Goal: Task Accomplishment & Management: Manage account settings

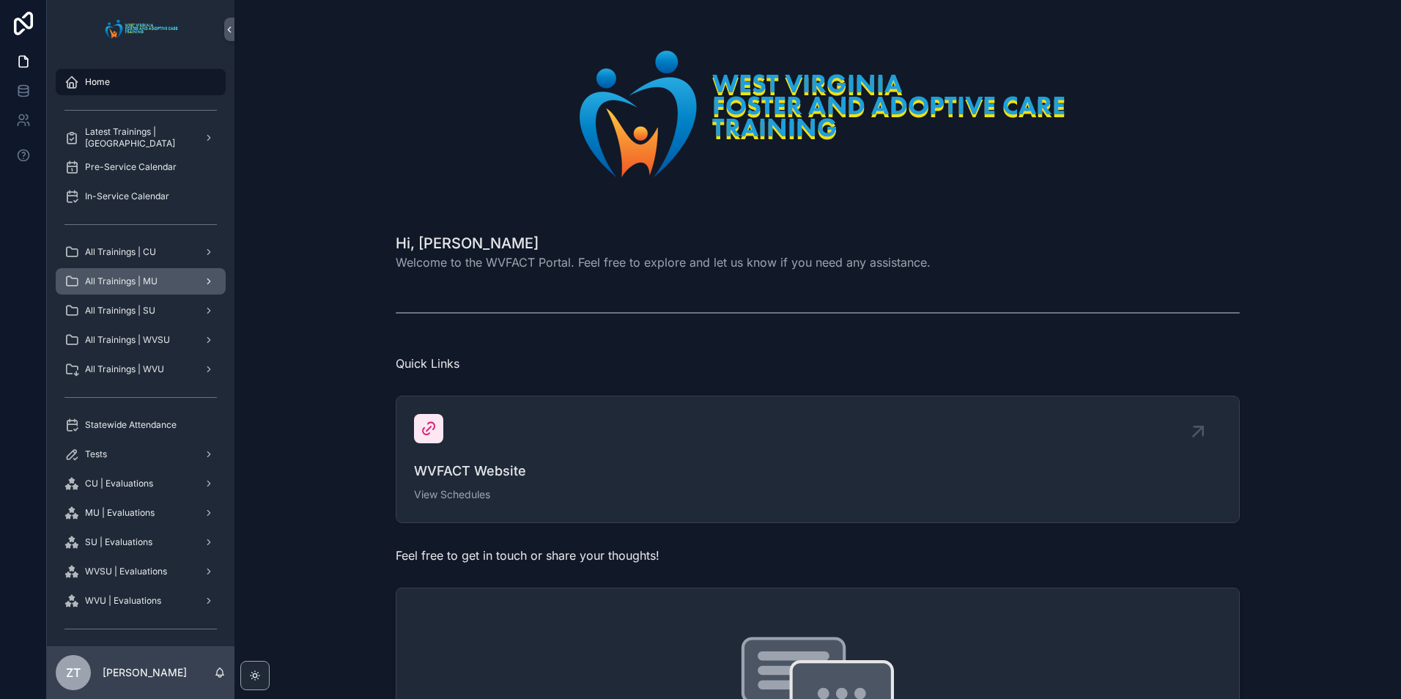
click at [142, 285] on span "All Trainings | MU" at bounding box center [121, 281] width 73 height 12
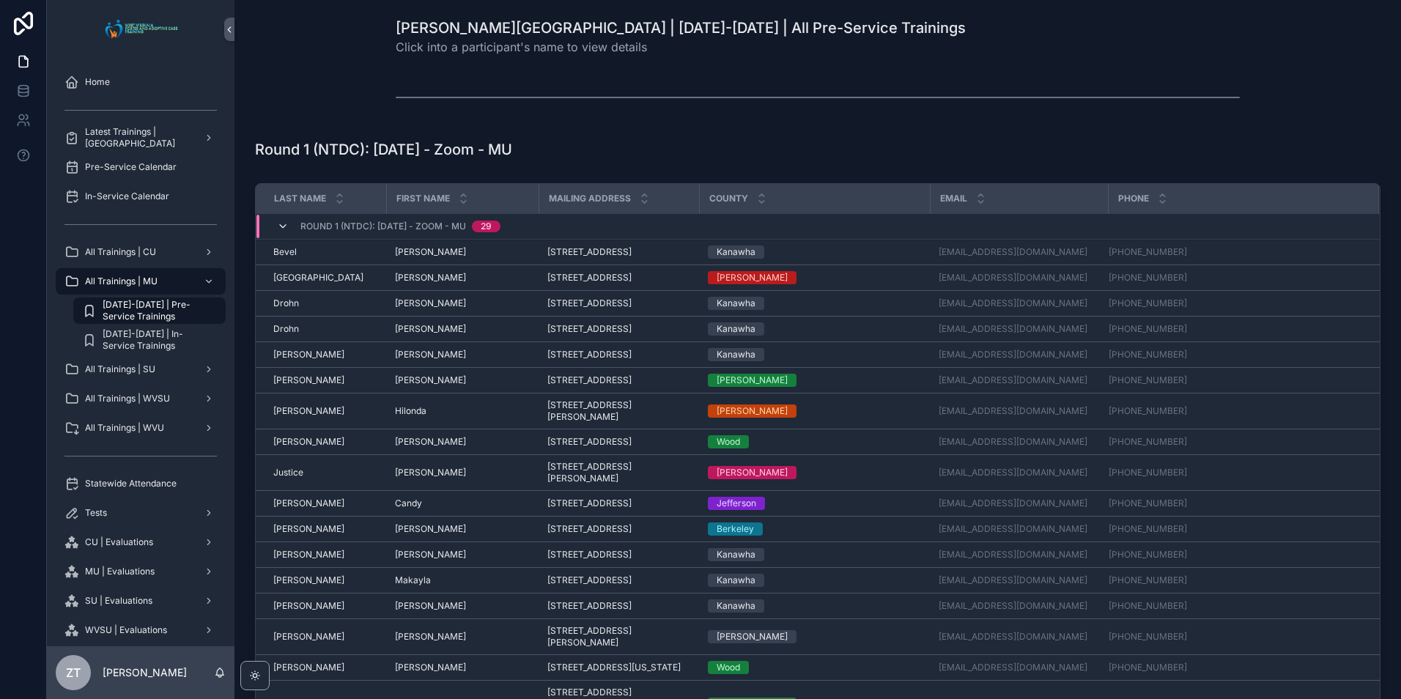
click at [281, 228] on icon "scrollable content" at bounding box center [283, 227] width 12 height 12
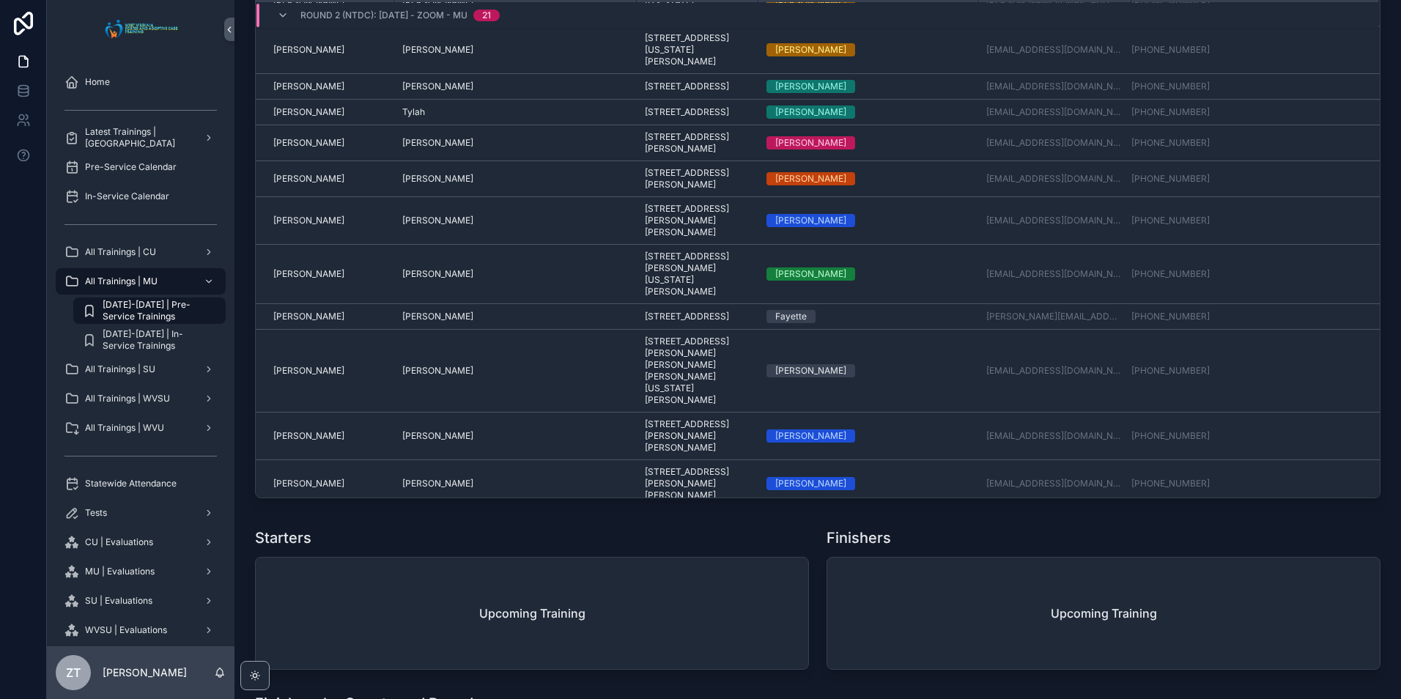
scroll to position [185, 0]
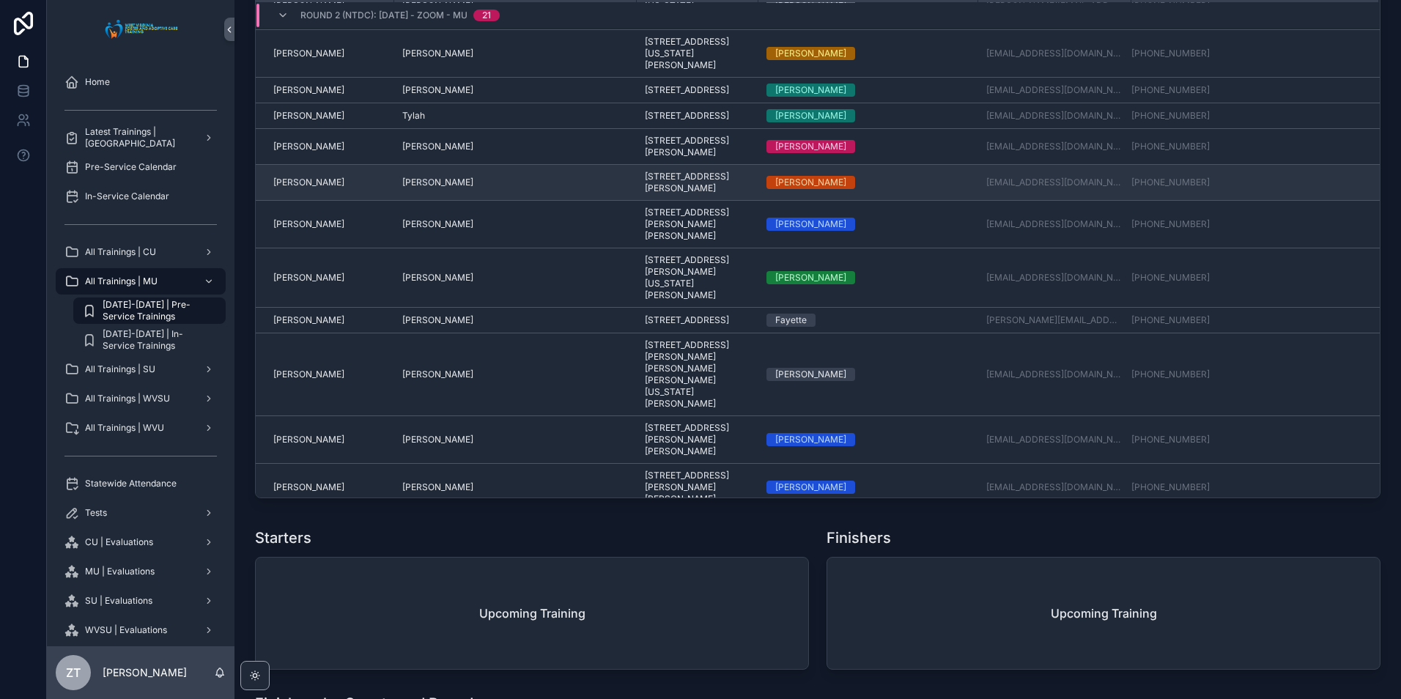
click at [361, 188] on div "[PERSON_NAME] [PERSON_NAME]" at bounding box center [328, 183] width 111 height 12
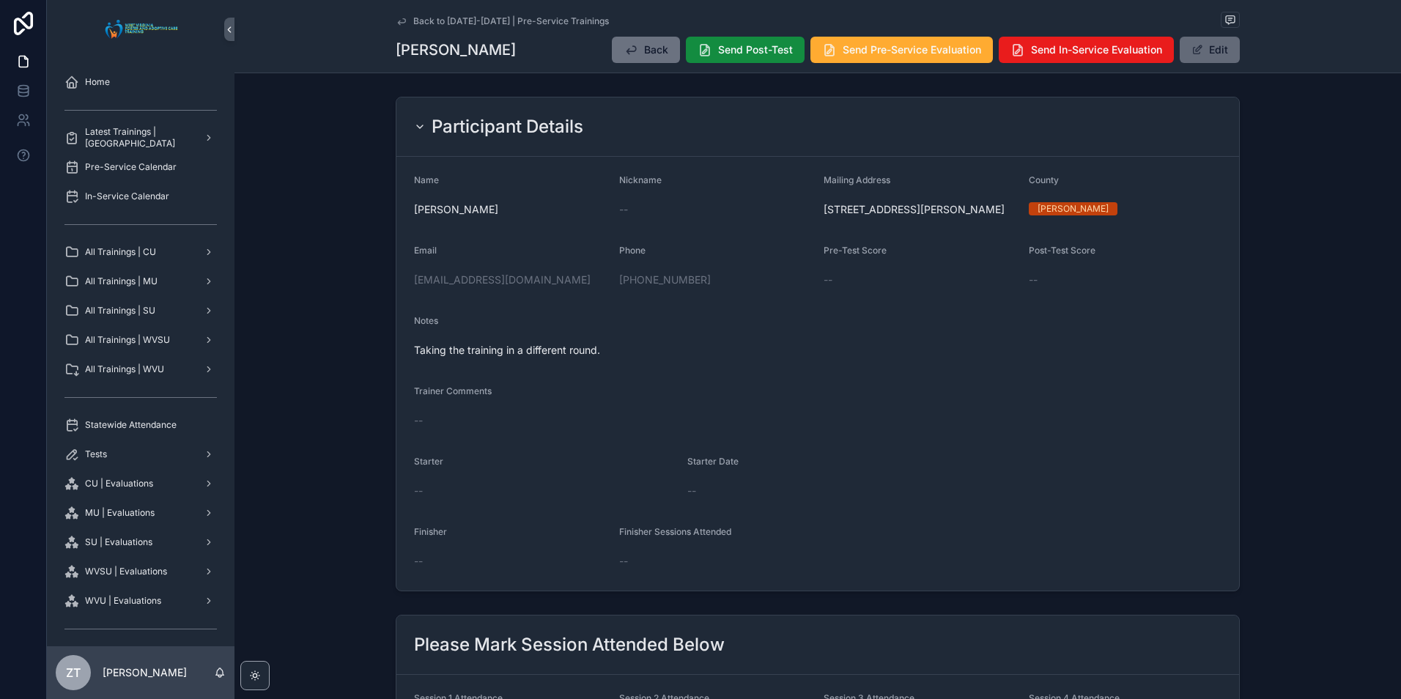
click at [1218, 48] on button "Edit" at bounding box center [1210, 50] width 60 height 26
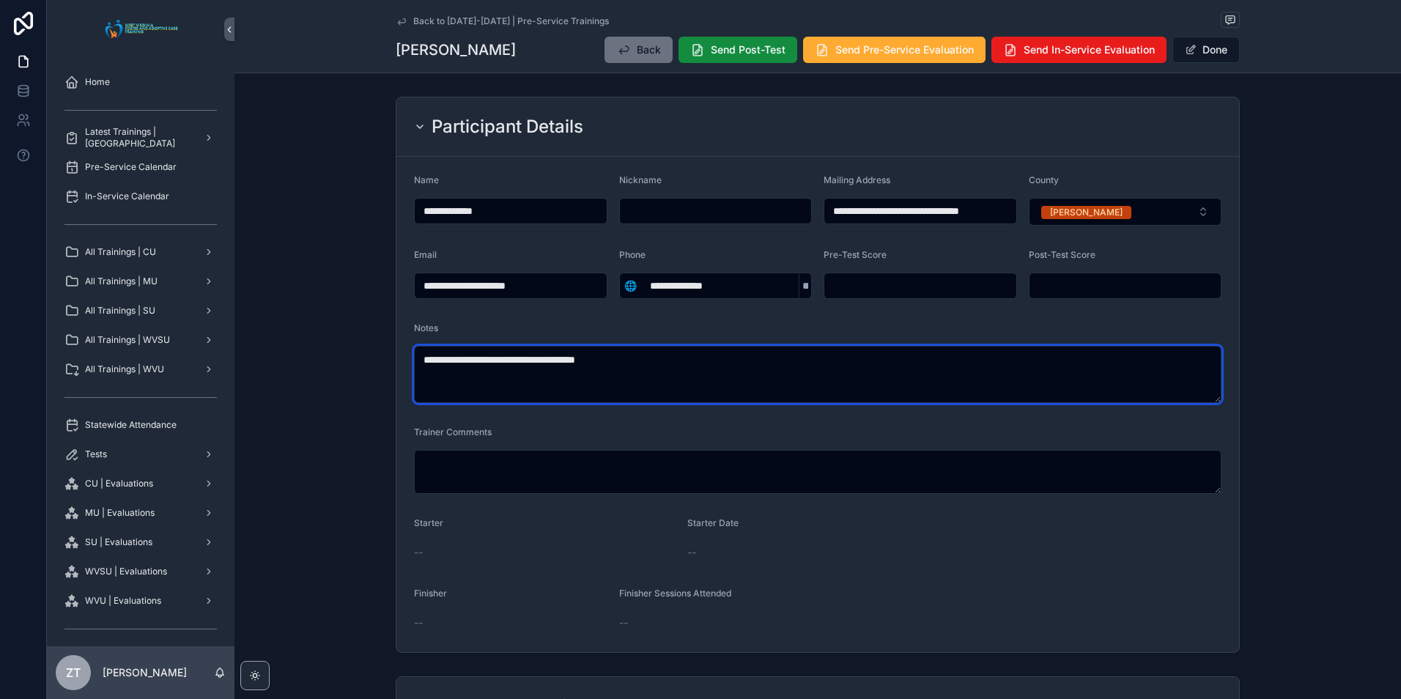
click at [572, 363] on textarea "**********" at bounding box center [817, 374] width 807 height 57
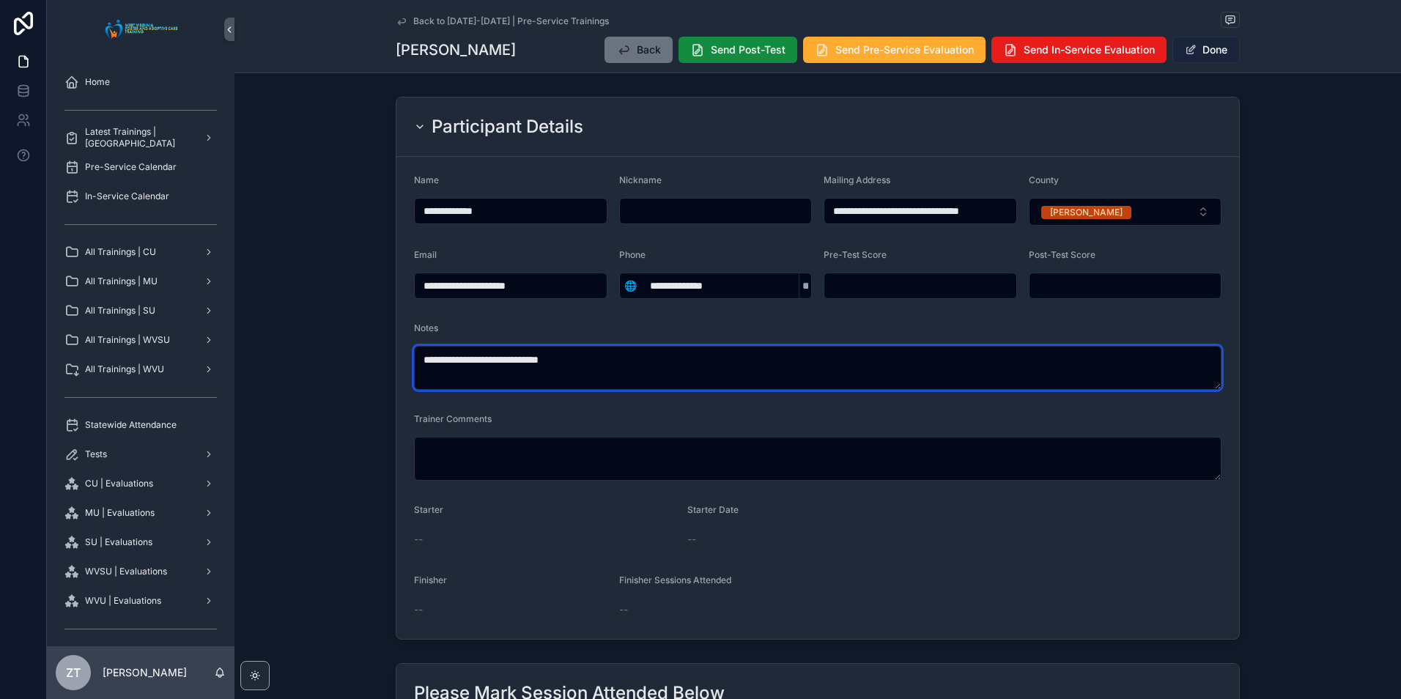
type textarea "**********"
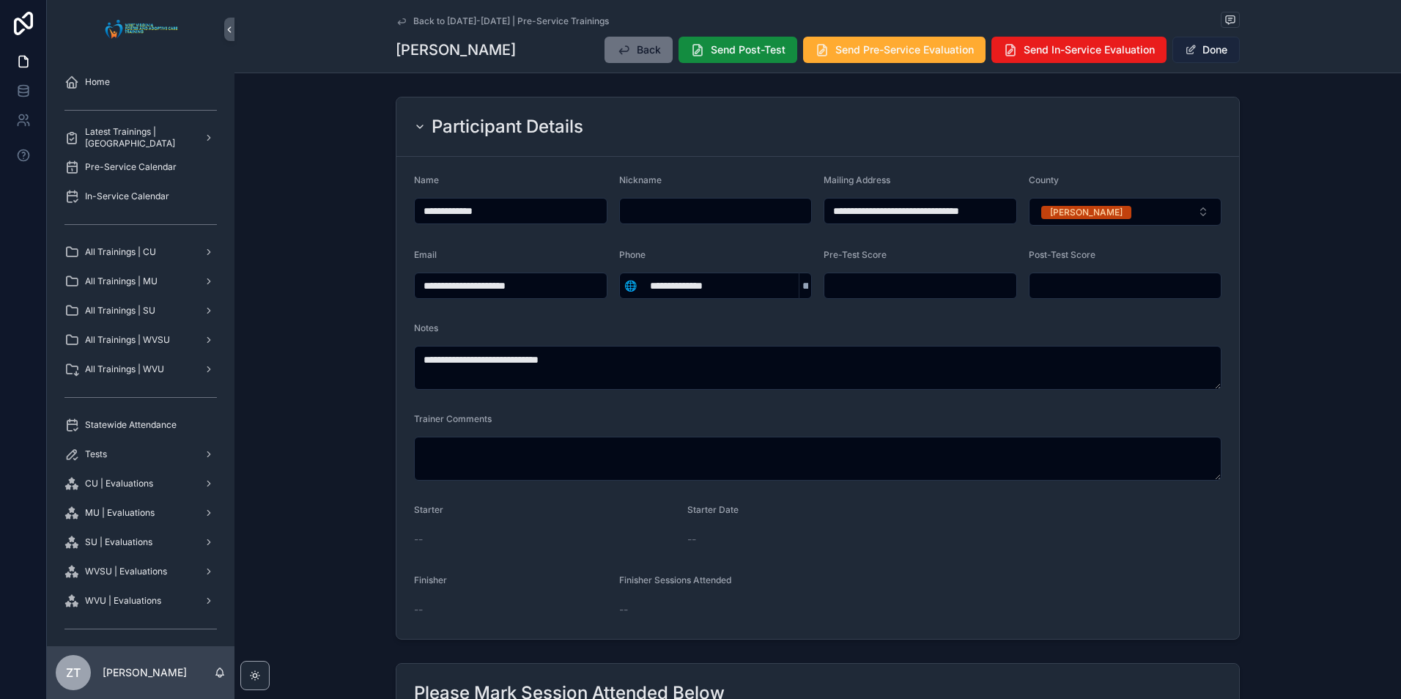
click at [1190, 56] on button "Done" at bounding box center [1205, 50] width 67 height 26
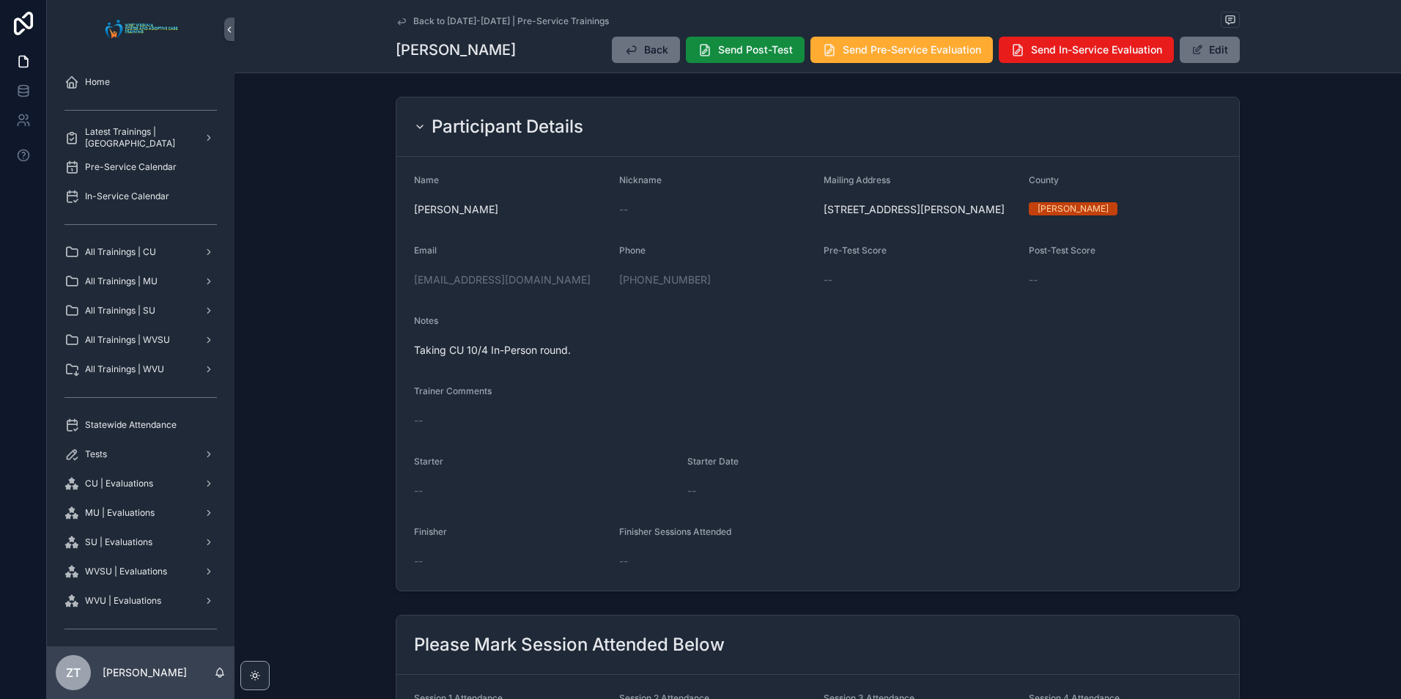
click at [398, 21] on icon "scrollable content" at bounding box center [402, 21] width 12 height 12
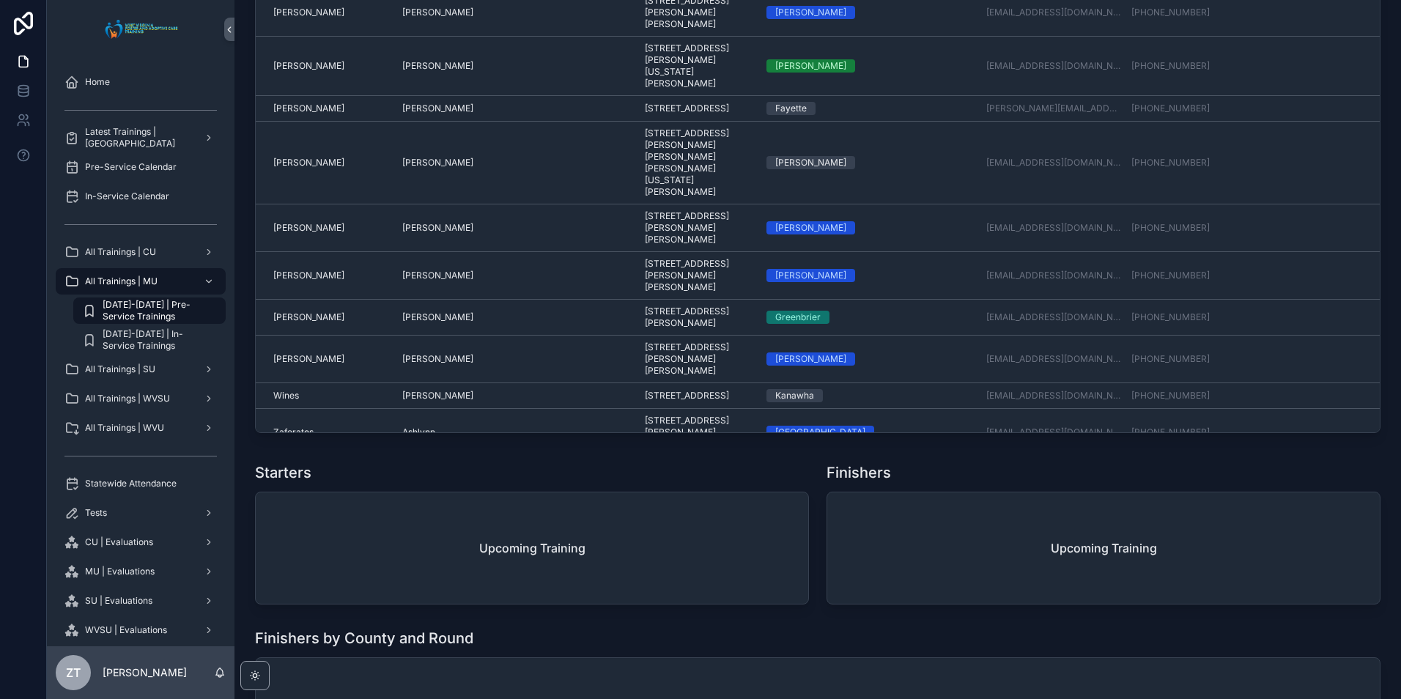
scroll to position [806, 0]
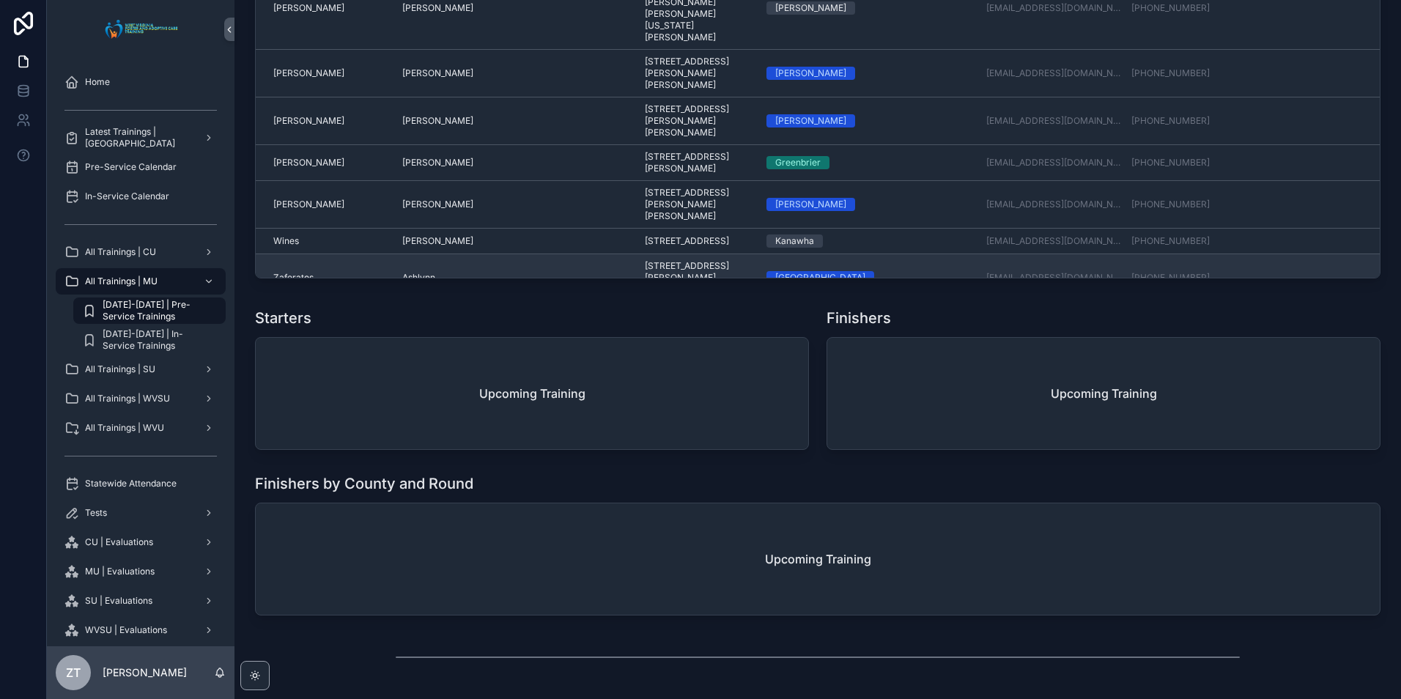
click at [285, 272] on span "Zaferatos" at bounding box center [293, 278] width 40 height 12
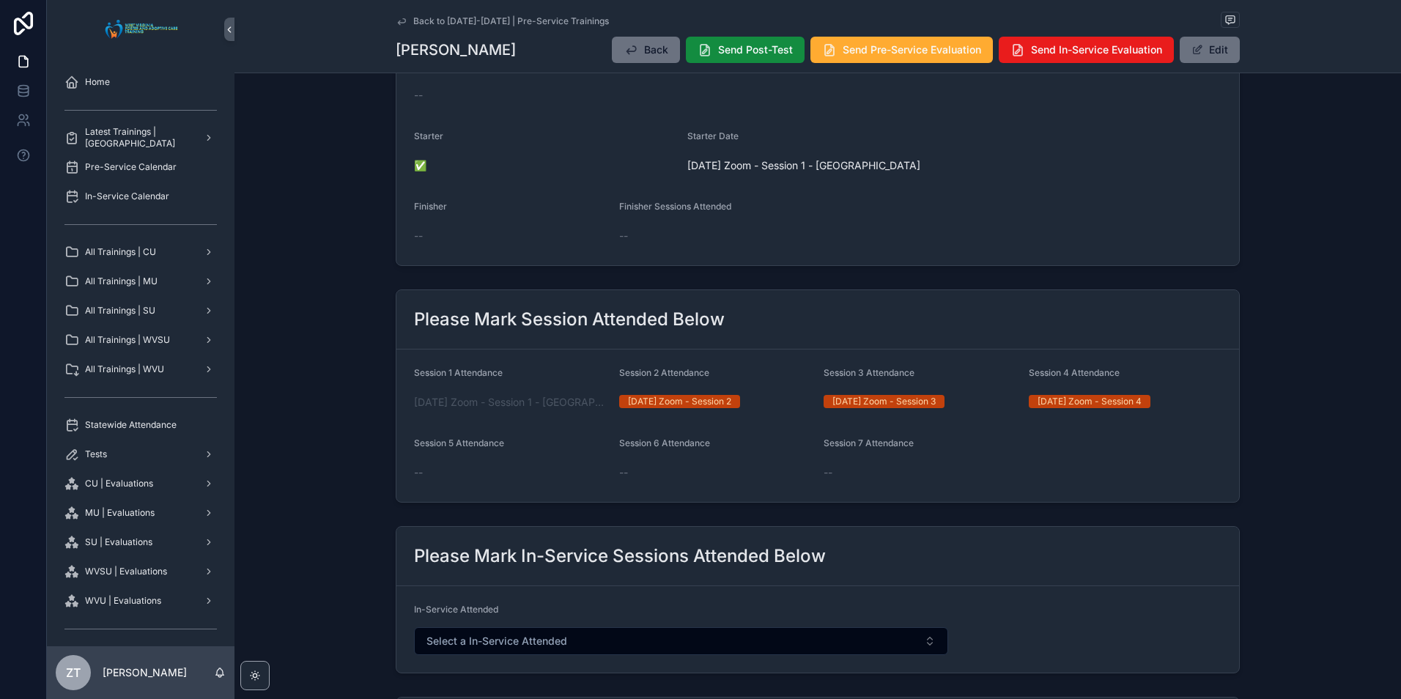
scroll to position [366, 0]
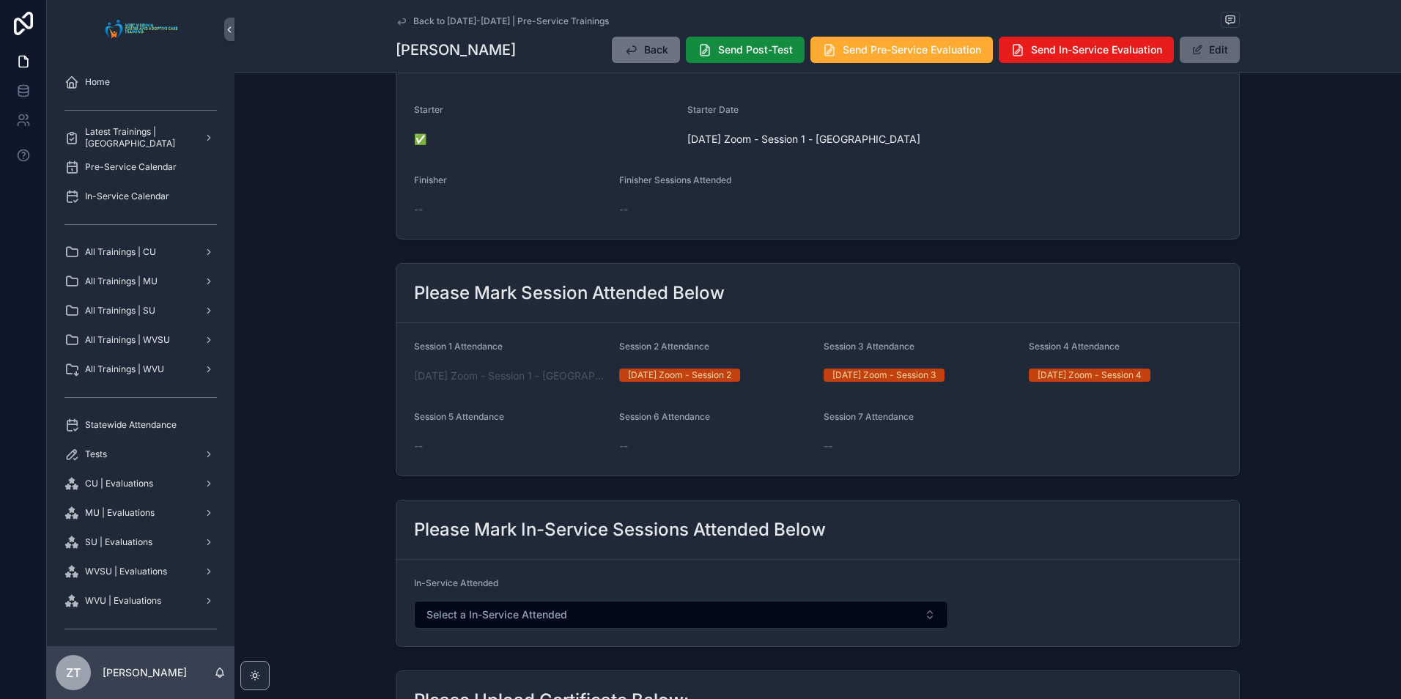
click at [1191, 53] on span "scrollable content" at bounding box center [1197, 50] width 12 height 12
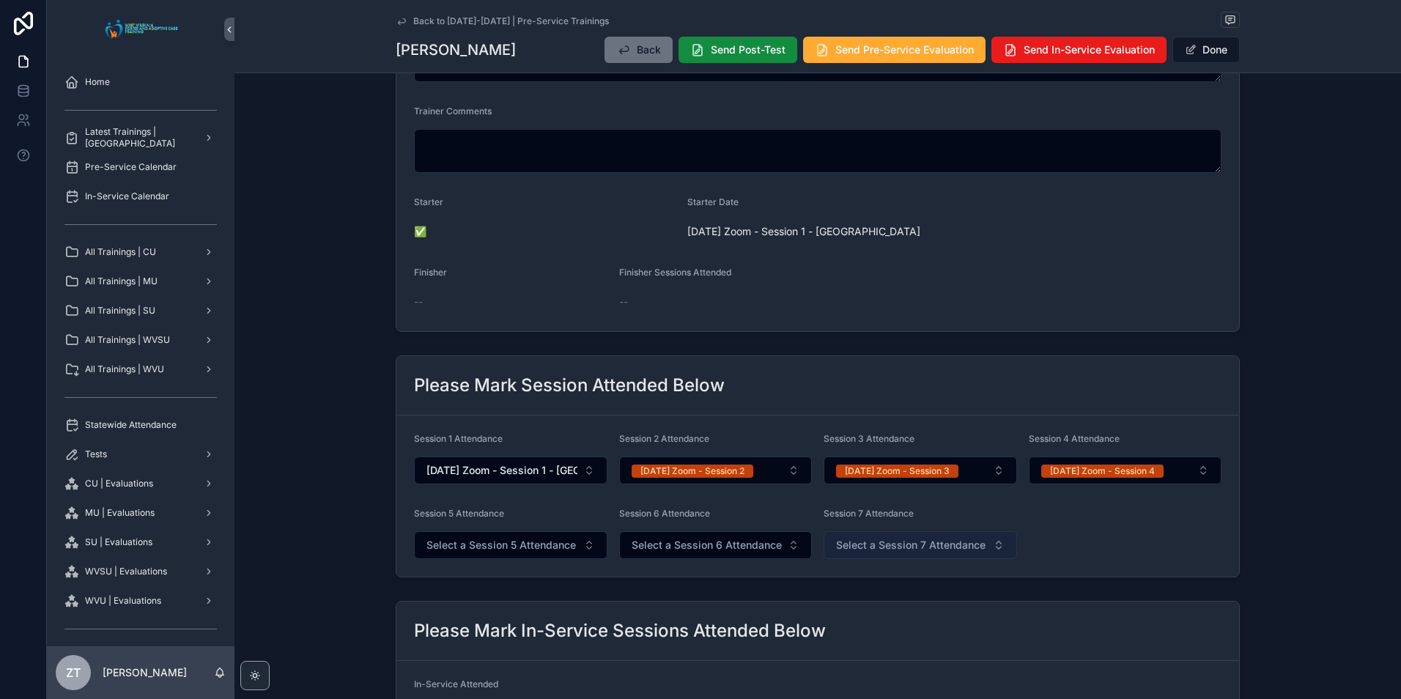
scroll to position [227, 0]
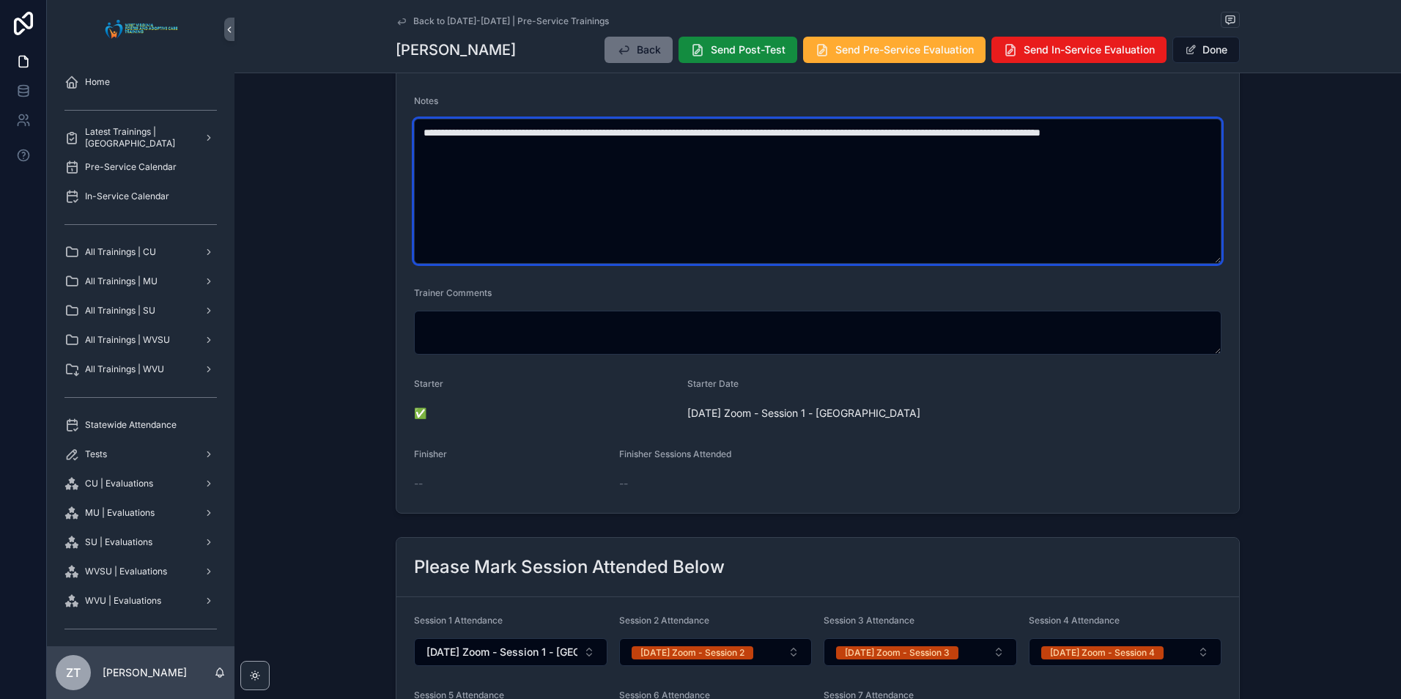
click at [501, 148] on textarea "**********" at bounding box center [817, 191] width 807 height 145
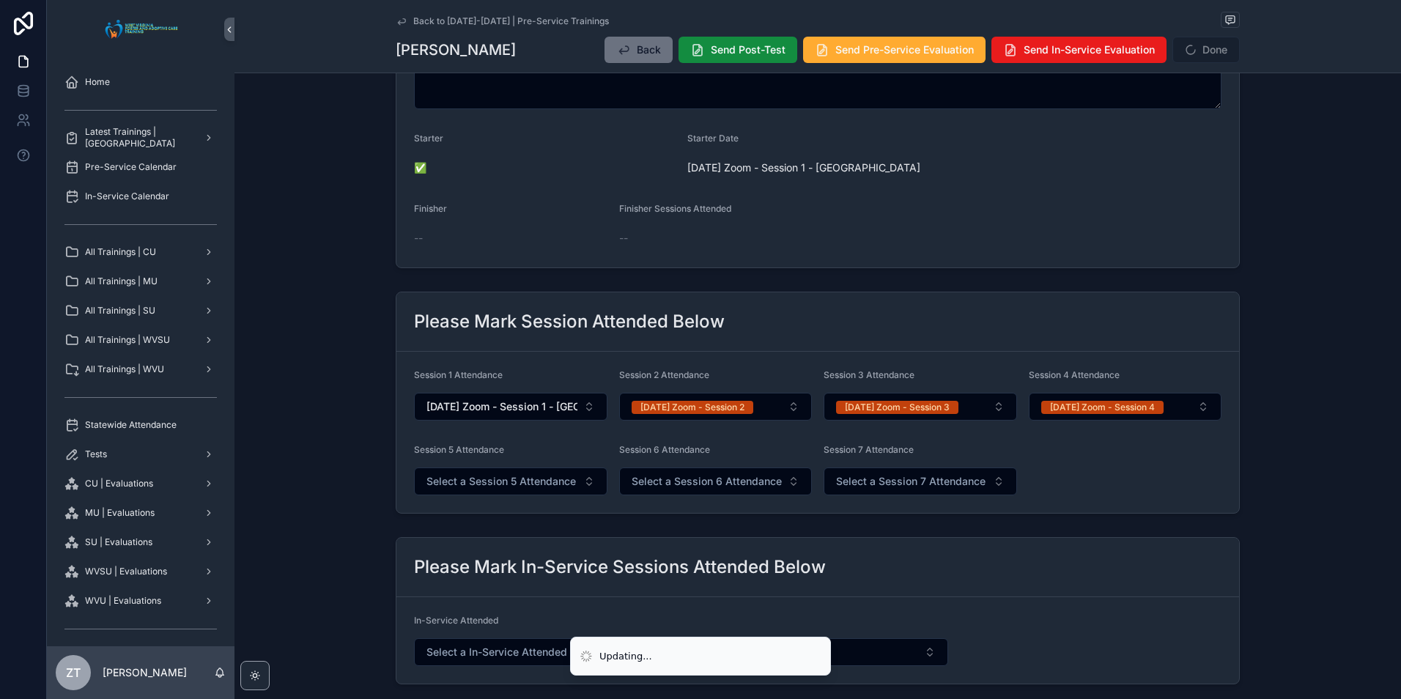
scroll to position [447, 0]
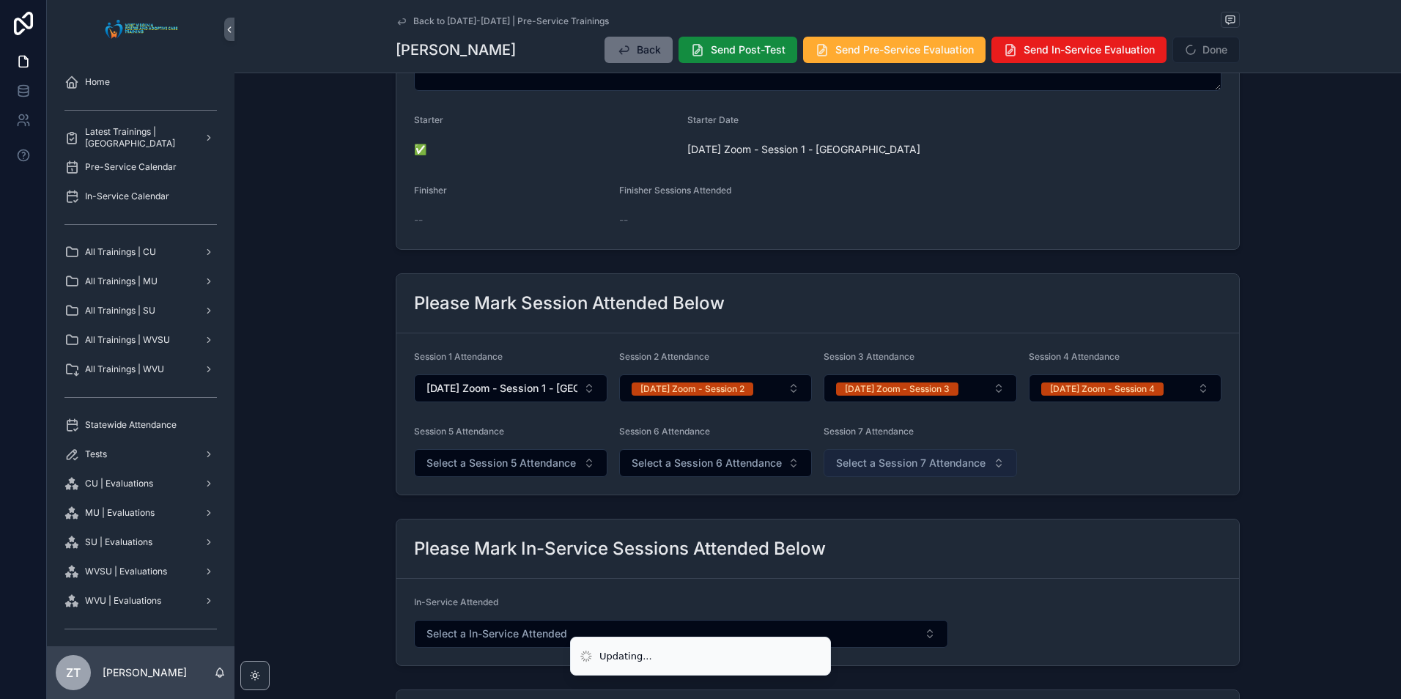
type textarea "**********"
click at [910, 462] on span "Select a Session 7 Attendance" at bounding box center [910, 463] width 149 height 15
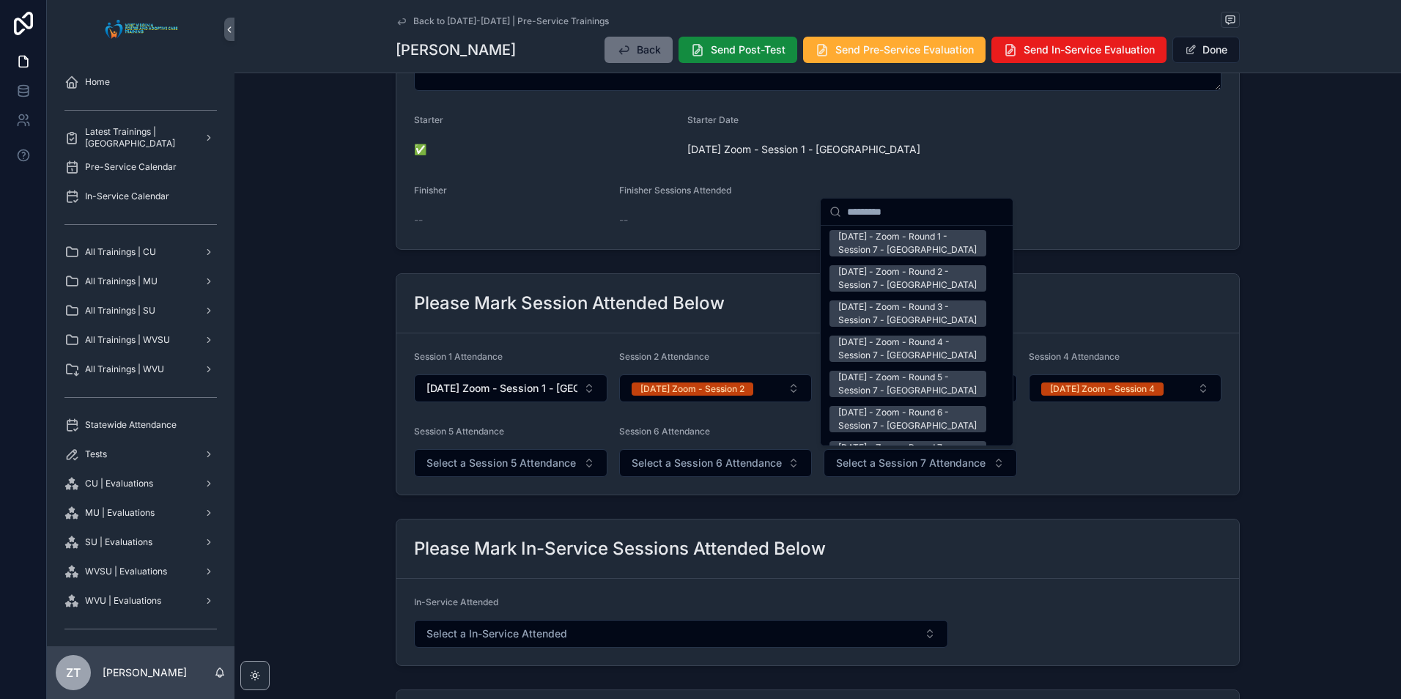
scroll to position [1905, 0]
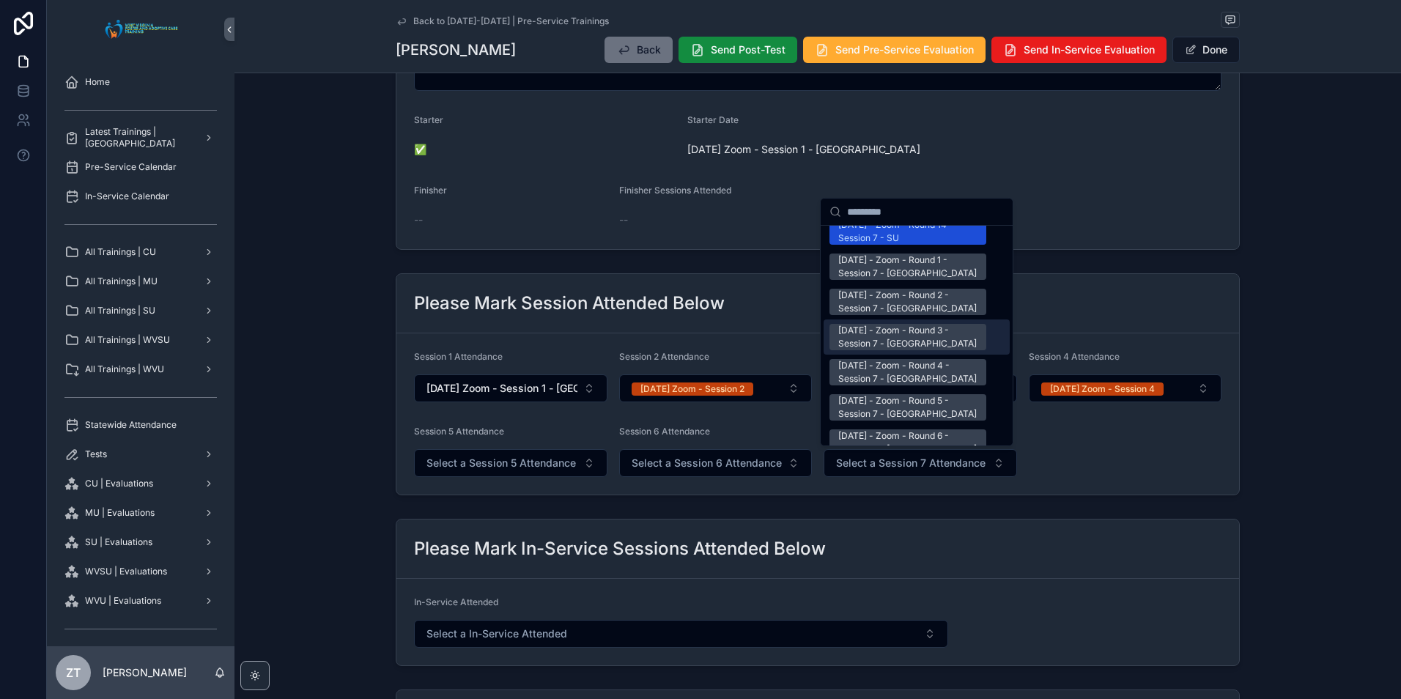
click at [892, 324] on div "9/6/2025 - Zoom - Round 3 - Session 7 - WVSU" at bounding box center [907, 337] width 139 height 26
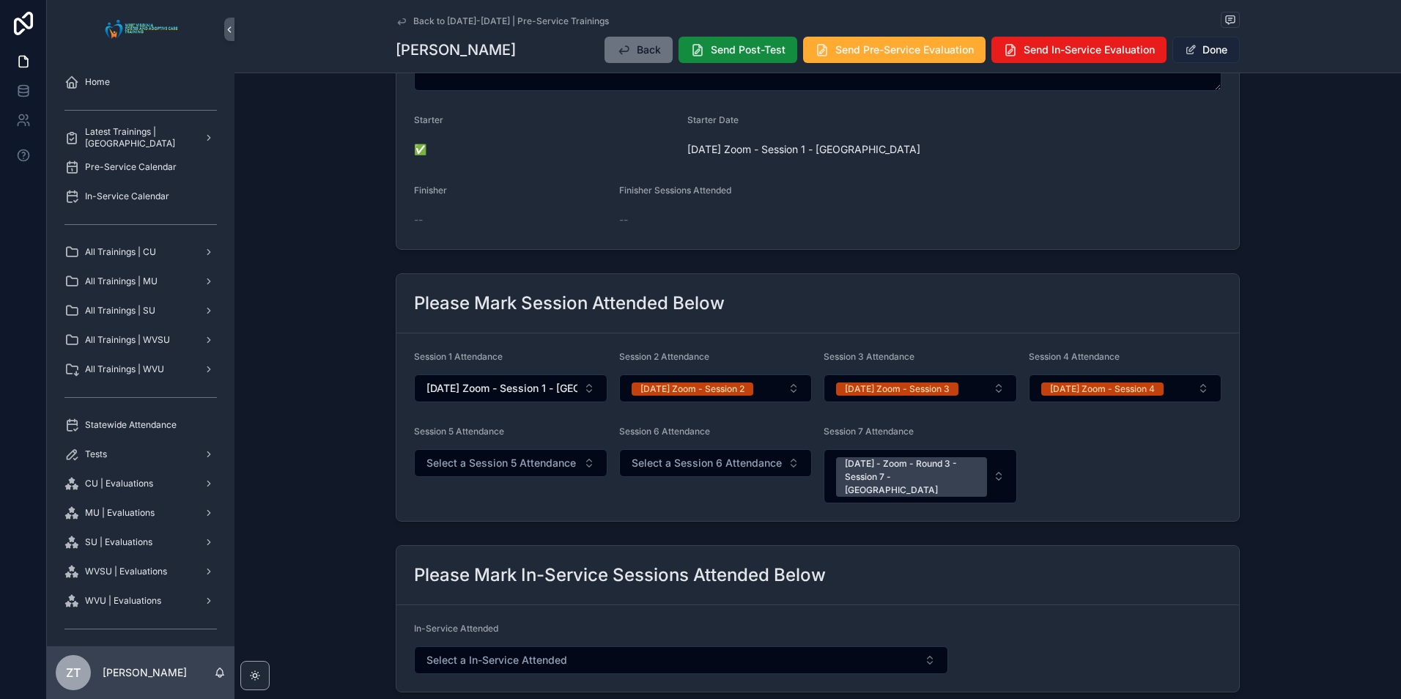
click at [1199, 59] on button "Done" at bounding box center [1205, 50] width 67 height 26
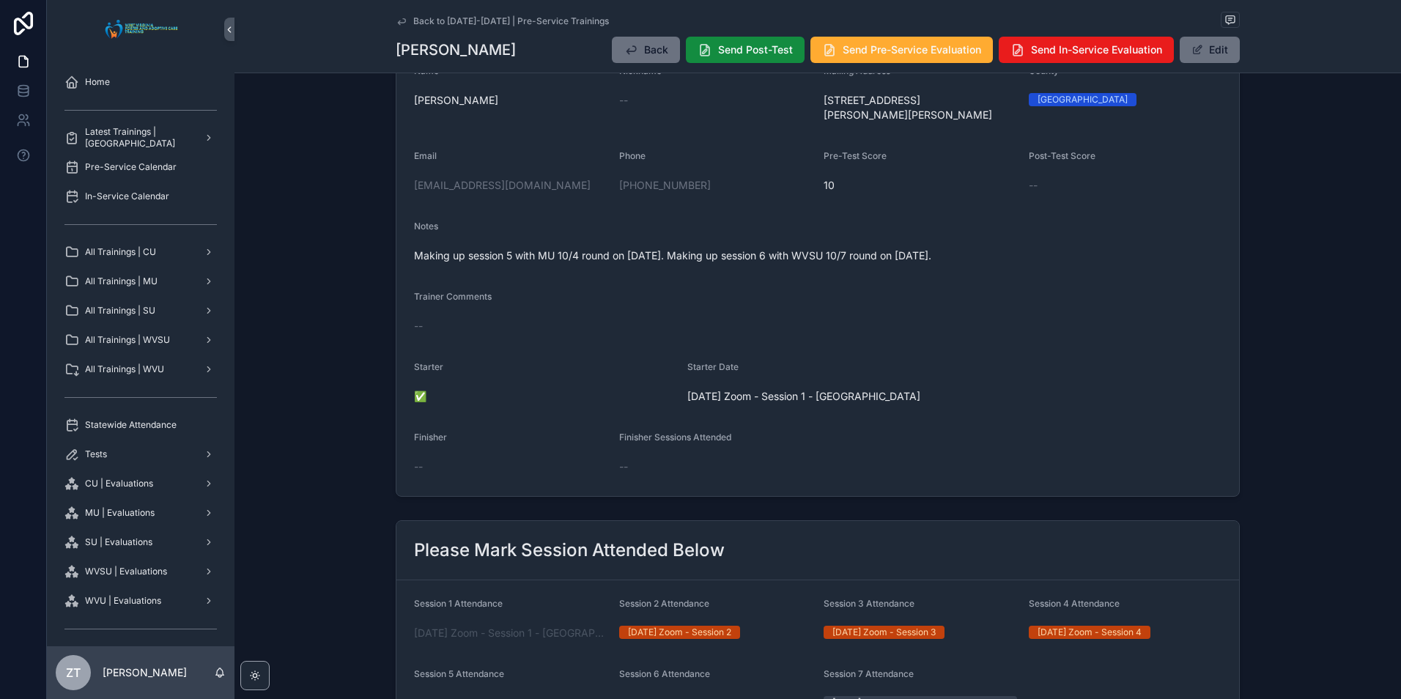
scroll to position [0, 0]
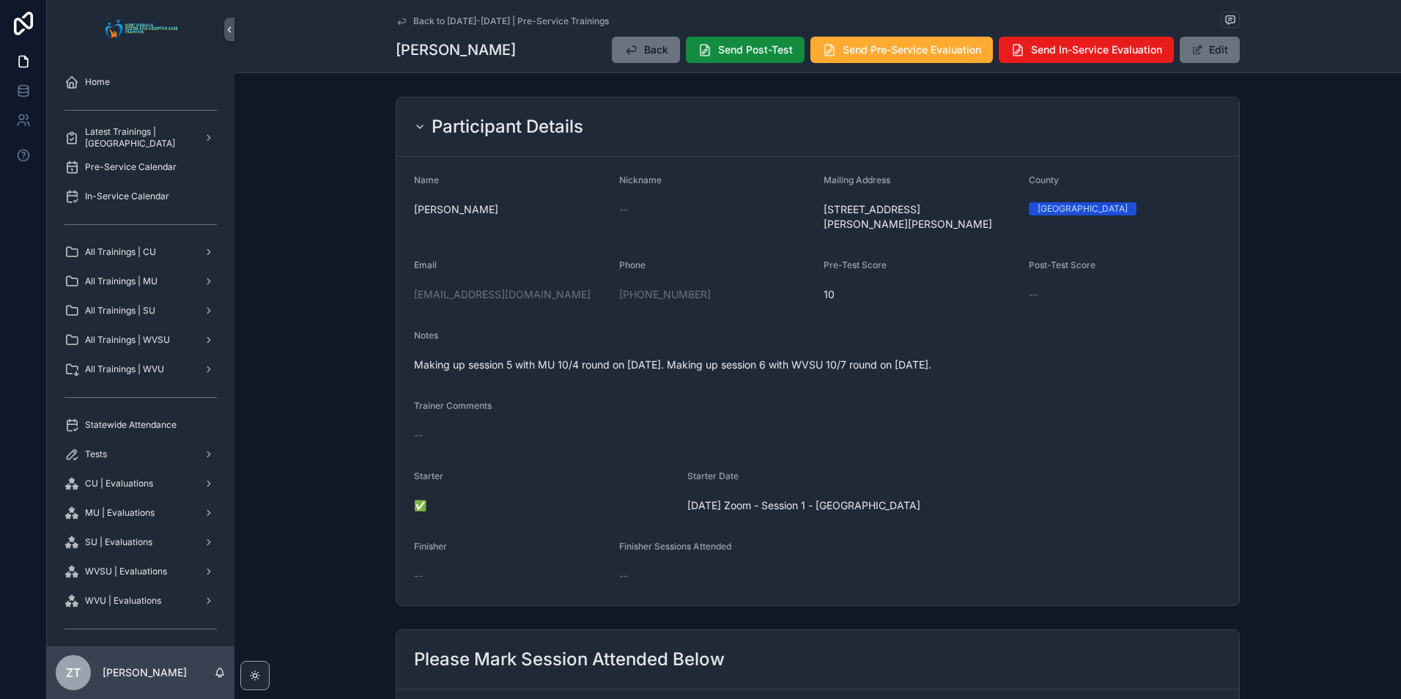
drag, startPoint x: 398, startPoint y: 17, endPoint x: 29, endPoint y: 212, distance: 416.9
click at [398, 17] on icon "scrollable content" at bounding box center [402, 21] width 12 height 12
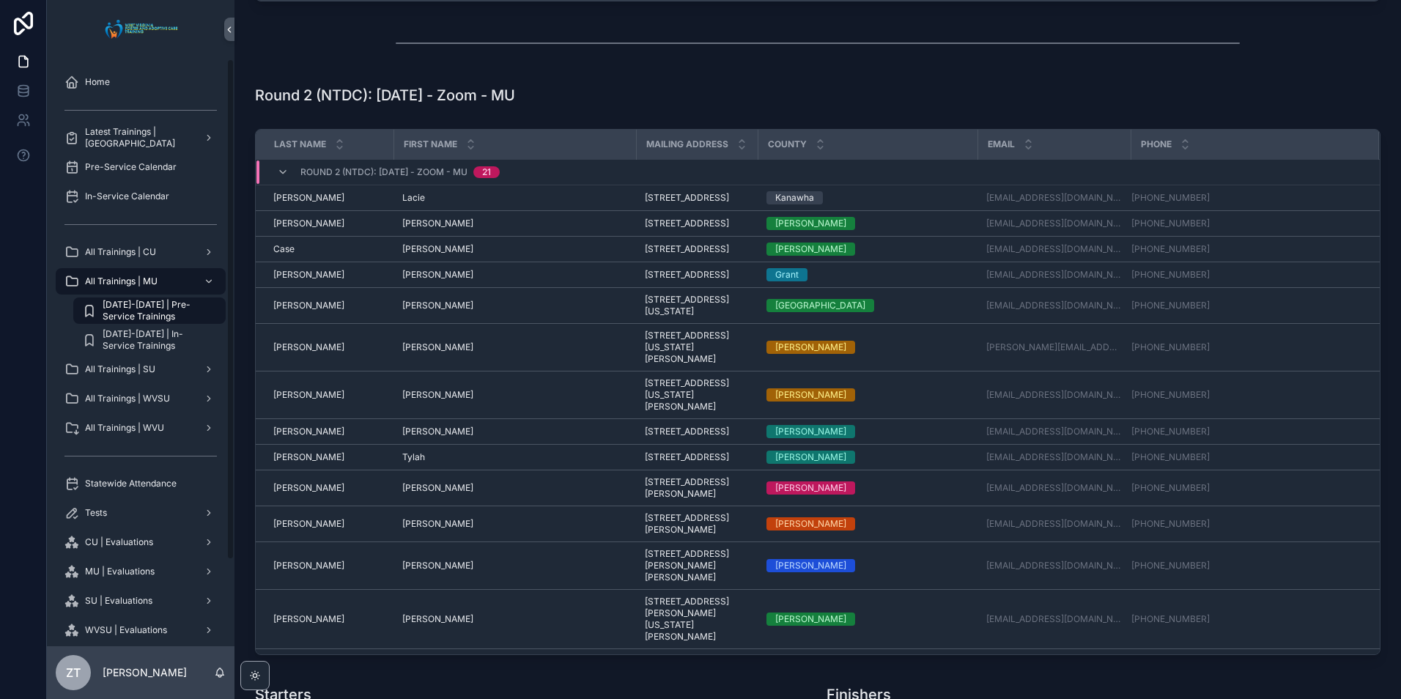
scroll to position [440, 0]
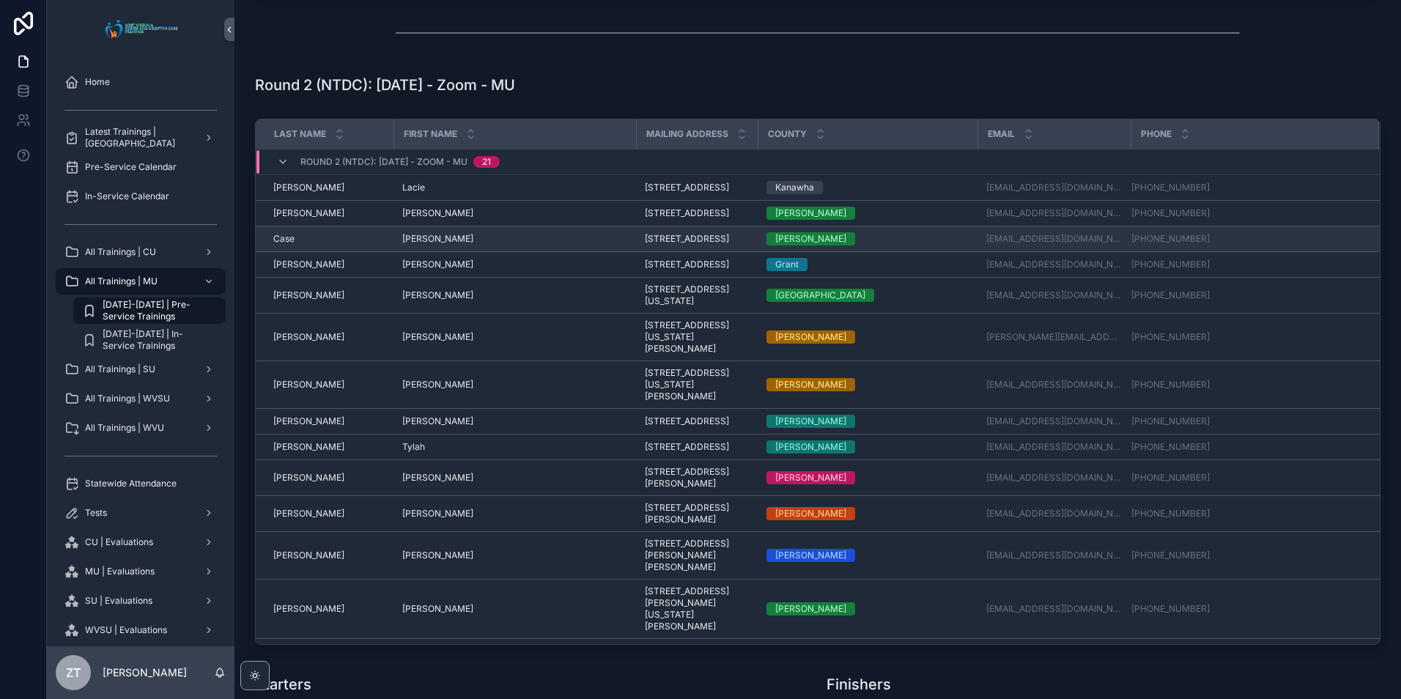
click at [418, 245] on span "[PERSON_NAME]" at bounding box center [437, 239] width 71 height 12
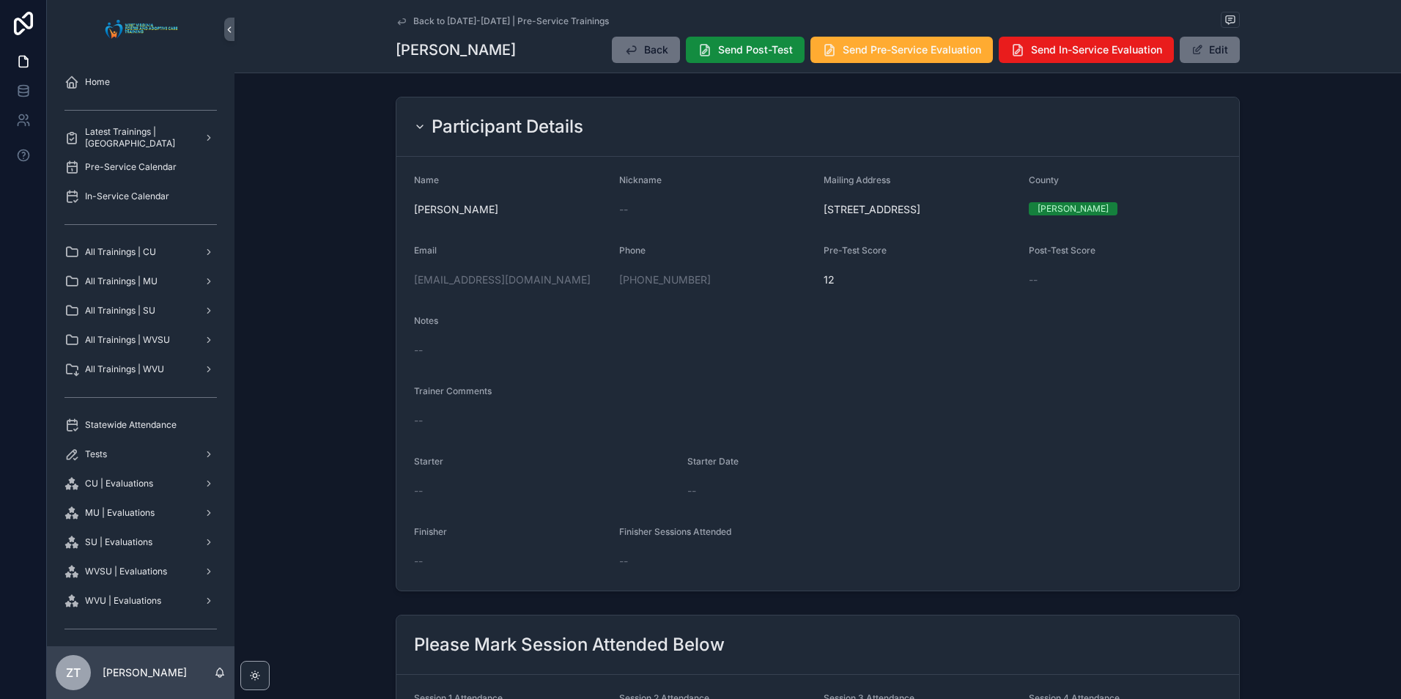
click at [396, 20] on icon "scrollable content" at bounding box center [402, 21] width 12 height 12
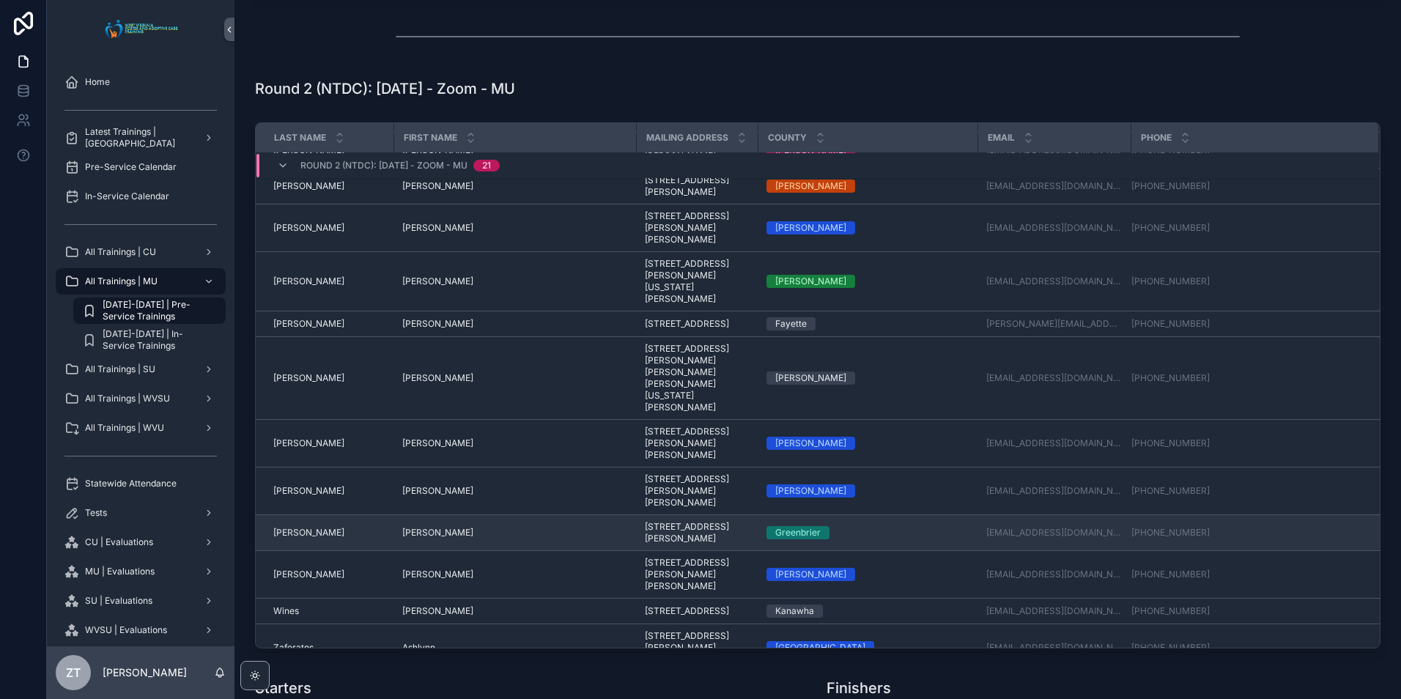
scroll to position [586, 0]
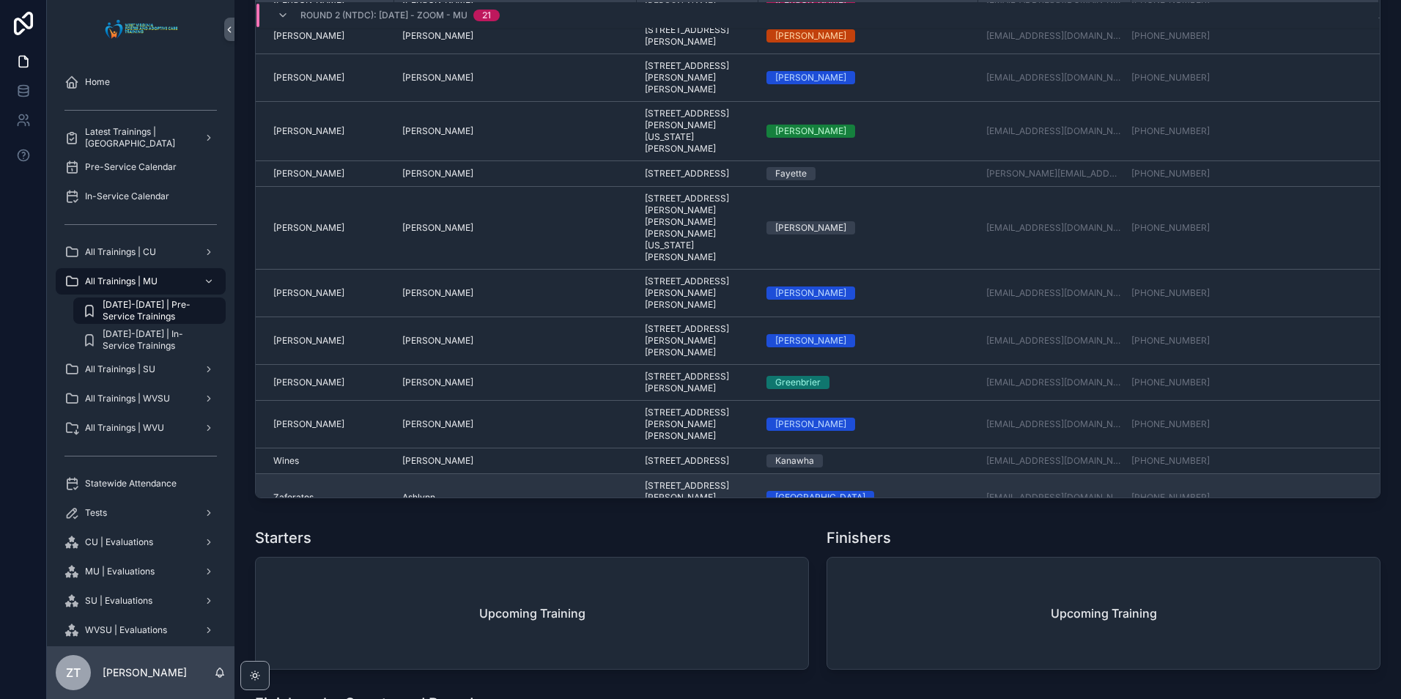
click at [297, 492] on span "Zaferatos" at bounding box center [293, 498] width 40 height 12
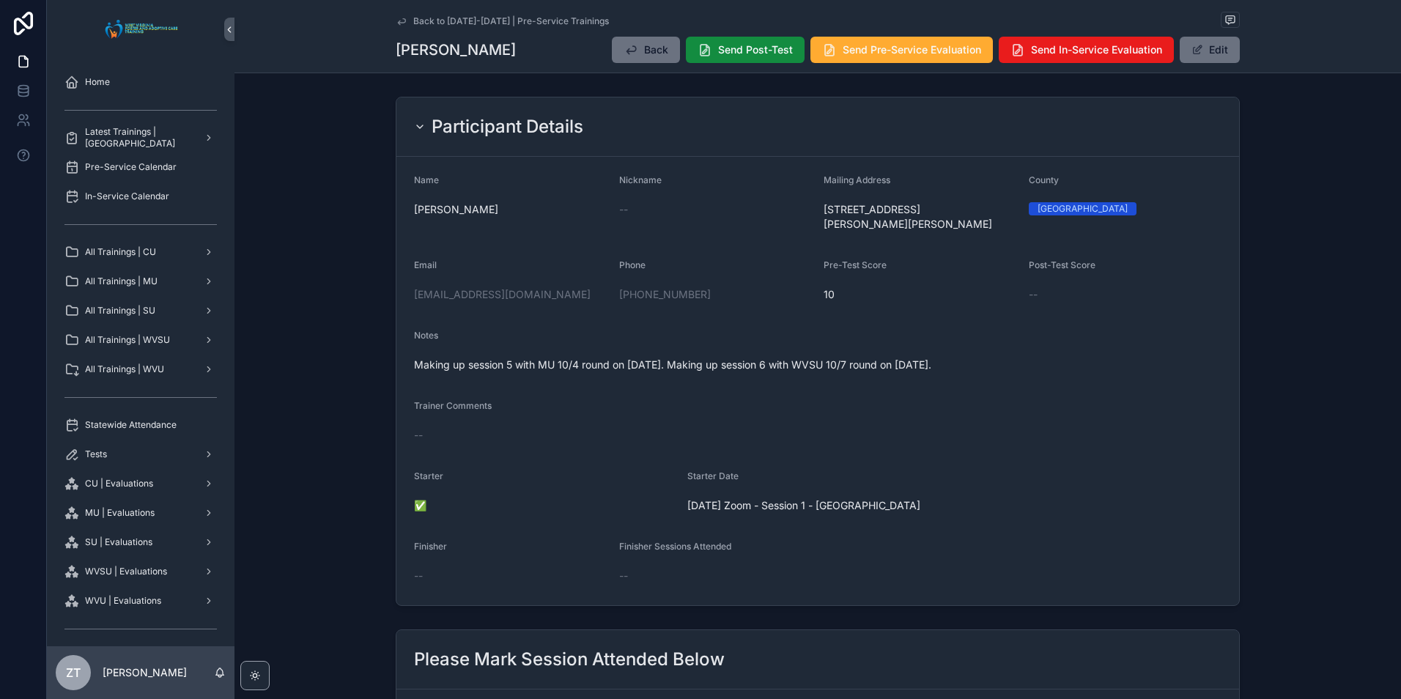
click at [396, 22] on icon "scrollable content" at bounding box center [402, 21] width 12 height 12
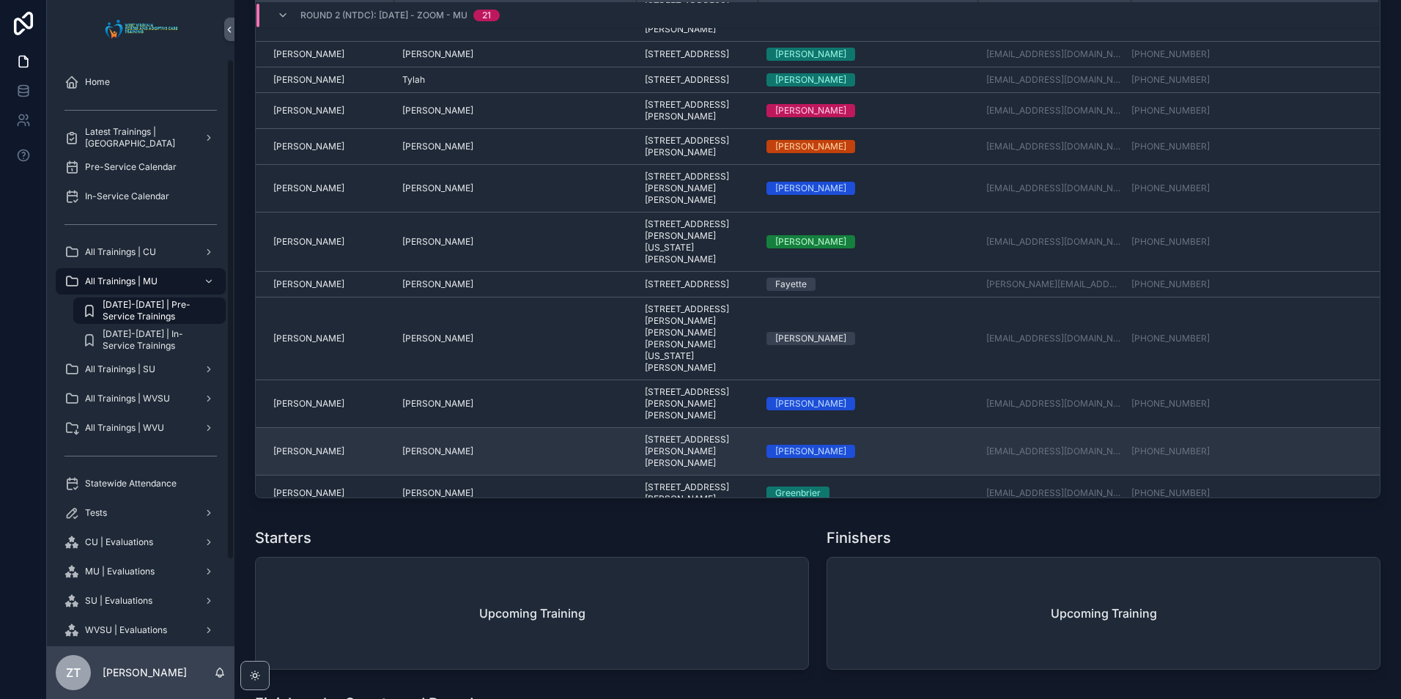
scroll to position [185, 0]
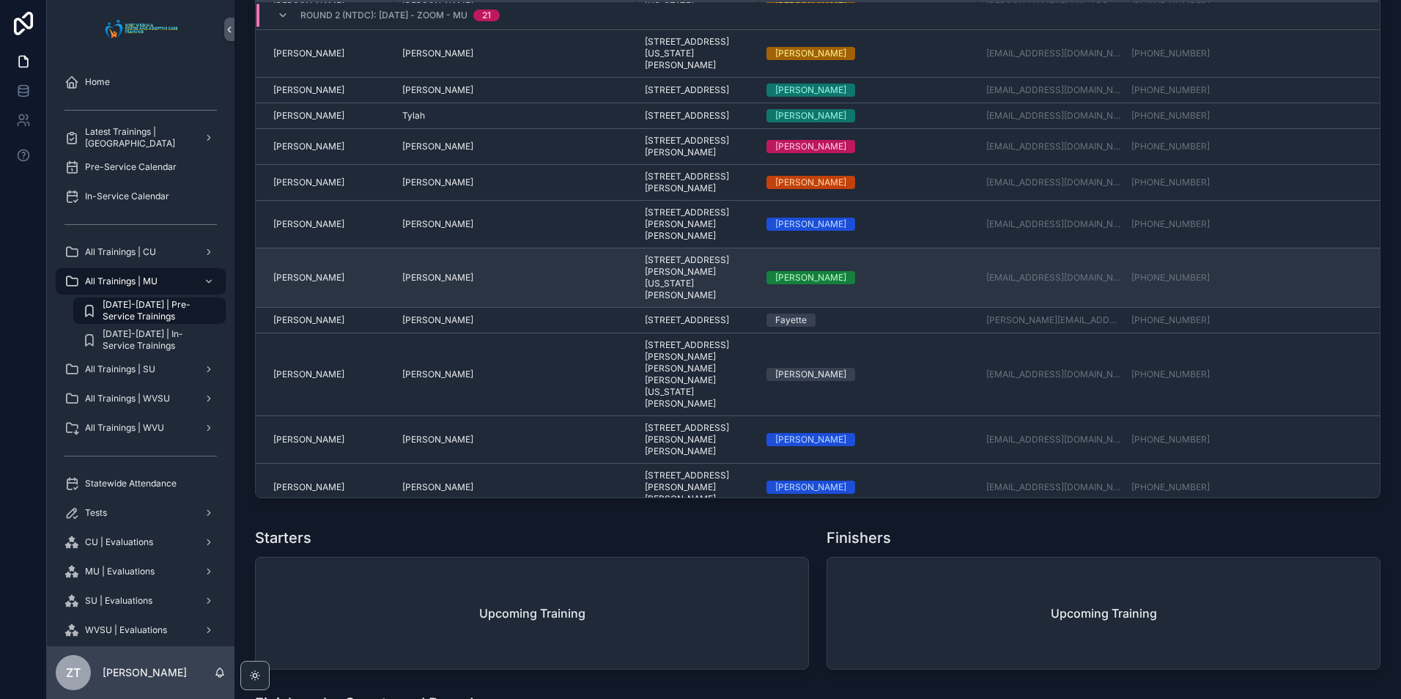
click at [418, 284] on span "[PERSON_NAME]" at bounding box center [437, 278] width 71 height 12
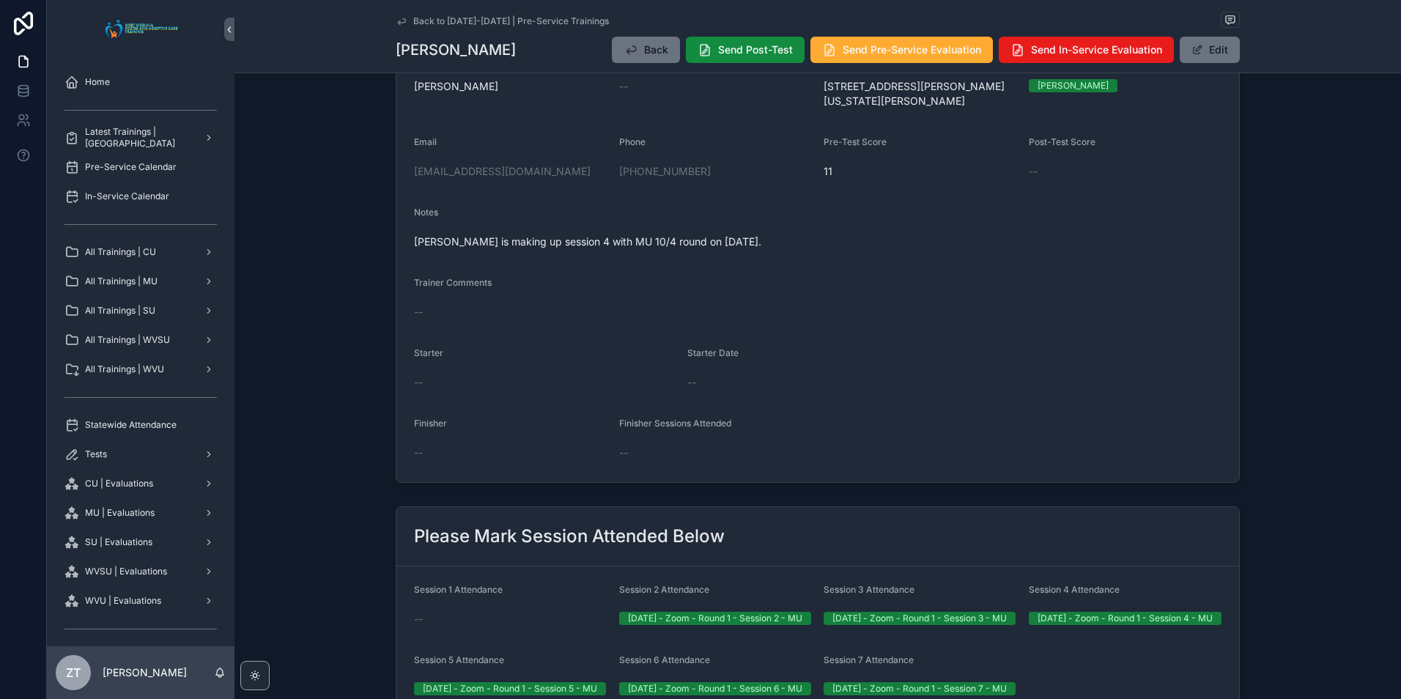
scroll to position [147, 0]
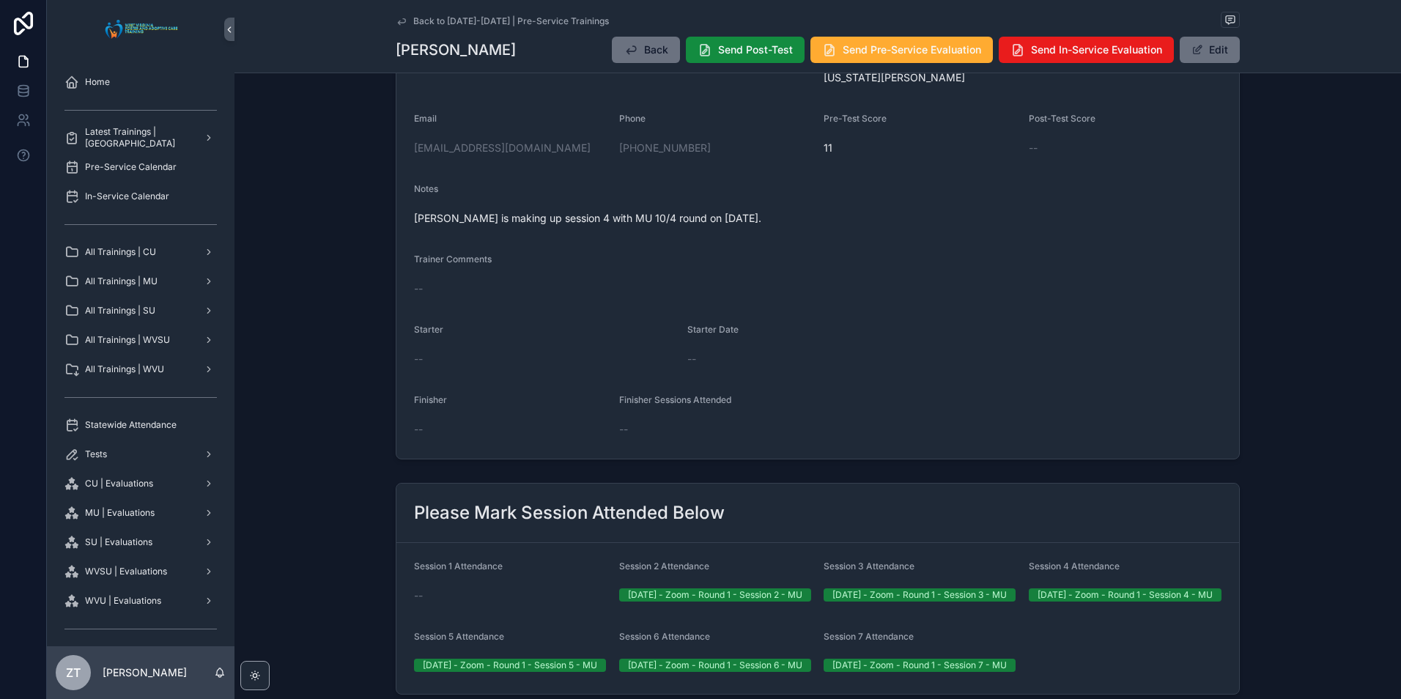
drag, startPoint x: 399, startPoint y: 23, endPoint x: 20, endPoint y: 293, distance: 464.9
click at [399, 23] on icon "scrollable content" at bounding box center [402, 21] width 12 height 12
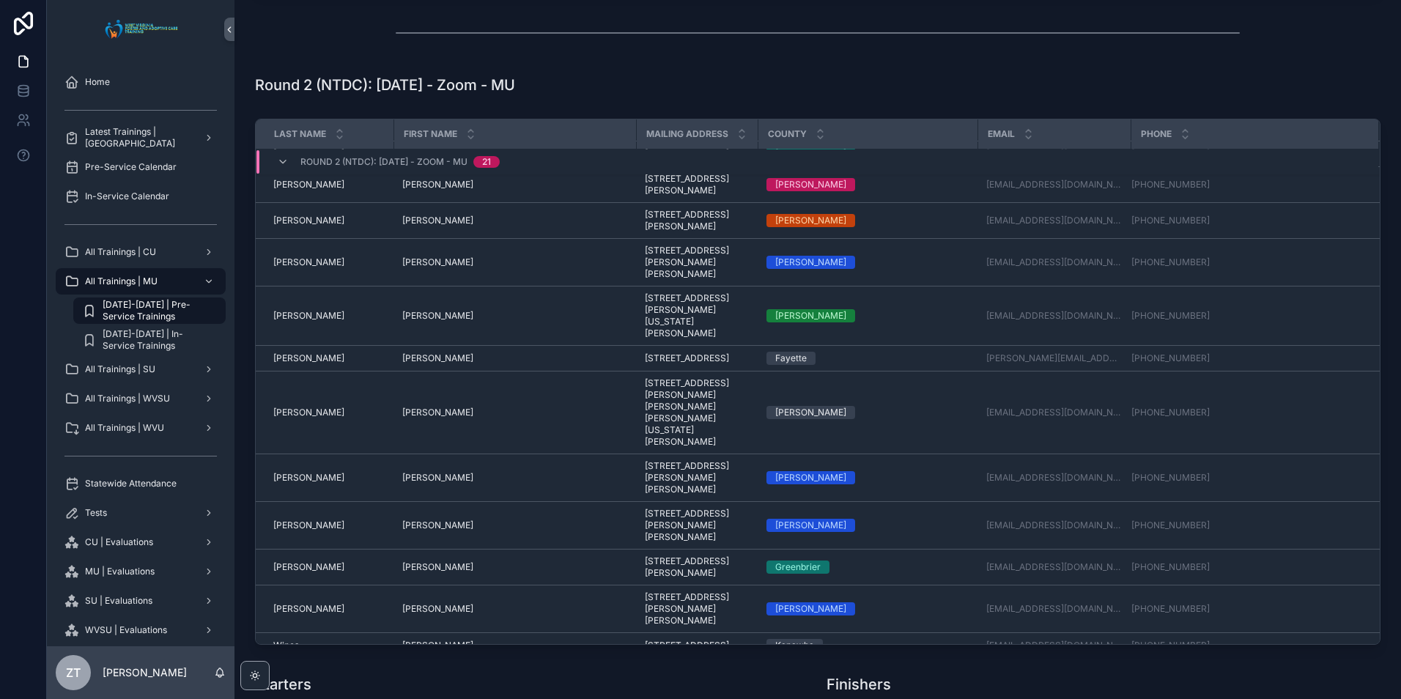
scroll to position [331, 0]
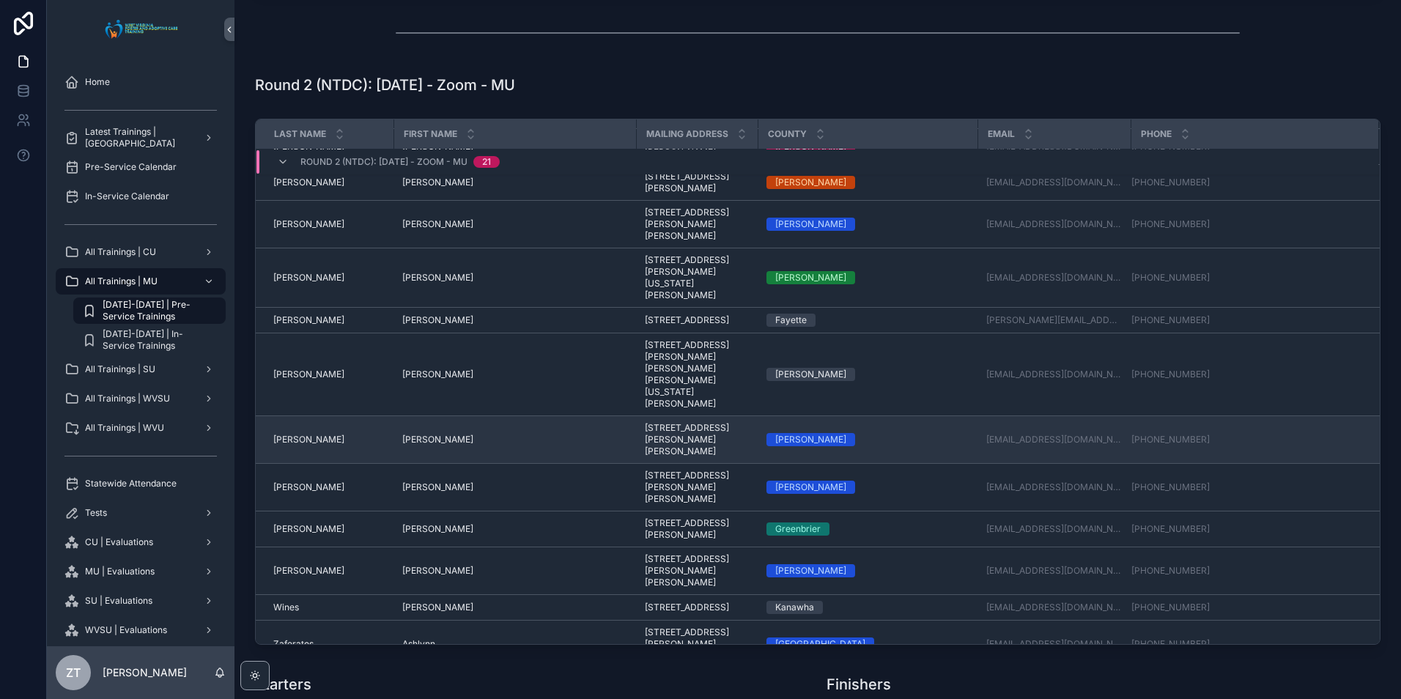
click at [291, 445] on span "[PERSON_NAME]" at bounding box center [308, 440] width 71 height 12
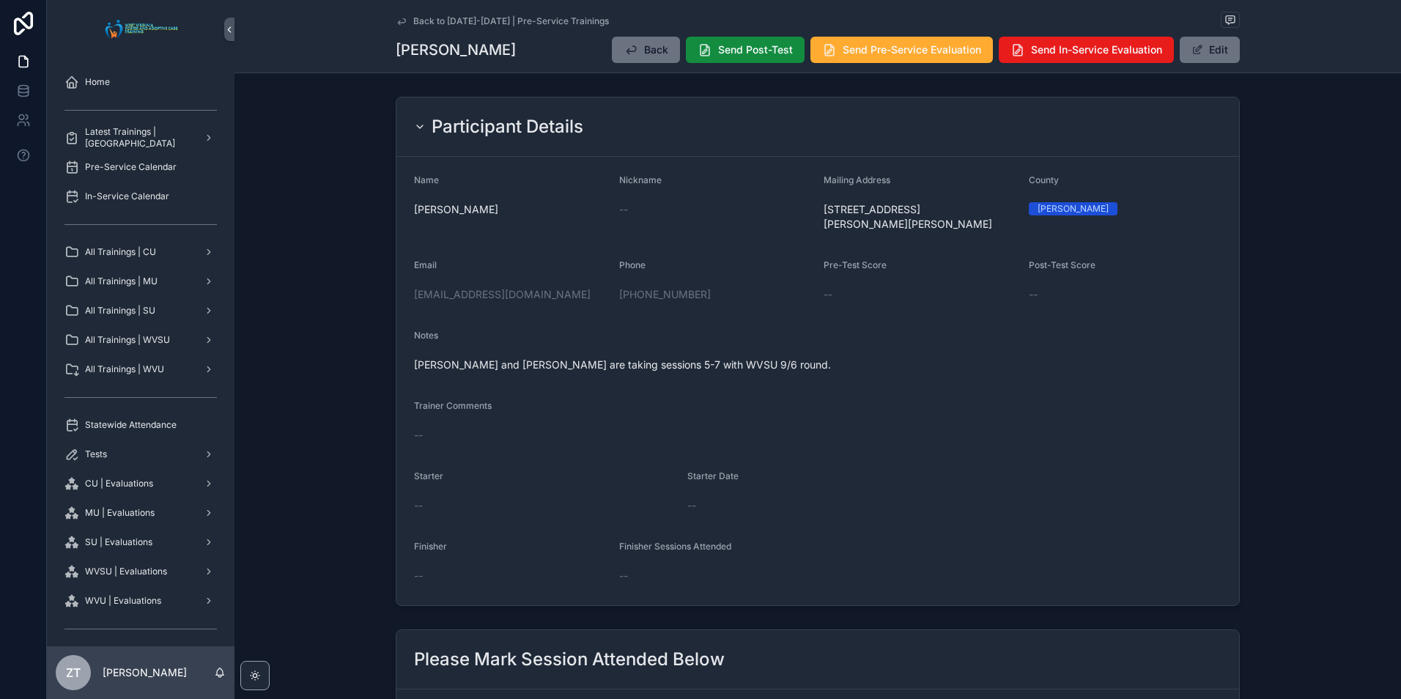
scroll to position [440, 0]
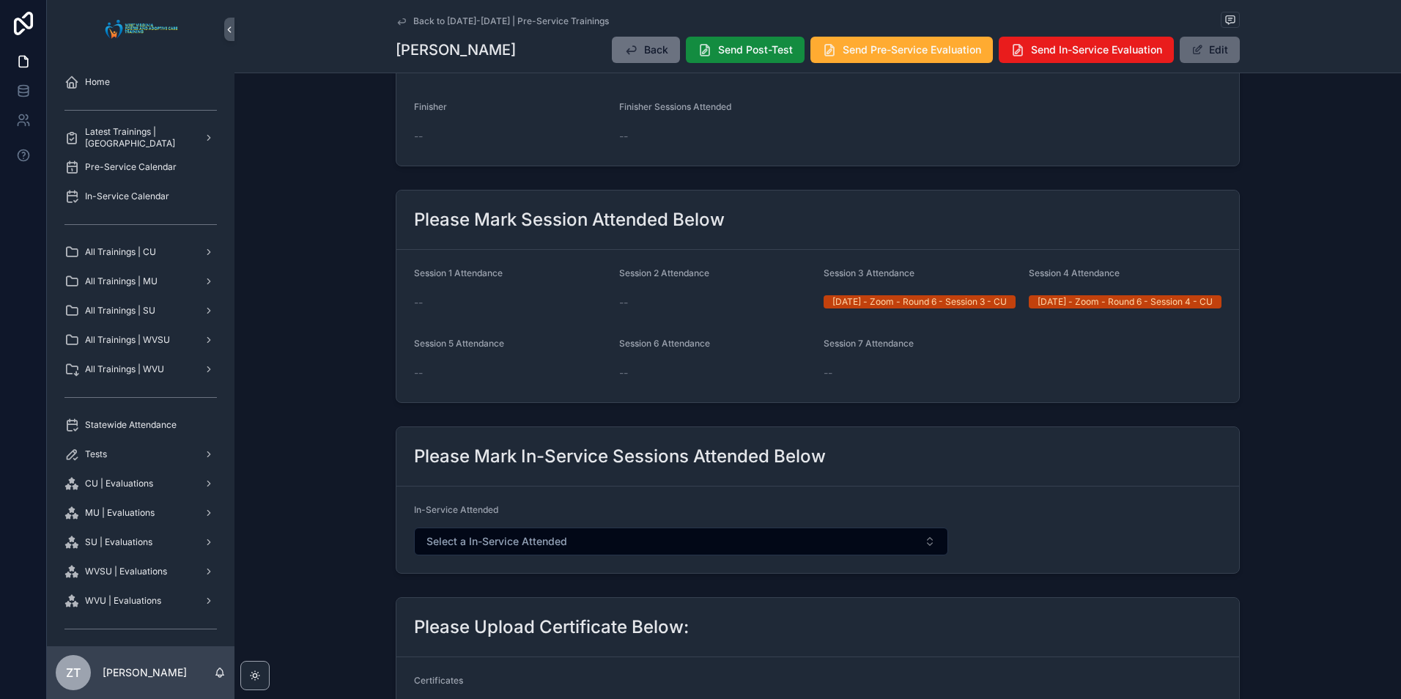
click at [1215, 51] on button "Edit" at bounding box center [1210, 50] width 60 height 26
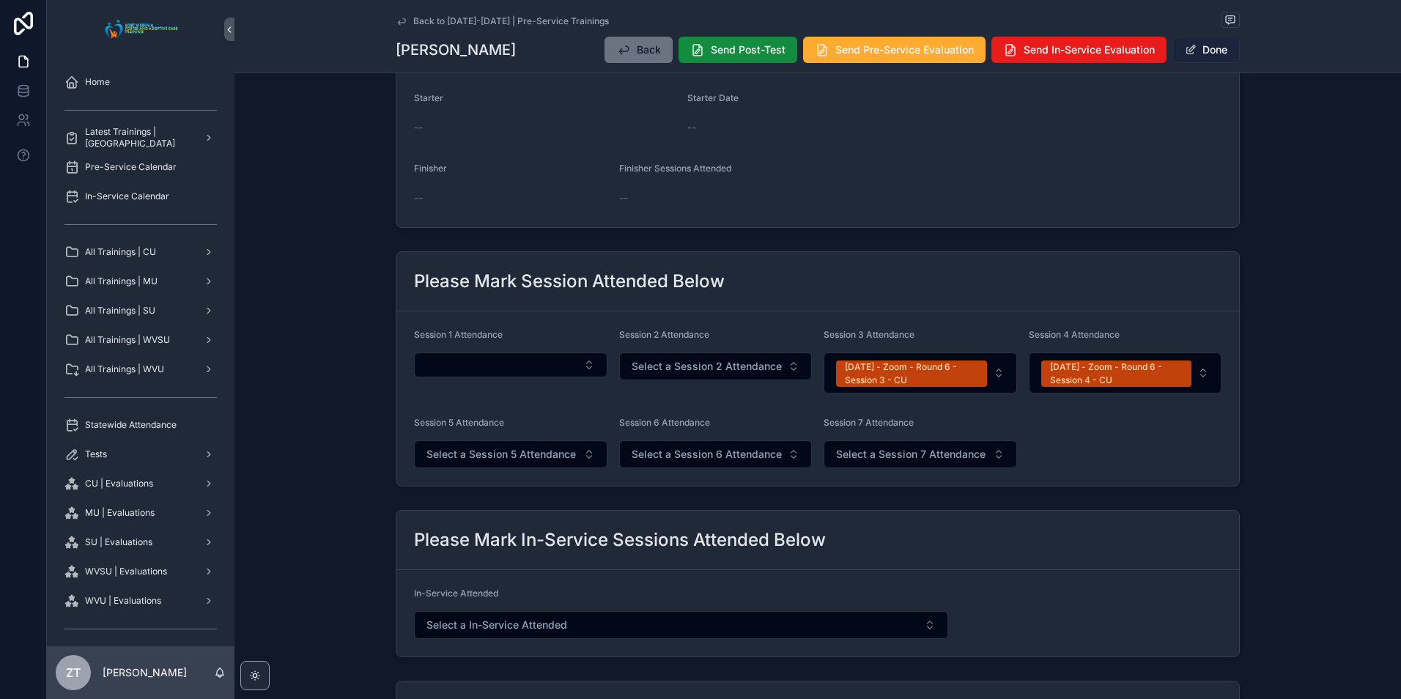
scroll to position [481, 0]
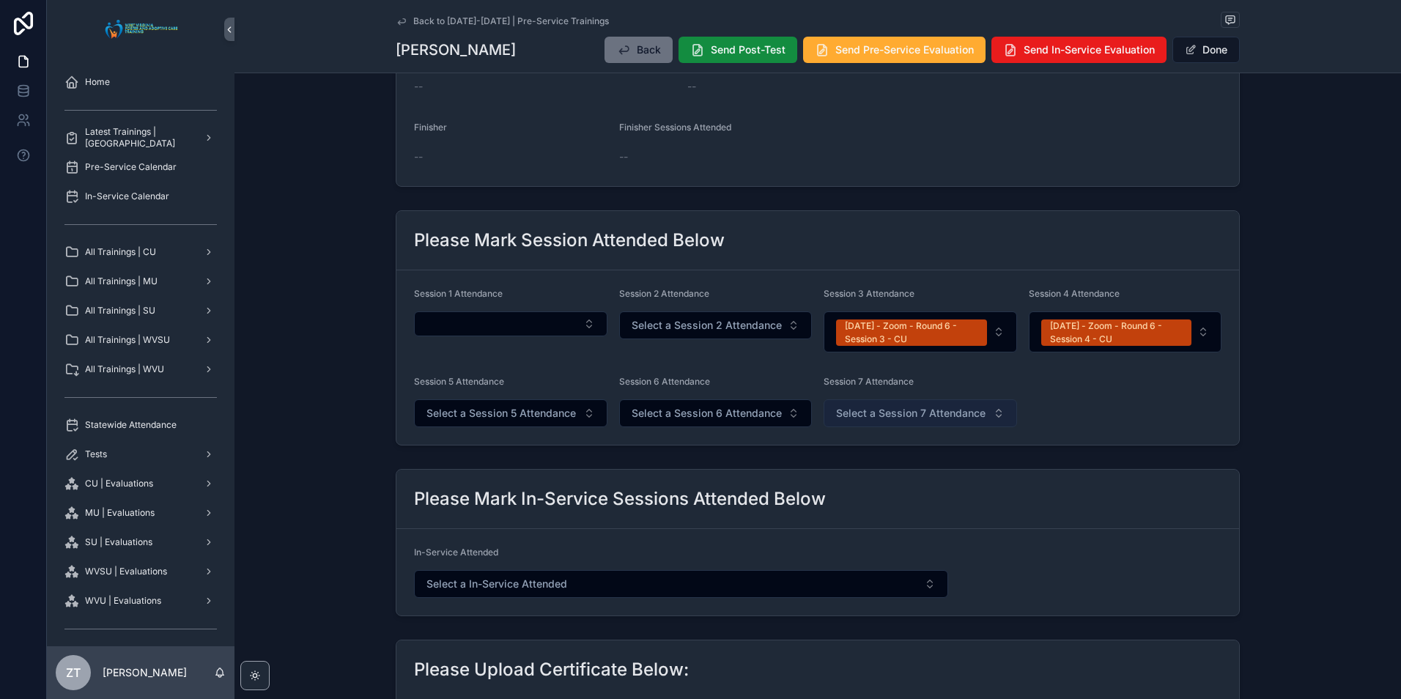
click at [891, 408] on span "Select a Session 7 Attendance" at bounding box center [910, 413] width 149 height 15
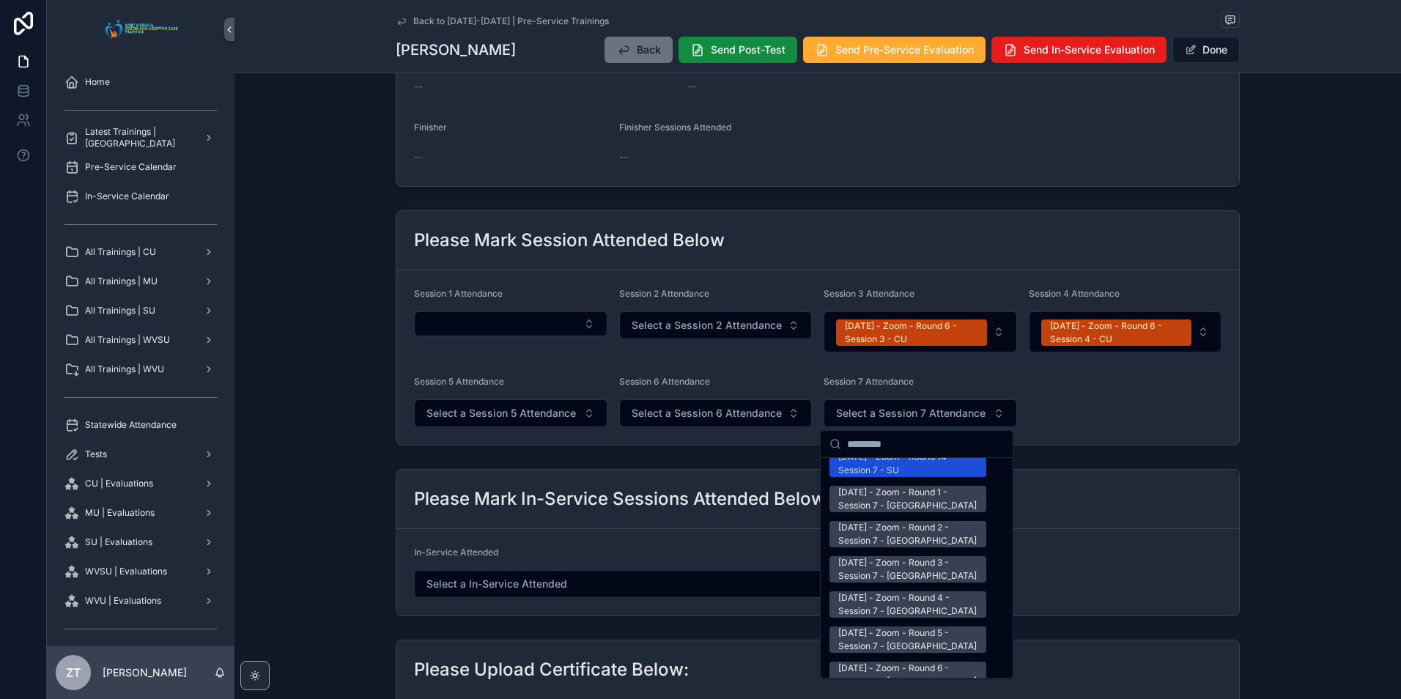
scroll to position [1832, 0]
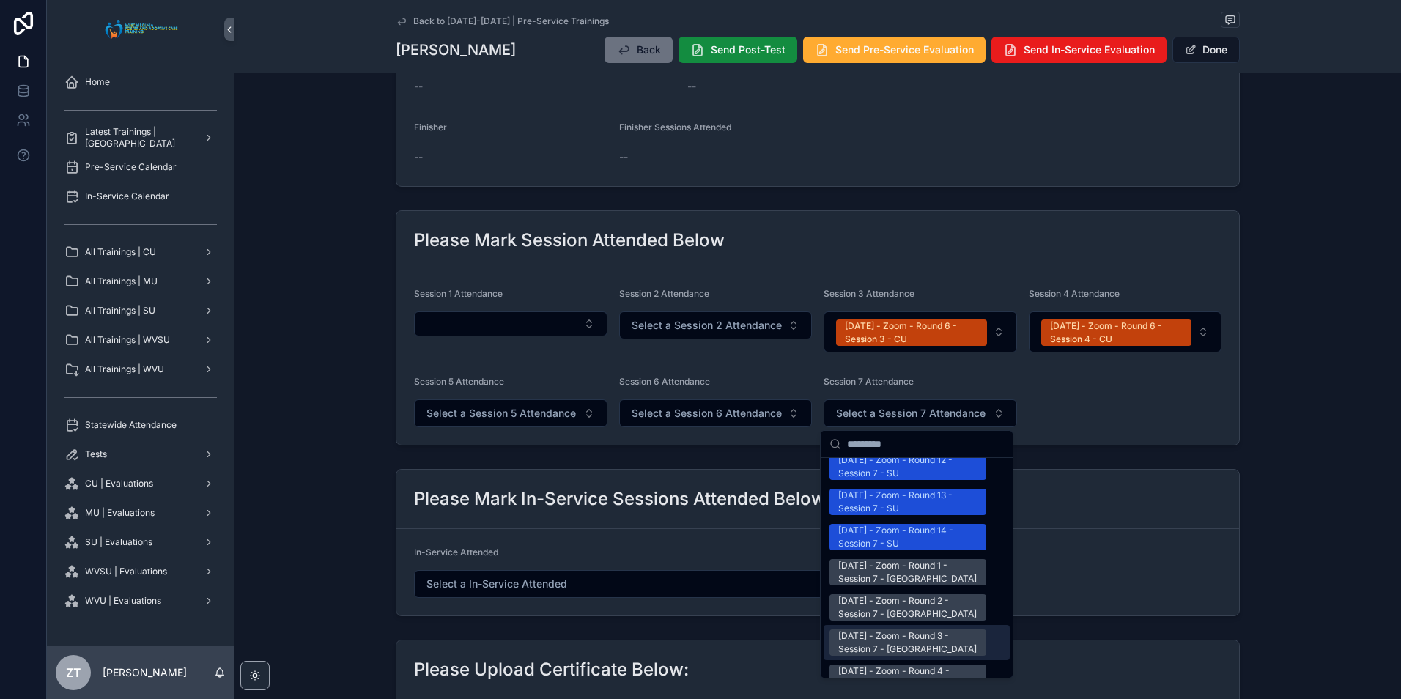
click at [887, 629] on div "9/6/2025 - Zoom - Round 3 - Session 7 - WVSU" at bounding box center [907, 642] width 139 height 26
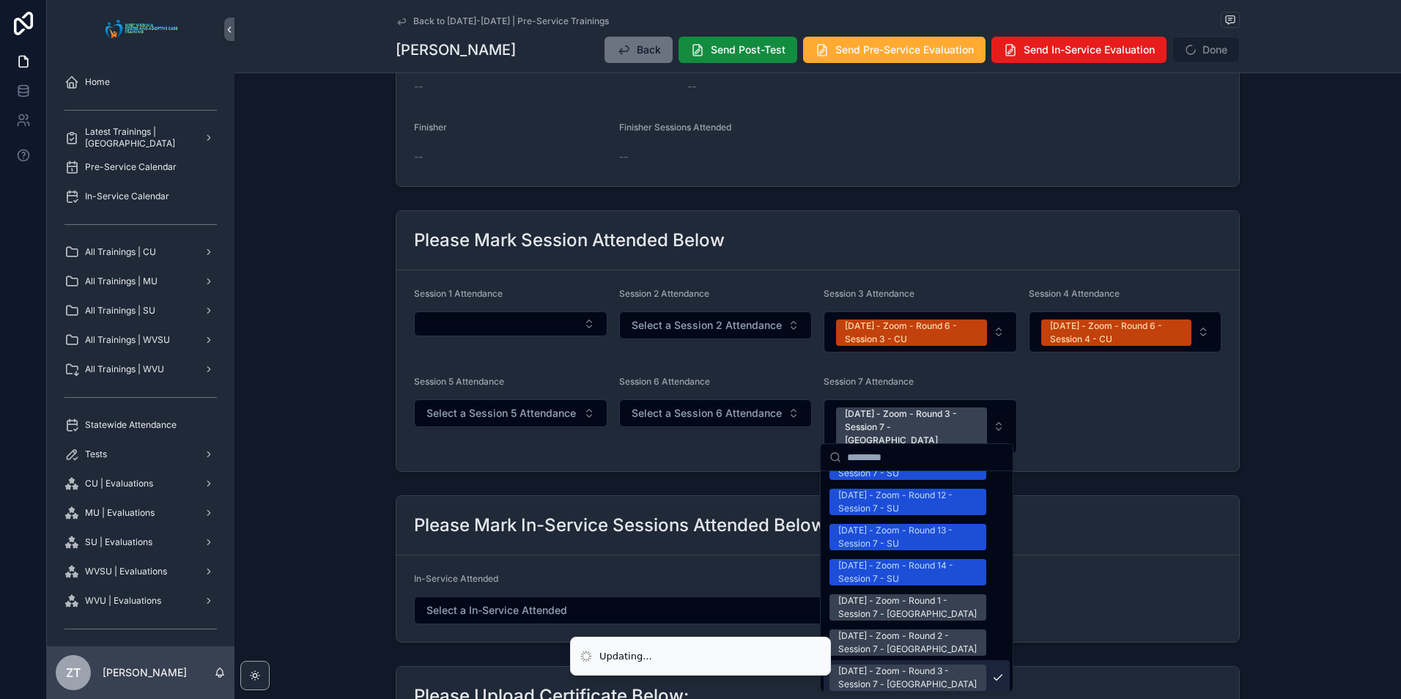
scroll to position [1854, 0]
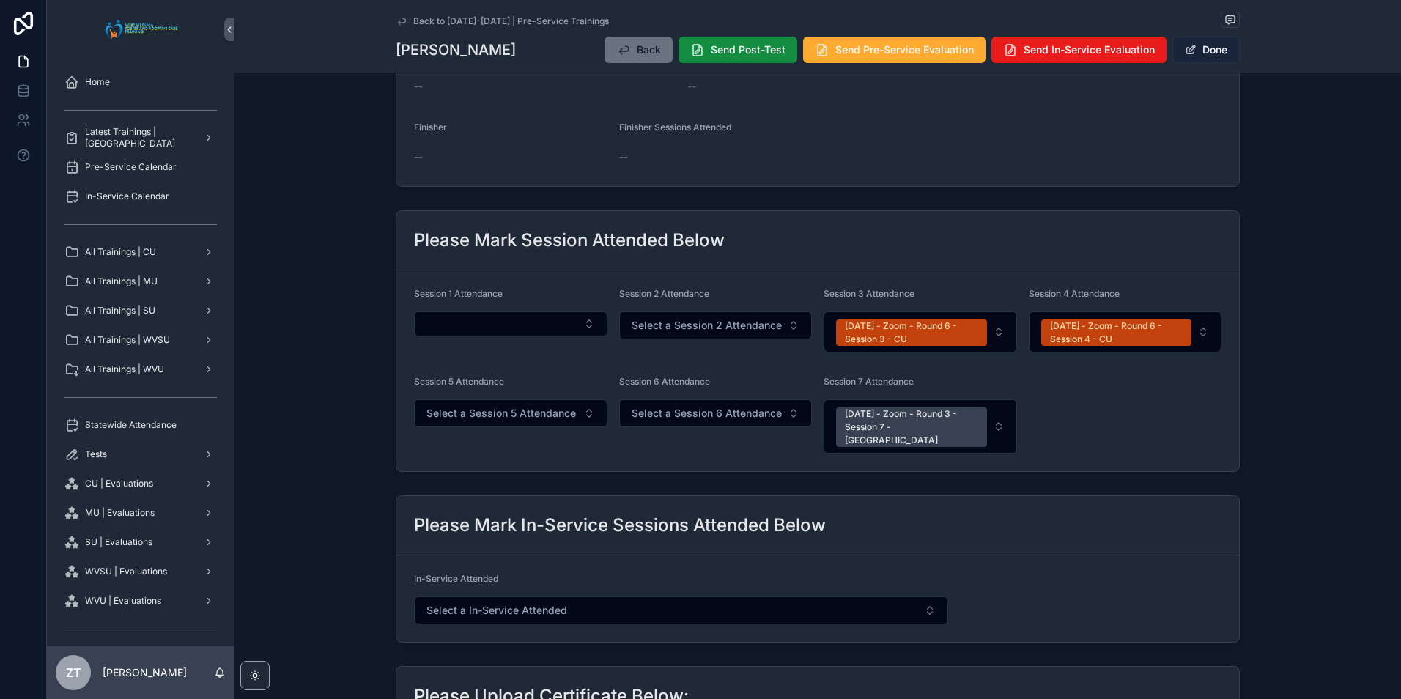
click at [1190, 50] on span "scrollable content" at bounding box center [1191, 50] width 12 height 12
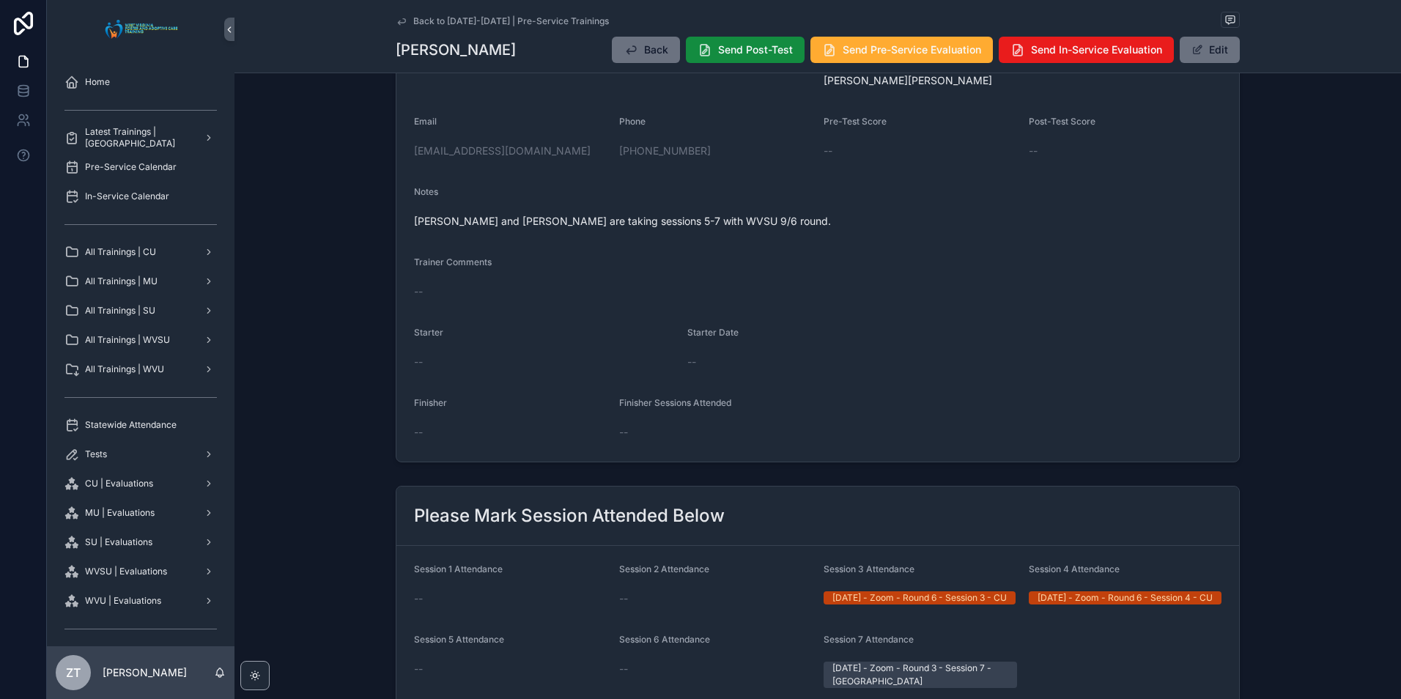
scroll to position [73, 0]
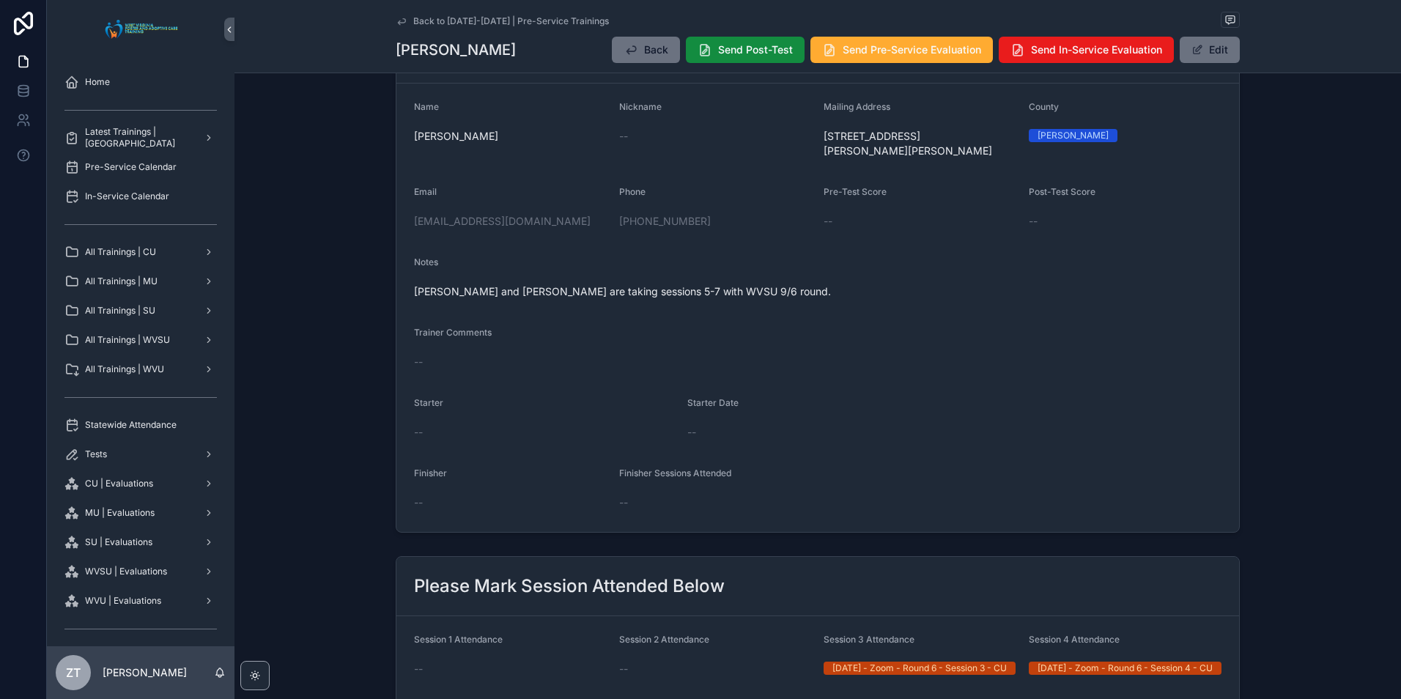
click at [396, 21] on icon "scrollable content" at bounding box center [402, 21] width 12 height 12
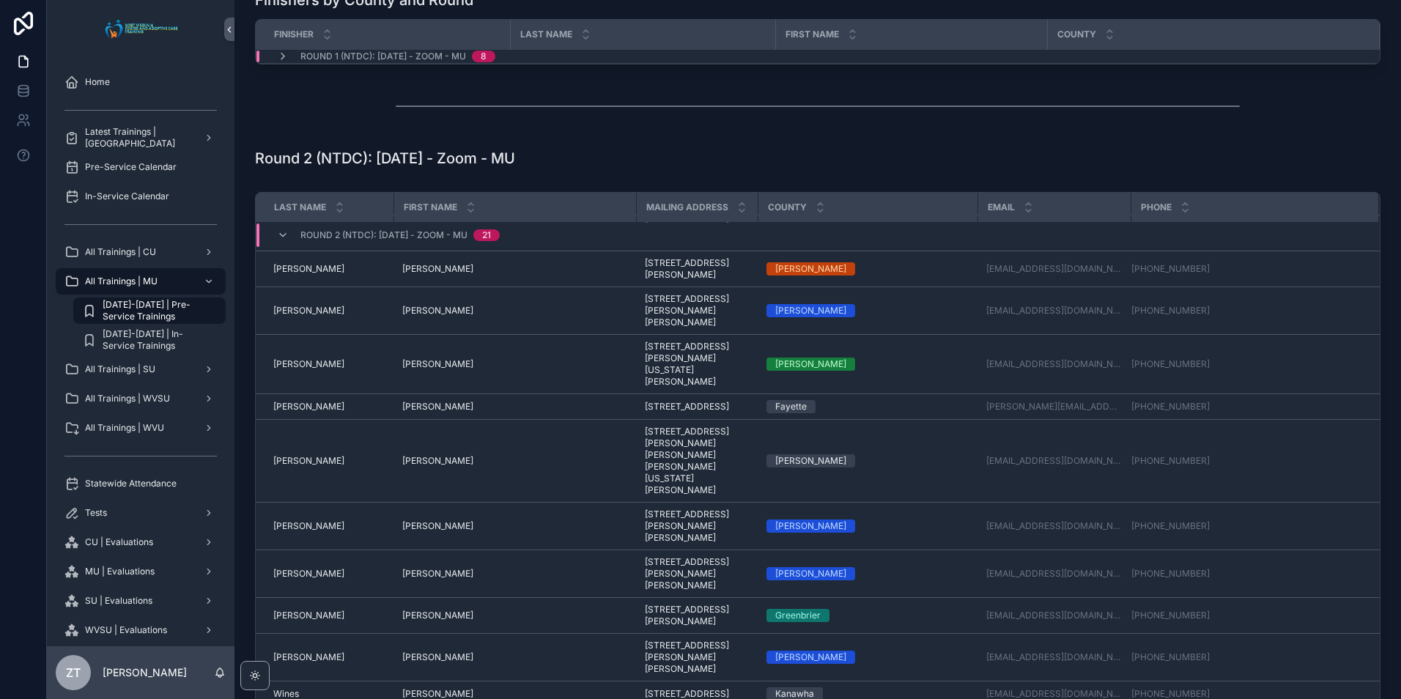
scroll to position [331, 0]
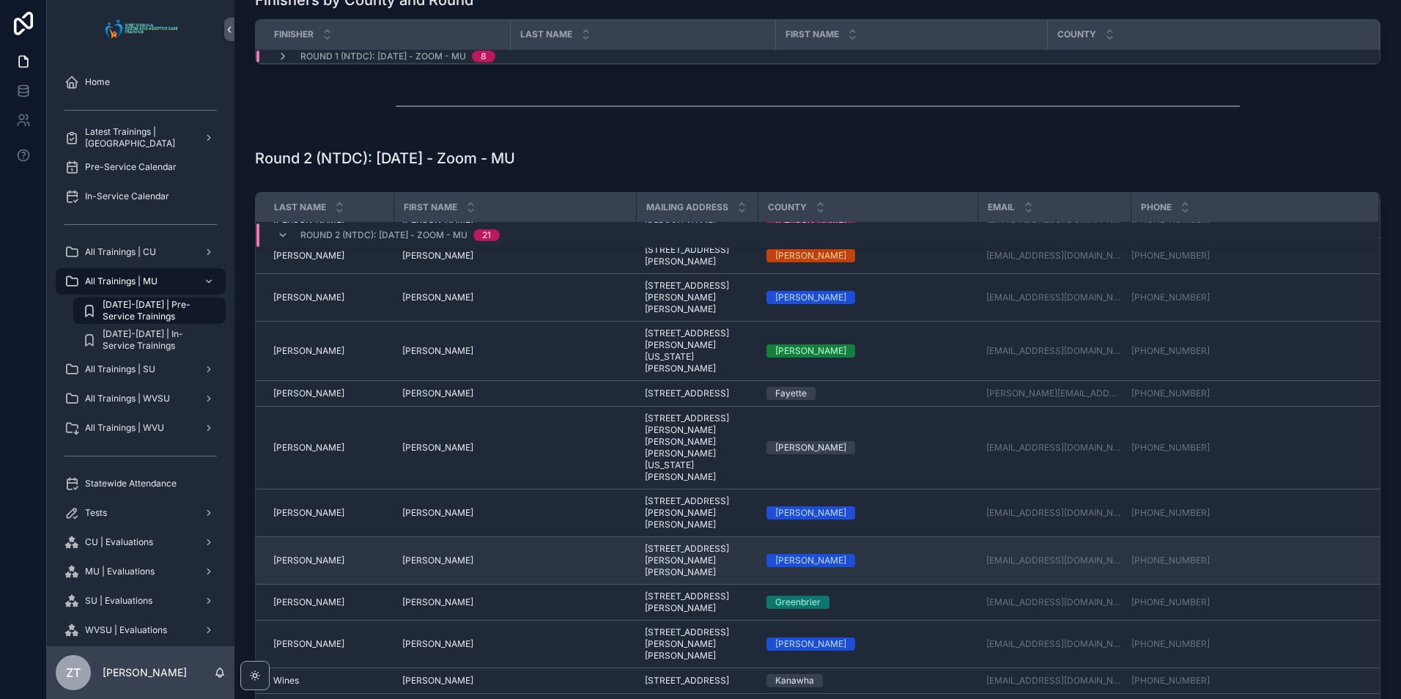
click at [411, 555] on span "[PERSON_NAME]" at bounding box center [437, 561] width 71 height 12
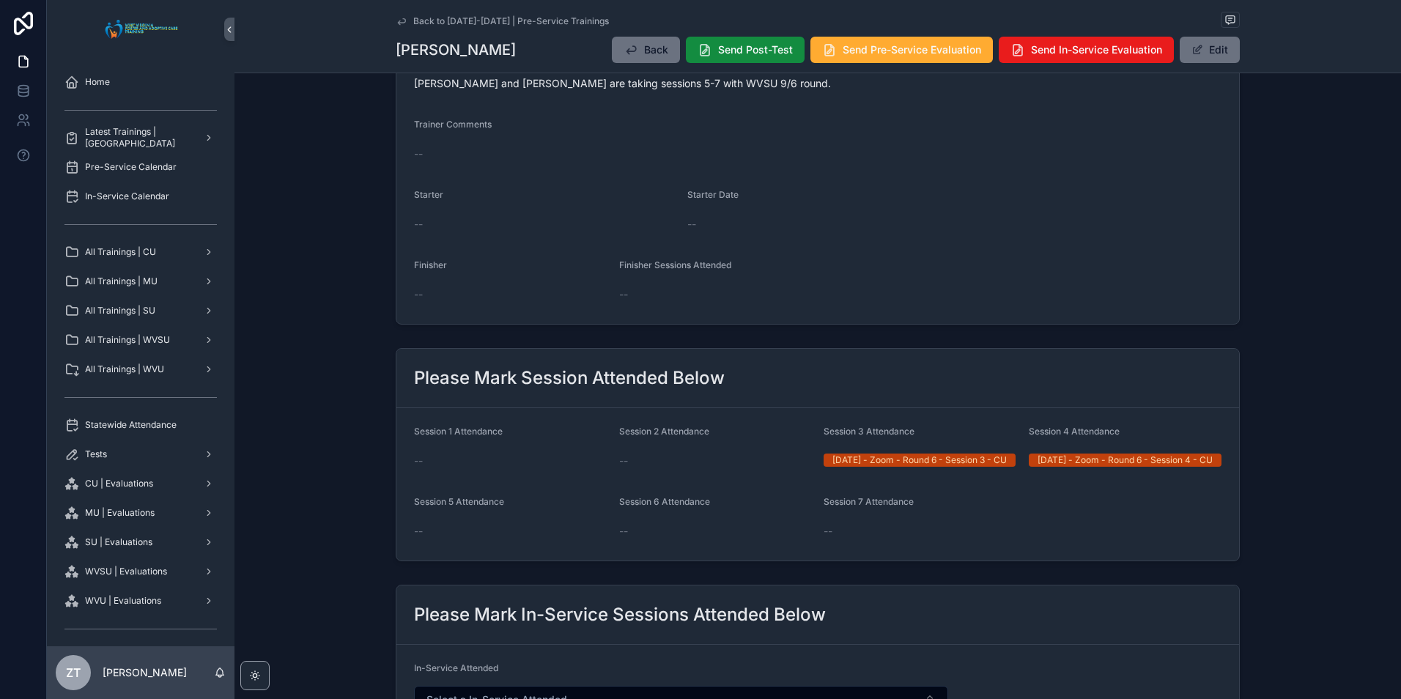
scroll to position [293, 0]
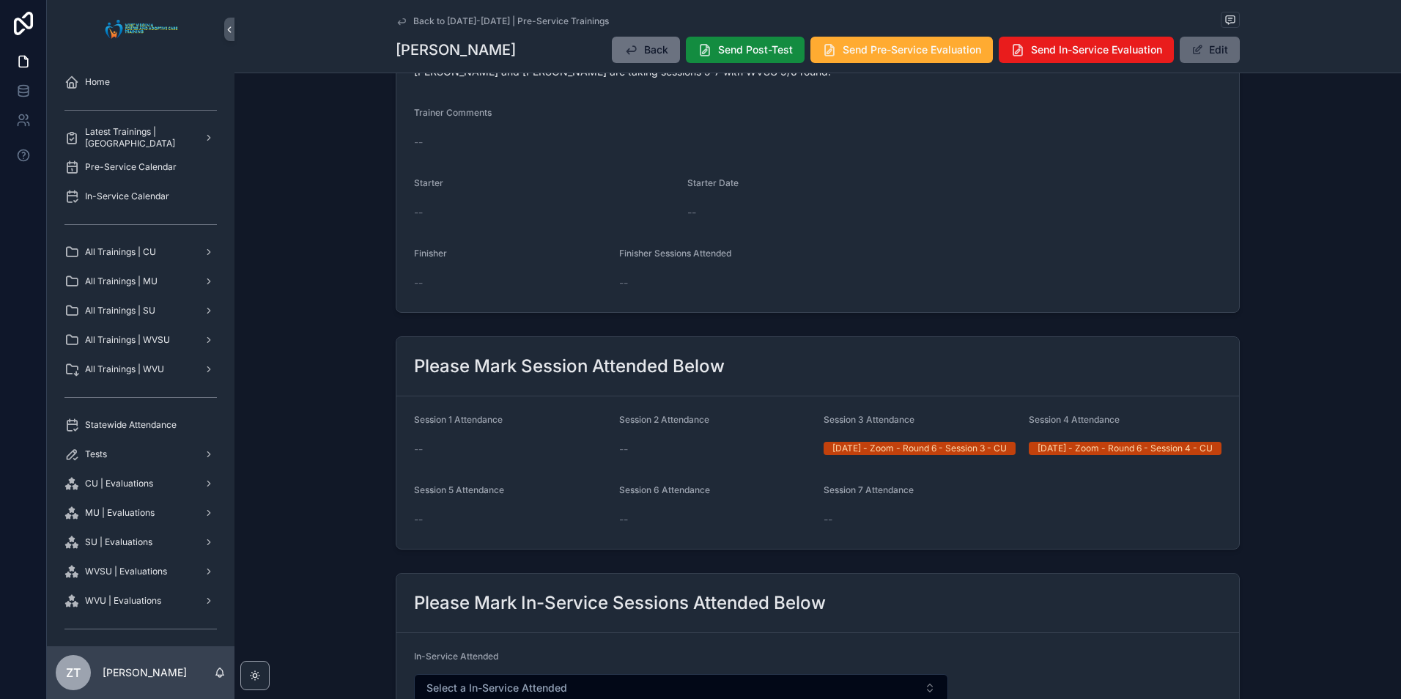
click at [1192, 59] on button "Edit" at bounding box center [1210, 50] width 60 height 26
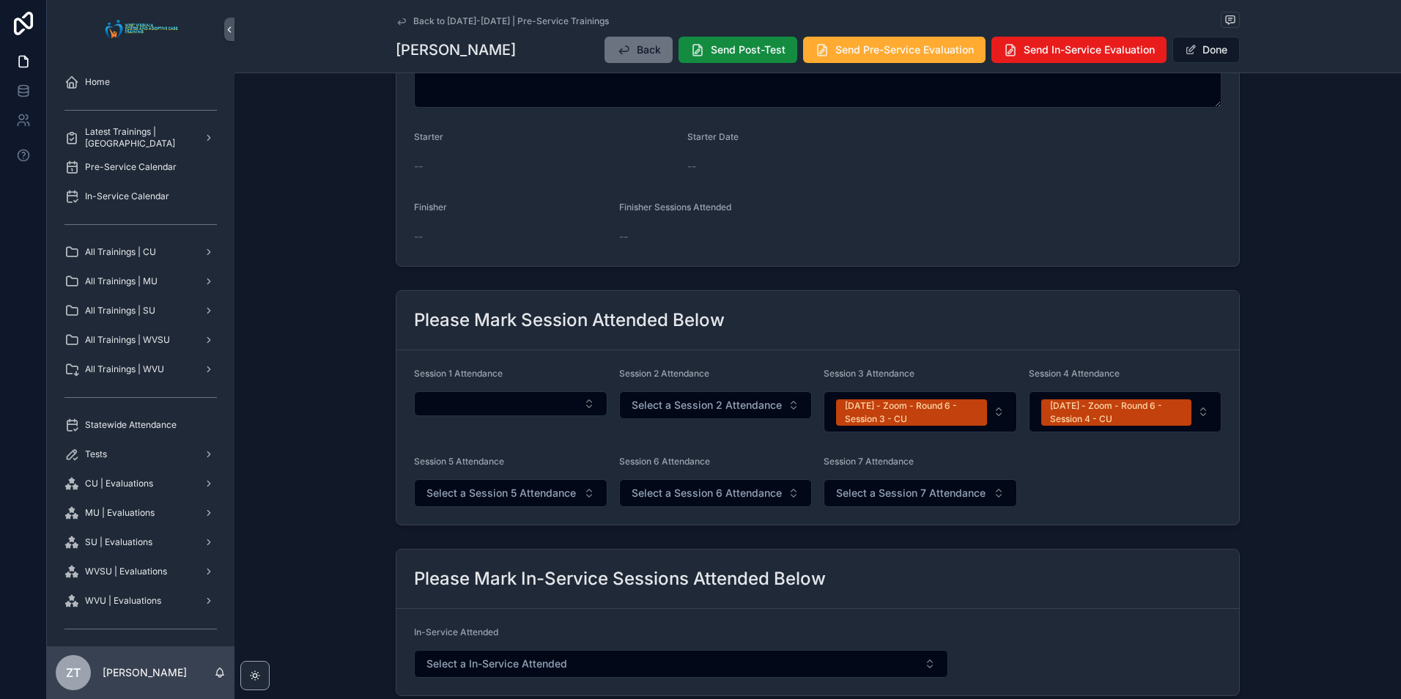
scroll to position [503, 0]
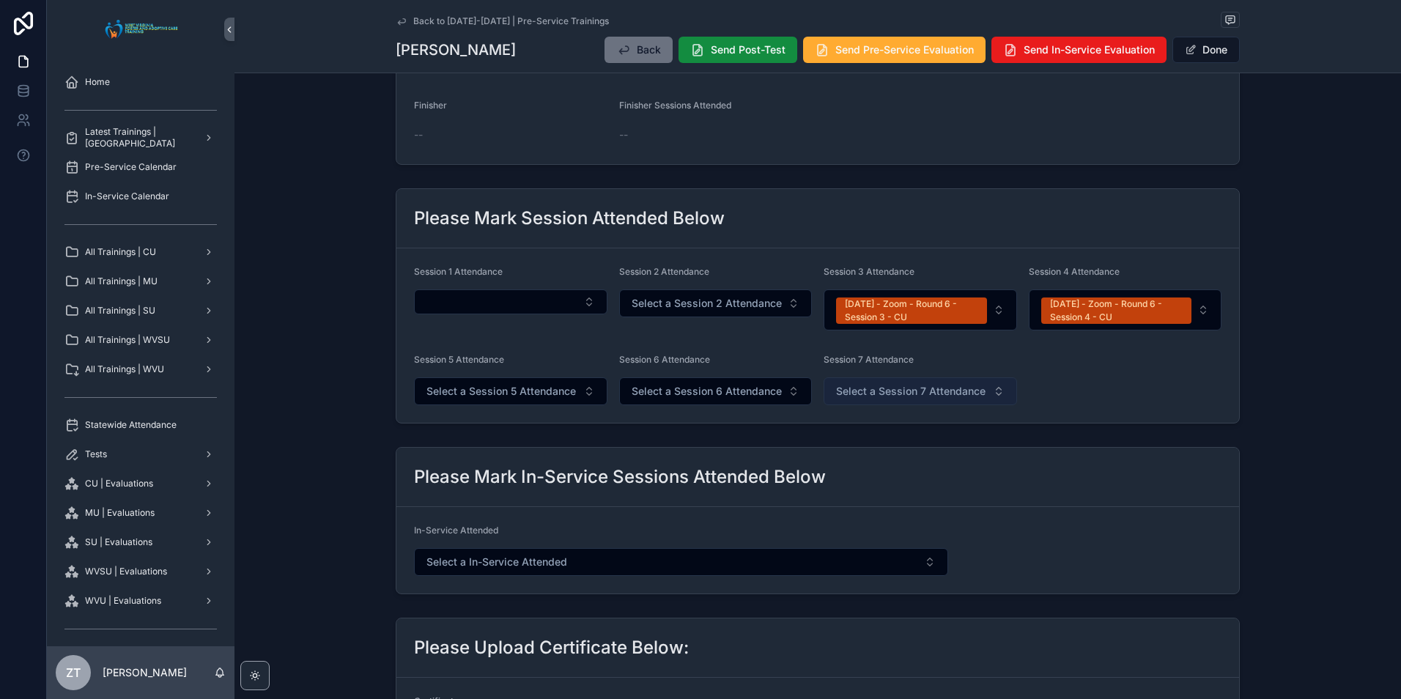
click at [914, 395] on span "Select a Session 7 Attendance" at bounding box center [910, 391] width 149 height 15
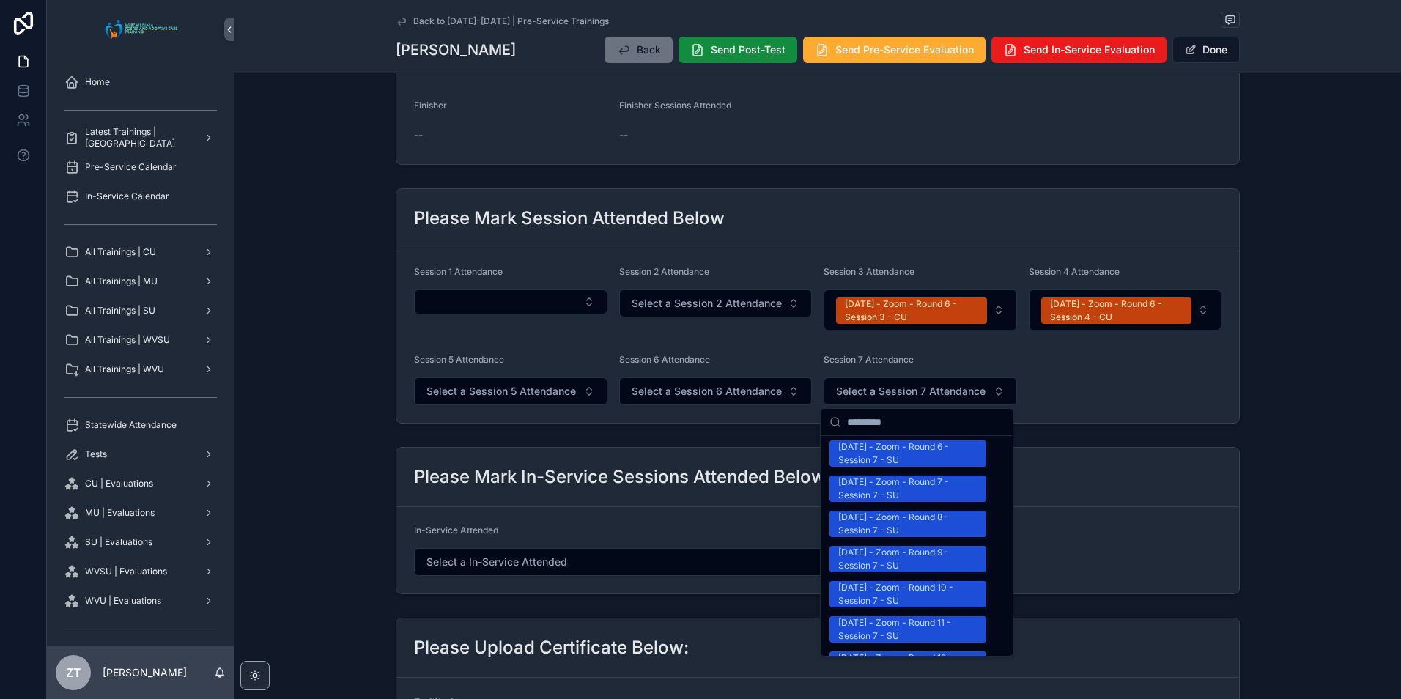
scroll to position [1832, 0]
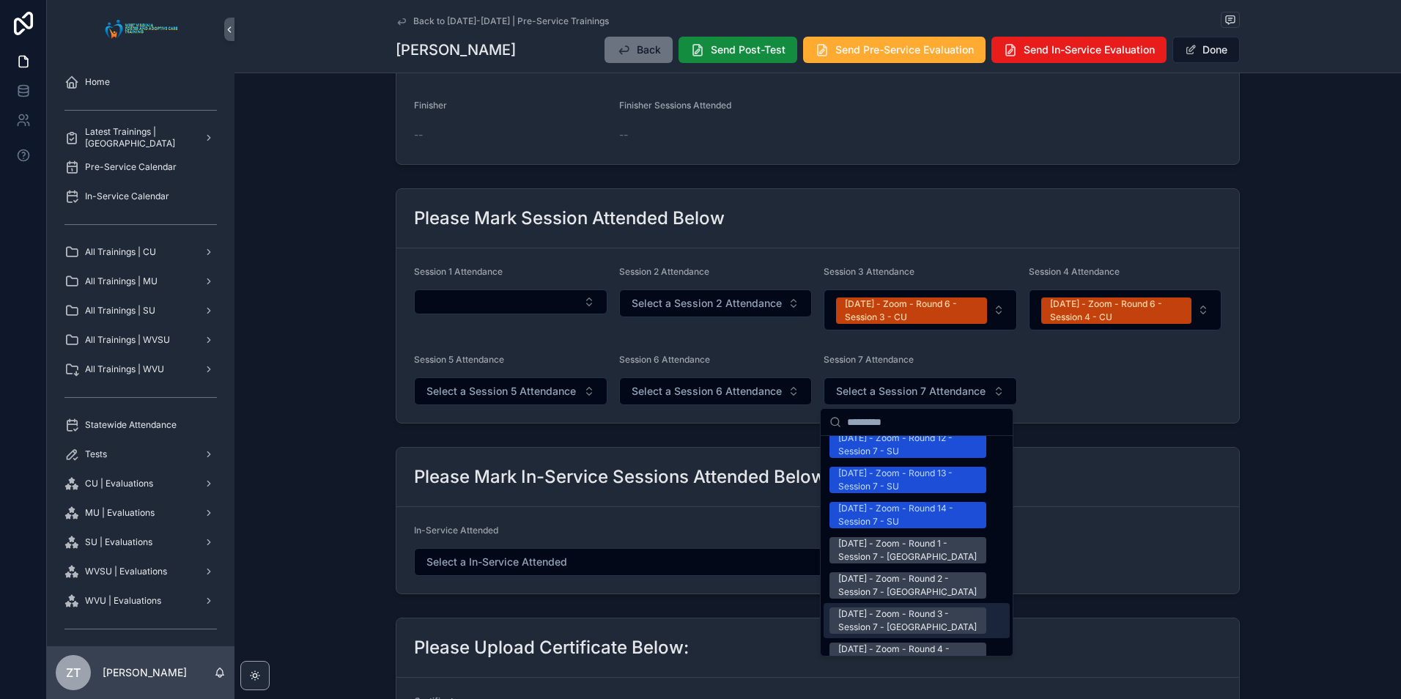
click at [887, 607] on div "9/6/2025 - Zoom - Round 3 - Session 7 - WVSU" at bounding box center [907, 620] width 139 height 26
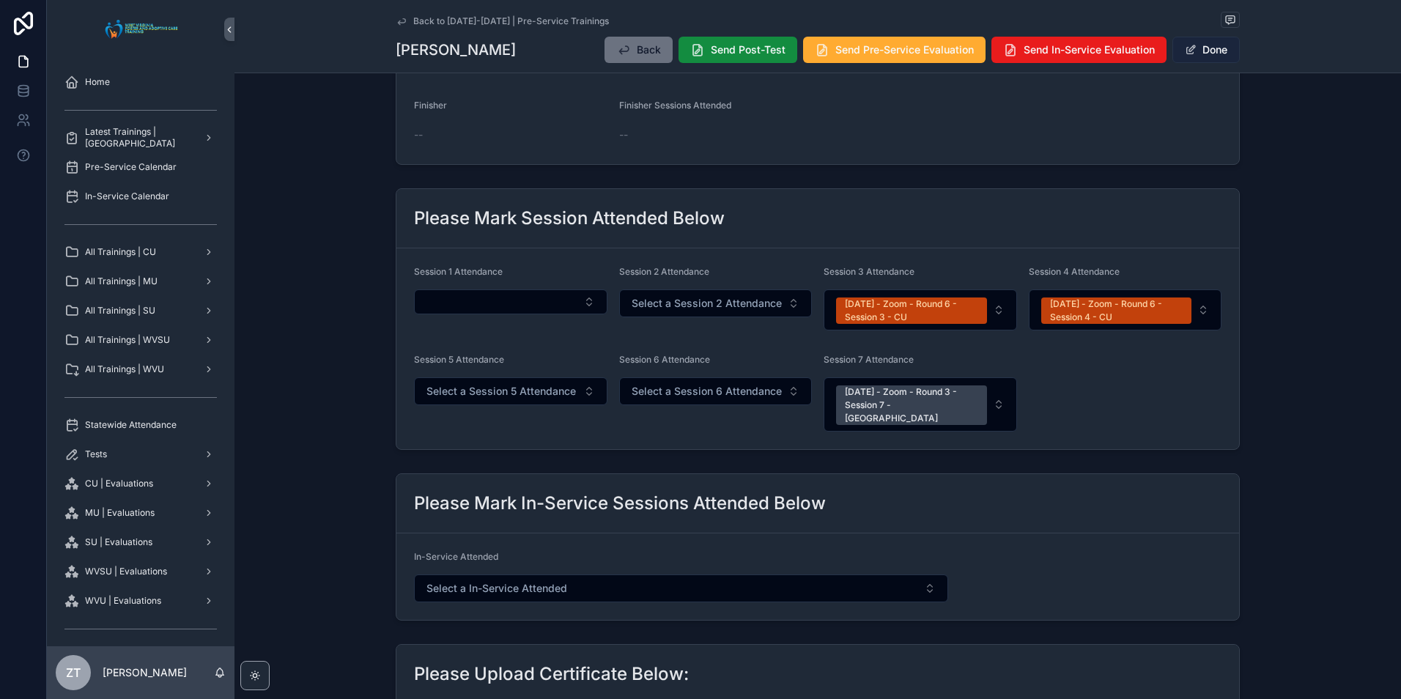
click at [1193, 50] on button "Done" at bounding box center [1205, 50] width 67 height 26
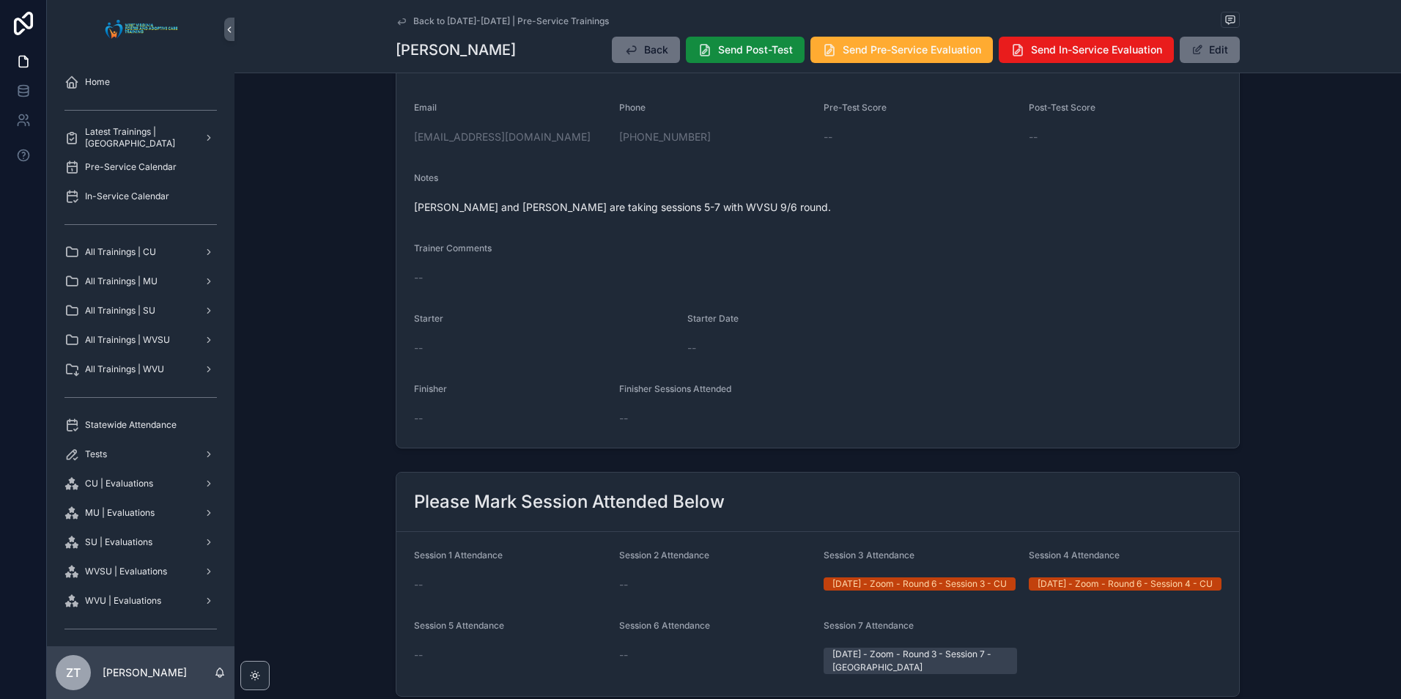
scroll to position [0, 0]
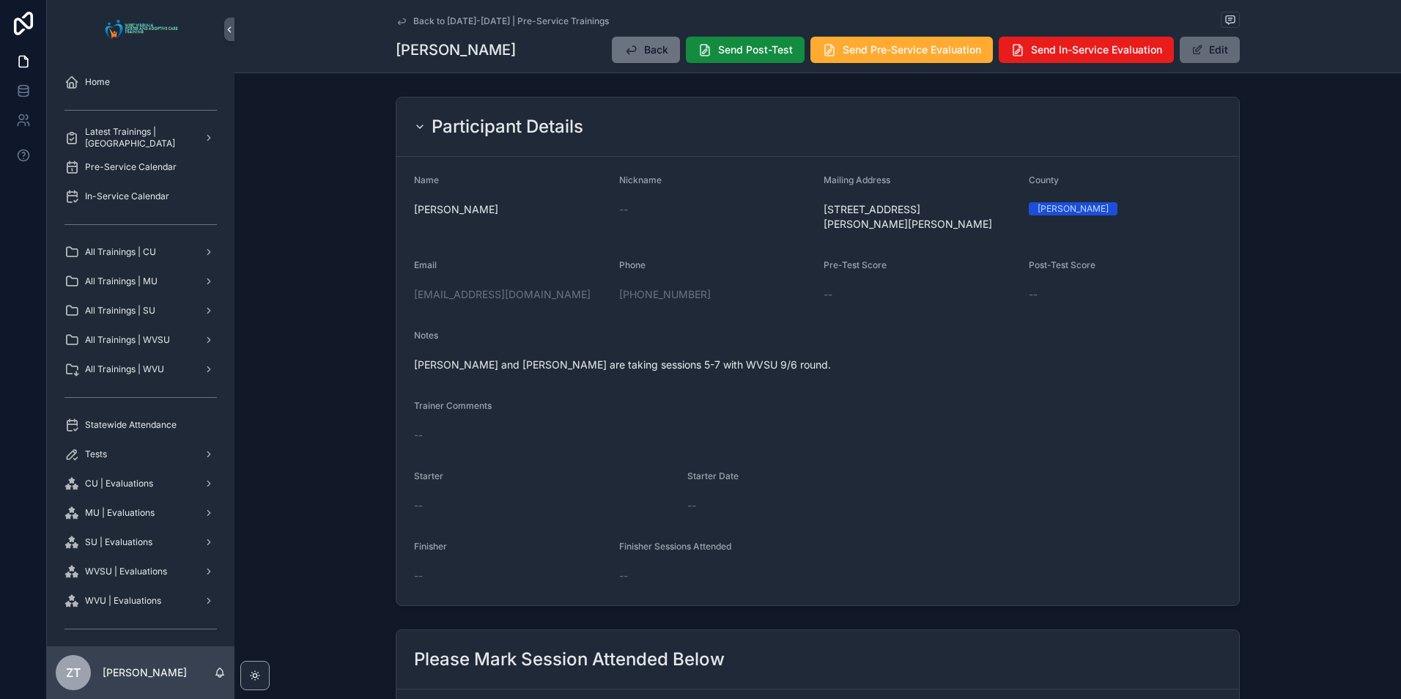
click at [1196, 55] on span "scrollable content" at bounding box center [1197, 50] width 12 height 12
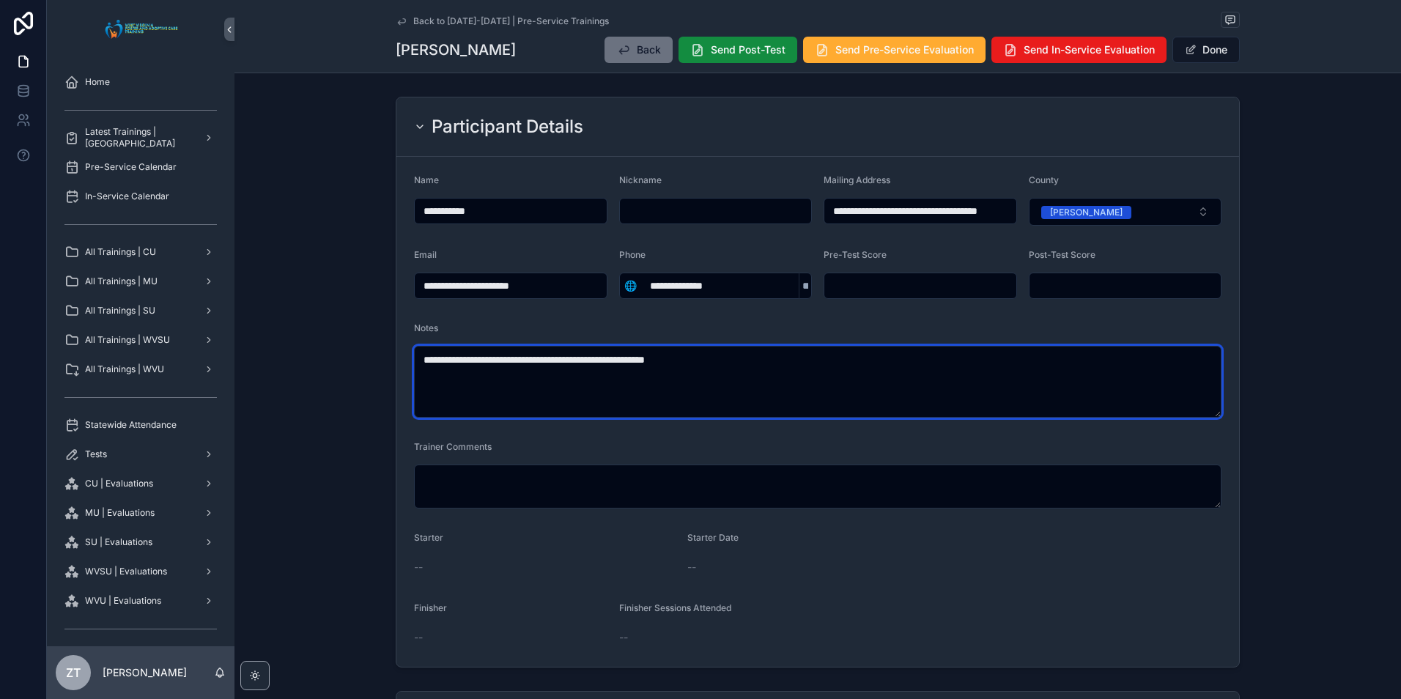
click at [680, 362] on textarea "**********" at bounding box center [817, 382] width 807 height 72
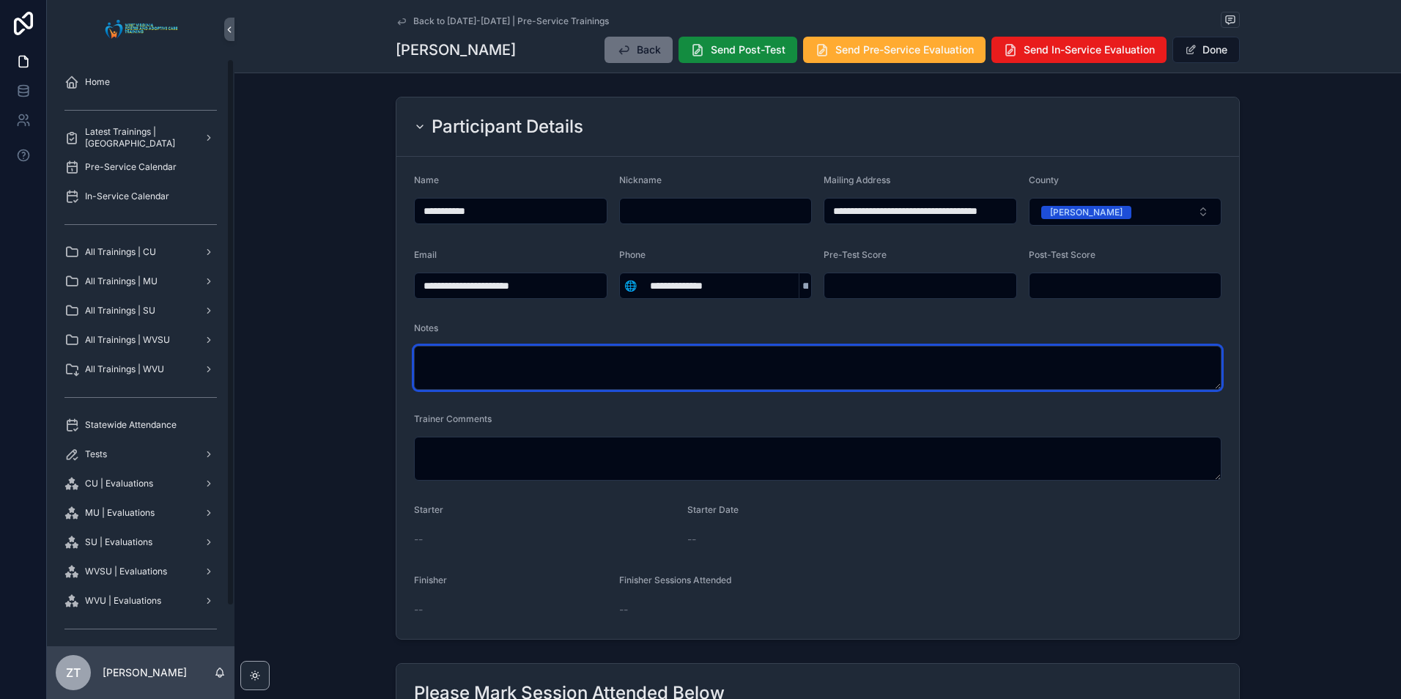
click at [515, 357] on textarea "scrollable content" at bounding box center [817, 368] width 807 height 44
paste textarea "**********"
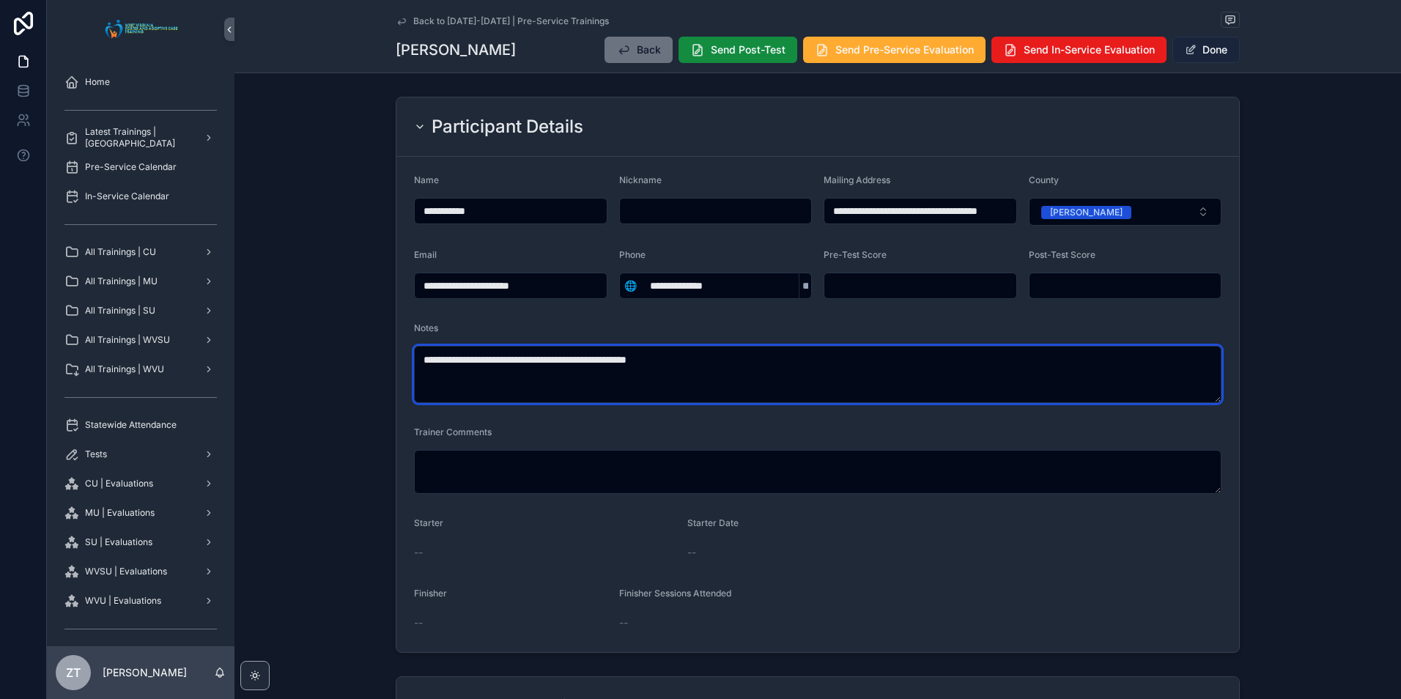
type textarea "**********"
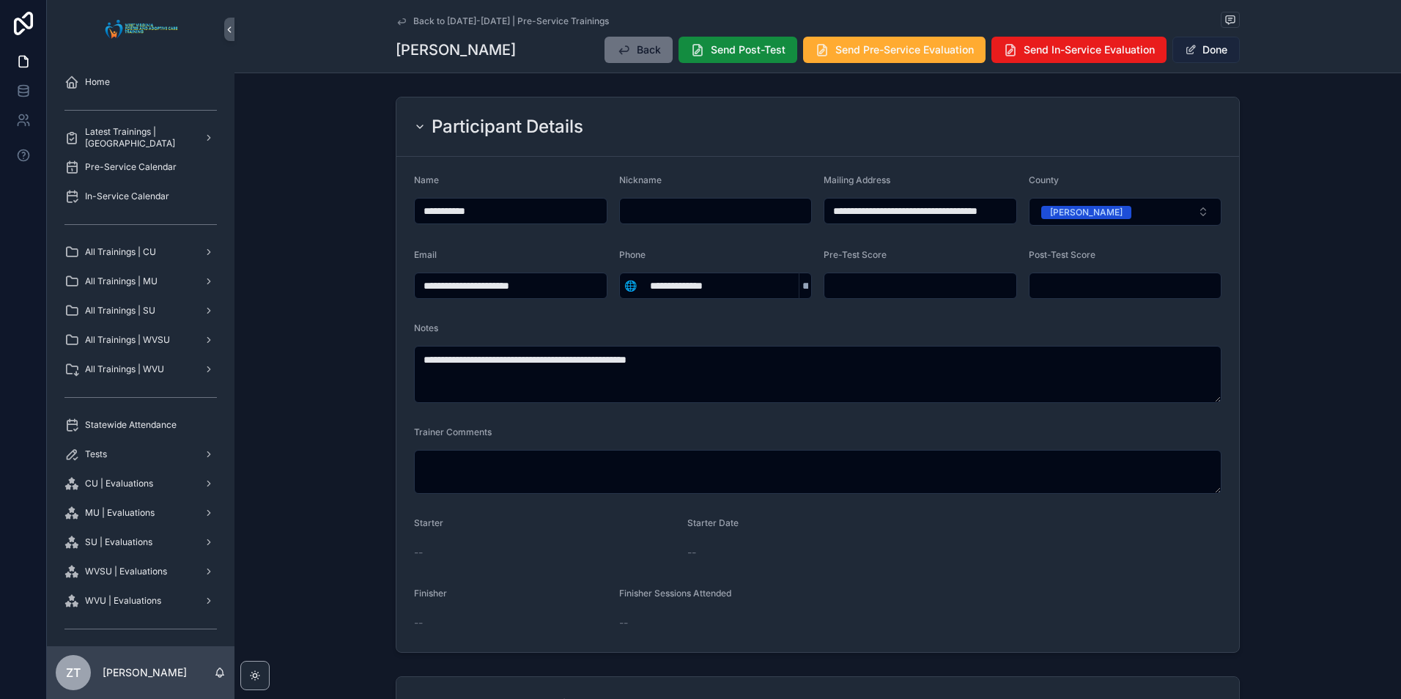
click at [1202, 50] on button "Done" at bounding box center [1205, 50] width 67 height 26
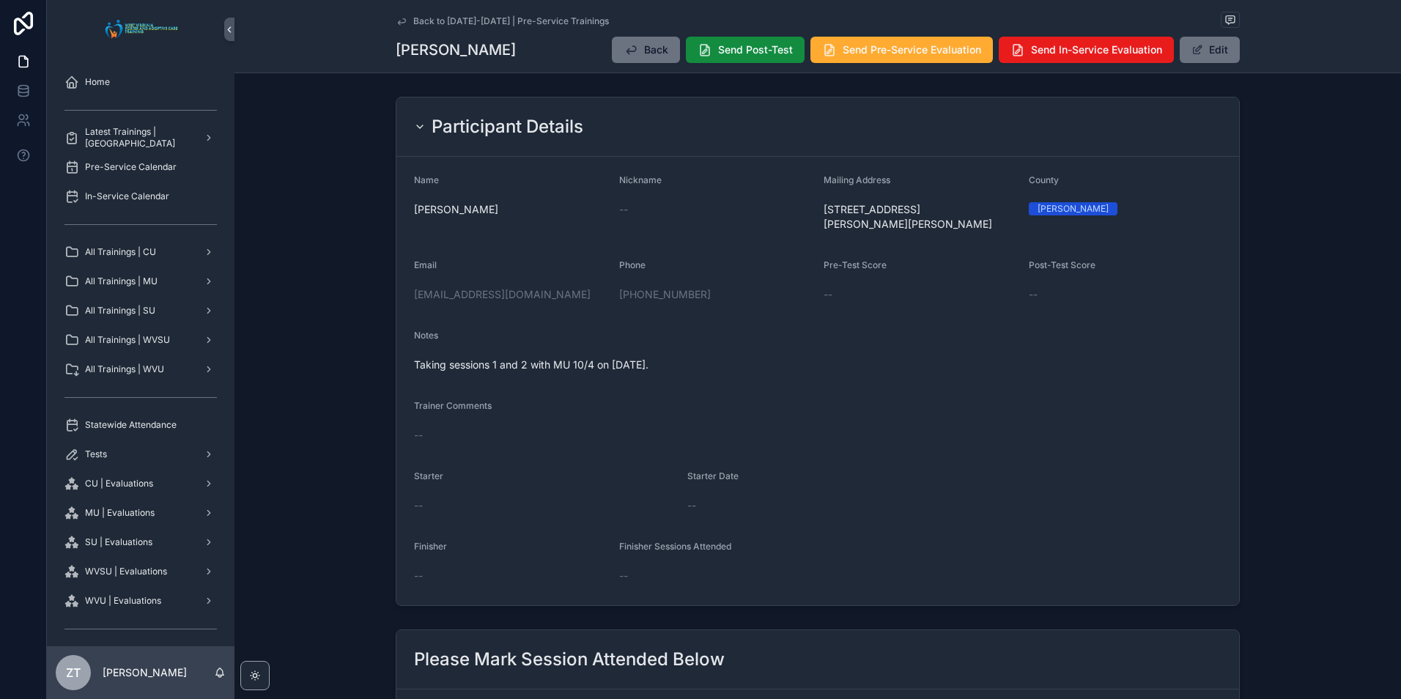
click at [398, 21] on icon "scrollable content" at bounding box center [401, 21] width 7 height 6
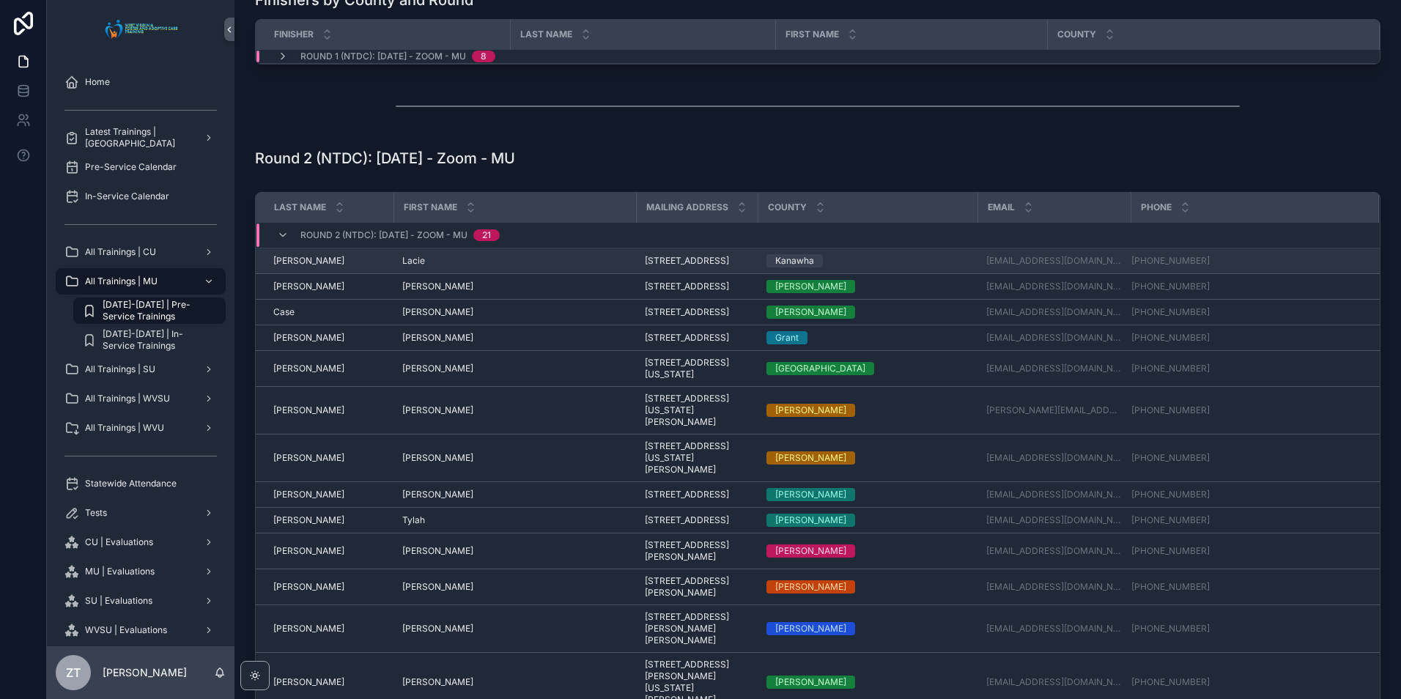
click at [321, 265] on span "[PERSON_NAME]" at bounding box center [308, 261] width 71 height 12
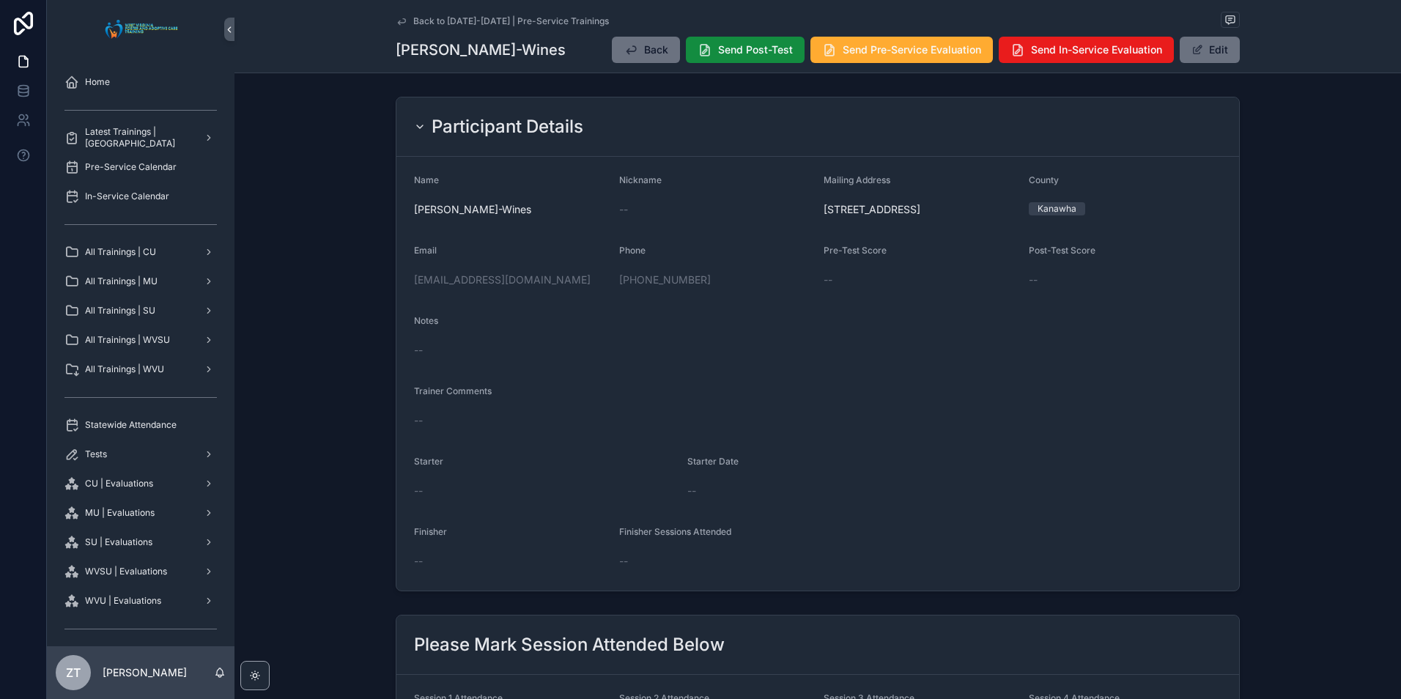
click at [391, 16] on div "Back to 2025-2026 | Pre-Service Trainings Lacie Adkins-Wines Back Send Post-Tes…" at bounding box center [817, 36] width 1166 height 73
click at [398, 23] on icon "scrollable content" at bounding box center [401, 21] width 7 height 6
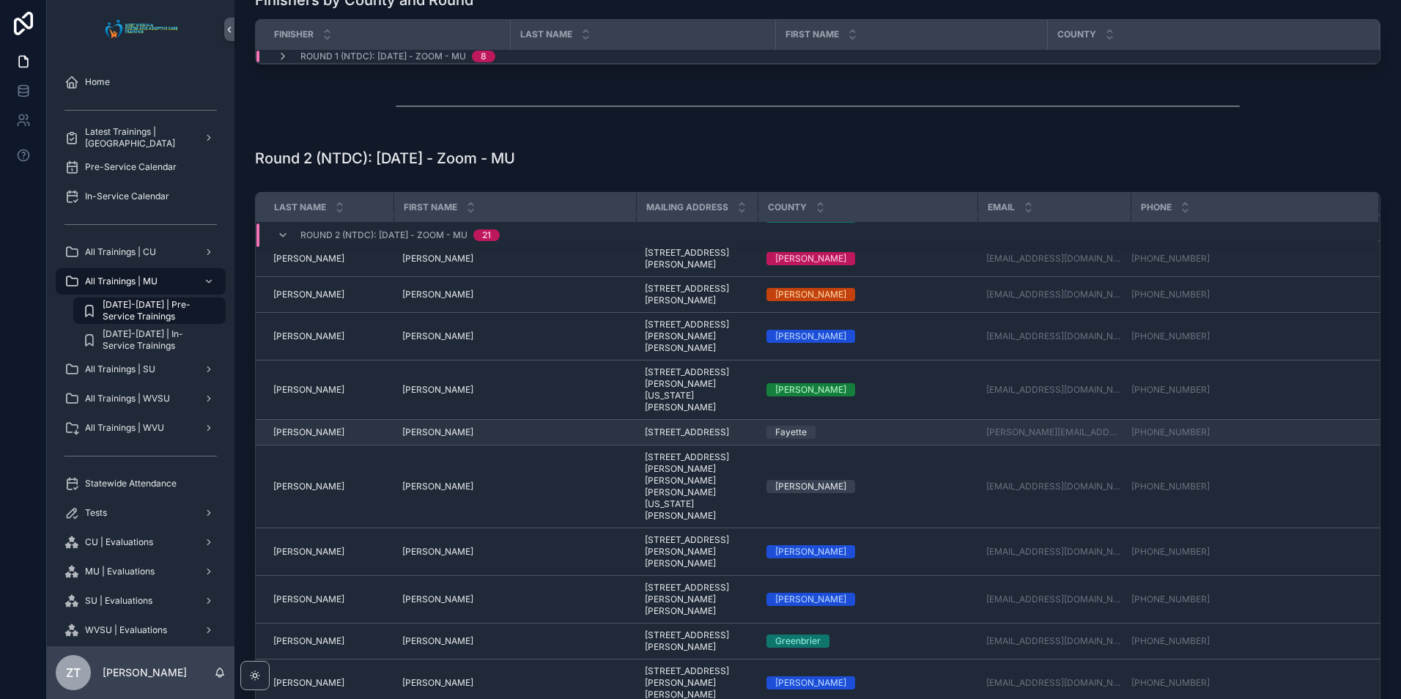
scroll to position [293, 0]
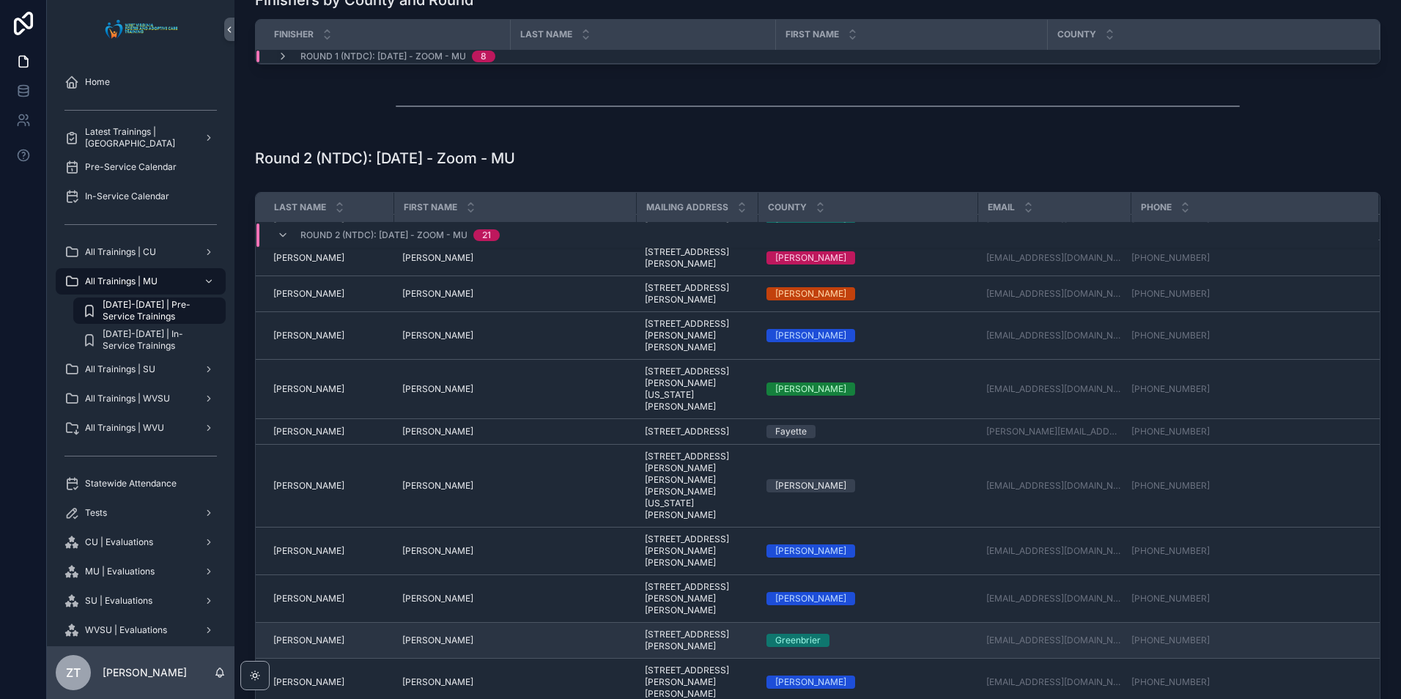
click at [418, 634] on span "[PERSON_NAME]" at bounding box center [437, 640] width 71 height 12
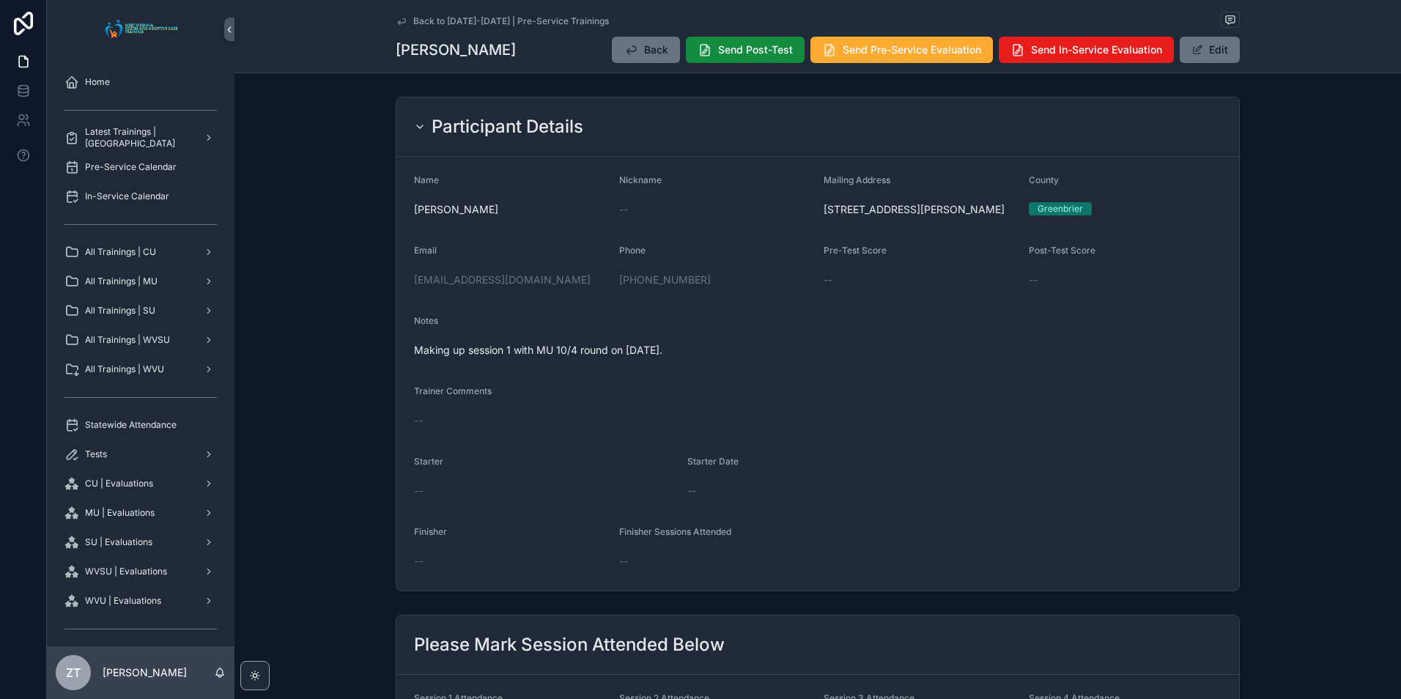
click at [398, 22] on icon "scrollable content" at bounding box center [401, 21] width 7 height 6
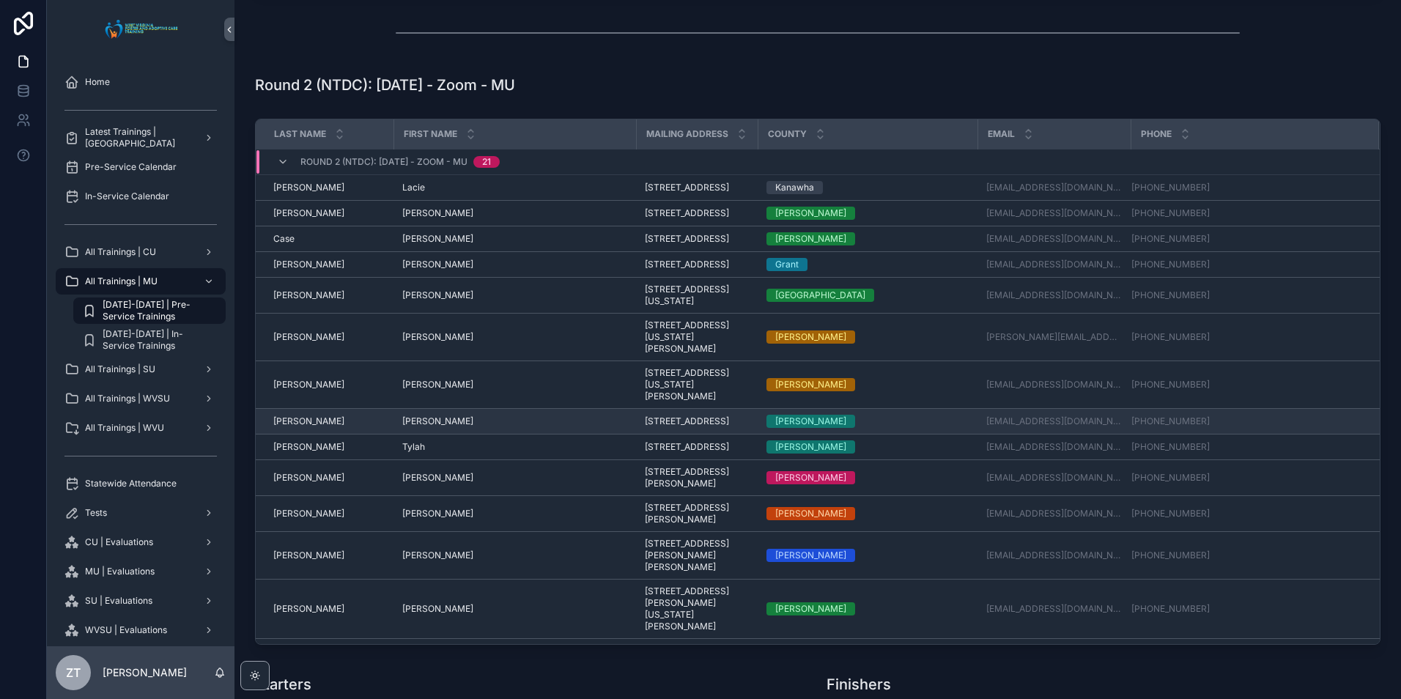
click at [422, 427] on span "[PERSON_NAME]" at bounding box center [437, 421] width 71 height 12
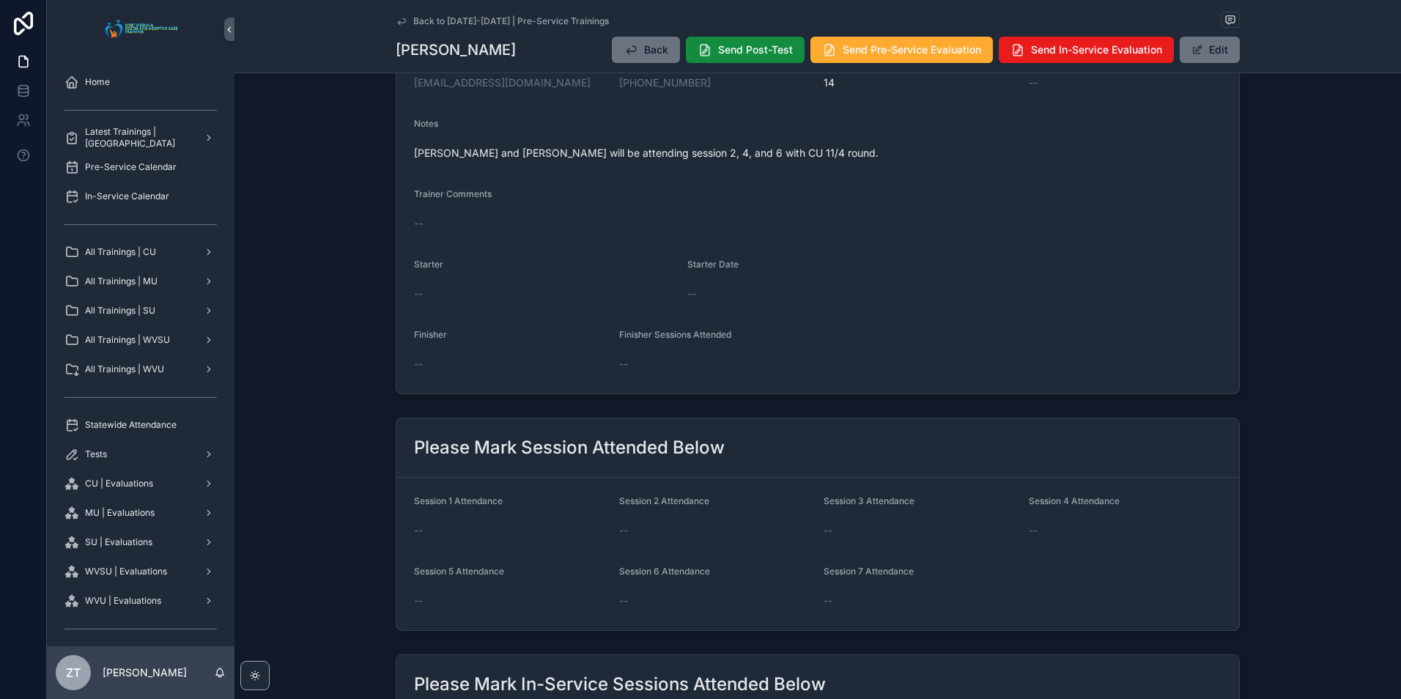
scroll to position [147, 0]
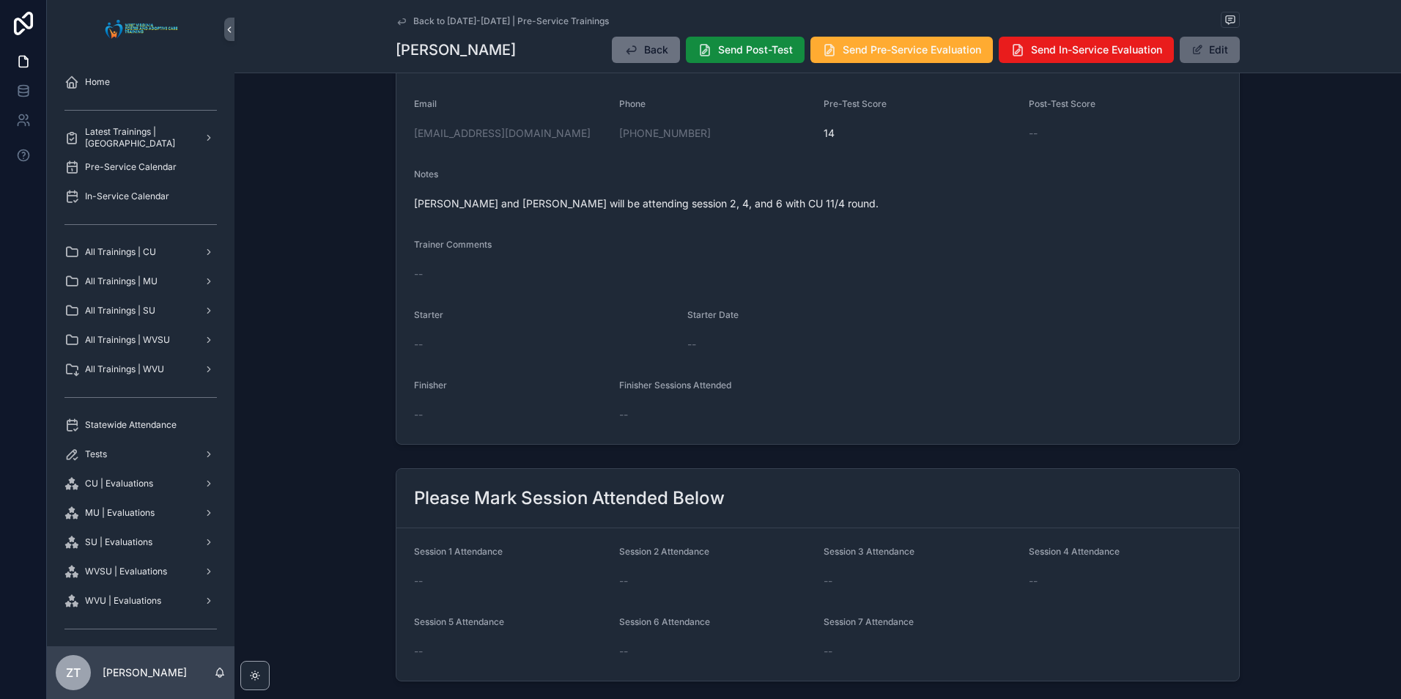
click at [1214, 57] on button "Edit" at bounding box center [1210, 50] width 60 height 26
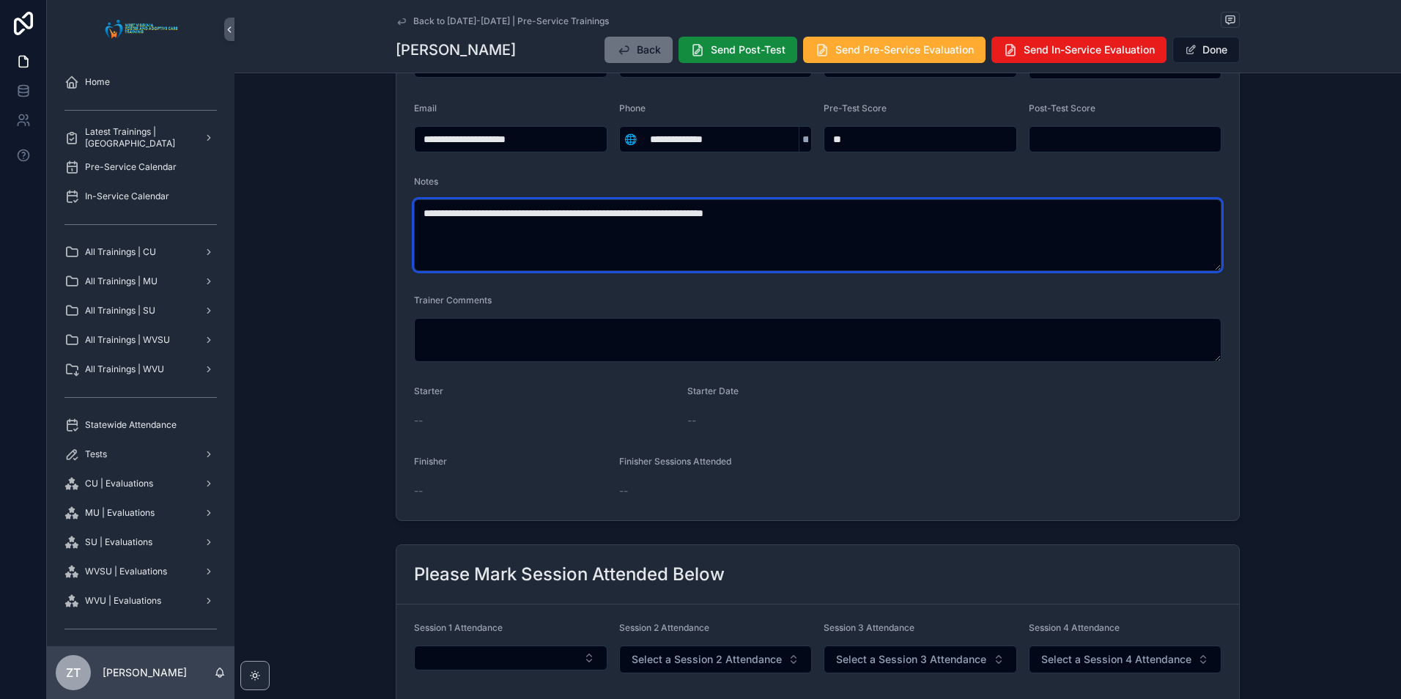
click at [684, 217] on textarea "**********" at bounding box center [817, 235] width 807 height 72
paste textarea "scrollable content"
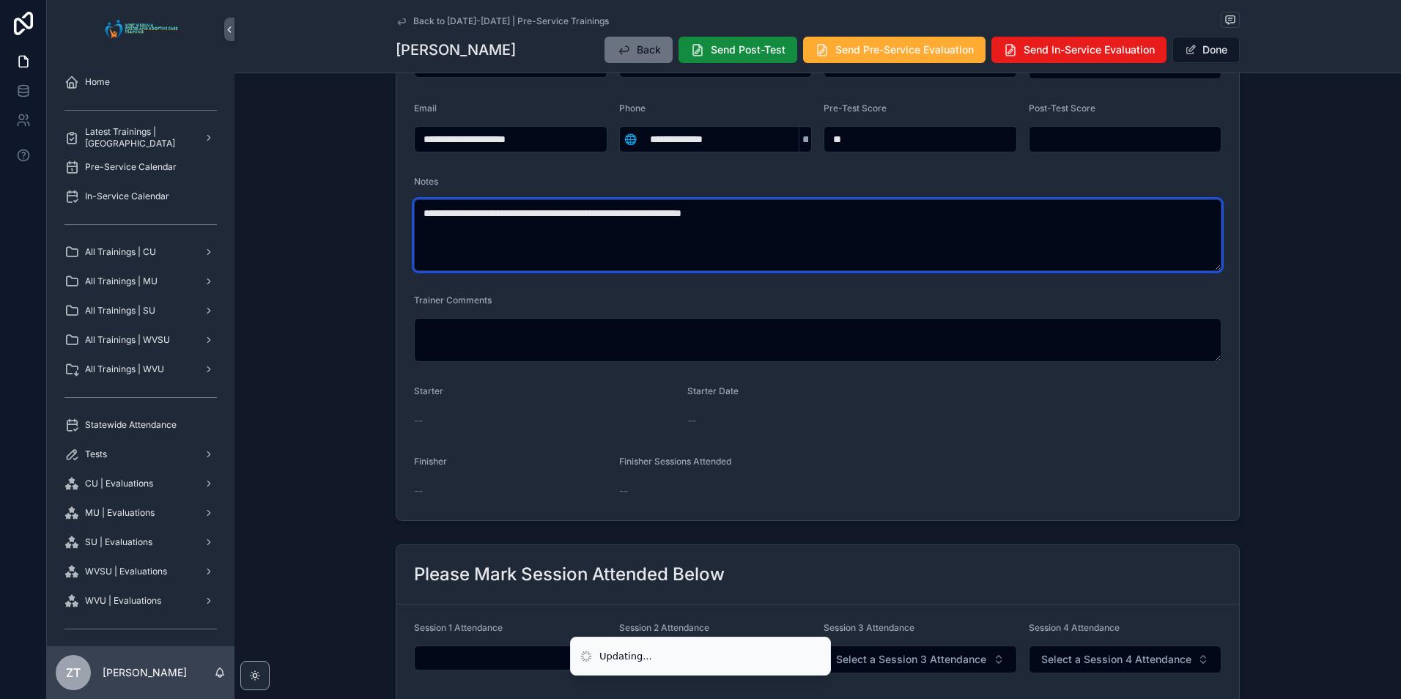
click at [426, 213] on textarea "**********" at bounding box center [817, 235] width 807 height 72
click at [757, 214] on textarea "**********" at bounding box center [817, 235] width 807 height 72
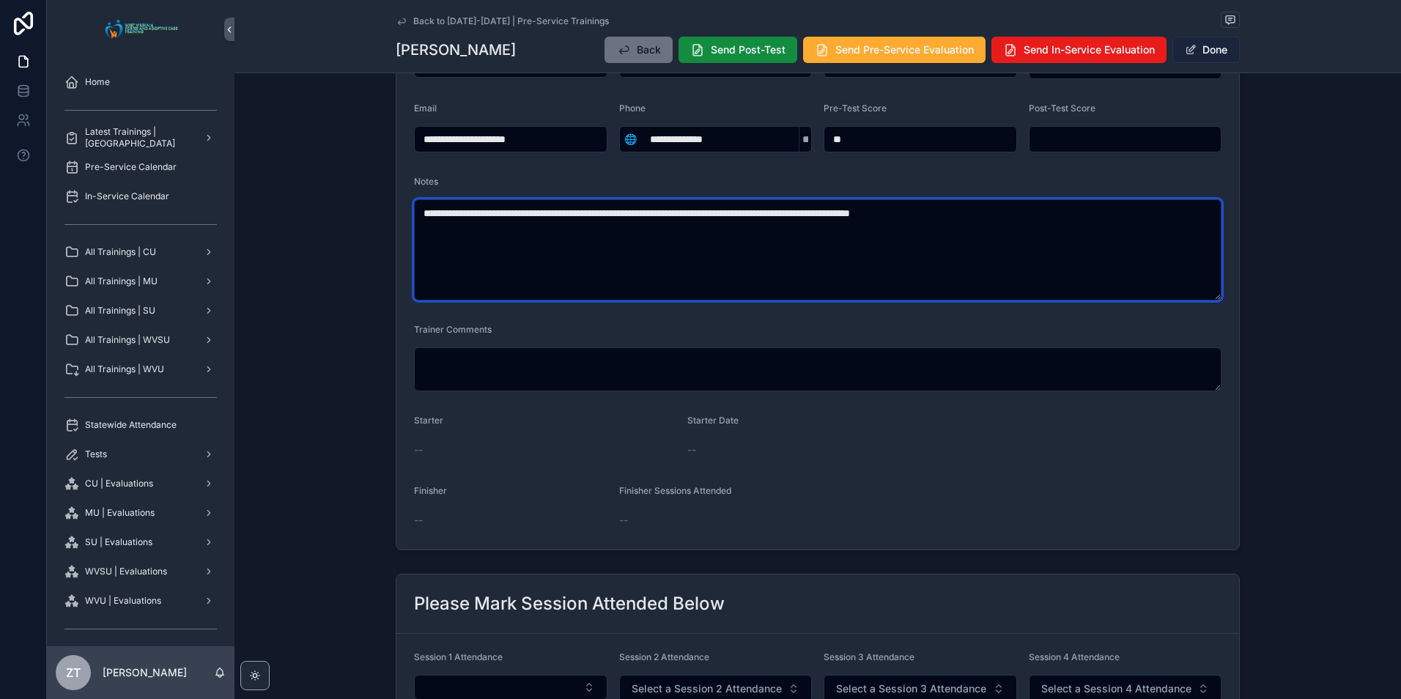
type textarea "**********"
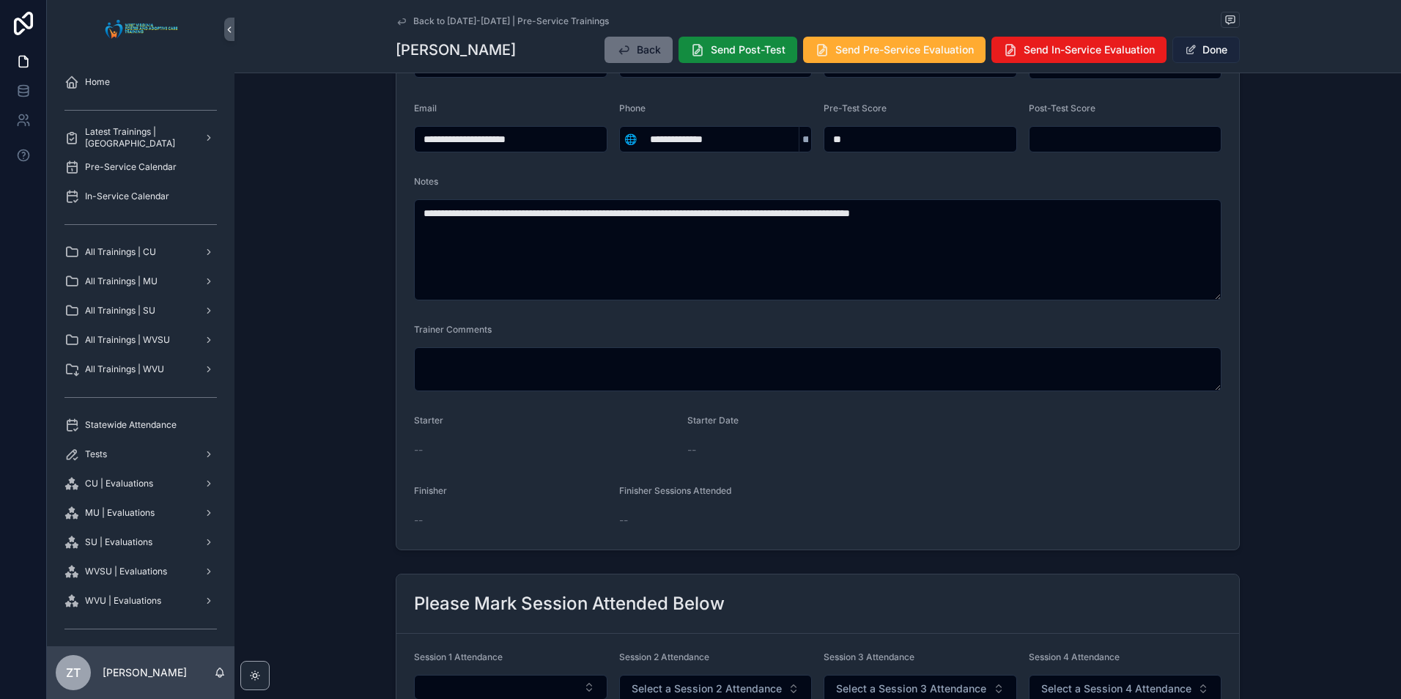
click at [1203, 49] on button "Done" at bounding box center [1205, 50] width 67 height 26
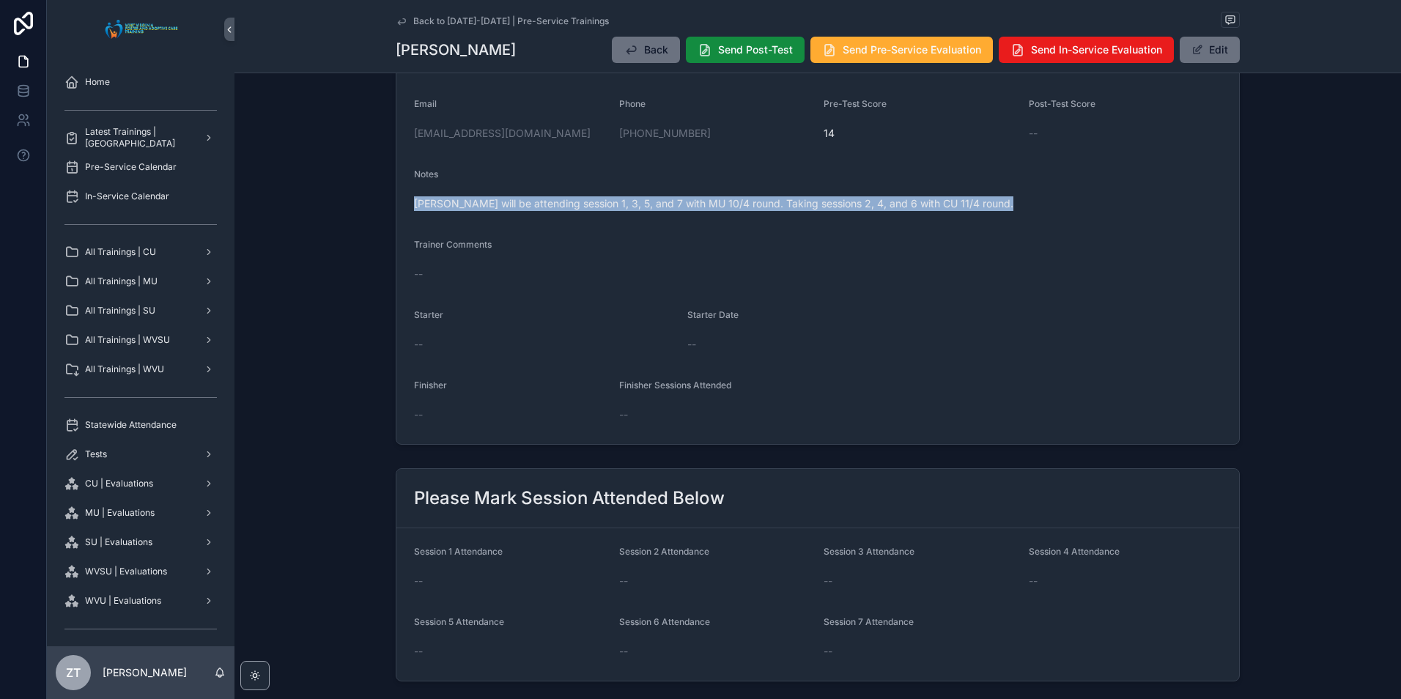
click at [914, 198] on span "William will be attending session 1, 3, 5, and 7 with MU 10/4 round. Taking ses…" at bounding box center [817, 203] width 807 height 15
click at [400, 20] on icon "scrollable content" at bounding box center [402, 21] width 12 height 12
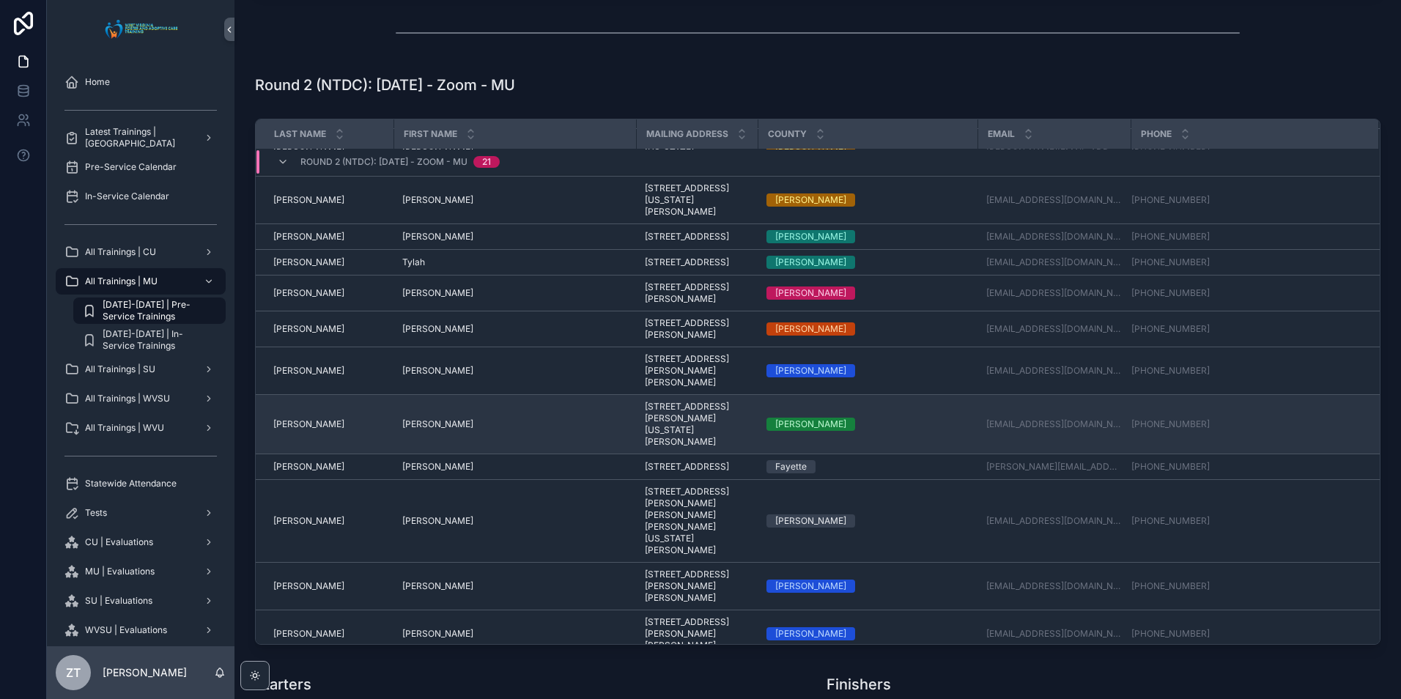
scroll to position [111, 0]
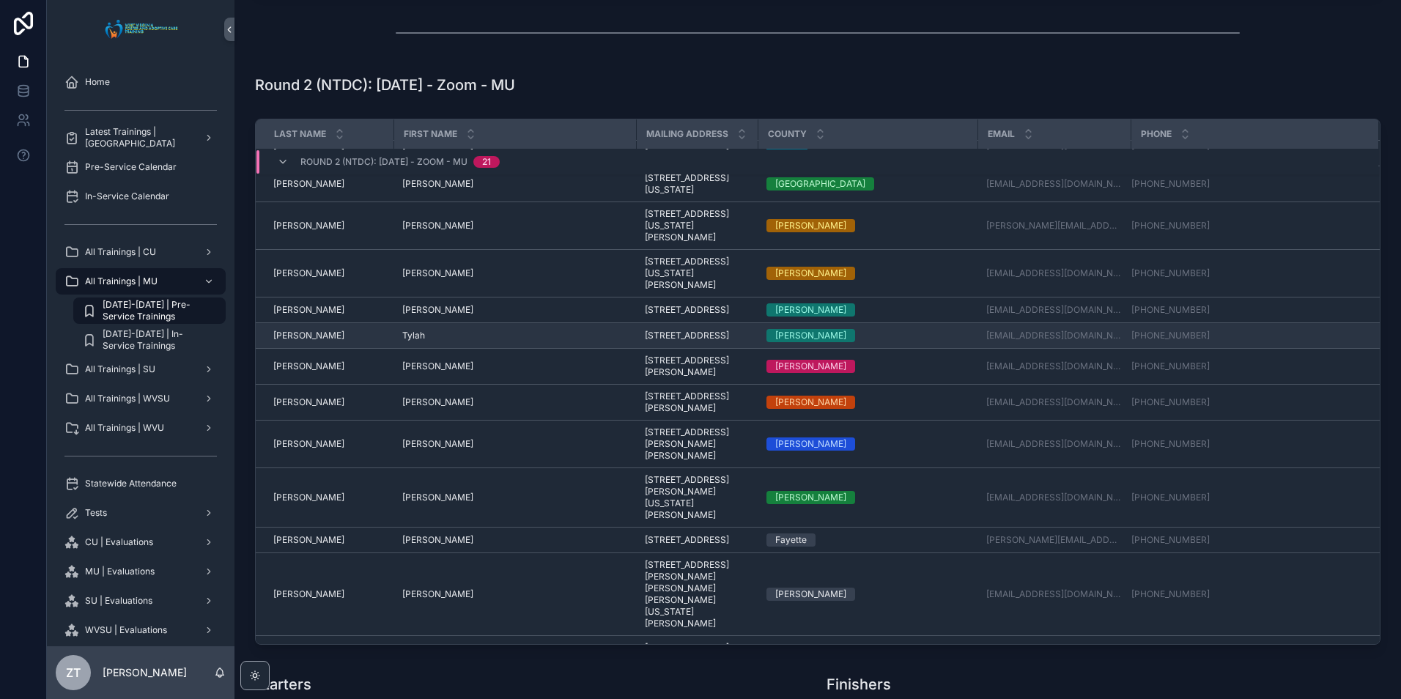
click at [416, 341] on span "Tylah" at bounding box center [413, 336] width 23 height 12
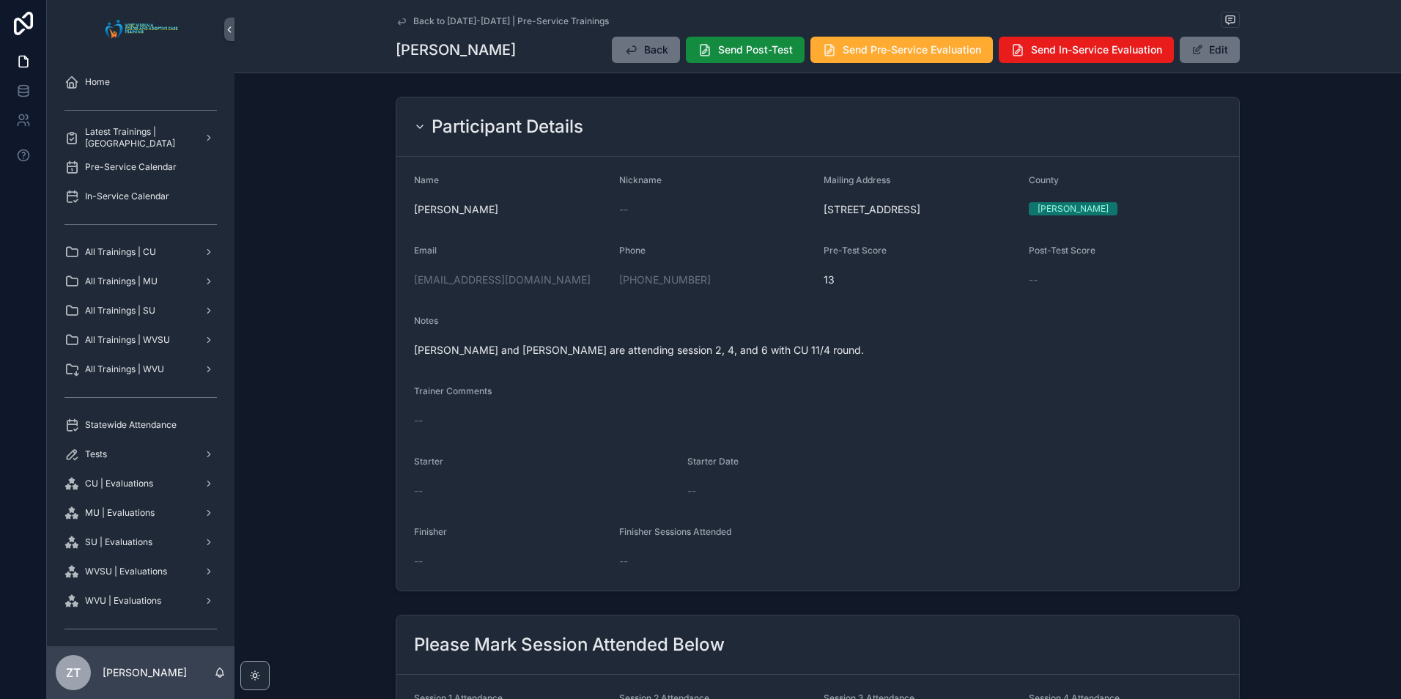
click at [1215, 31] on div "Back to 2025-2026 | Pre-Service Trainings Tylah Fowler Back Send Post-Test Send…" at bounding box center [818, 36] width 844 height 73
click at [1215, 46] on button "Edit" at bounding box center [1210, 50] width 60 height 26
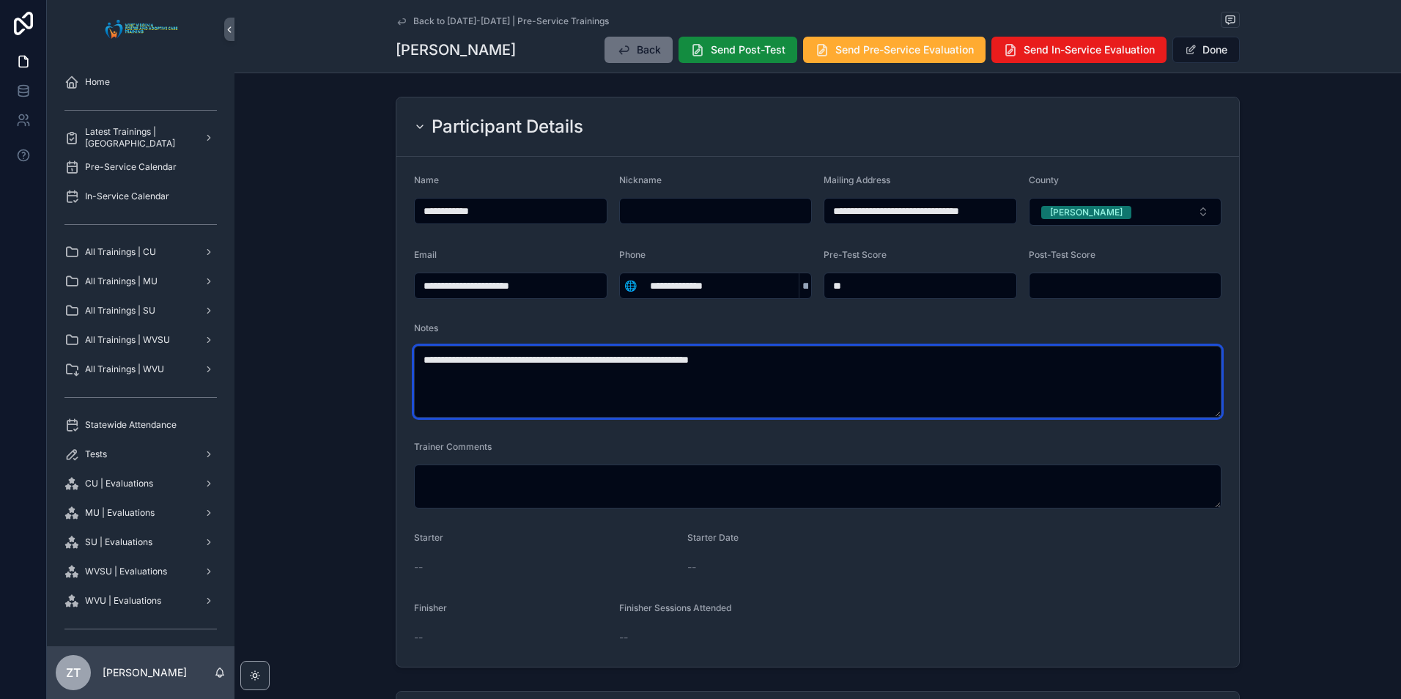
click at [757, 347] on textarea "**********" at bounding box center [817, 382] width 807 height 72
click at [758, 350] on textarea "**********" at bounding box center [817, 382] width 807 height 72
paste textarea "**********"
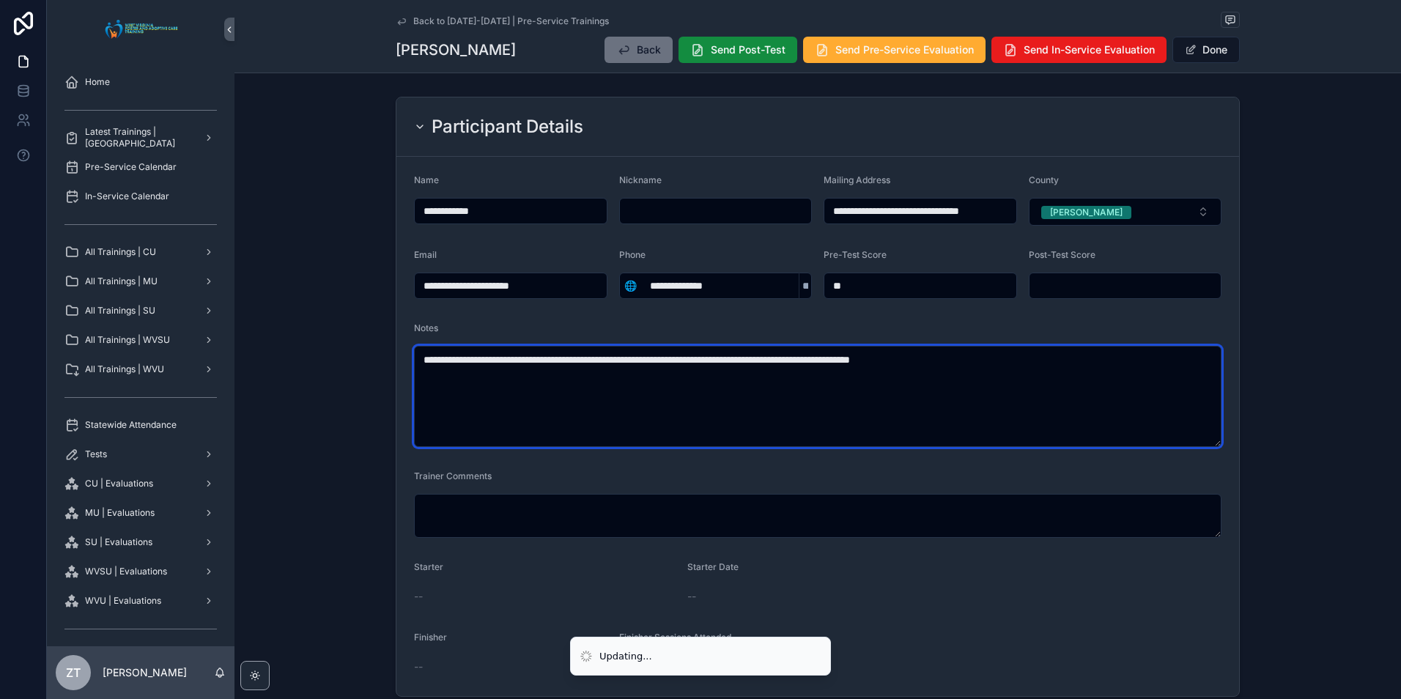
click at [456, 364] on textarea "**********" at bounding box center [817, 396] width 807 height 101
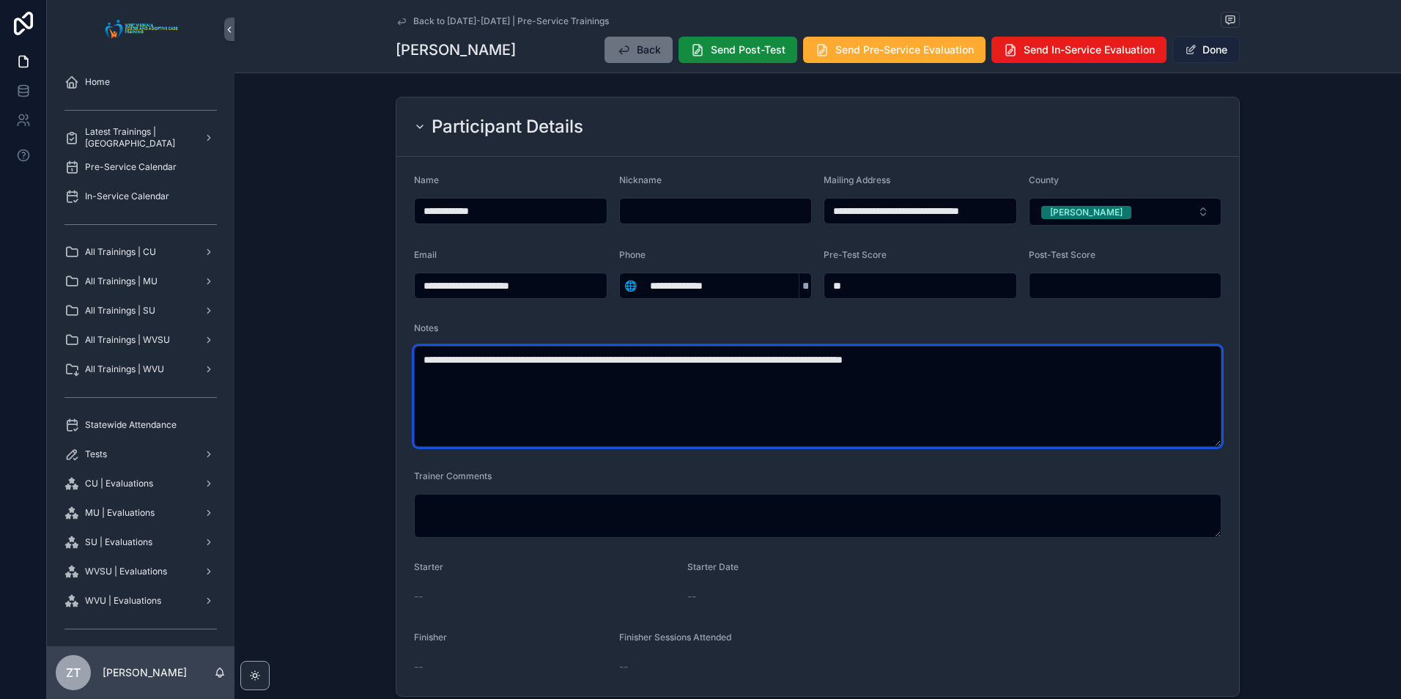
type textarea "**********"
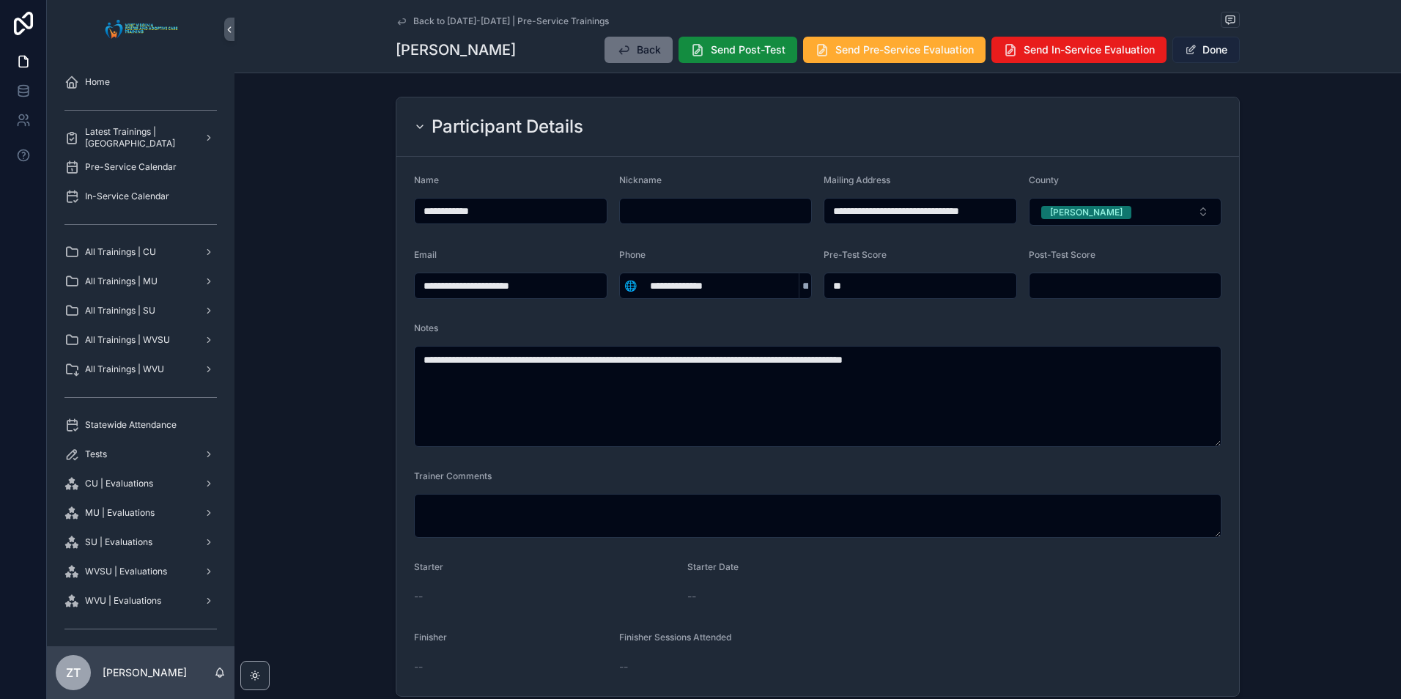
click at [1203, 52] on button "Done" at bounding box center [1205, 50] width 67 height 26
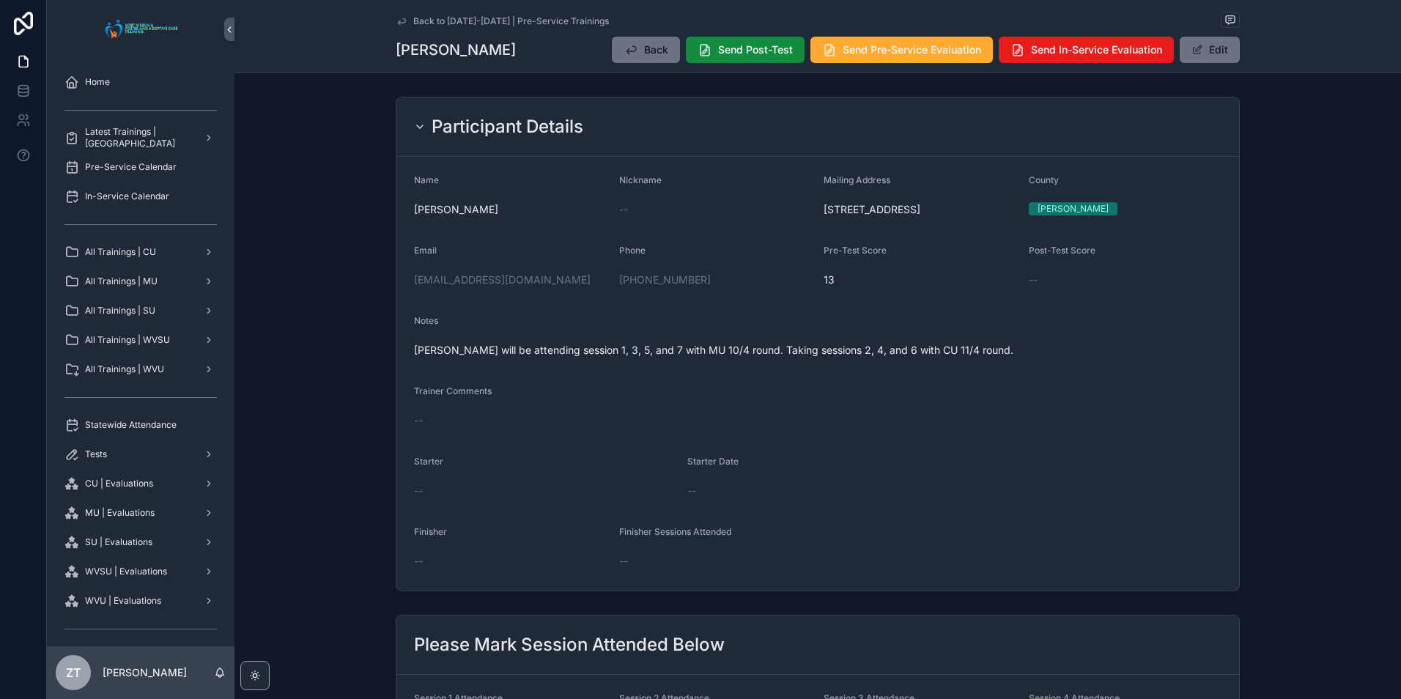
click at [397, 17] on icon "scrollable content" at bounding box center [402, 21] width 12 height 12
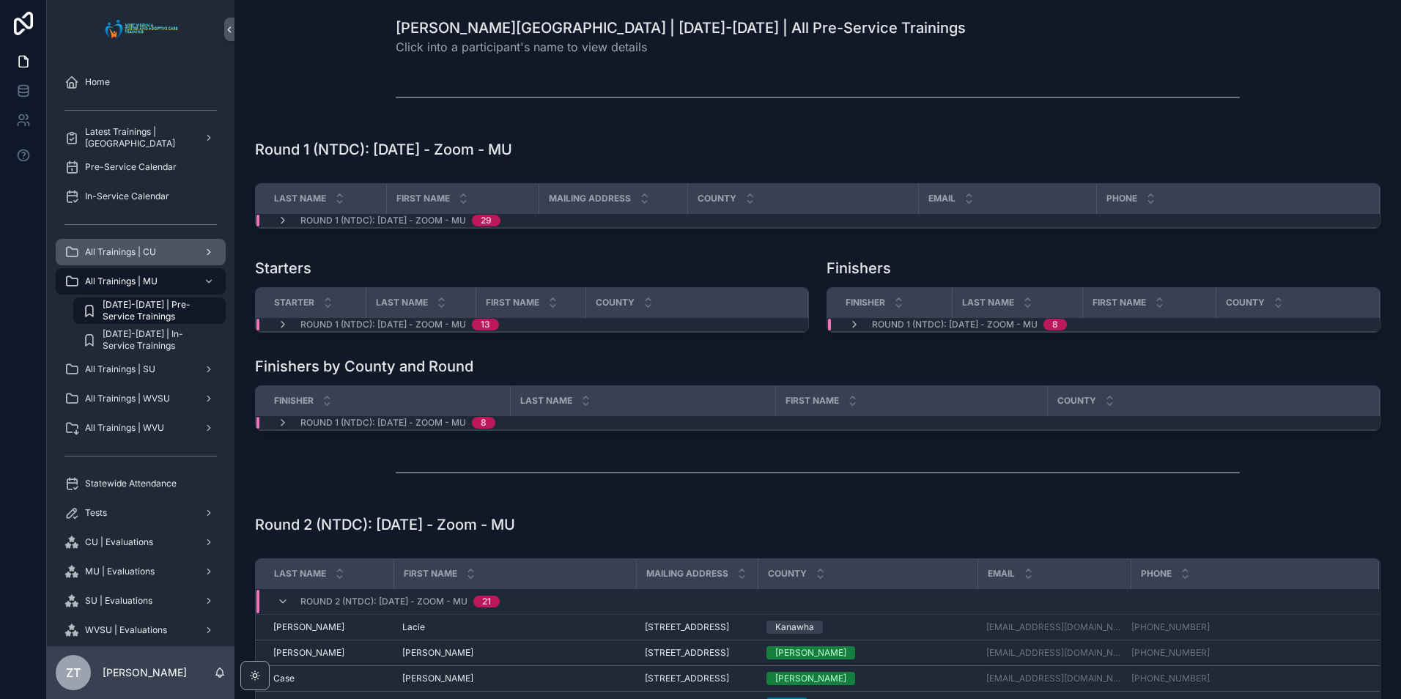
click at [158, 254] on div "All Trainings | CU" at bounding box center [140, 251] width 152 height 23
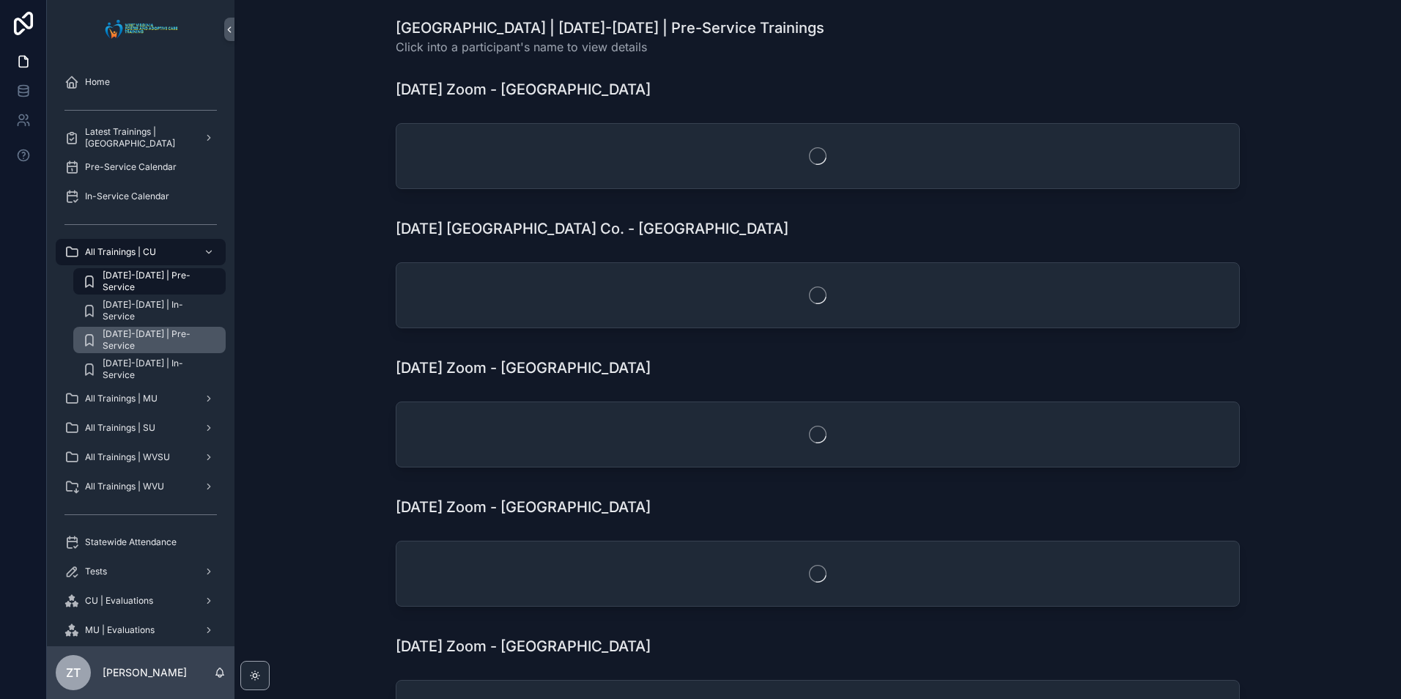
click at [152, 337] on span "[DATE]-[DATE] | Pre-Service" at bounding box center [157, 339] width 108 height 23
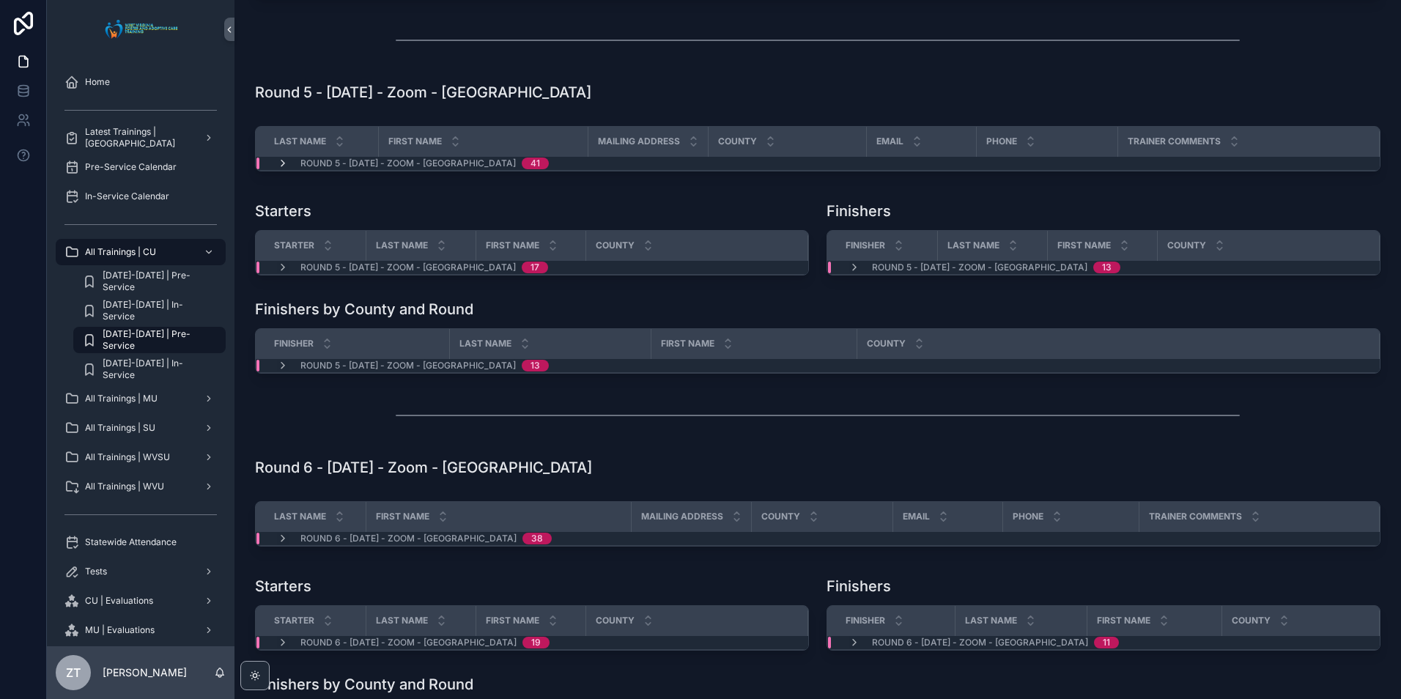
scroll to position [1498, 0]
click at [277, 169] on icon "scrollable content" at bounding box center [283, 164] width 12 height 12
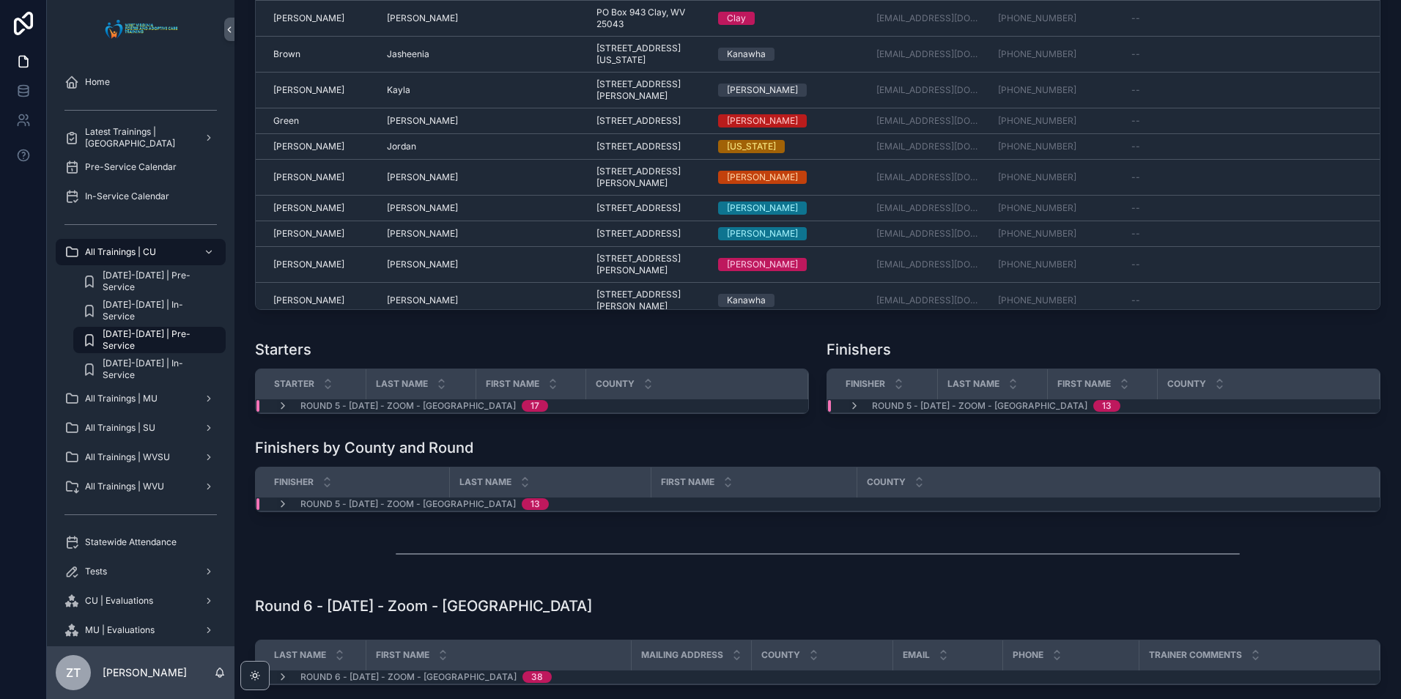
scroll to position [1864, 0]
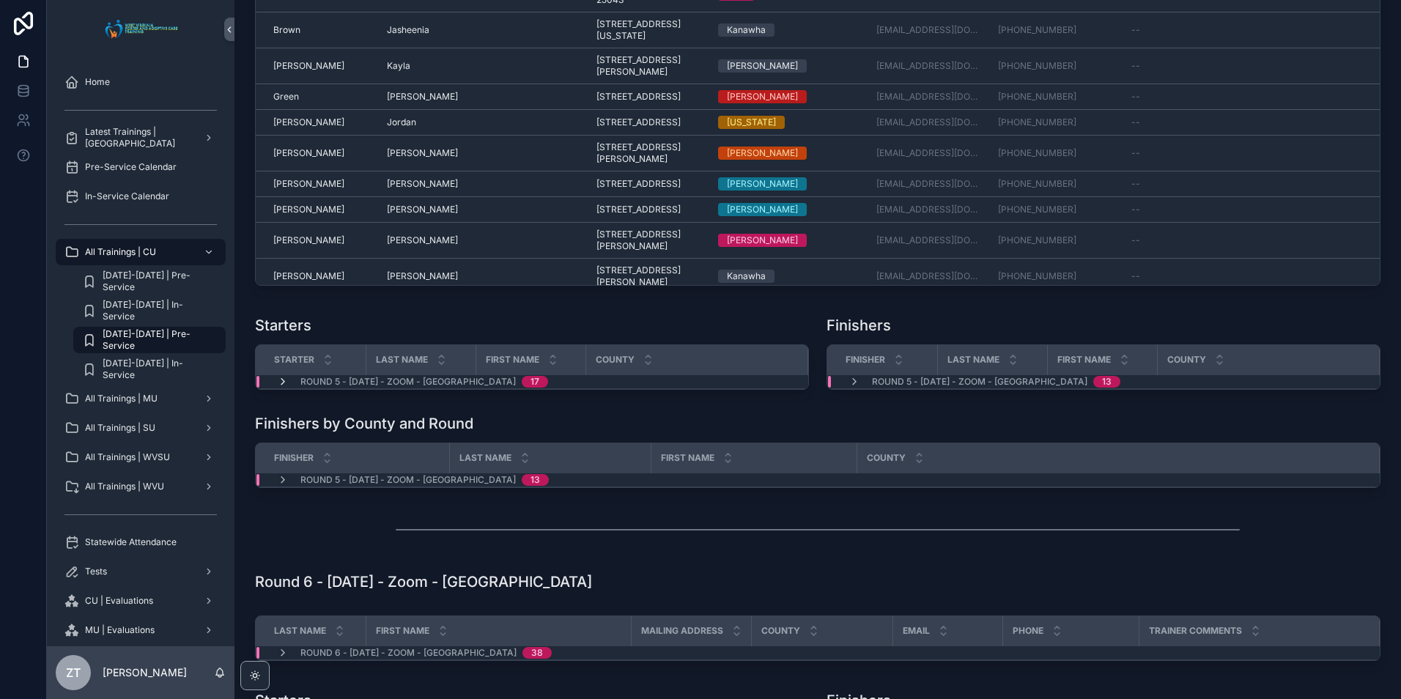
click at [278, 388] on icon "scrollable content" at bounding box center [283, 382] width 12 height 12
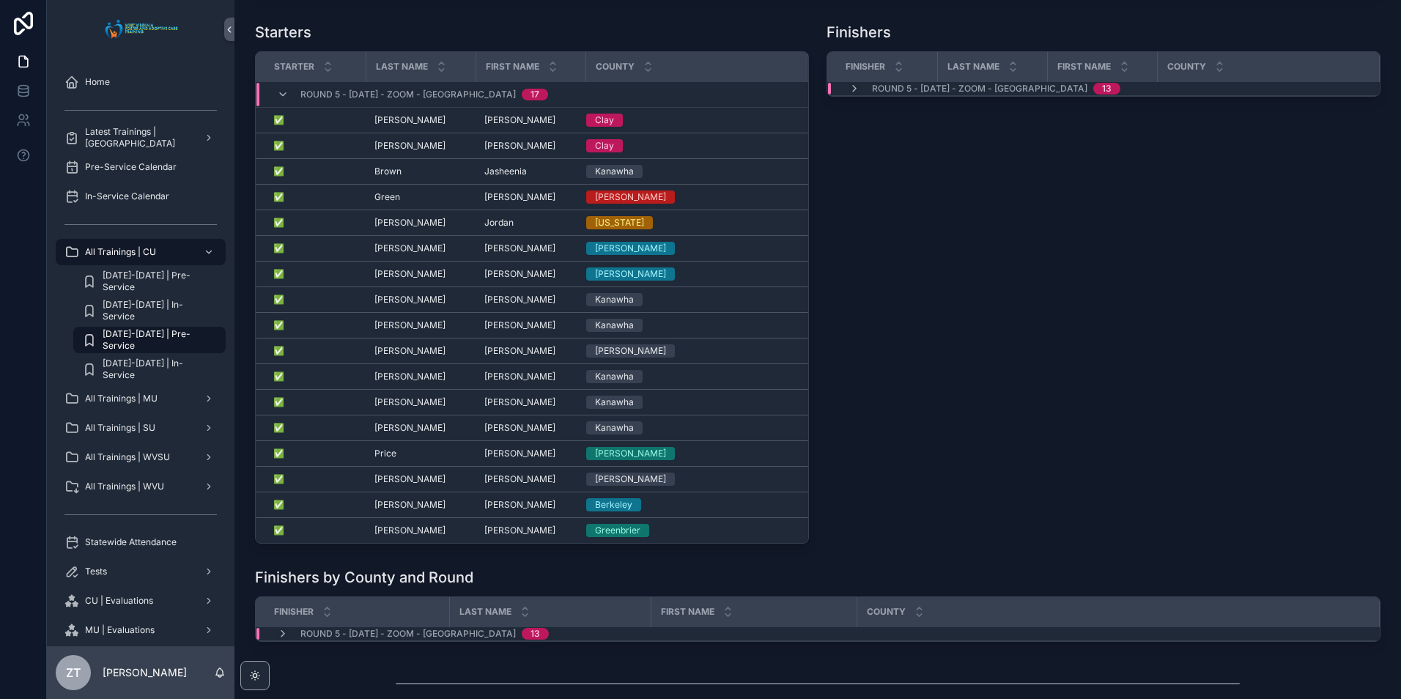
scroll to position [2084, 0]
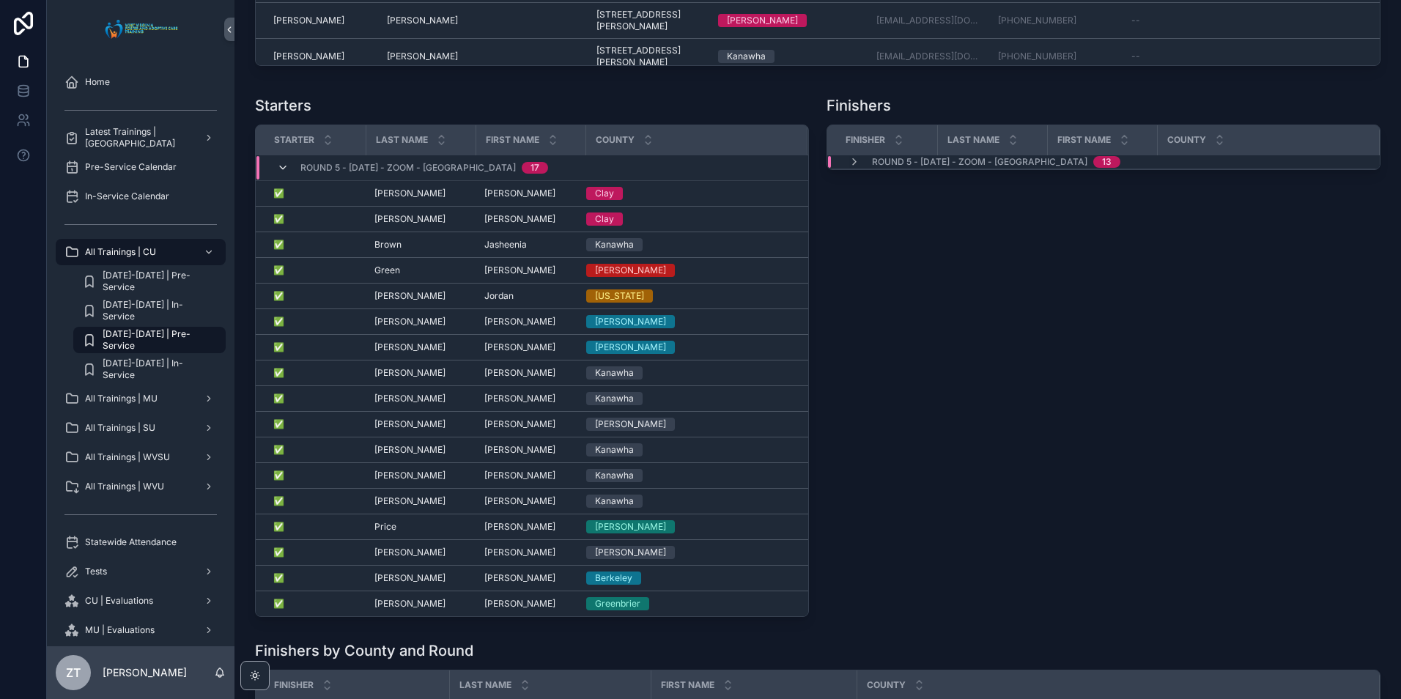
click at [284, 174] on icon "scrollable content" at bounding box center [283, 168] width 12 height 12
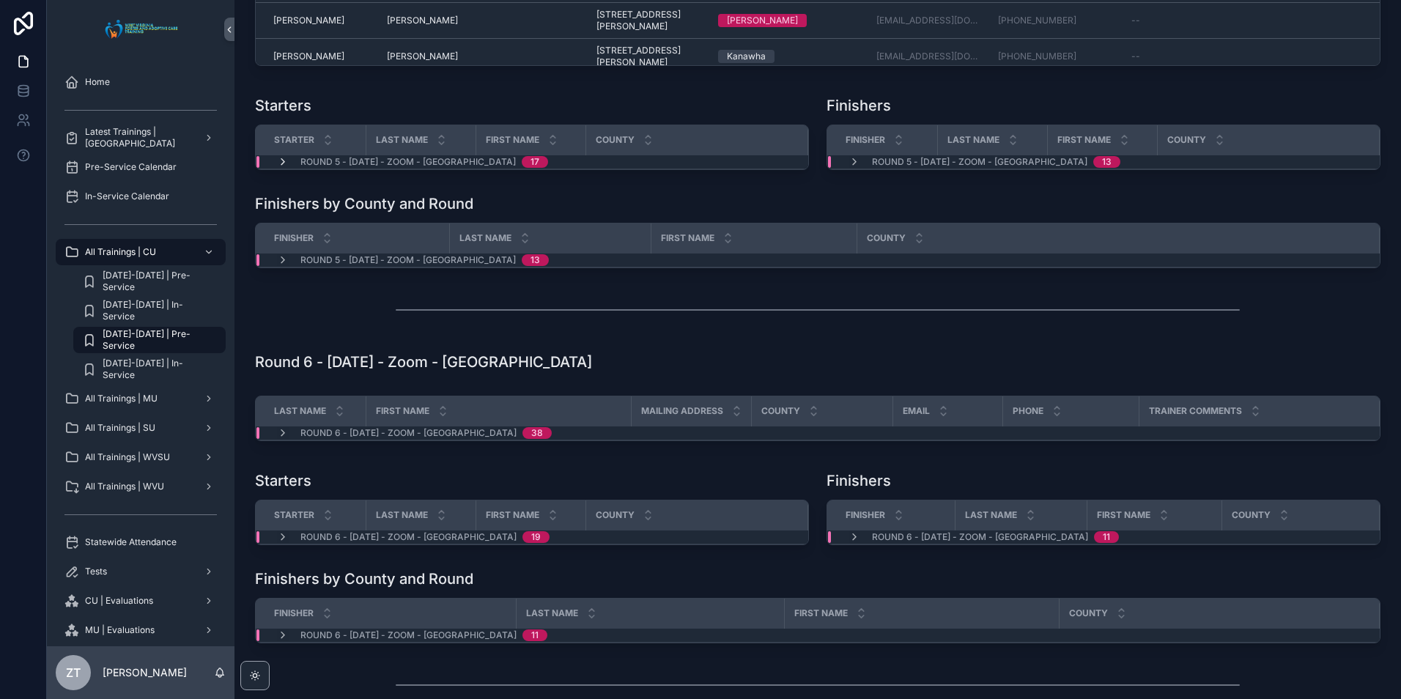
click at [281, 168] on icon "scrollable content" at bounding box center [283, 162] width 12 height 12
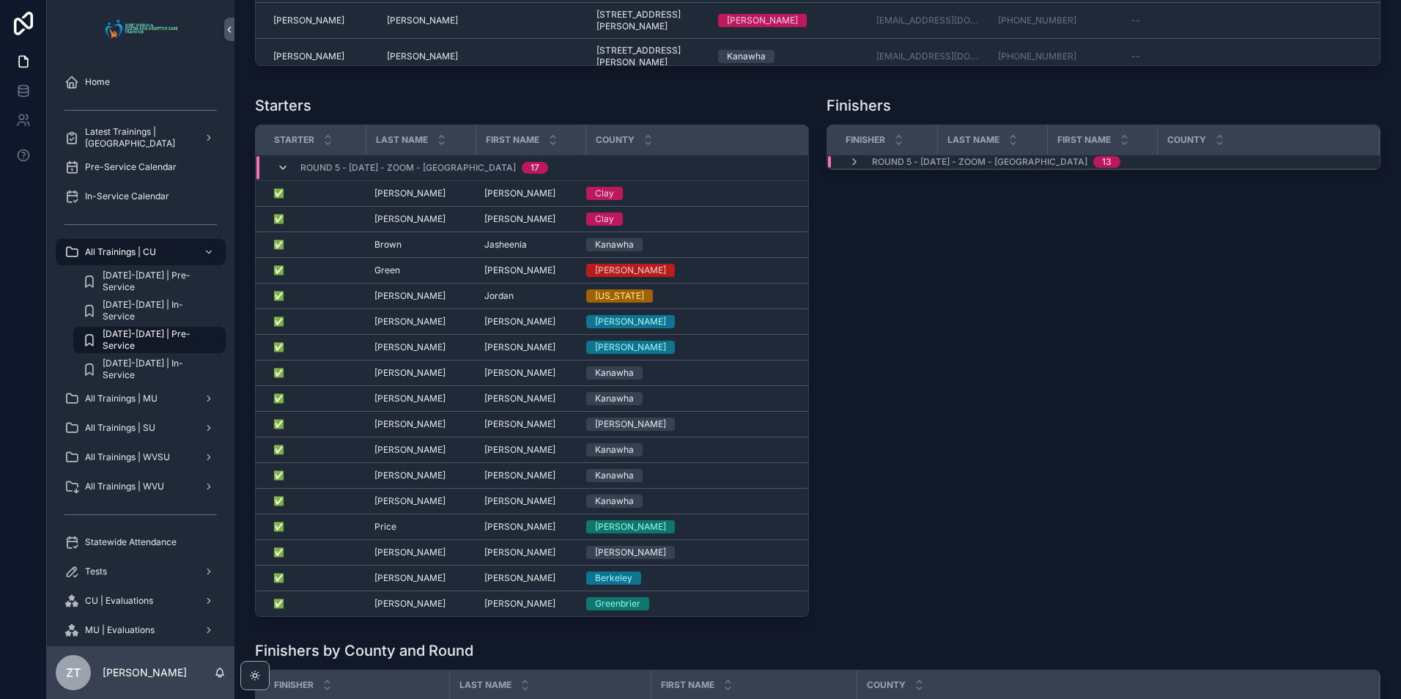
click at [278, 174] on icon "scrollable content" at bounding box center [283, 168] width 12 height 12
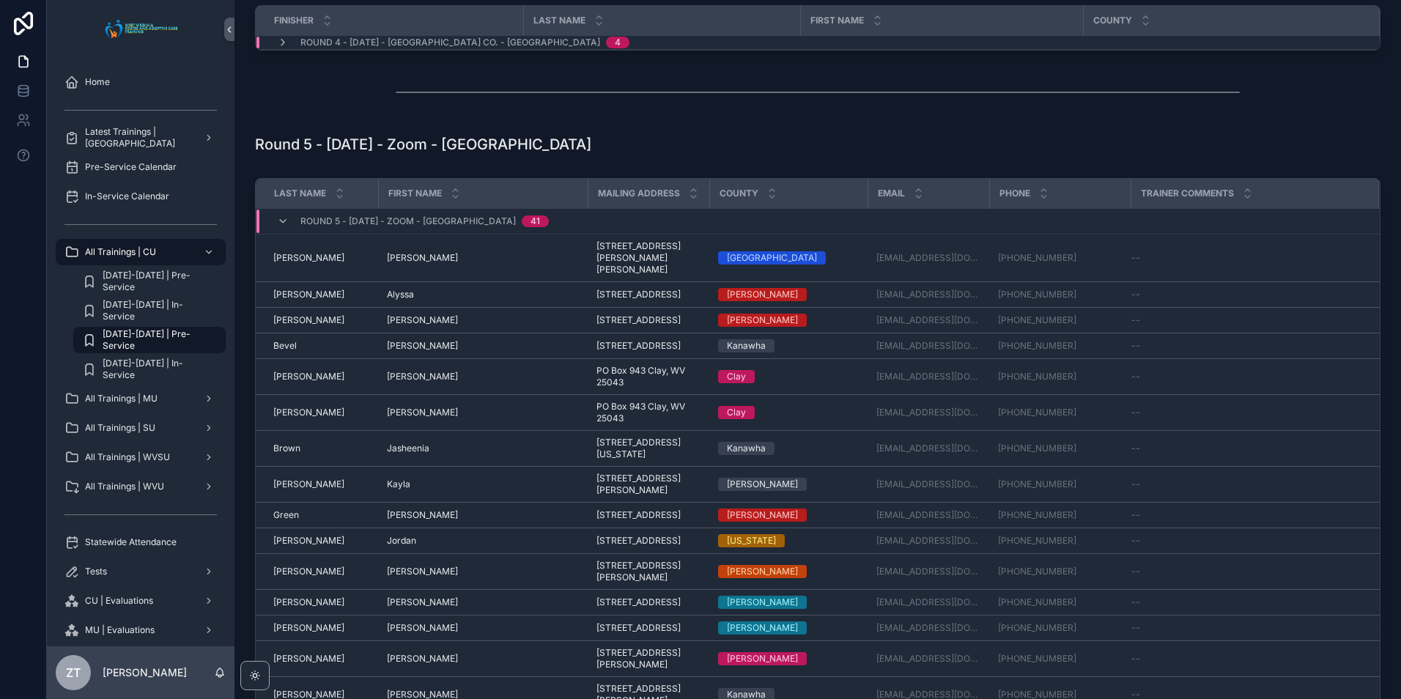
scroll to position [1278, 0]
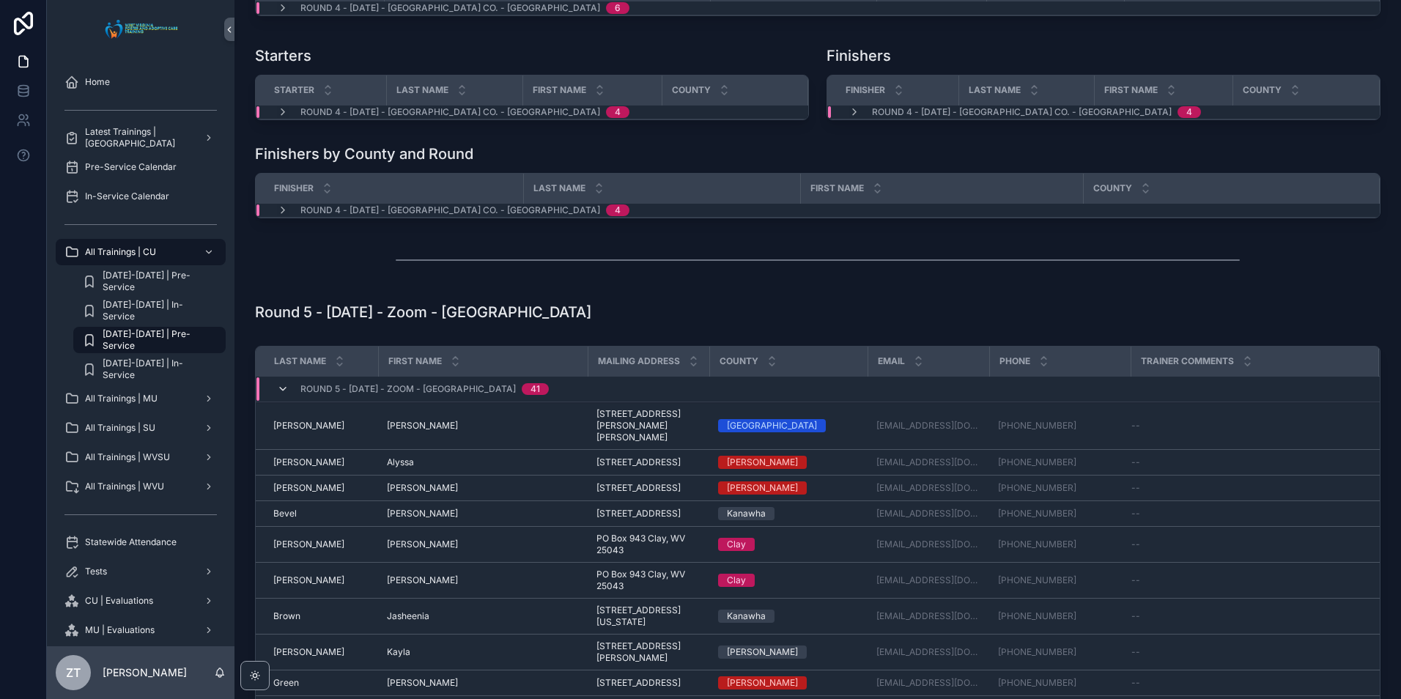
click at [279, 395] on icon "scrollable content" at bounding box center [283, 389] width 12 height 12
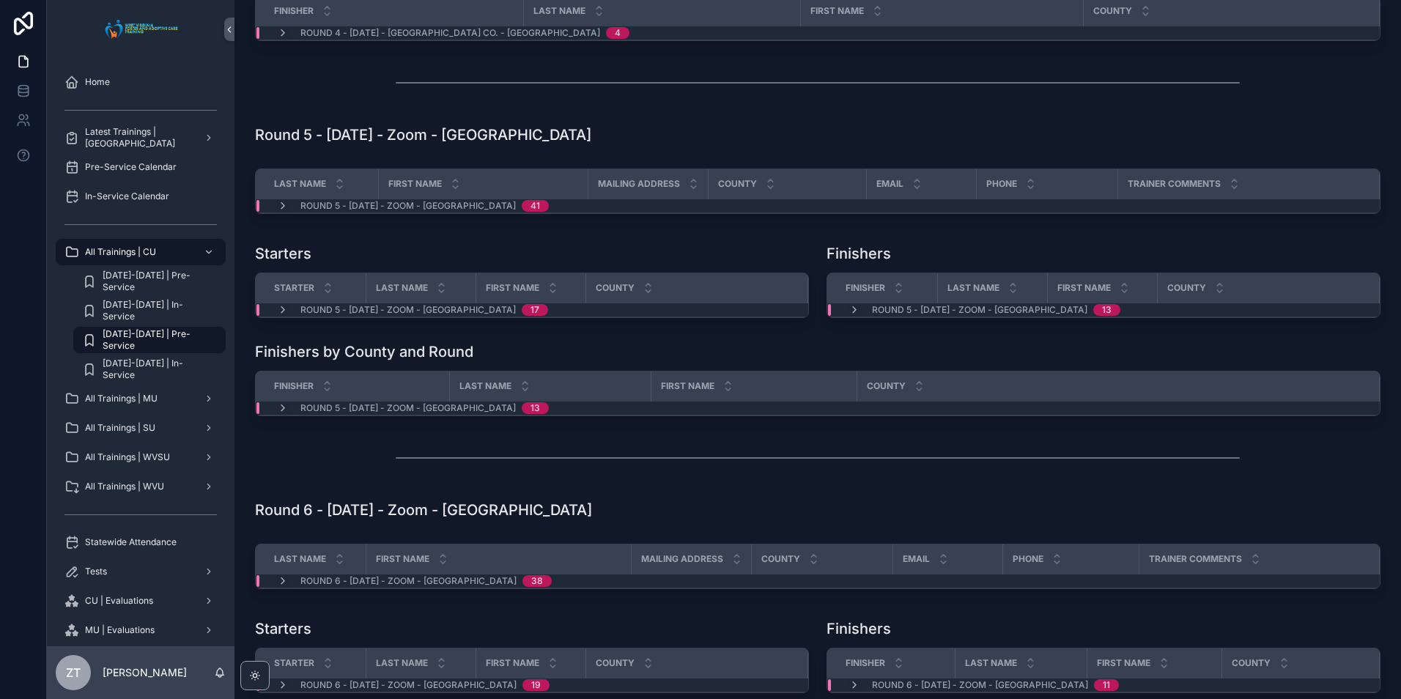
scroll to position [1717, 0]
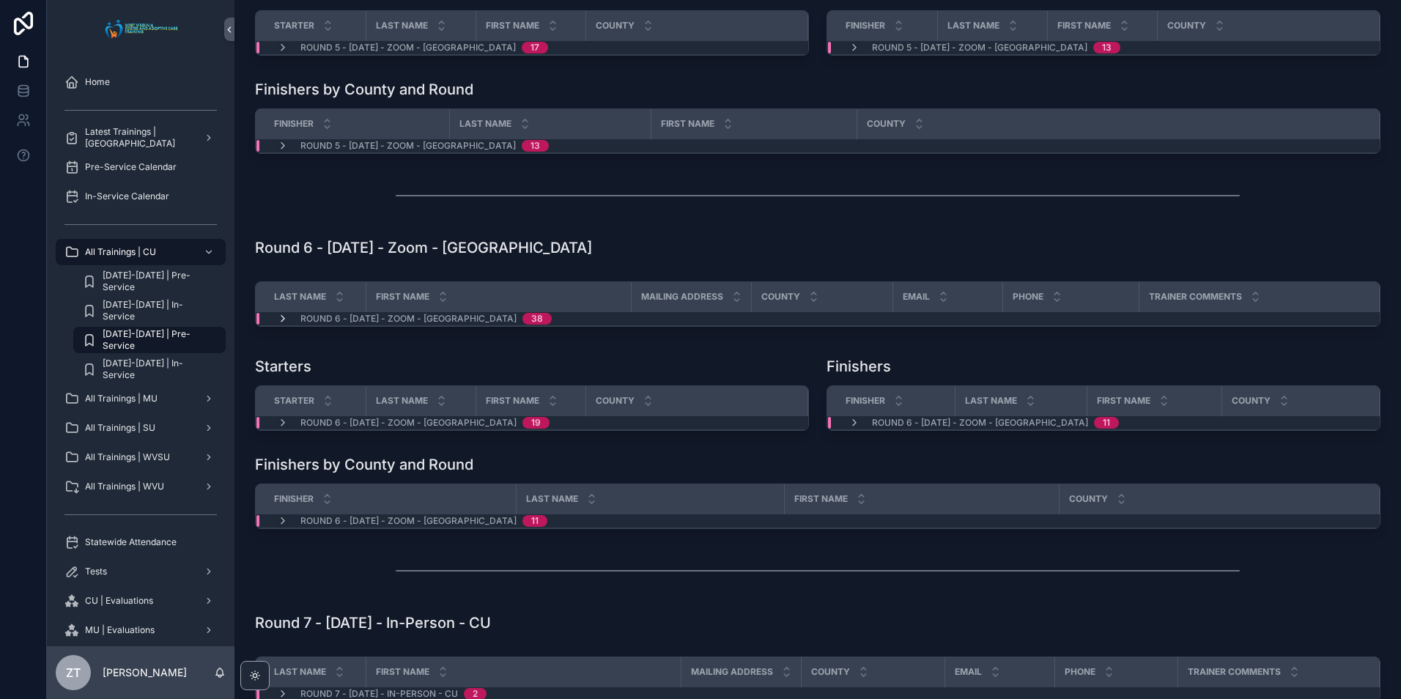
click at [281, 325] on icon "scrollable content" at bounding box center [283, 319] width 12 height 12
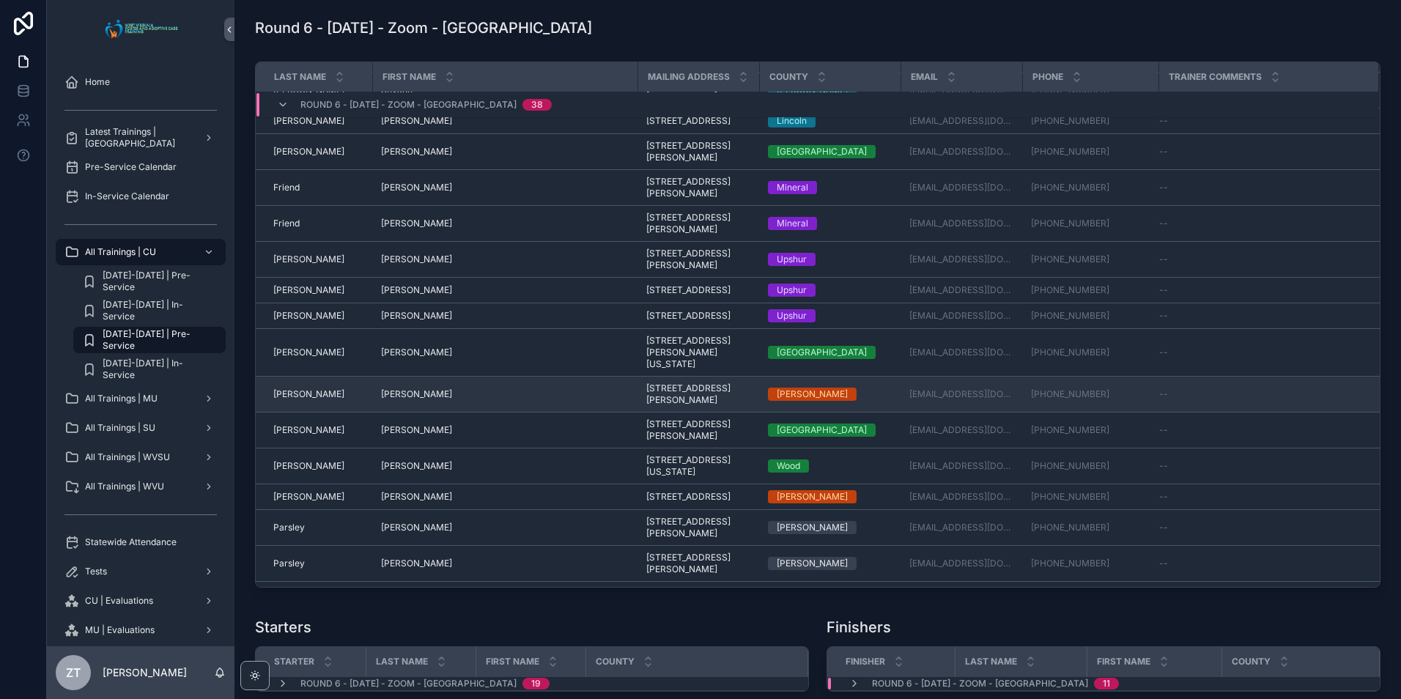
scroll to position [826, 0]
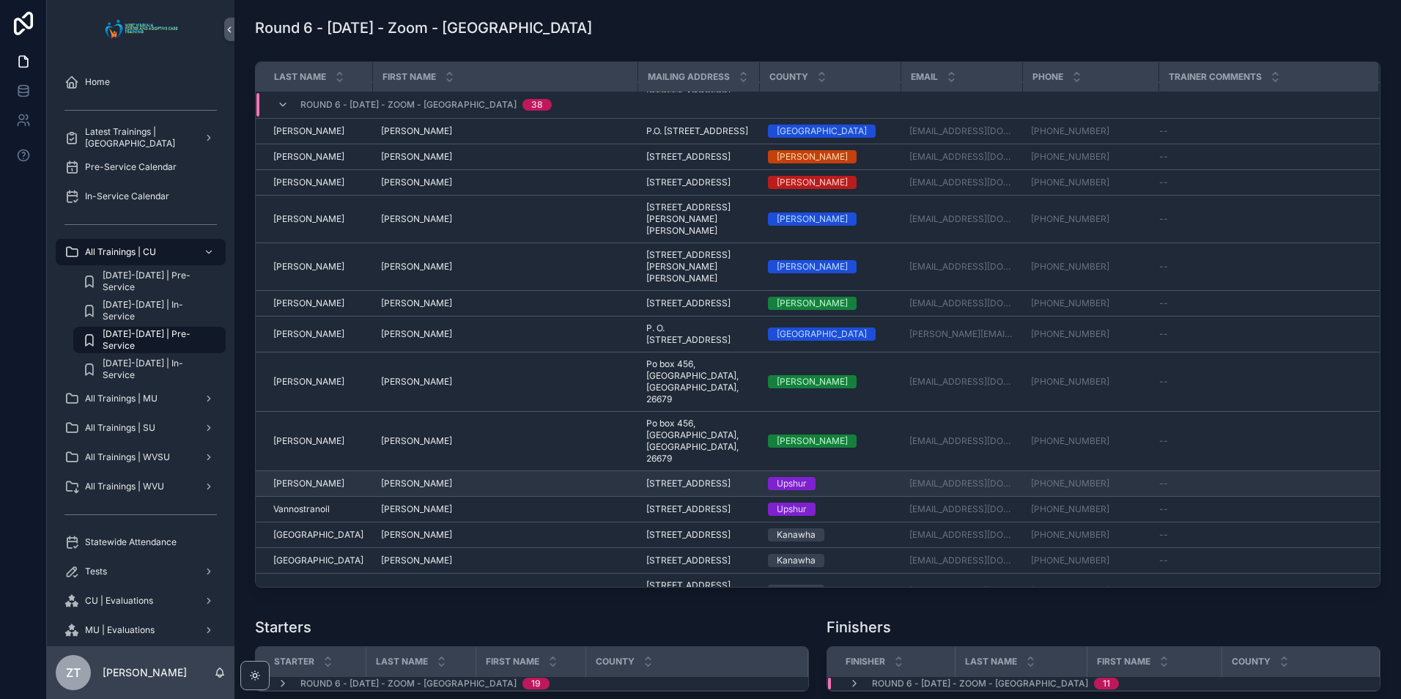
click at [385, 489] on span "[PERSON_NAME]" at bounding box center [416, 484] width 71 height 12
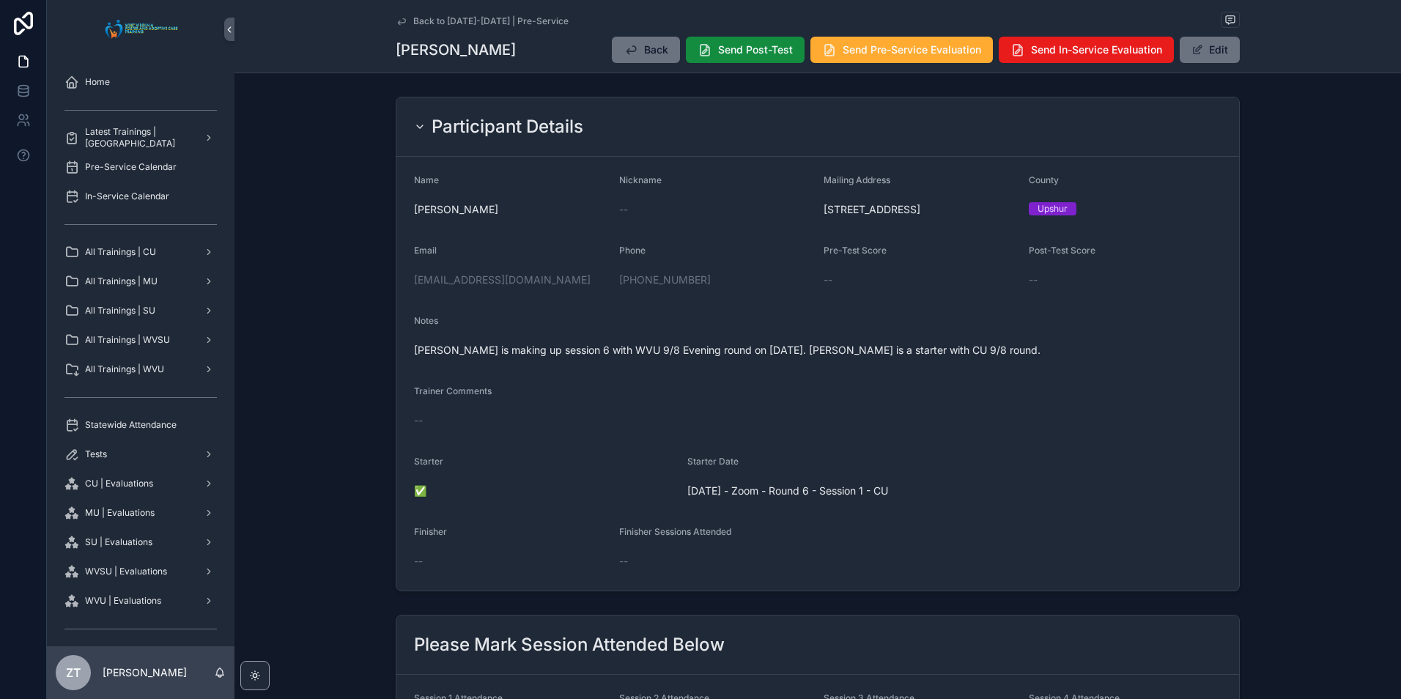
click at [401, 23] on icon "scrollable content" at bounding box center [402, 21] width 12 height 12
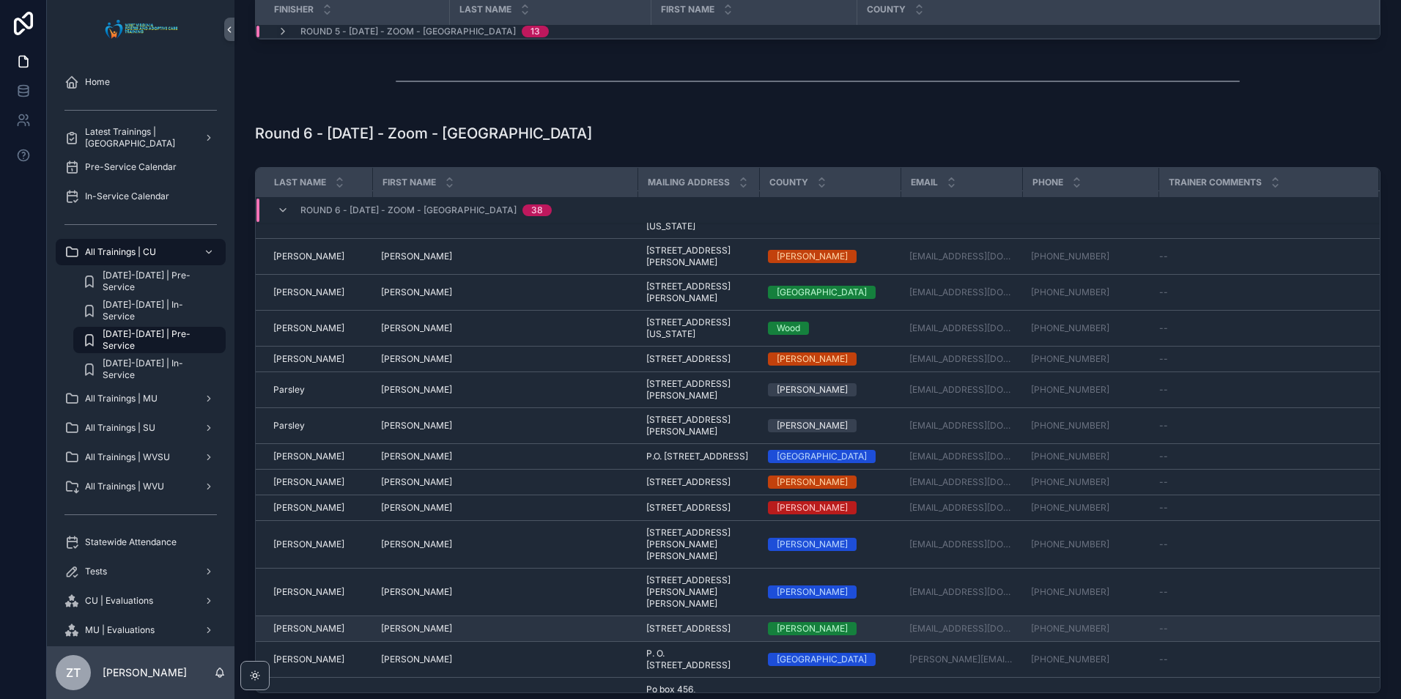
scroll to position [939, 0]
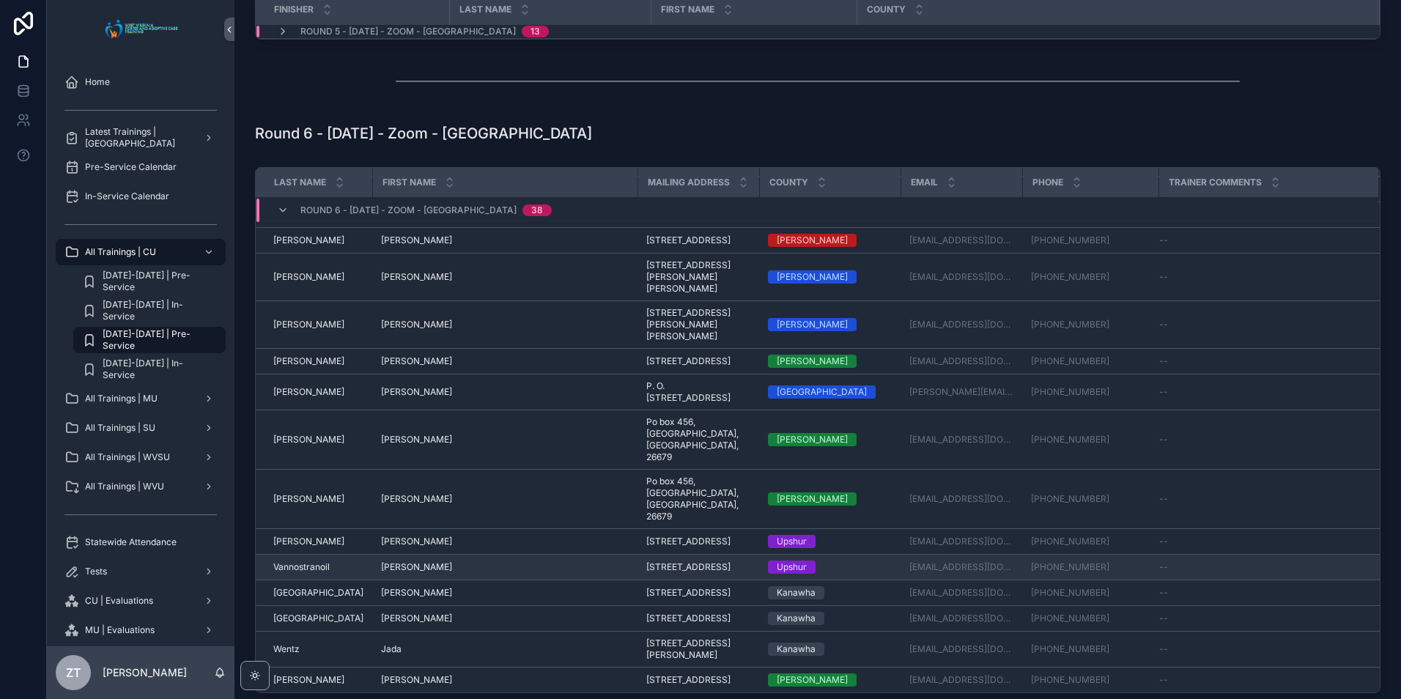
click at [381, 561] on span "[PERSON_NAME]" at bounding box center [416, 567] width 71 height 12
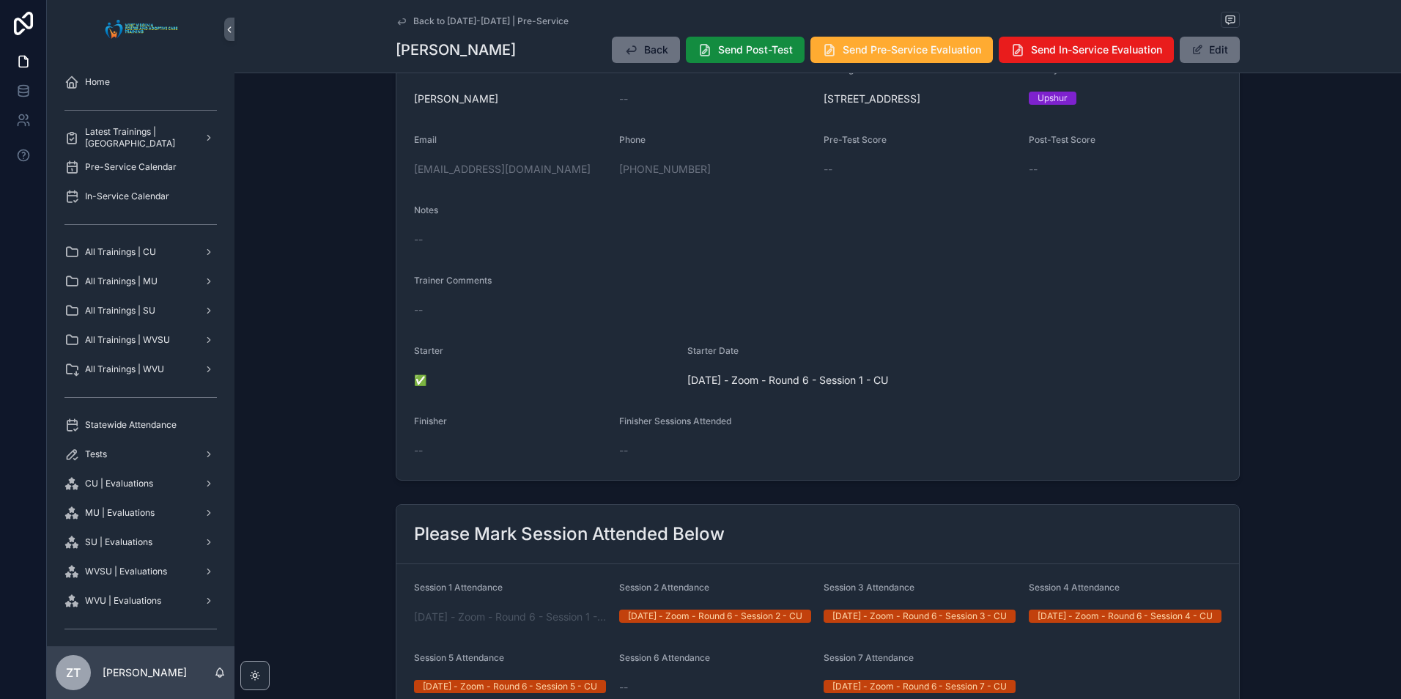
scroll to position [73, 0]
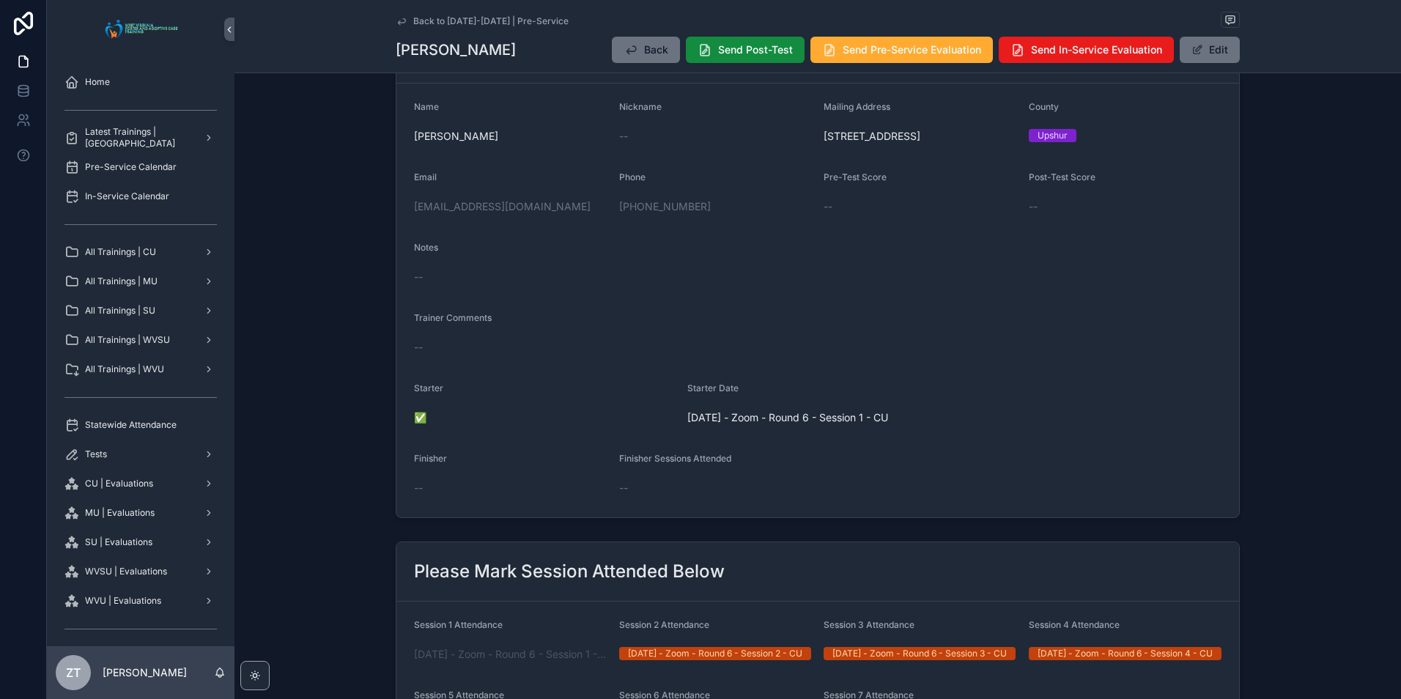
click at [397, 20] on icon "scrollable content" at bounding box center [402, 21] width 12 height 12
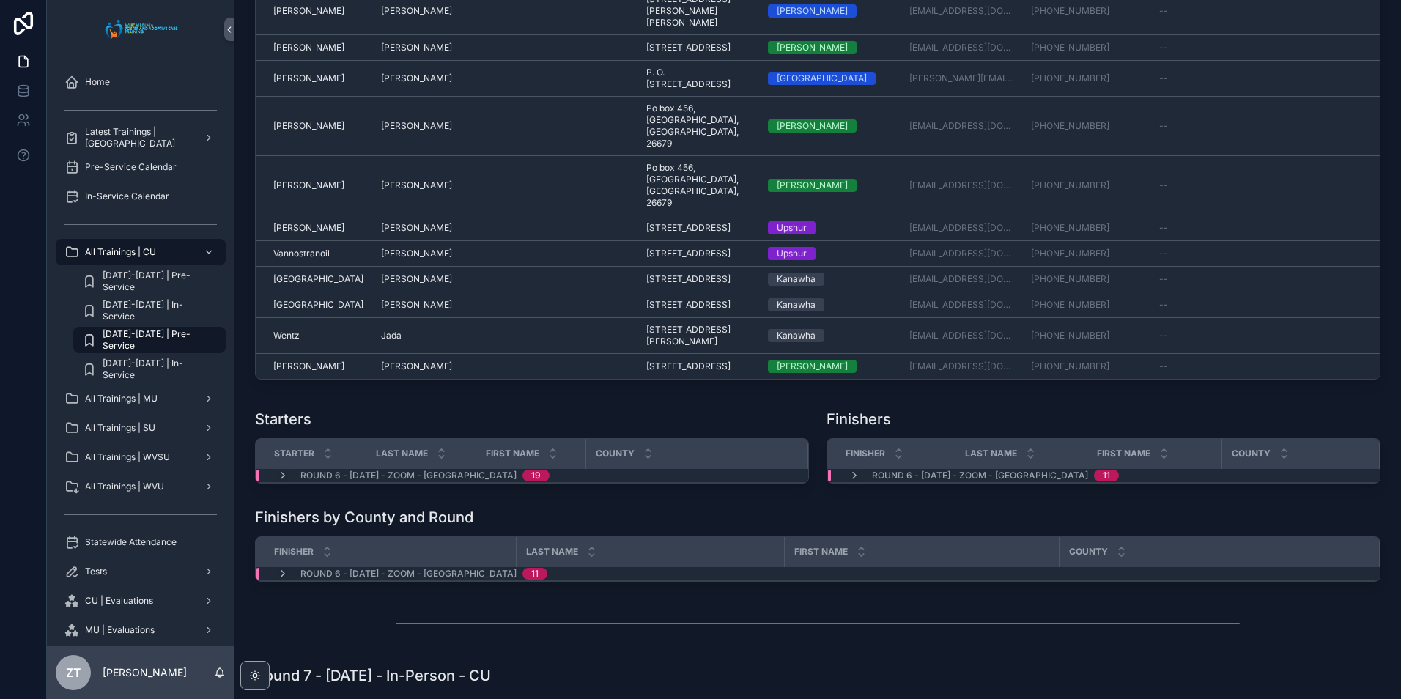
scroll to position [2072, 0]
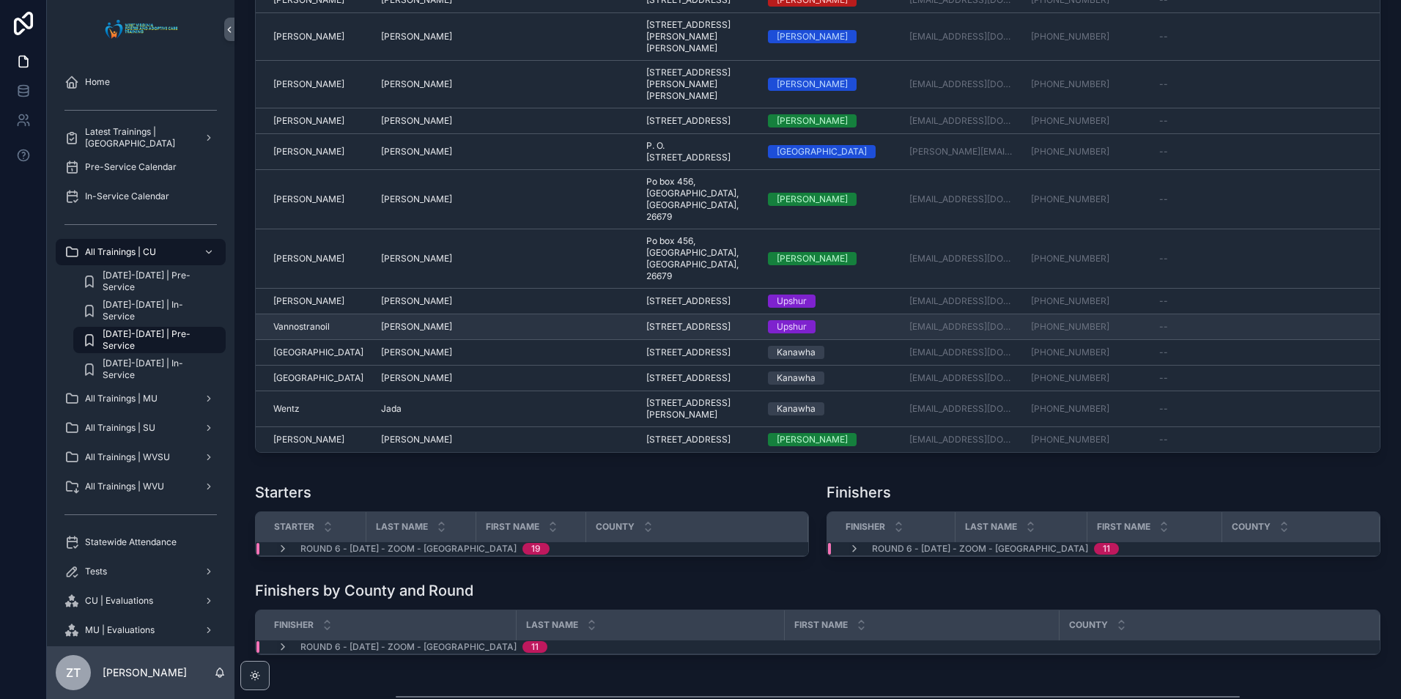
click at [382, 333] on span "[PERSON_NAME]" at bounding box center [416, 327] width 71 height 12
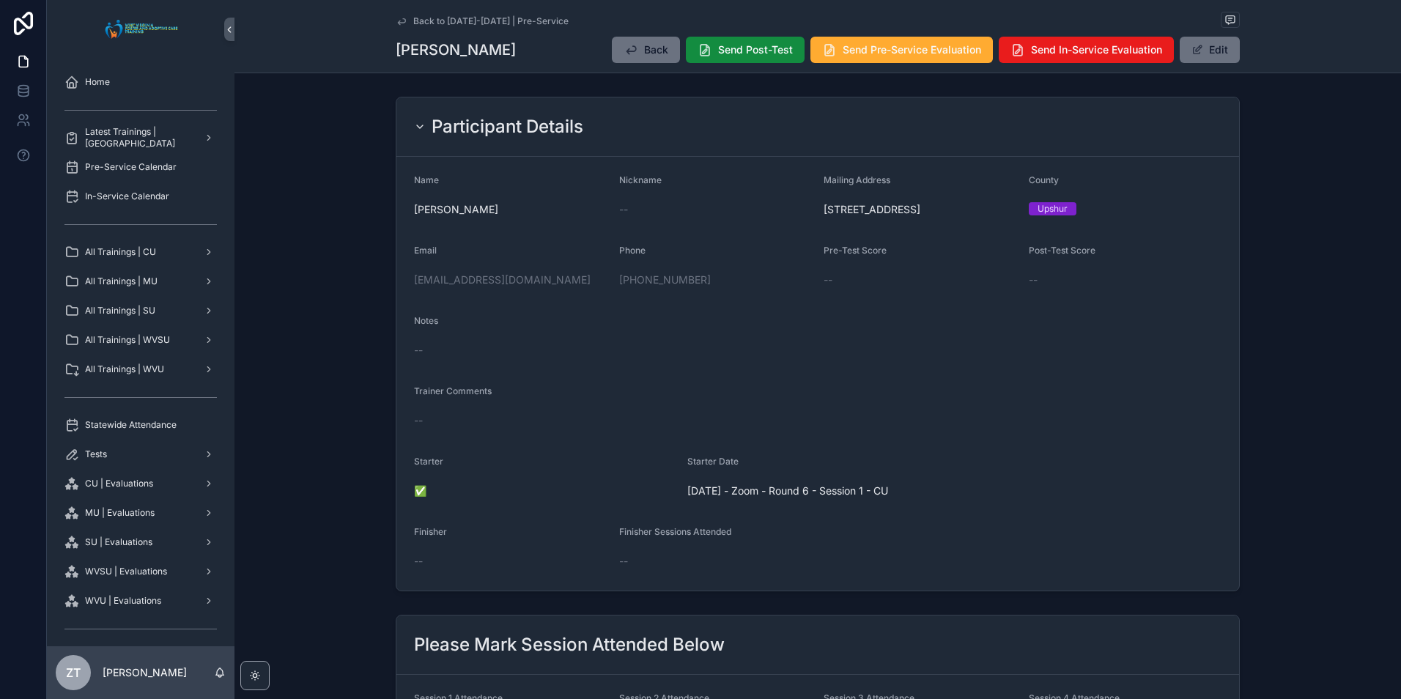
click at [401, 25] on icon "scrollable content" at bounding box center [402, 21] width 12 height 12
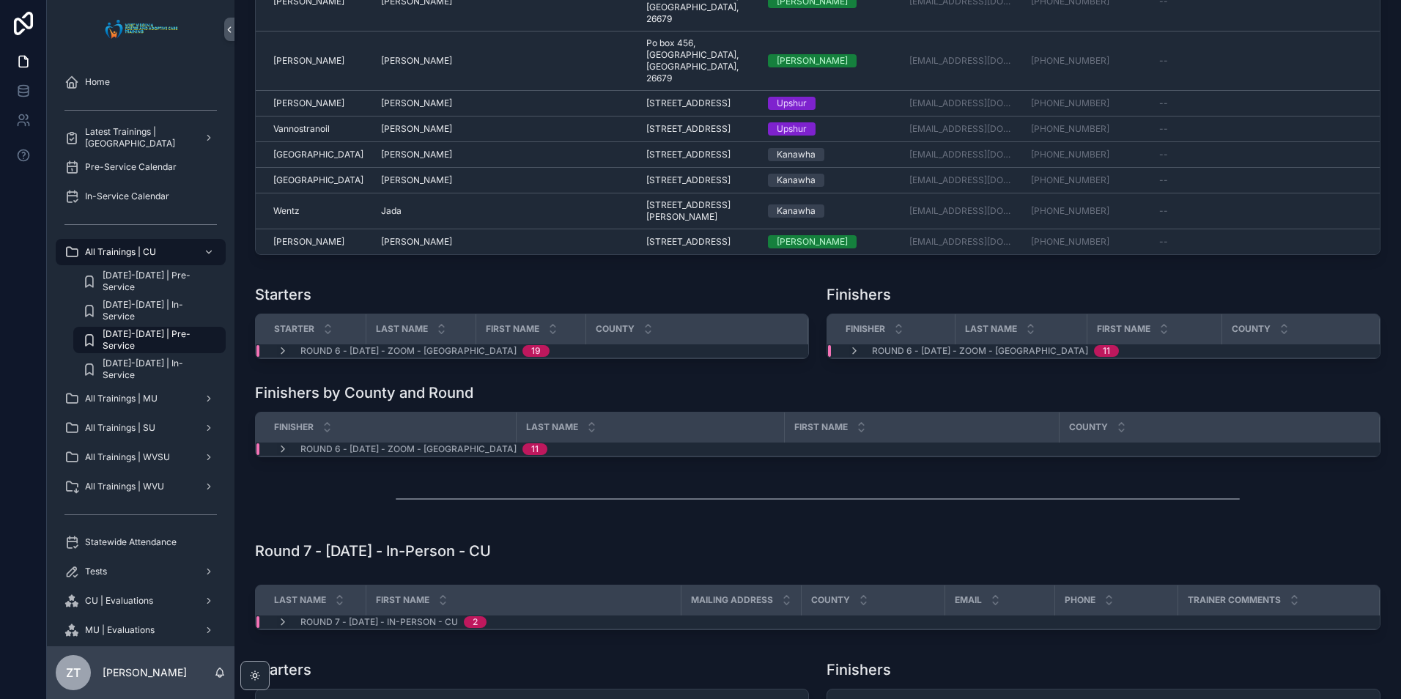
scroll to position [2271, 0]
click at [281, 355] on icon "scrollable content" at bounding box center [283, 350] width 12 height 12
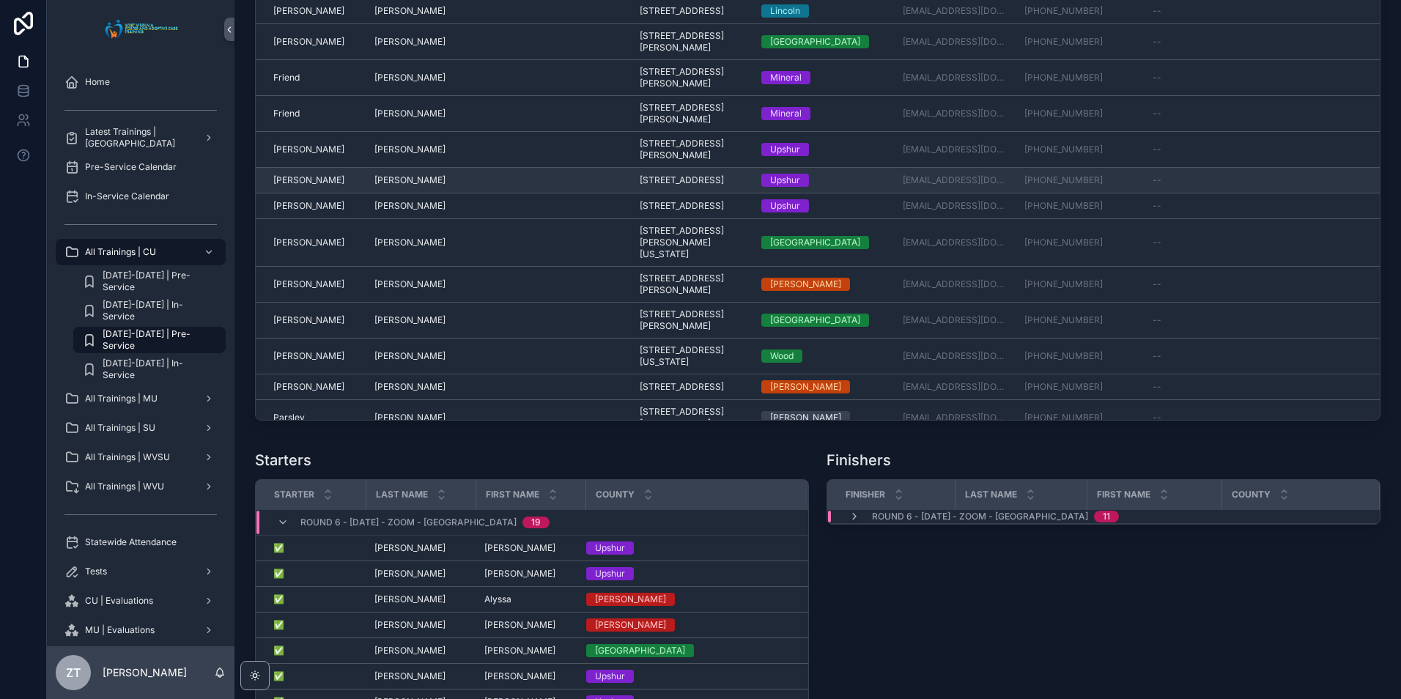
scroll to position [259, 0]
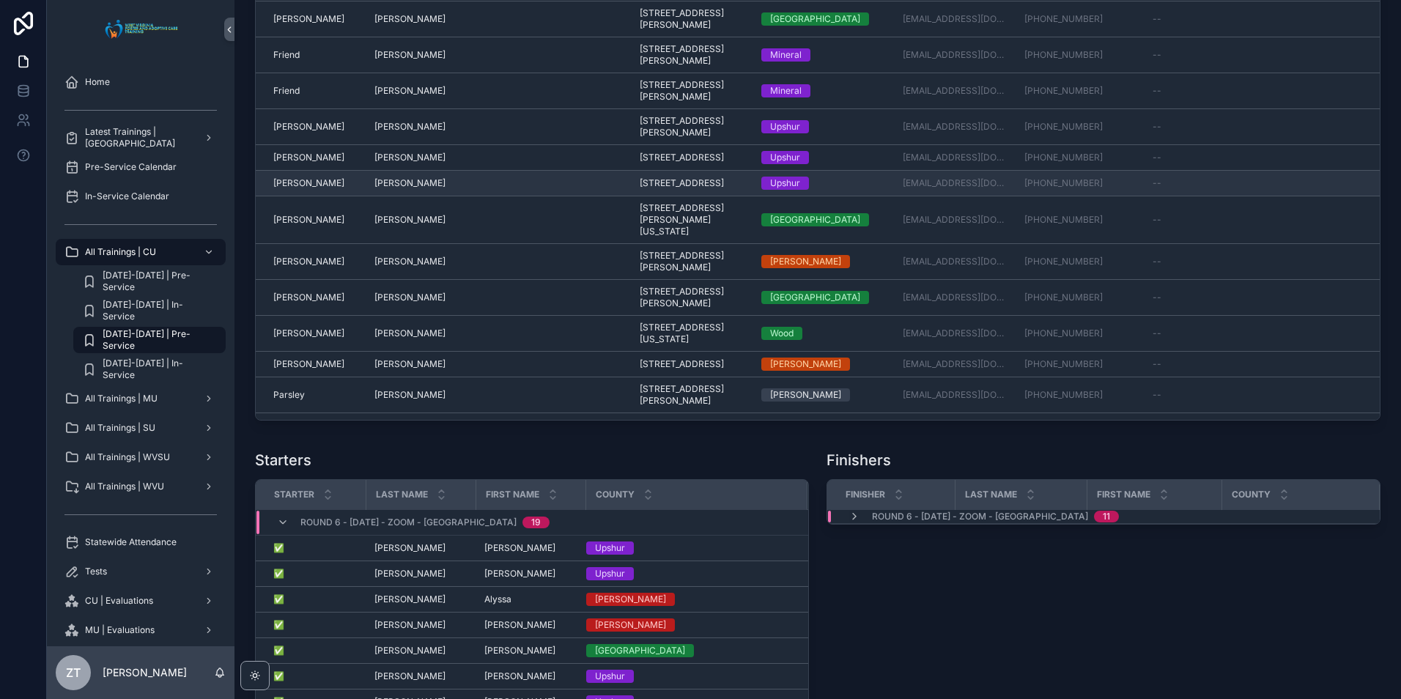
click at [403, 189] on span "Dorothy" at bounding box center [409, 183] width 71 height 12
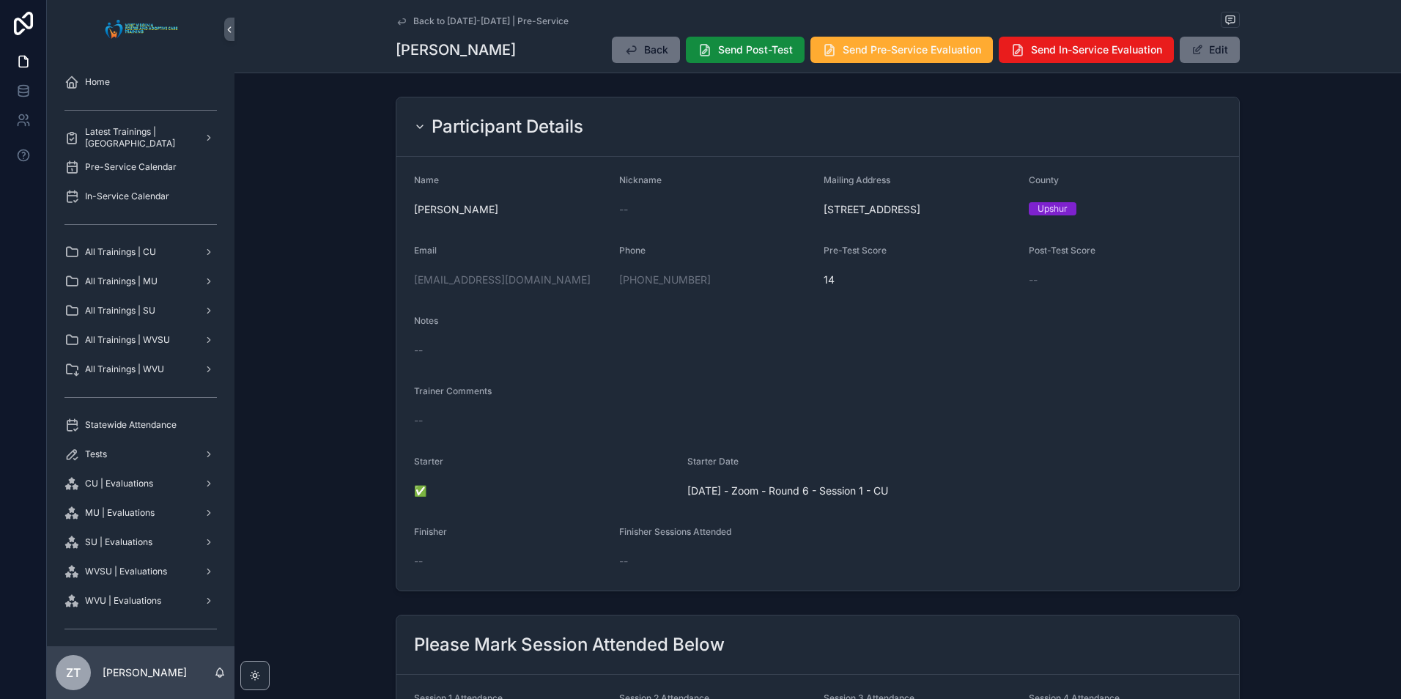
click at [399, 20] on icon "scrollable content" at bounding box center [402, 21] width 12 height 12
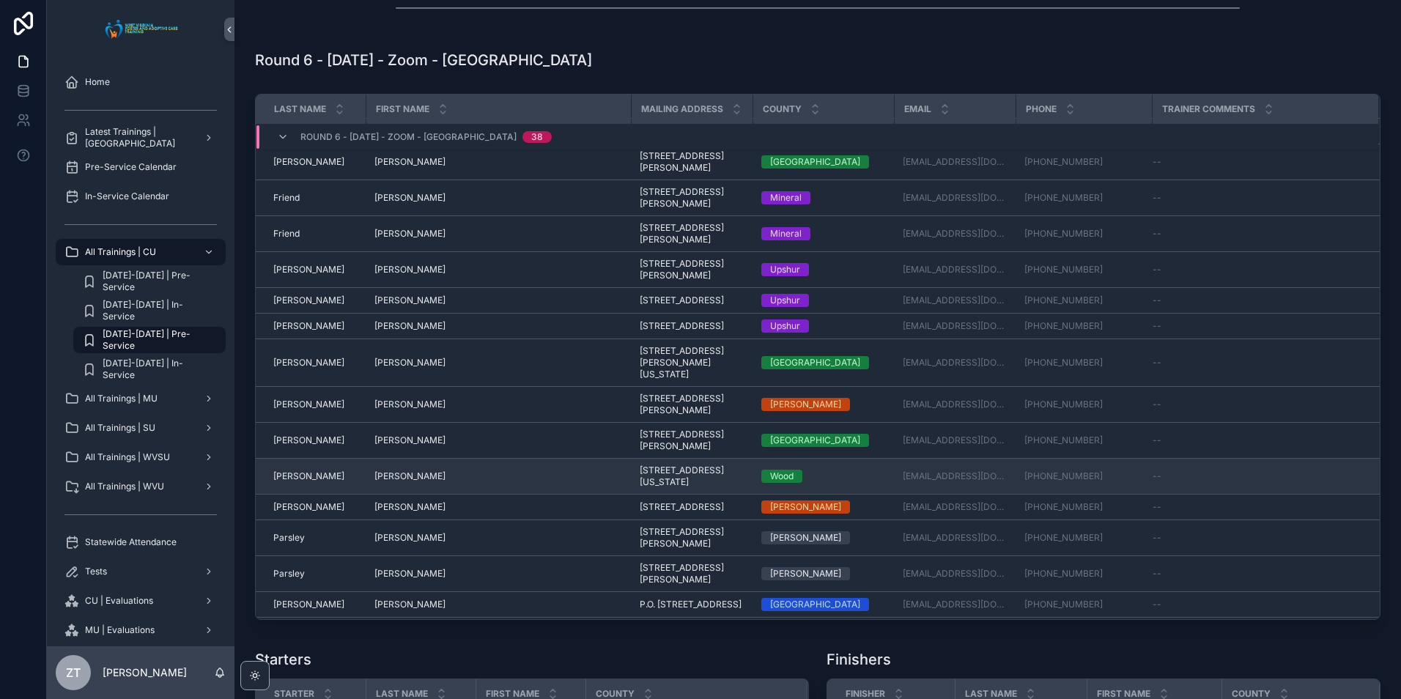
scroll to position [293, 0]
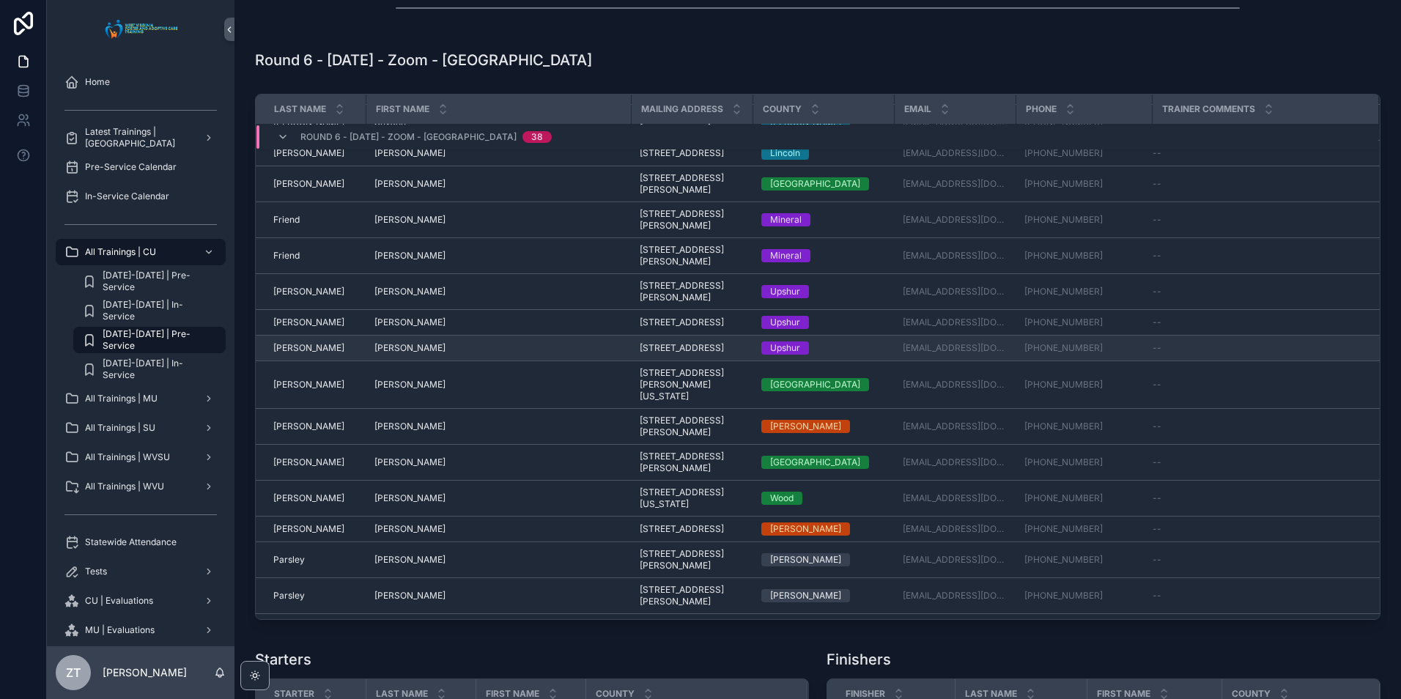
click at [398, 354] on span "Dorothy" at bounding box center [409, 348] width 71 height 12
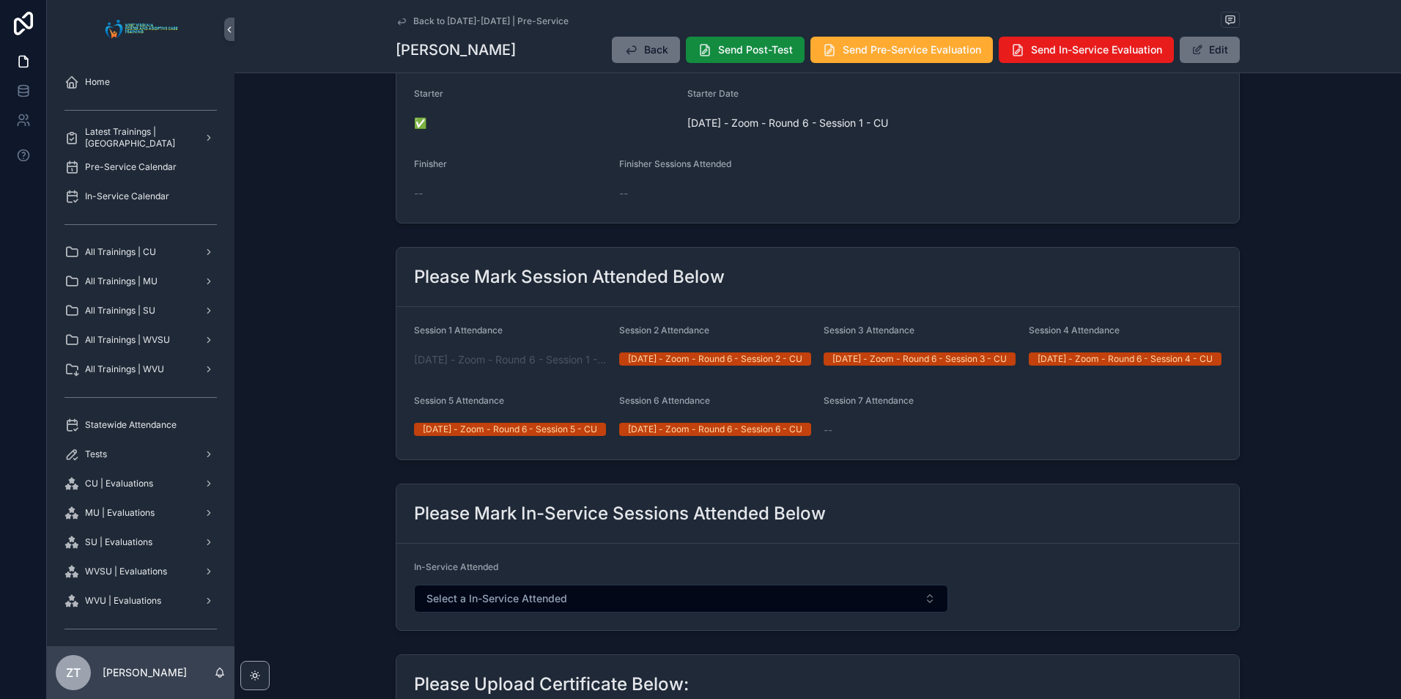
scroll to position [73, 0]
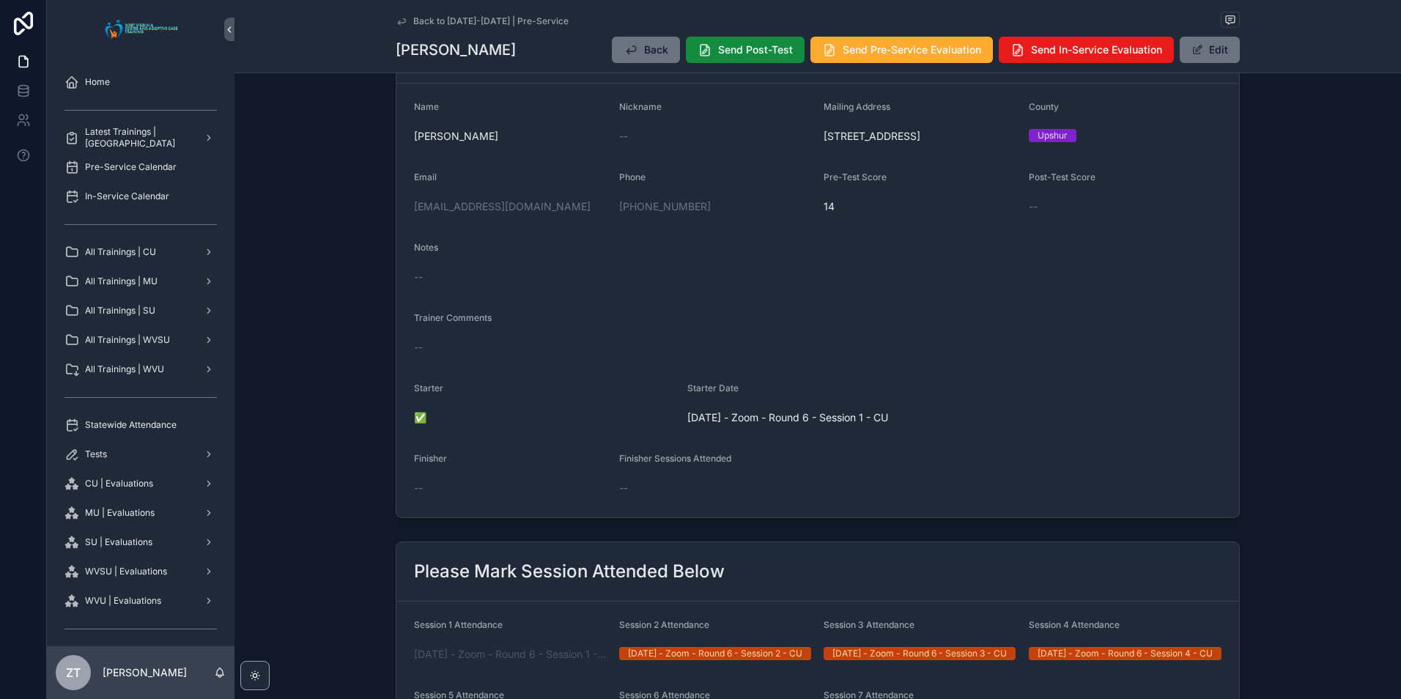
click at [396, 18] on icon "scrollable content" at bounding box center [402, 21] width 12 height 12
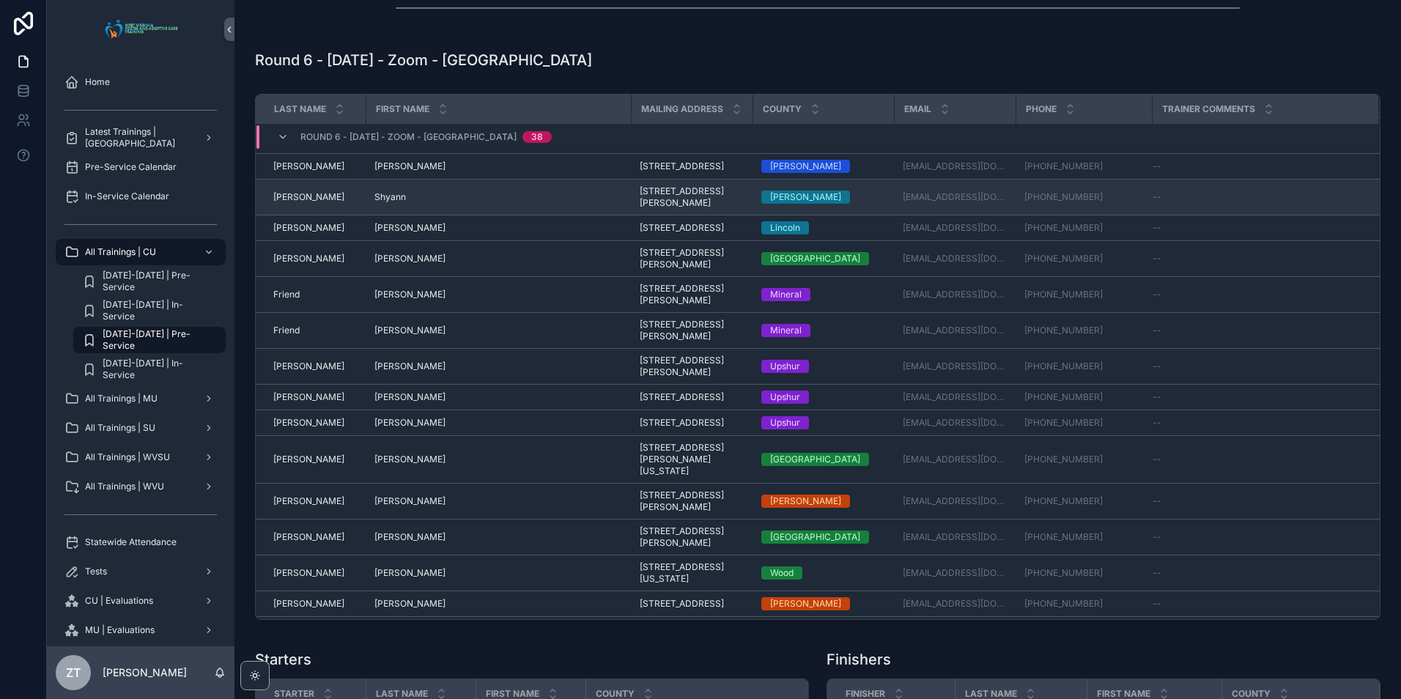
scroll to position [220, 0]
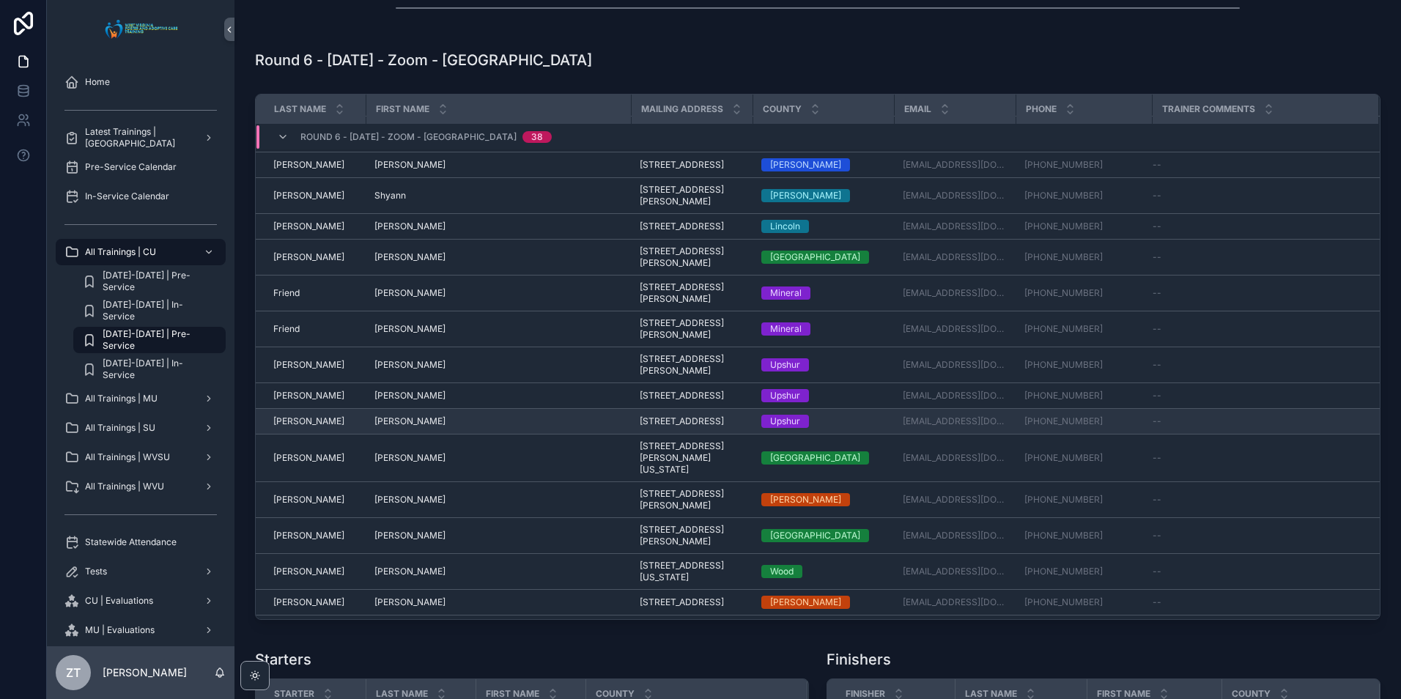
click at [400, 427] on span "Dorothy" at bounding box center [409, 421] width 71 height 12
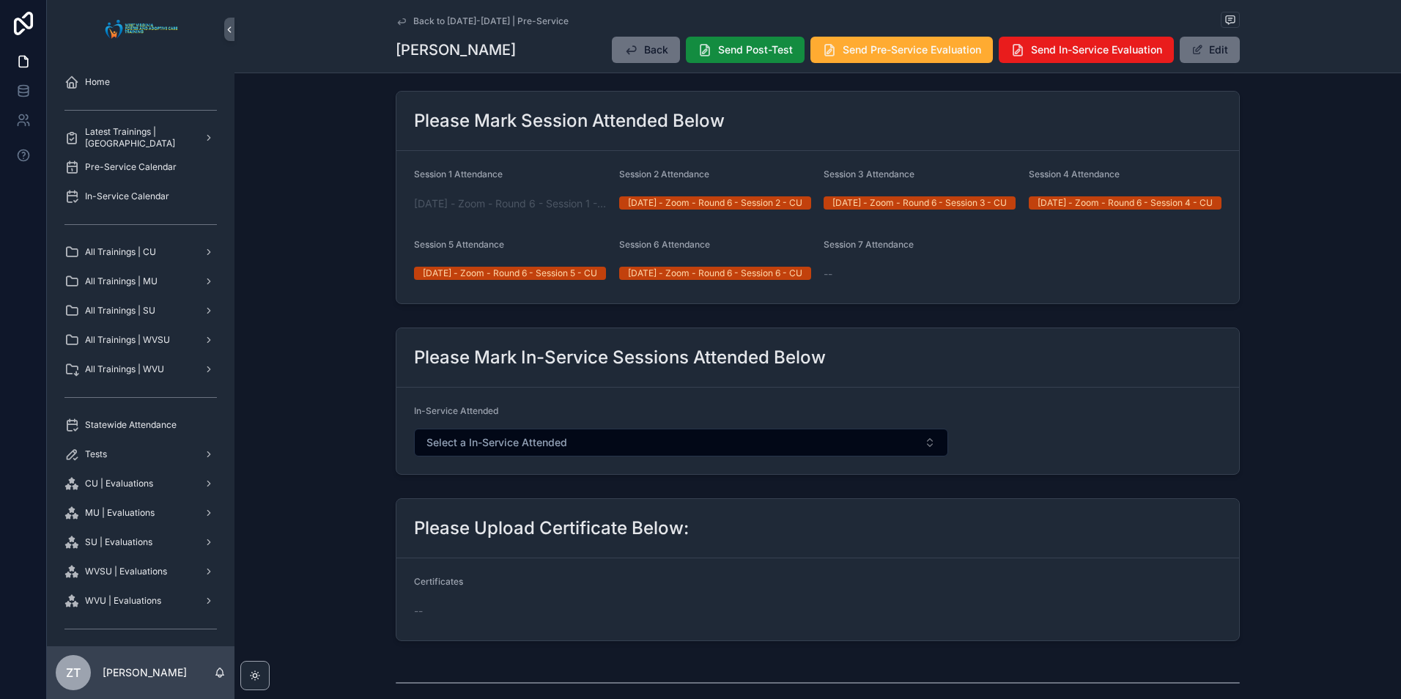
scroll to position [396, 0]
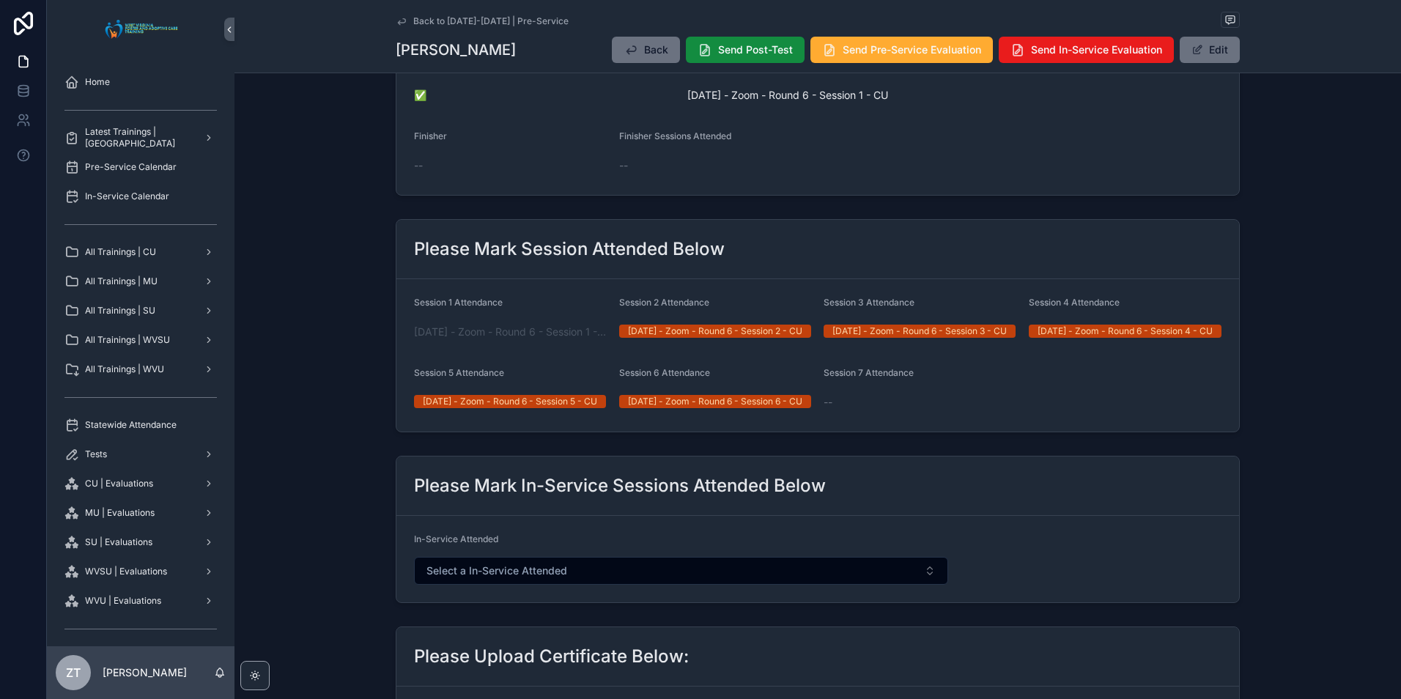
click at [397, 21] on icon "scrollable content" at bounding box center [402, 21] width 12 height 12
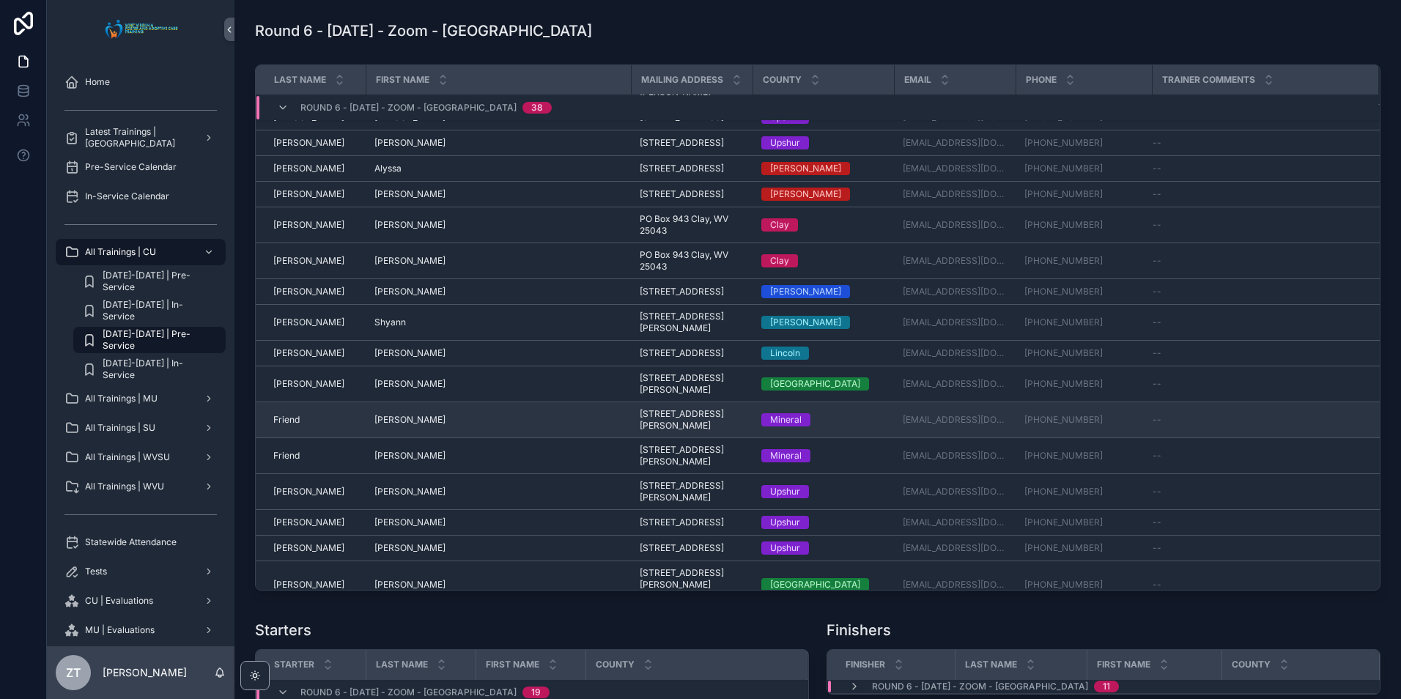
scroll to position [220, 0]
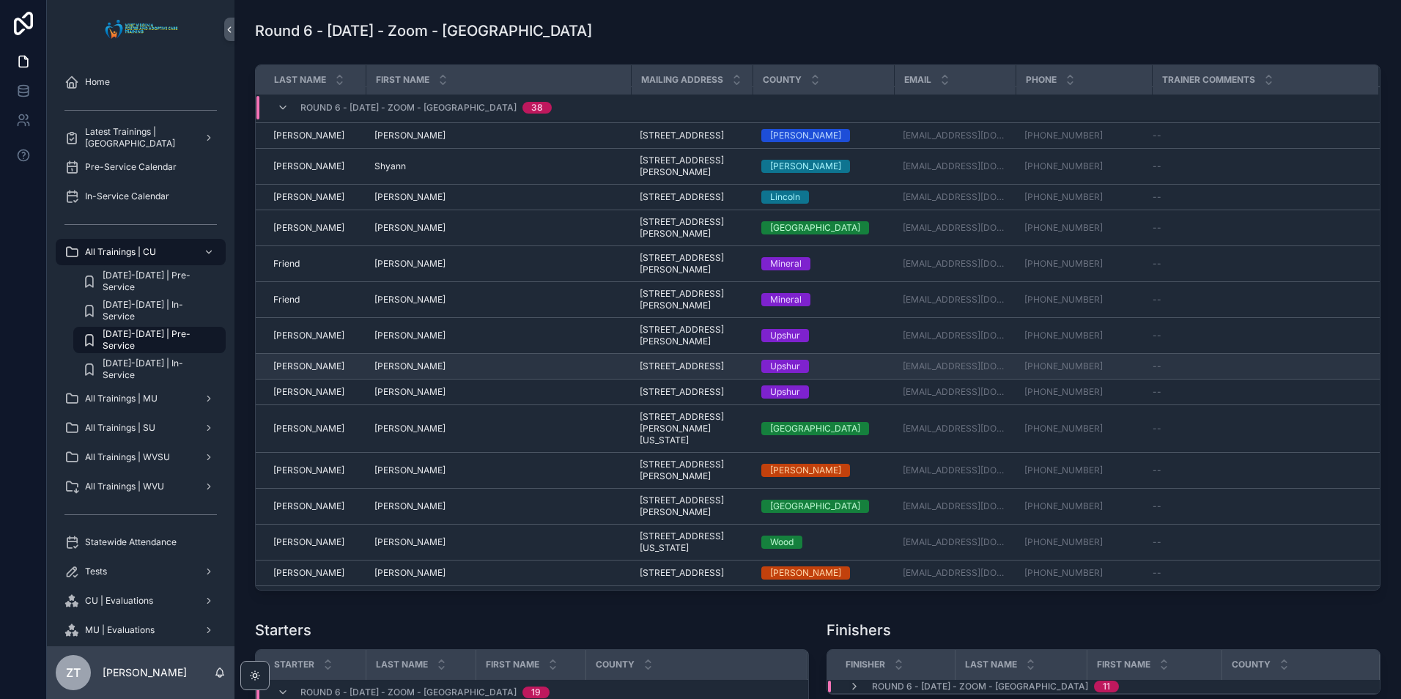
click at [393, 372] on span "[PERSON_NAME]" at bounding box center [409, 366] width 71 height 12
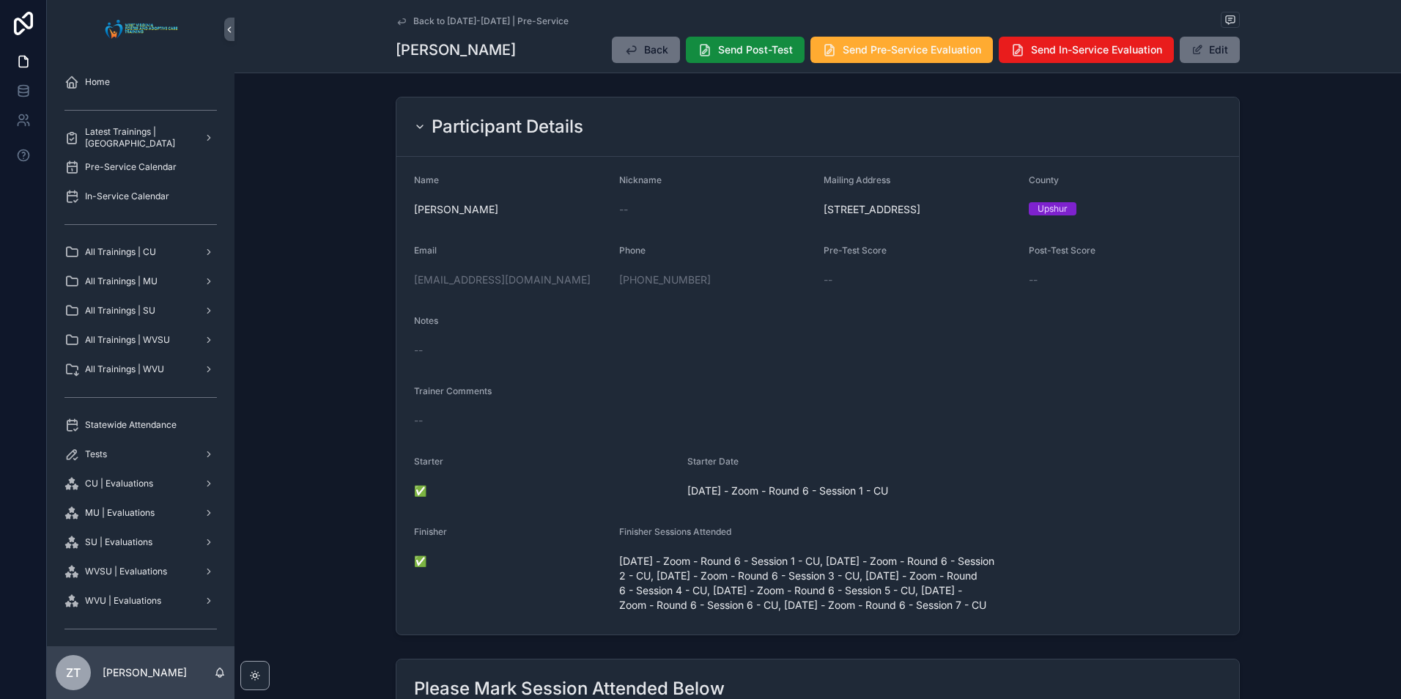
click at [396, 21] on icon "scrollable content" at bounding box center [402, 21] width 12 height 12
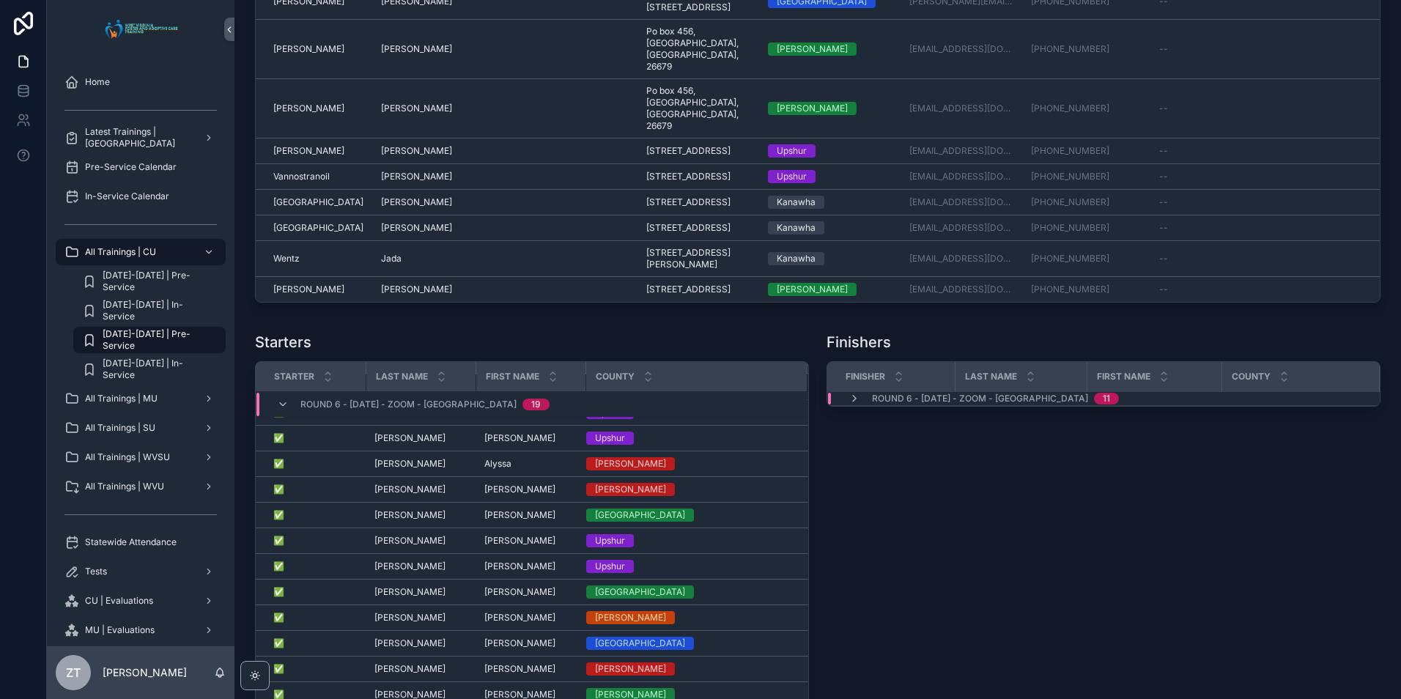
scroll to position [2198, 0]
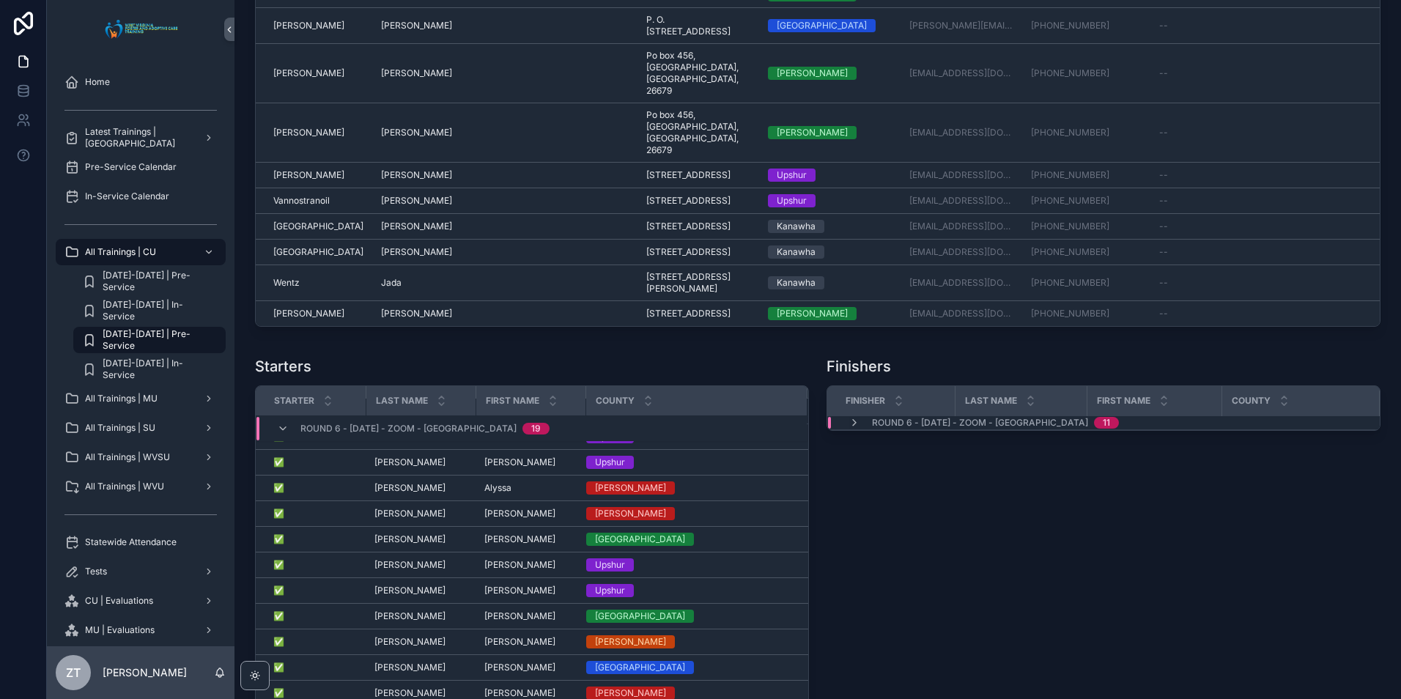
drag, startPoint x: 286, startPoint y: 448, endPoint x: 312, endPoint y: 426, distance: 33.8
click at [286, 434] on icon "scrollable content" at bounding box center [283, 428] width 12 height 12
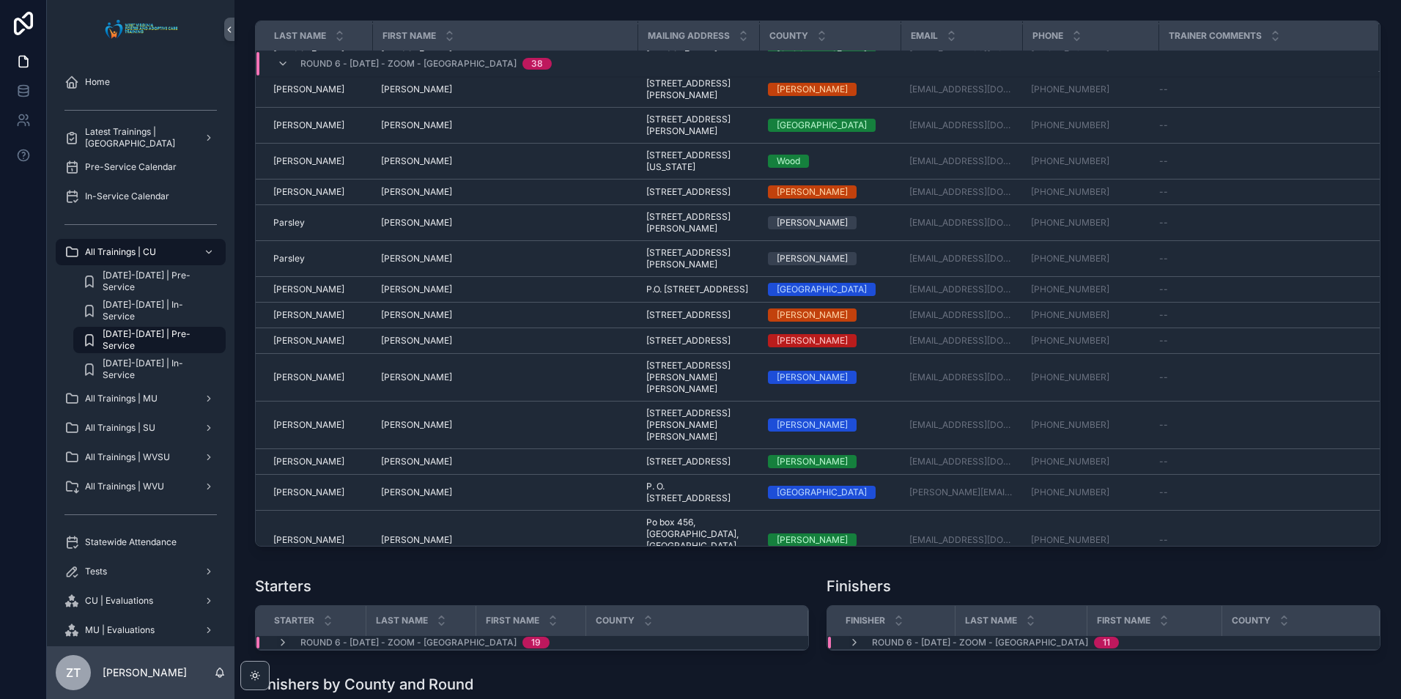
scroll to position [939, 0]
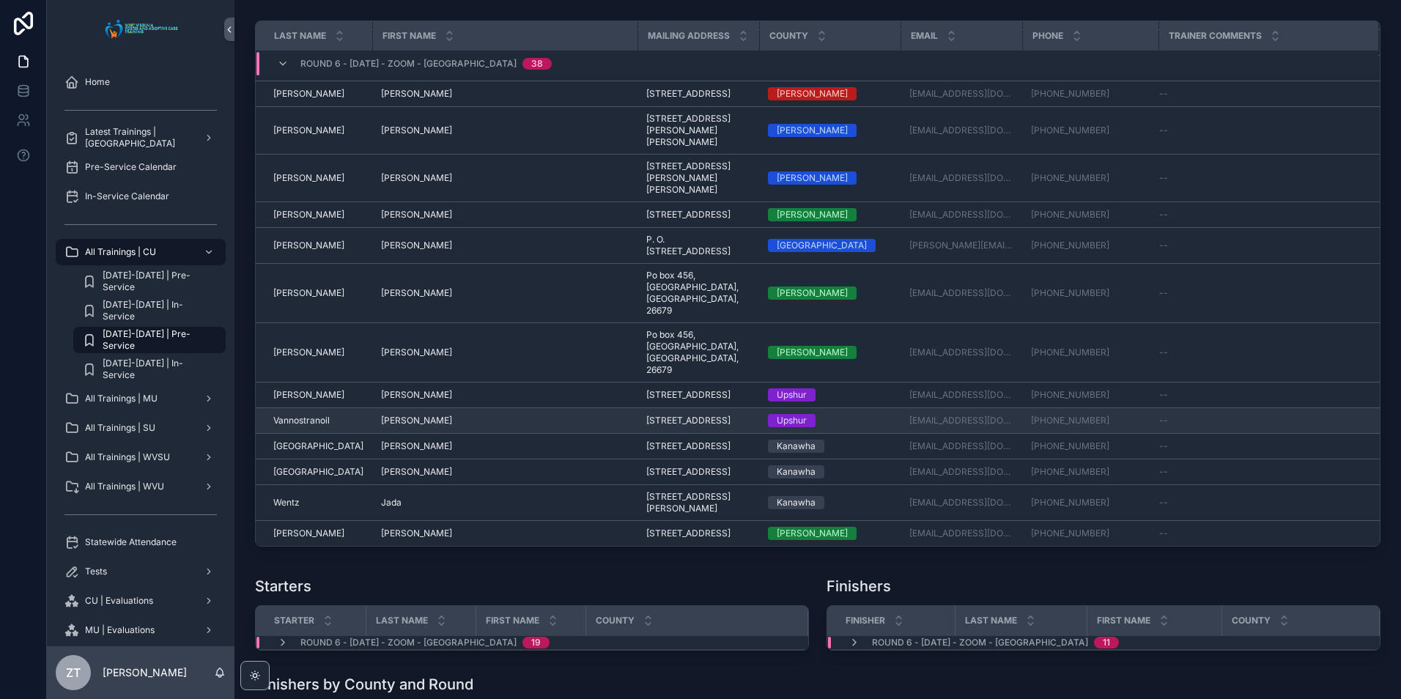
click at [382, 415] on span "[PERSON_NAME]" at bounding box center [416, 421] width 71 height 12
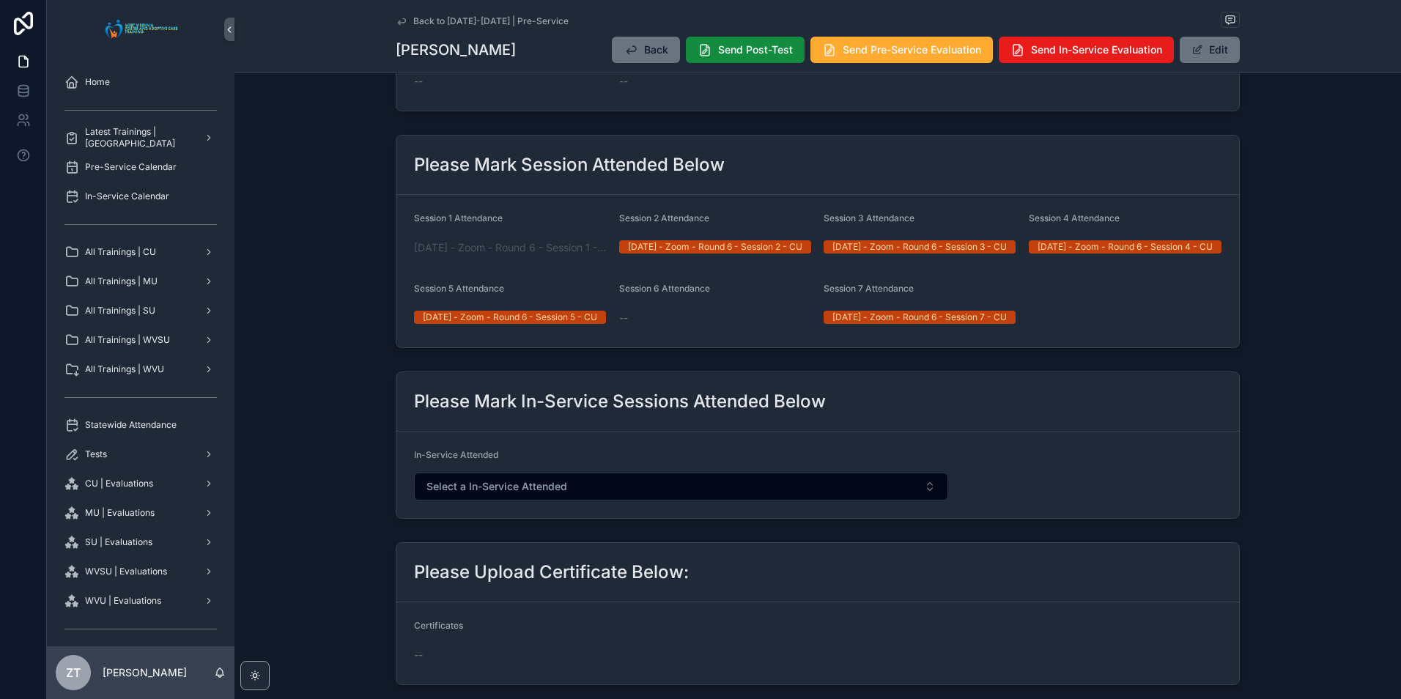
scroll to position [469, 0]
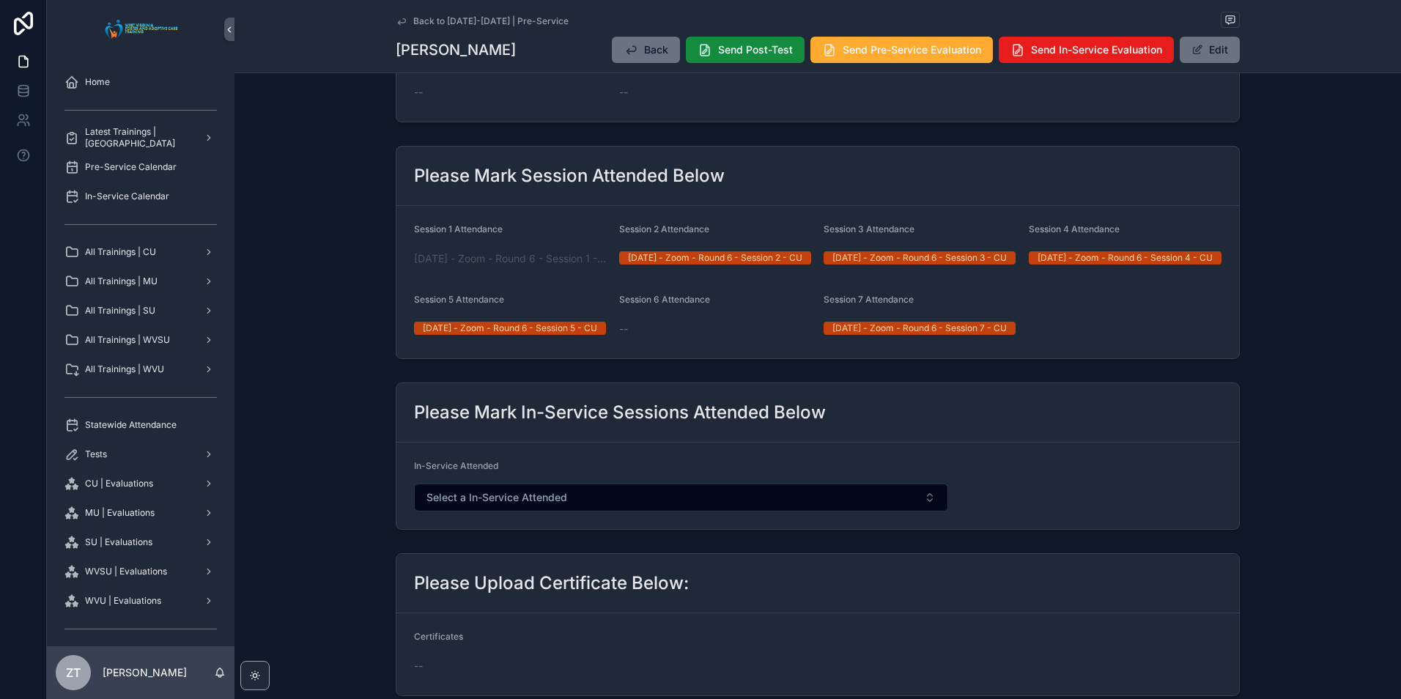
click at [396, 23] on icon "scrollable content" at bounding box center [402, 21] width 12 height 12
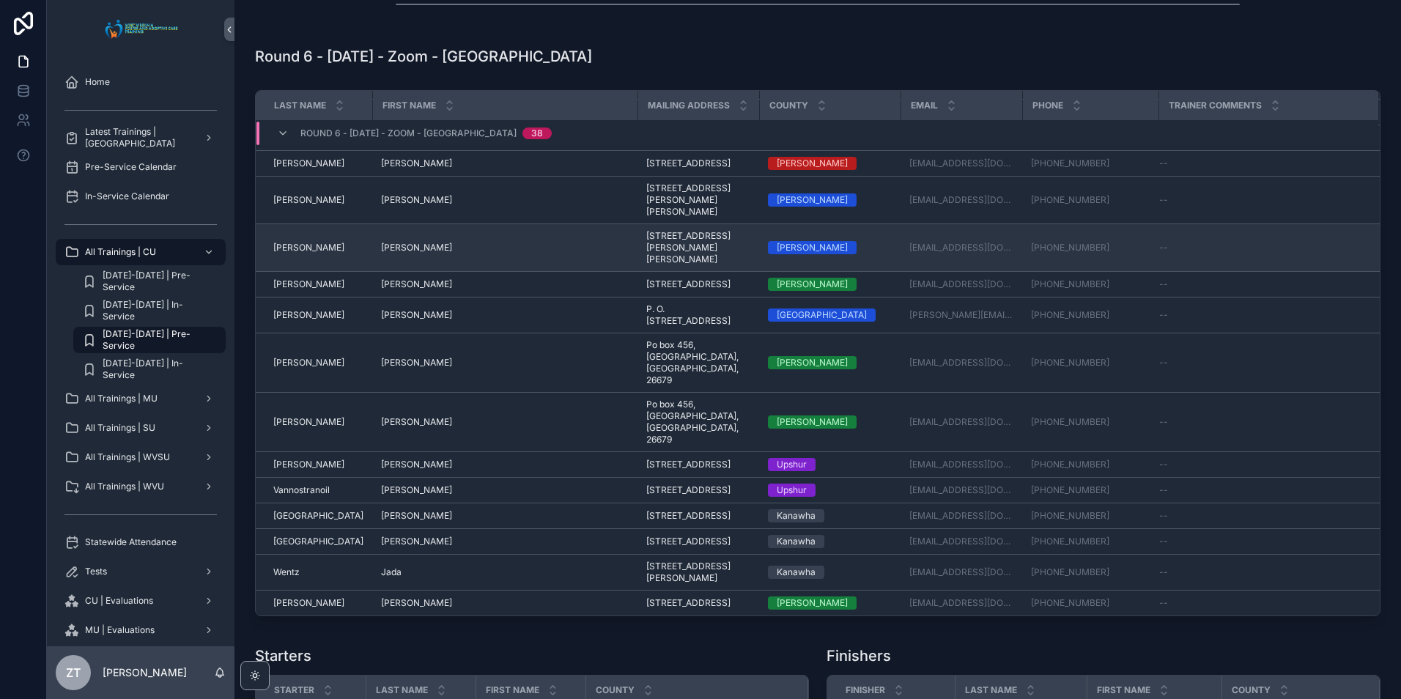
scroll to position [1934, 0]
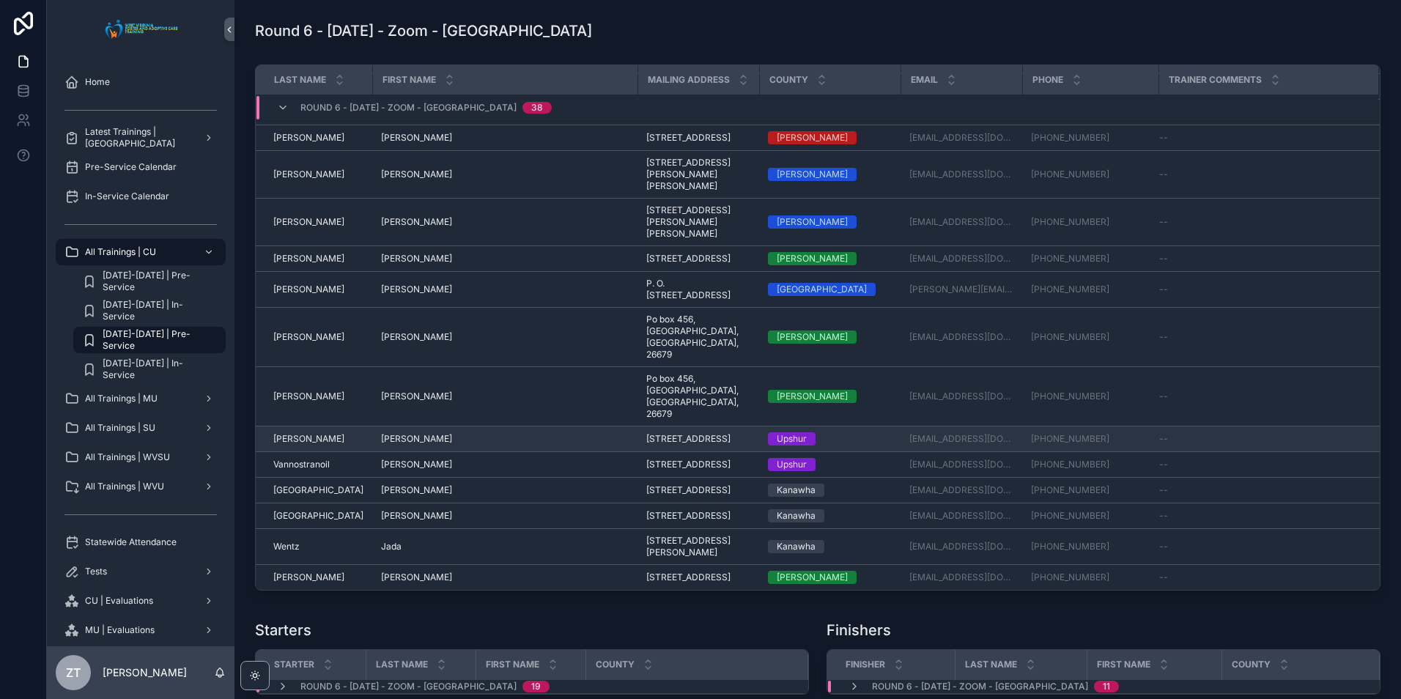
click at [381, 433] on span "[PERSON_NAME]" at bounding box center [416, 439] width 71 height 12
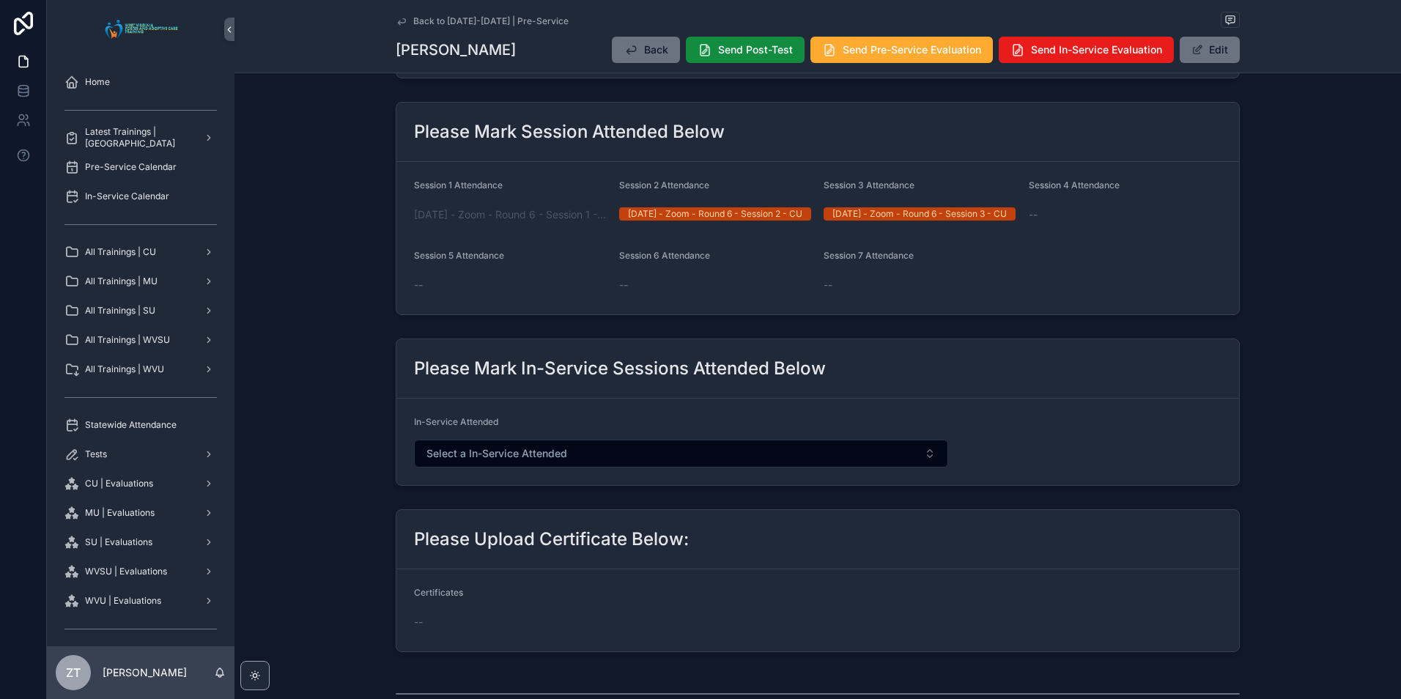
scroll to position [440, 0]
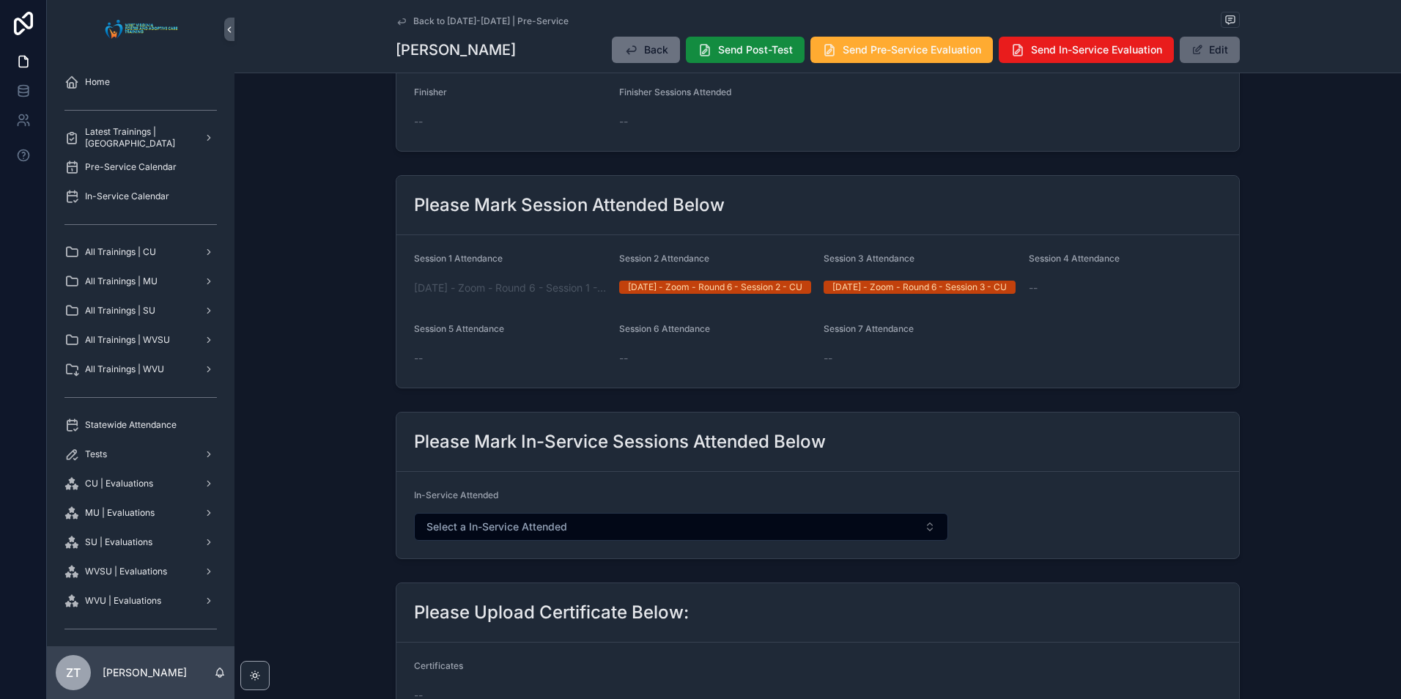
click at [1212, 48] on button "Edit" at bounding box center [1210, 50] width 60 height 26
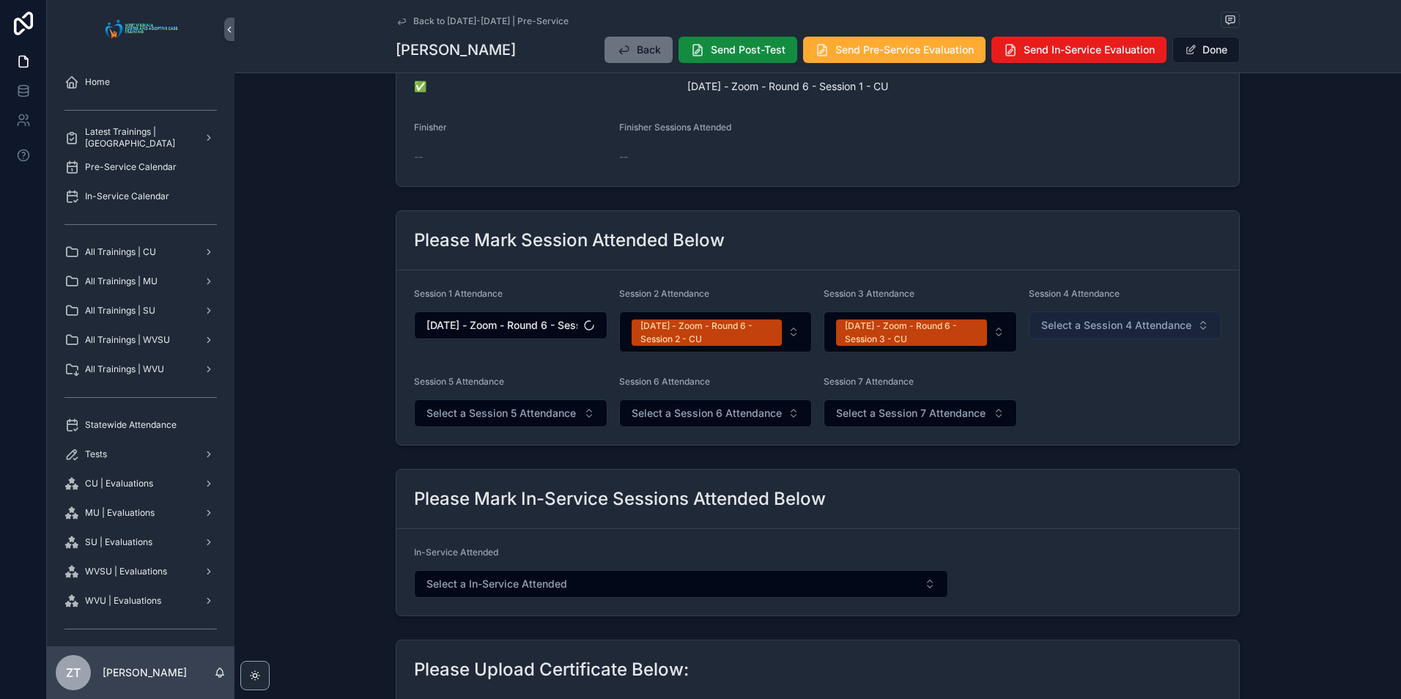
click at [1097, 336] on button "Select a Session 4 Attendance" at bounding box center [1125, 325] width 193 height 28
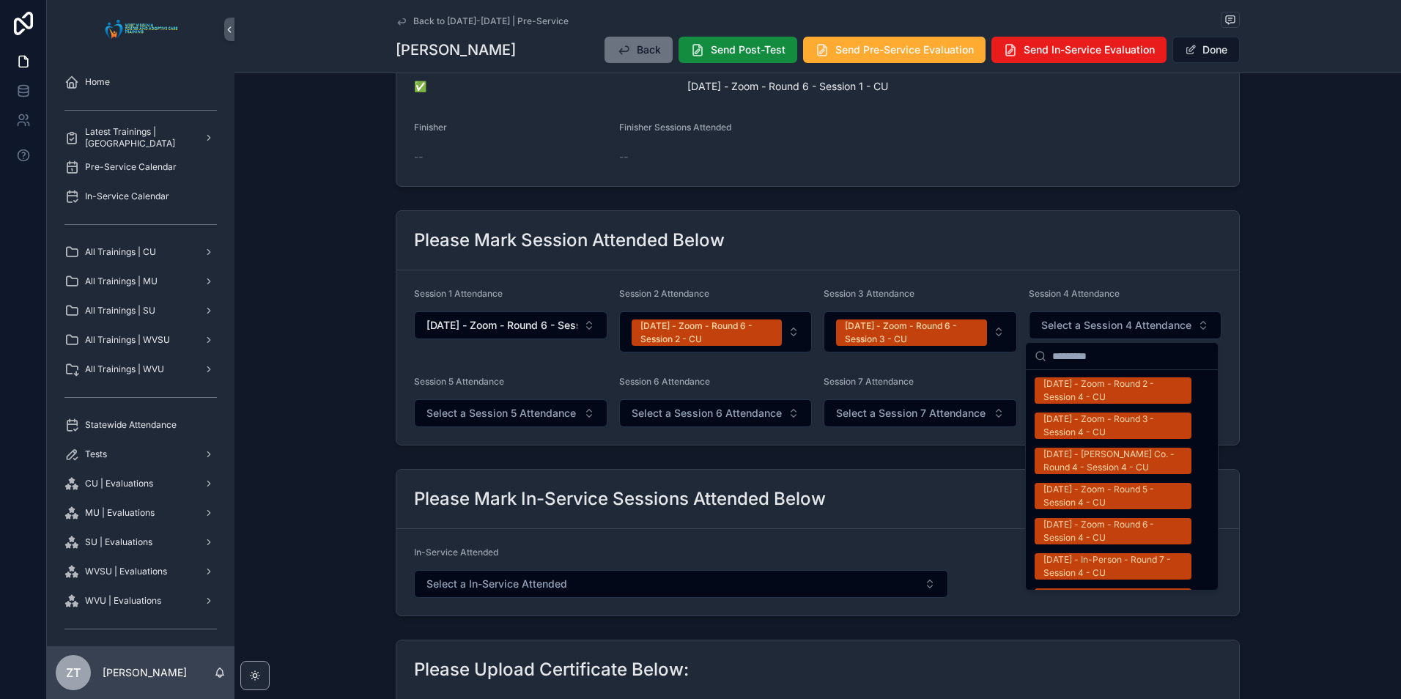
scroll to position [952, 0]
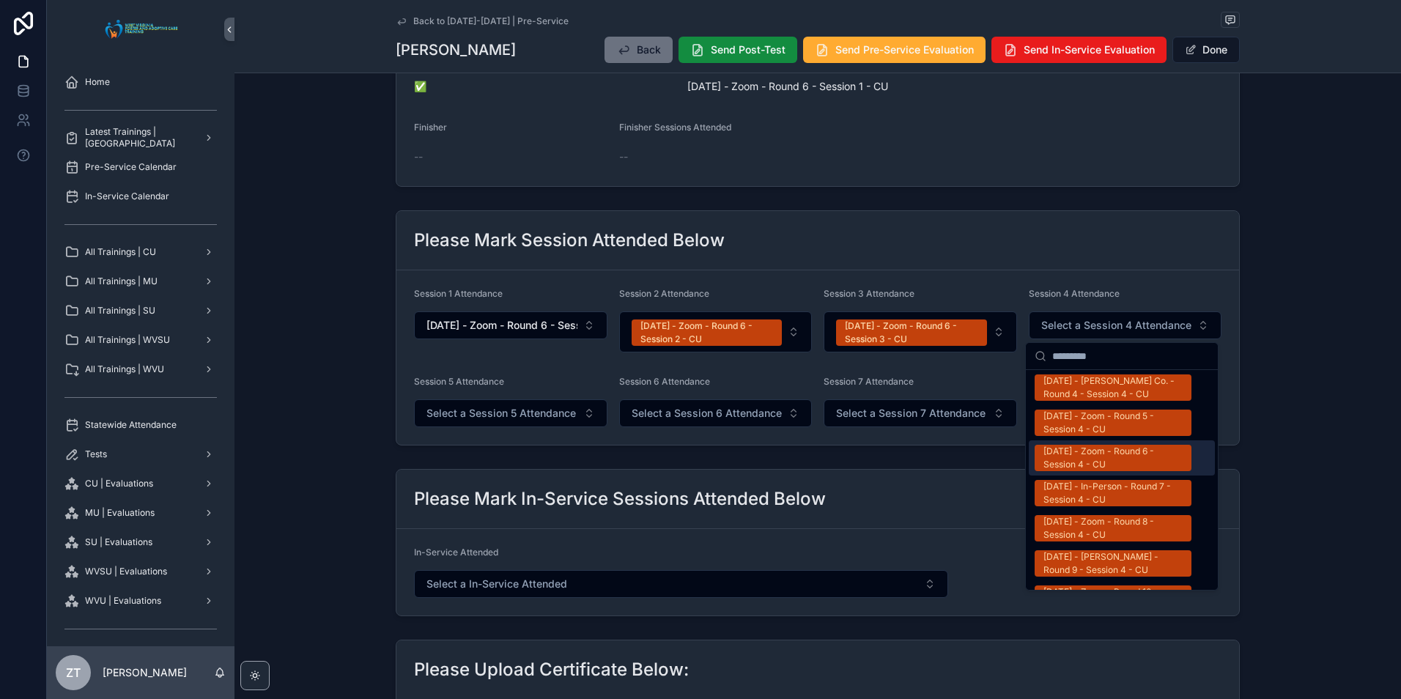
click at [1081, 445] on div "09/08/2025 - Zoom - Round 6 - Session 4 - CU" at bounding box center [1112, 458] width 139 height 26
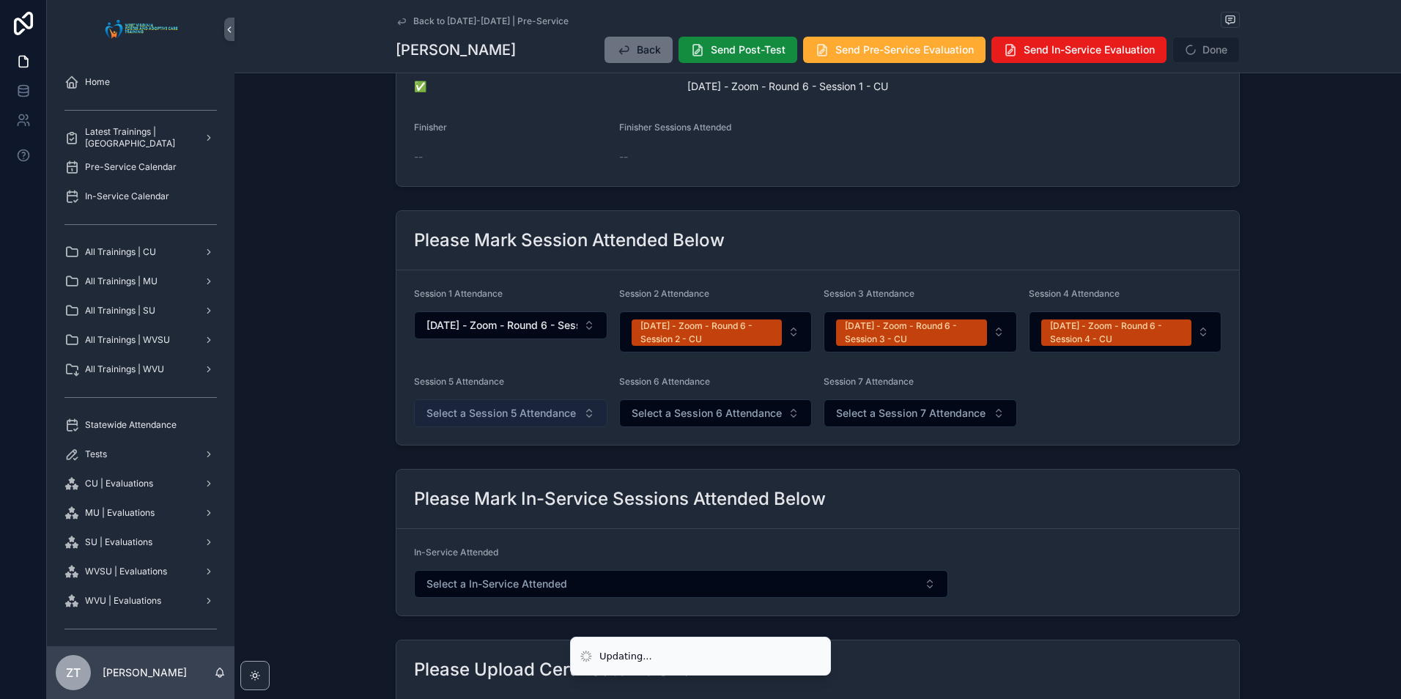
click at [533, 410] on span "Select a Session 5 Attendance" at bounding box center [500, 413] width 149 height 15
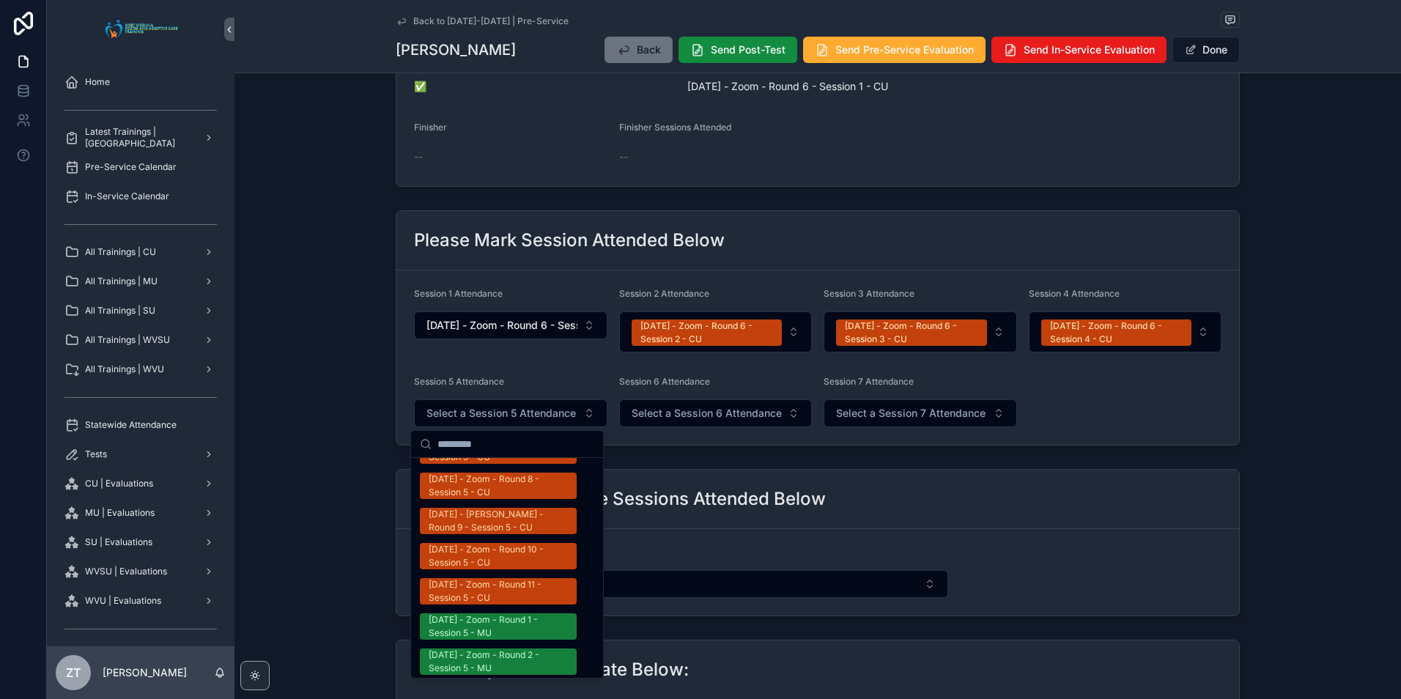
scroll to position [806, 0]
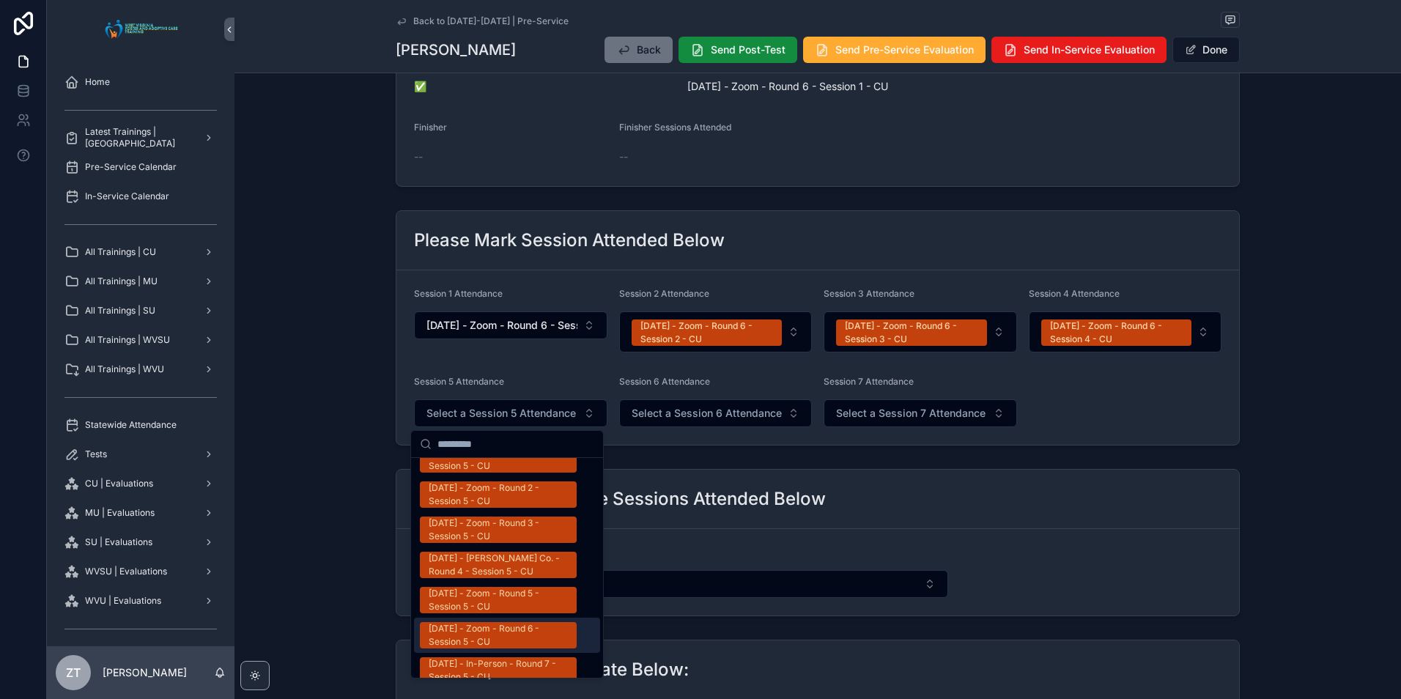
click at [515, 622] on div "09/08/2025 - Zoom - Round 6 - Session 5 - CU" at bounding box center [498, 635] width 139 height 26
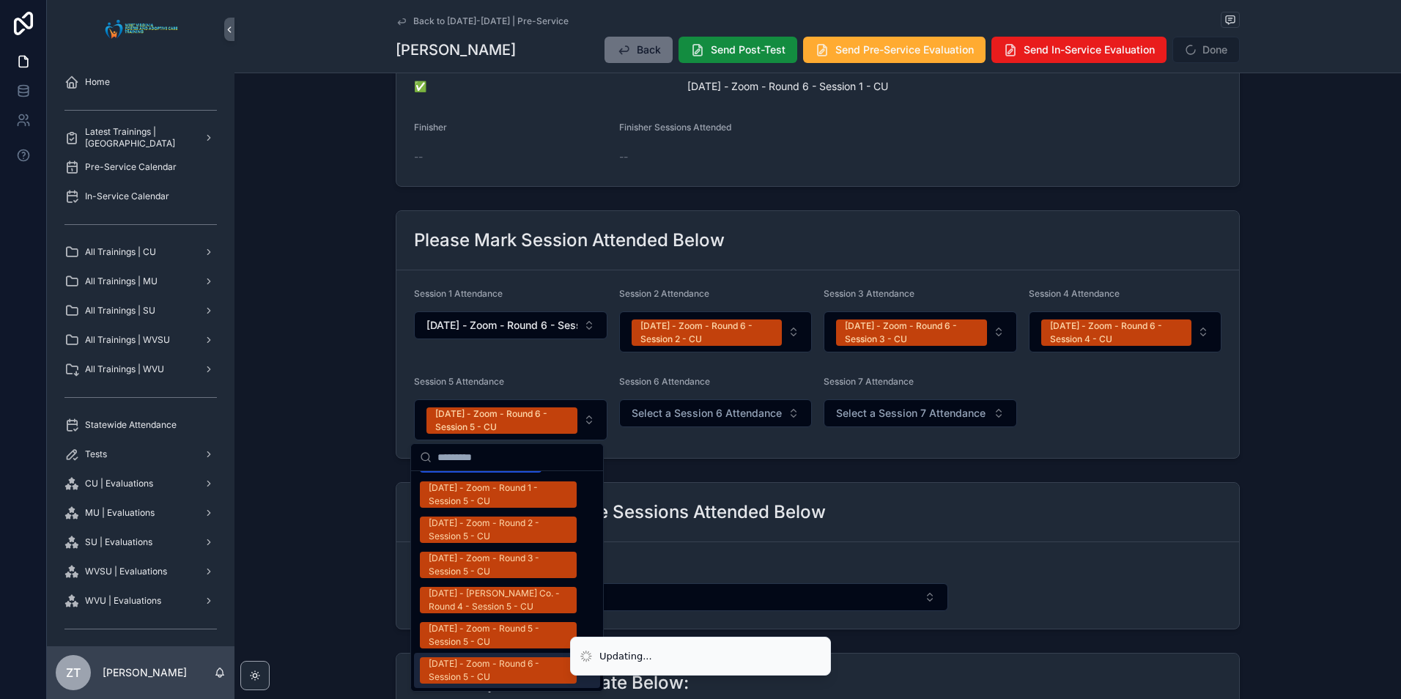
scroll to position [828, 0]
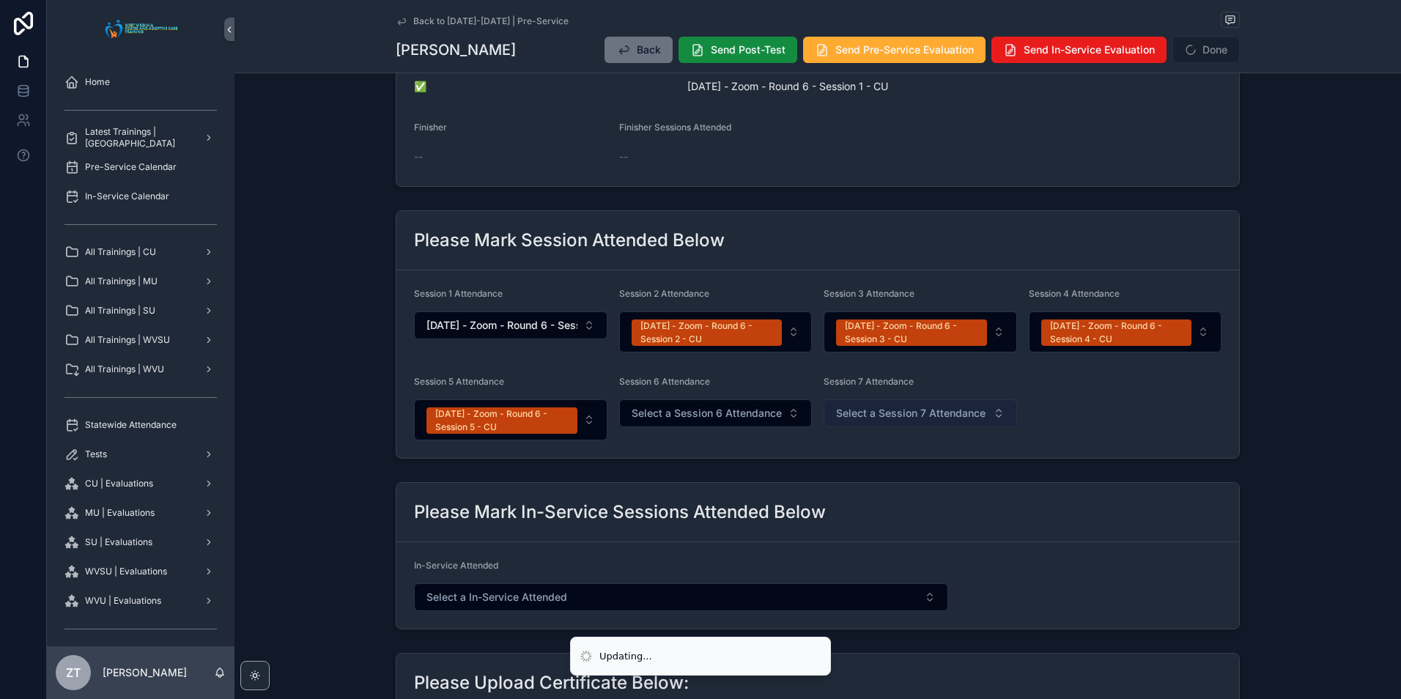
click at [903, 416] on span "Select a Session 7 Attendance" at bounding box center [910, 413] width 149 height 15
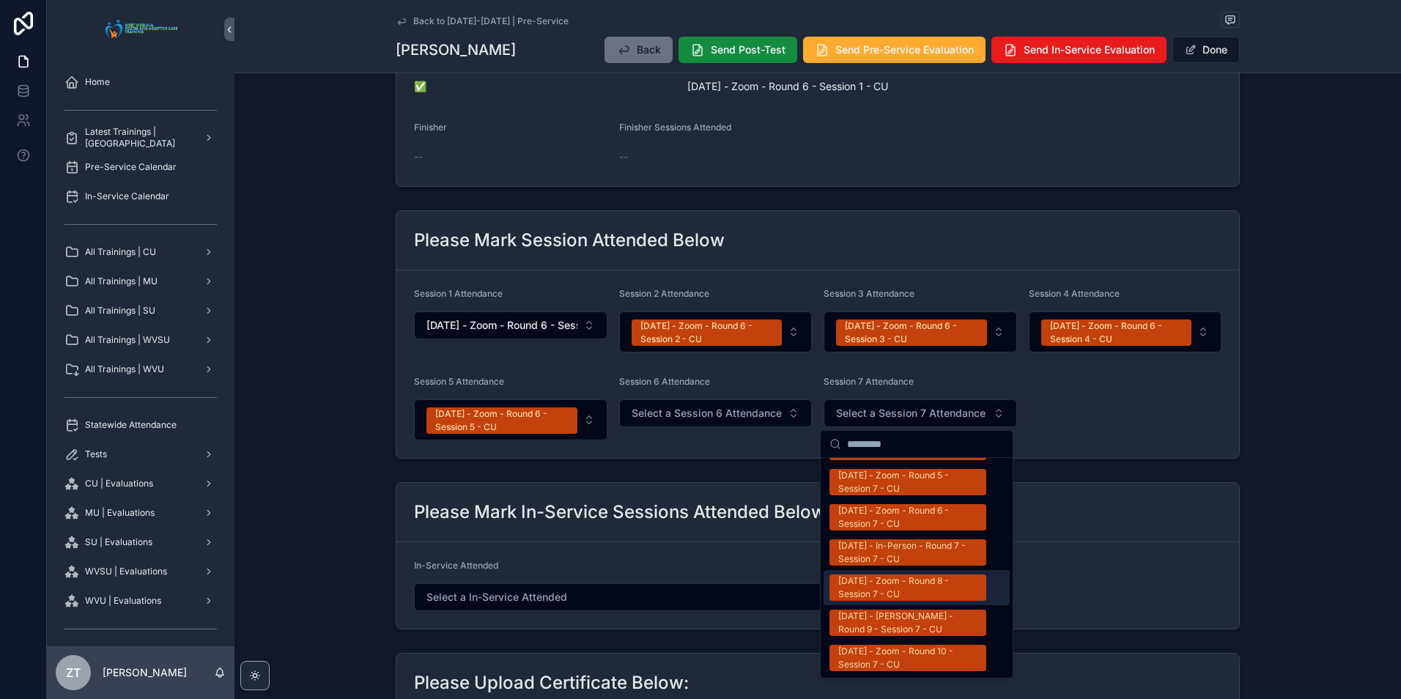
scroll to position [879, 0]
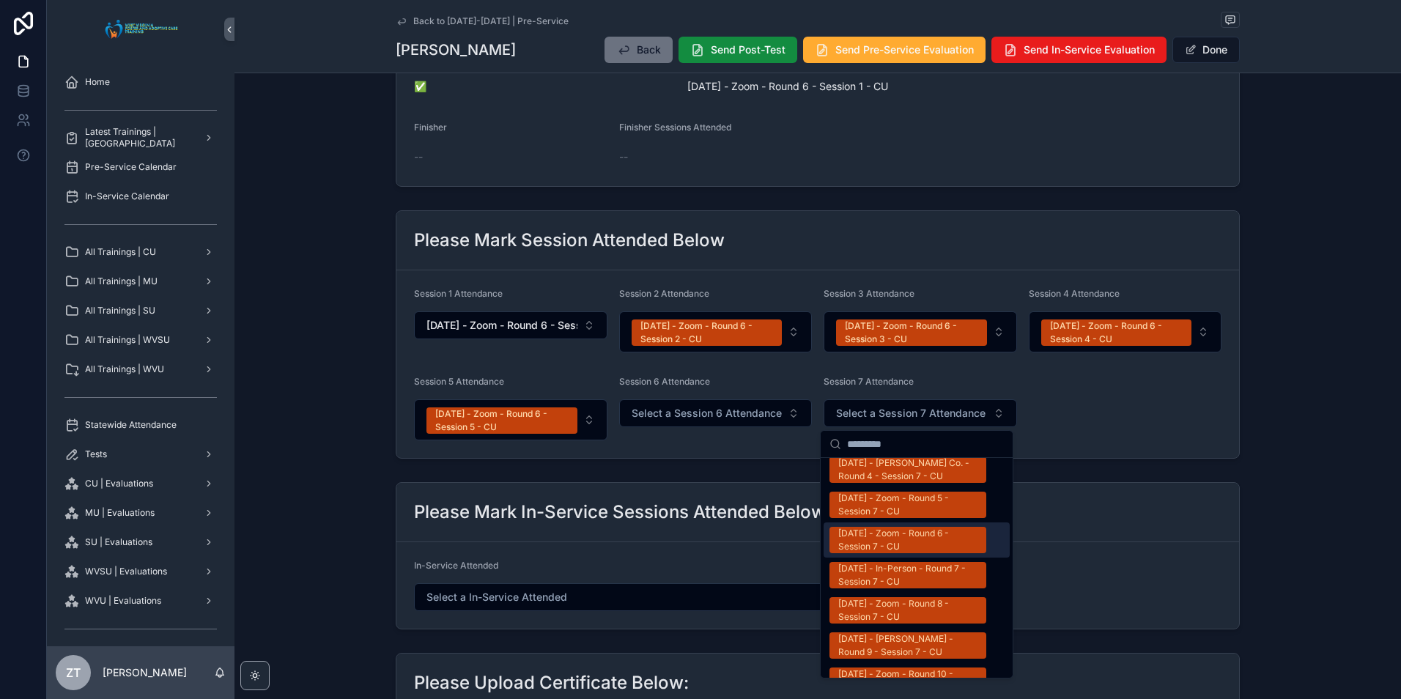
click at [917, 527] on div "[DATE] - Zoom - Round 6 - Session 7 - CU" at bounding box center [907, 540] width 139 height 26
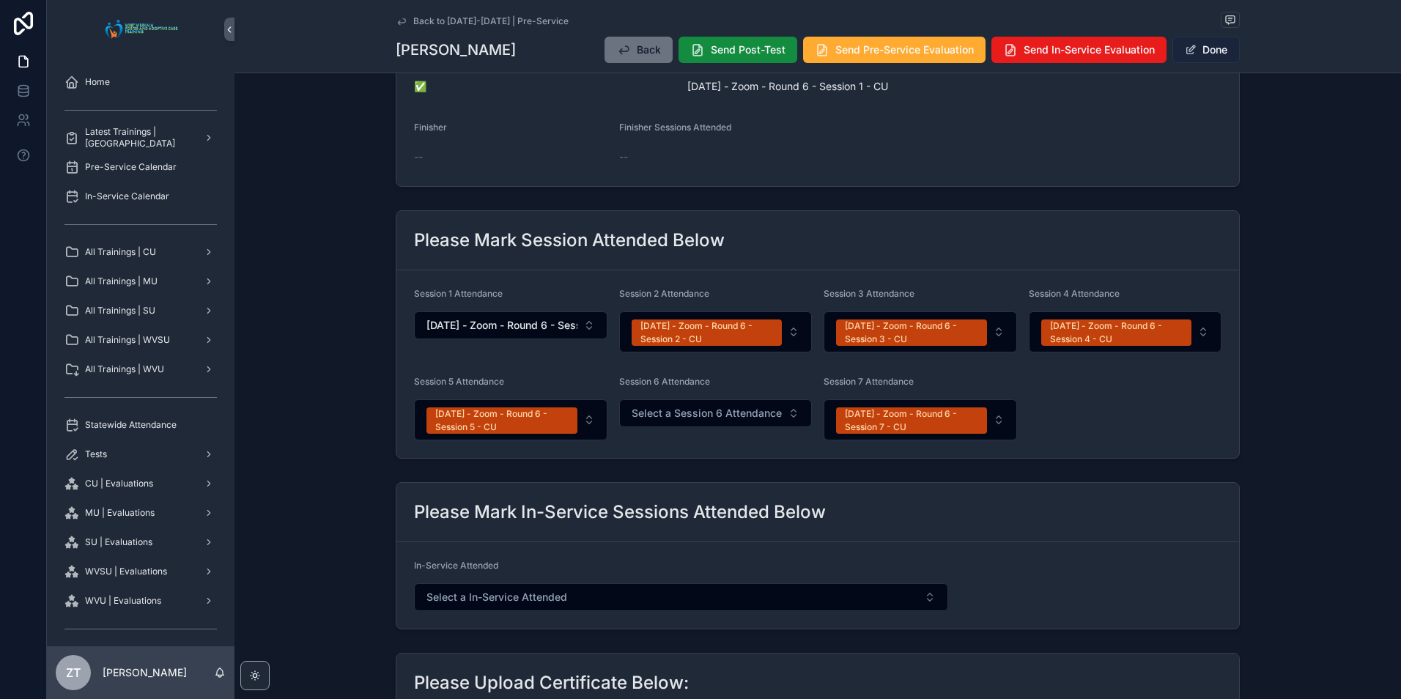
click at [1192, 62] on button "Done" at bounding box center [1205, 50] width 67 height 26
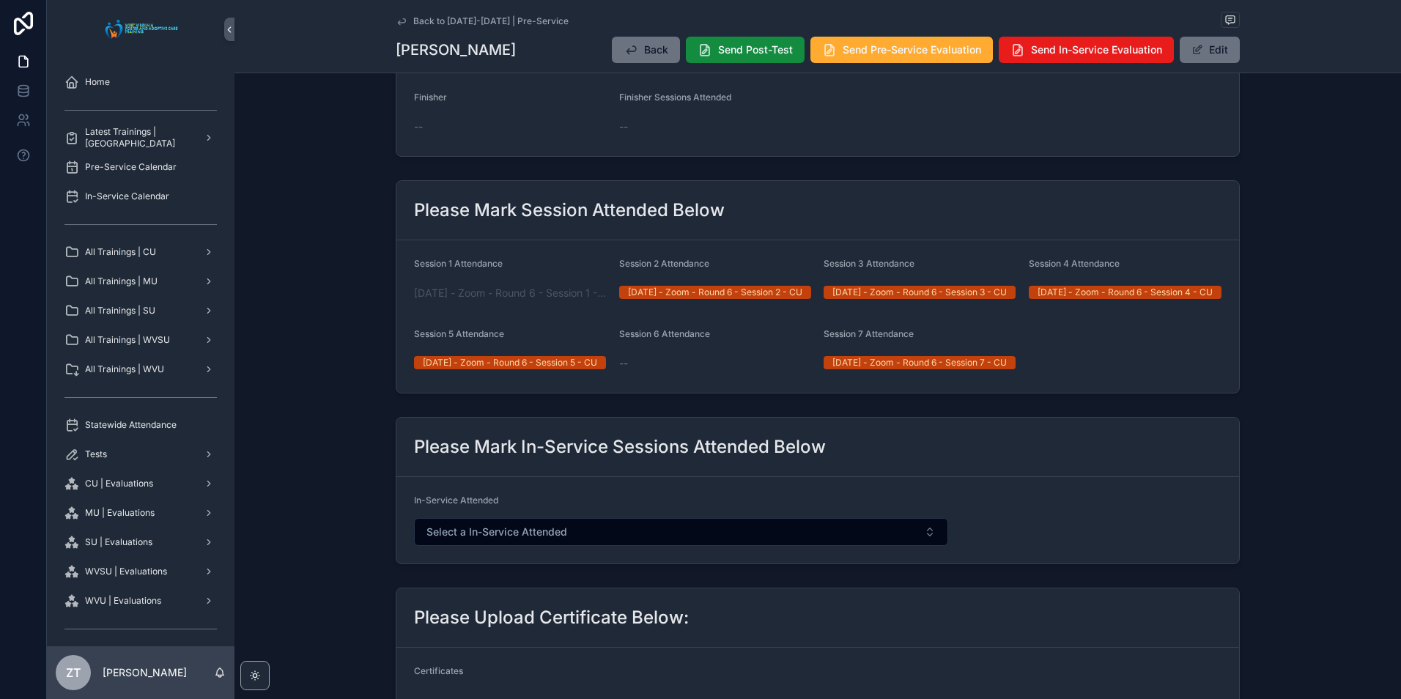
scroll to position [440, 0]
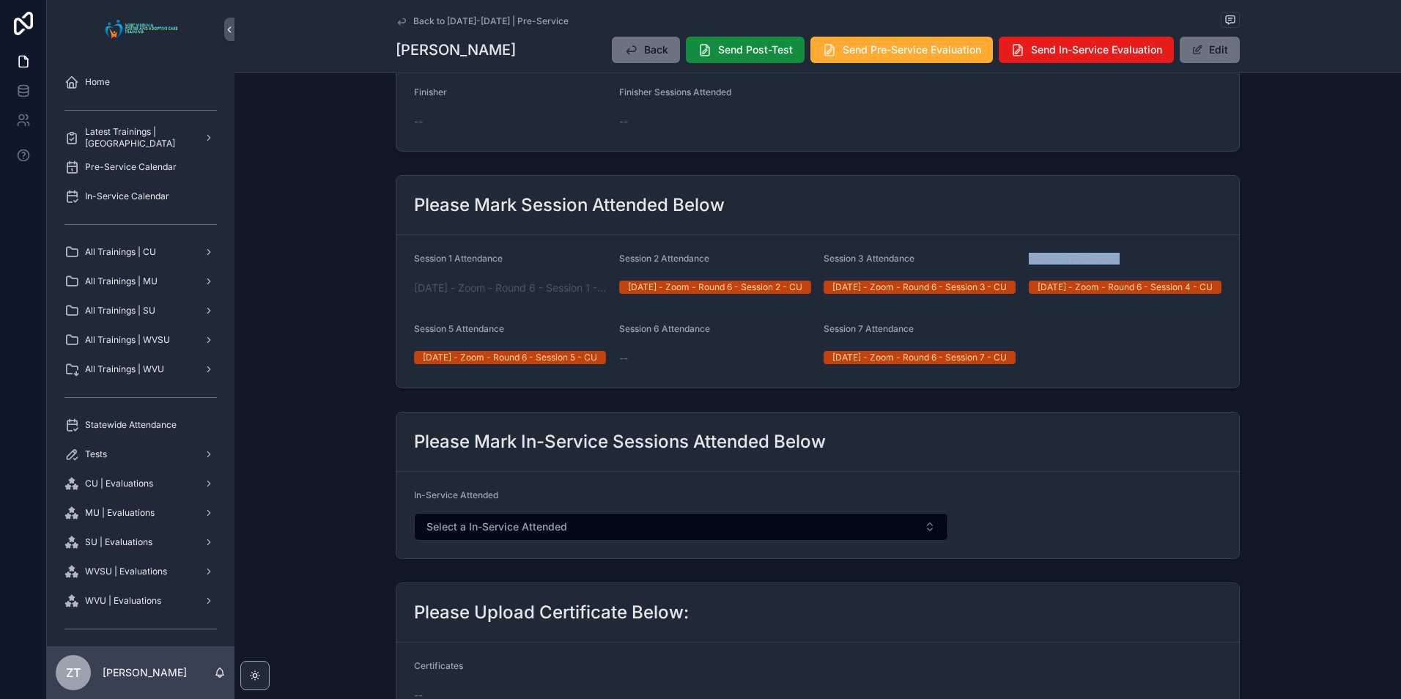
drag, startPoint x: 1119, startPoint y: 267, endPoint x: 1023, endPoint y: 276, distance: 97.1
click at [1023, 276] on form "Session 1 Attendance 09/08/2025 - Zoom - Round 6 - Session 1 - CU Session 2 Att…" at bounding box center [817, 311] width 843 height 152
drag, startPoint x: 1023, startPoint y: 276, endPoint x: 988, endPoint y: 253, distance: 41.7
click at [988, 253] on form "Session 1 Attendance 09/08/2025 - Zoom - Round 6 - Session 1 - CU Session 2 Att…" at bounding box center [817, 311] width 843 height 152
drag, startPoint x: 1018, startPoint y: 275, endPoint x: 1117, endPoint y: 271, distance: 99.0
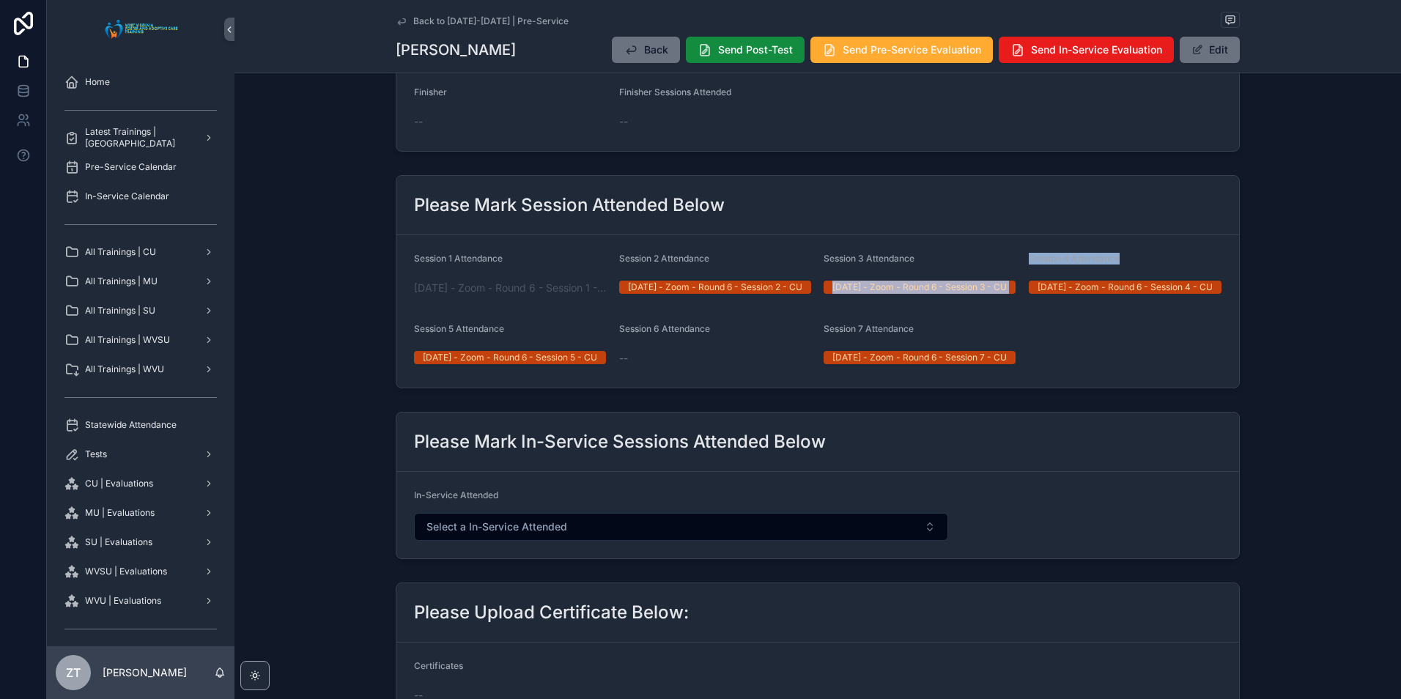
click at [1117, 271] on form "Session 1 Attendance 09/08/2025 - Zoom - Round 6 - Session 1 - CU Session 2 Att…" at bounding box center [817, 311] width 843 height 152
drag, startPoint x: 1117, startPoint y: 271, endPoint x: 1098, endPoint y: 236, distance: 40.0
click at [1099, 235] on div "Please Mark Session Attended Below" at bounding box center [817, 205] width 843 height 59
drag, startPoint x: 1130, startPoint y: 270, endPoint x: 1018, endPoint y: 272, distance: 111.4
click at [1018, 272] on form "Session 1 Attendance 09/08/2025 - Zoom - Round 6 - Session 1 - CU Session 2 Att…" at bounding box center [817, 311] width 843 height 152
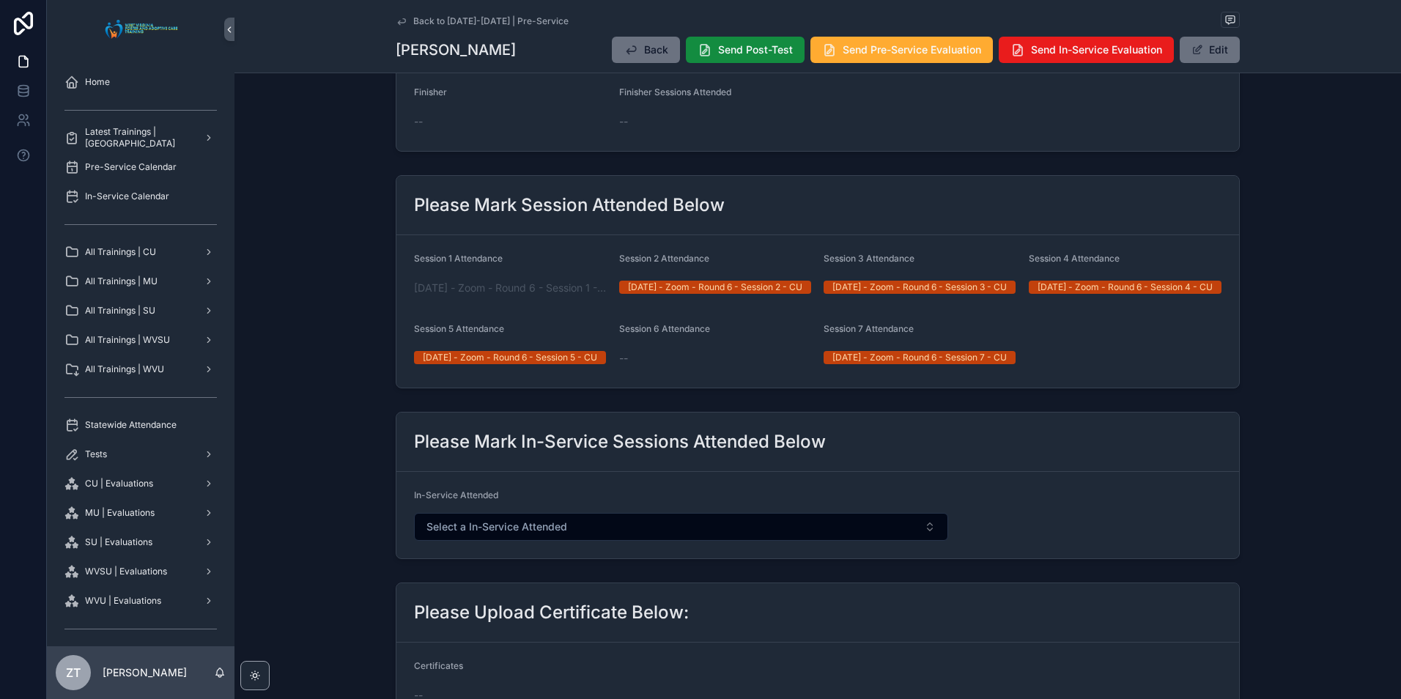
drag, startPoint x: 1018, startPoint y: 272, endPoint x: 939, endPoint y: 235, distance: 87.9
click at [941, 235] on div "Please Mark Session Attended Below" at bounding box center [817, 205] width 843 height 59
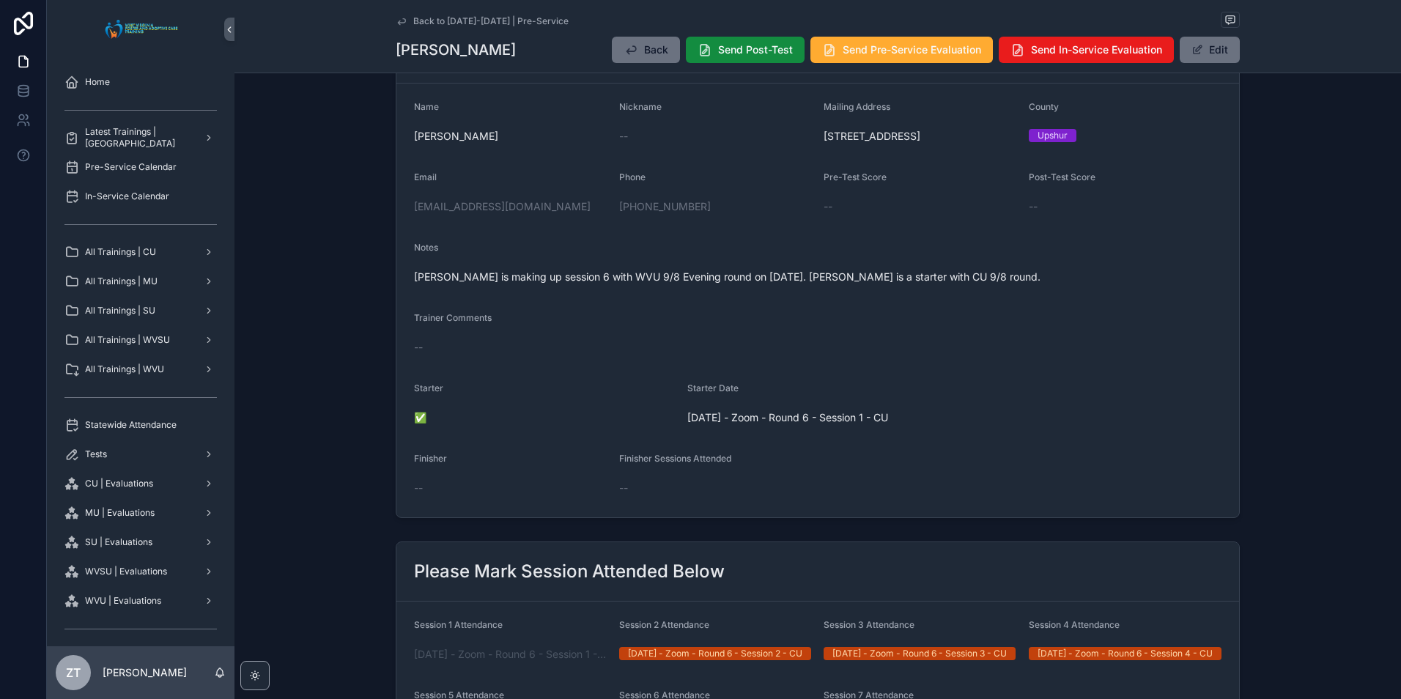
scroll to position [0, 0]
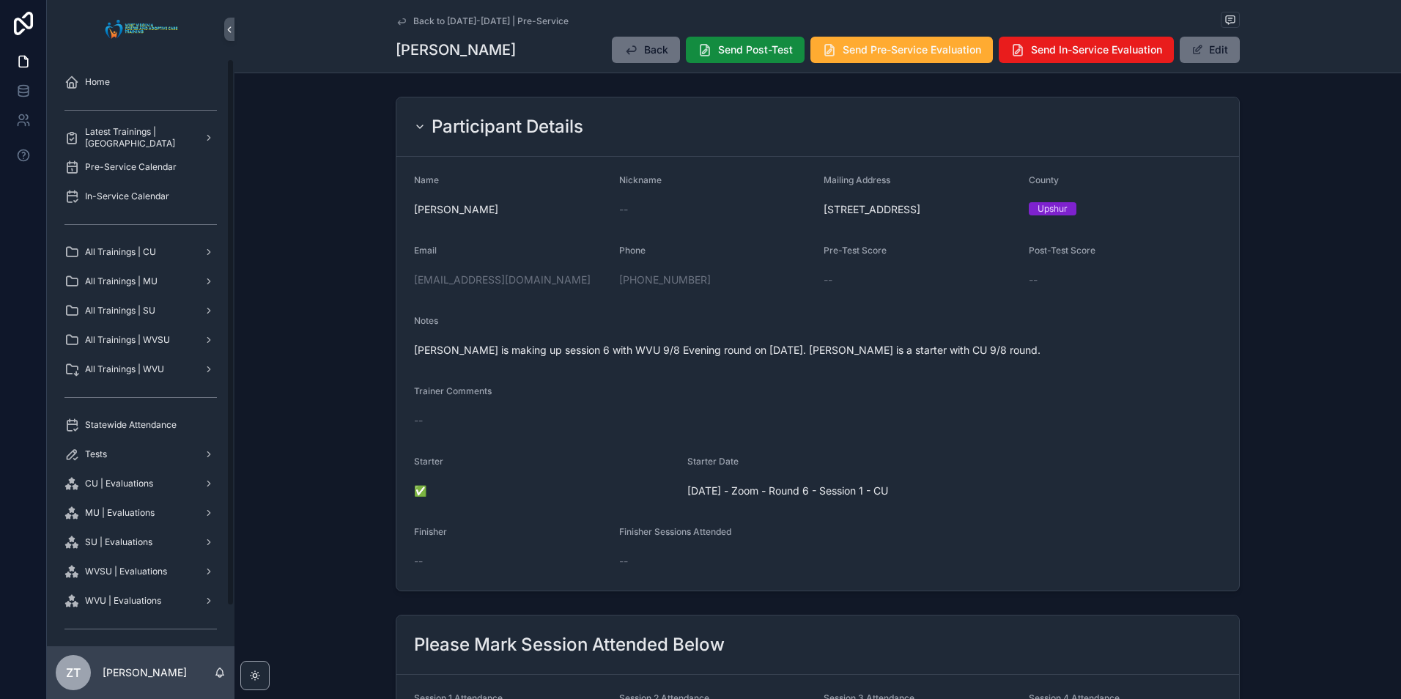
click at [400, 23] on icon "scrollable content" at bounding box center [401, 21] width 7 height 6
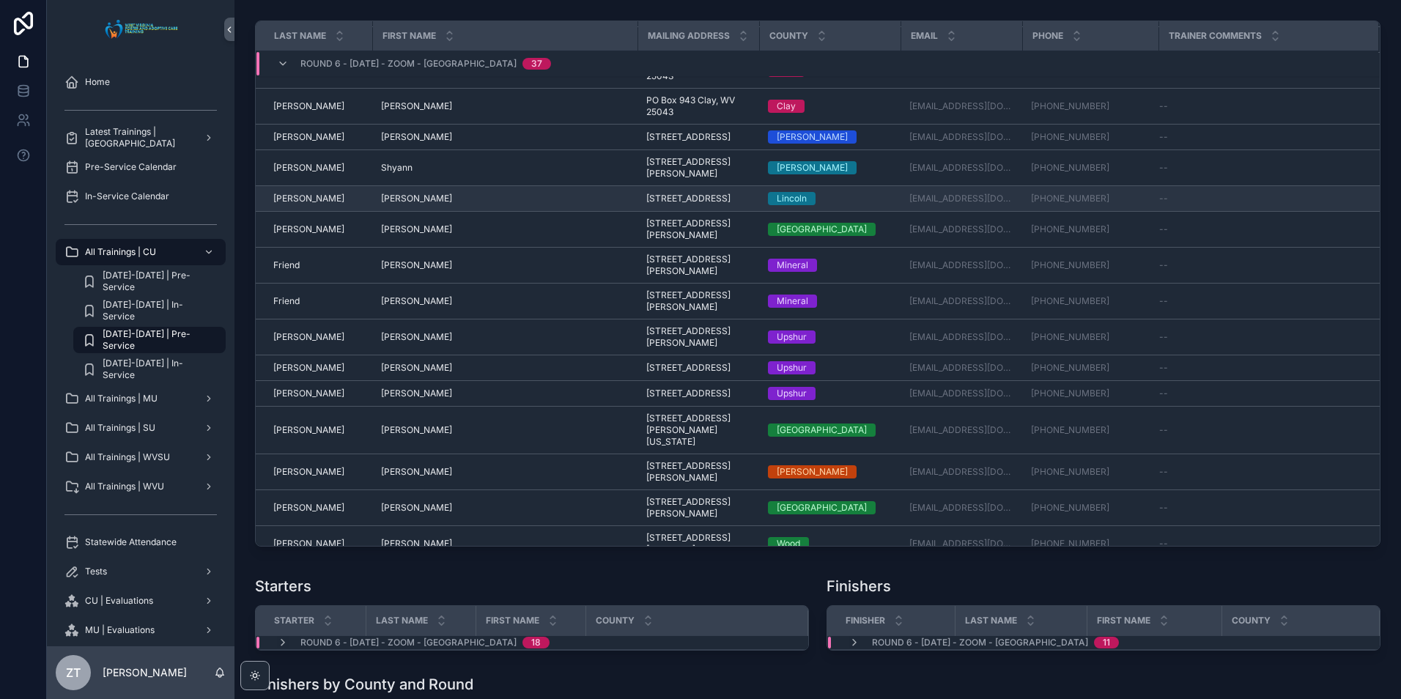
scroll to position [460, 0]
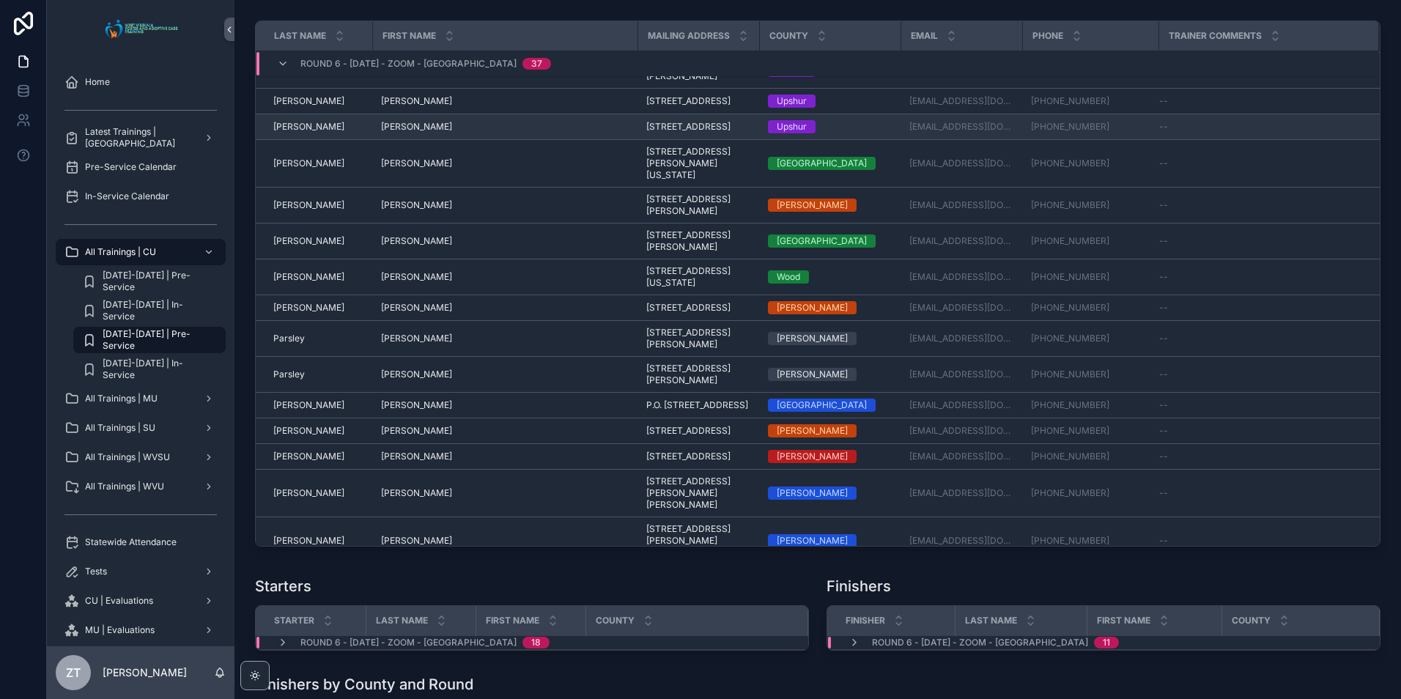
click at [381, 133] on span "Dorothy" at bounding box center [416, 127] width 71 height 12
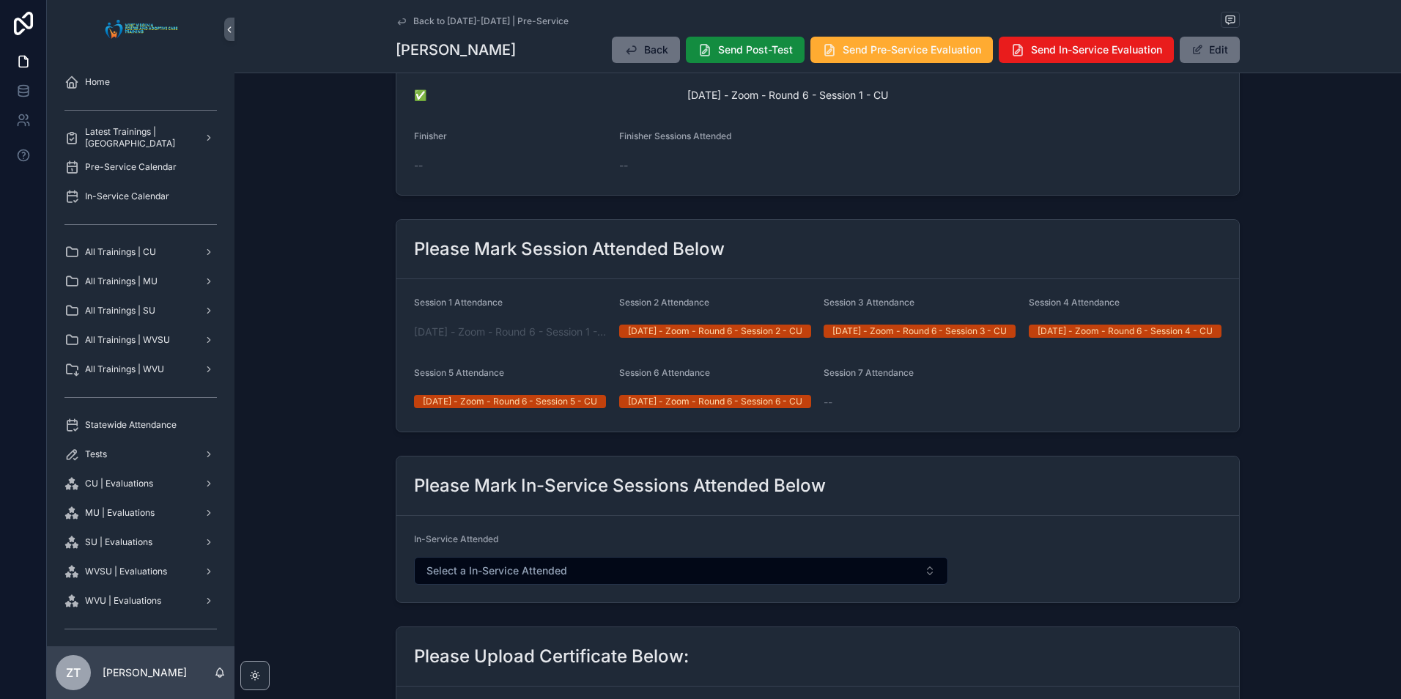
scroll to position [29, 0]
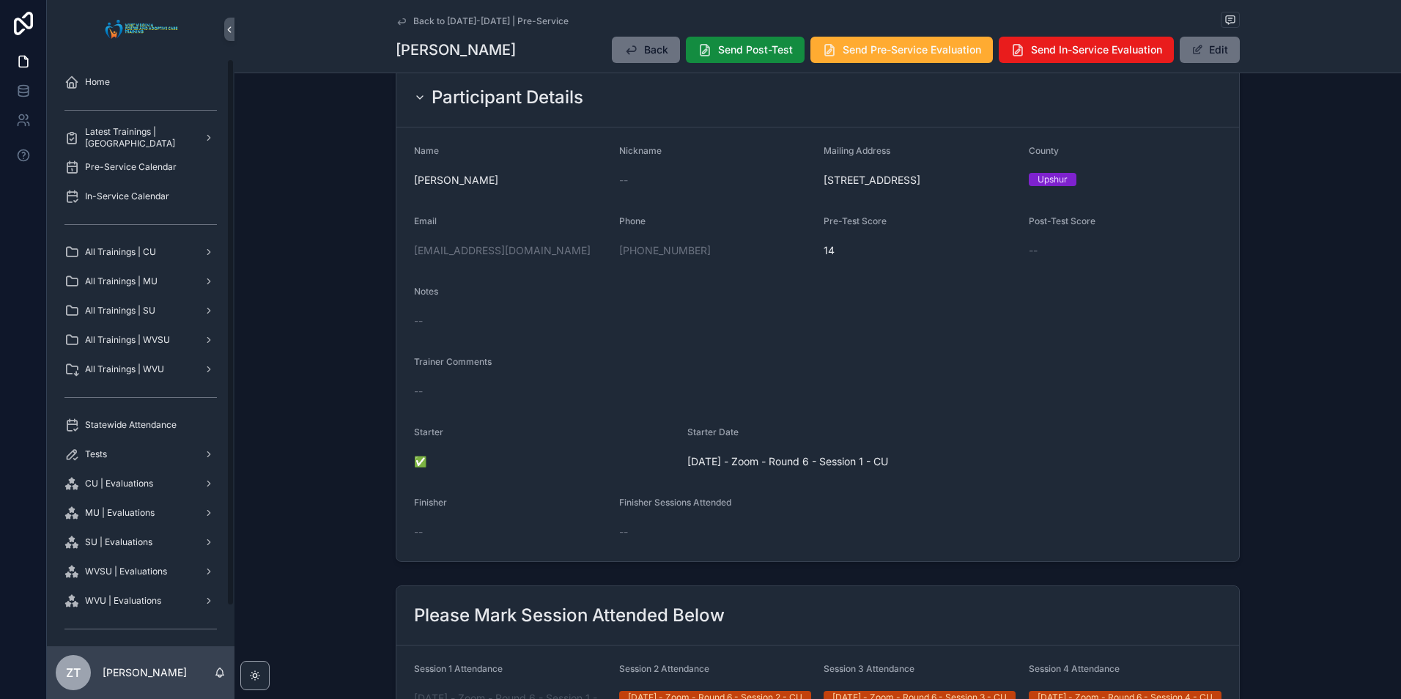
click at [397, 21] on icon "scrollable content" at bounding box center [402, 21] width 12 height 12
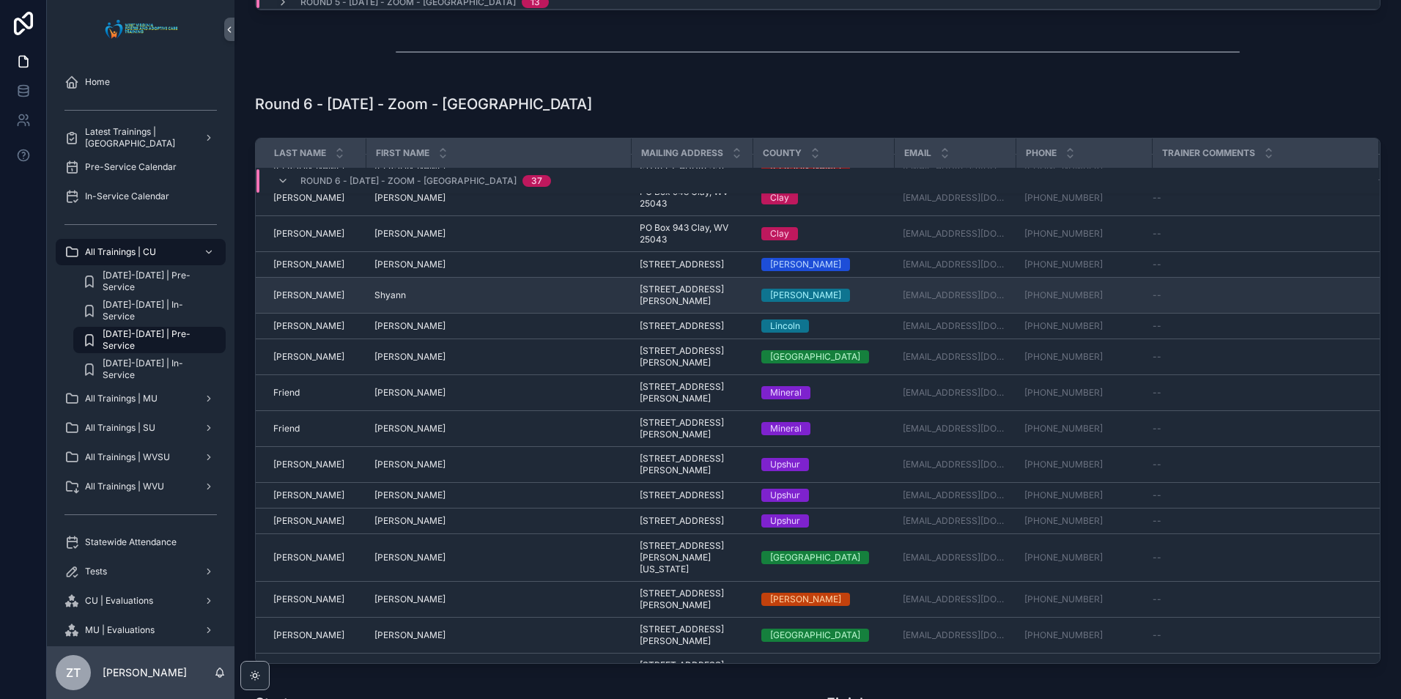
scroll to position [220, 0]
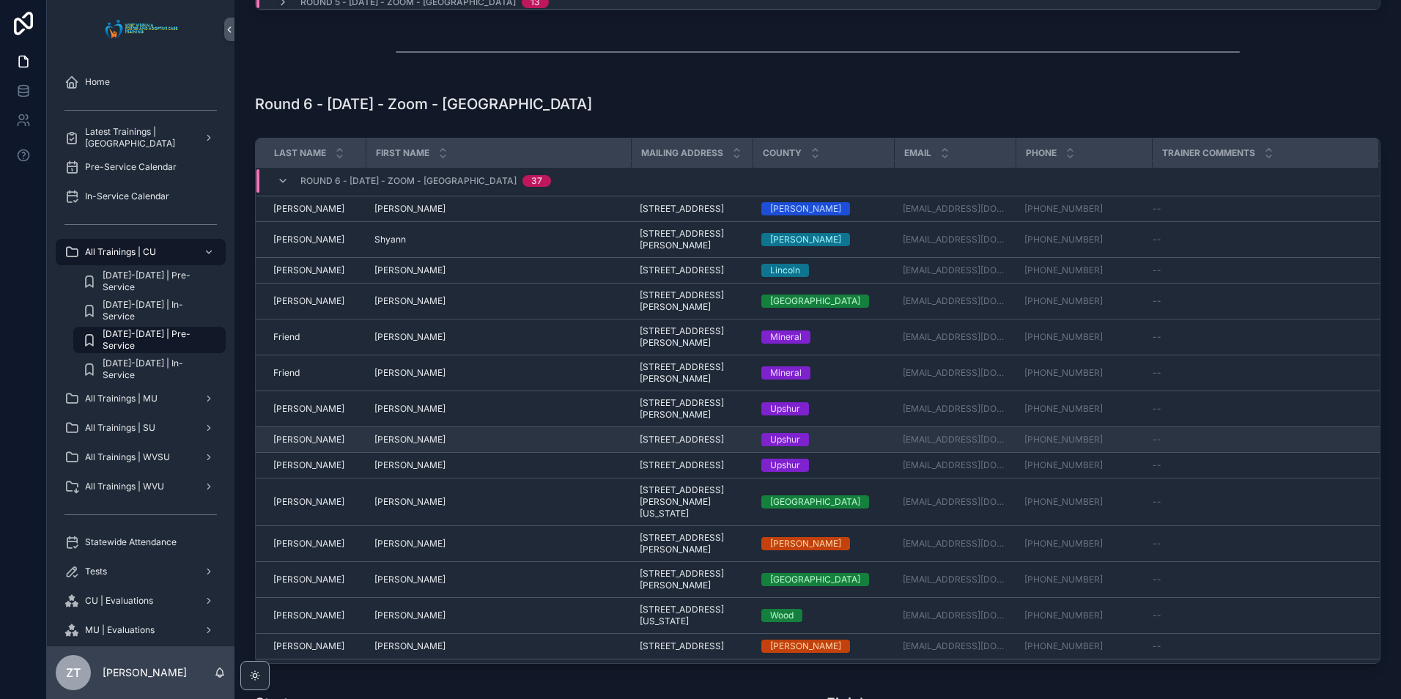
click at [384, 445] on span "[PERSON_NAME]" at bounding box center [409, 440] width 71 height 12
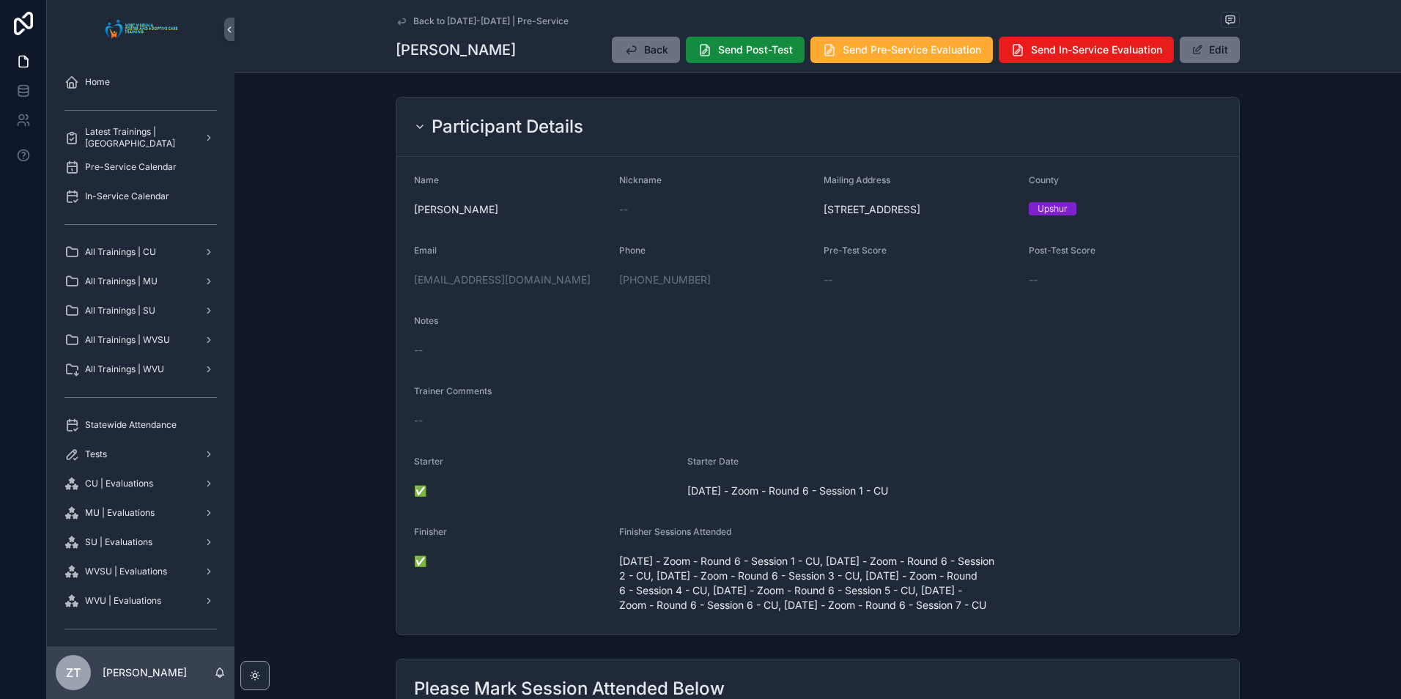
click at [396, 20] on icon "scrollable content" at bounding box center [402, 21] width 12 height 12
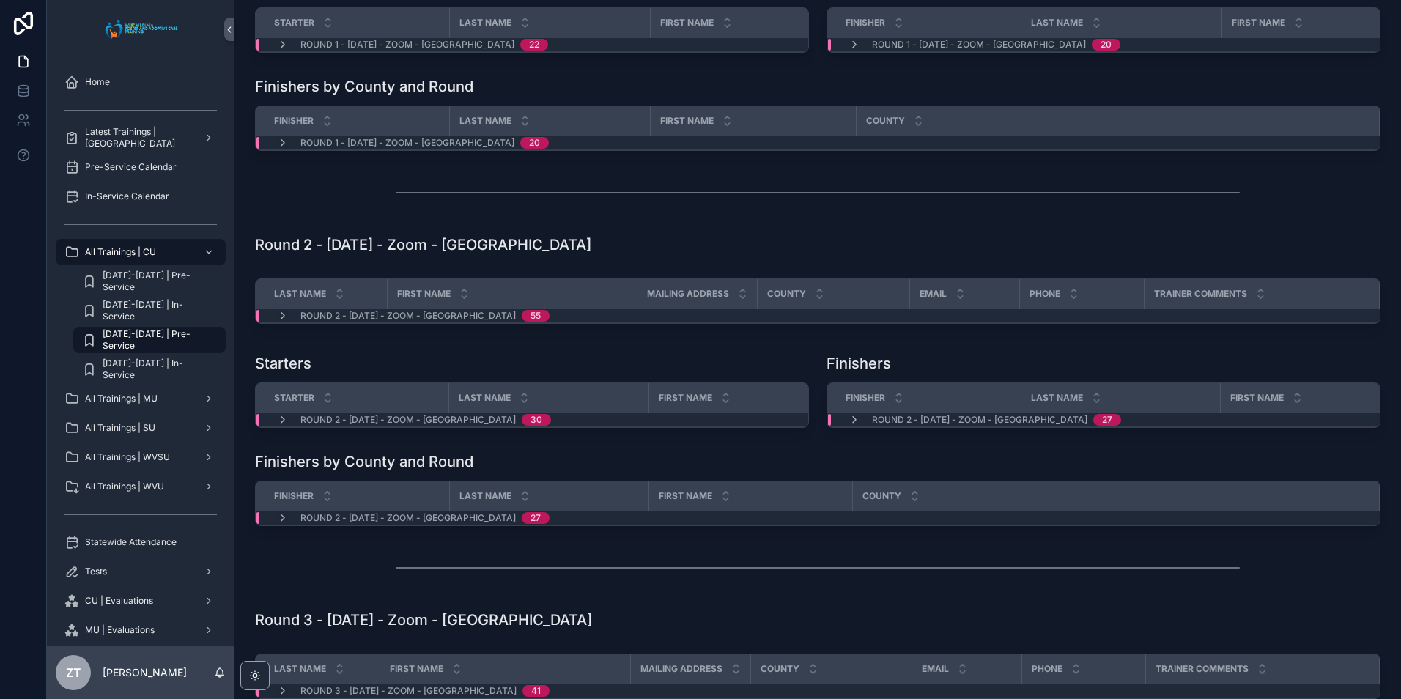
scroll to position [147, 0]
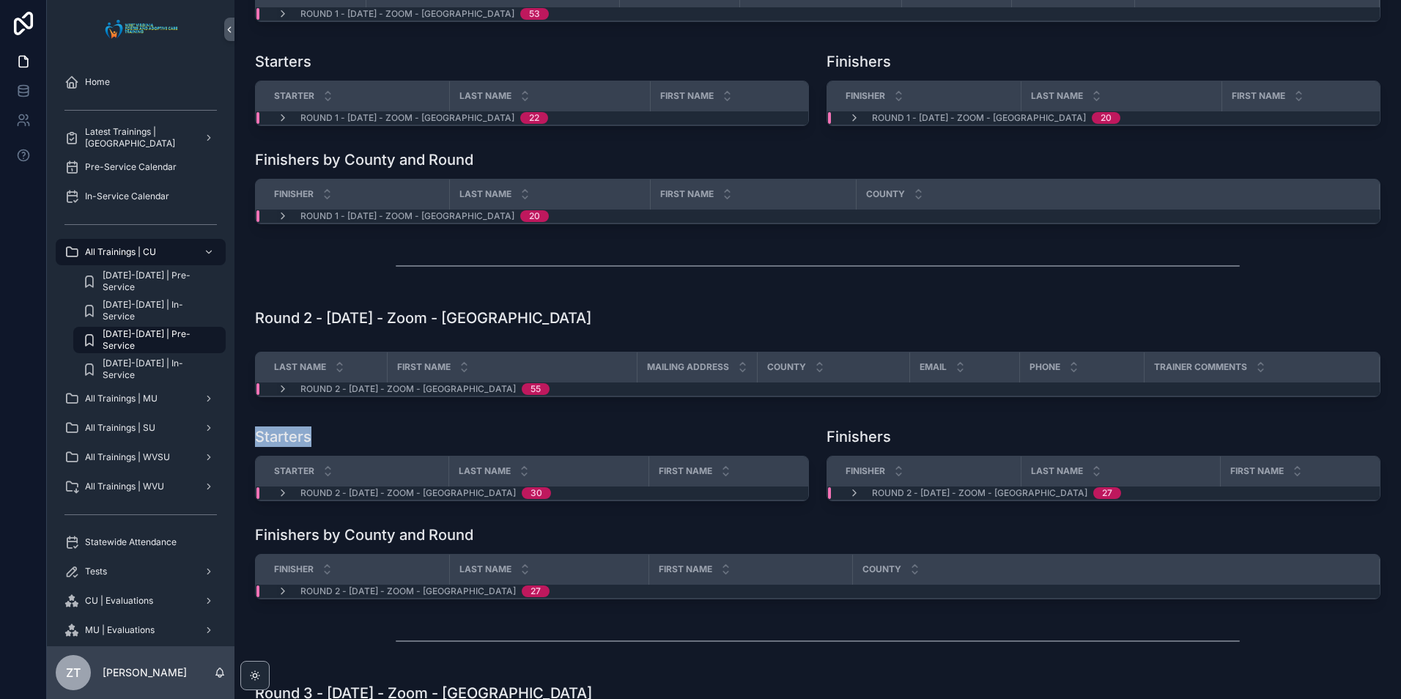
drag, startPoint x: 318, startPoint y: 443, endPoint x: 249, endPoint y: 446, distance: 68.9
click at [249, 446] on div "Starters Starter Last Name First Name County Round 2 - 08/05/2025 - Zoom - Conc…" at bounding box center [531, 464] width 571 height 86
drag, startPoint x: 249, startPoint y: 446, endPoint x: 426, endPoint y: 436, distance: 176.9
click at [426, 436] on div "Starters" at bounding box center [532, 436] width 554 height 21
click at [292, 447] on h1 "Starters" at bounding box center [283, 436] width 56 height 21
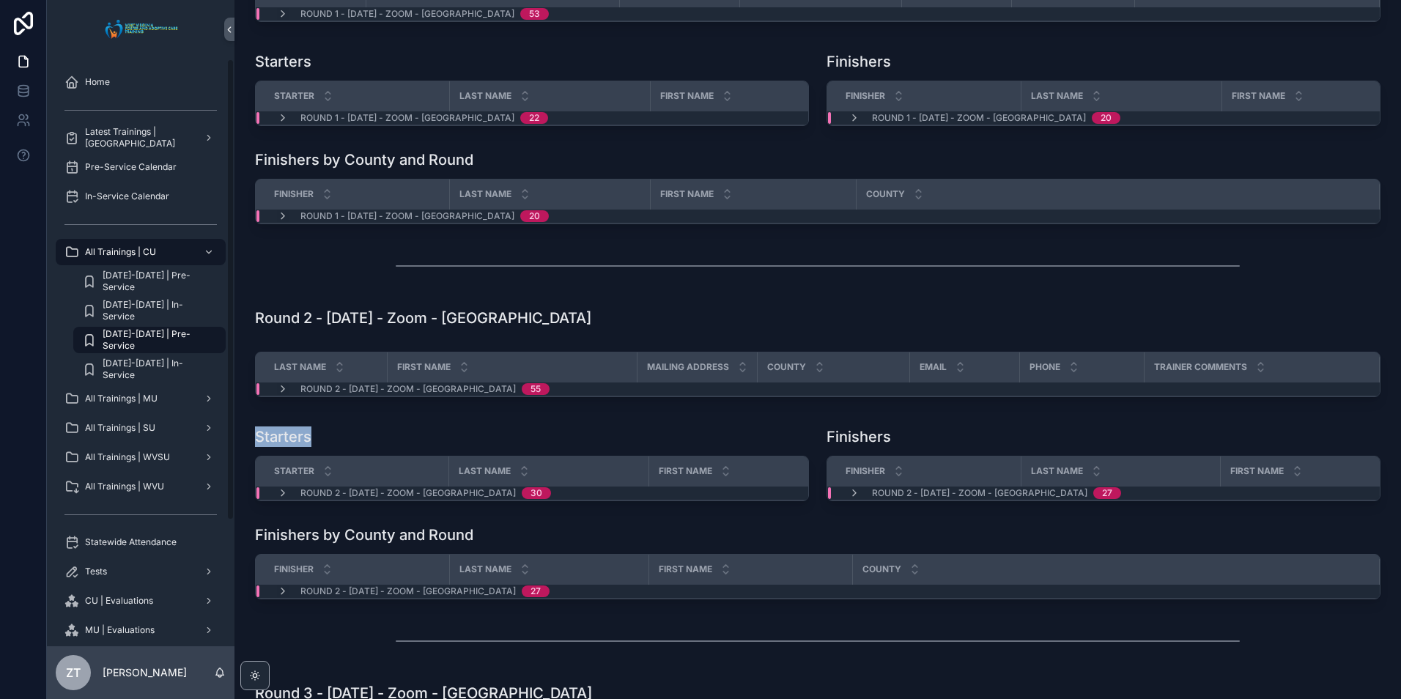
click at [292, 447] on h1 "Starters" at bounding box center [283, 436] width 56 height 21
drag, startPoint x: 292, startPoint y: 448, endPoint x: 418, endPoint y: 440, distance: 126.3
click at [413, 439] on div "Starters" at bounding box center [532, 436] width 554 height 21
drag, startPoint x: 313, startPoint y: 442, endPoint x: 255, endPoint y: 446, distance: 58.0
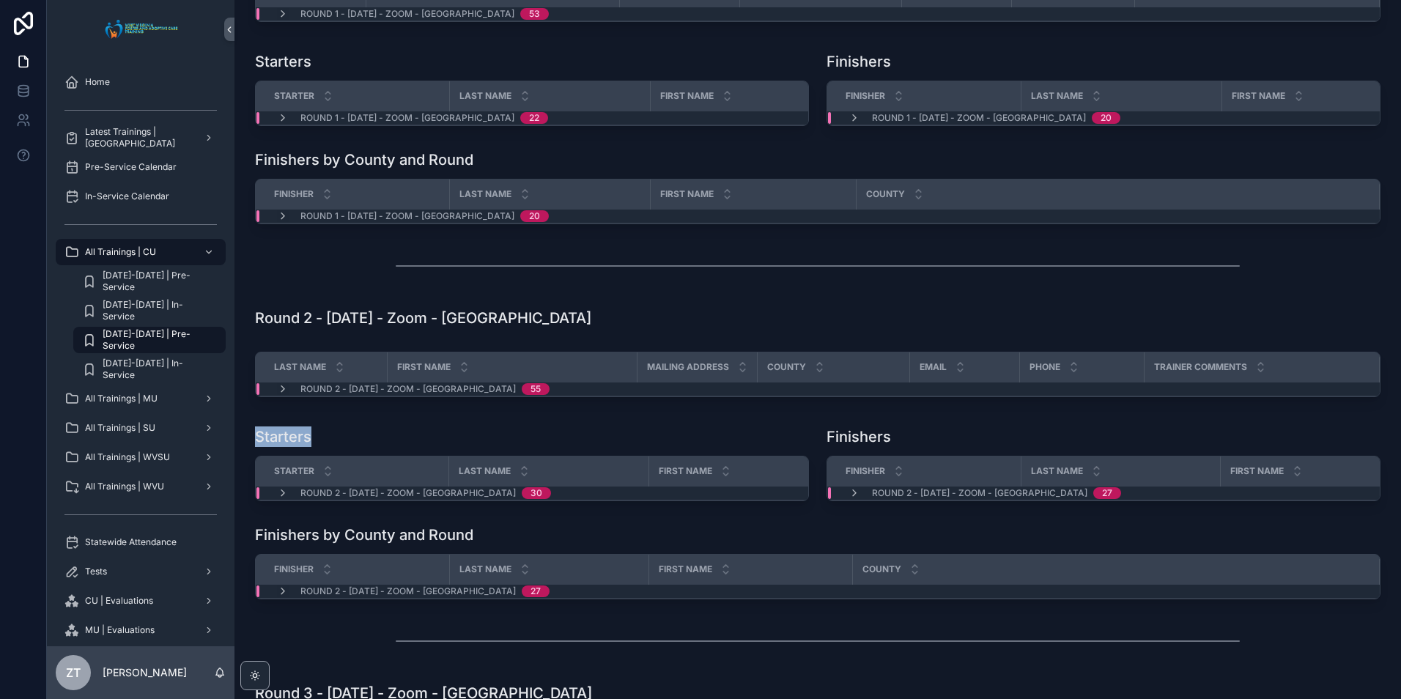
click at [255, 446] on div "Starters" at bounding box center [532, 436] width 554 height 21
drag, startPoint x: 255, startPoint y: 446, endPoint x: 420, endPoint y: 432, distance: 165.4
click at [420, 432] on div "Starters Starter Last Name First Name County Round 2 - 08/05/2025 - Zoom - Conc…" at bounding box center [531, 464] width 571 height 86
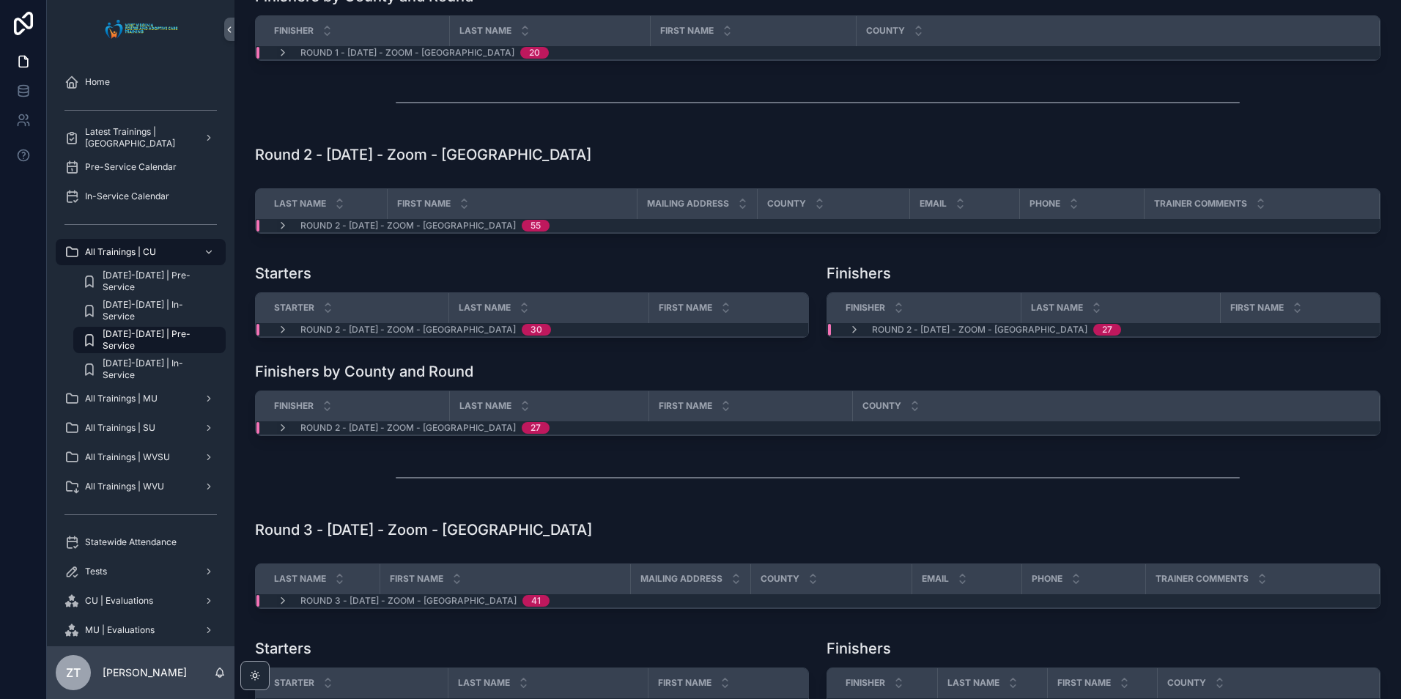
scroll to position [366, 0]
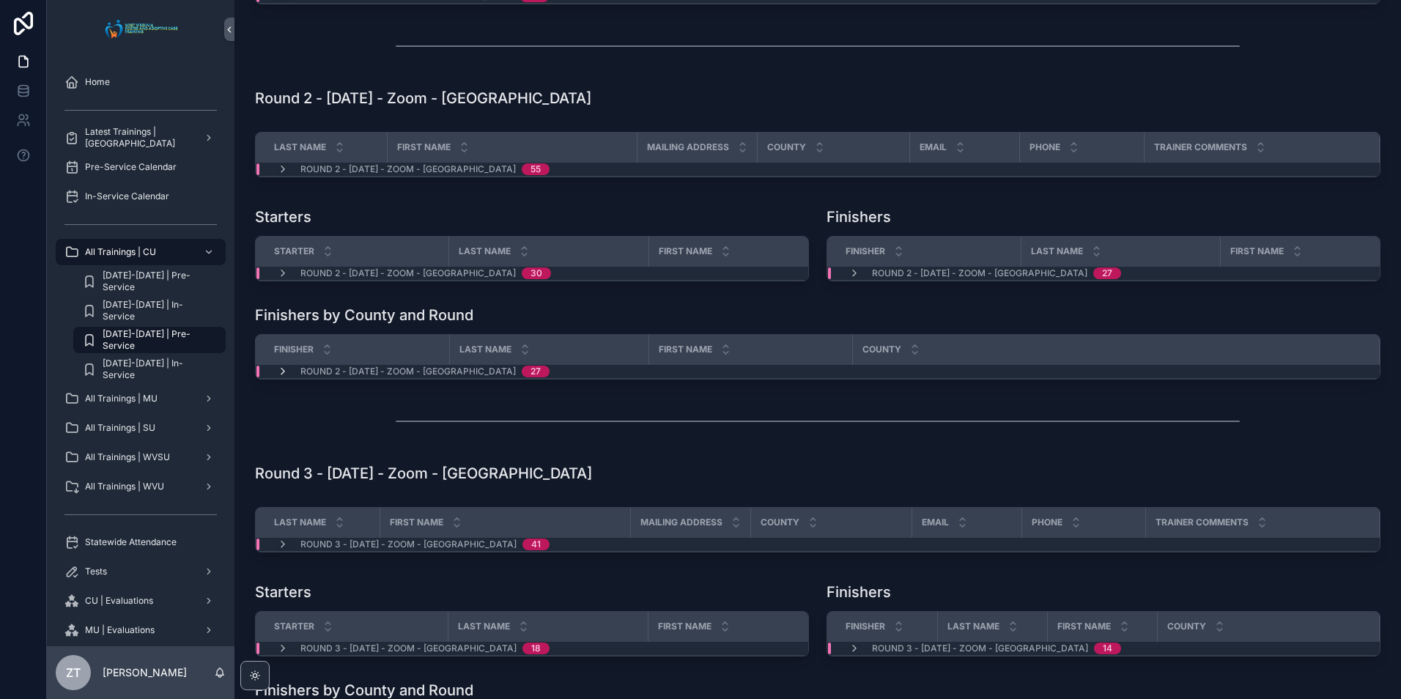
click at [284, 377] on icon "scrollable content" at bounding box center [283, 372] width 12 height 12
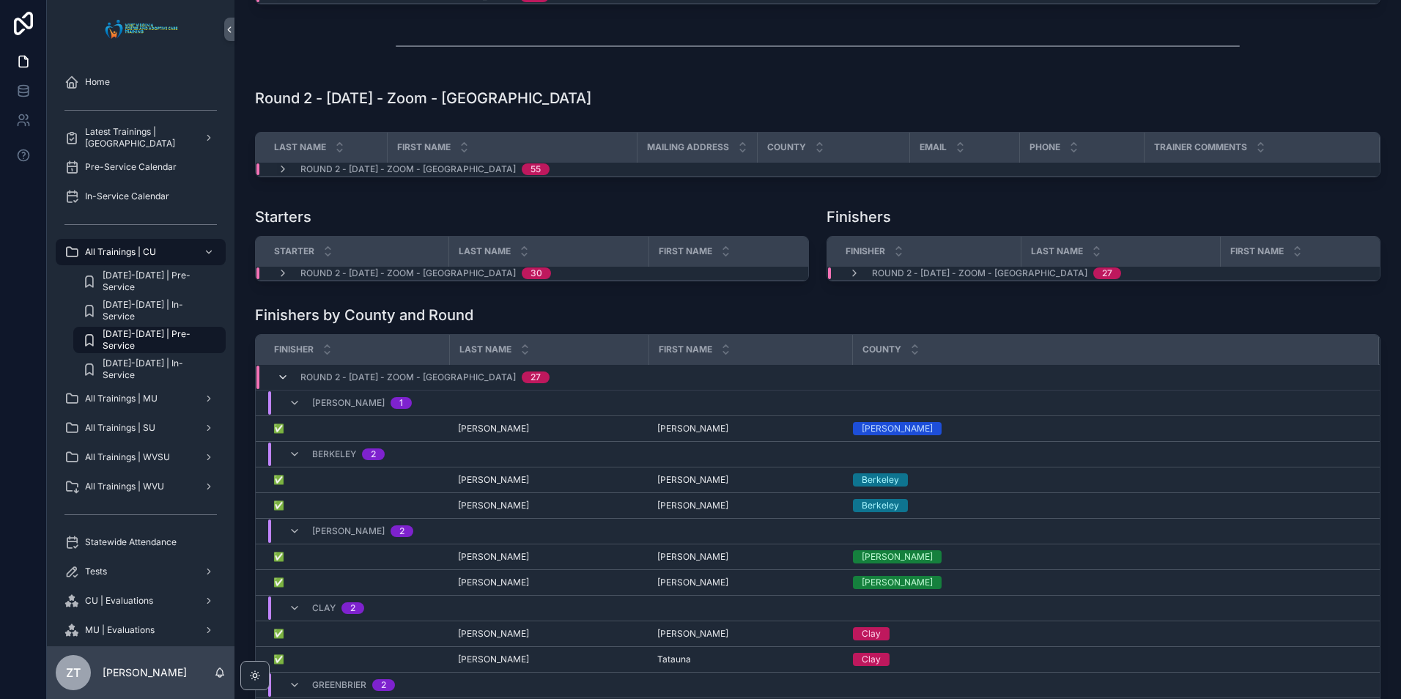
click at [280, 383] on icon "scrollable content" at bounding box center [283, 377] width 12 height 12
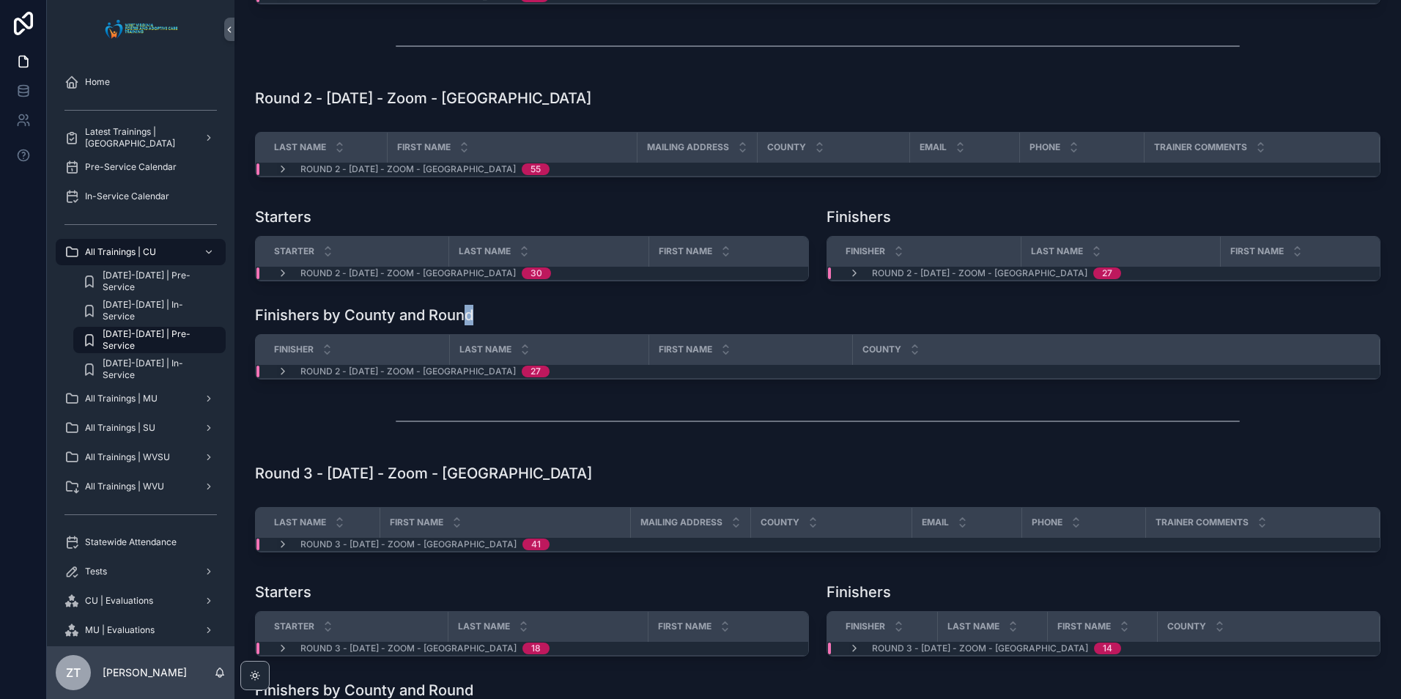
drag, startPoint x: 464, startPoint y: 330, endPoint x: 266, endPoint y: 341, distance: 198.2
click at [266, 341] on div "Finishers by County and Round Finisher Last Name First Name County Round 2 - 08…" at bounding box center [817, 342] width 1125 height 75
click at [503, 341] on div "Finishers by County and Round Finisher Last Name First Name County Round 2 - 08…" at bounding box center [817, 342] width 1125 height 75
drag, startPoint x: 477, startPoint y: 331, endPoint x: 286, endPoint y: 332, distance: 191.2
click at [286, 325] on div "Finishers by County and Round" at bounding box center [817, 315] width 1125 height 21
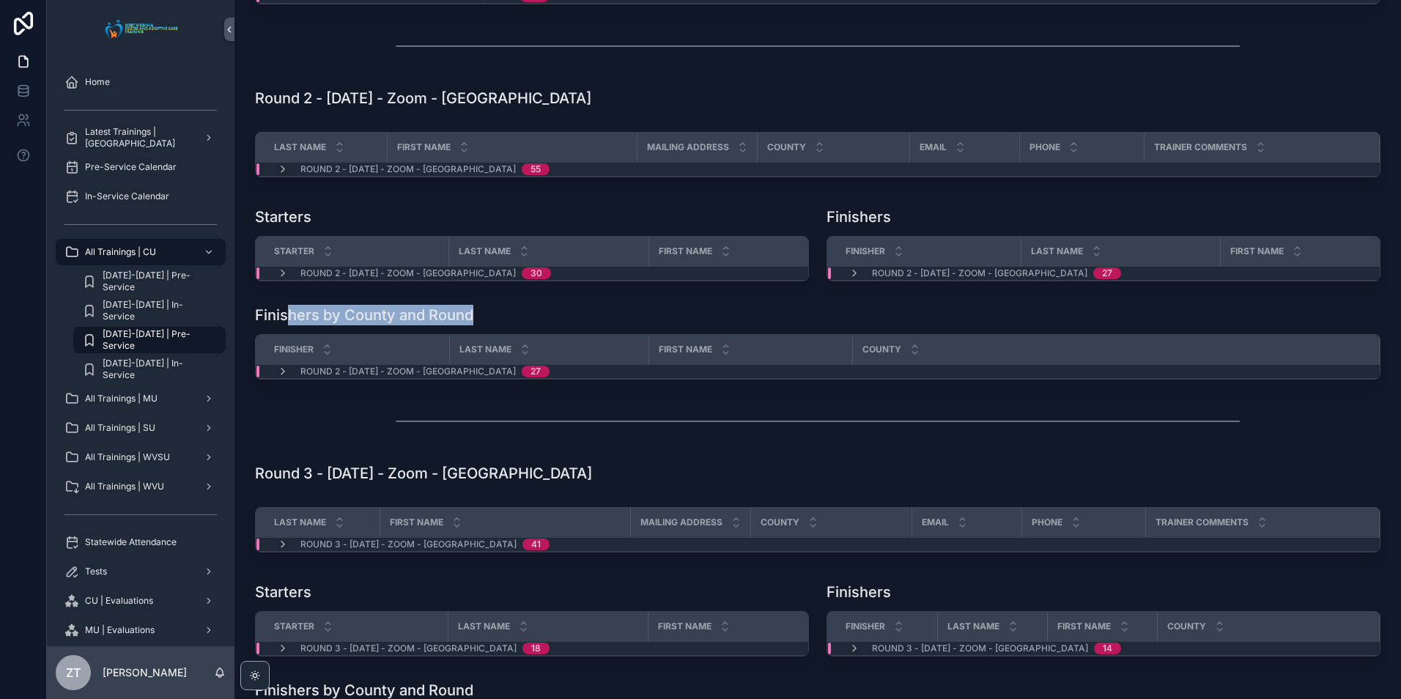
click at [538, 321] on div "Finishers by County and Round" at bounding box center [817, 315] width 1125 height 21
click at [507, 325] on div "Finishers by County and Round" at bounding box center [817, 315] width 1125 height 21
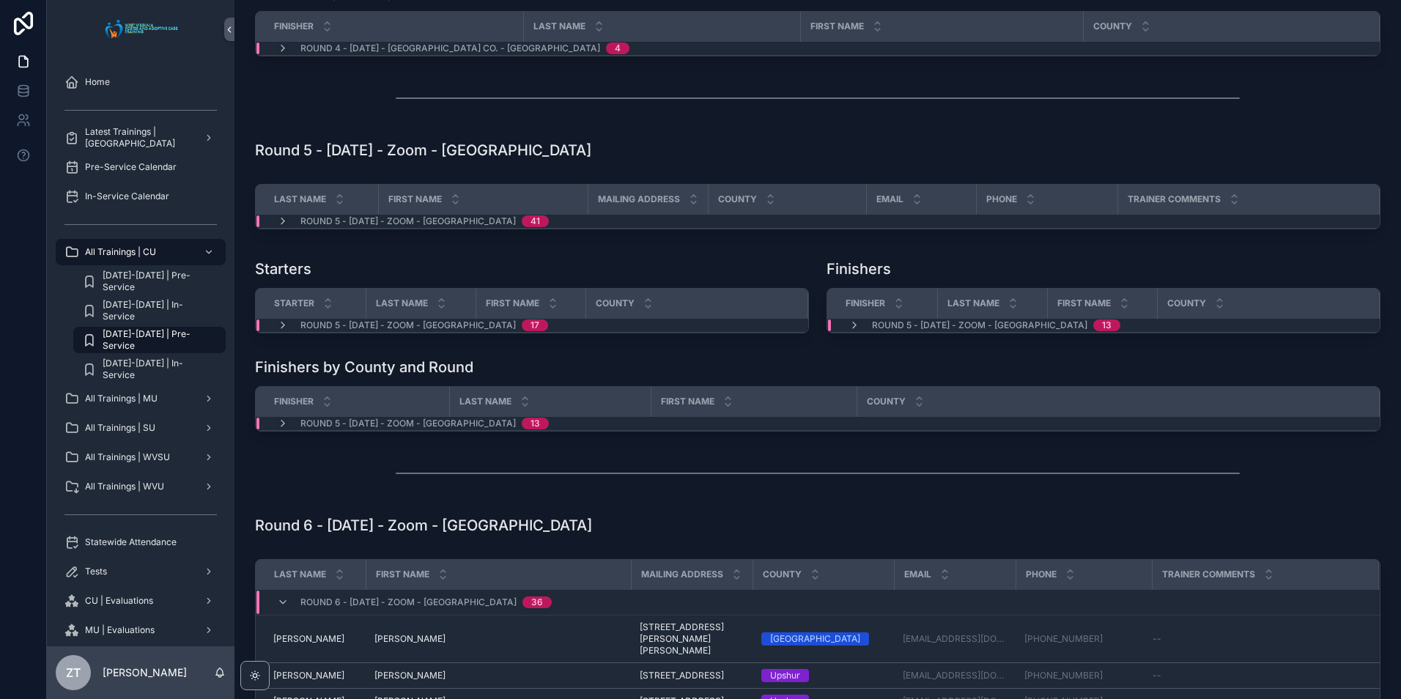
scroll to position [1465, 0]
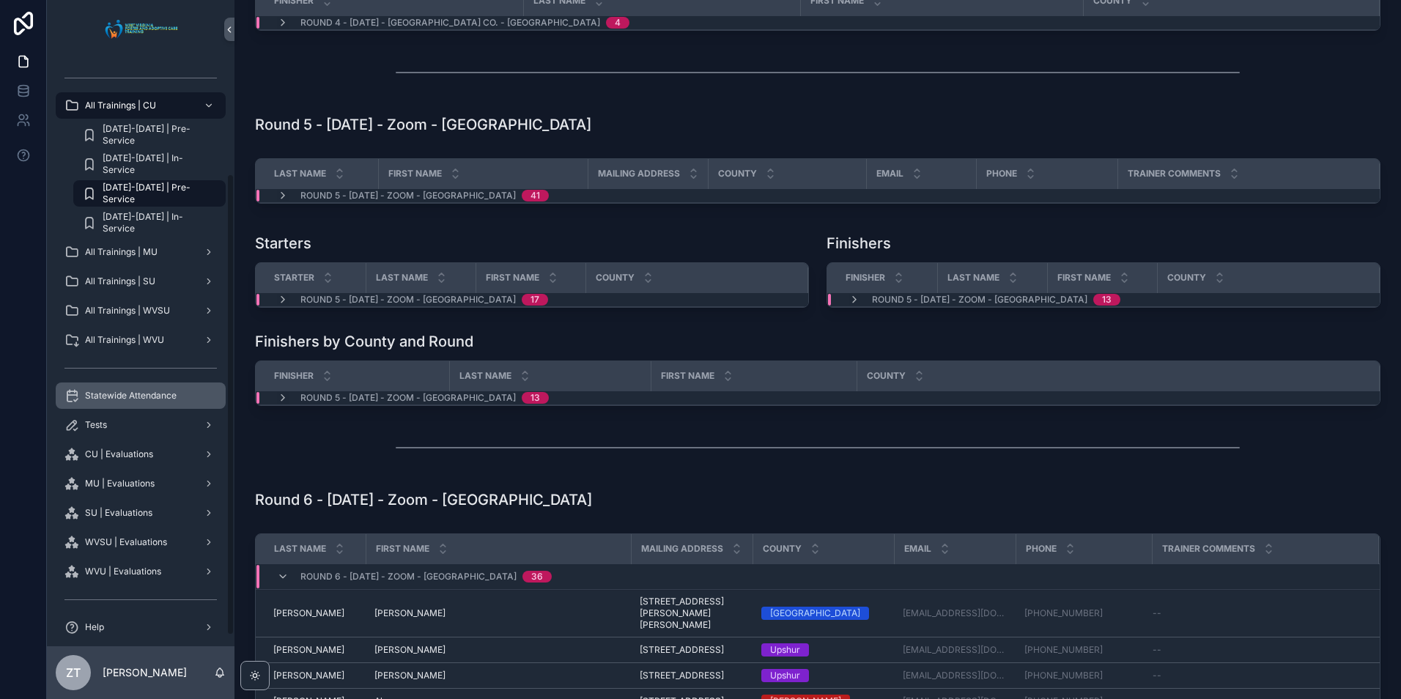
click at [134, 400] on span "Statewide Attendance" at bounding box center [131, 396] width 92 height 12
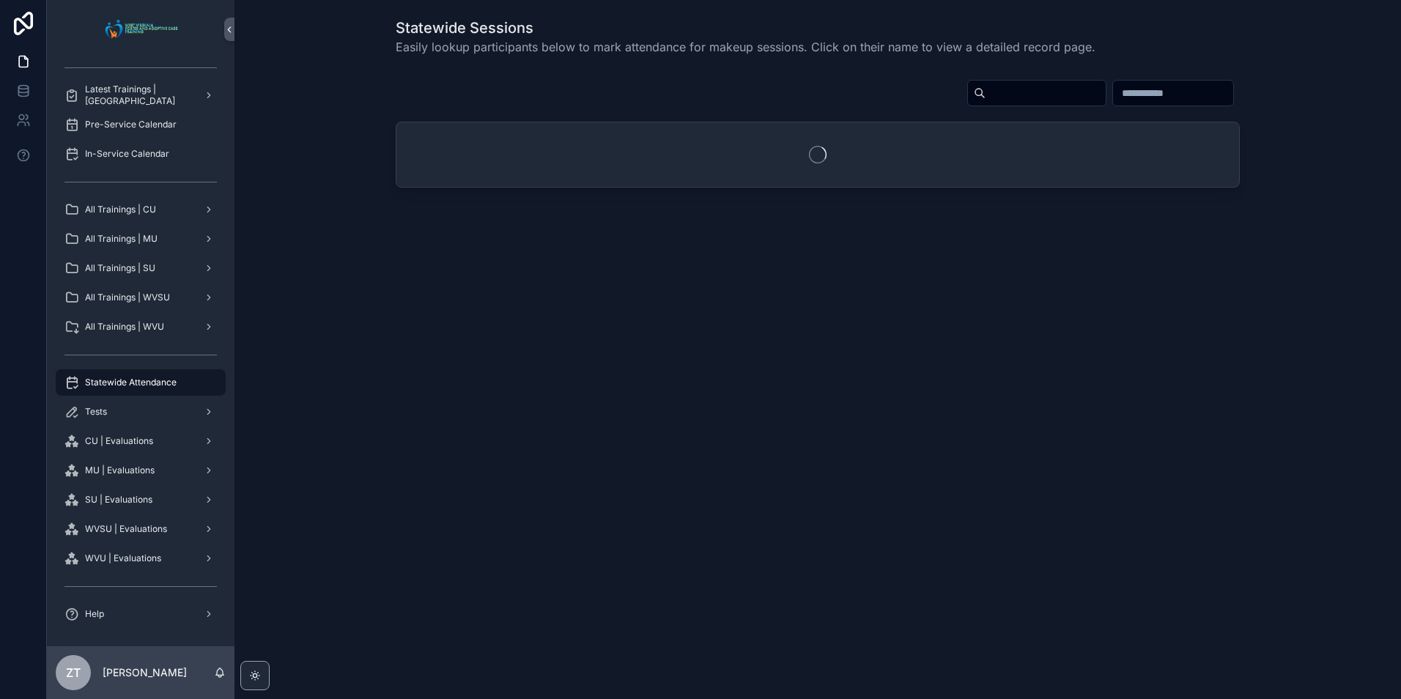
click at [985, 94] on input "scrollable content" at bounding box center [1045, 93] width 120 height 21
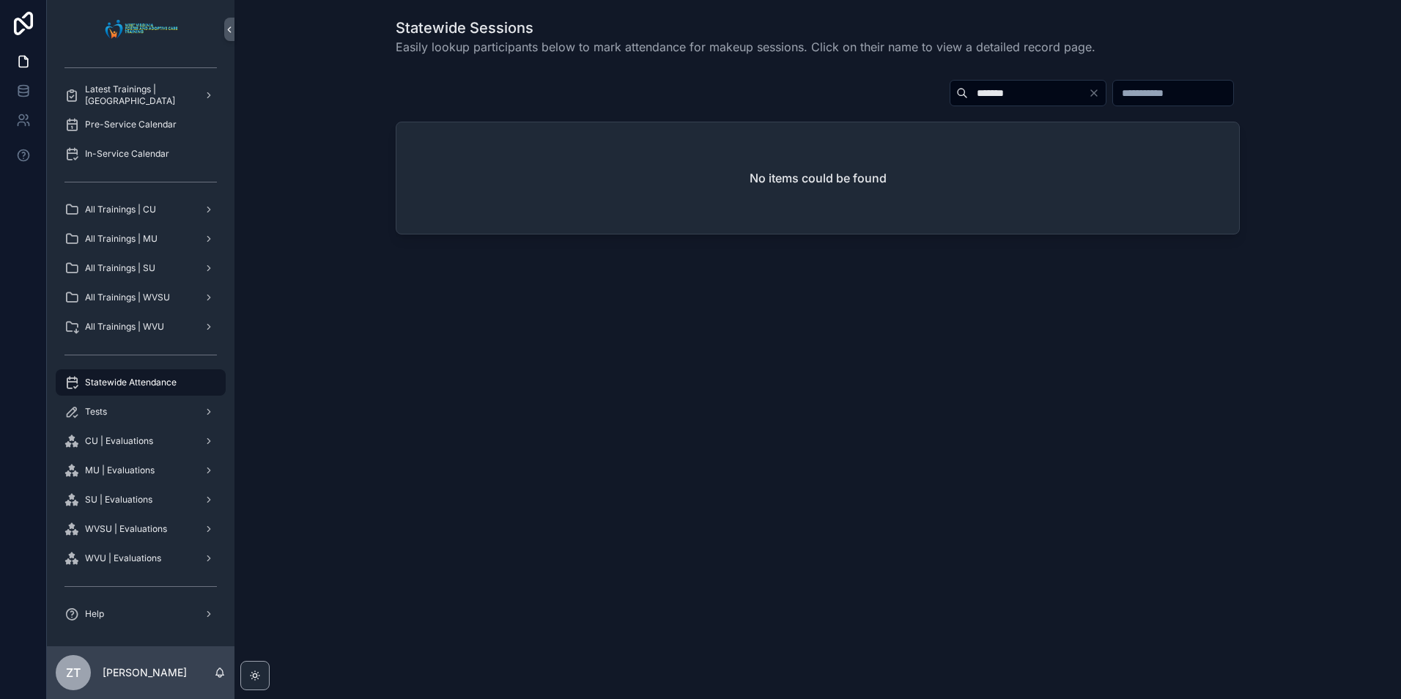
type input "******"
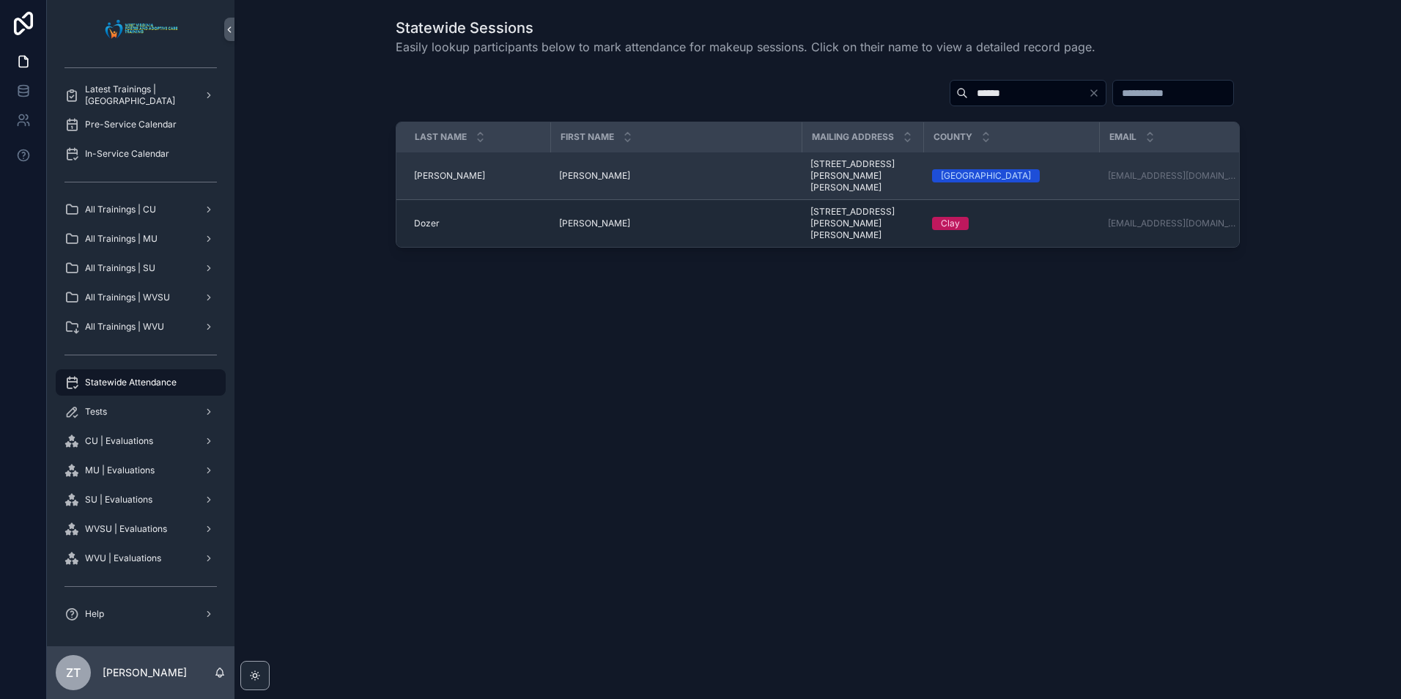
click at [577, 173] on span "[PERSON_NAME]" at bounding box center [594, 176] width 71 height 12
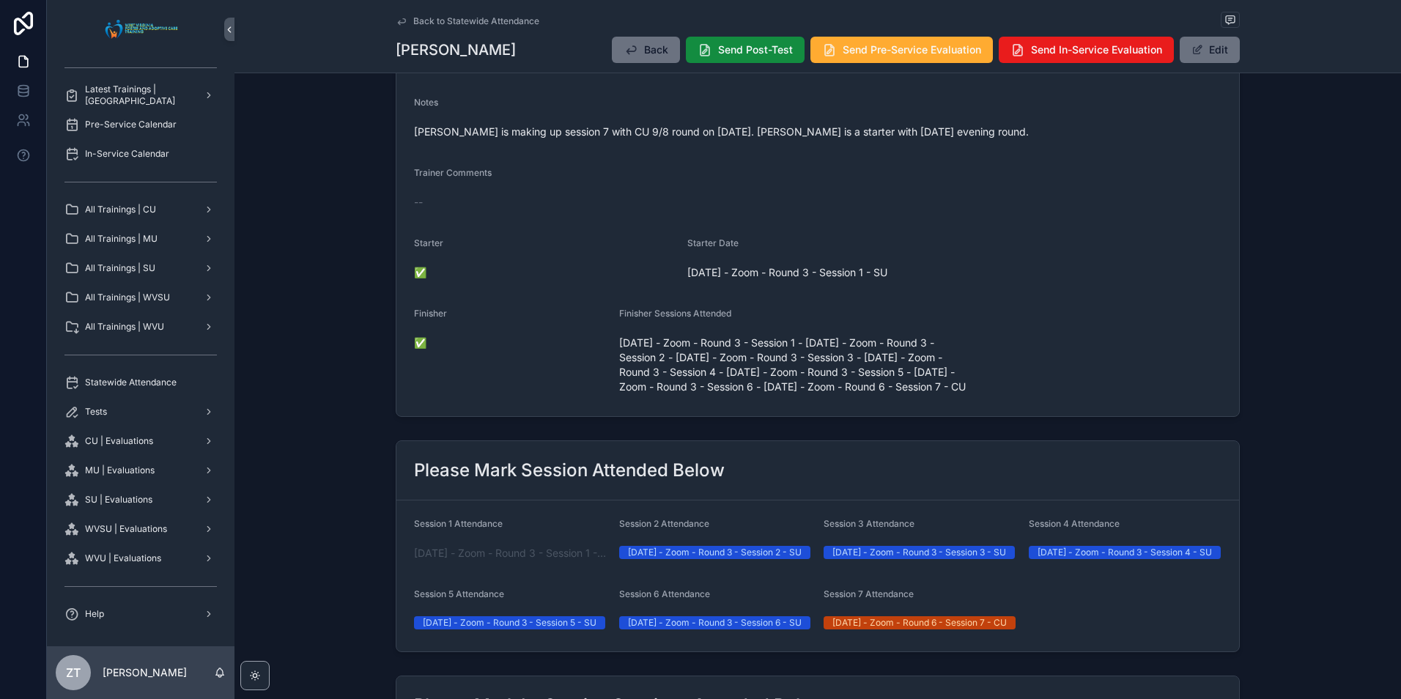
scroll to position [513, 0]
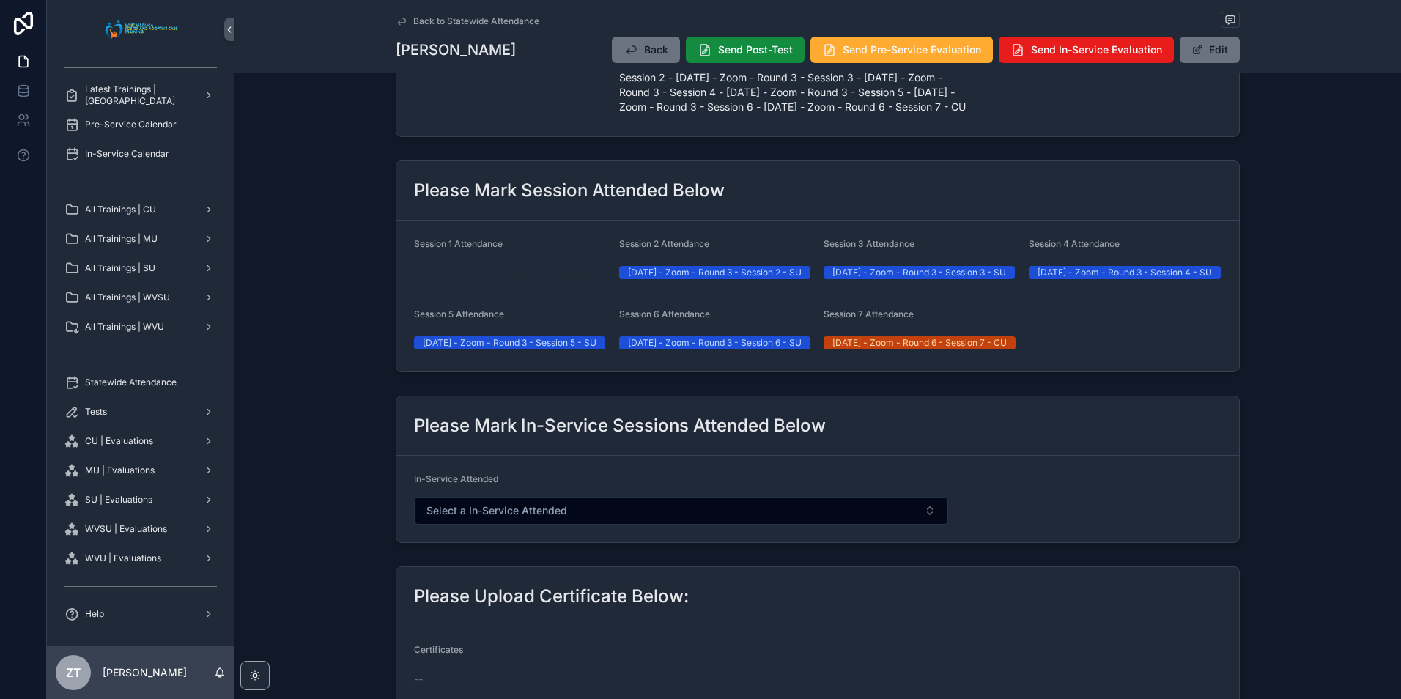
click at [547, 276] on span "[DATE] - Zoom - Round 3 - Session 1 - SU" at bounding box center [510, 273] width 193 height 15
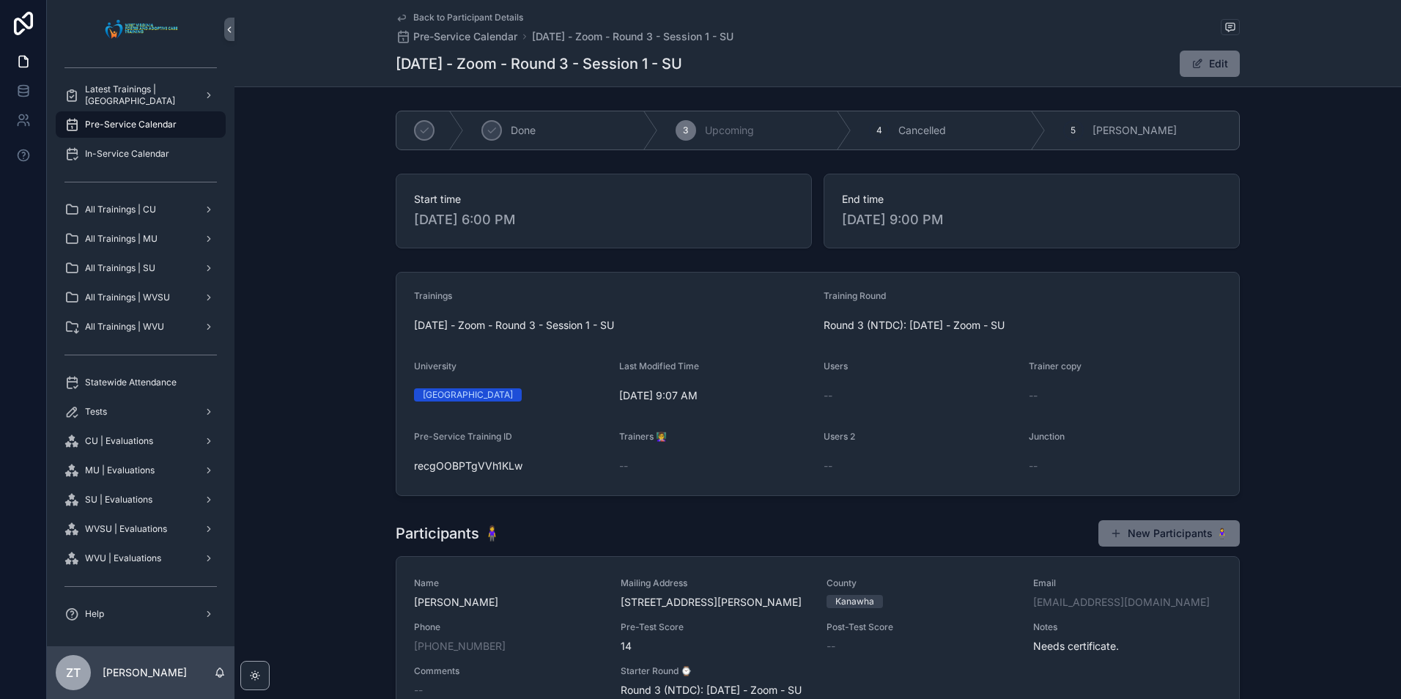
click at [401, 15] on icon "scrollable content" at bounding box center [402, 18] width 12 height 12
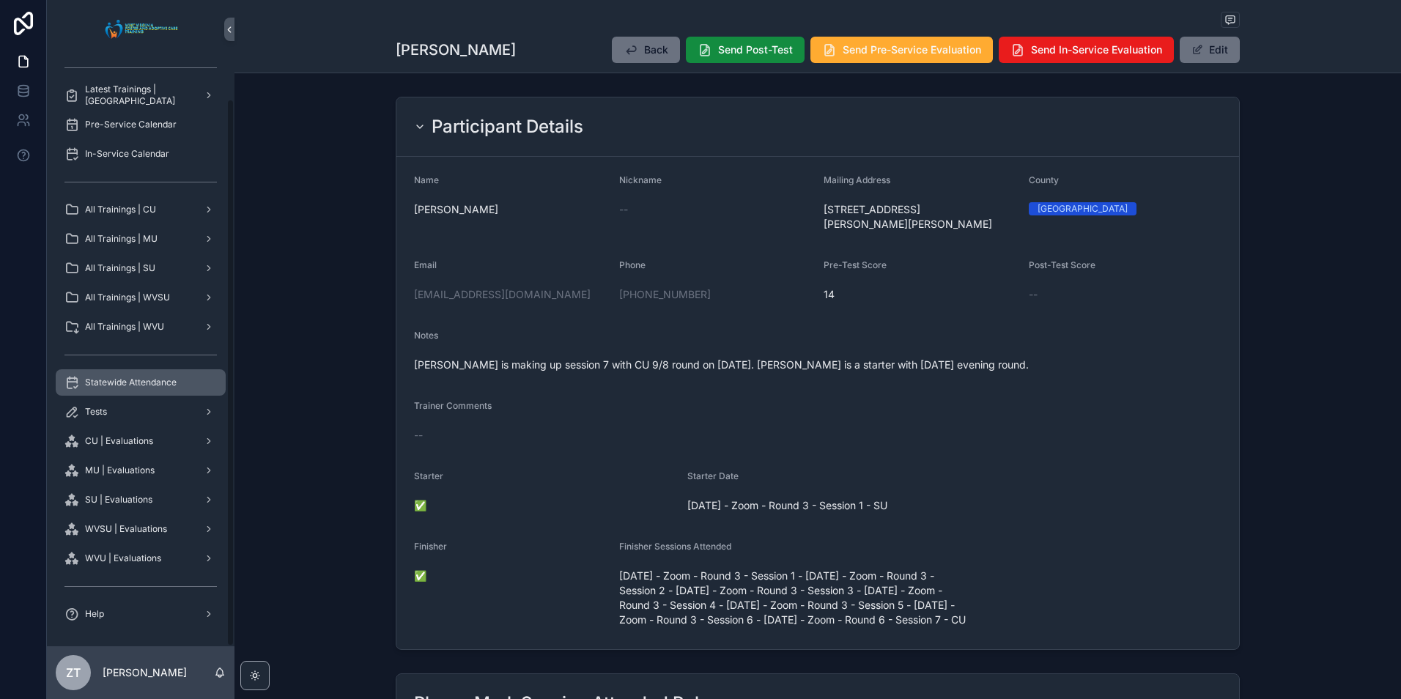
click at [134, 383] on span "Statewide Attendance" at bounding box center [131, 383] width 92 height 12
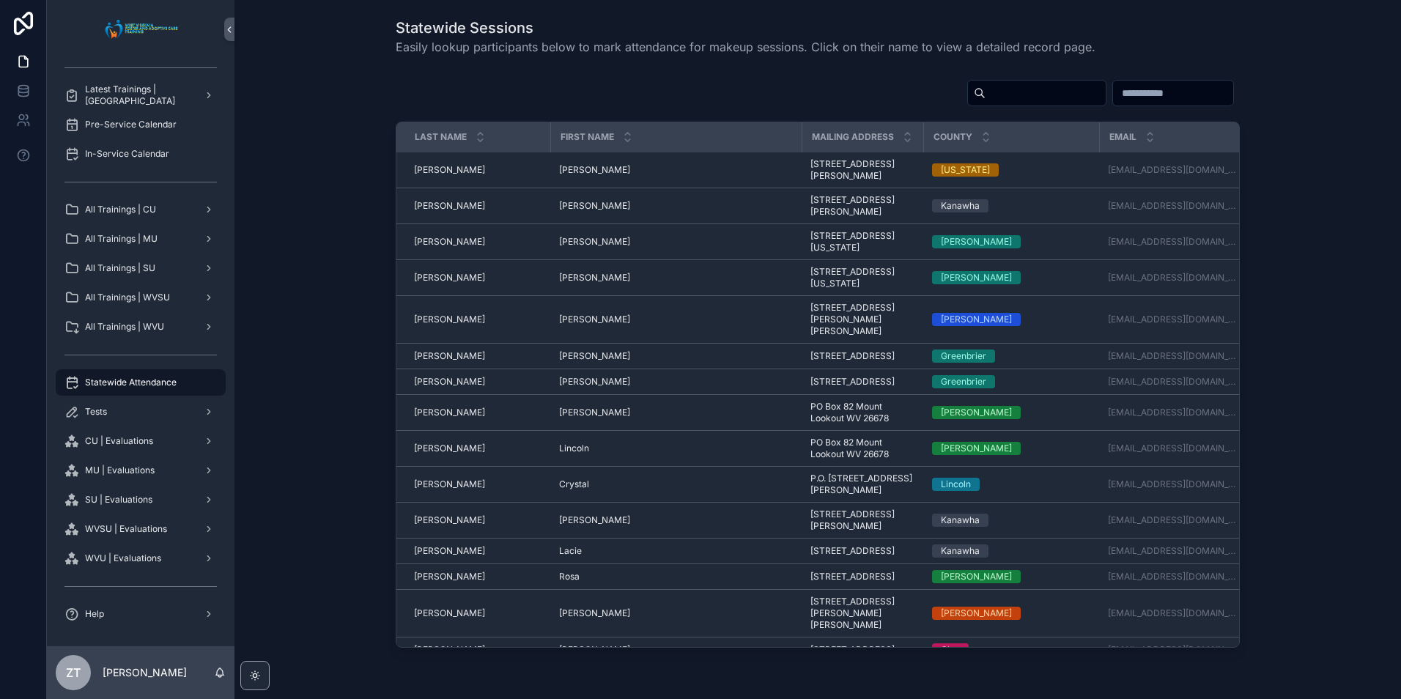
click at [985, 100] on input "scrollable content" at bounding box center [1045, 93] width 120 height 21
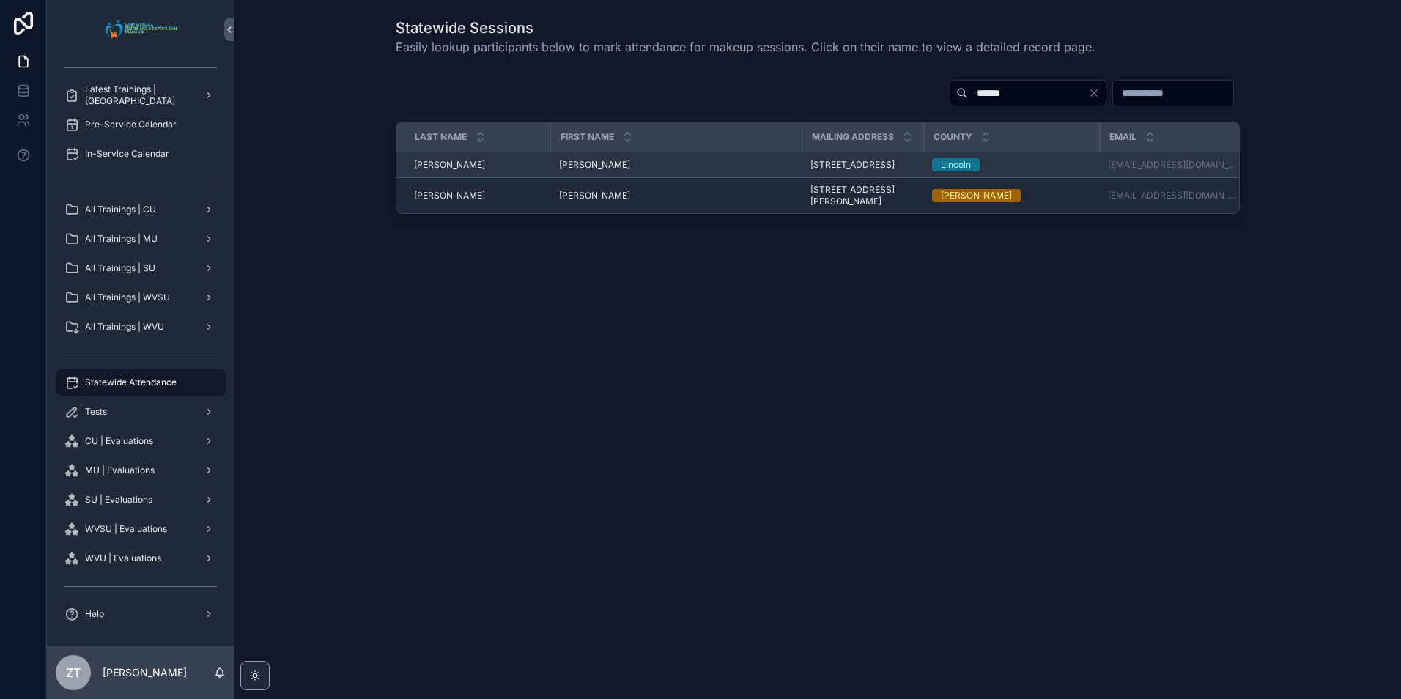
type input "******"
click at [571, 176] on td "Bonnie Bonnie" at bounding box center [675, 165] width 251 height 26
click at [572, 171] on span "[PERSON_NAME]" at bounding box center [594, 165] width 71 height 12
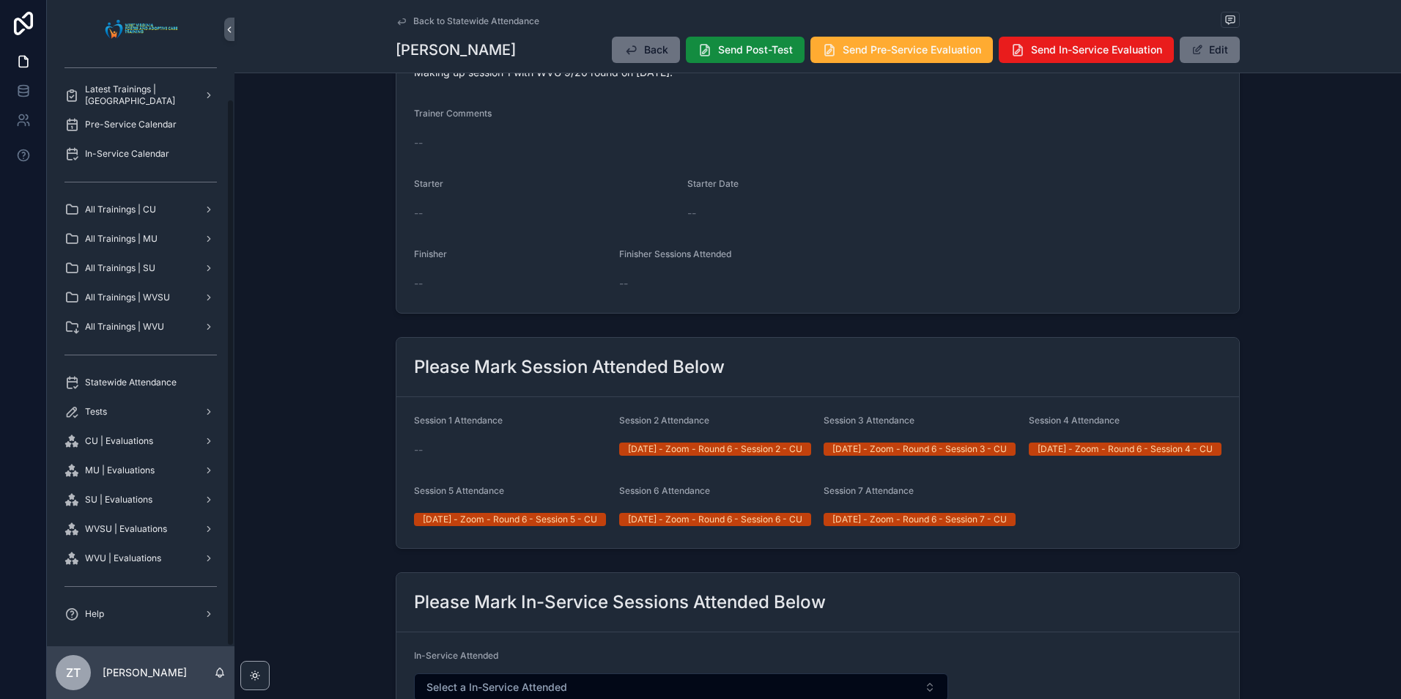
scroll to position [366, 0]
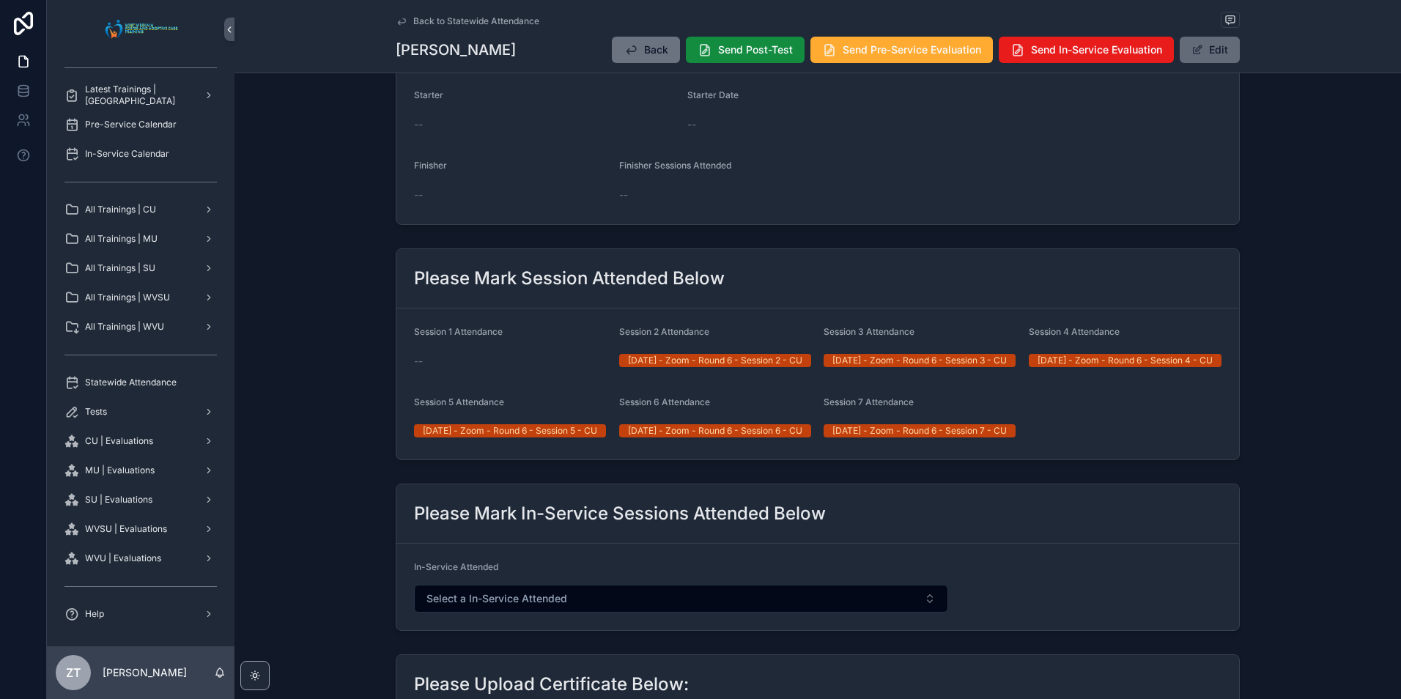
click at [1213, 46] on button "Edit" at bounding box center [1210, 50] width 60 height 26
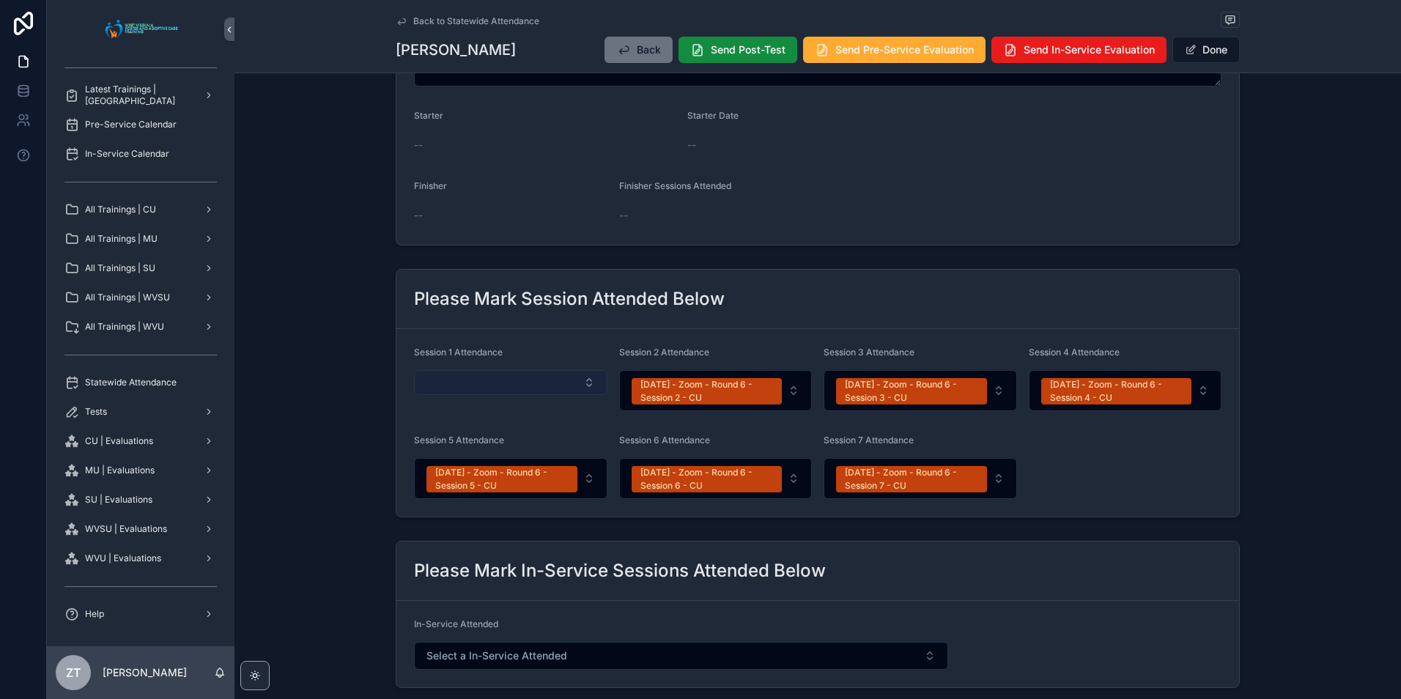
click at [533, 380] on button "Select Button" at bounding box center [510, 382] width 193 height 25
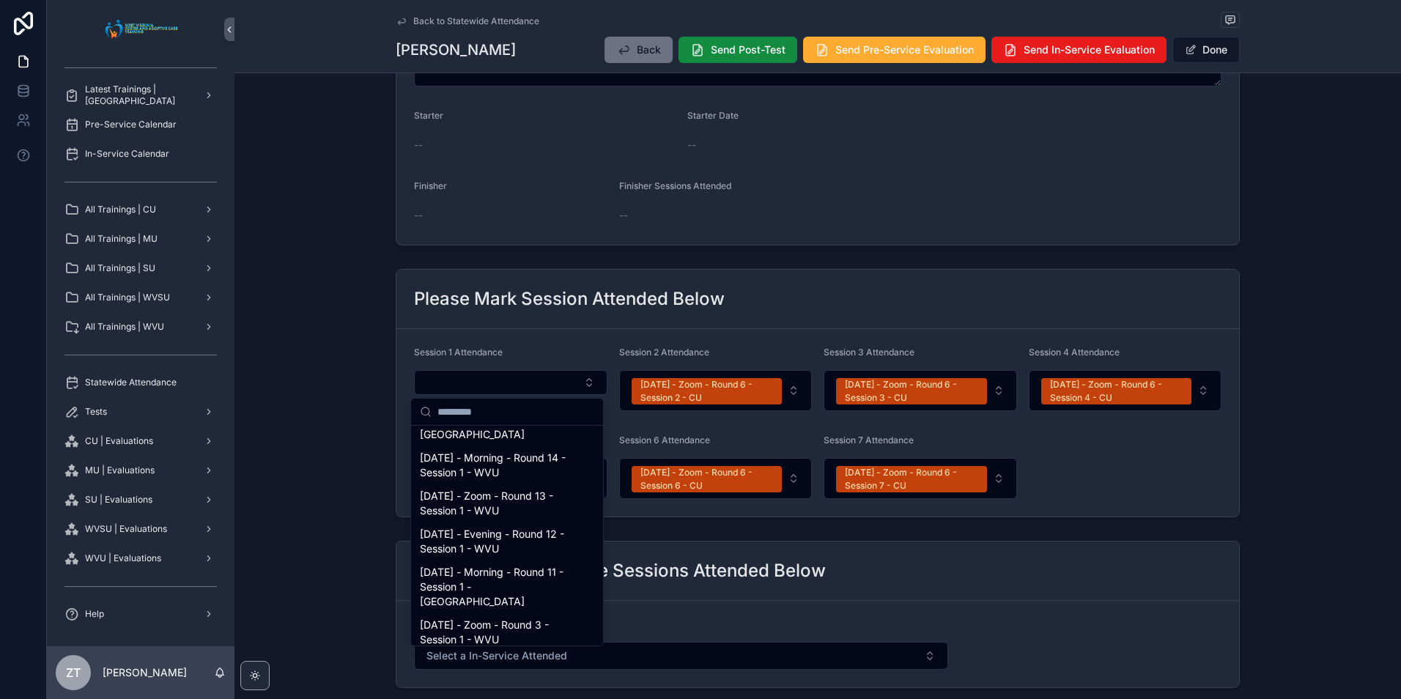
scroll to position [1070, 0]
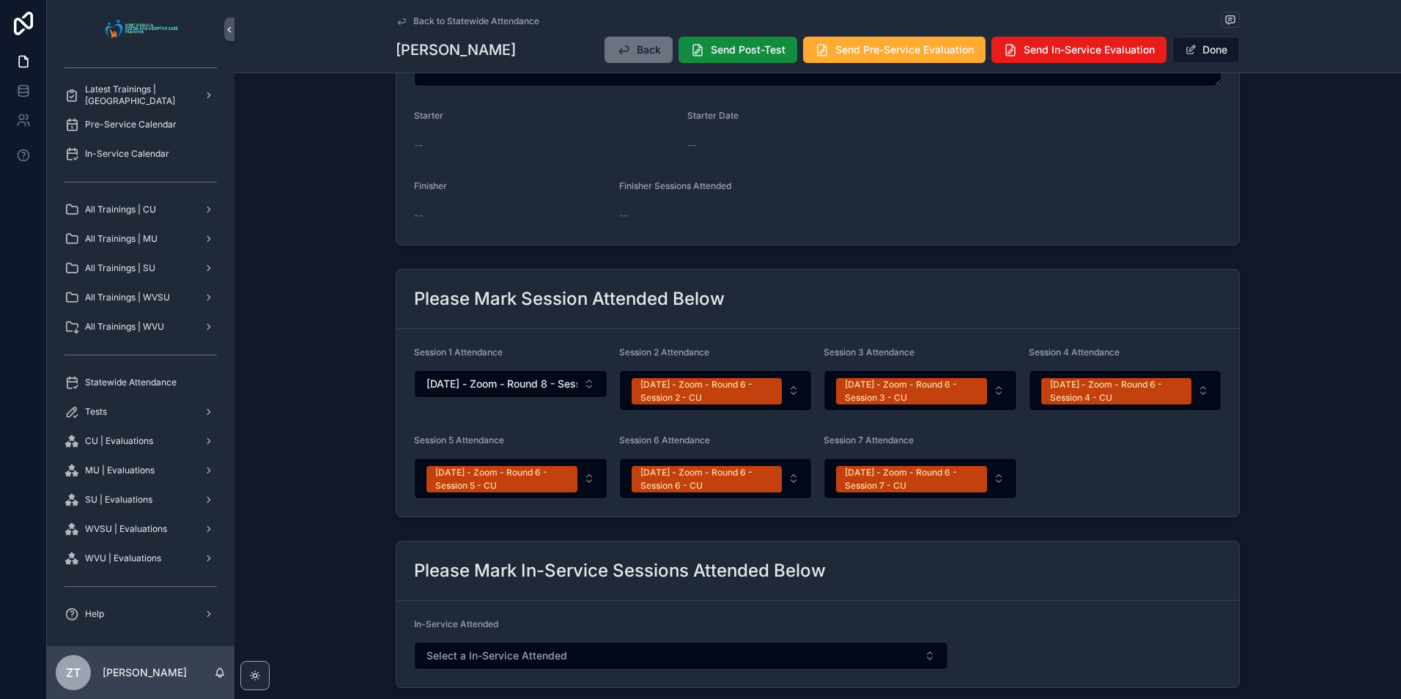
scroll to position [0, 0]
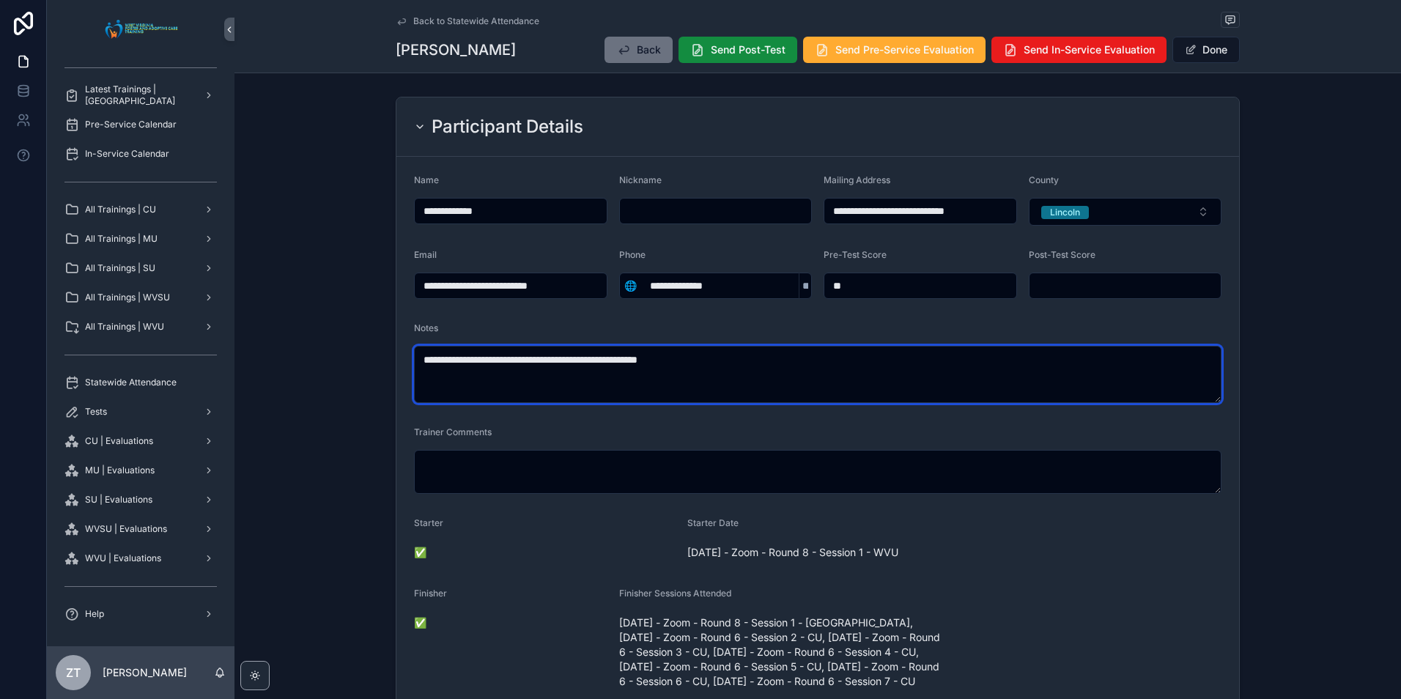
click at [744, 363] on textarea "**********" at bounding box center [817, 374] width 807 height 57
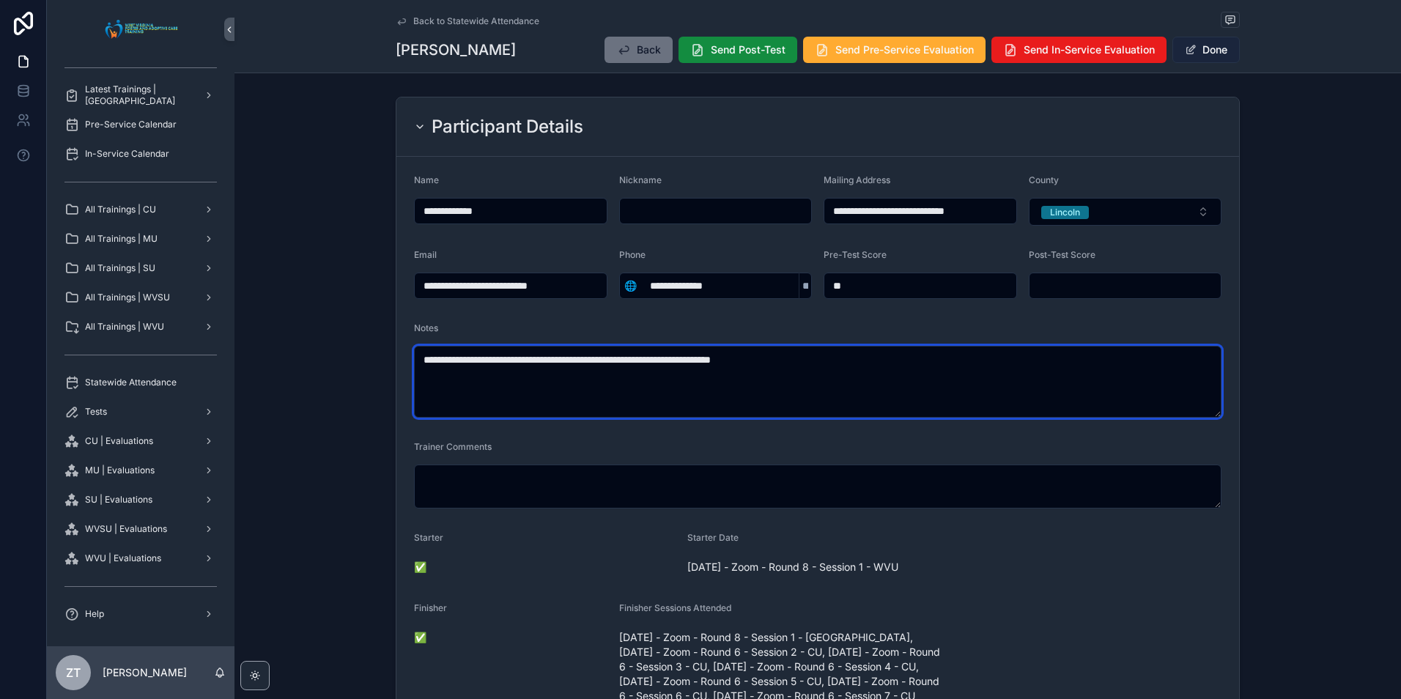
type textarea "**********"
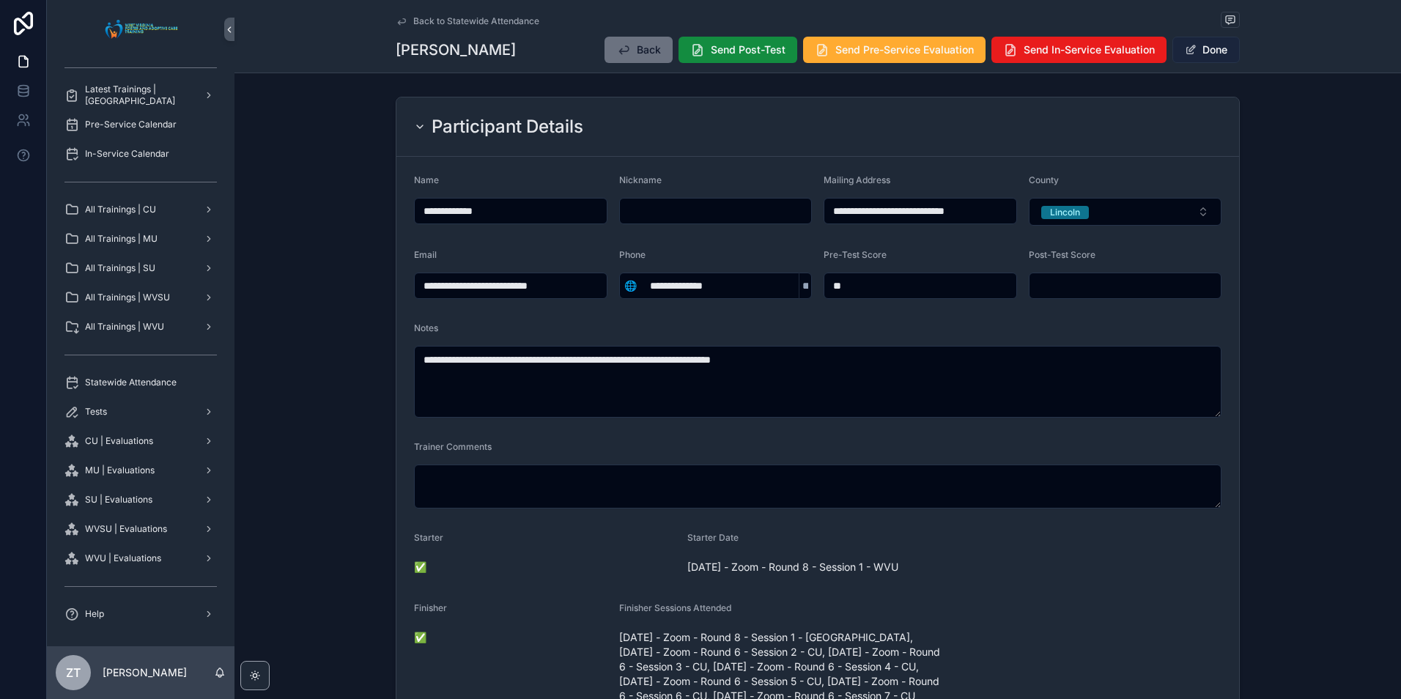
click at [1194, 53] on button "Done" at bounding box center [1205, 50] width 67 height 26
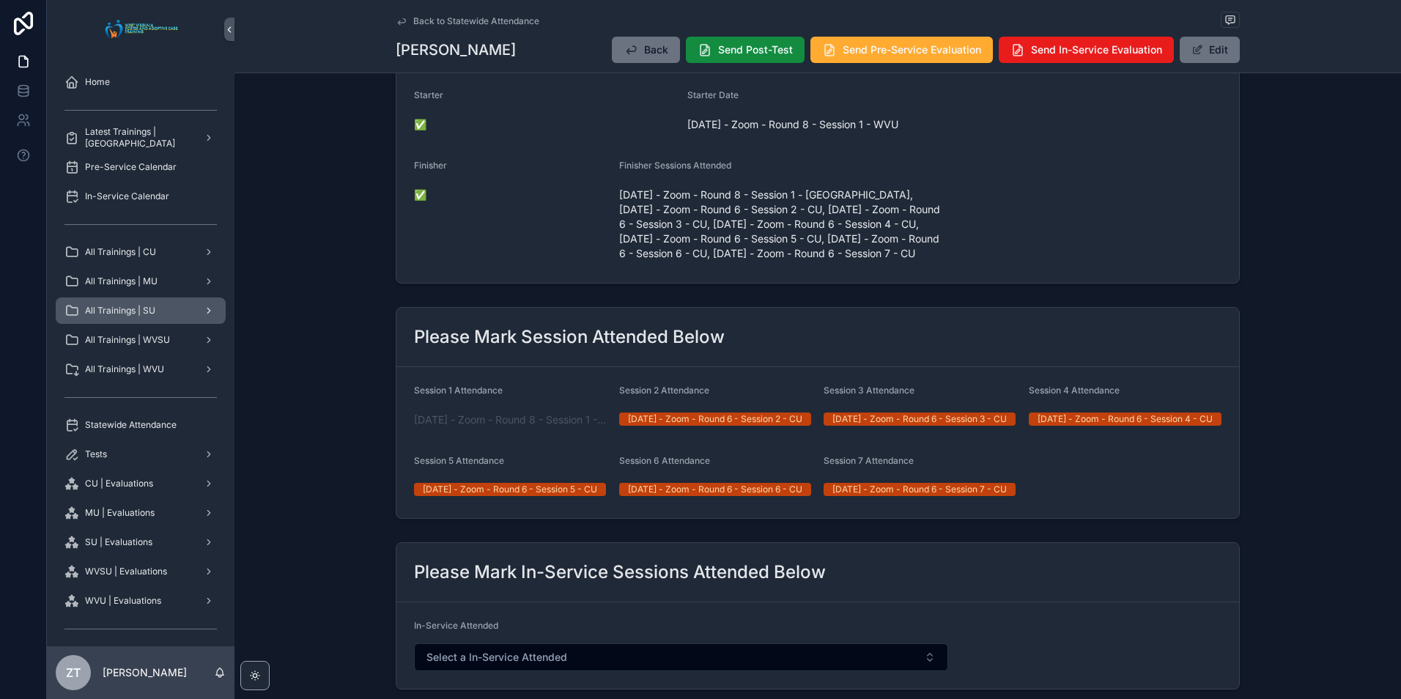
click at [158, 309] on div "All Trainings | SU" at bounding box center [140, 310] width 152 height 23
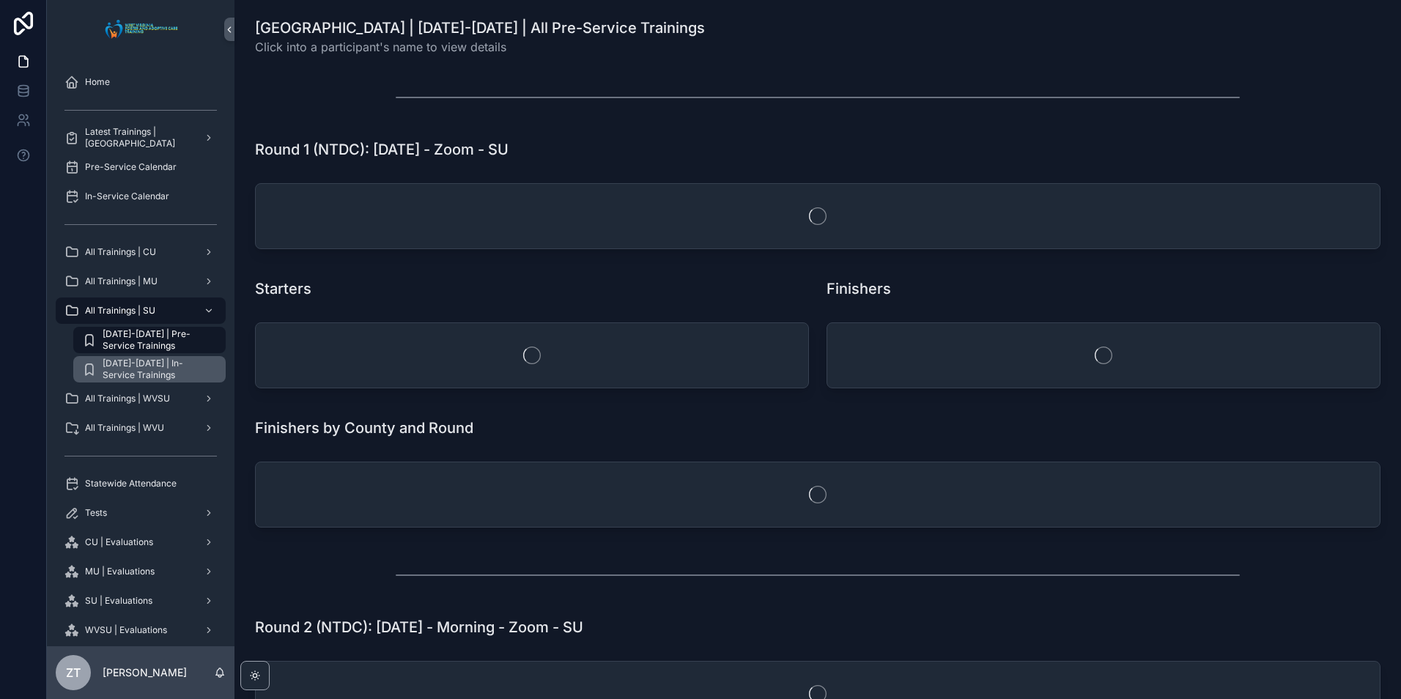
click at [148, 366] on span "[DATE]-[DATE] | In-Service Trainings" at bounding box center [157, 369] width 108 height 23
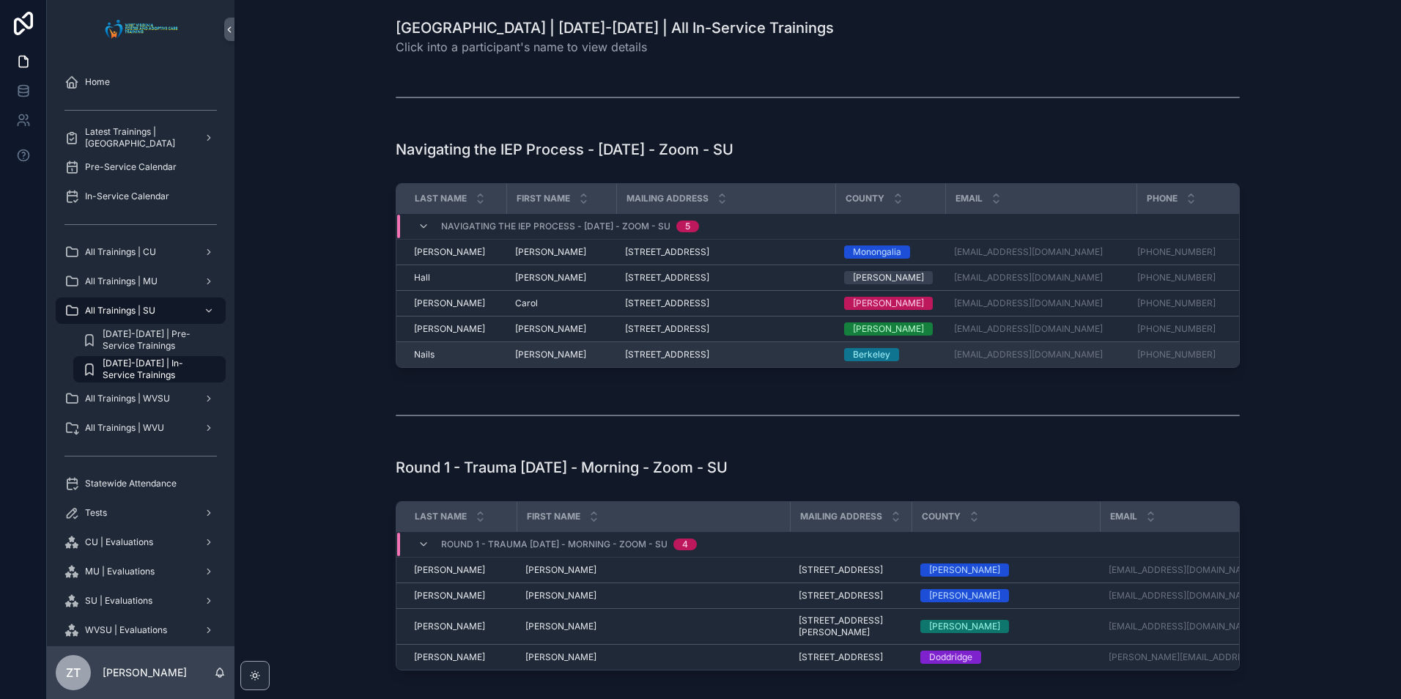
click at [521, 351] on span "[PERSON_NAME]" at bounding box center [550, 355] width 71 height 12
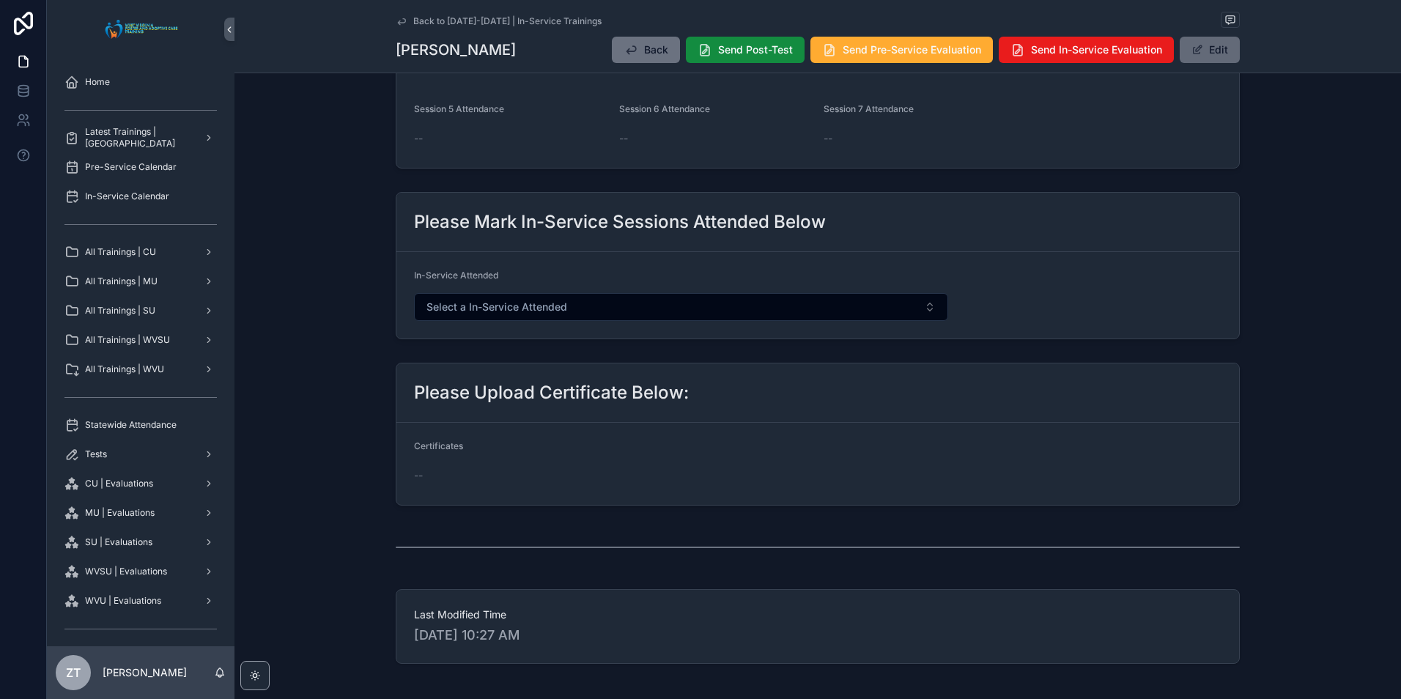
click at [1205, 53] on button "Edit" at bounding box center [1210, 50] width 60 height 26
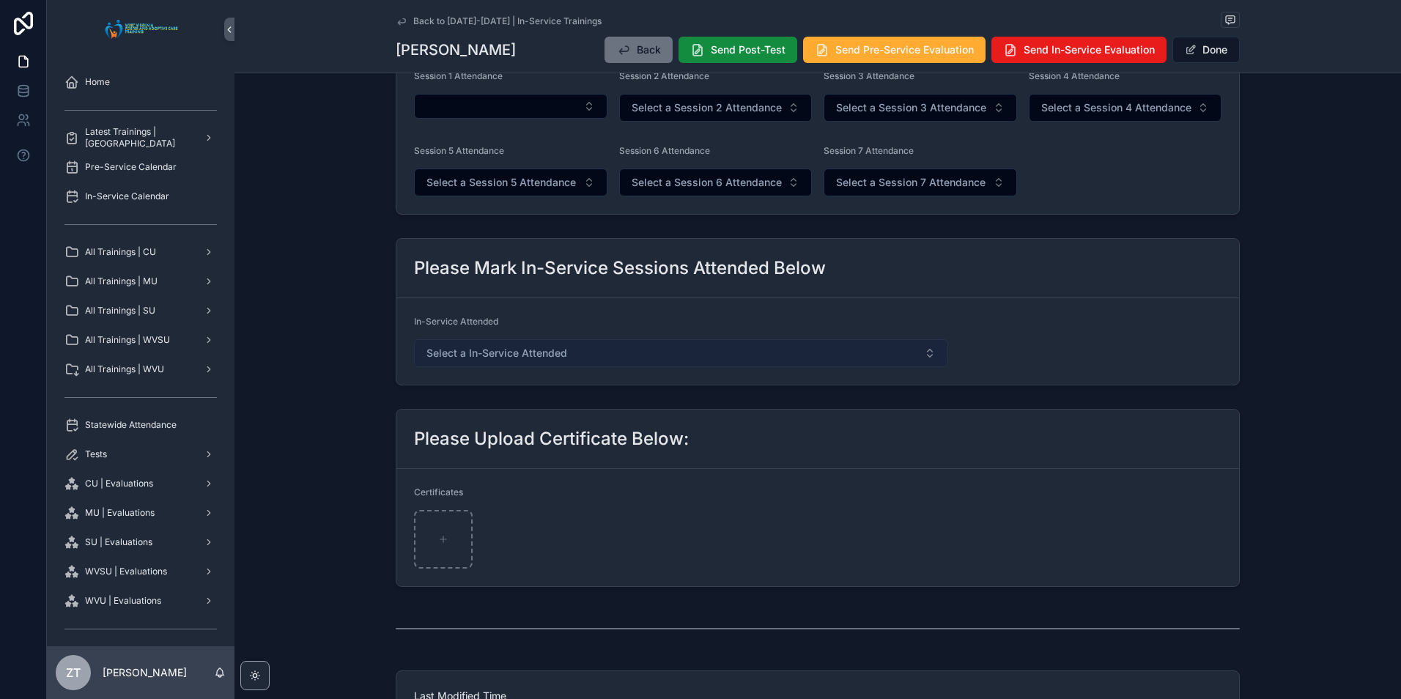
scroll to position [670, 0]
click at [569, 351] on button "Select a In-Service Attended" at bounding box center [681, 354] width 534 height 28
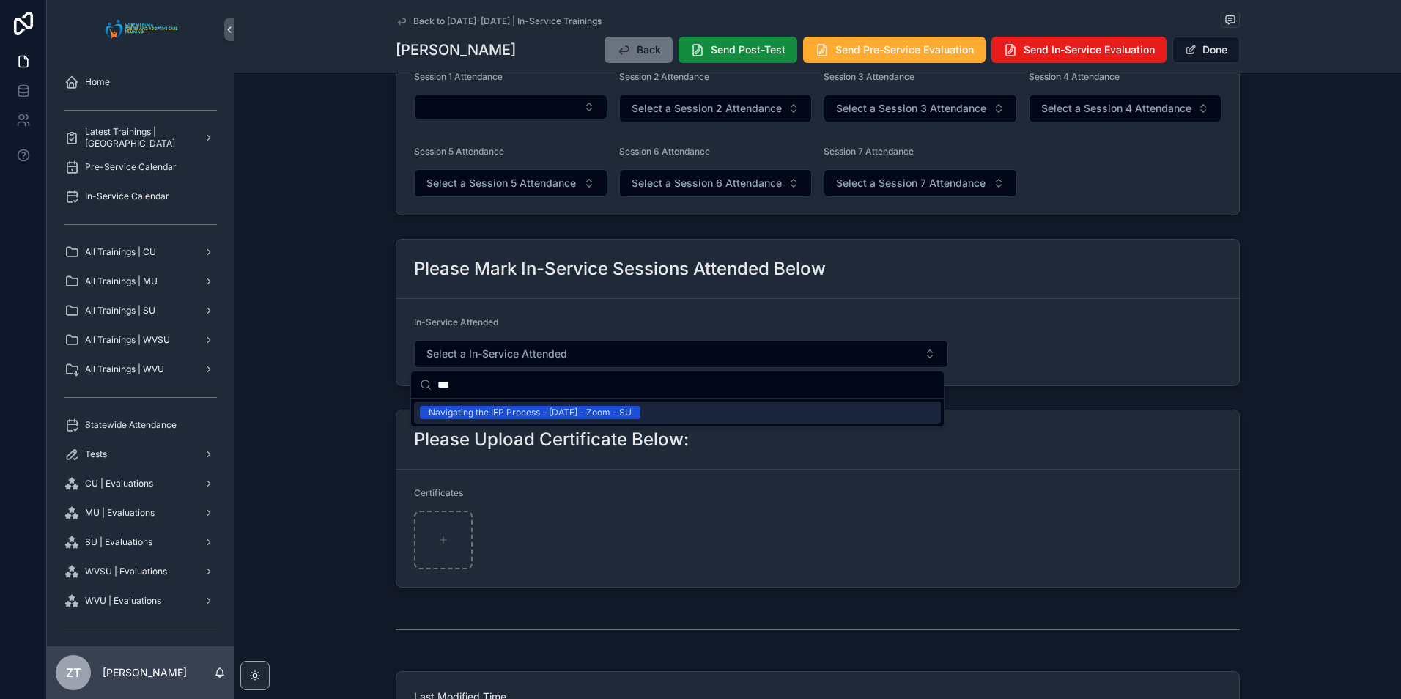
type input "***"
click at [549, 410] on div "Navigating the IEP Process - [DATE] - Zoom - SU" at bounding box center [530, 412] width 203 height 13
click at [1203, 56] on button "Done" at bounding box center [1205, 50] width 67 height 26
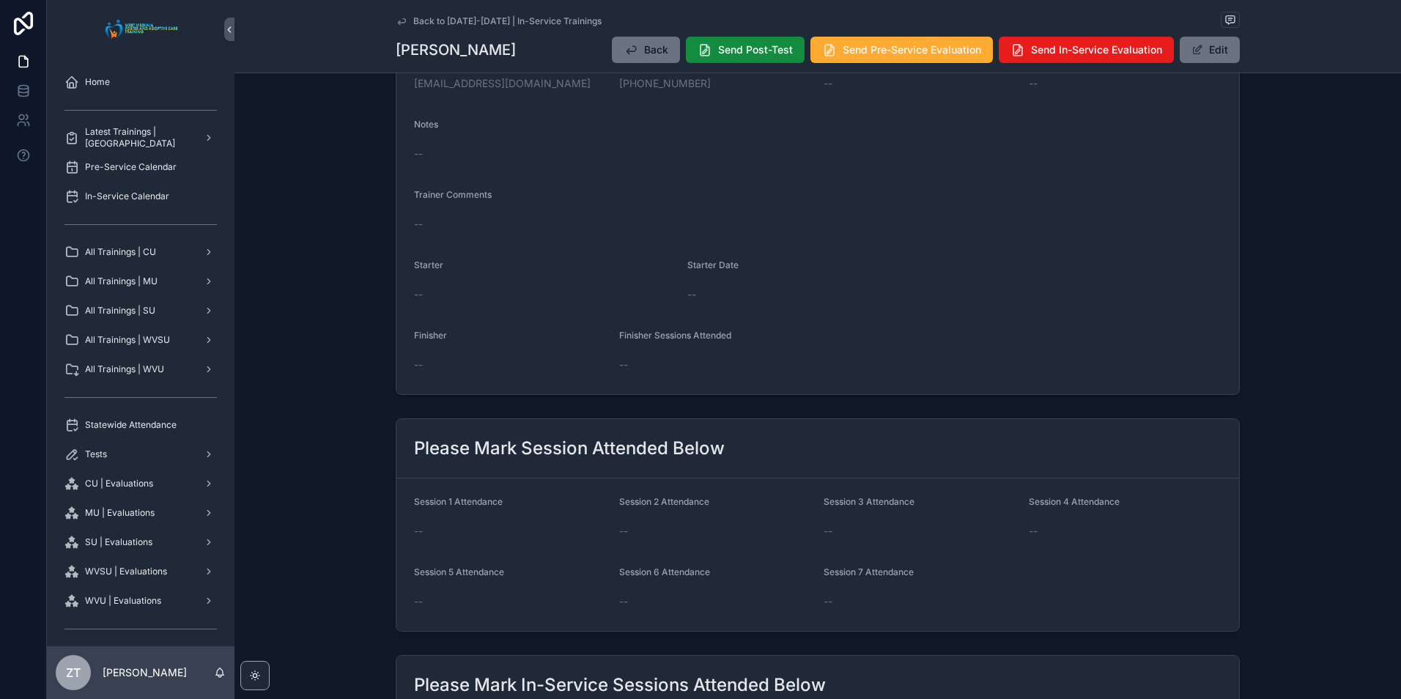
scroll to position [0, 0]
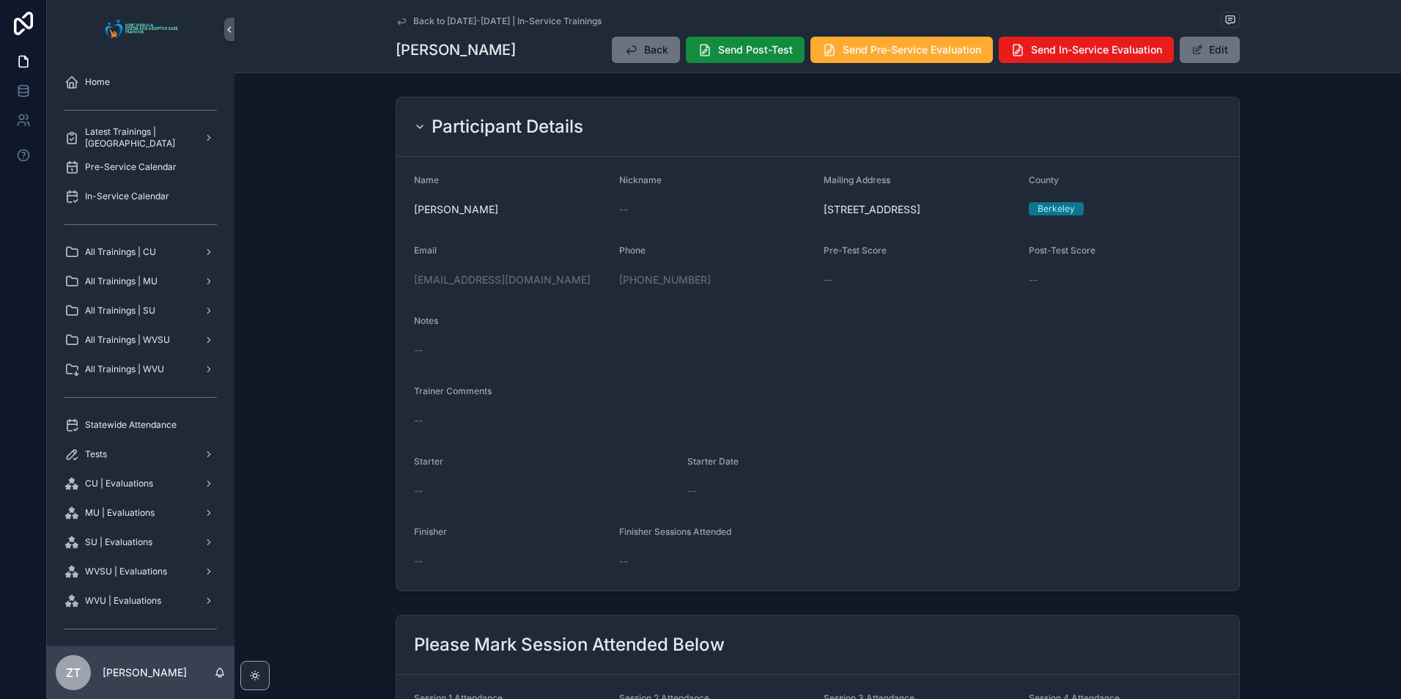
click at [398, 23] on icon "scrollable content" at bounding box center [402, 21] width 12 height 12
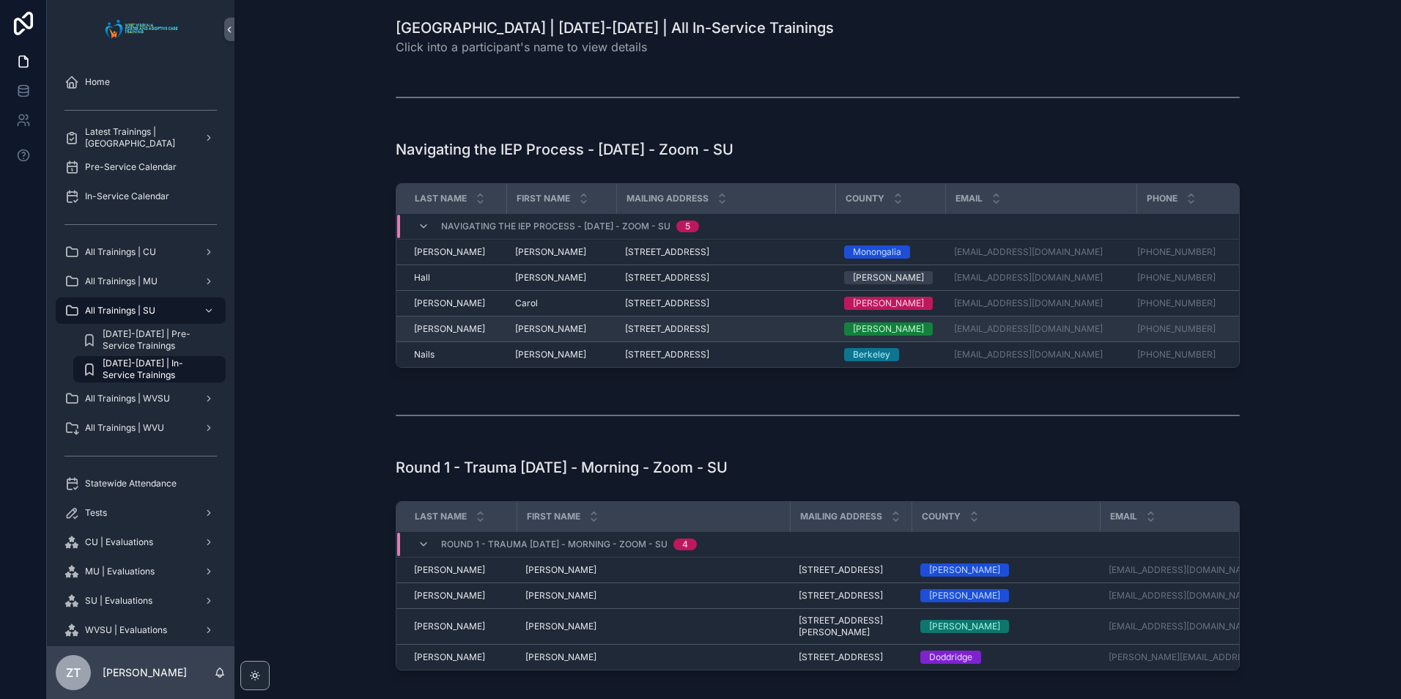
click at [526, 328] on span "[PERSON_NAME]" at bounding box center [550, 329] width 71 height 12
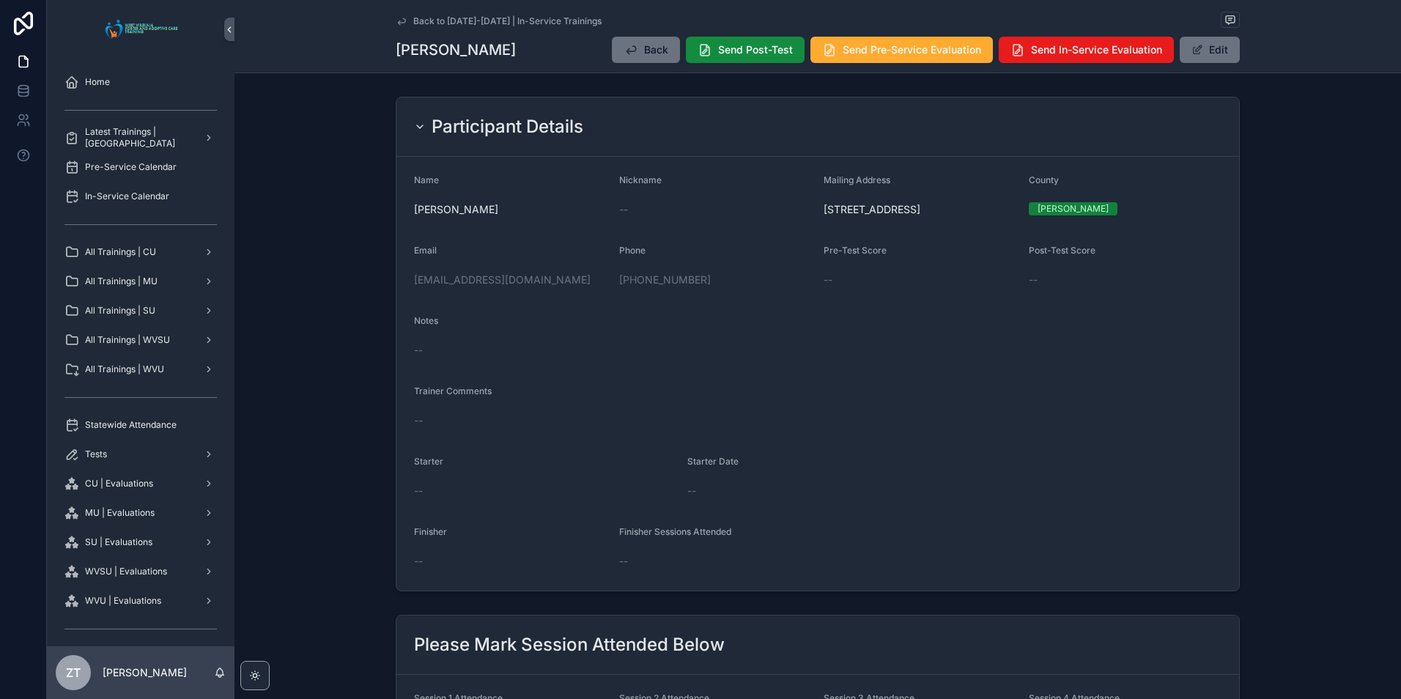
click at [398, 22] on icon "scrollable content" at bounding box center [401, 21] width 7 height 6
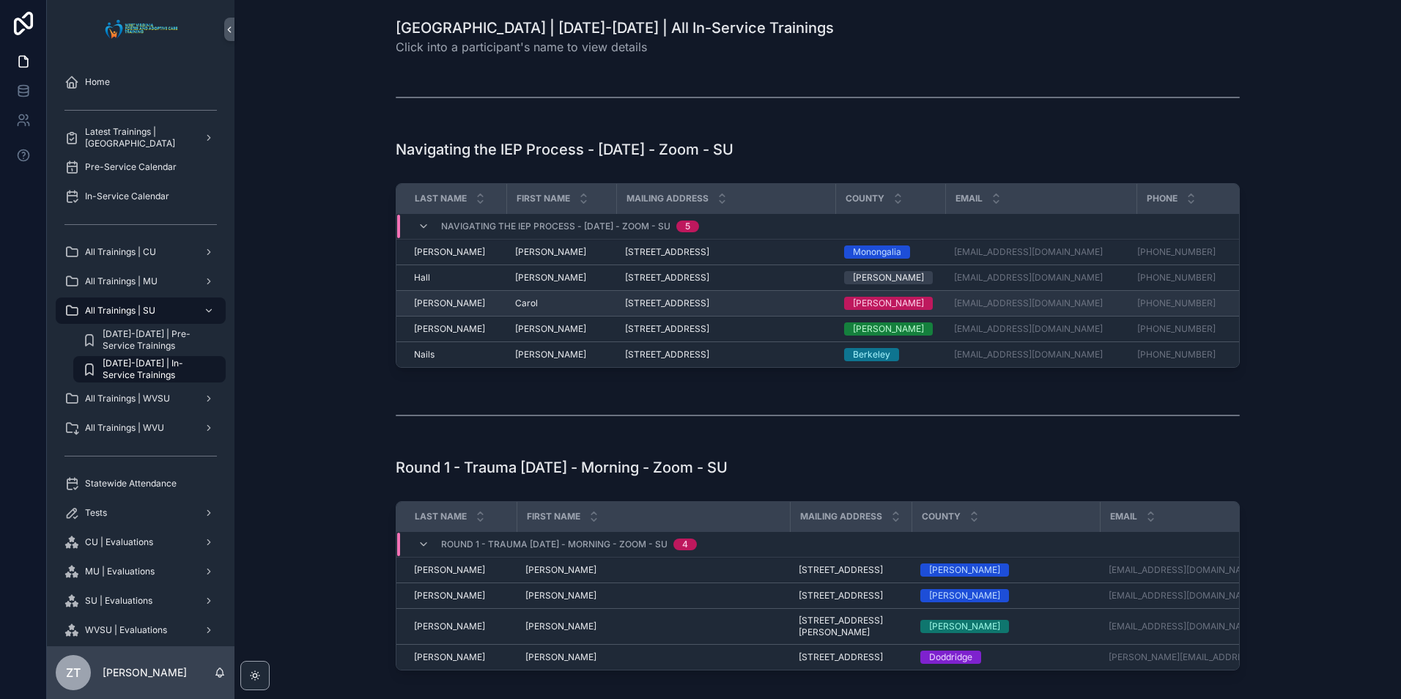
click at [521, 303] on span "Carol" at bounding box center [526, 303] width 23 height 12
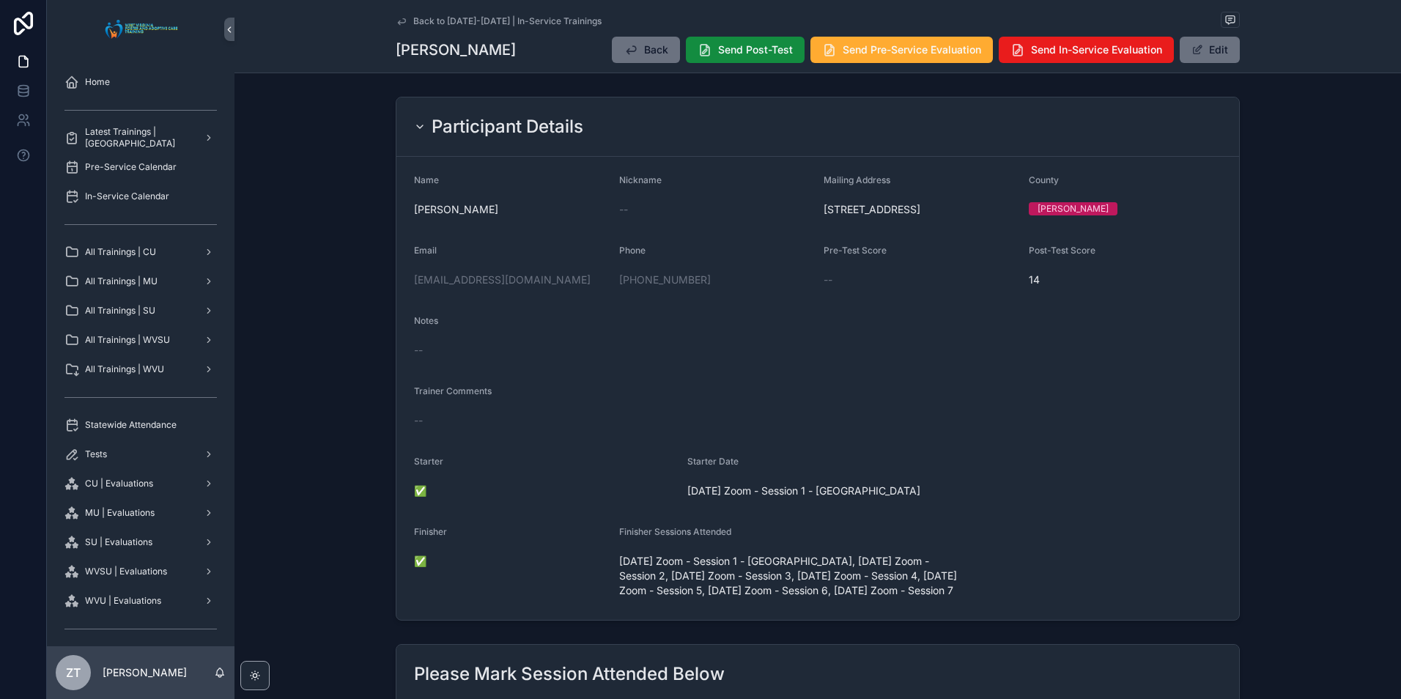
click at [396, 19] on icon "scrollable content" at bounding box center [402, 21] width 12 height 12
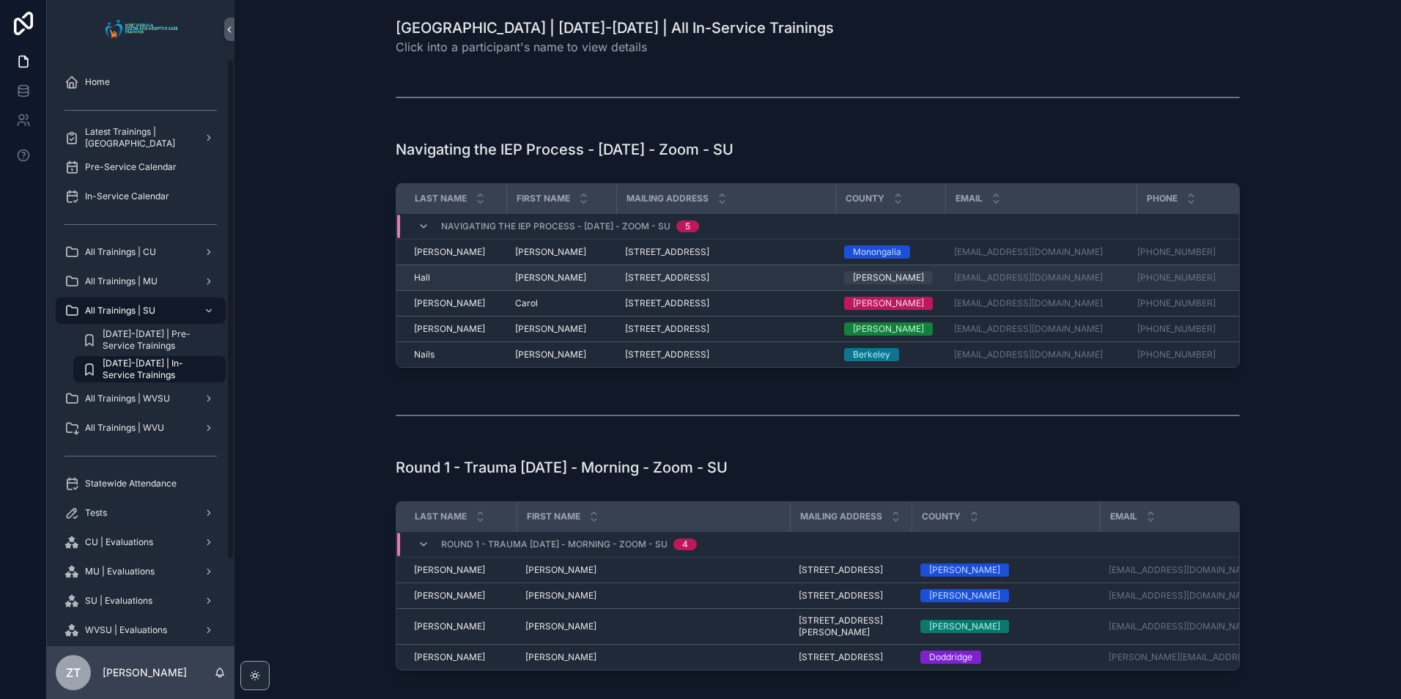
click at [521, 273] on span "[PERSON_NAME]" at bounding box center [550, 278] width 71 height 12
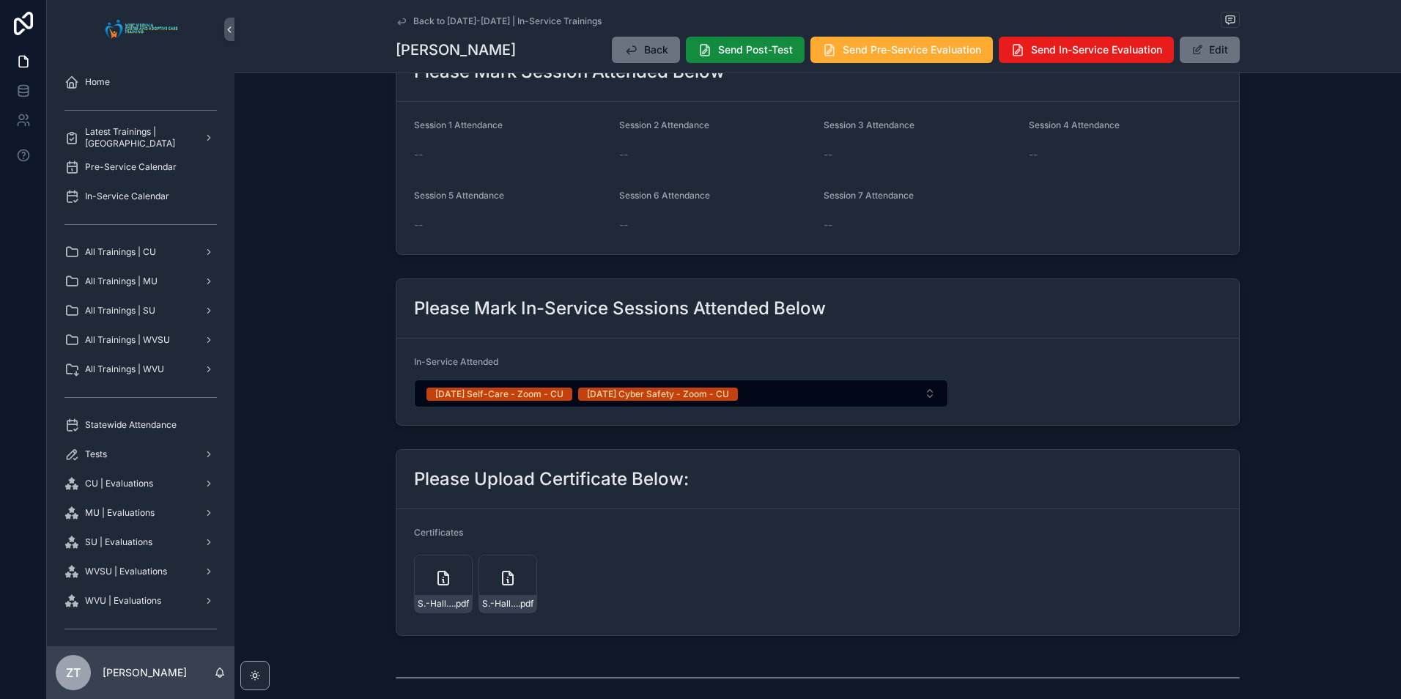
scroll to position [366, 0]
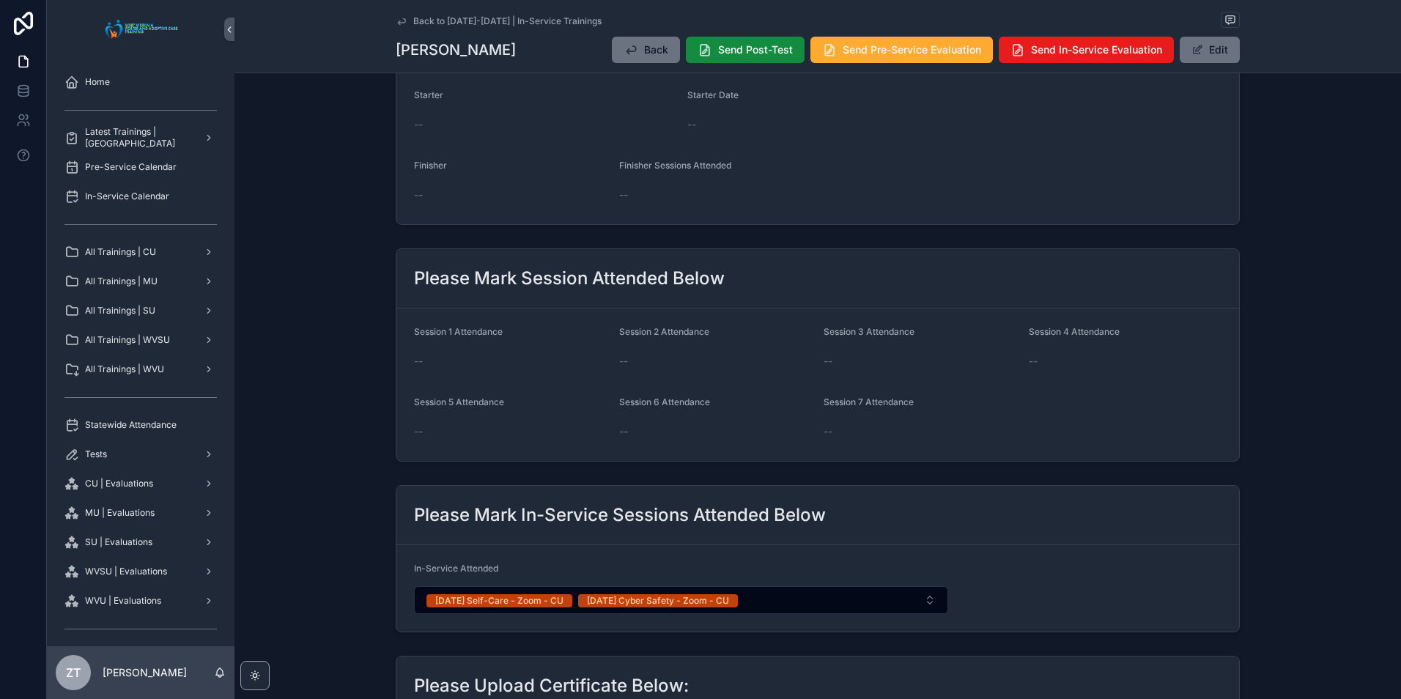
click at [682, 284] on h2 "Please Mark Session Attended Below" at bounding box center [569, 278] width 311 height 23
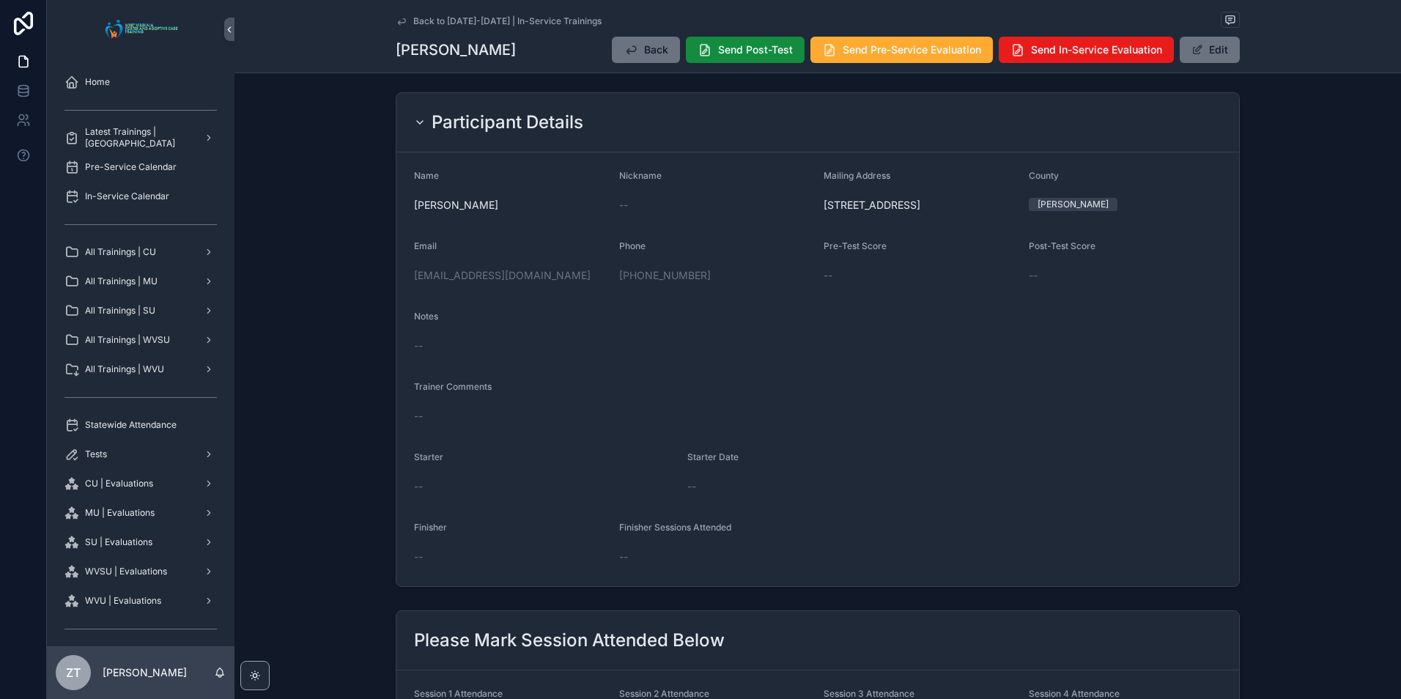
scroll to position [0, 0]
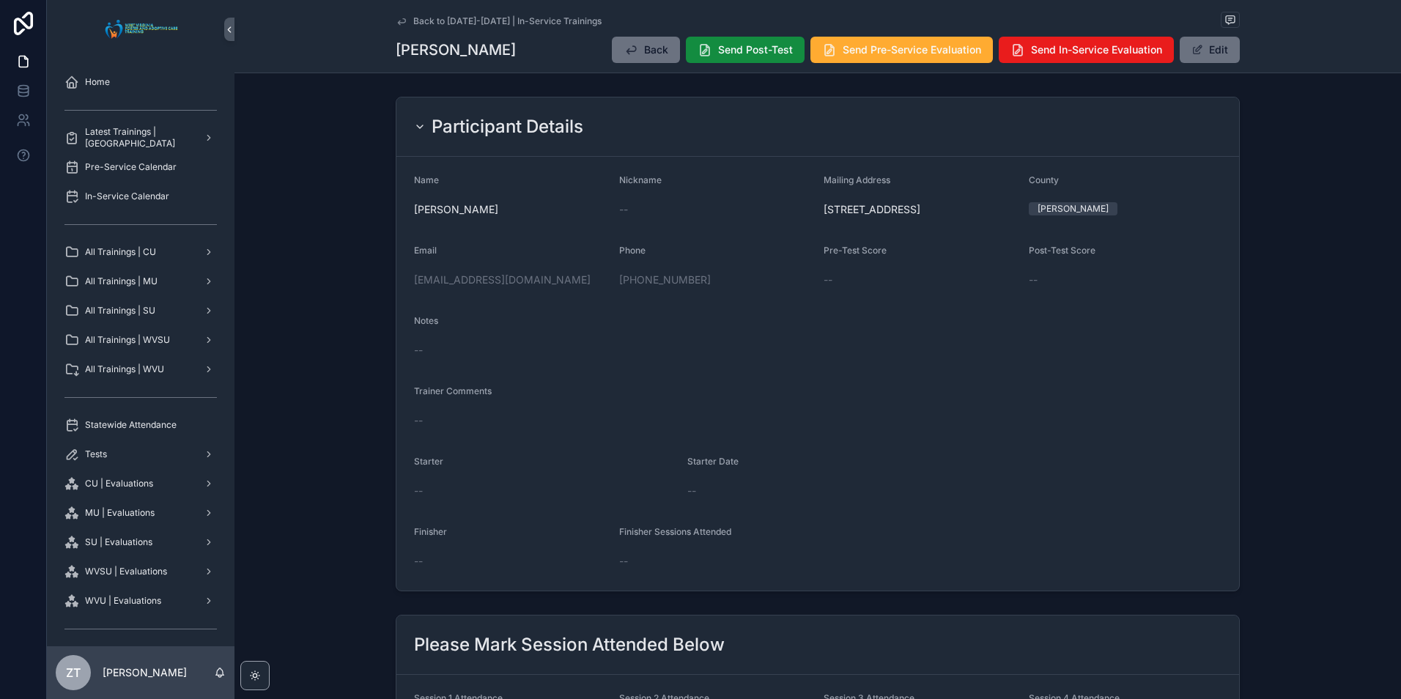
click at [398, 22] on icon "scrollable content" at bounding box center [401, 21] width 7 height 6
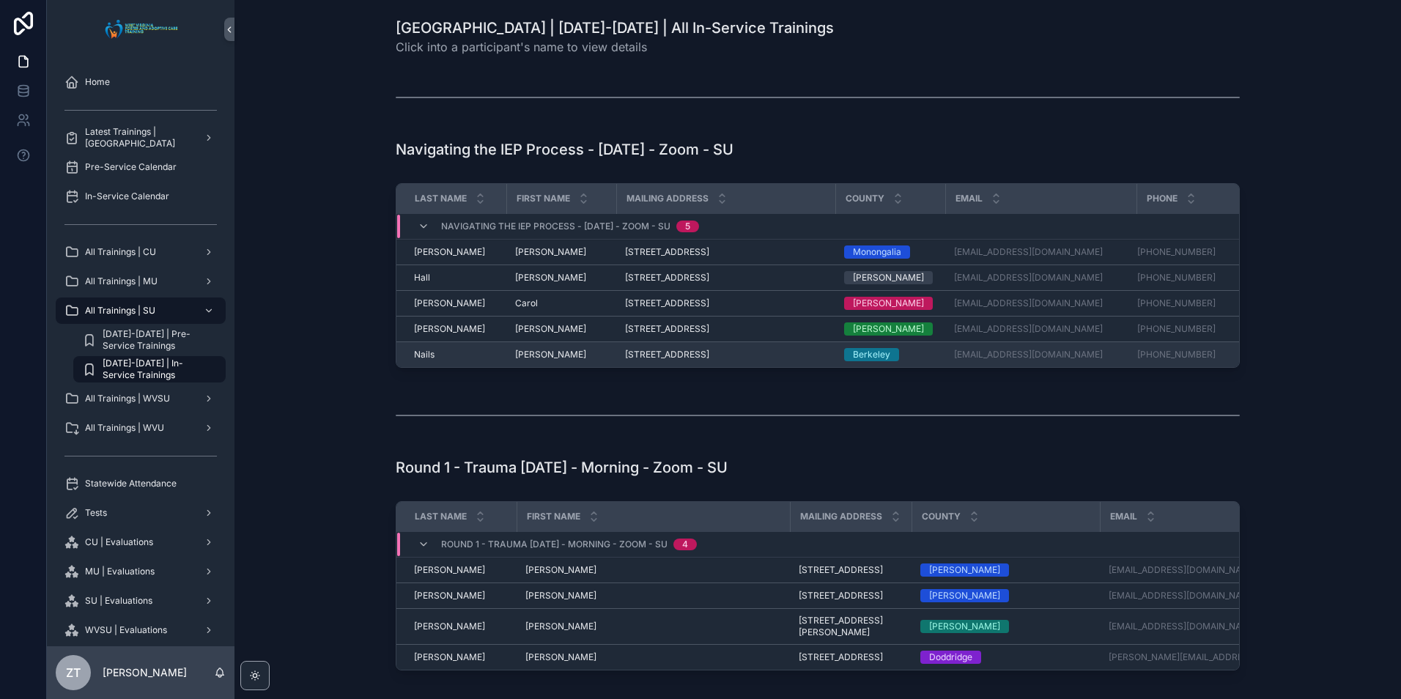
click at [517, 352] on span "[PERSON_NAME]" at bounding box center [550, 355] width 71 height 12
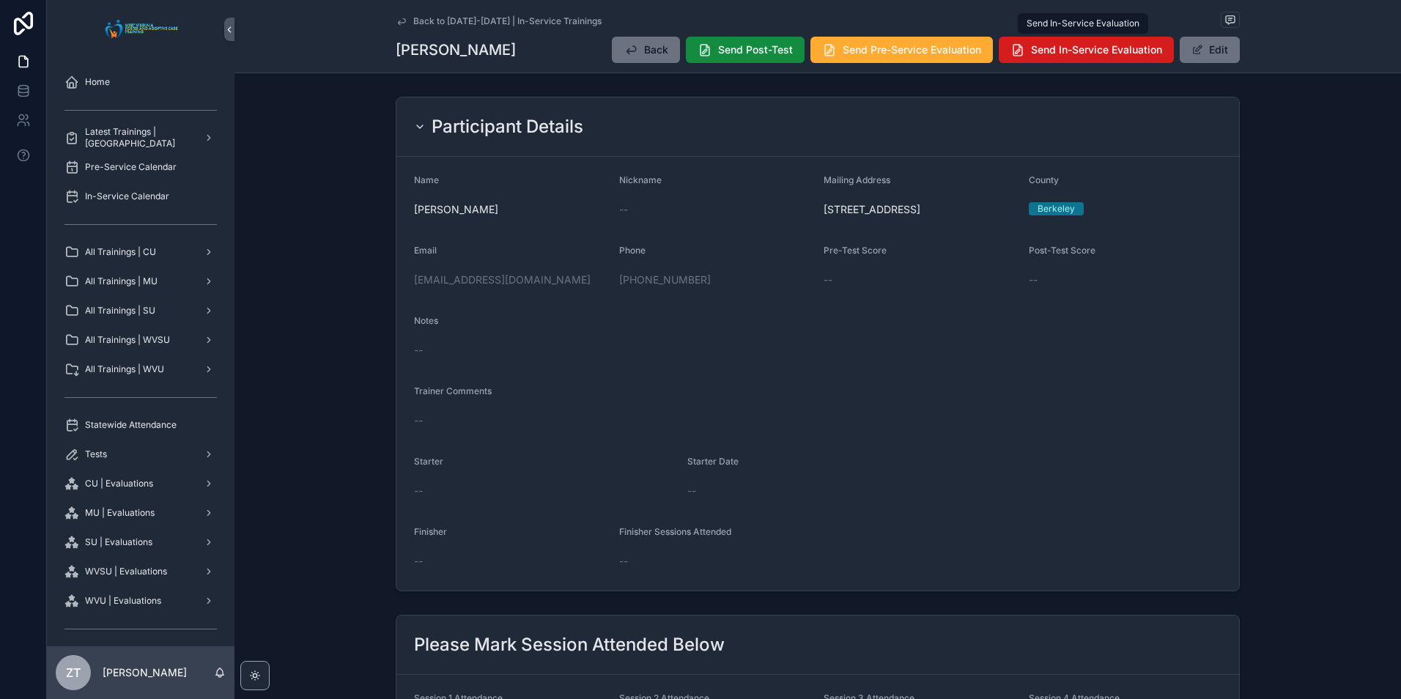
click at [1076, 47] on span "Send In-Service Evaluation" at bounding box center [1096, 49] width 131 height 15
click at [398, 24] on icon "scrollable content" at bounding box center [401, 21] width 7 height 6
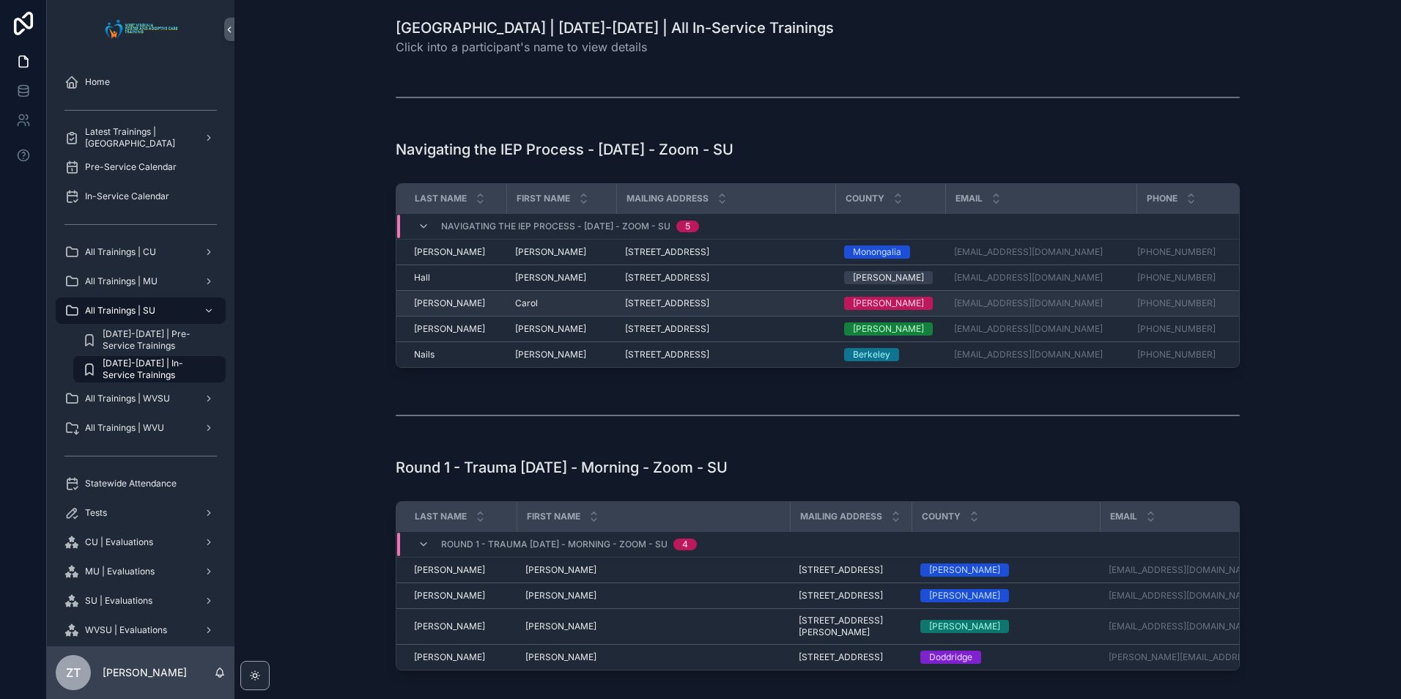
click at [520, 303] on span "Carol" at bounding box center [526, 303] width 23 height 12
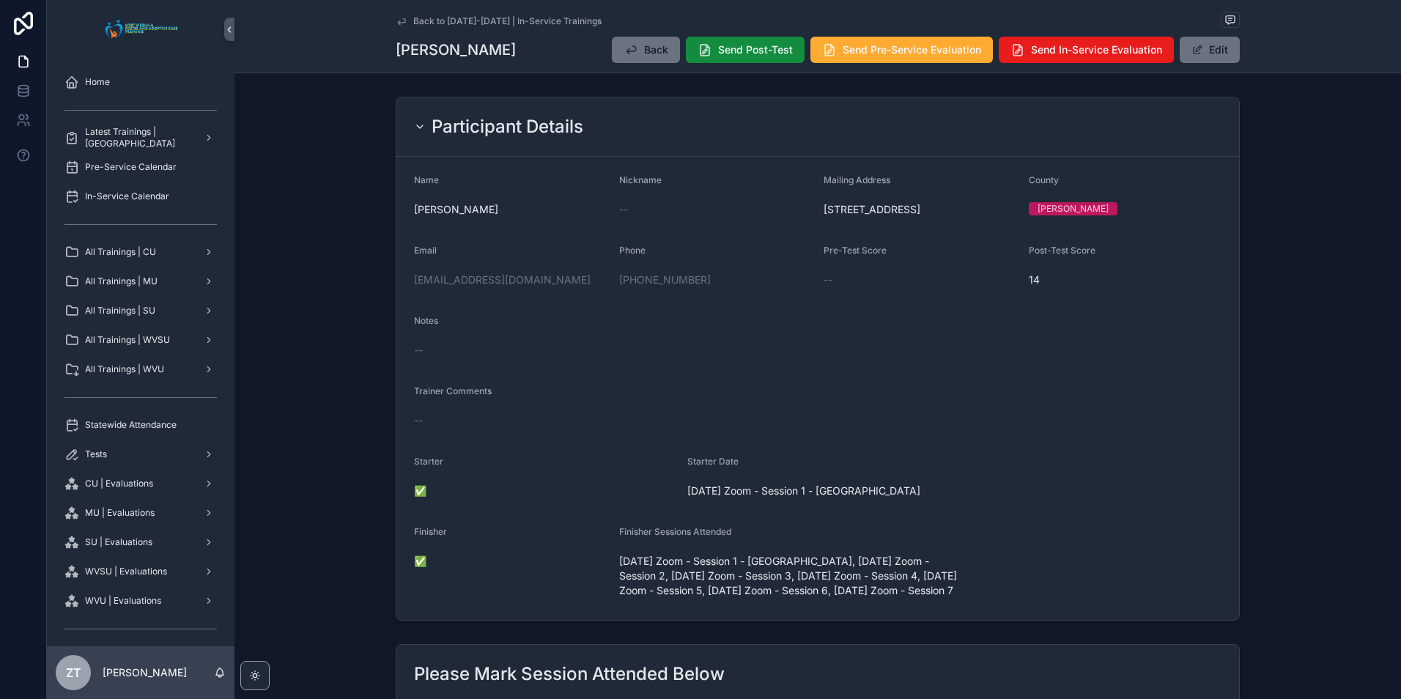
click at [398, 23] on icon "scrollable content" at bounding box center [402, 21] width 12 height 12
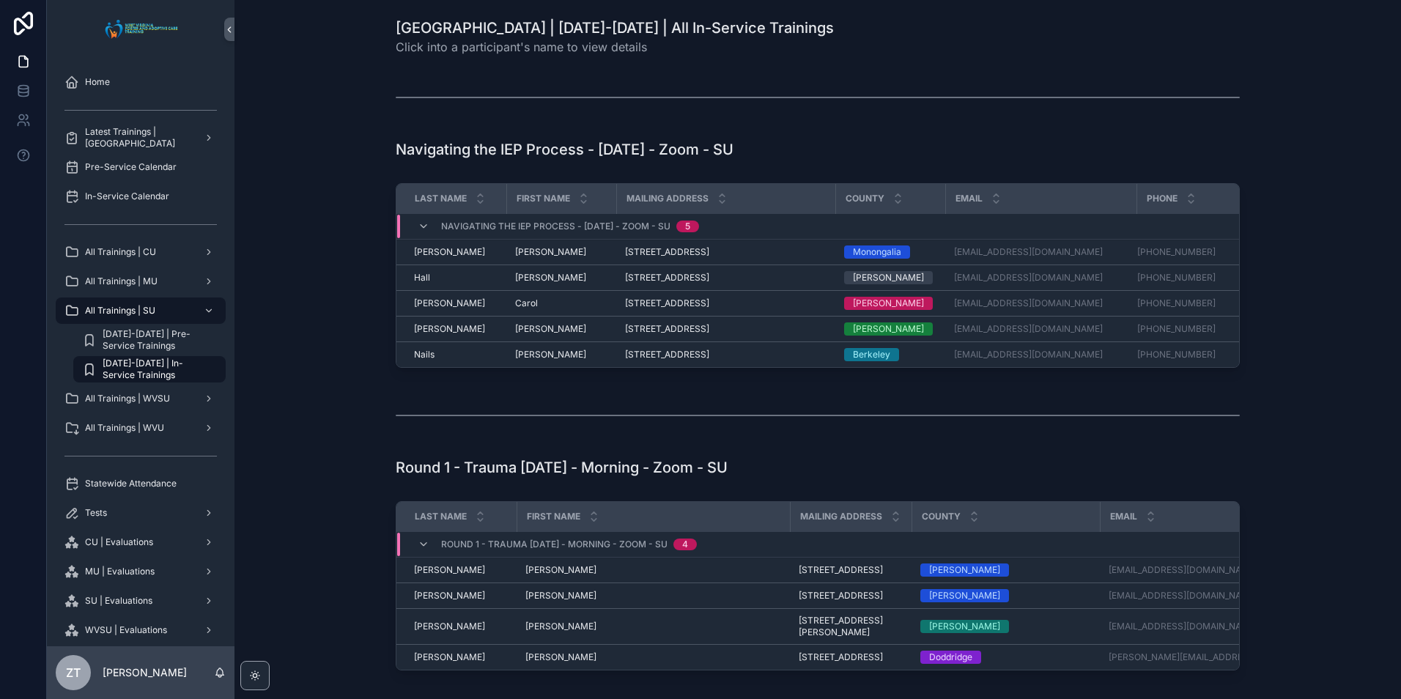
click at [160, 360] on span "[DATE]-[DATE] | In-Service Trainings" at bounding box center [157, 369] width 108 height 23
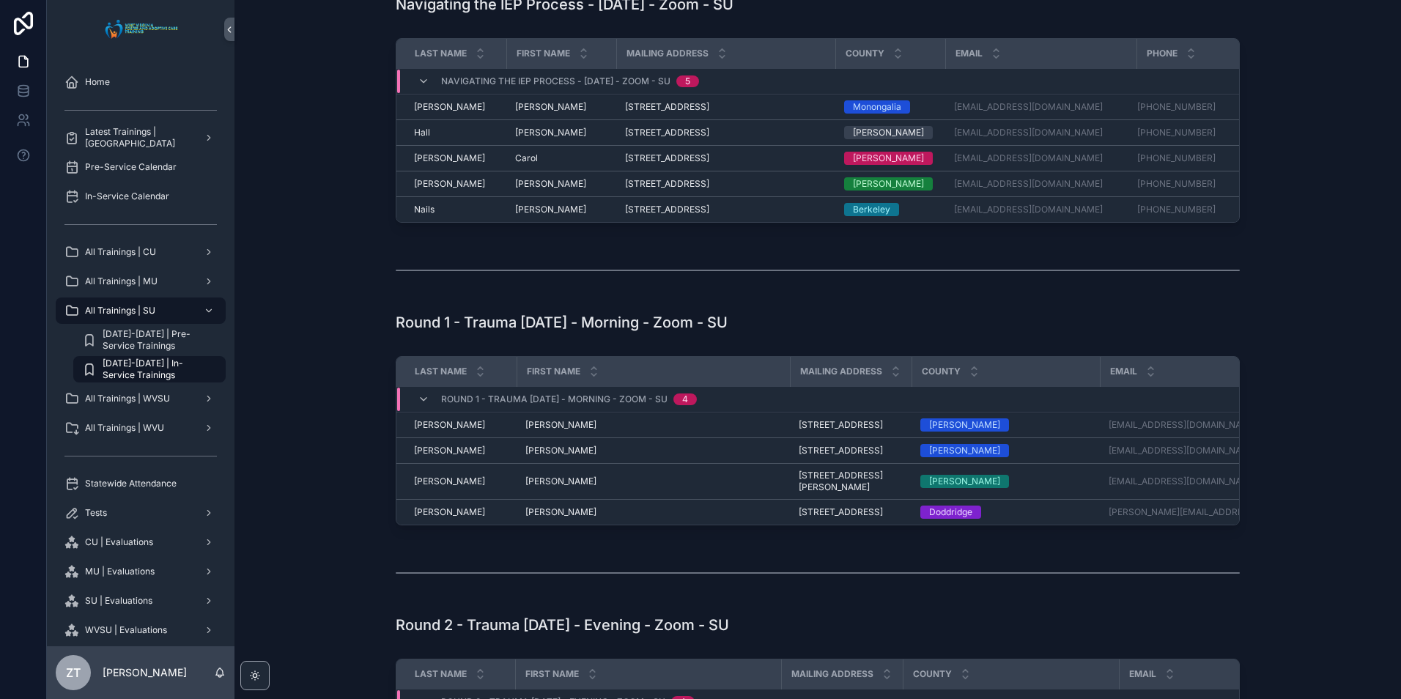
scroll to position [147, 0]
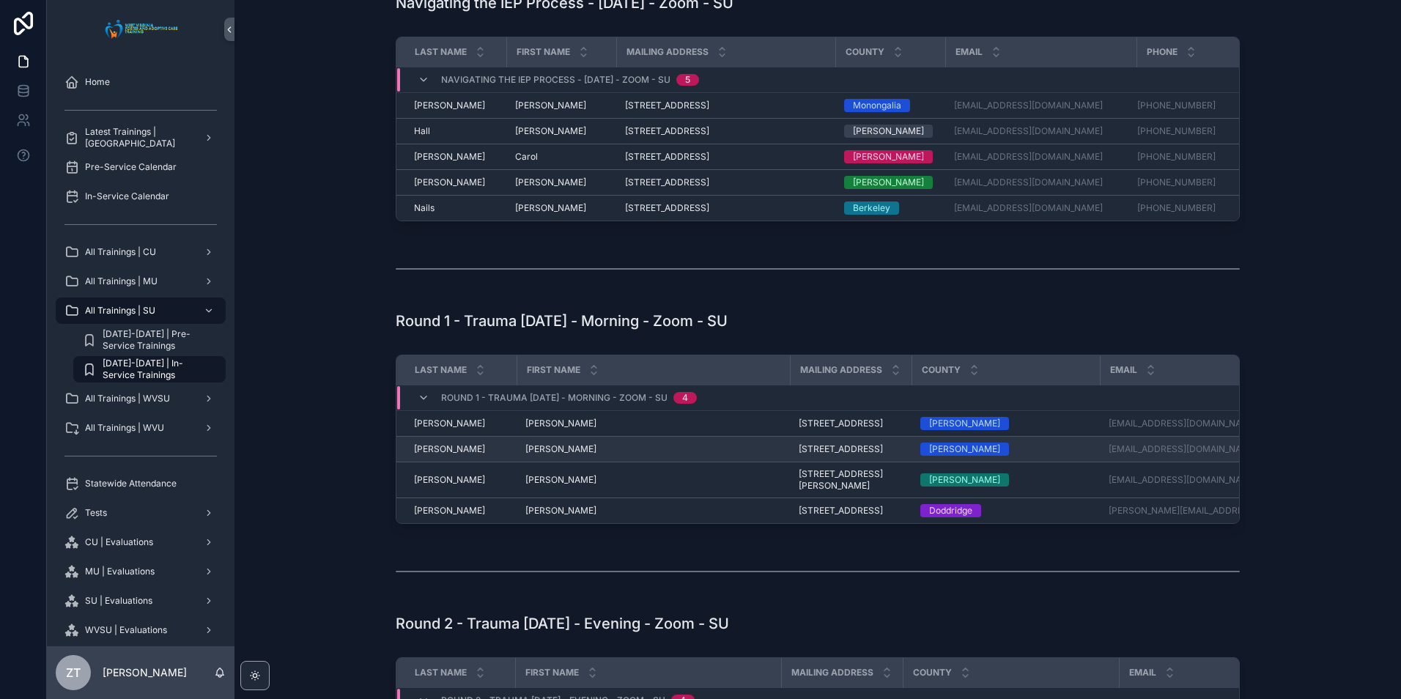
click at [532, 455] on span "[PERSON_NAME]" at bounding box center [560, 449] width 71 height 12
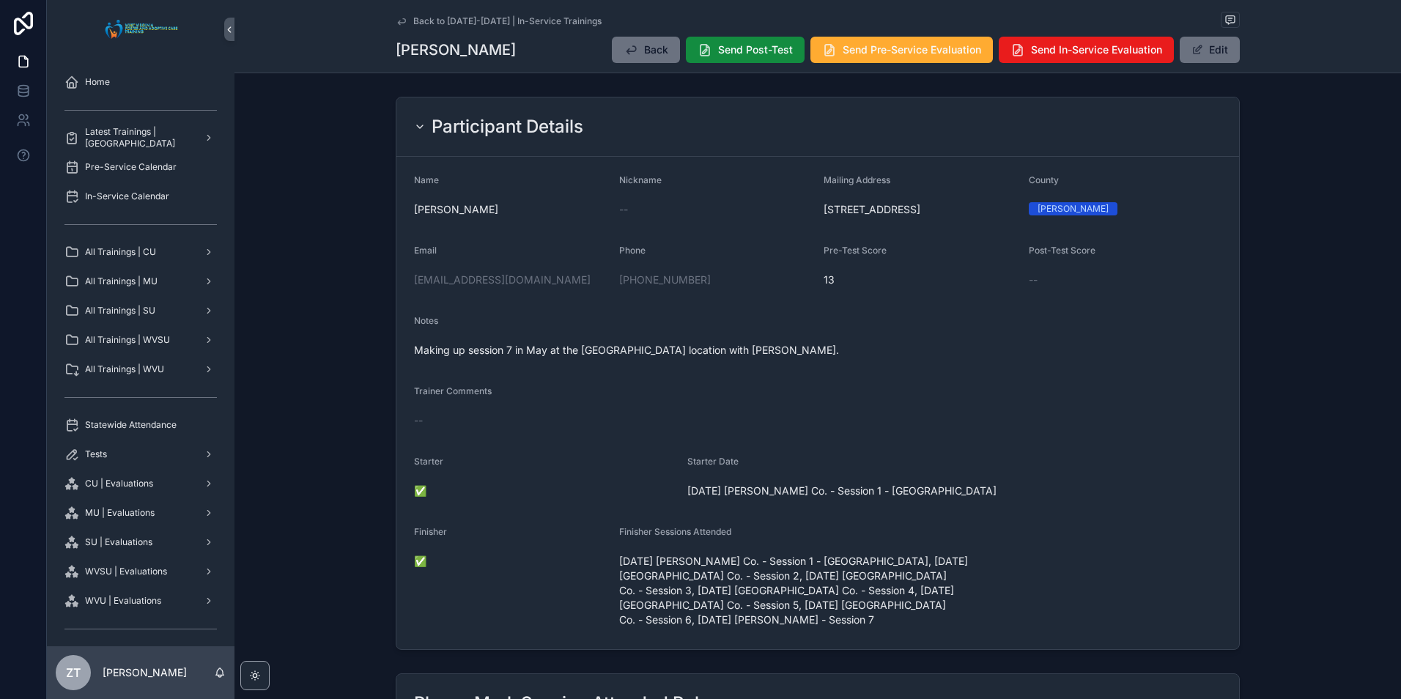
click at [1190, 66] on div "Back to [DATE]-[DATE] | In-Service Trainings [PERSON_NAME] Back Send Post-Test …" at bounding box center [818, 36] width 844 height 73
click at [1191, 53] on span "scrollable content" at bounding box center [1197, 50] width 12 height 12
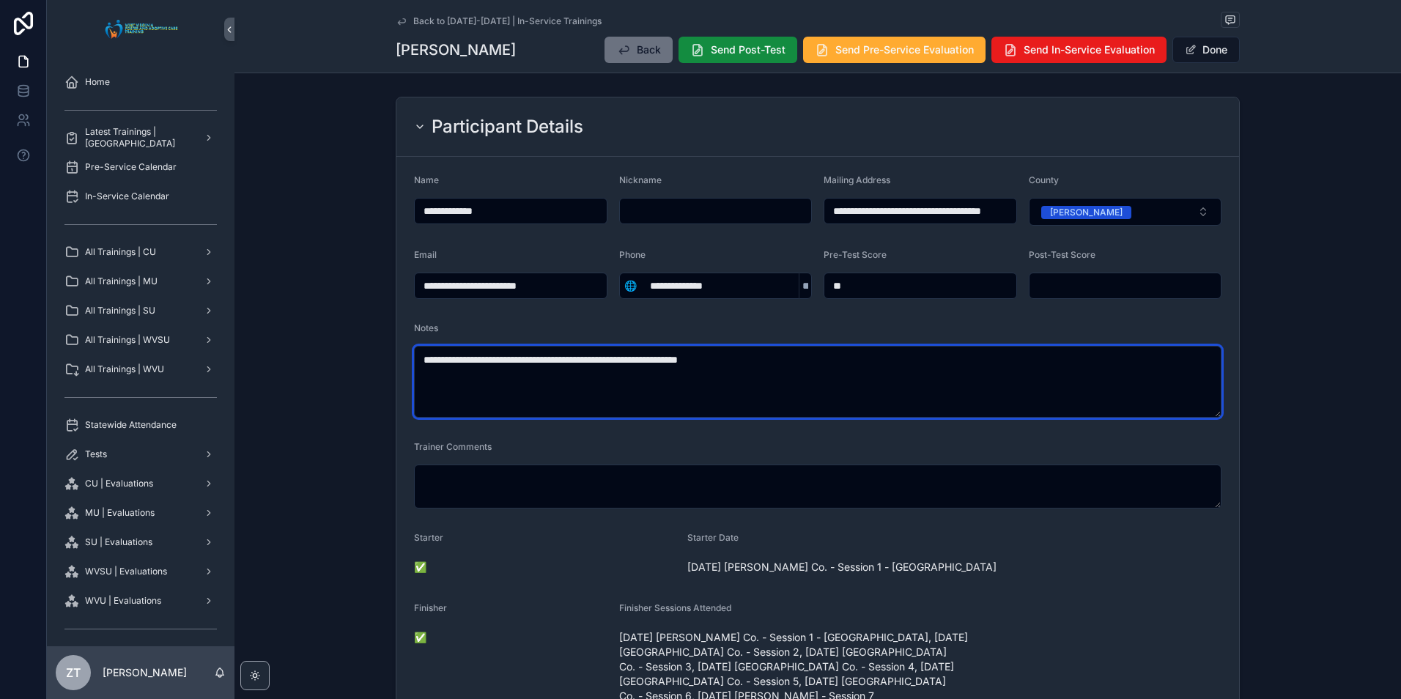
click at [654, 358] on textarea "**********" at bounding box center [817, 382] width 807 height 72
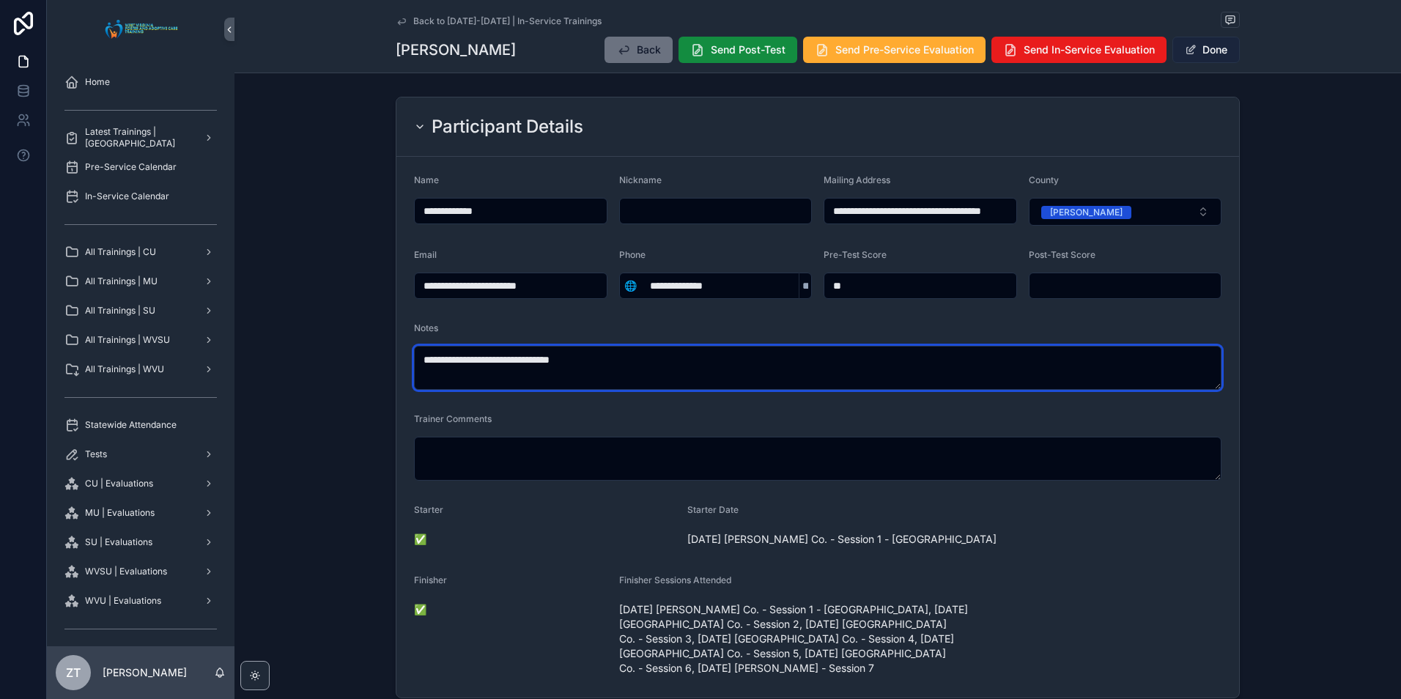
type textarea "**********"
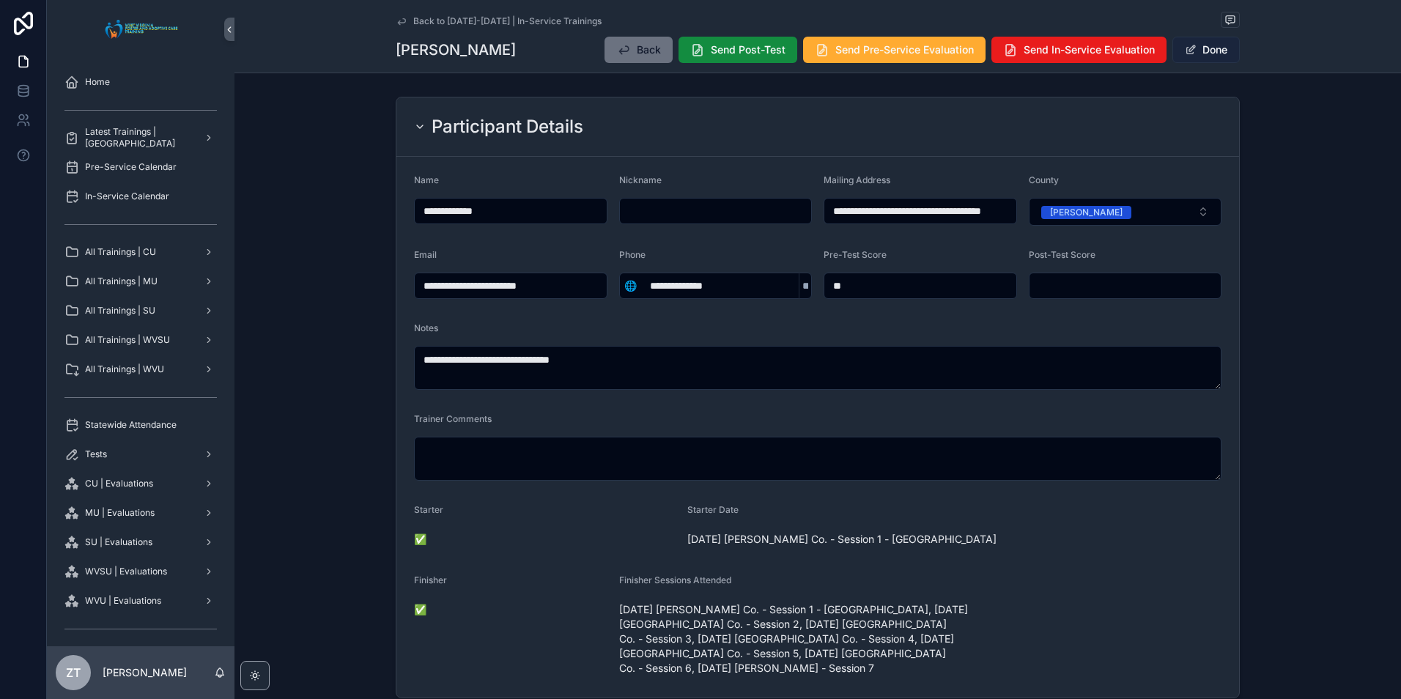
click at [1218, 52] on button "Done" at bounding box center [1205, 50] width 67 height 26
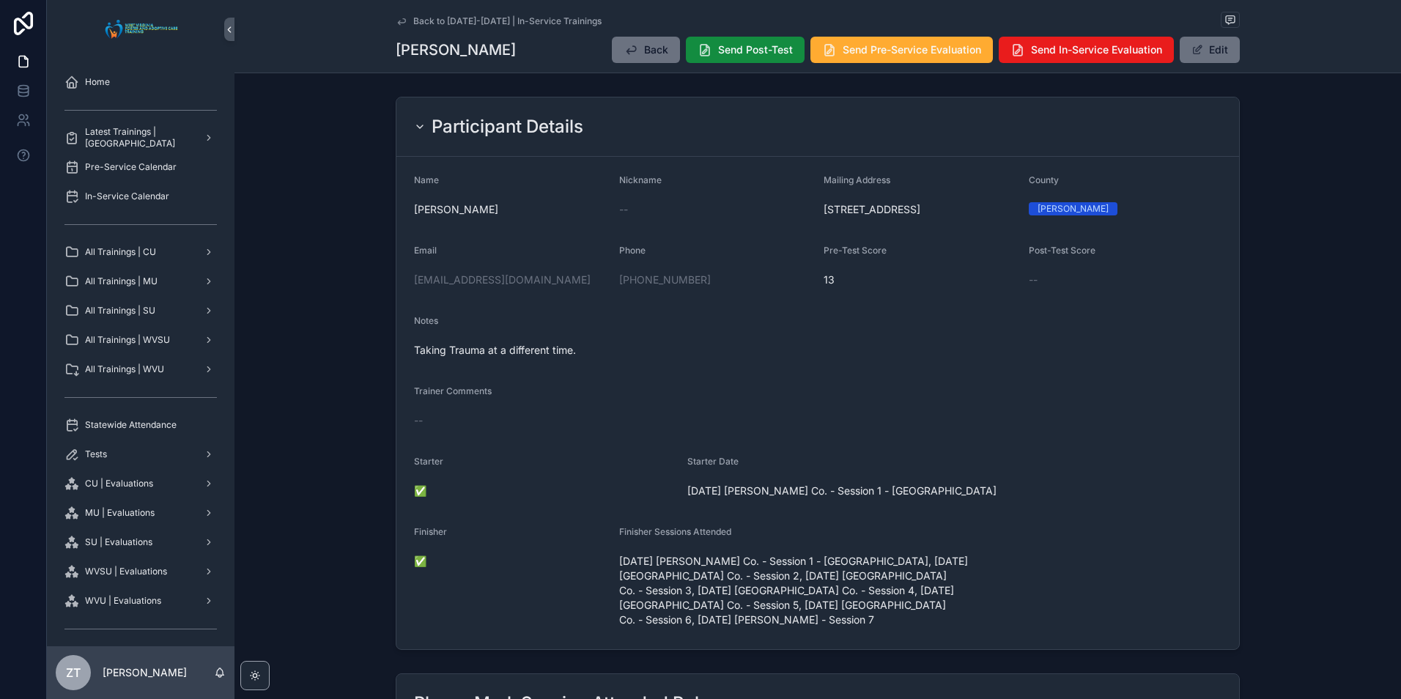
click at [400, 23] on icon "scrollable content" at bounding box center [401, 21] width 7 height 6
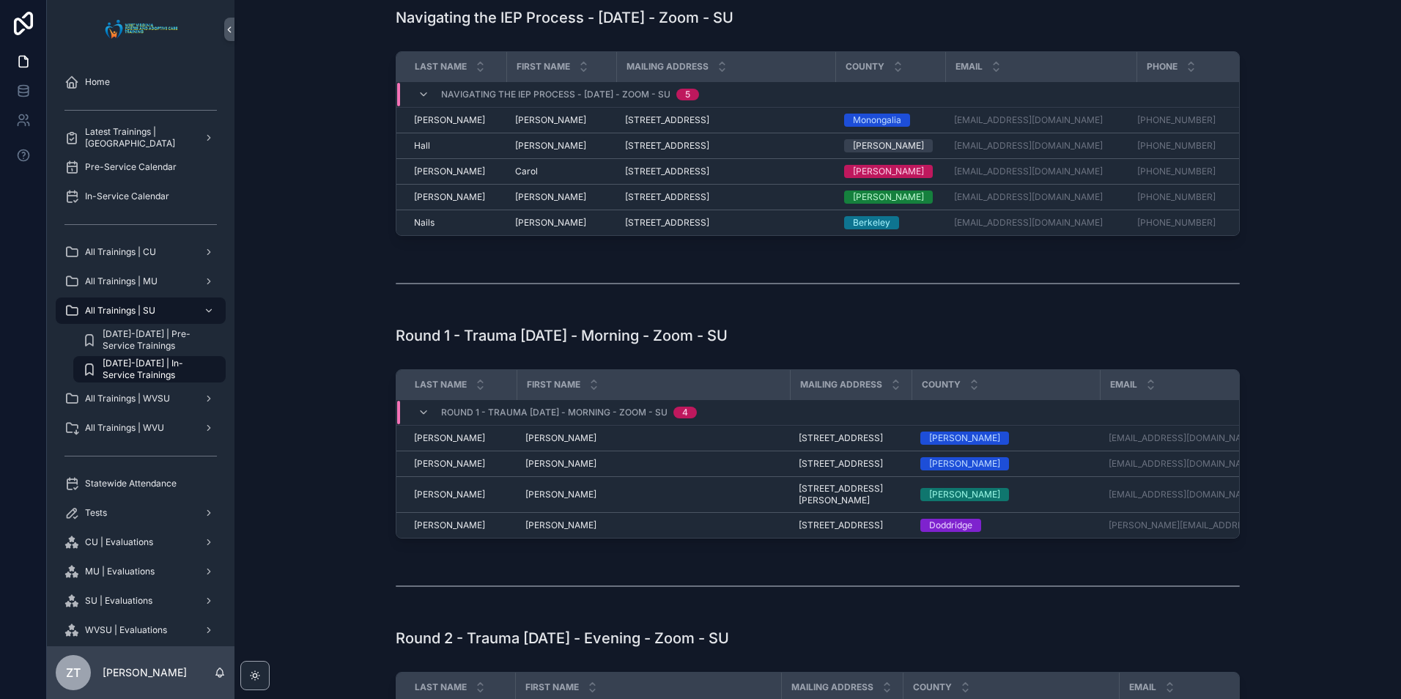
scroll to position [293, 0]
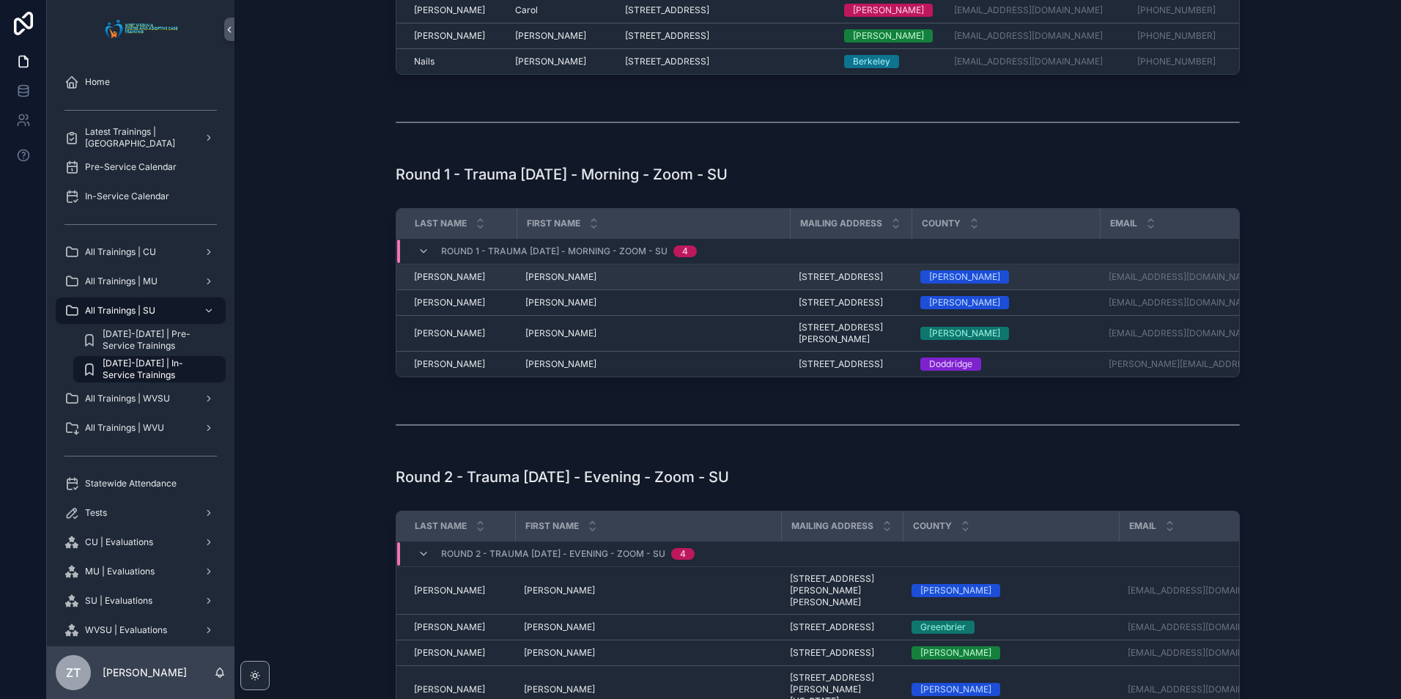
click at [537, 283] on span "[PERSON_NAME]" at bounding box center [560, 277] width 71 height 12
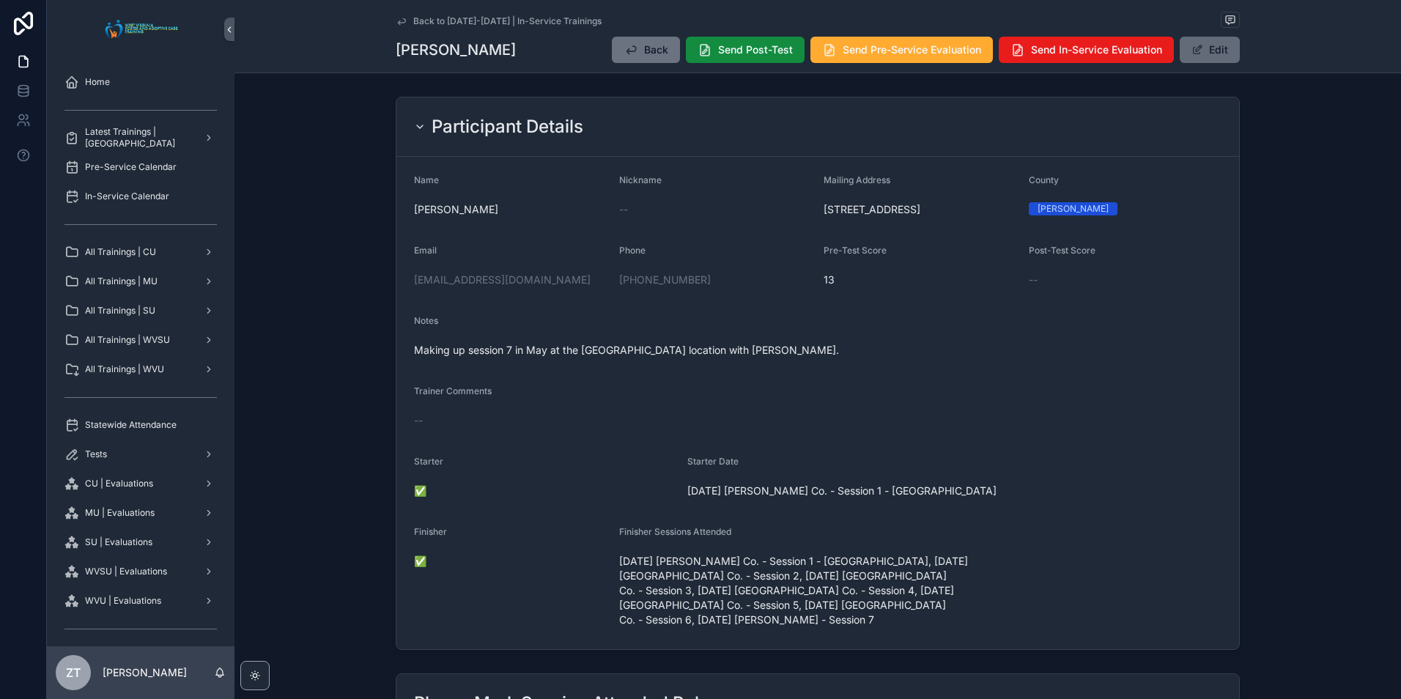
click at [1204, 49] on button "Edit" at bounding box center [1210, 50] width 60 height 26
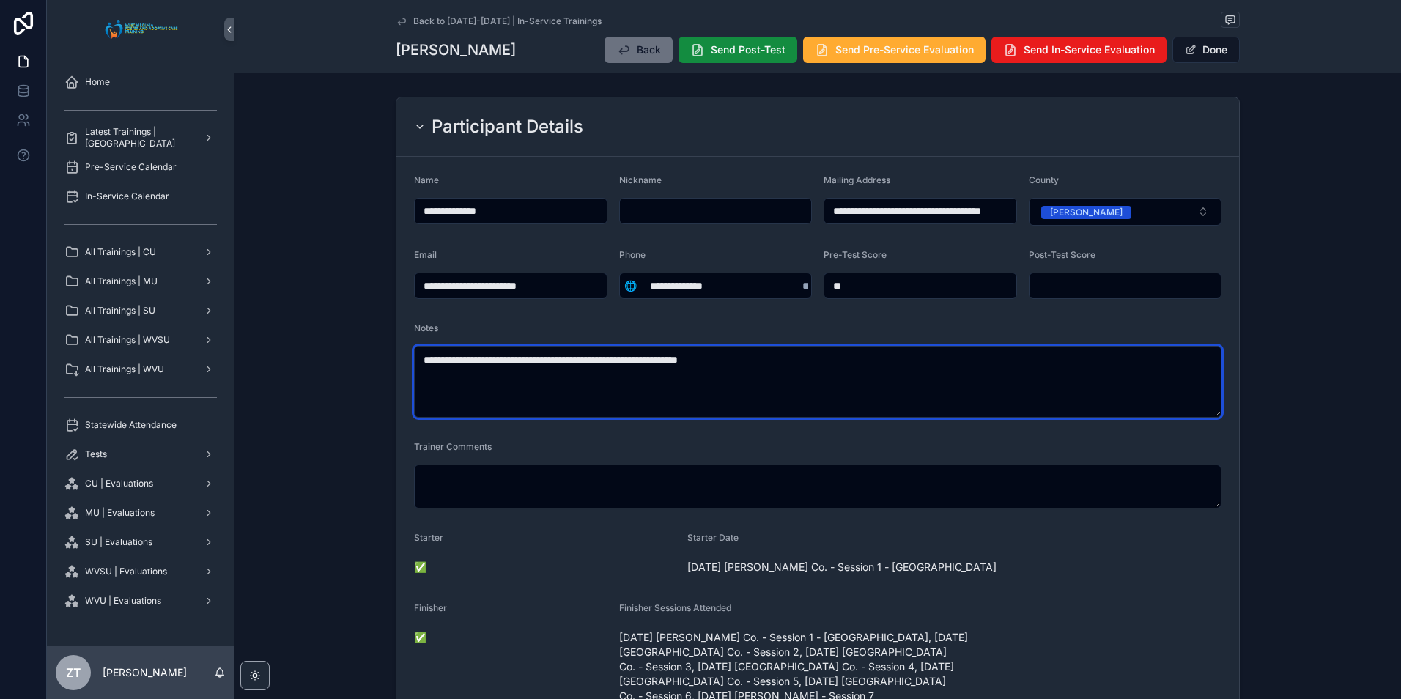
click at [764, 367] on textarea "**********" at bounding box center [817, 382] width 807 height 72
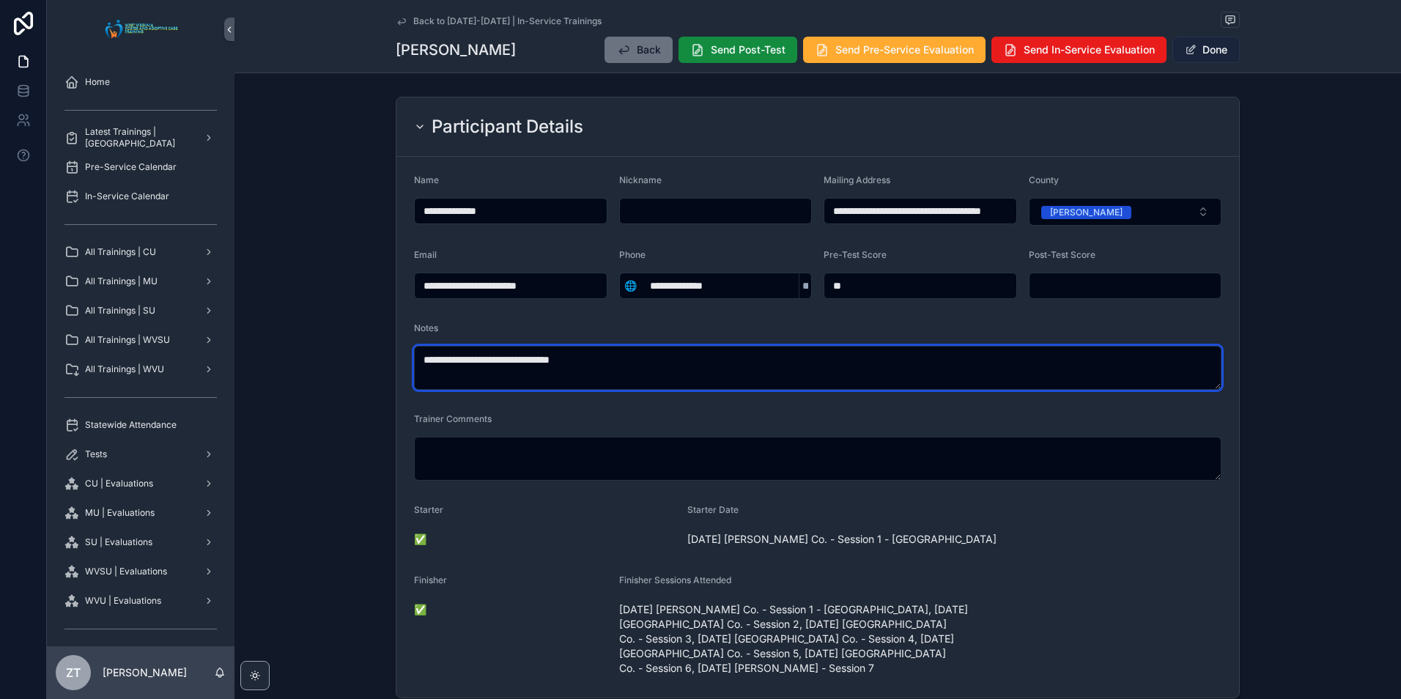
type textarea "**********"
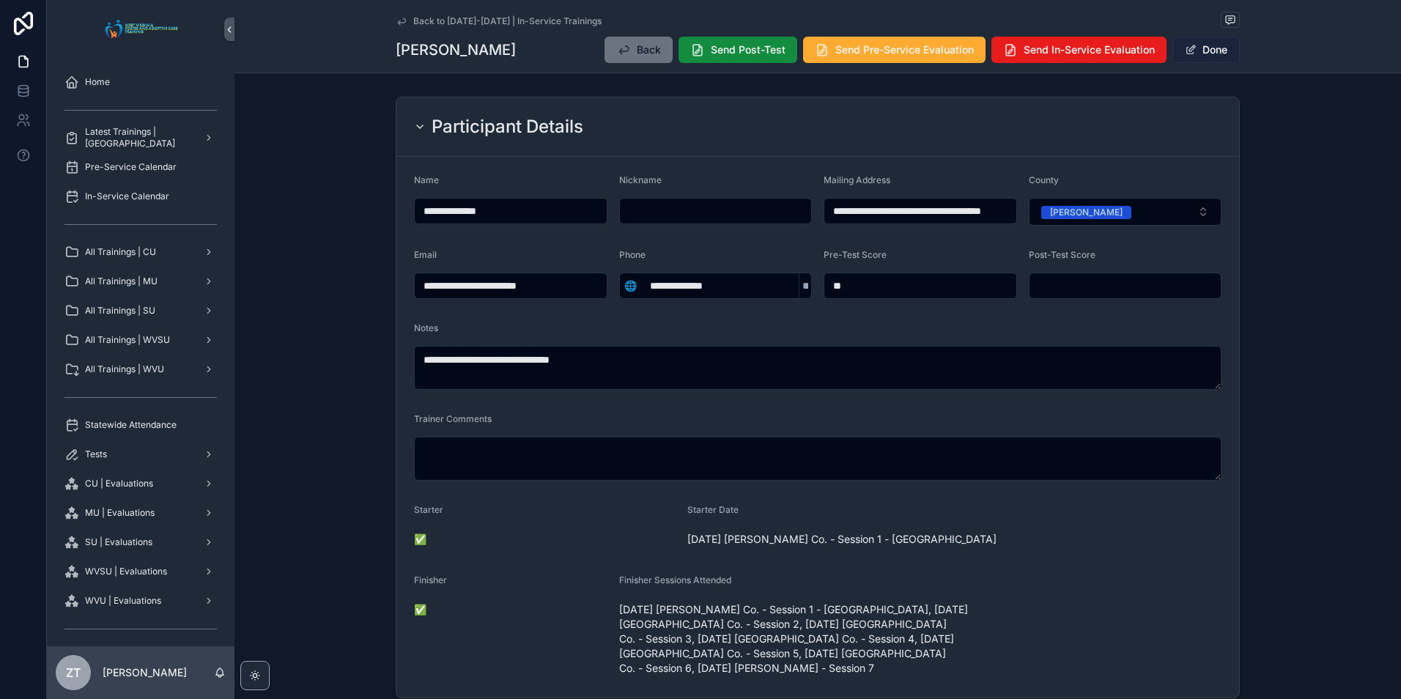
click at [1207, 53] on button "Done" at bounding box center [1205, 50] width 67 height 26
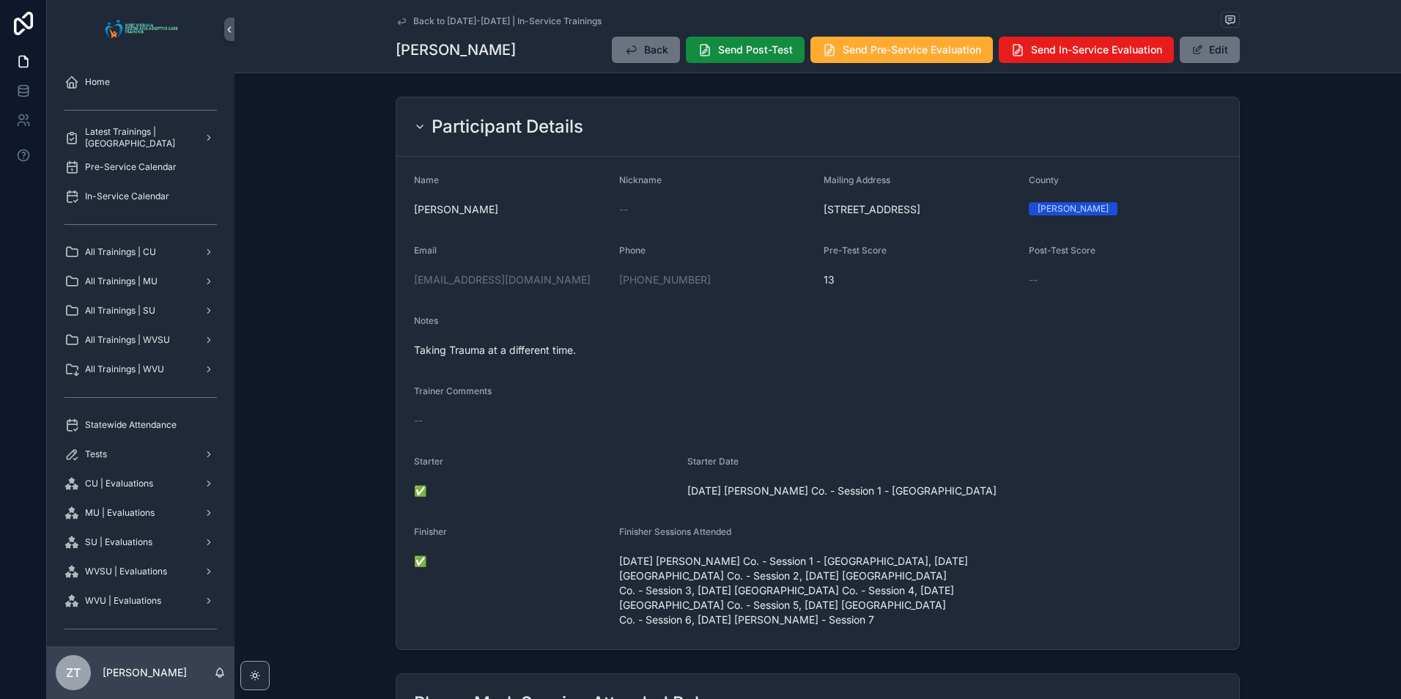
click at [401, 22] on icon "scrollable content" at bounding box center [401, 21] width 7 height 6
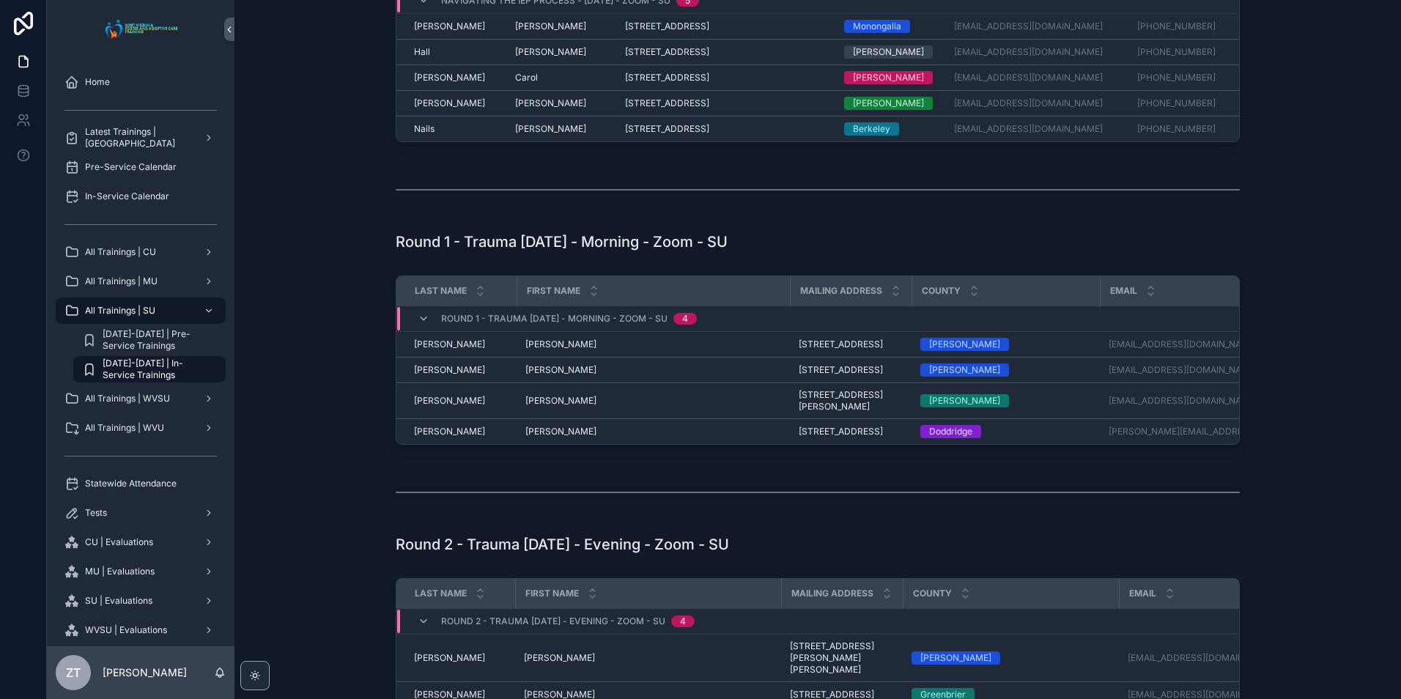
scroll to position [220, 0]
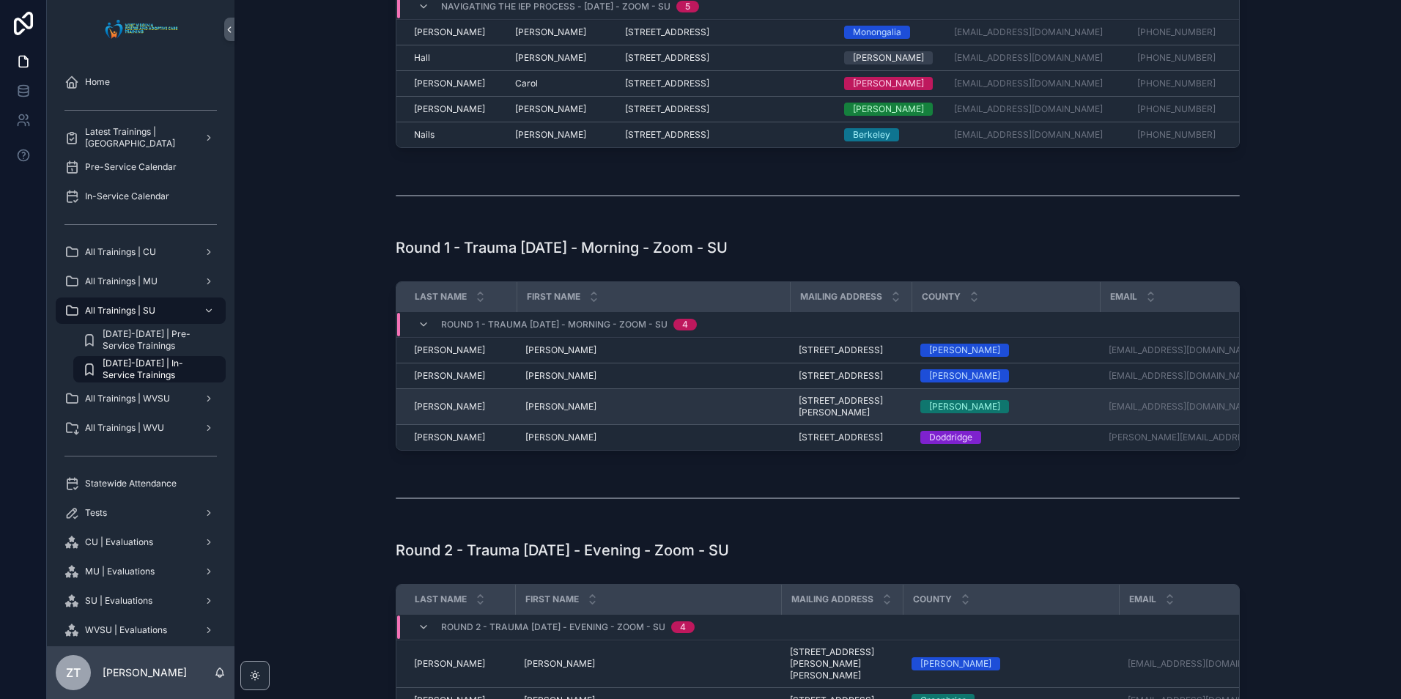
click at [537, 412] on span "[PERSON_NAME]" at bounding box center [560, 407] width 71 height 12
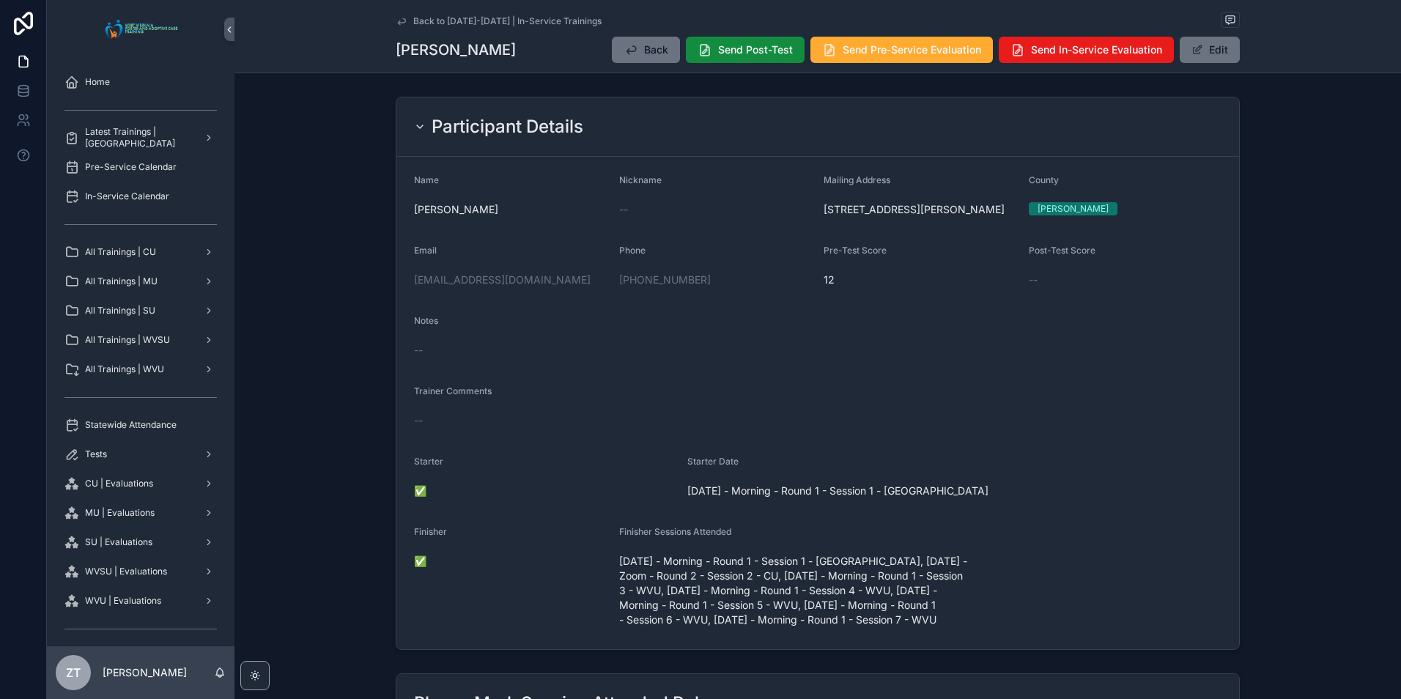
click at [396, 23] on icon "scrollable content" at bounding box center [402, 21] width 12 height 12
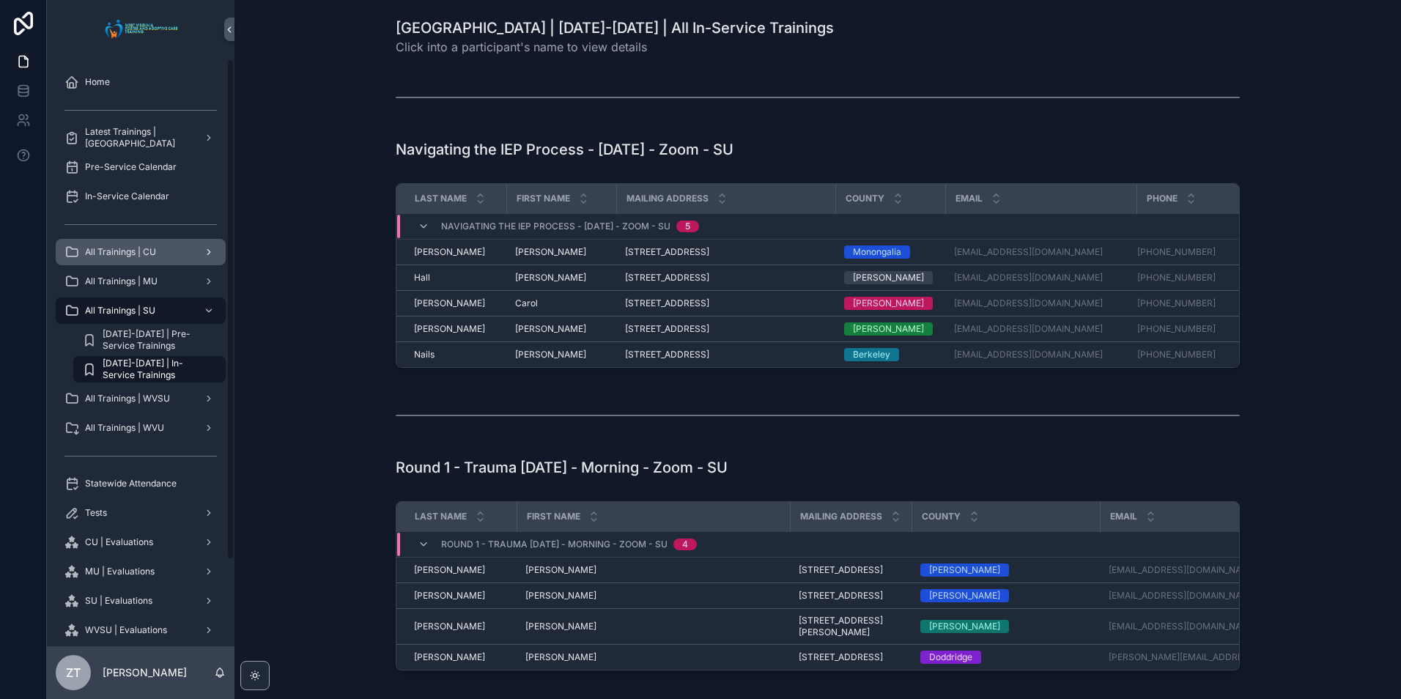
click at [158, 253] on div "All Trainings | CU" at bounding box center [140, 251] width 152 height 23
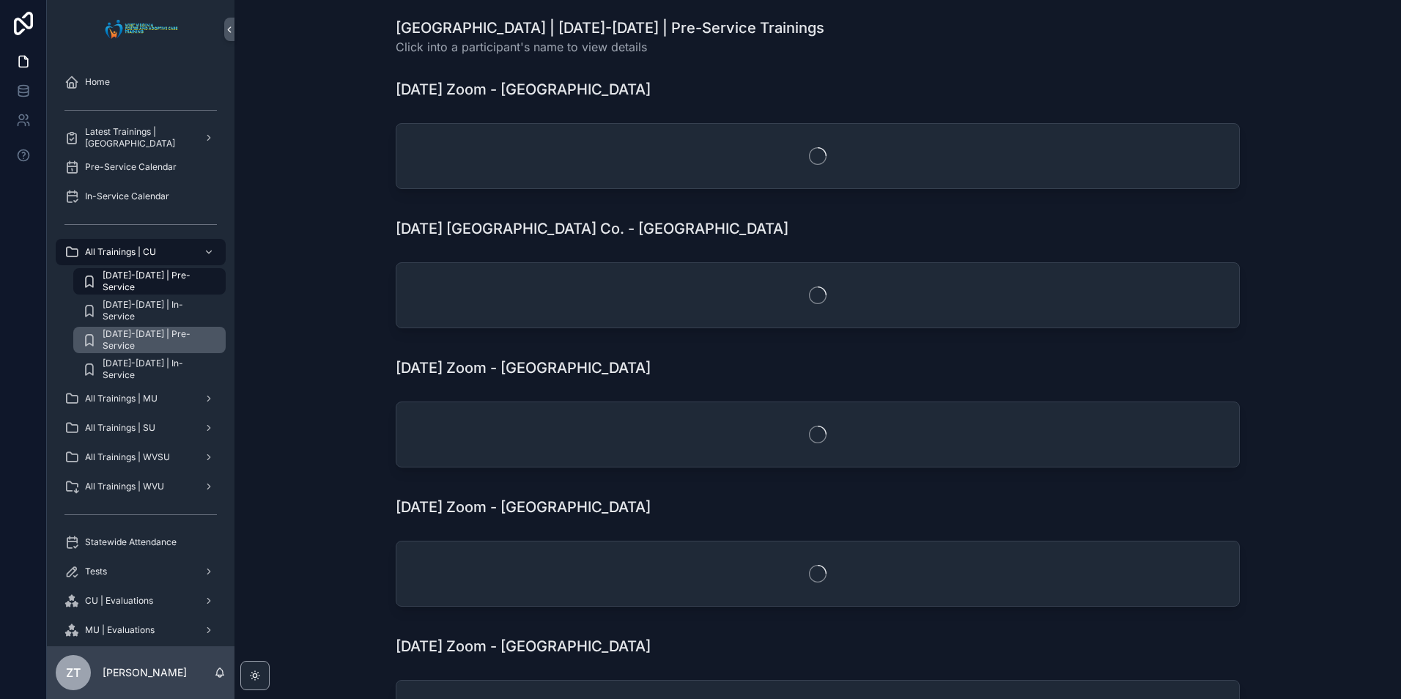
click at [166, 344] on span "[DATE]-[DATE] | Pre-Service" at bounding box center [157, 339] width 108 height 23
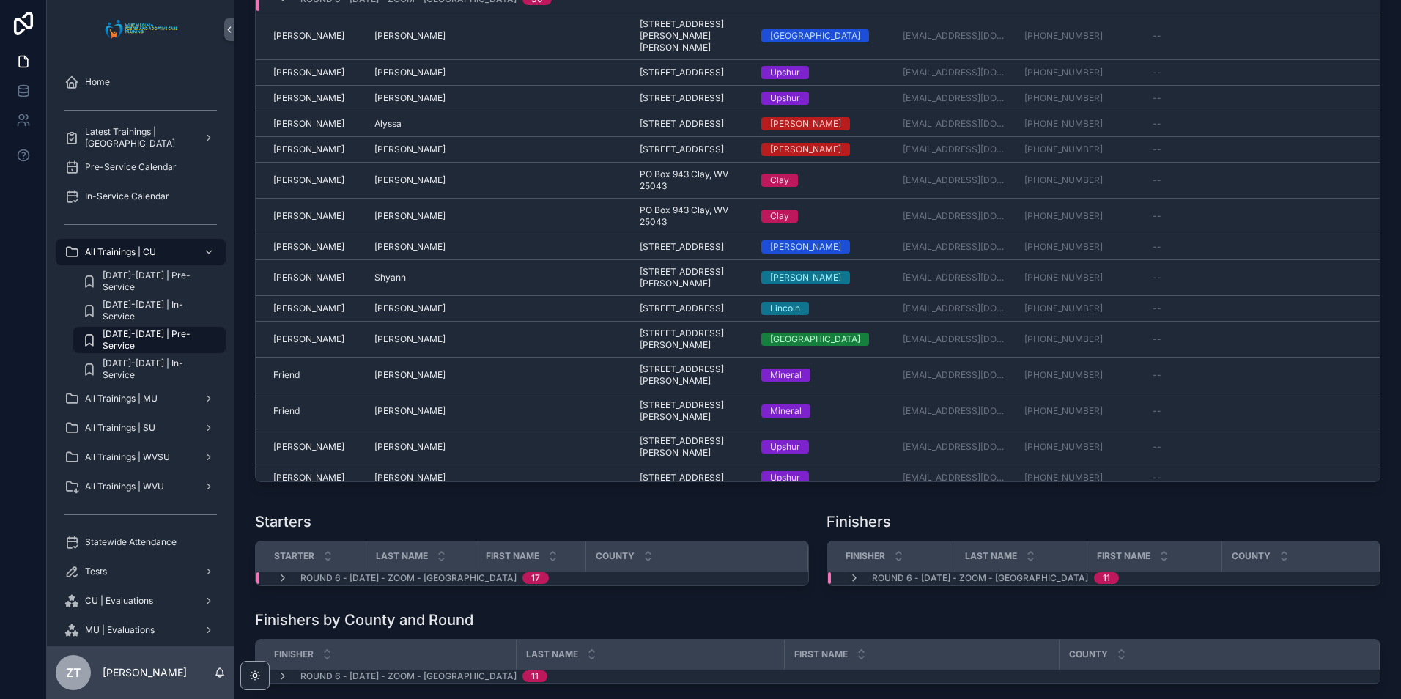
scroll to position [1644, 0]
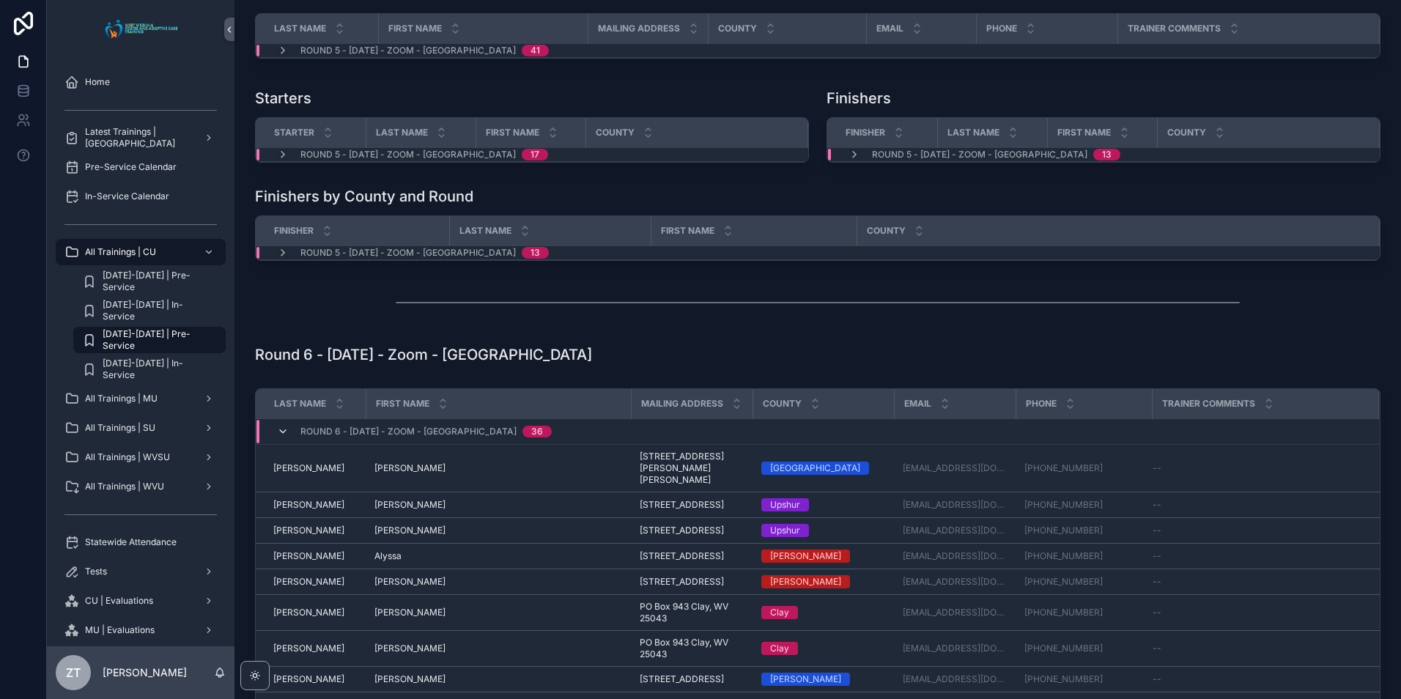
click at [280, 437] on icon "scrollable content" at bounding box center [283, 432] width 12 height 12
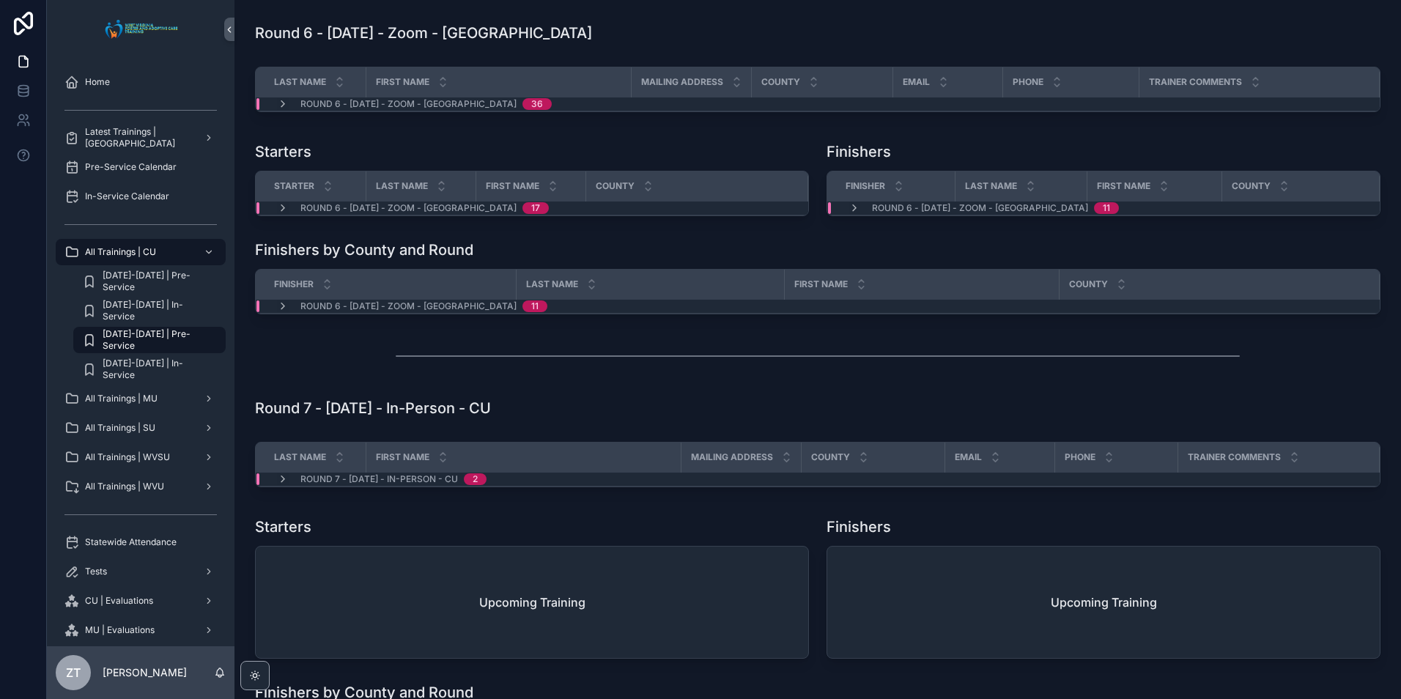
scroll to position [1977, 0]
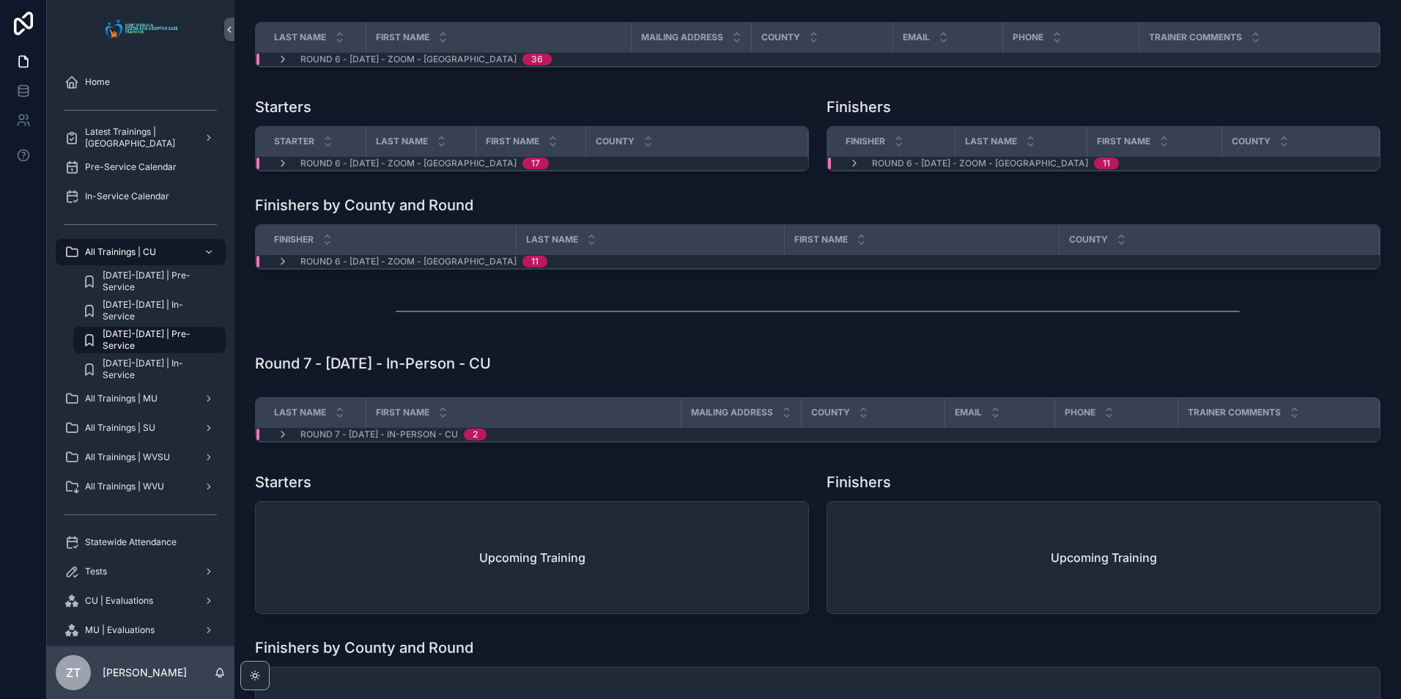
click at [276, 440] on div "Round 7 - [DATE] - In-Person - CU 2" at bounding box center [381, 435] width 245 height 12
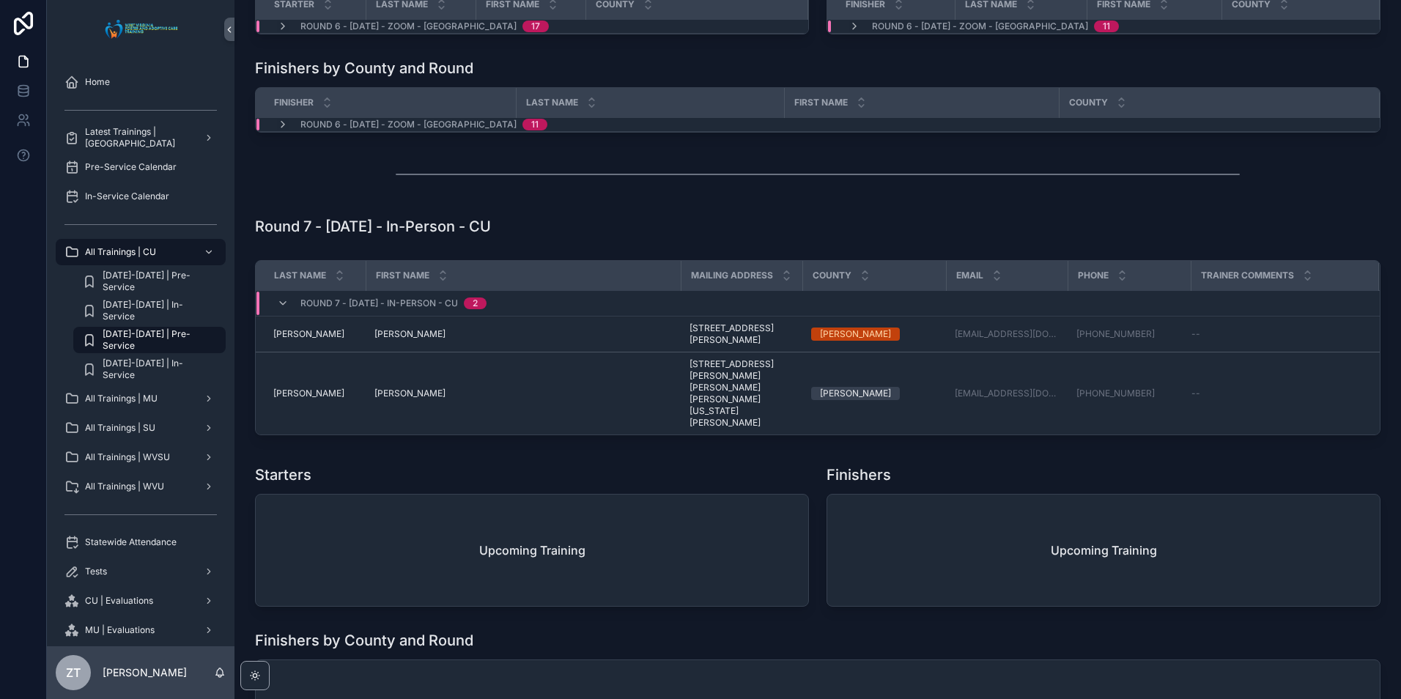
scroll to position [2123, 0]
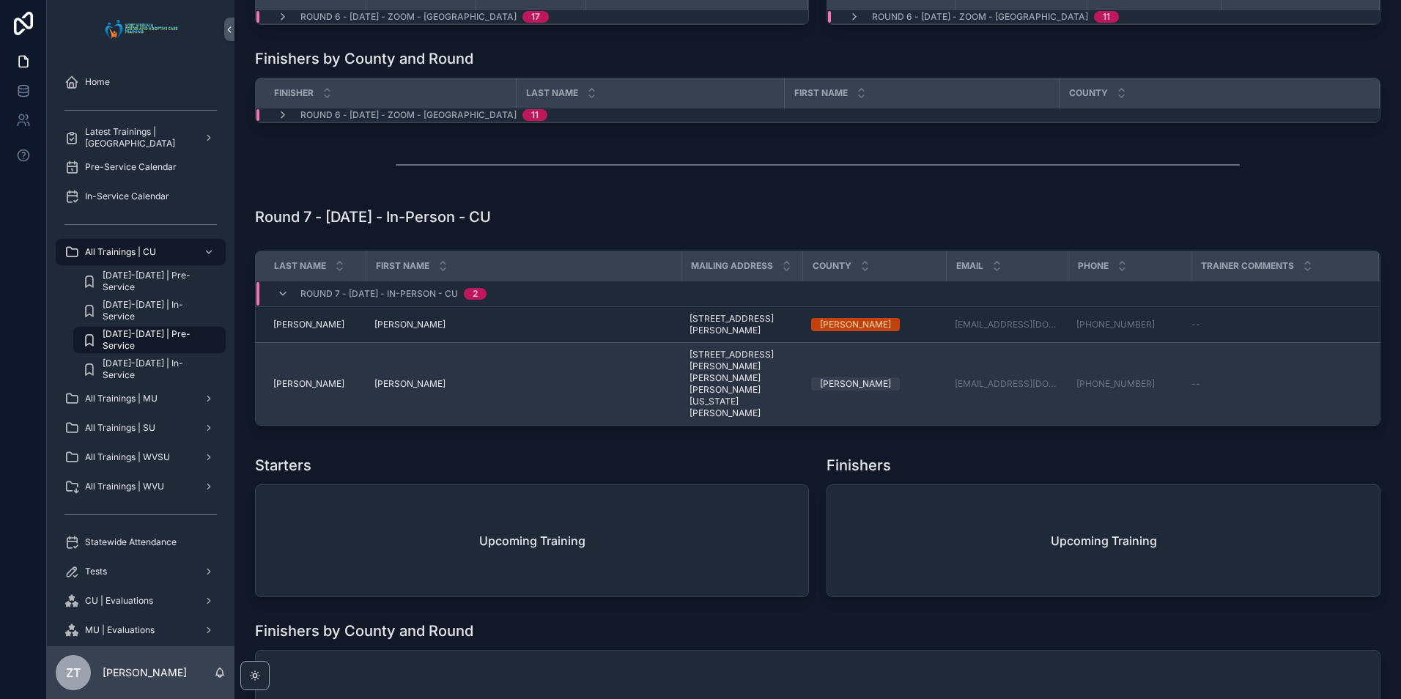
click at [388, 390] on span "[PERSON_NAME]" at bounding box center [409, 384] width 71 height 12
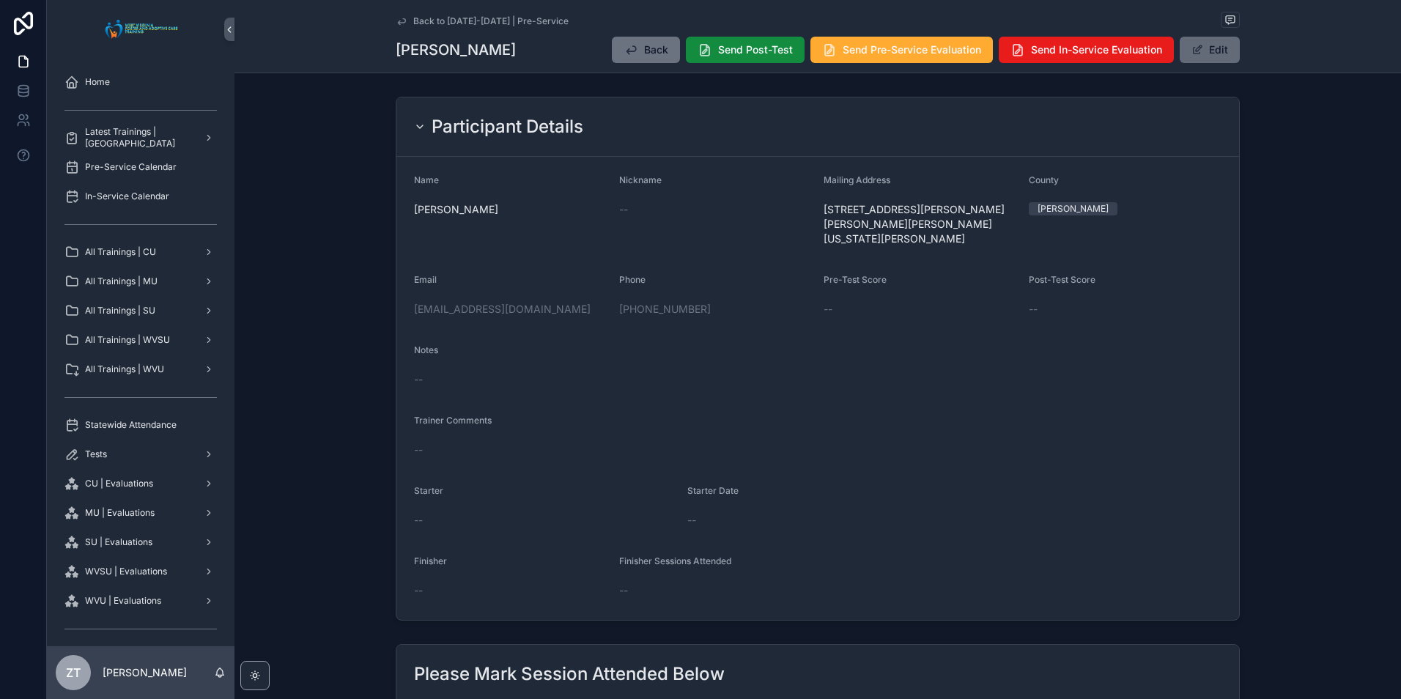
click at [1201, 48] on button "Edit" at bounding box center [1210, 50] width 60 height 26
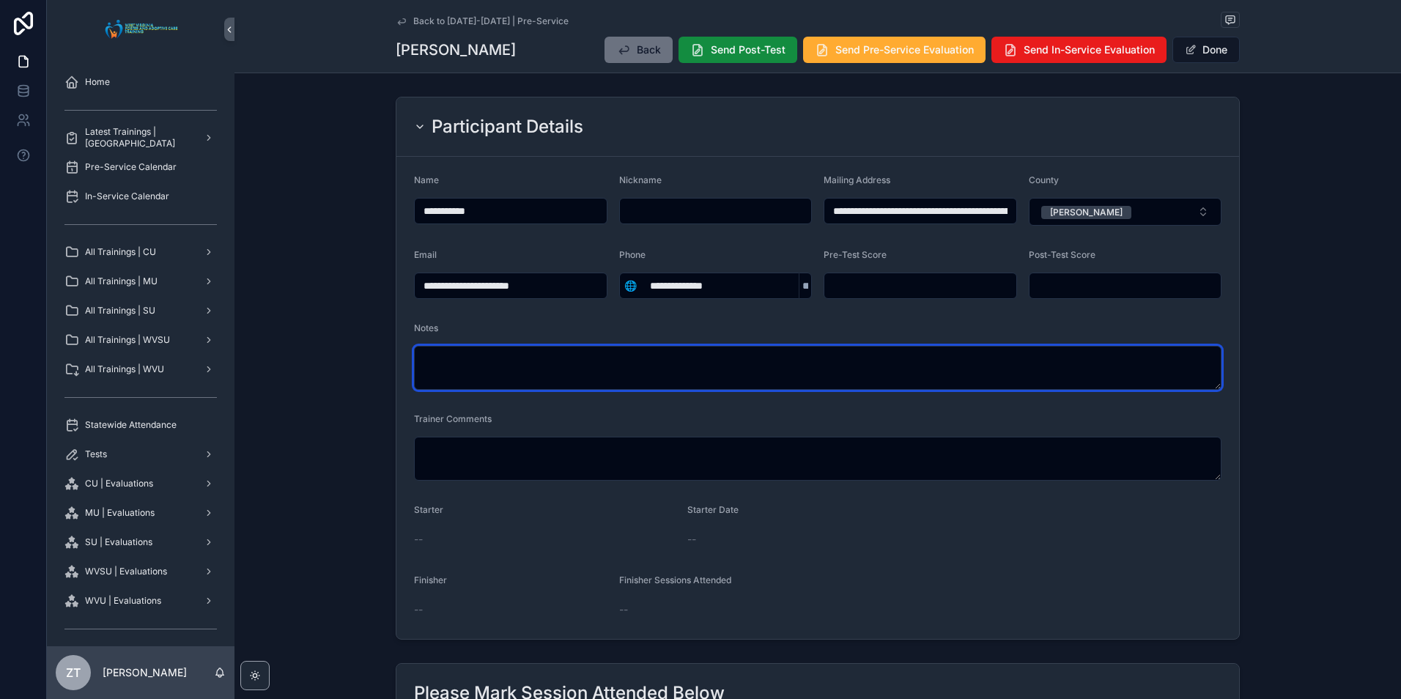
click at [639, 359] on textarea "scrollable content" at bounding box center [817, 368] width 807 height 44
type textarea "**********"
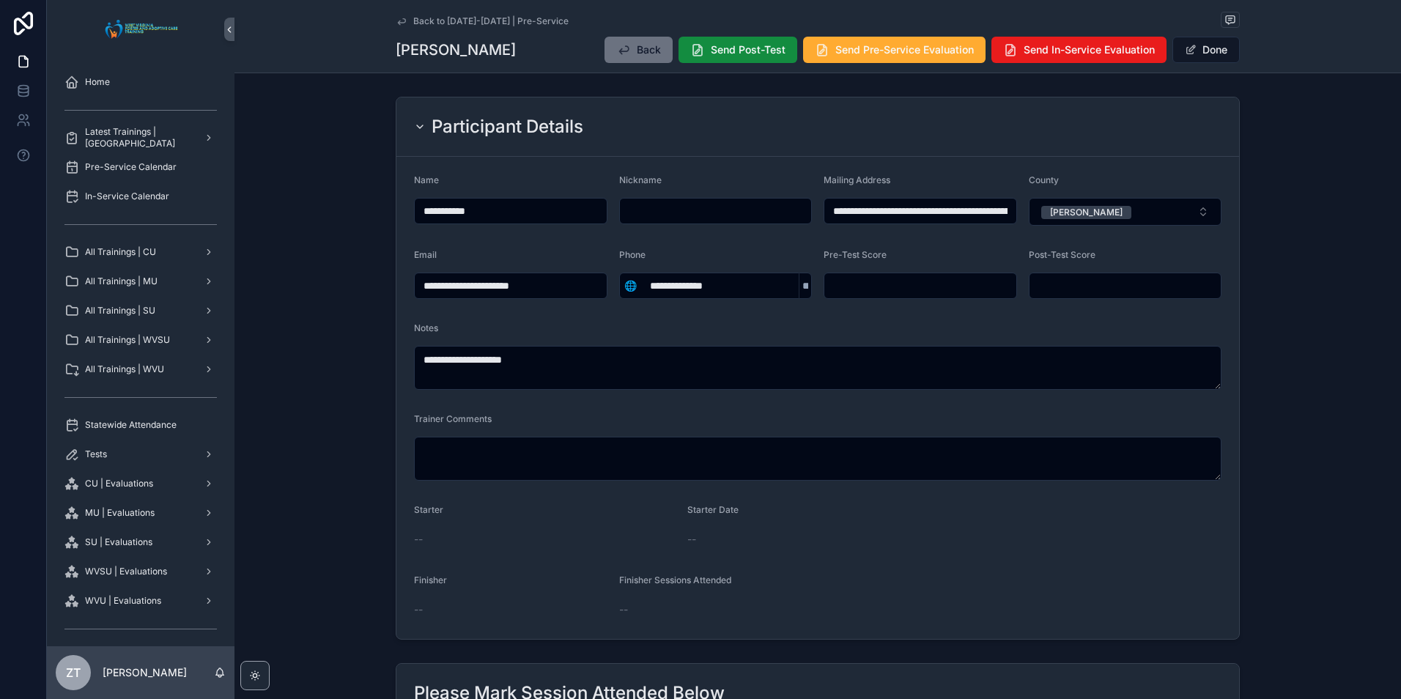
click at [1198, 52] on button "Done" at bounding box center [1205, 50] width 67 height 26
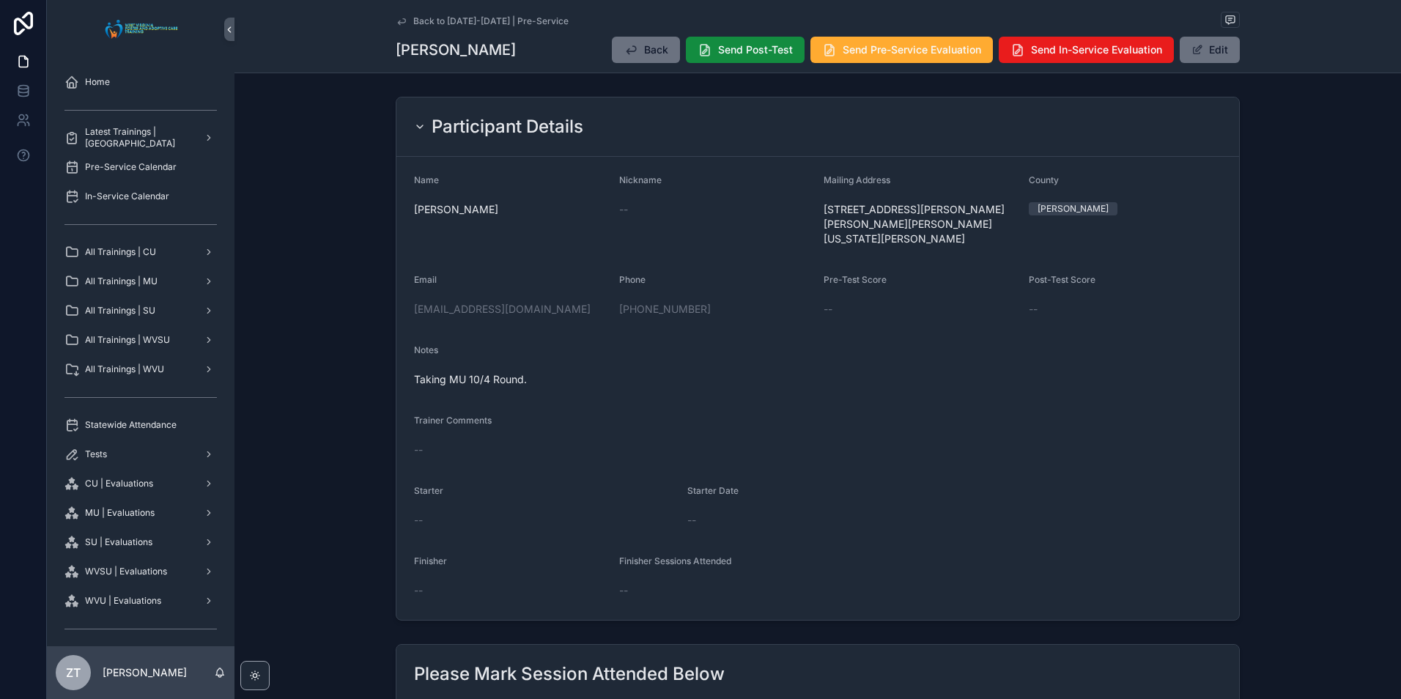
click at [396, 17] on icon "scrollable content" at bounding box center [402, 21] width 12 height 12
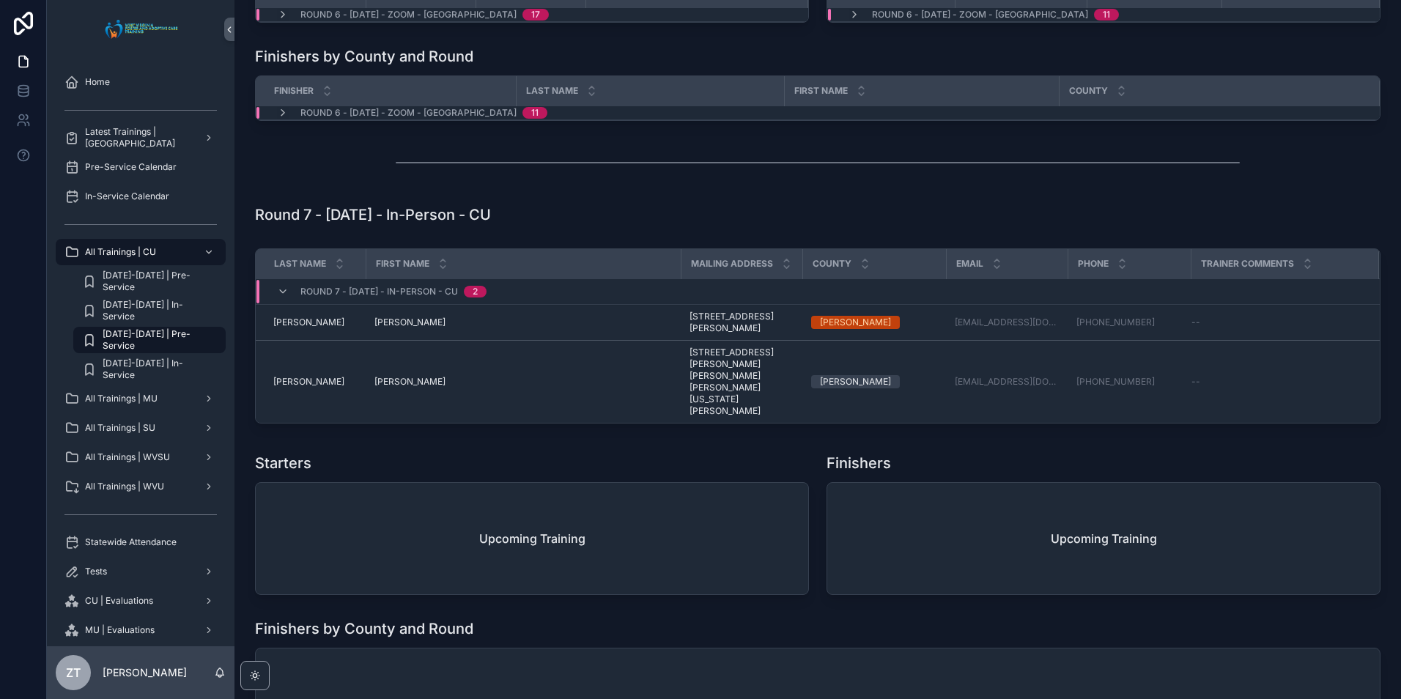
scroll to position [2125, 0]
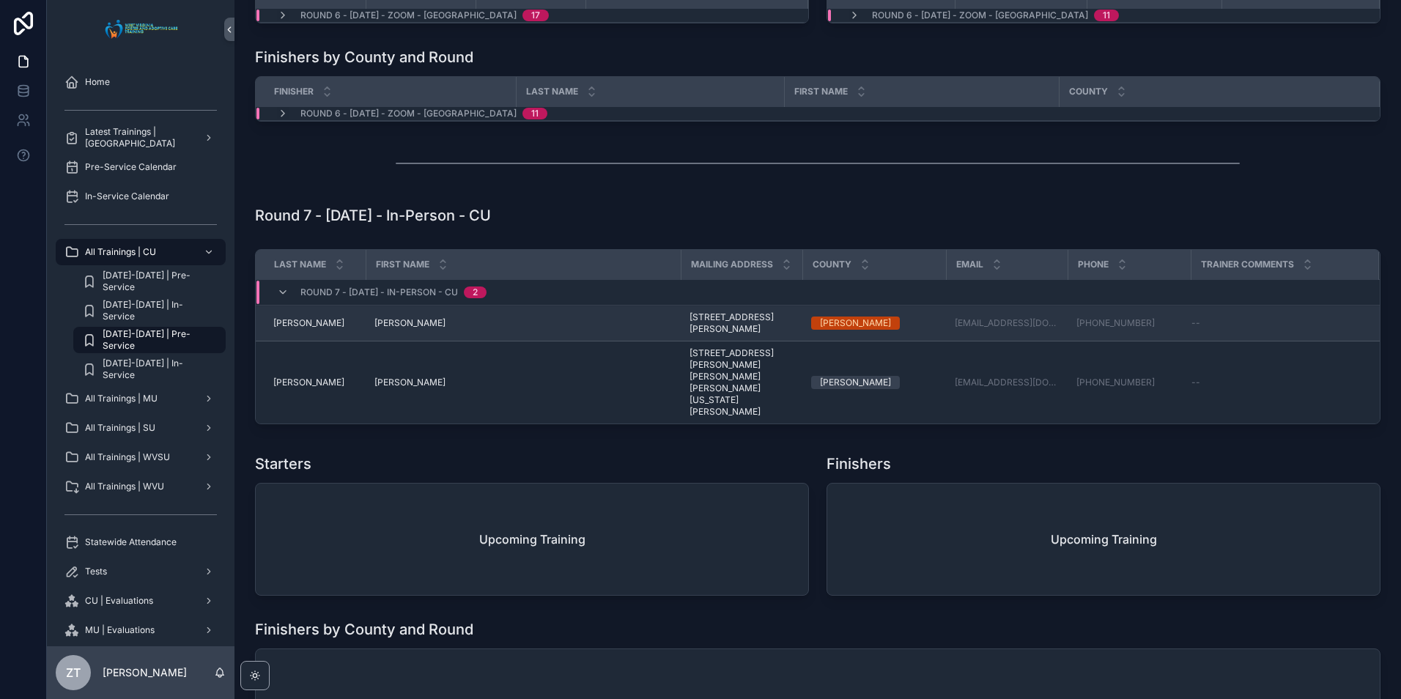
click at [385, 329] on span "[PERSON_NAME]" at bounding box center [409, 323] width 71 height 12
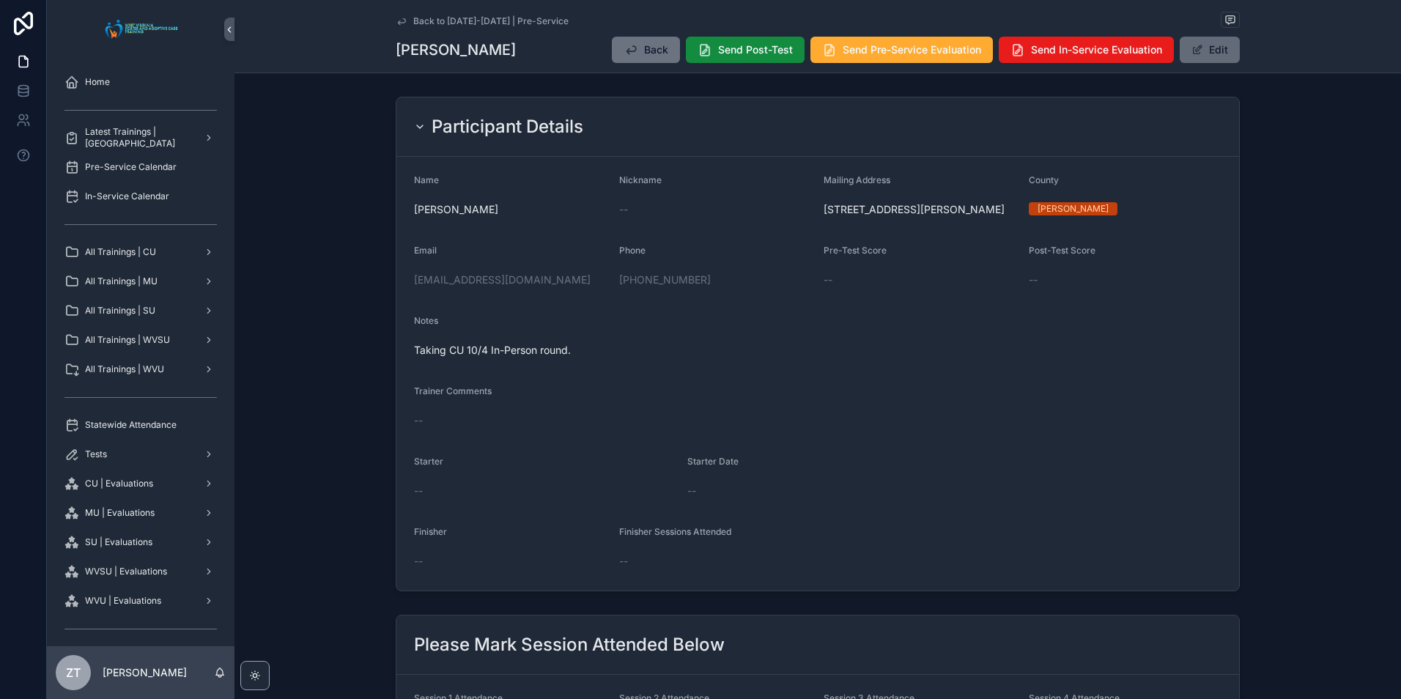
click at [1194, 55] on span "scrollable content" at bounding box center [1197, 50] width 12 height 12
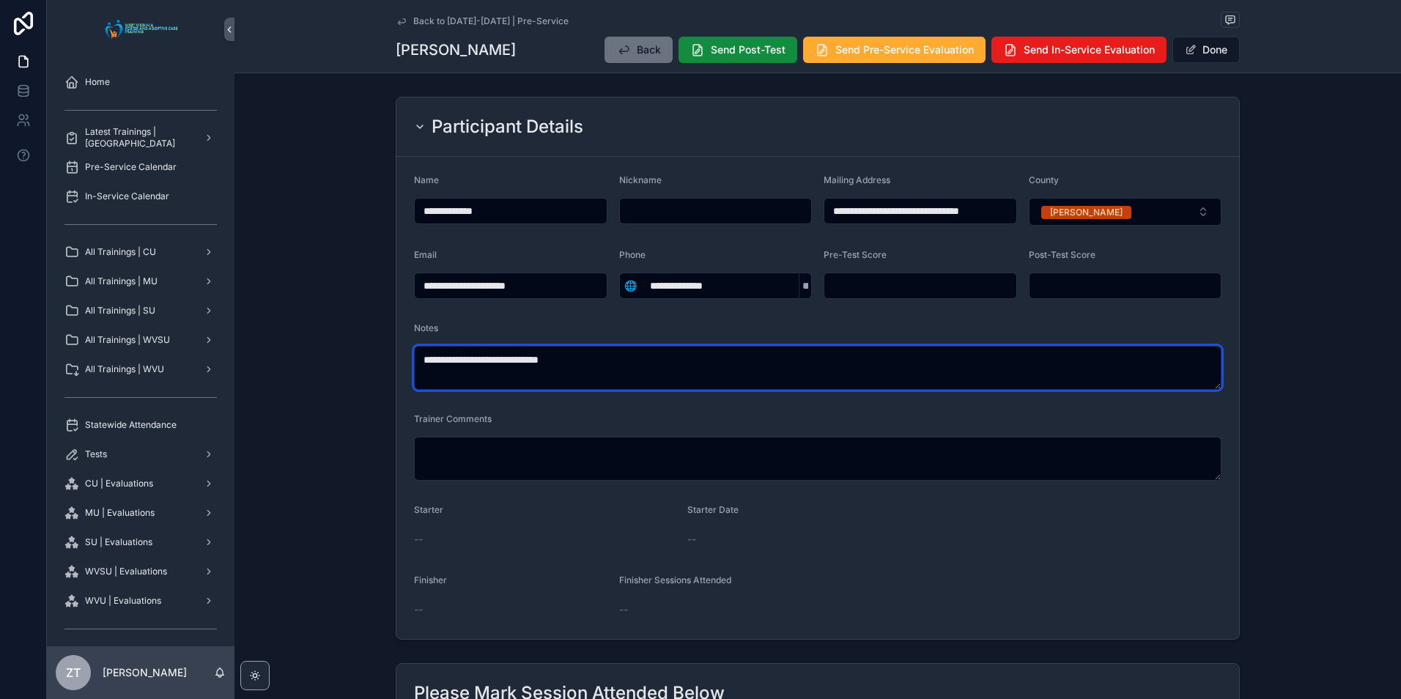
click at [470, 362] on textarea "**********" at bounding box center [817, 368] width 807 height 44
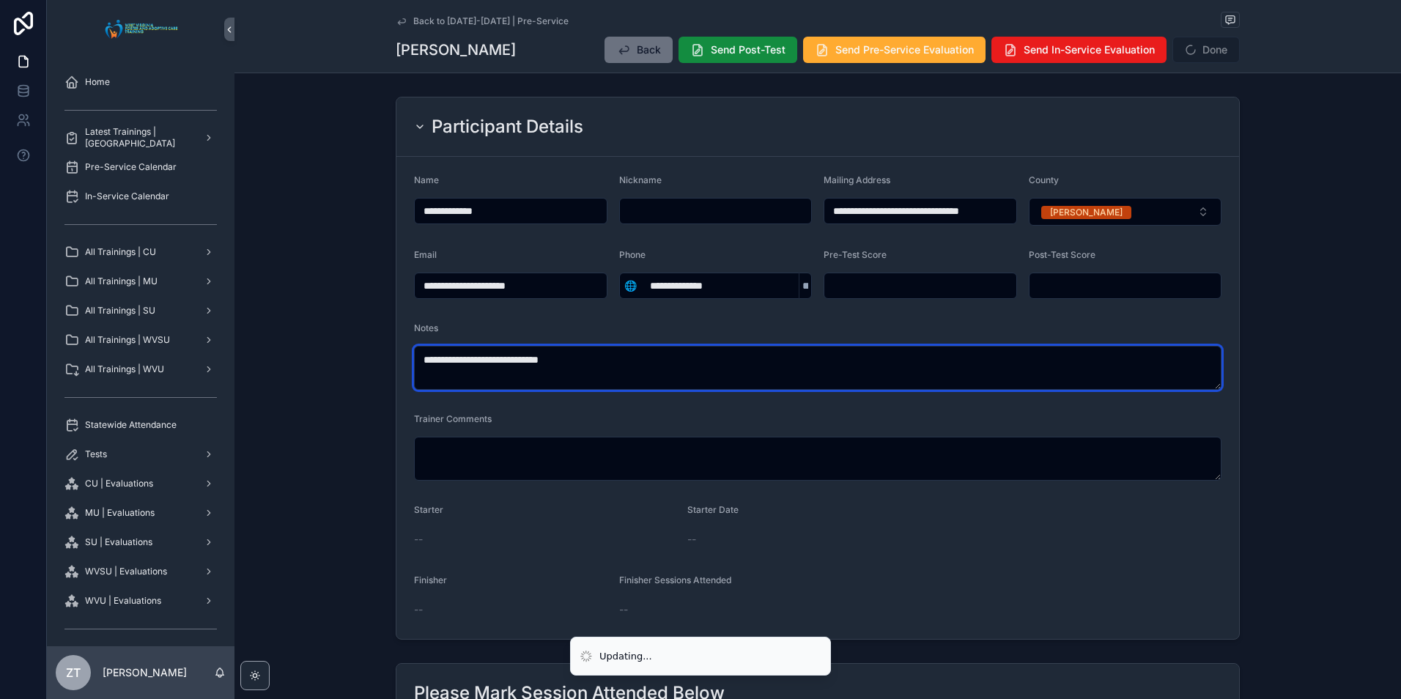
click at [547, 360] on textarea "**********" at bounding box center [817, 368] width 807 height 44
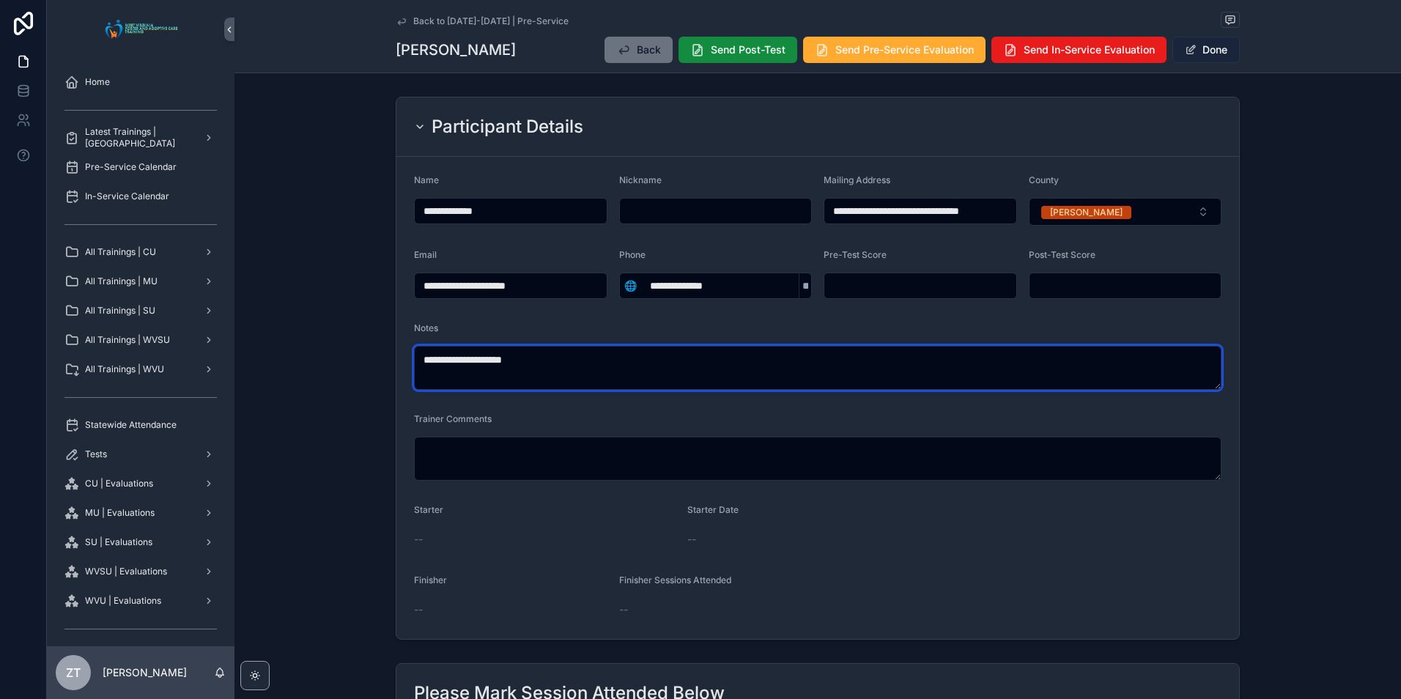
type textarea "**********"
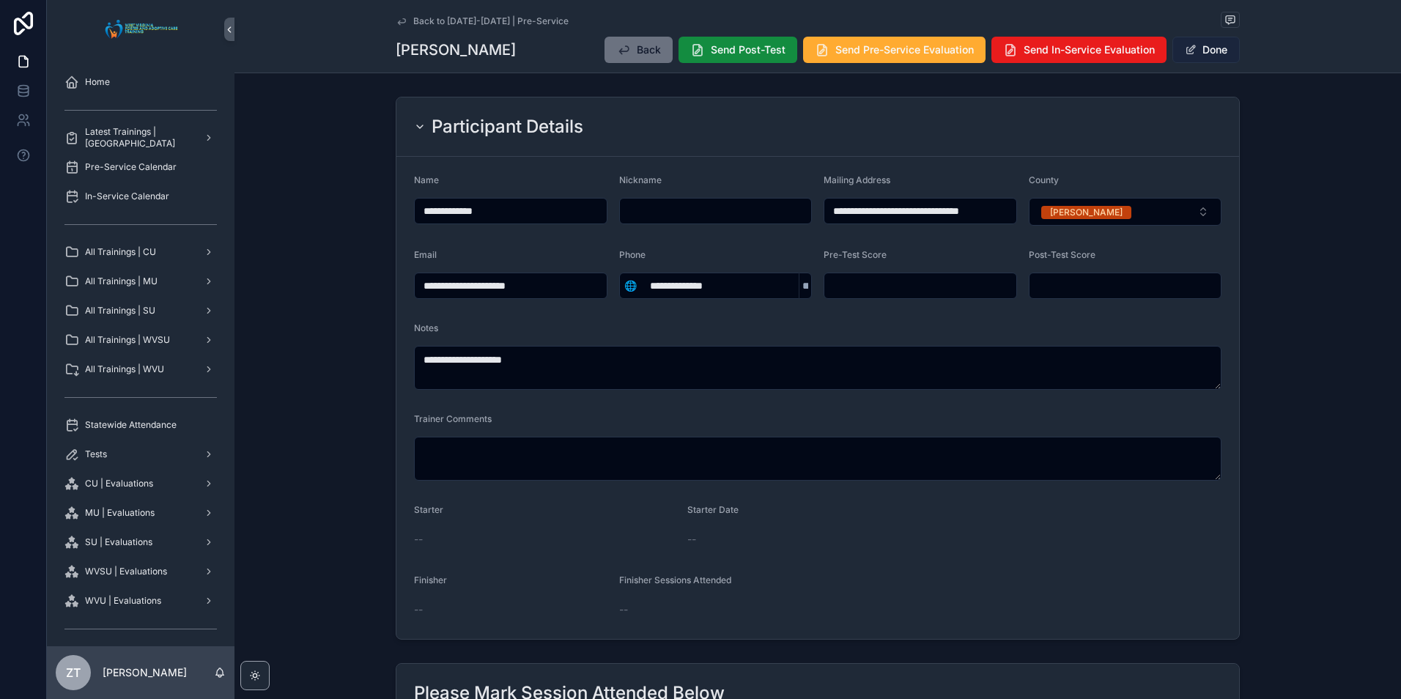
click at [1199, 54] on button "Done" at bounding box center [1205, 50] width 67 height 26
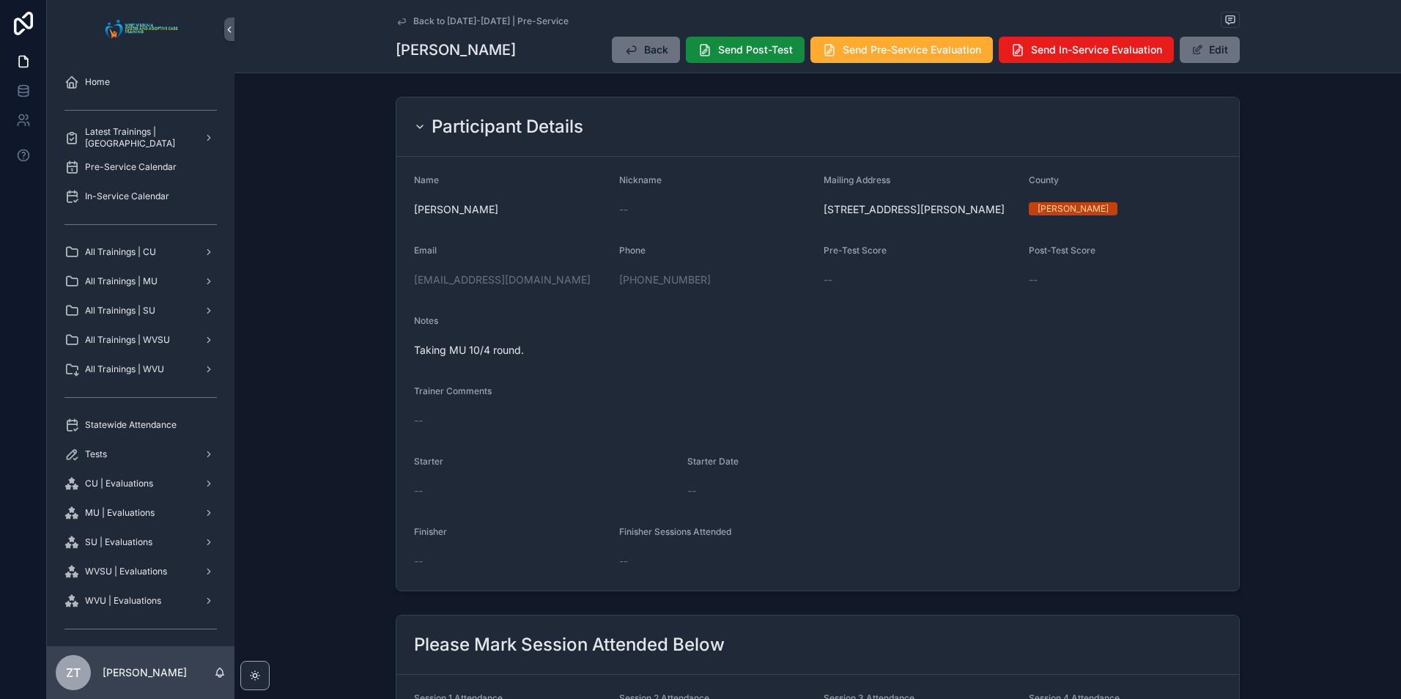
click at [396, 20] on icon "scrollable content" at bounding box center [402, 21] width 12 height 12
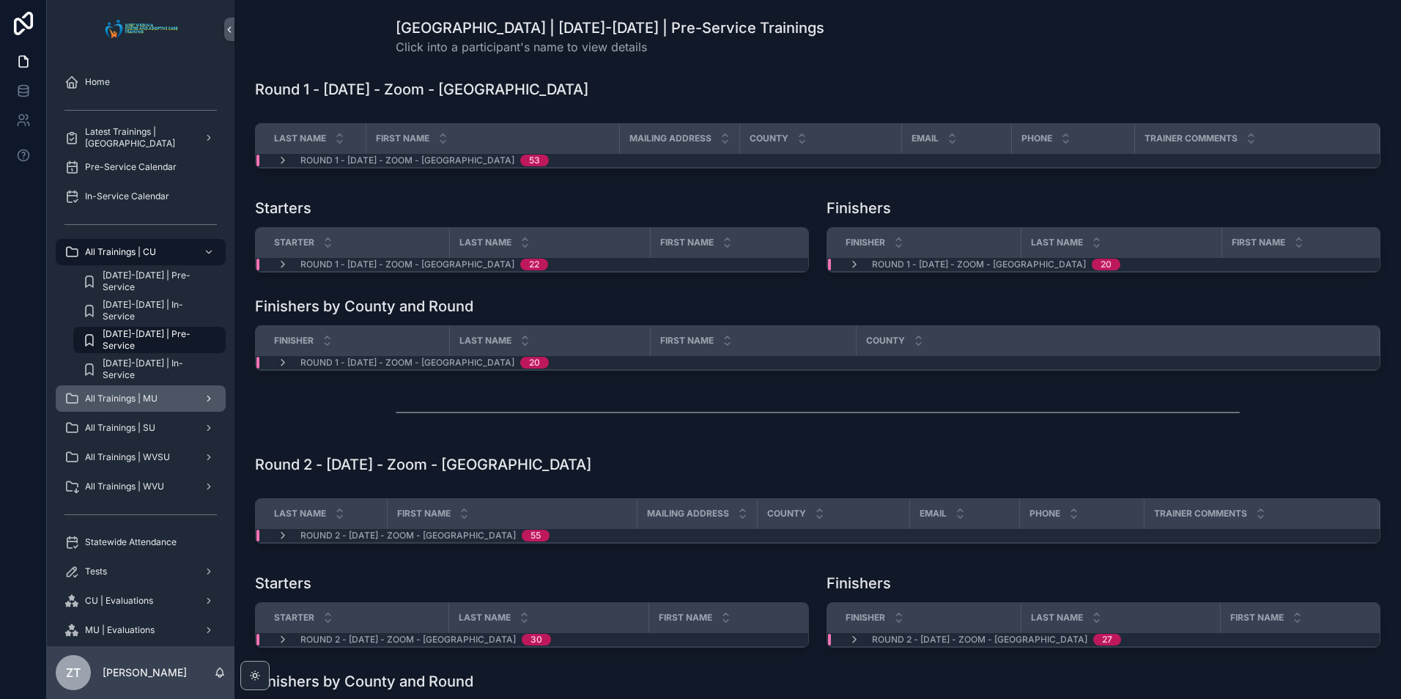
click at [155, 395] on span "All Trainings | MU" at bounding box center [121, 399] width 73 height 12
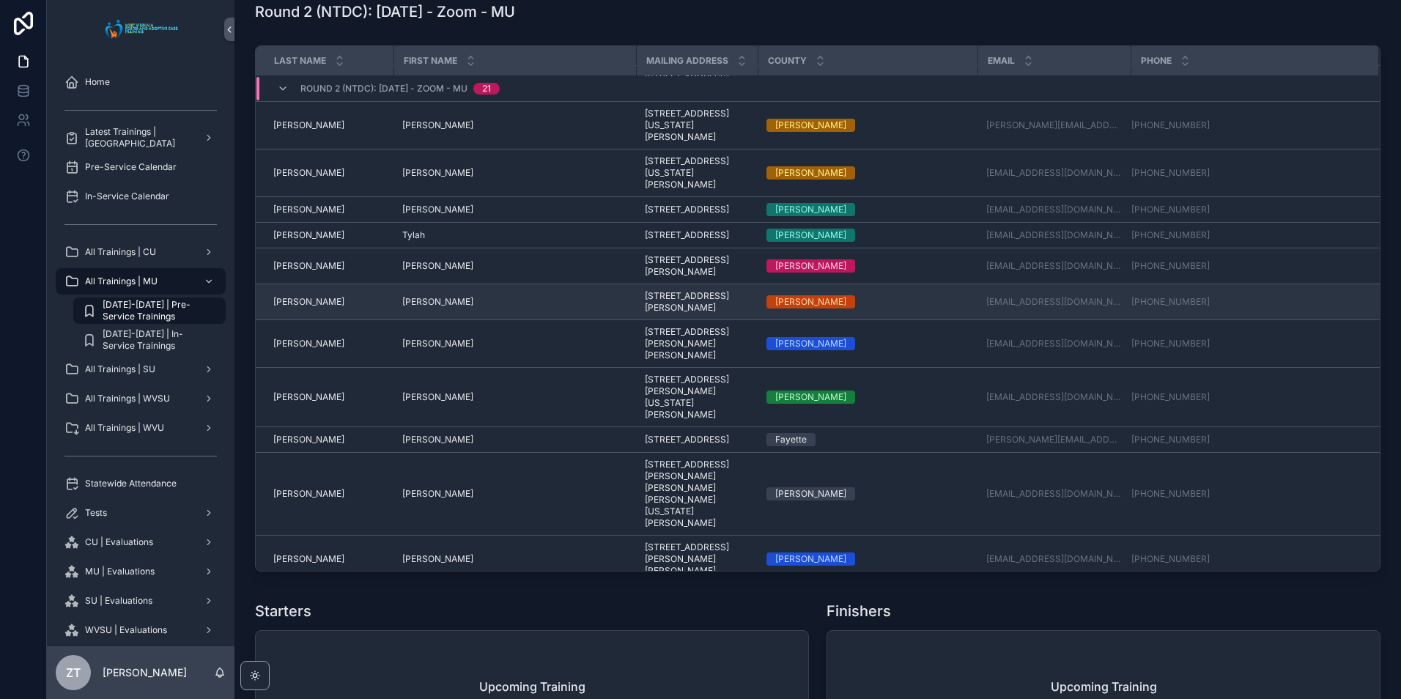
scroll to position [147, 0]
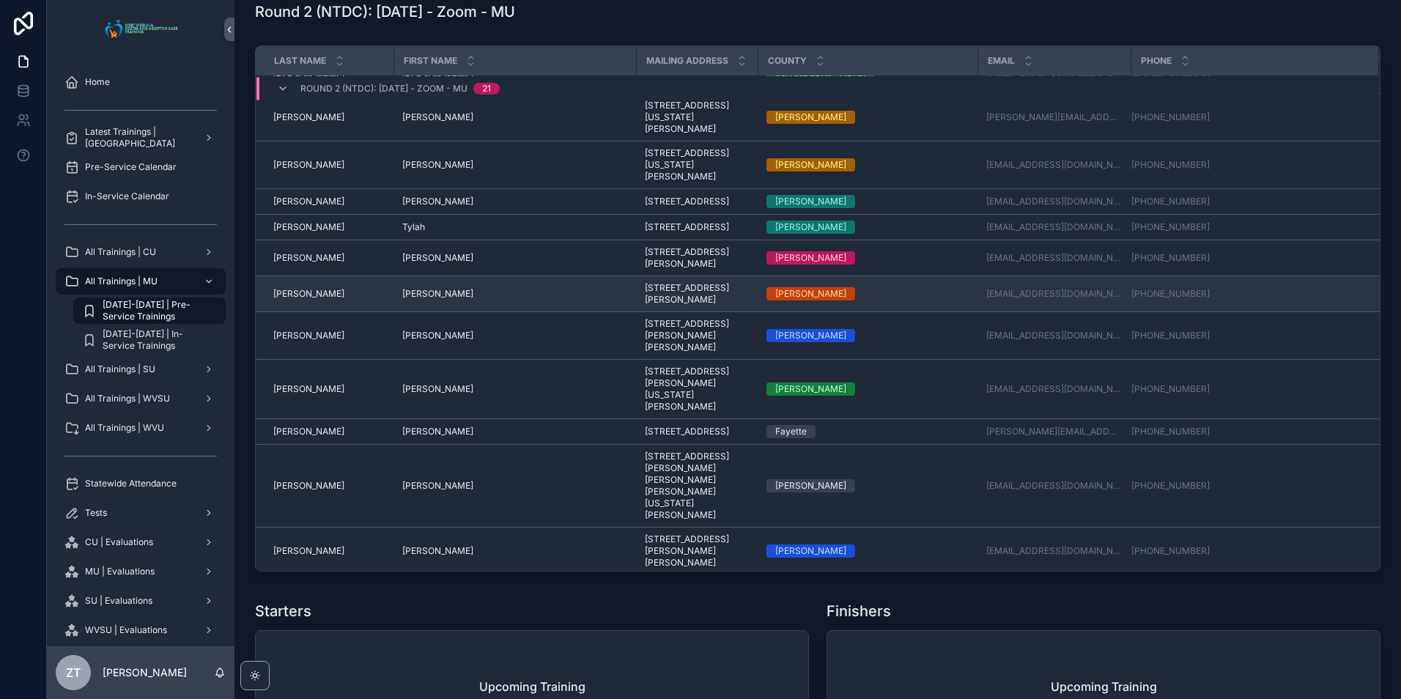
click at [313, 300] on div "[PERSON_NAME] [PERSON_NAME]" at bounding box center [328, 294] width 111 height 12
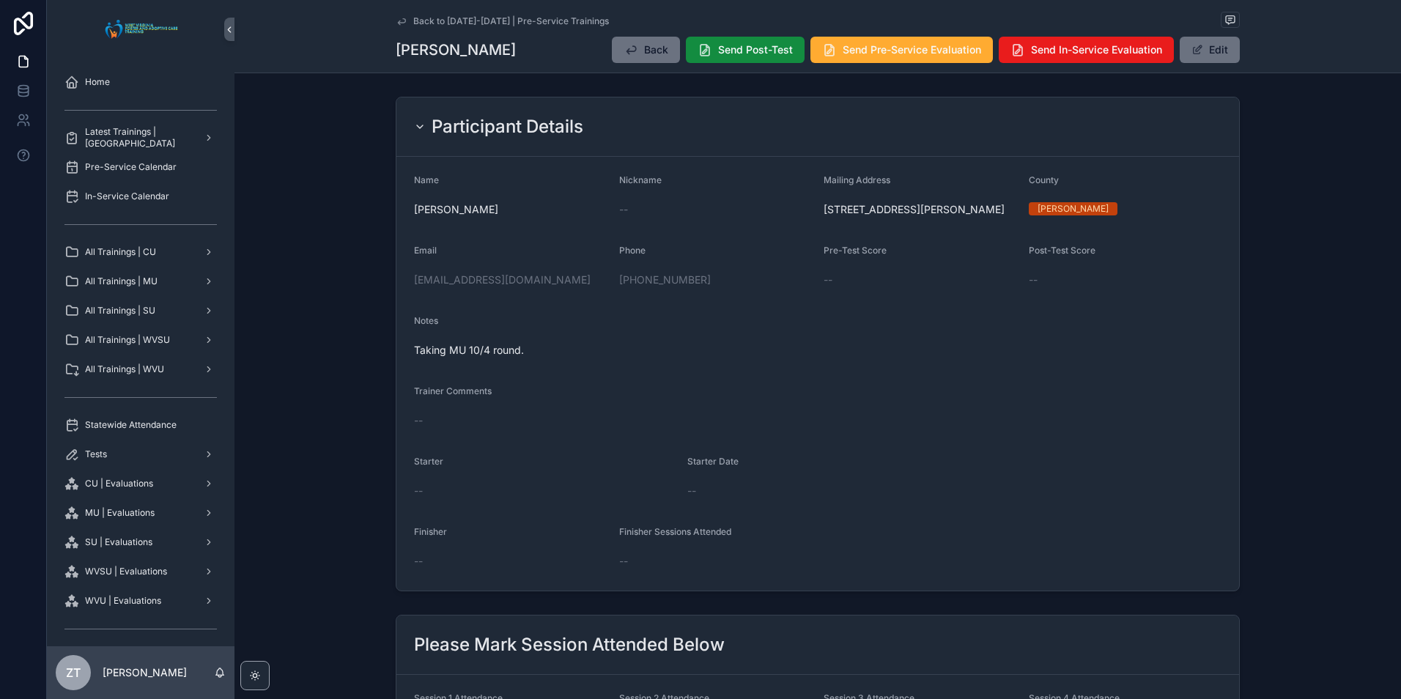
click at [398, 21] on icon "scrollable content" at bounding box center [401, 21] width 7 height 6
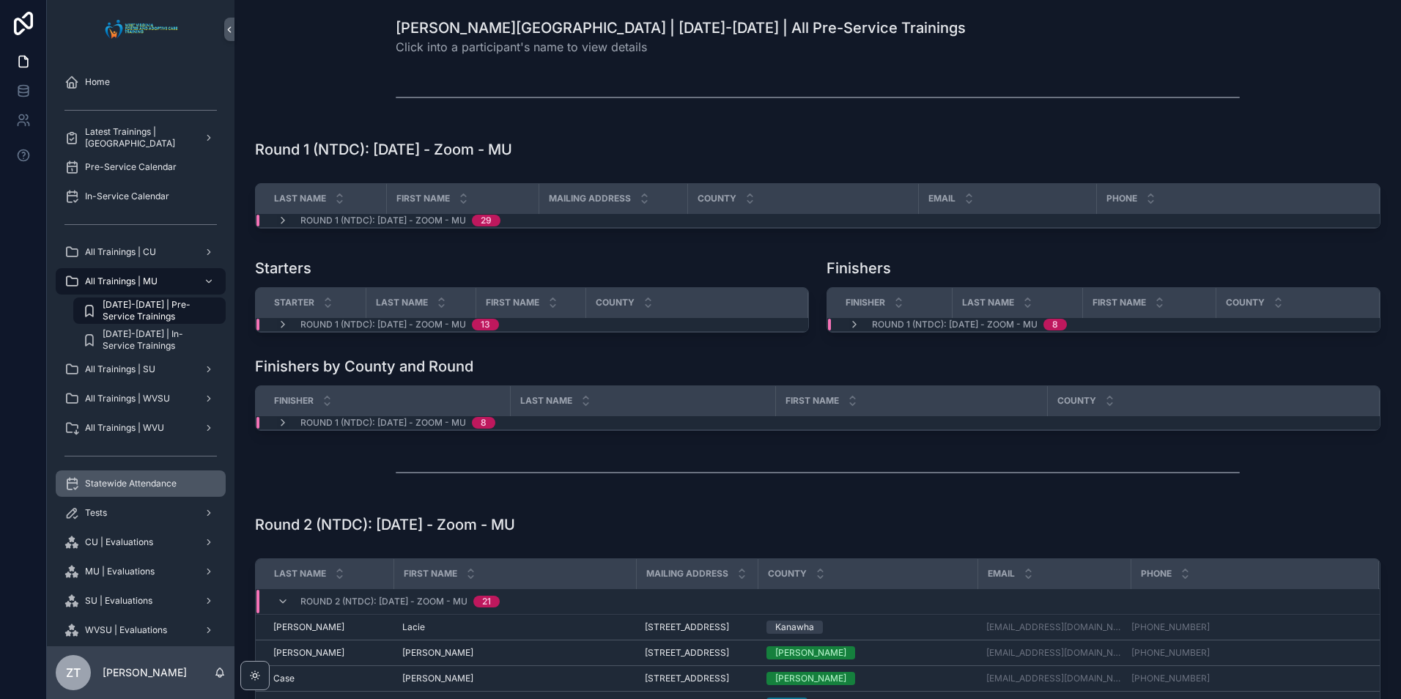
click at [133, 482] on span "Statewide Attendance" at bounding box center [131, 484] width 92 height 12
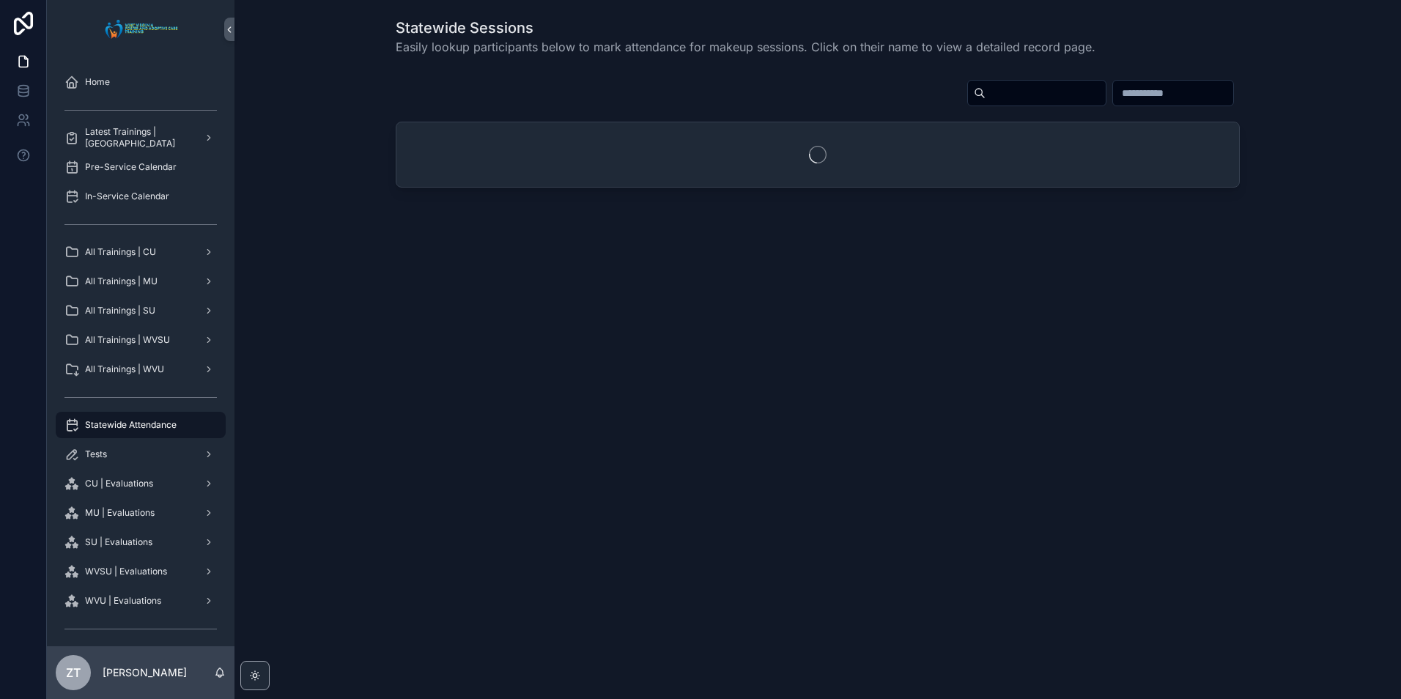
click at [936, 111] on div "scrollable content" at bounding box center [818, 96] width 844 height 34
click at [985, 97] on input "scrollable content" at bounding box center [1045, 93] width 120 height 21
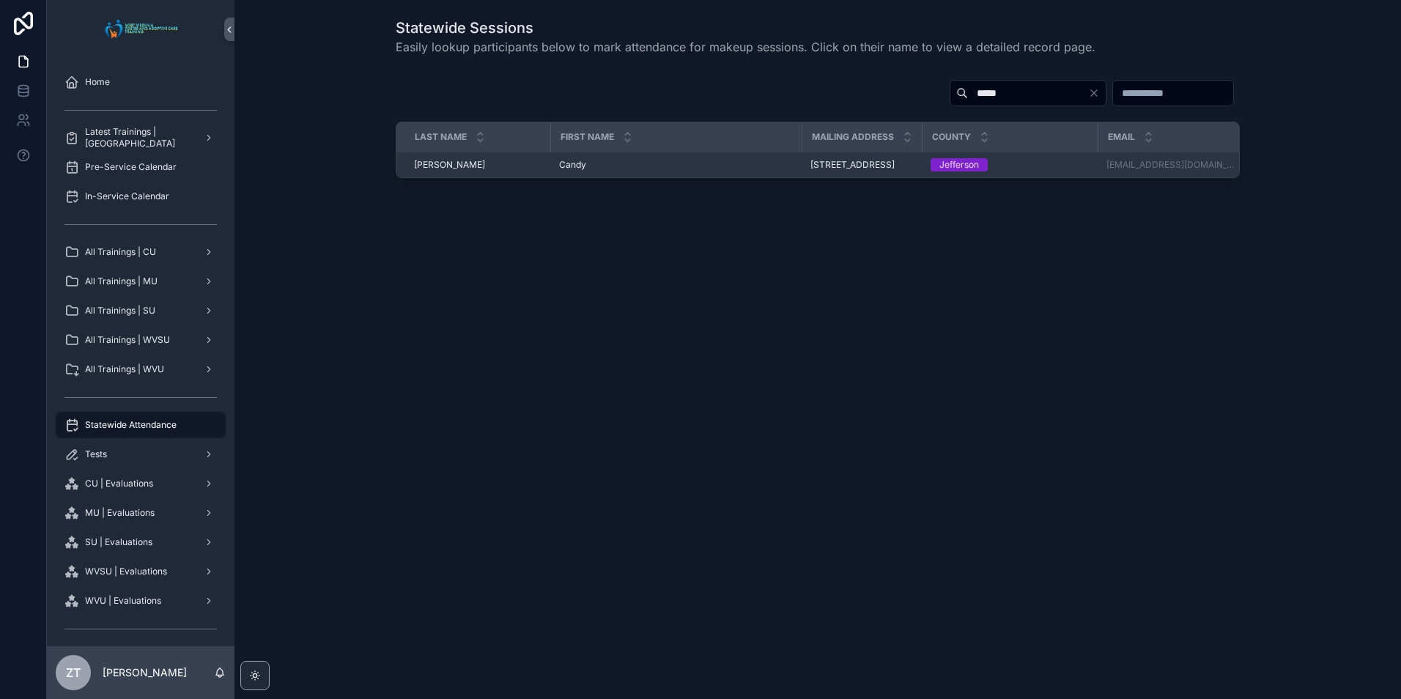
type input "*****"
click at [569, 171] on span "Candy" at bounding box center [572, 165] width 27 height 12
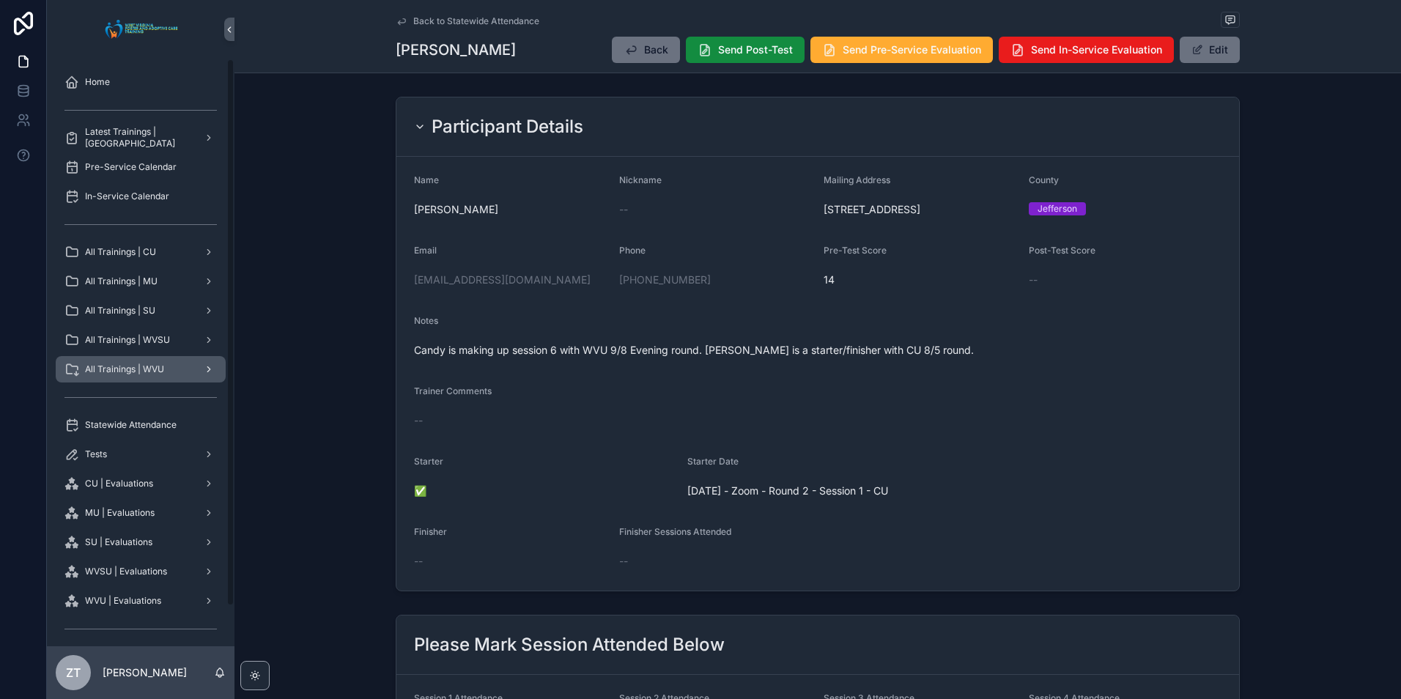
click at [141, 373] on span "All Trainings | WVU" at bounding box center [124, 369] width 79 height 12
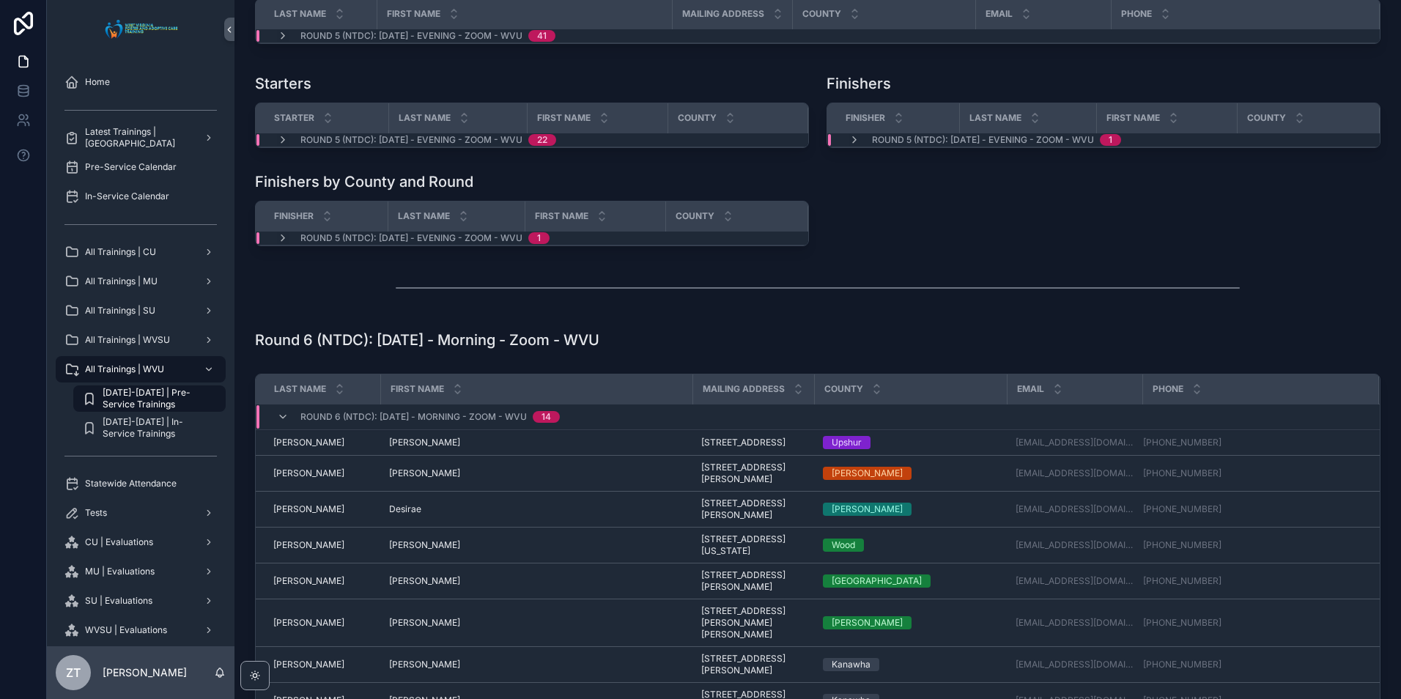
scroll to position [56, 0]
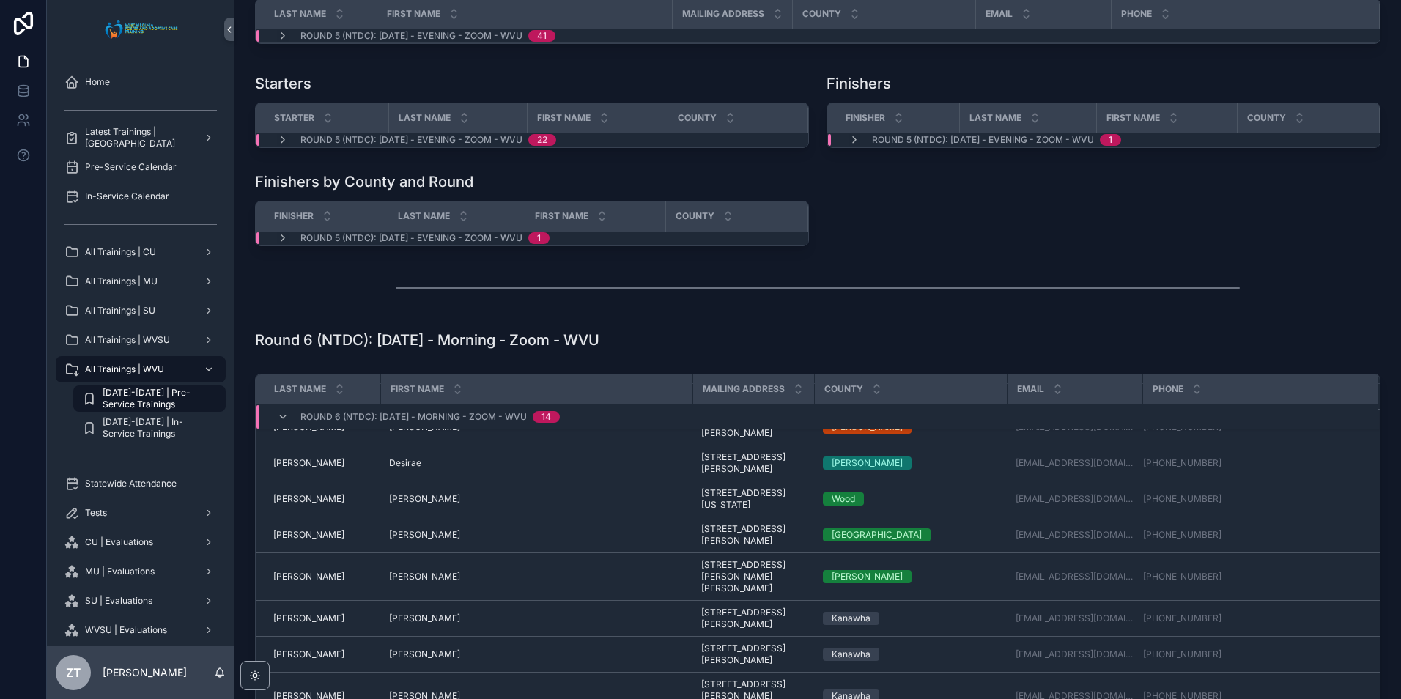
click at [280, 408] on div "Round 6 (NTDC): [DATE] - Morning - Zoom - WVU 14" at bounding box center [418, 416] width 283 height 23
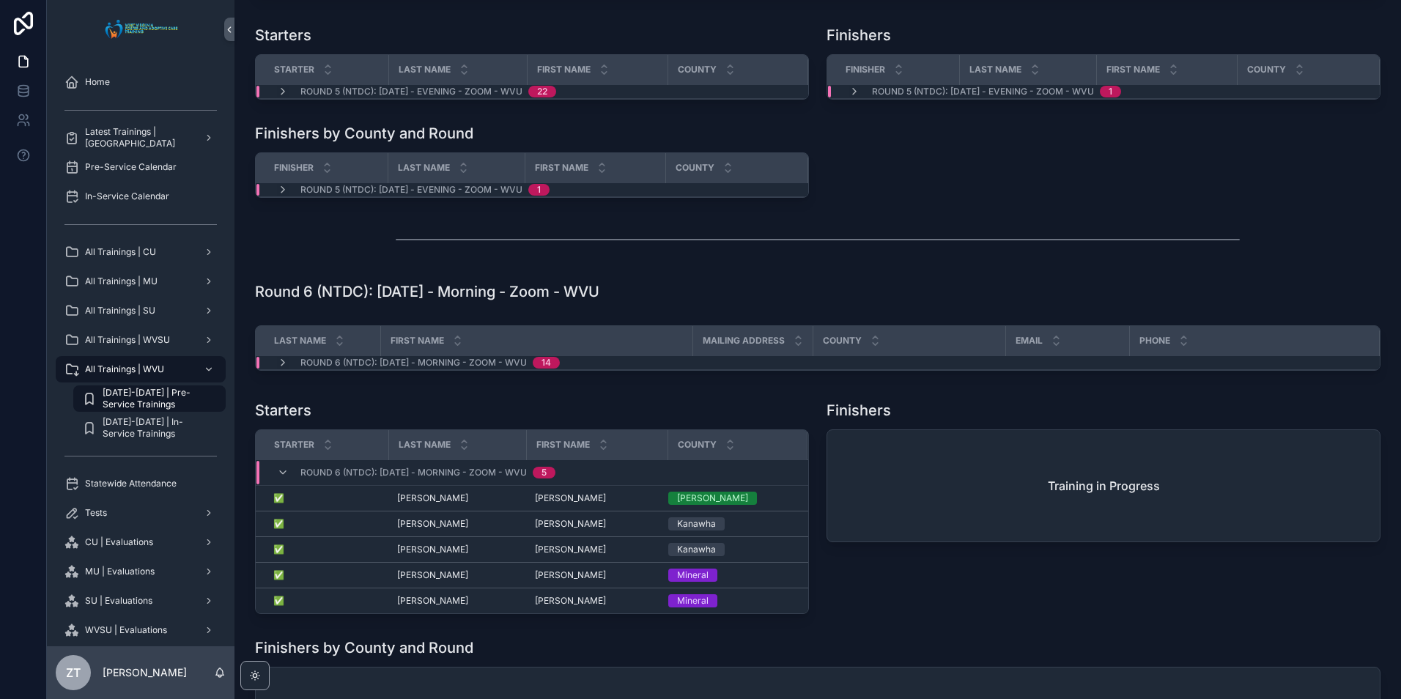
scroll to position [1978, 0]
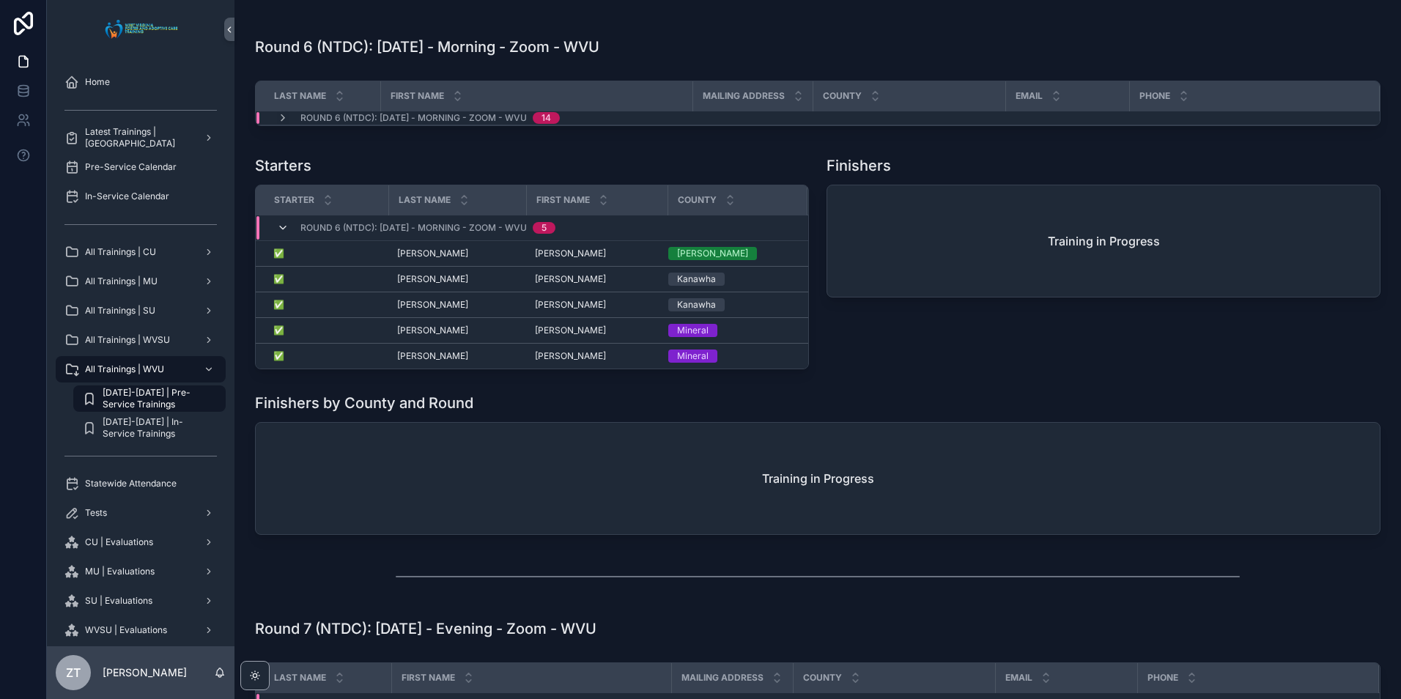
click at [280, 229] on icon "scrollable content" at bounding box center [283, 228] width 12 height 12
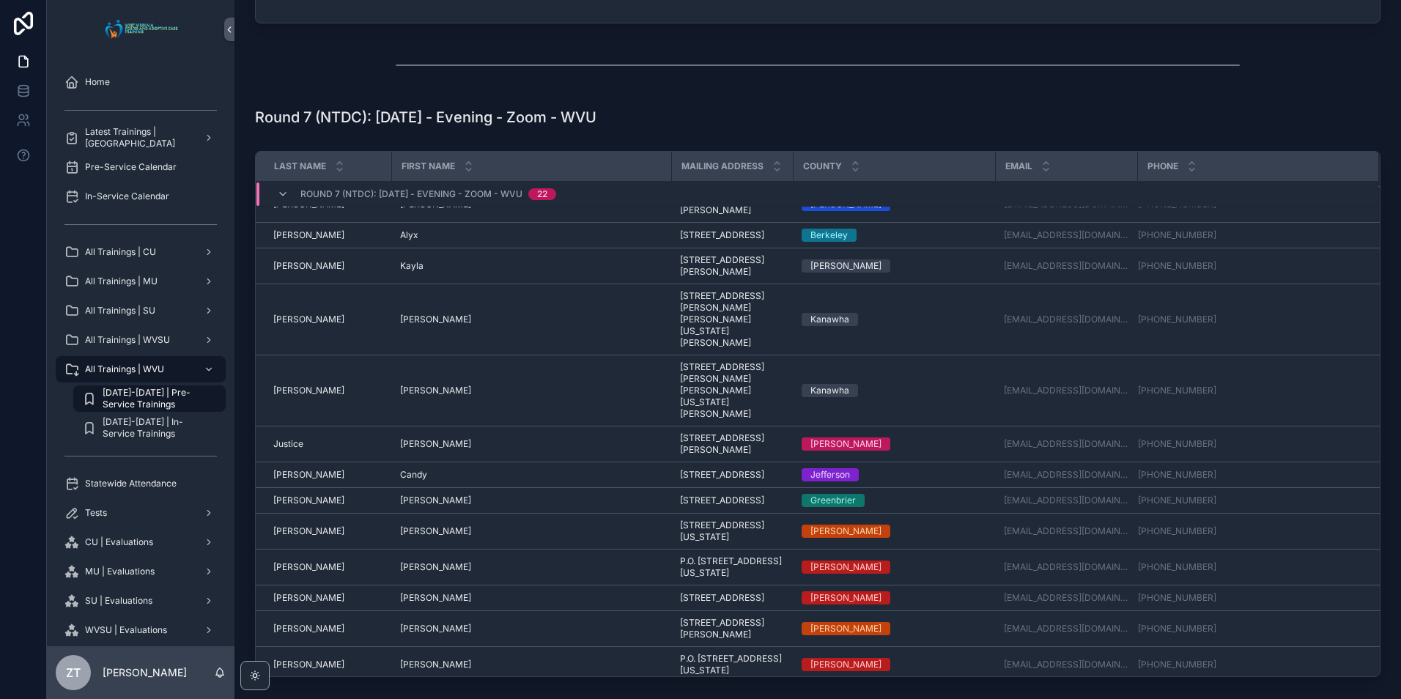
scroll to position [133, 0]
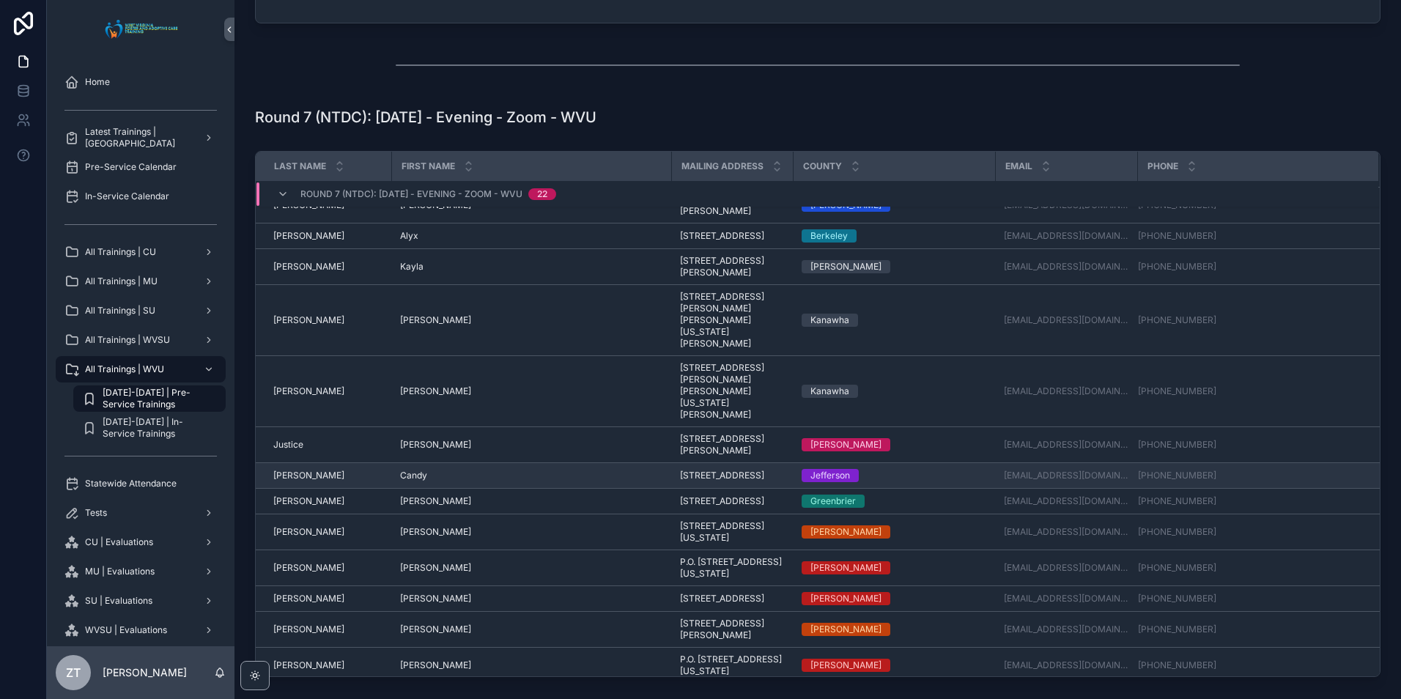
click at [410, 481] on span "Candy" at bounding box center [413, 476] width 27 height 12
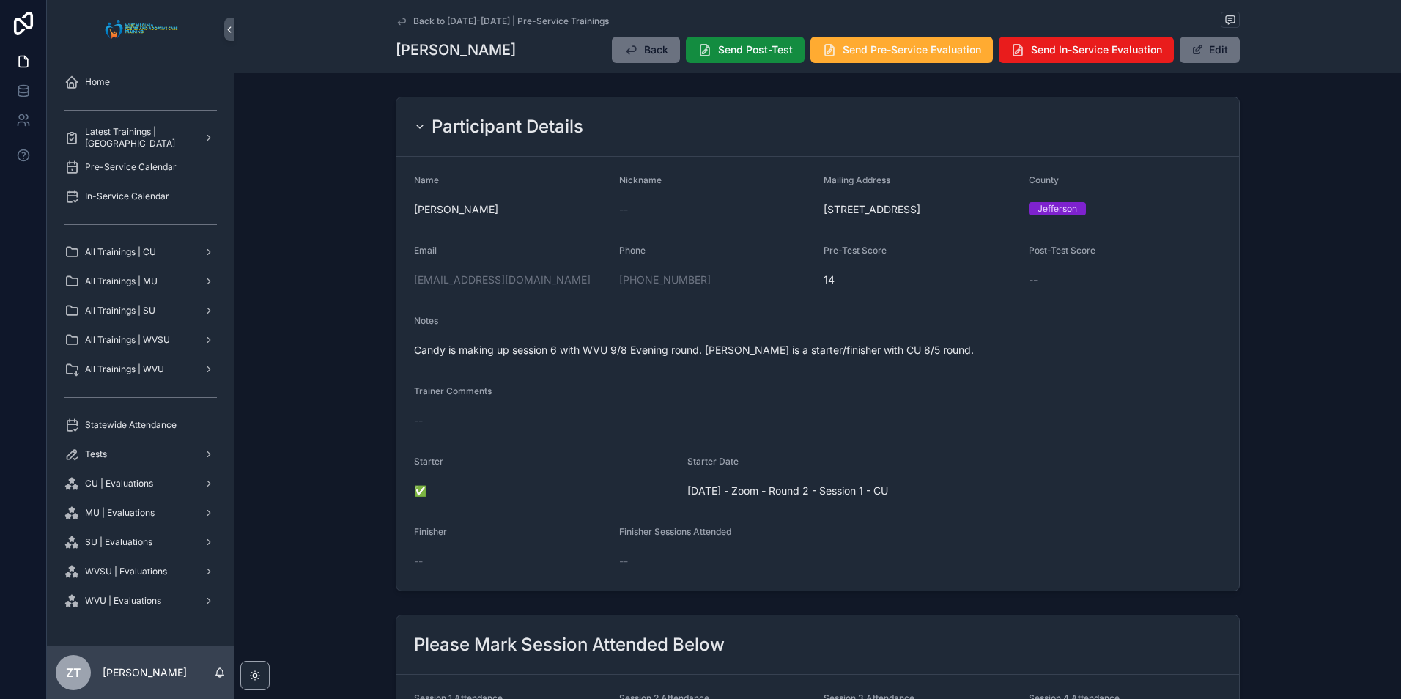
click at [398, 19] on icon "scrollable content" at bounding box center [402, 21] width 12 height 12
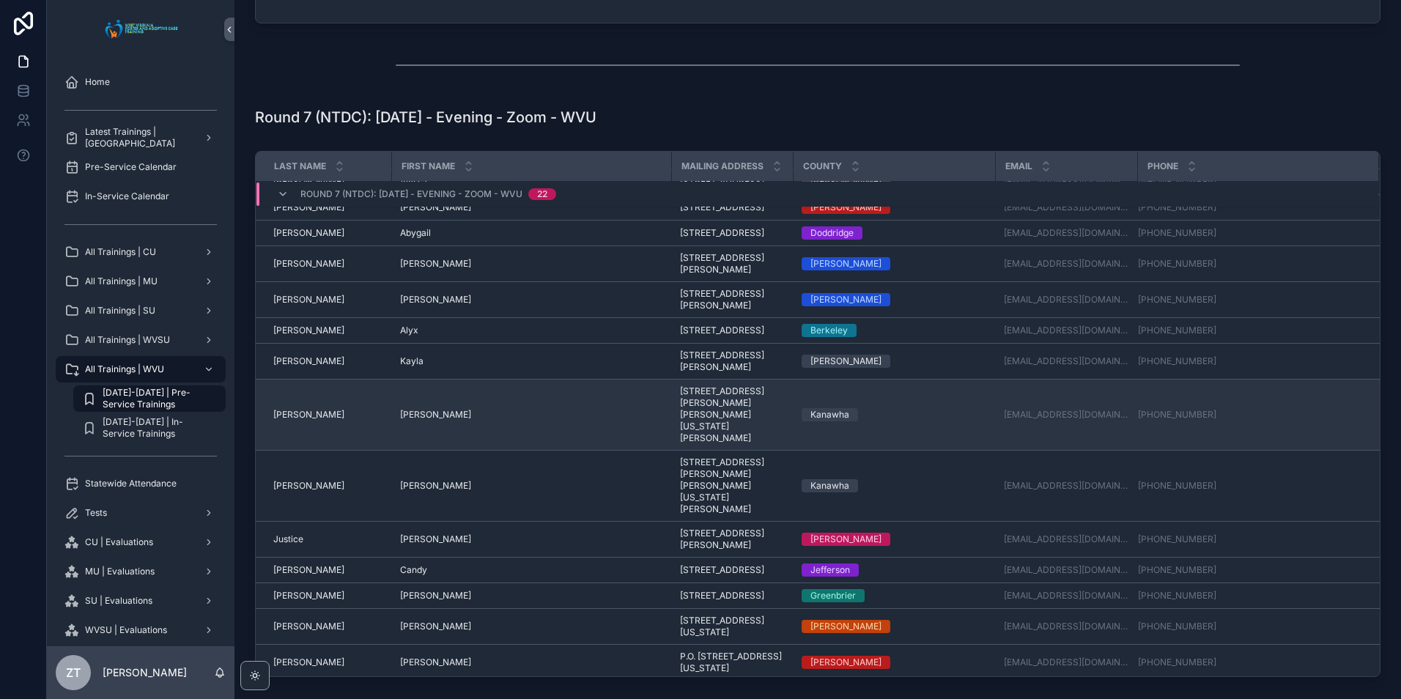
scroll to position [147, 0]
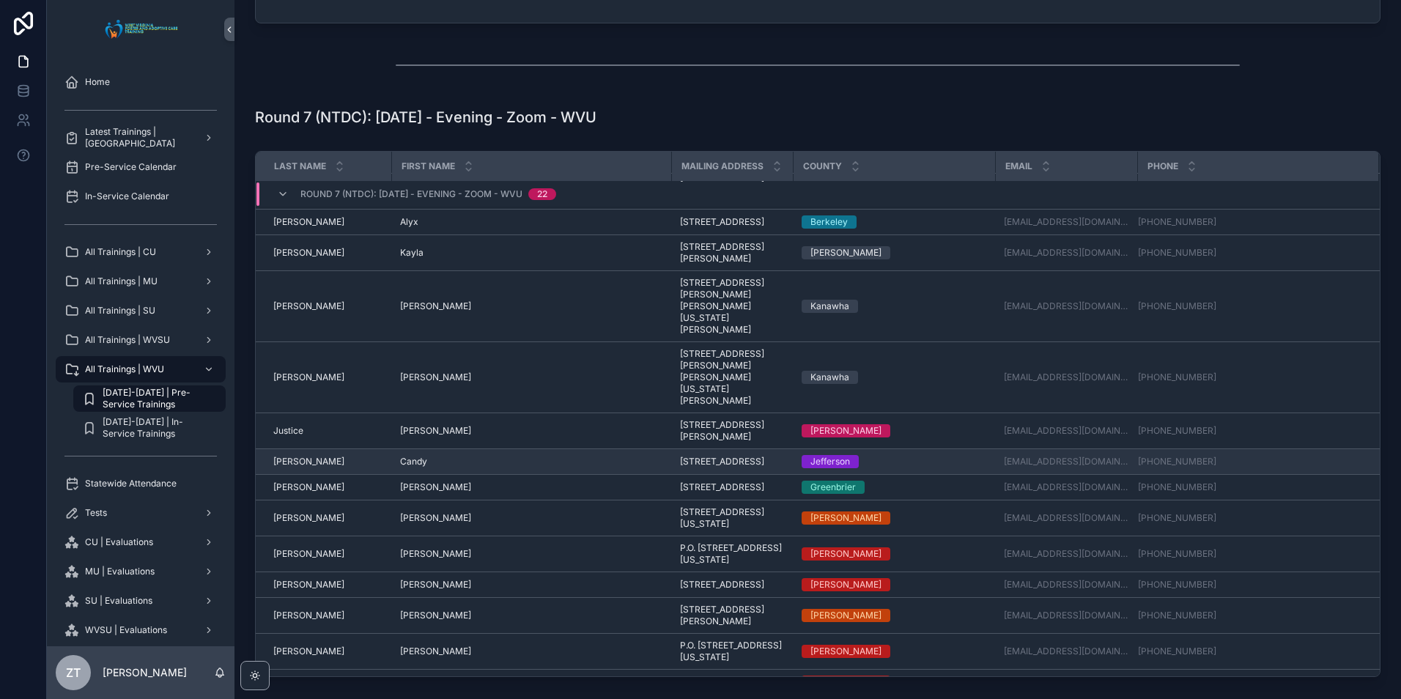
click at [297, 467] on span "[PERSON_NAME]" at bounding box center [308, 462] width 71 height 12
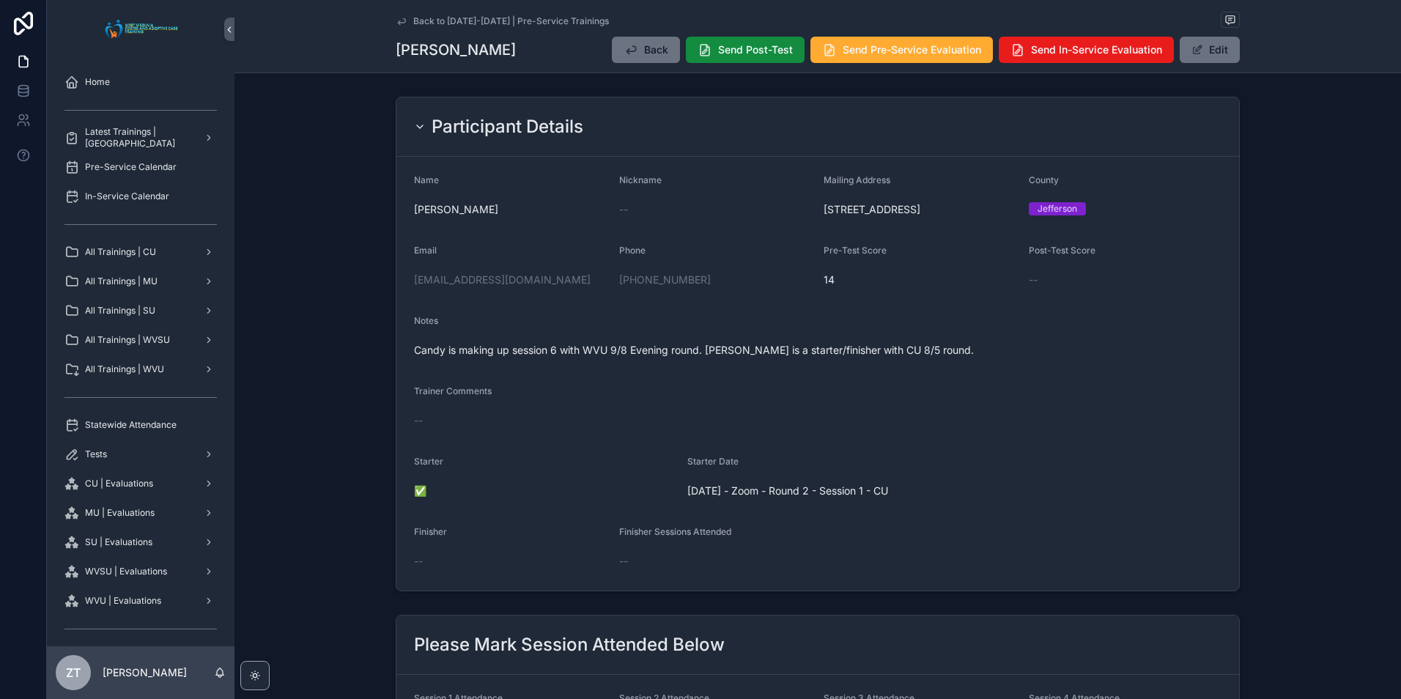
click at [500, 358] on span "Candy is making up session 6 with WVU 9/8 Evening round. [PERSON_NAME] is a sta…" at bounding box center [817, 350] width 807 height 15
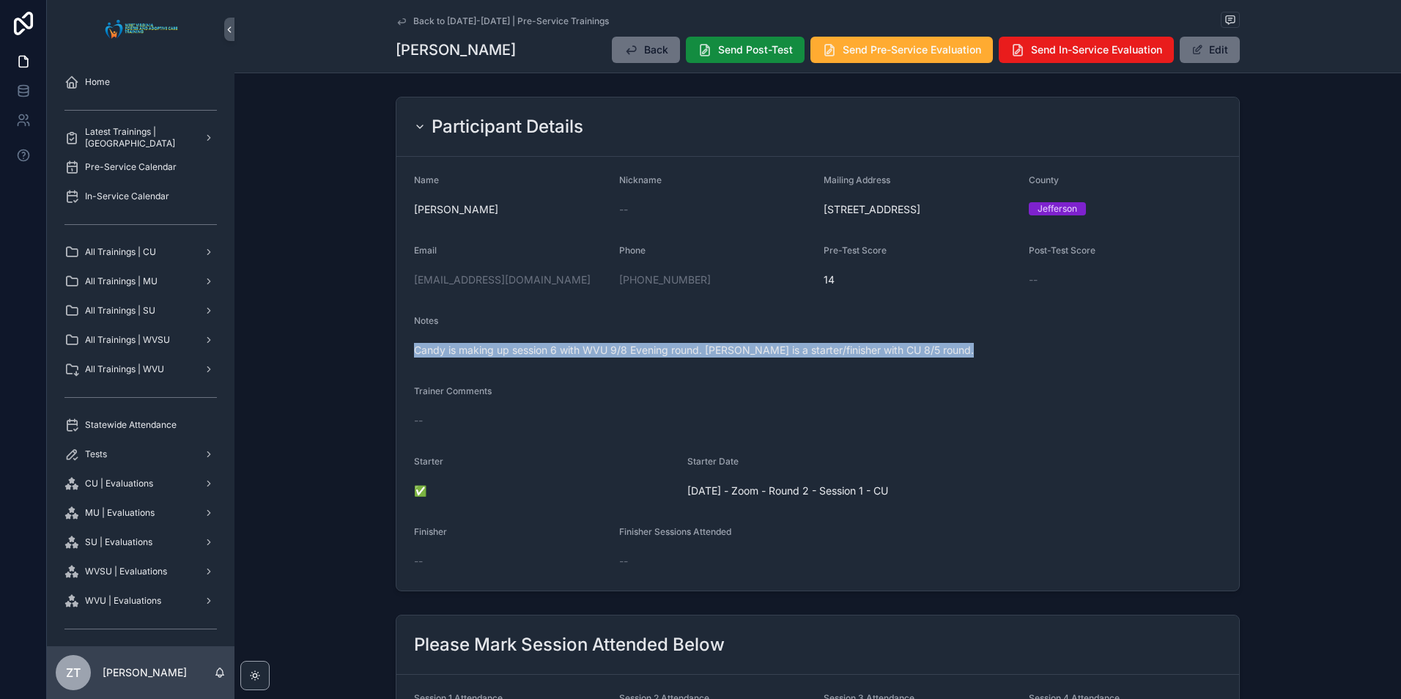
click at [500, 358] on span "Candy is making up session 6 with WVU 9/8 Evening round. [PERSON_NAME] is a sta…" at bounding box center [817, 350] width 807 height 15
copy span "Candy is making up session 6 with WVU 9/8 Evening round. [PERSON_NAME] is a sta…"
click at [621, 432] on div "--" at bounding box center [817, 420] width 807 height 23
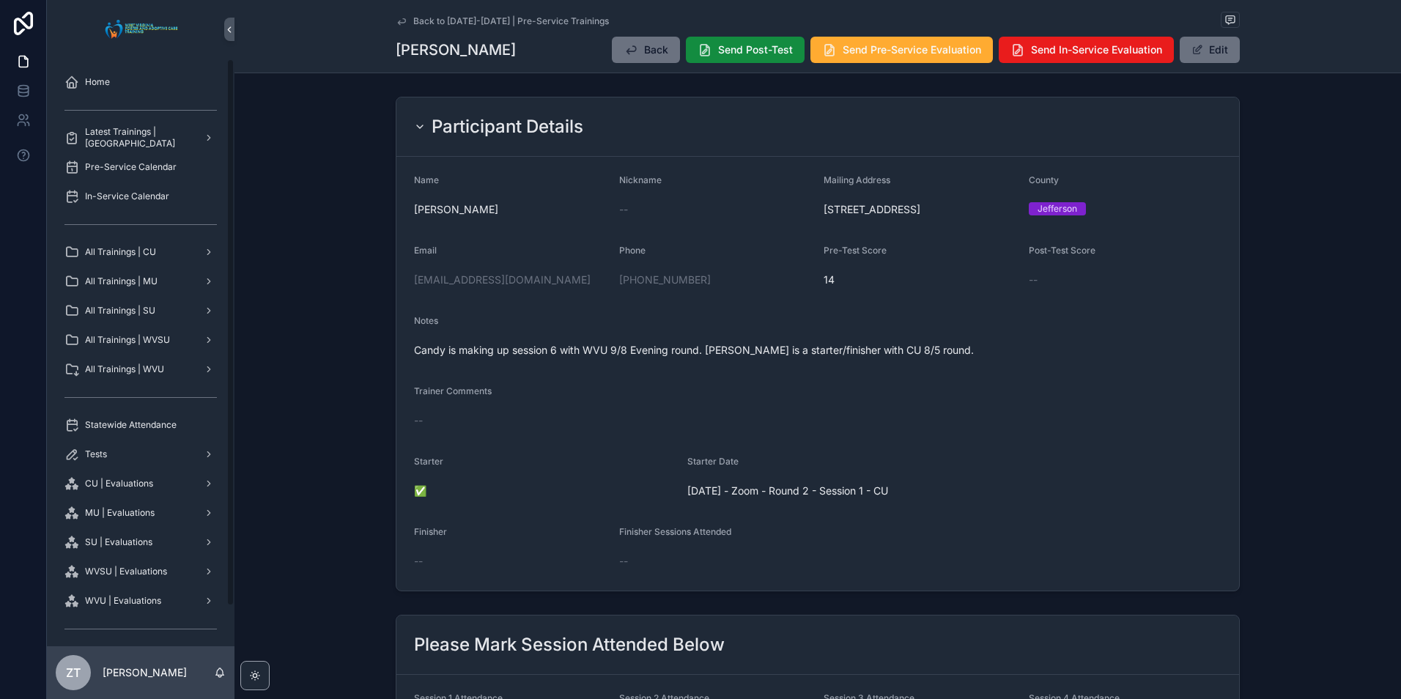
click at [632, 358] on span "Candy is making up session 6 with WVU 9/8 Evening round. [PERSON_NAME] is a sta…" at bounding box center [817, 350] width 807 height 15
click at [162, 313] on div "All Trainings | SU" at bounding box center [140, 310] width 152 height 23
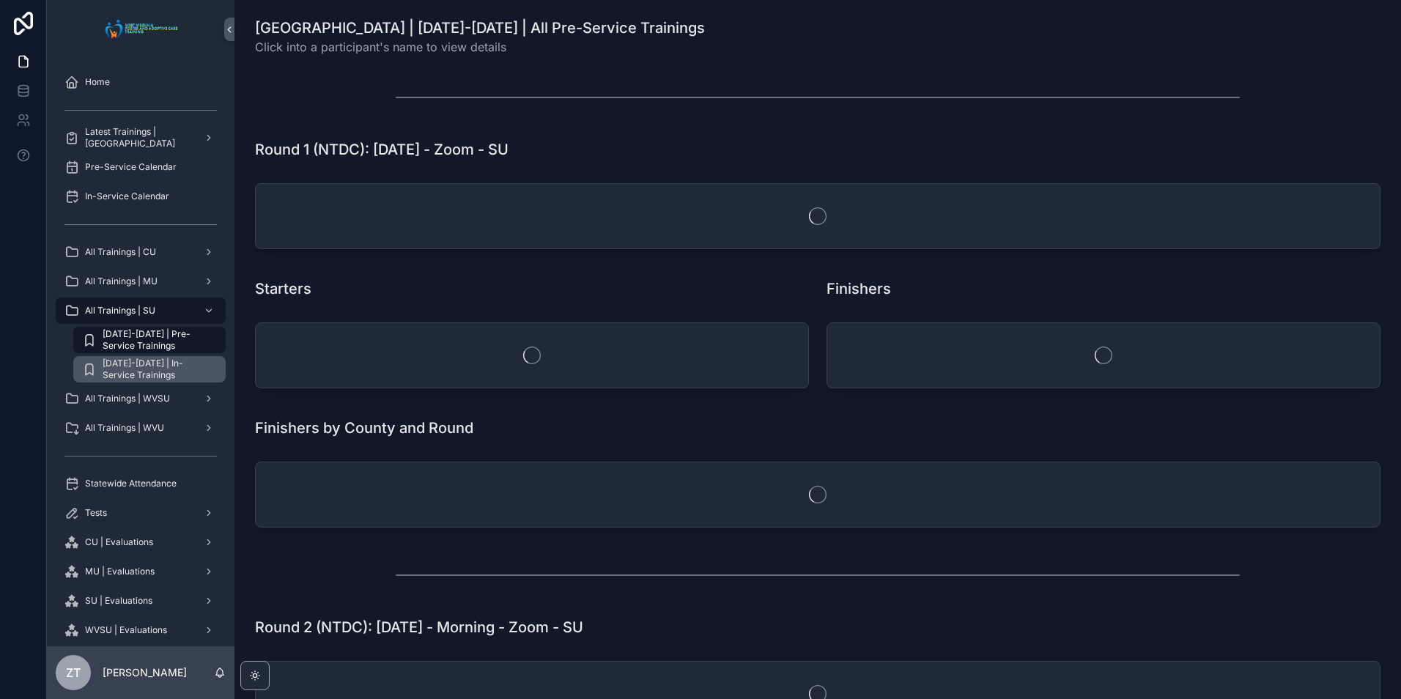
click at [160, 364] on span "[DATE]-[DATE] | In-Service Trainings" at bounding box center [157, 369] width 108 height 23
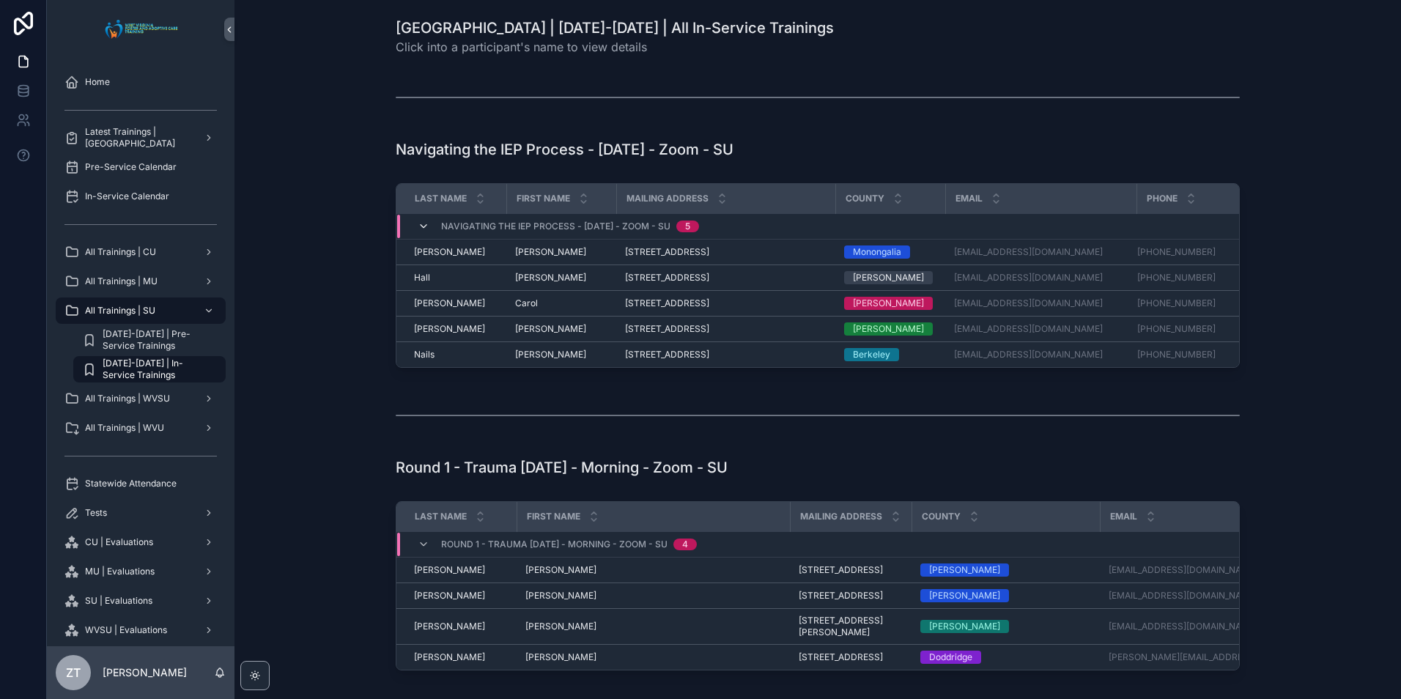
click at [419, 226] on icon "scrollable content" at bounding box center [424, 227] width 12 height 12
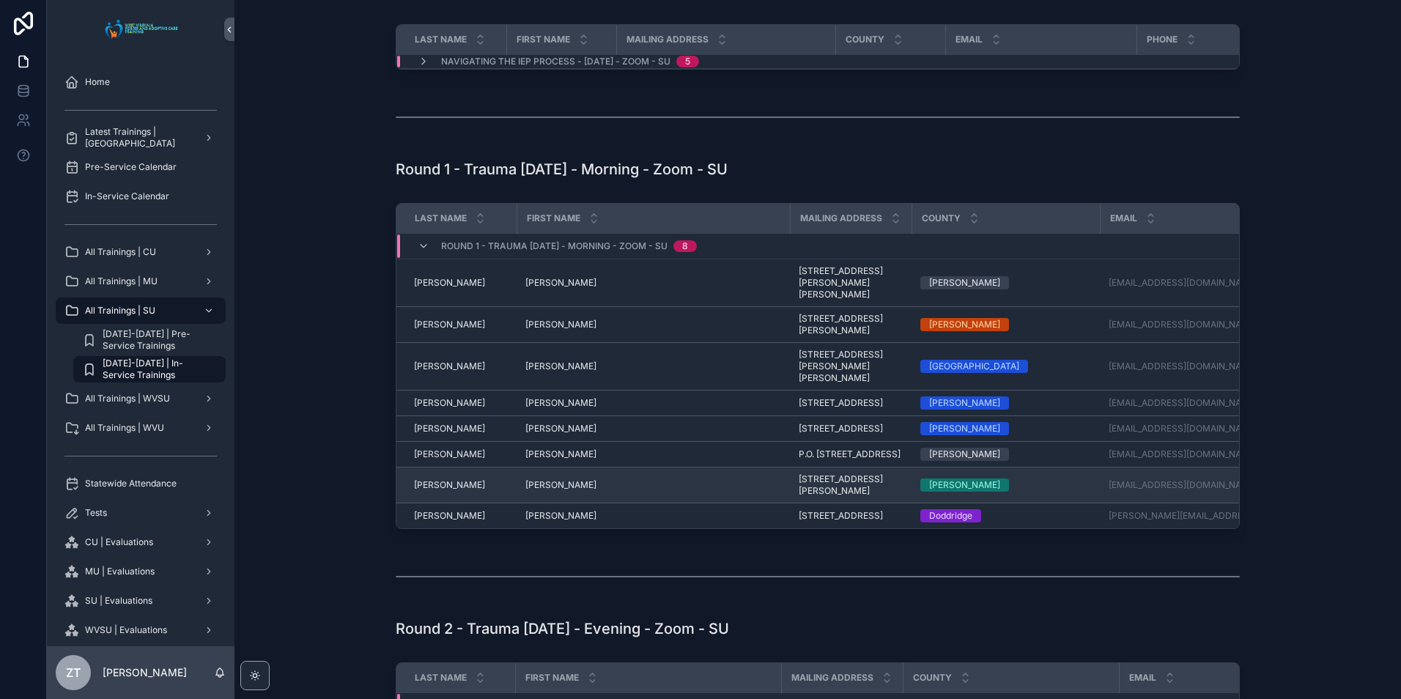
scroll to position [147, 0]
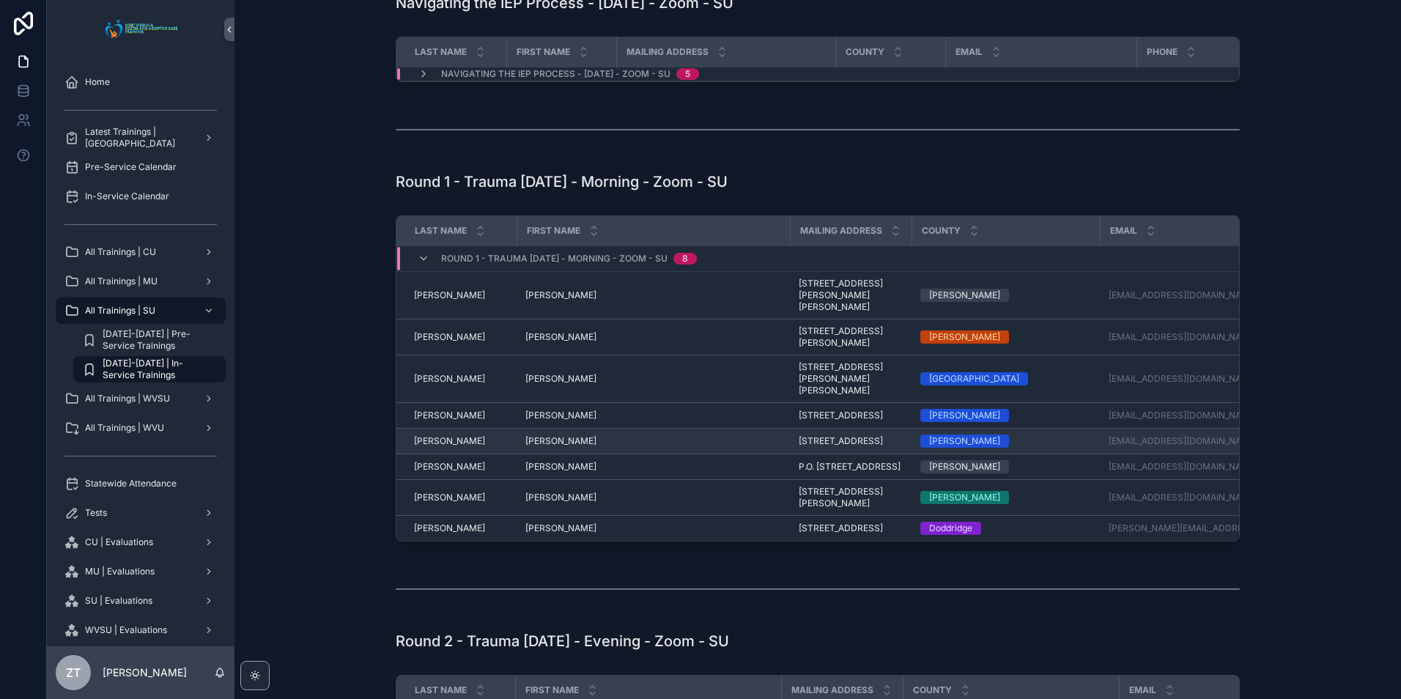
click at [530, 436] on span "[PERSON_NAME]" at bounding box center [560, 441] width 71 height 12
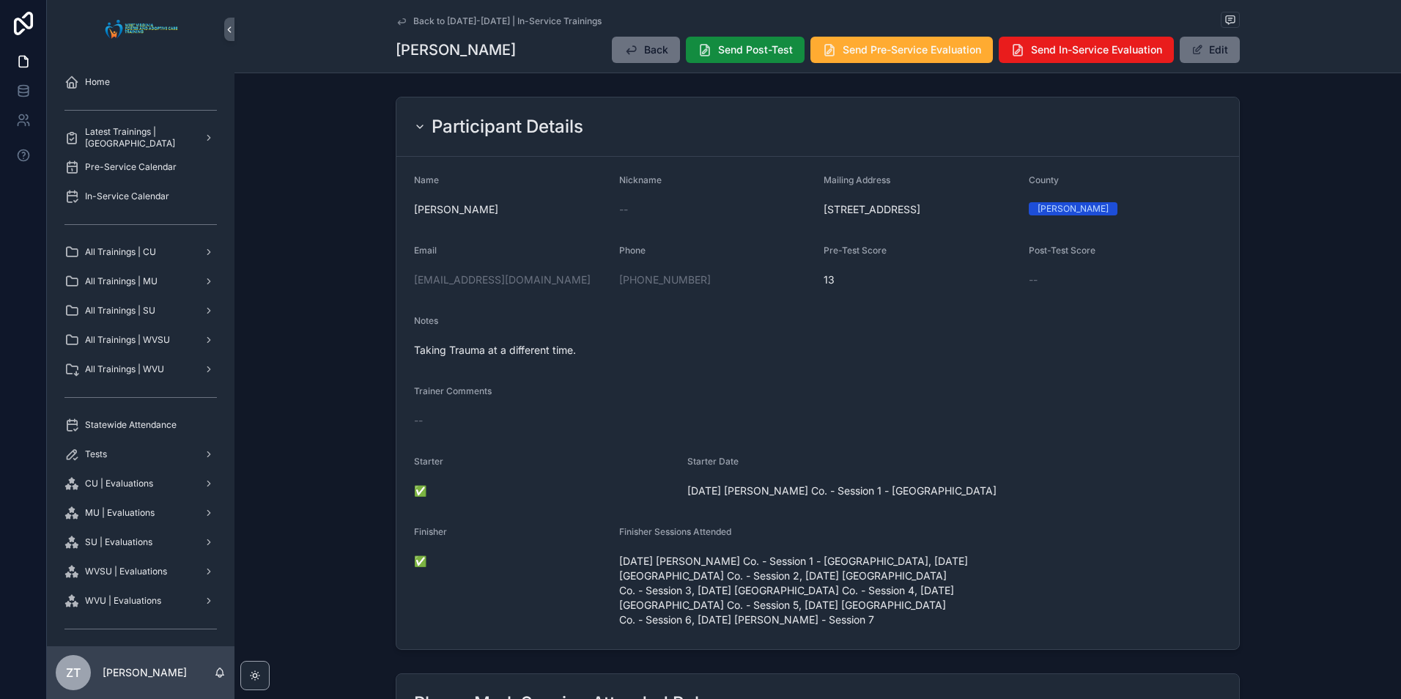
click at [402, 18] on icon "scrollable content" at bounding box center [402, 21] width 12 height 12
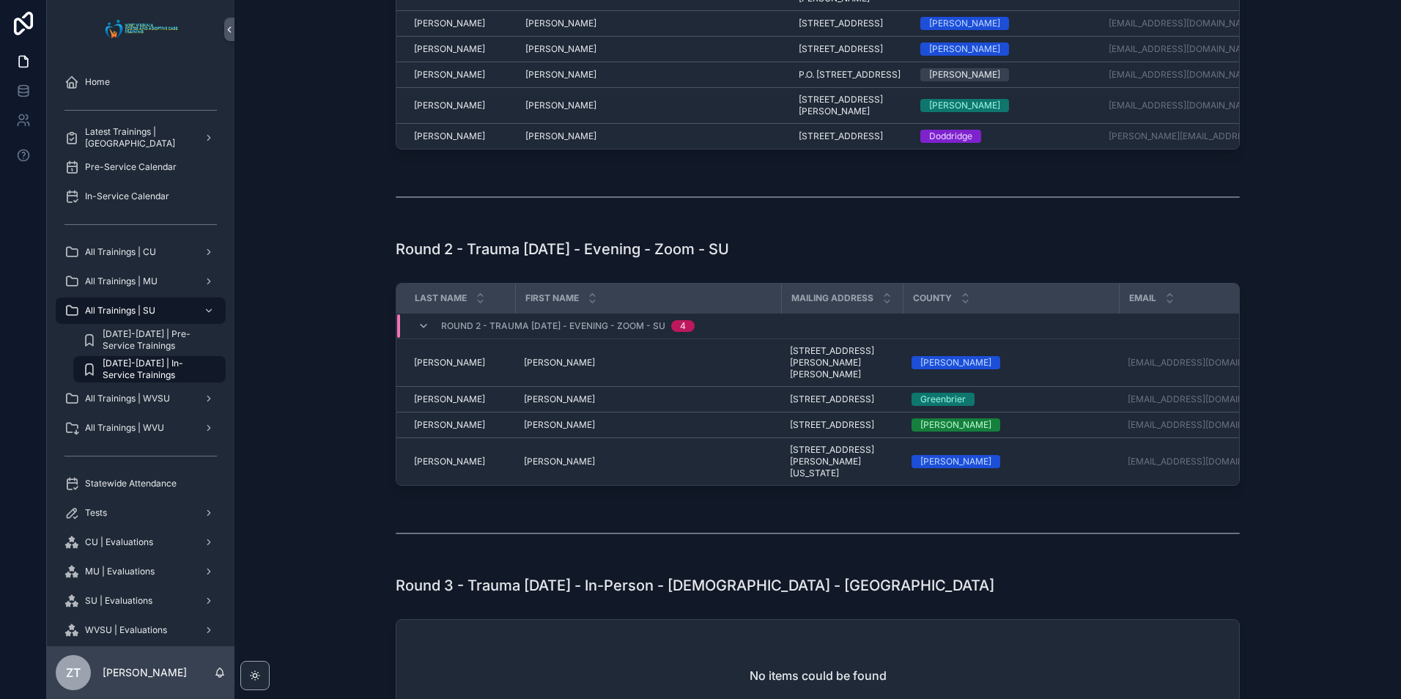
scroll to position [659, 0]
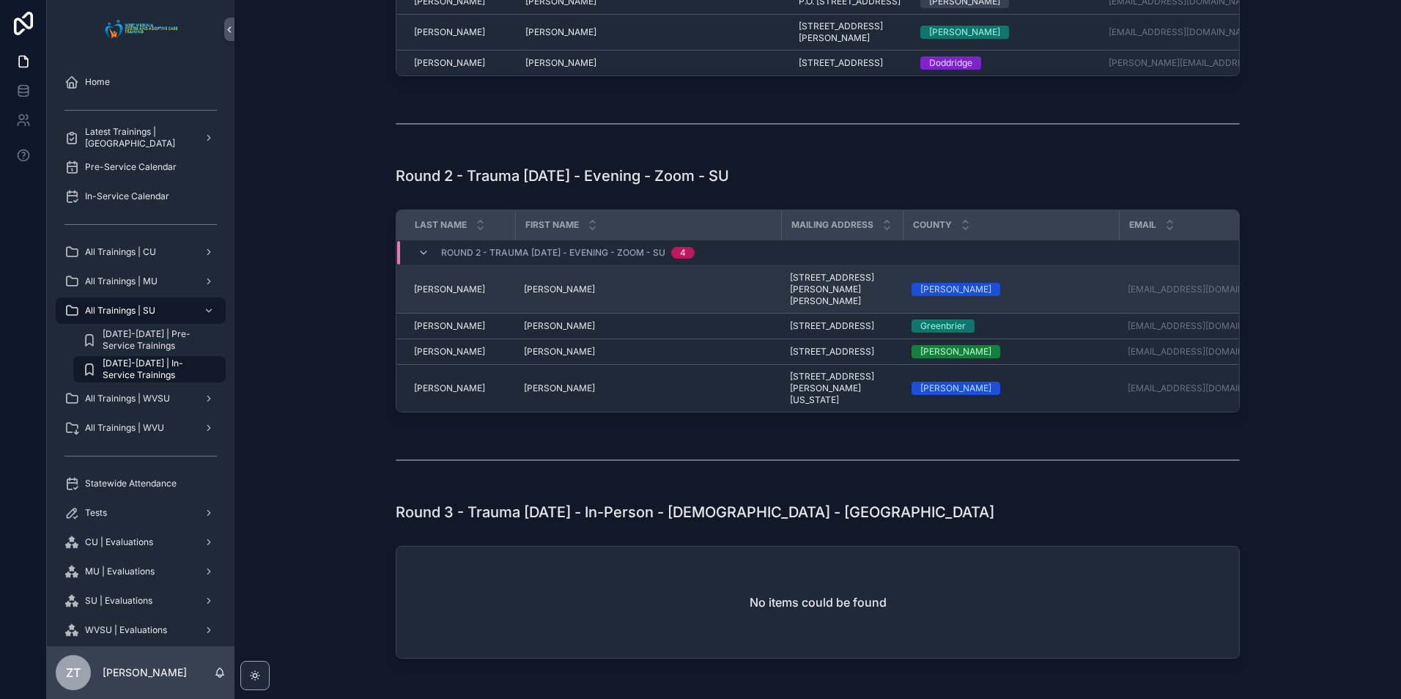
click at [545, 295] on span "[PERSON_NAME]" at bounding box center [559, 290] width 71 height 12
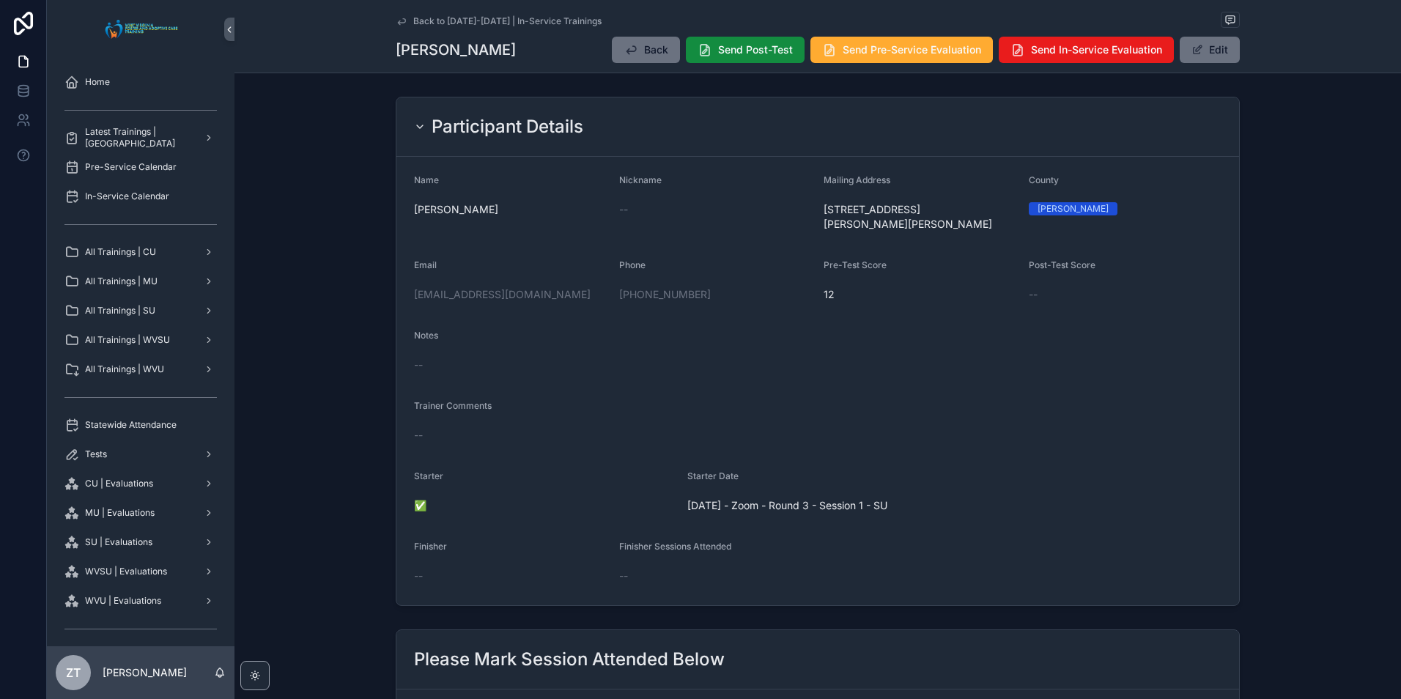
click at [398, 21] on icon "scrollable content" at bounding box center [402, 21] width 12 height 12
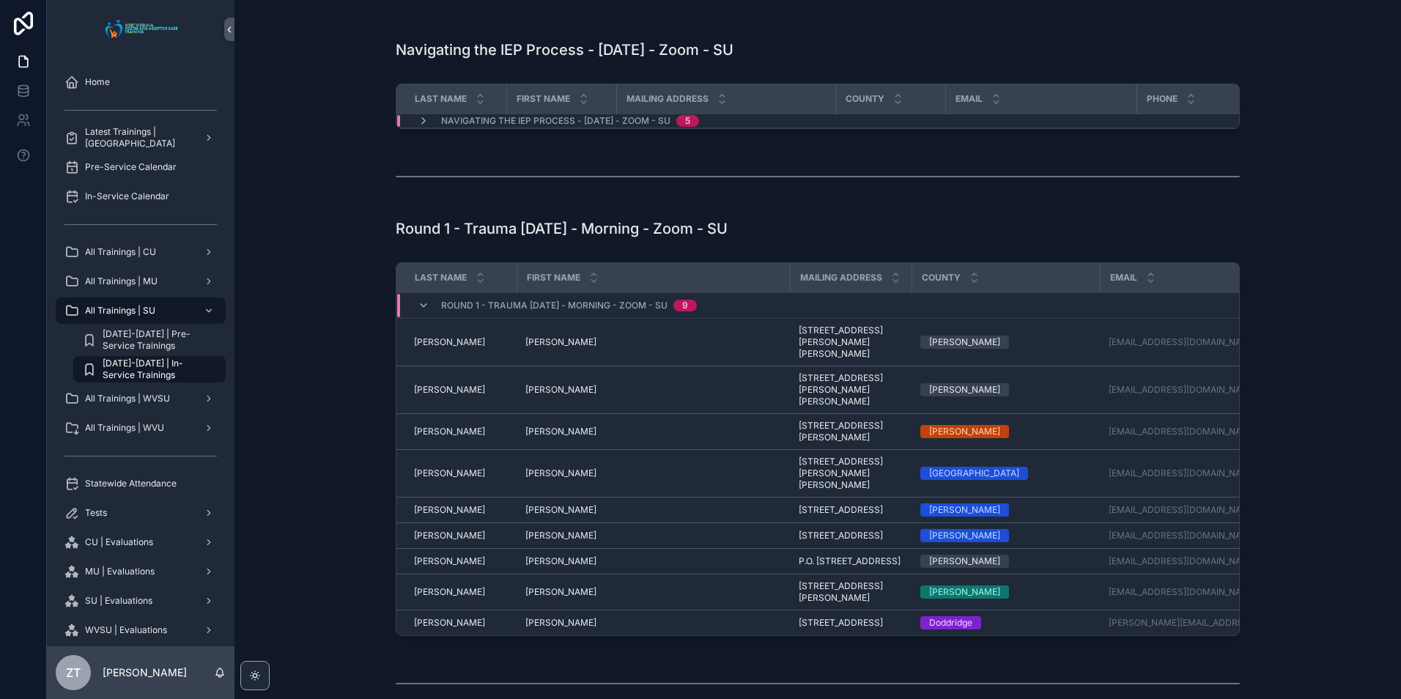
scroll to position [147, 0]
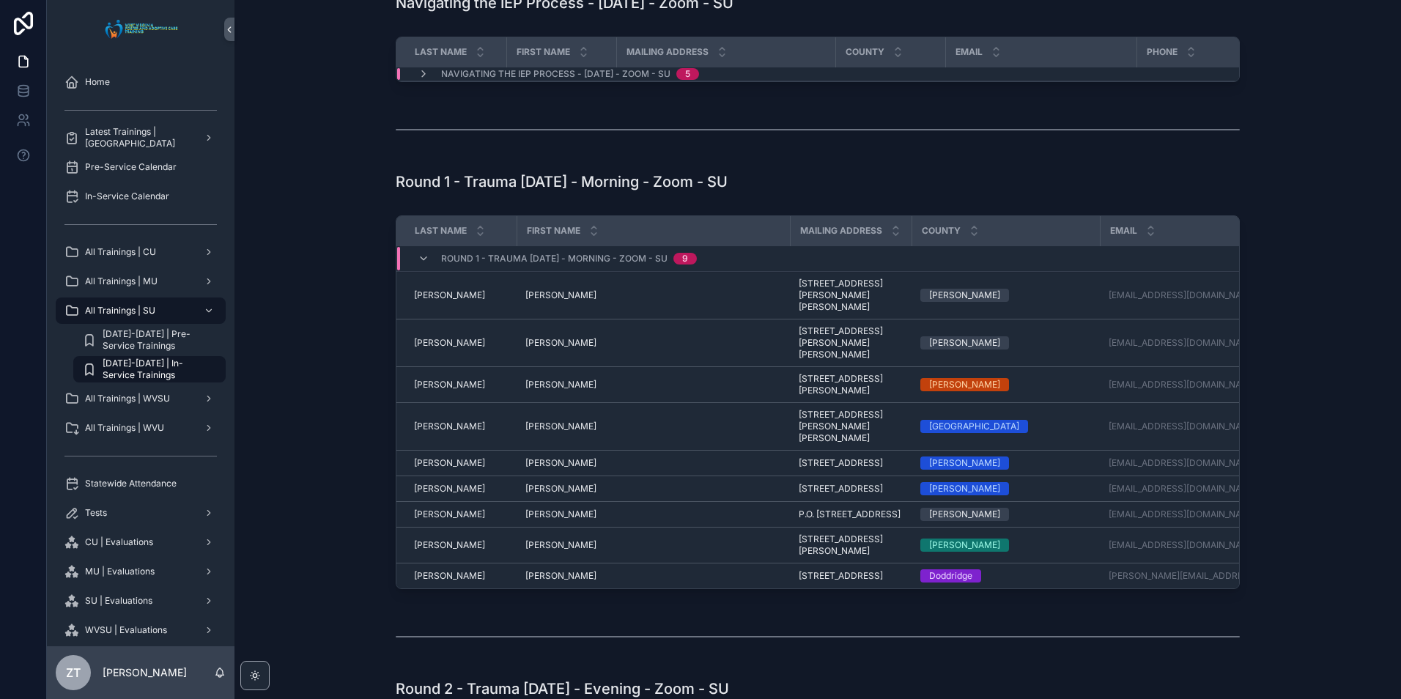
drag, startPoint x: 419, startPoint y: 266, endPoint x: 401, endPoint y: 276, distance: 20.4
click at [419, 264] on icon "scrollable content" at bounding box center [424, 259] width 12 height 12
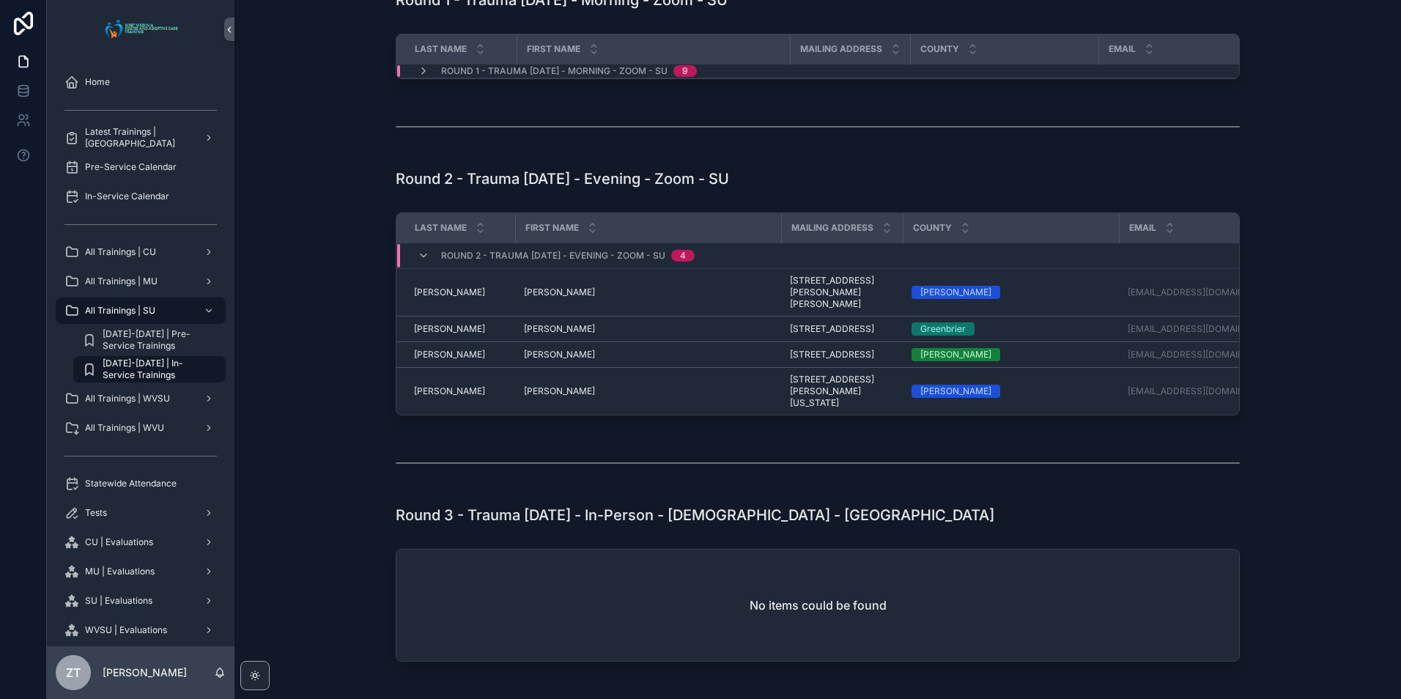
scroll to position [366, 0]
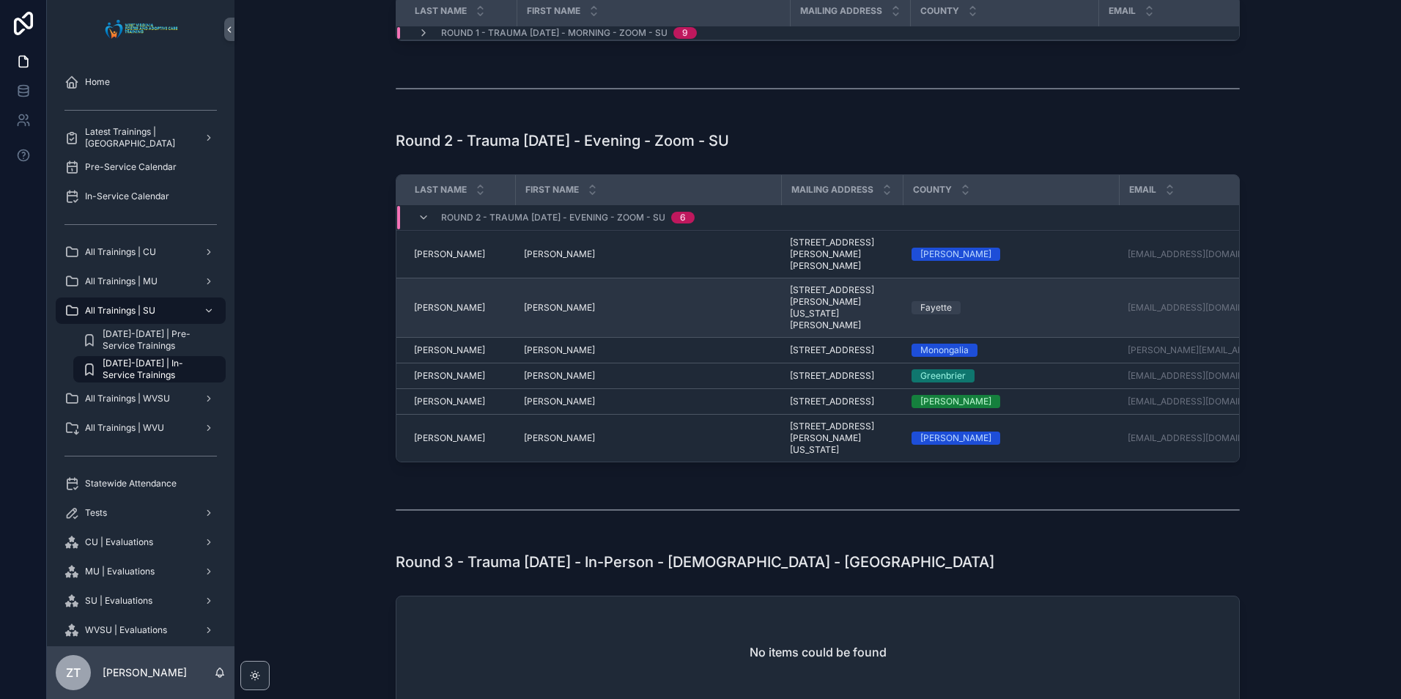
click at [544, 308] on div "[PERSON_NAME] [PERSON_NAME]" at bounding box center [648, 308] width 248 height 12
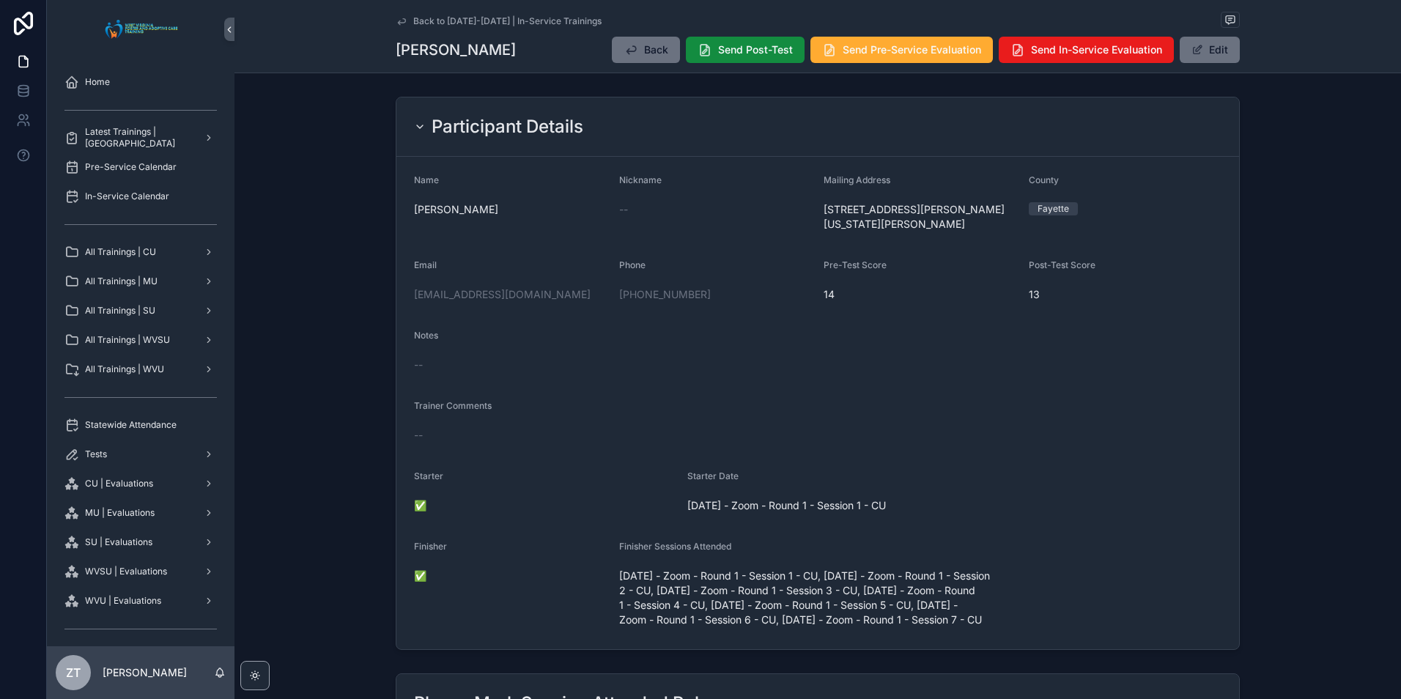
click at [398, 18] on icon "scrollable content" at bounding box center [402, 21] width 12 height 12
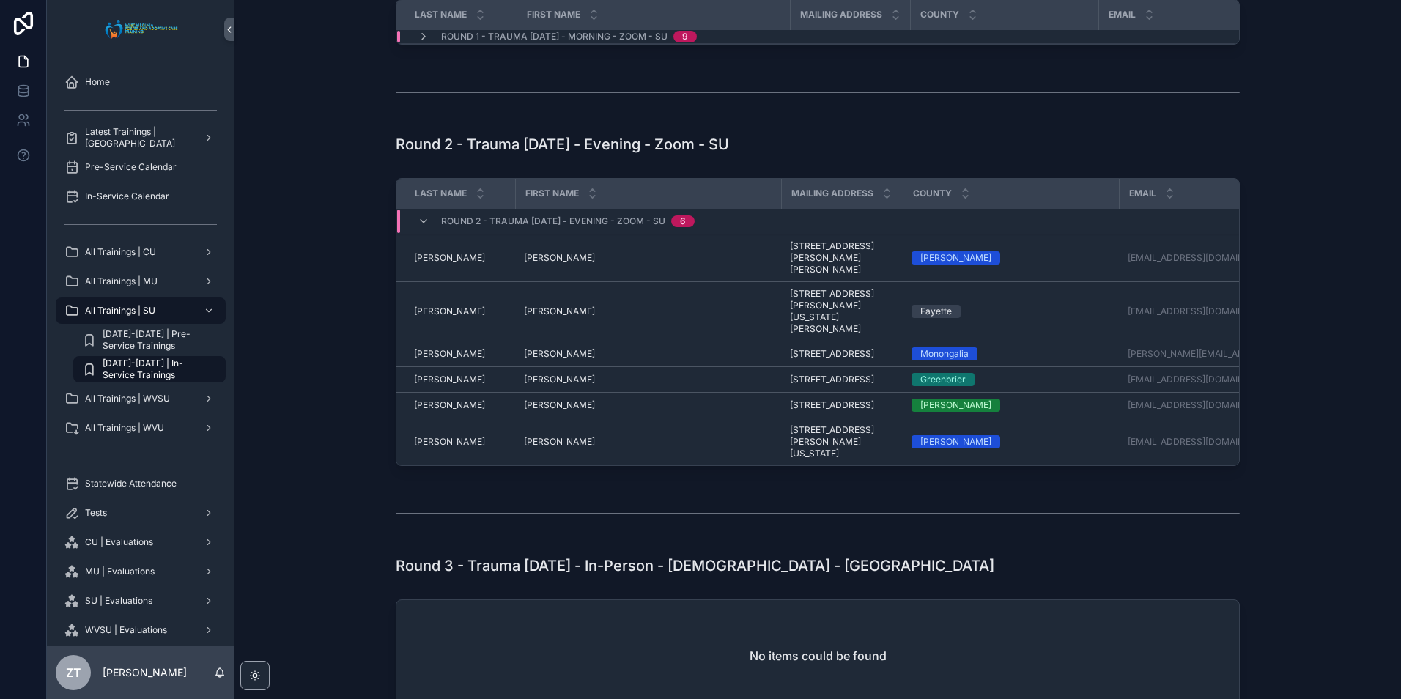
scroll to position [366, 0]
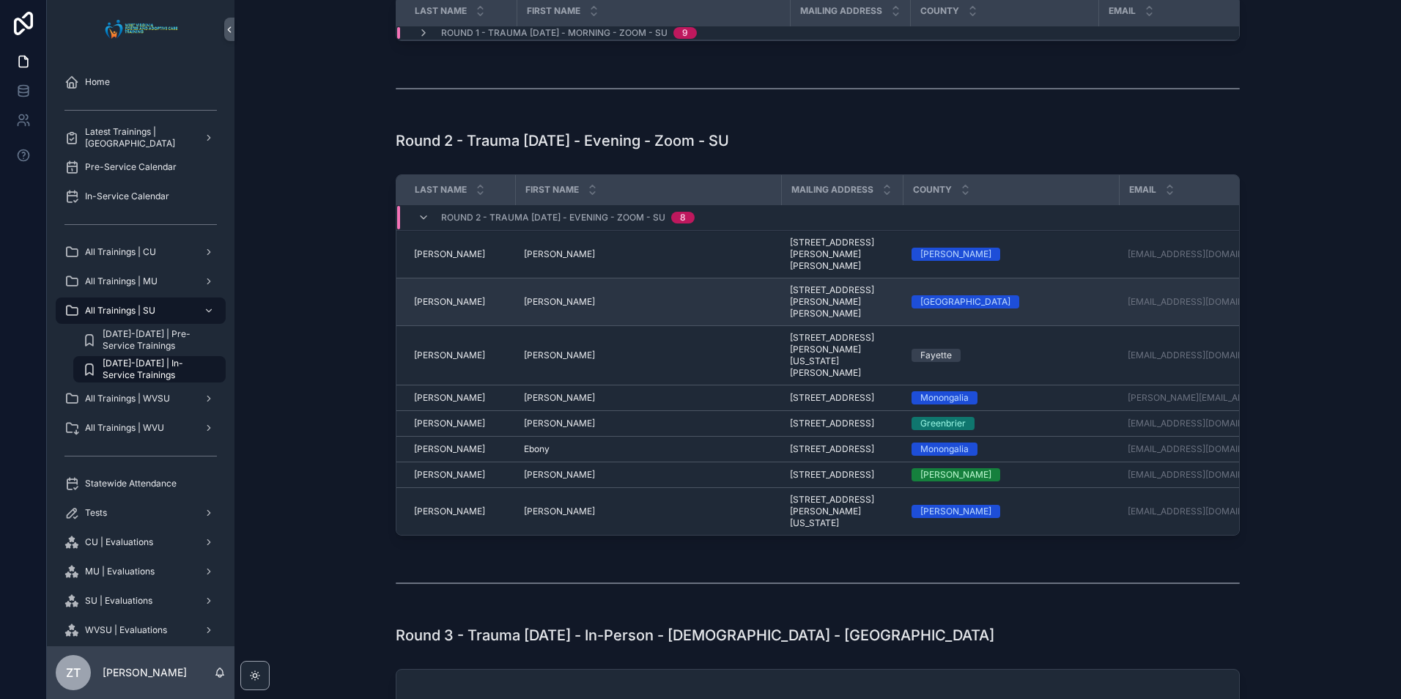
click at [415, 297] on span "[PERSON_NAME]" at bounding box center [449, 302] width 71 height 12
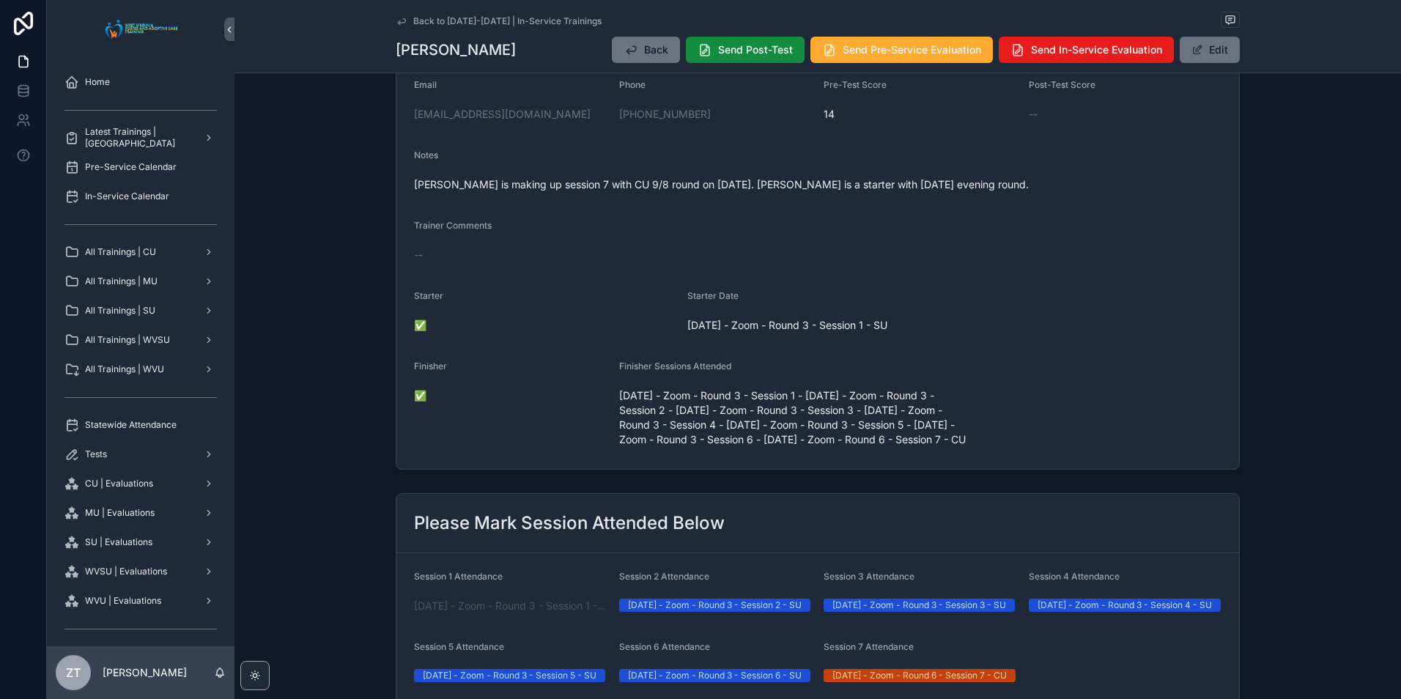
scroll to position [73, 0]
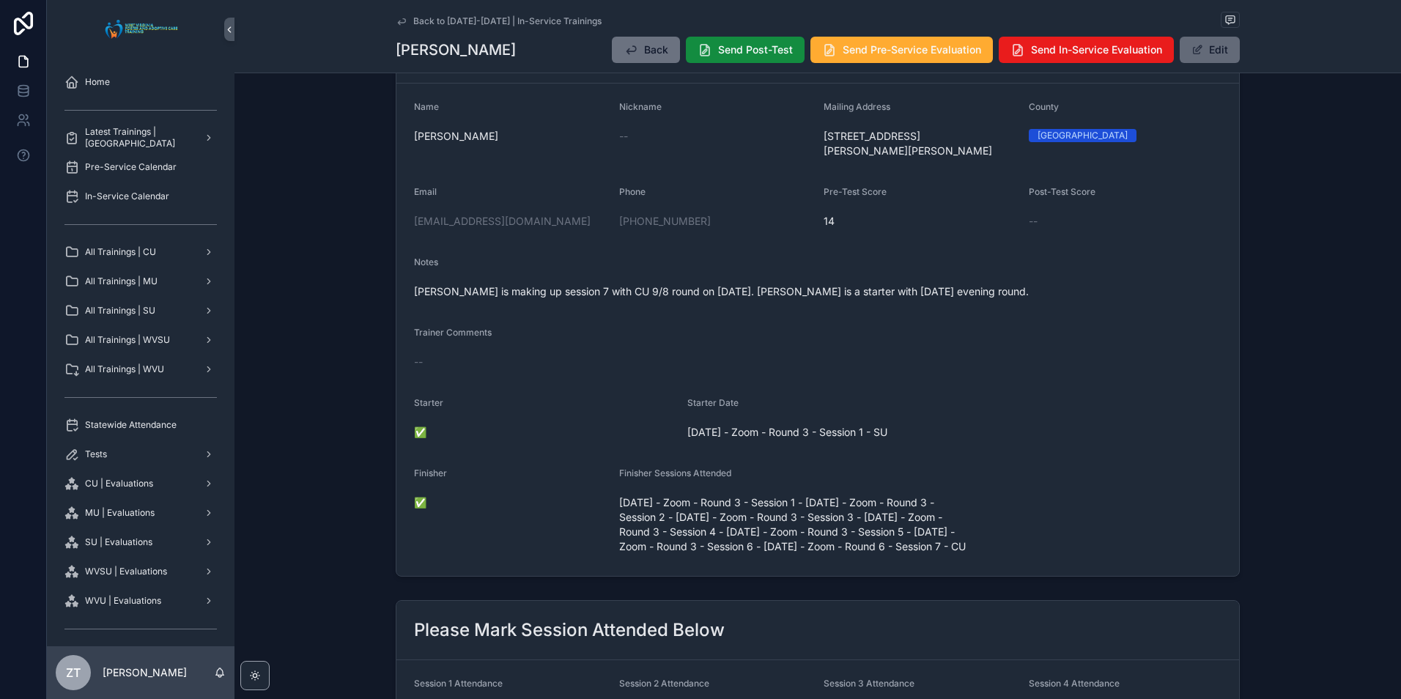
click at [1207, 59] on button "Edit" at bounding box center [1210, 50] width 60 height 26
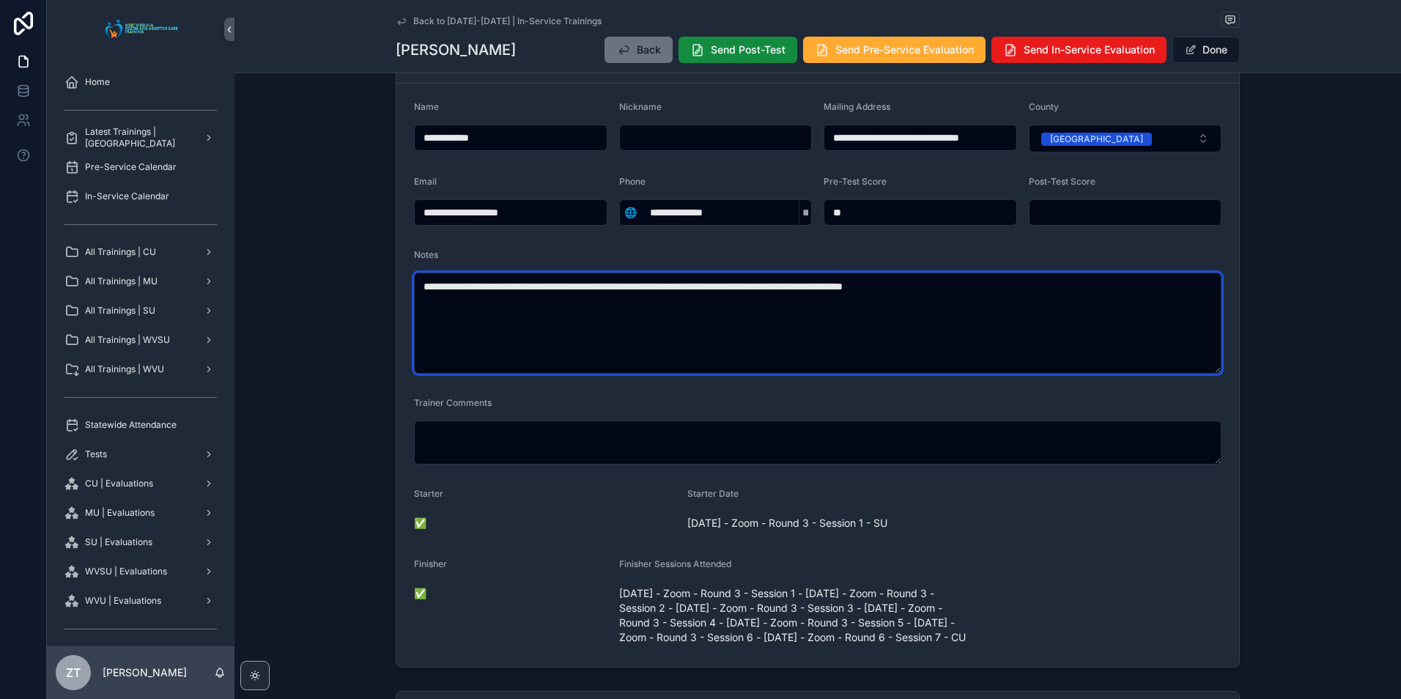
click at [963, 286] on textarea "**********" at bounding box center [817, 323] width 807 height 101
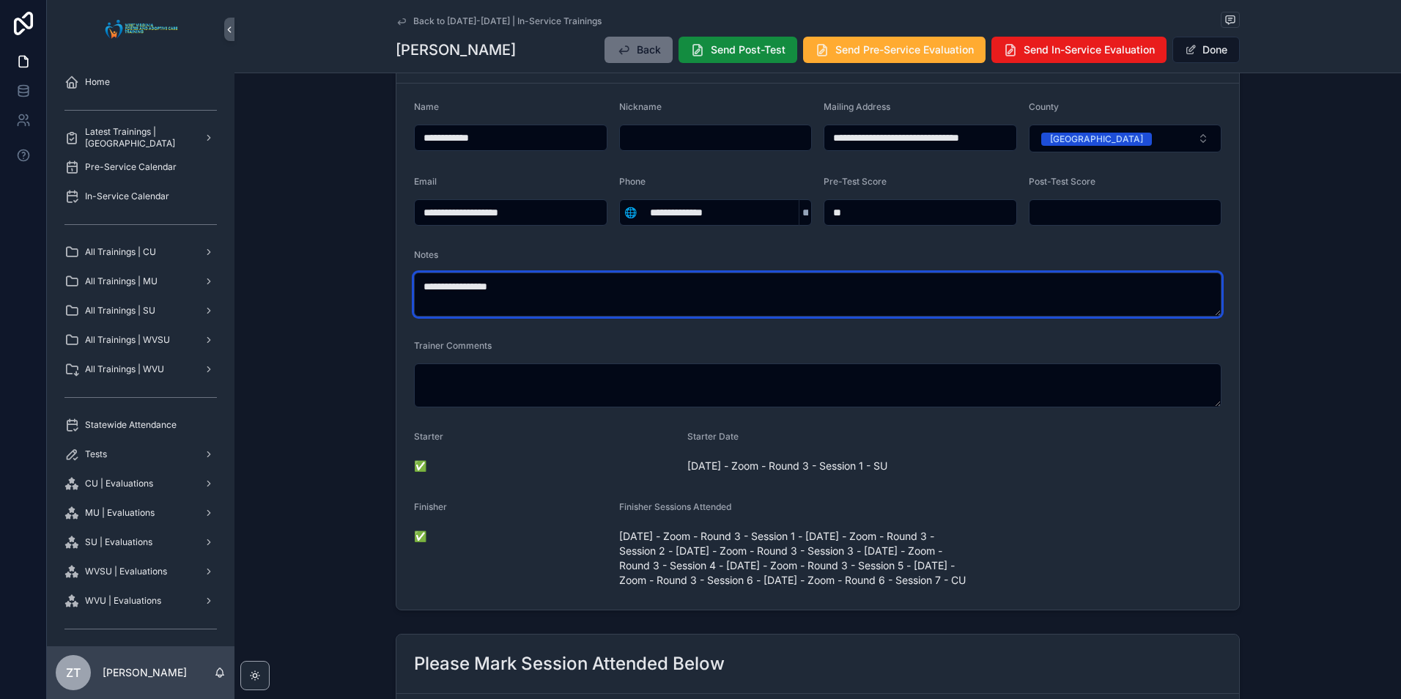
type textarea "**********"
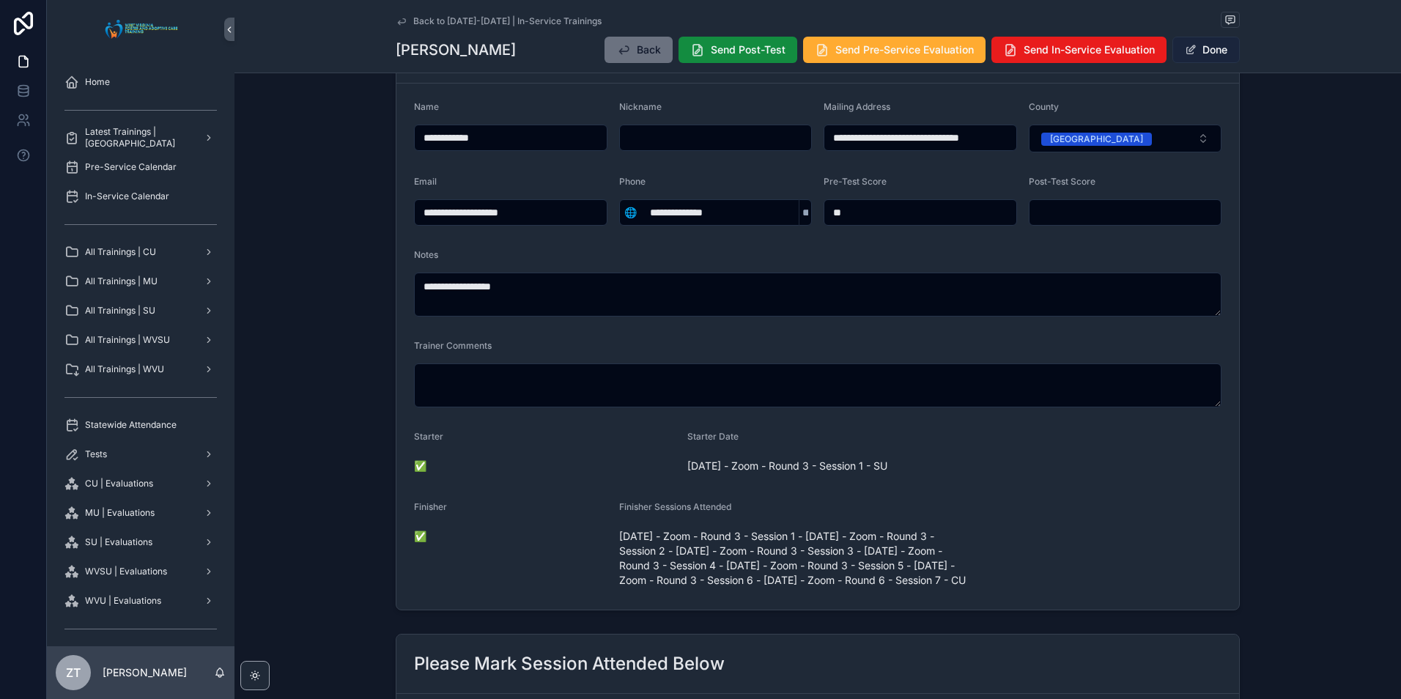
click at [1207, 50] on button "Done" at bounding box center [1205, 50] width 67 height 26
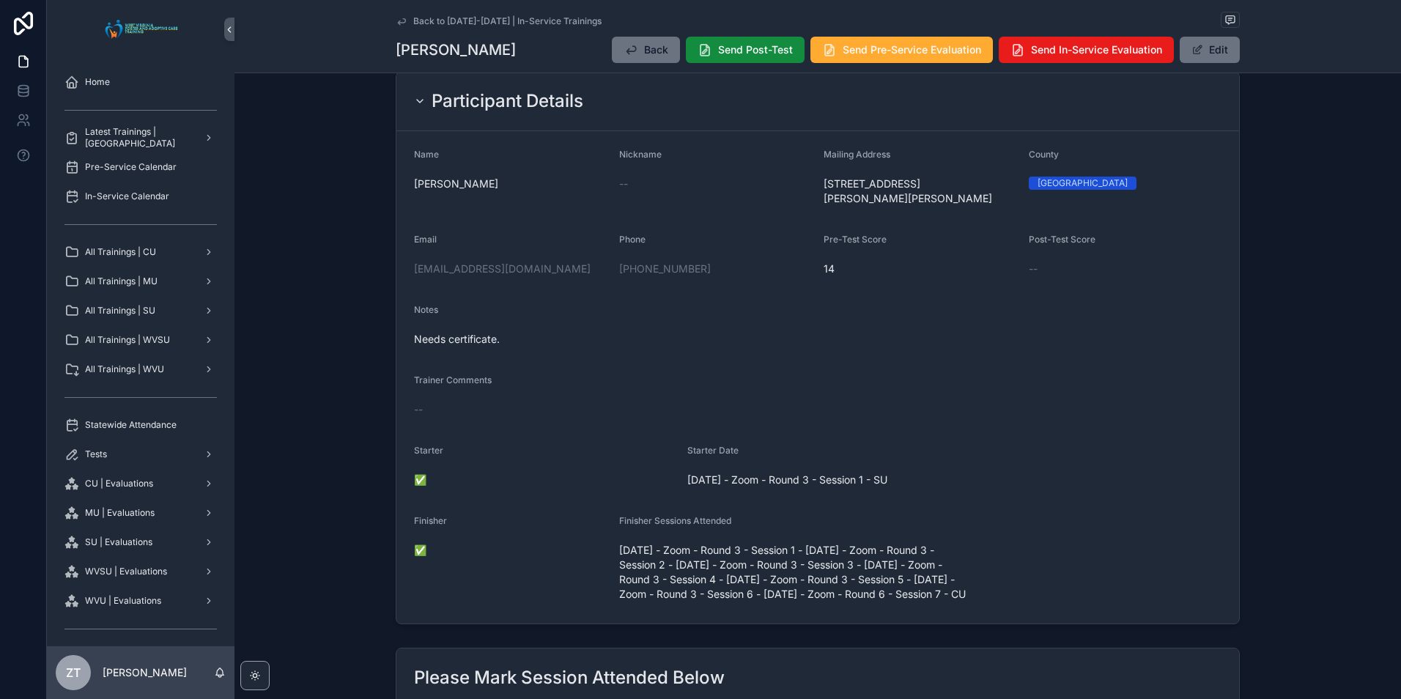
scroll to position [0, 0]
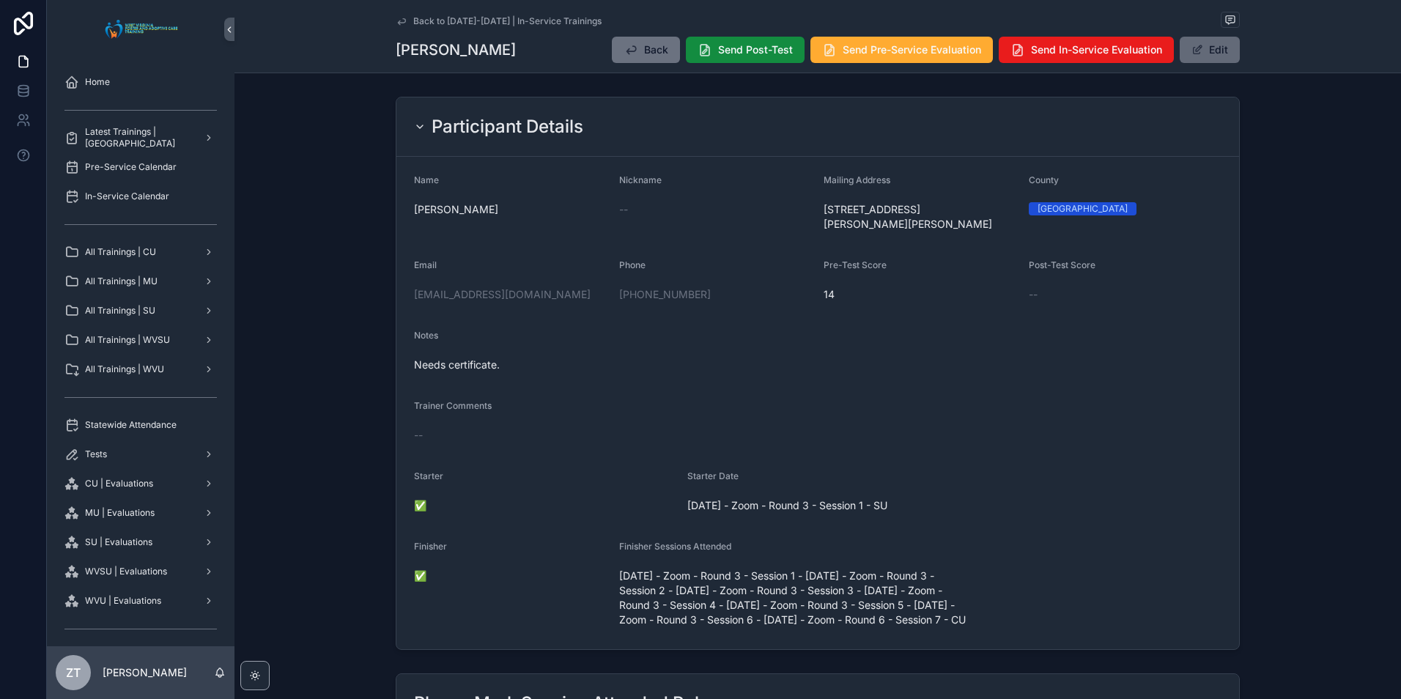
click at [1215, 53] on button "Edit" at bounding box center [1210, 50] width 60 height 26
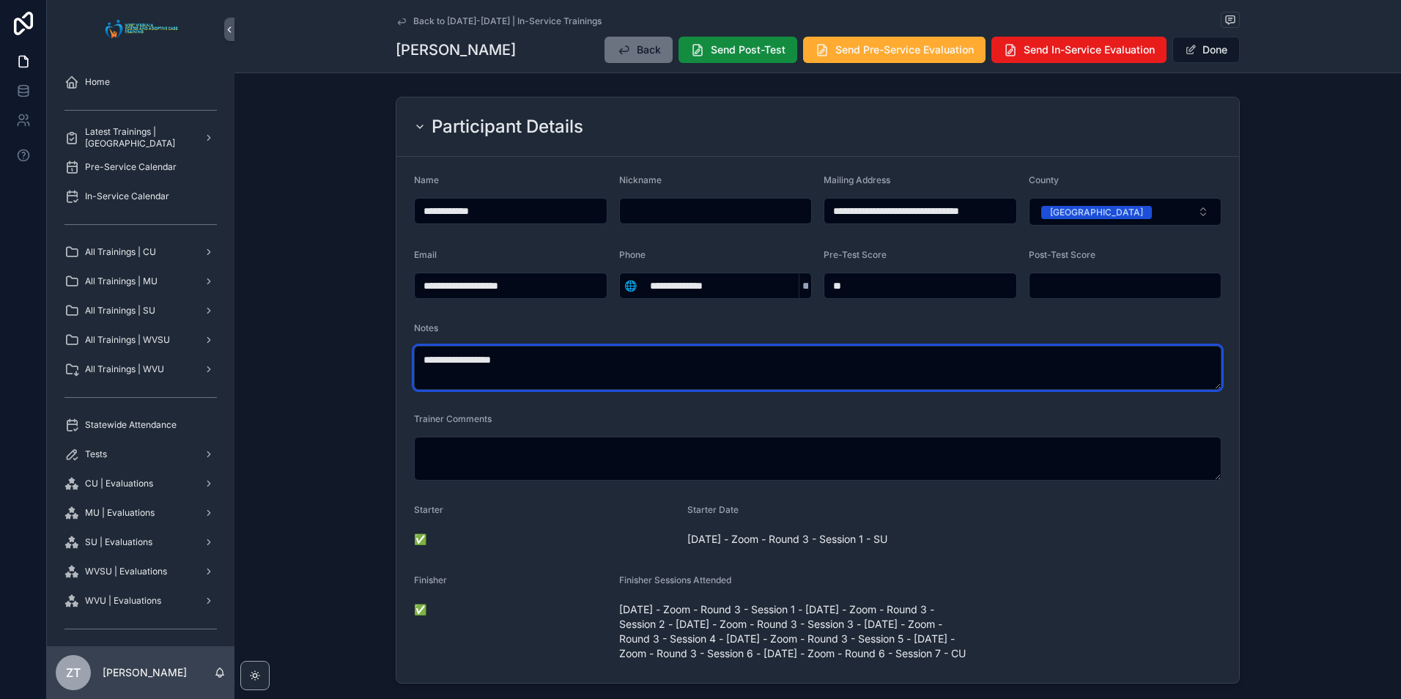
click at [536, 360] on textarea "**********" at bounding box center [817, 368] width 807 height 44
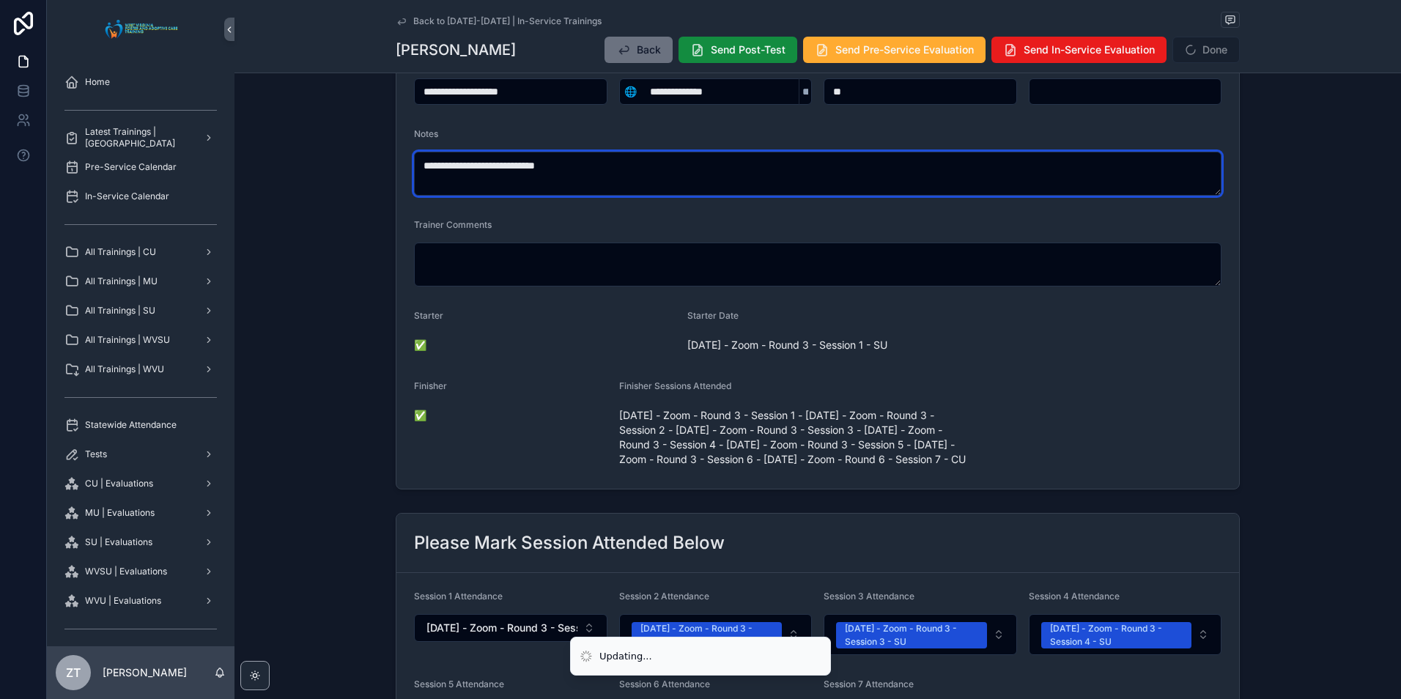
scroll to position [220, 0]
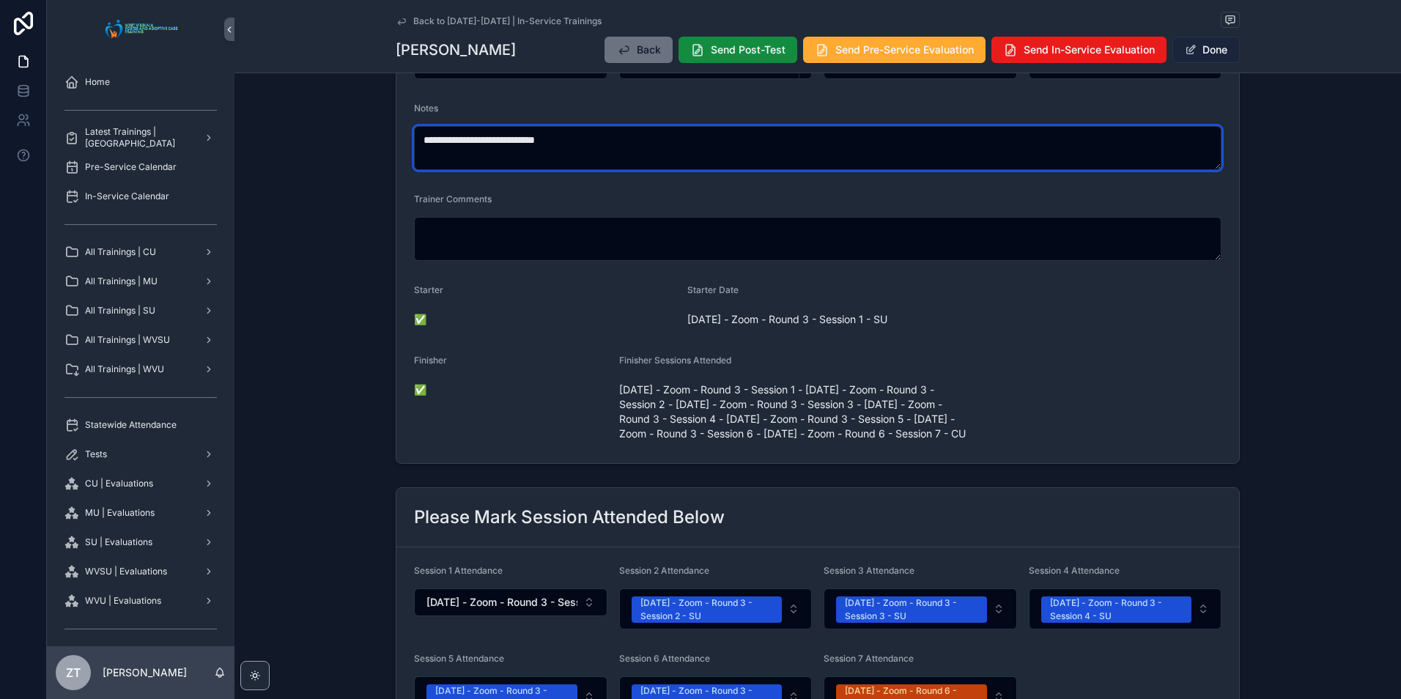
type textarea "**********"
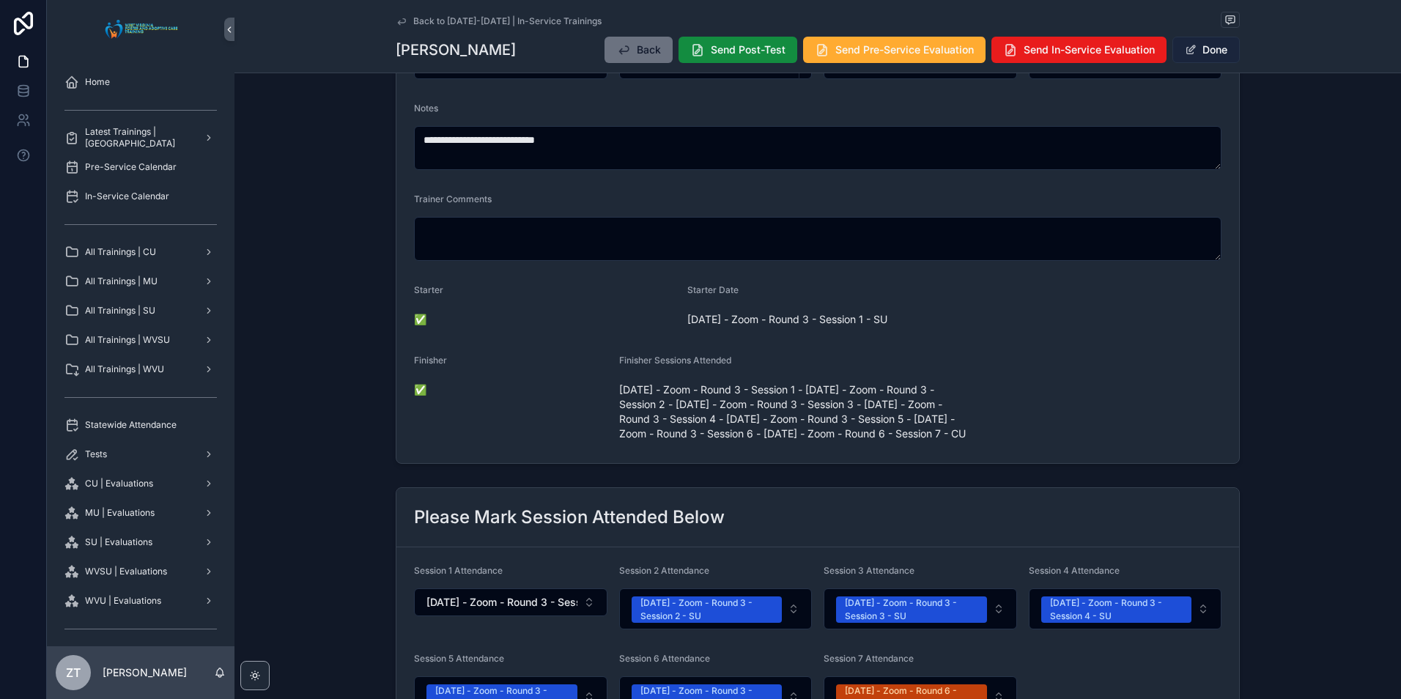
click at [1210, 48] on button "Done" at bounding box center [1205, 50] width 67 height 26
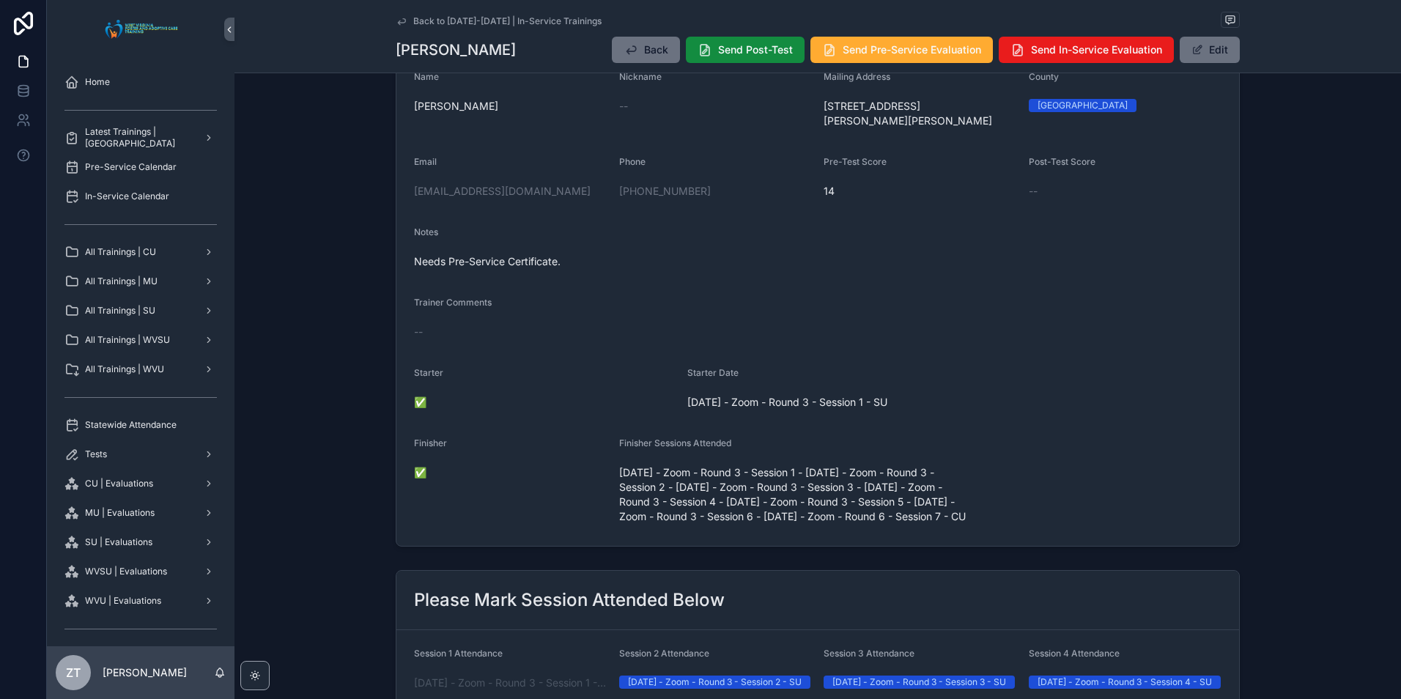
scroll to position [0, 0]
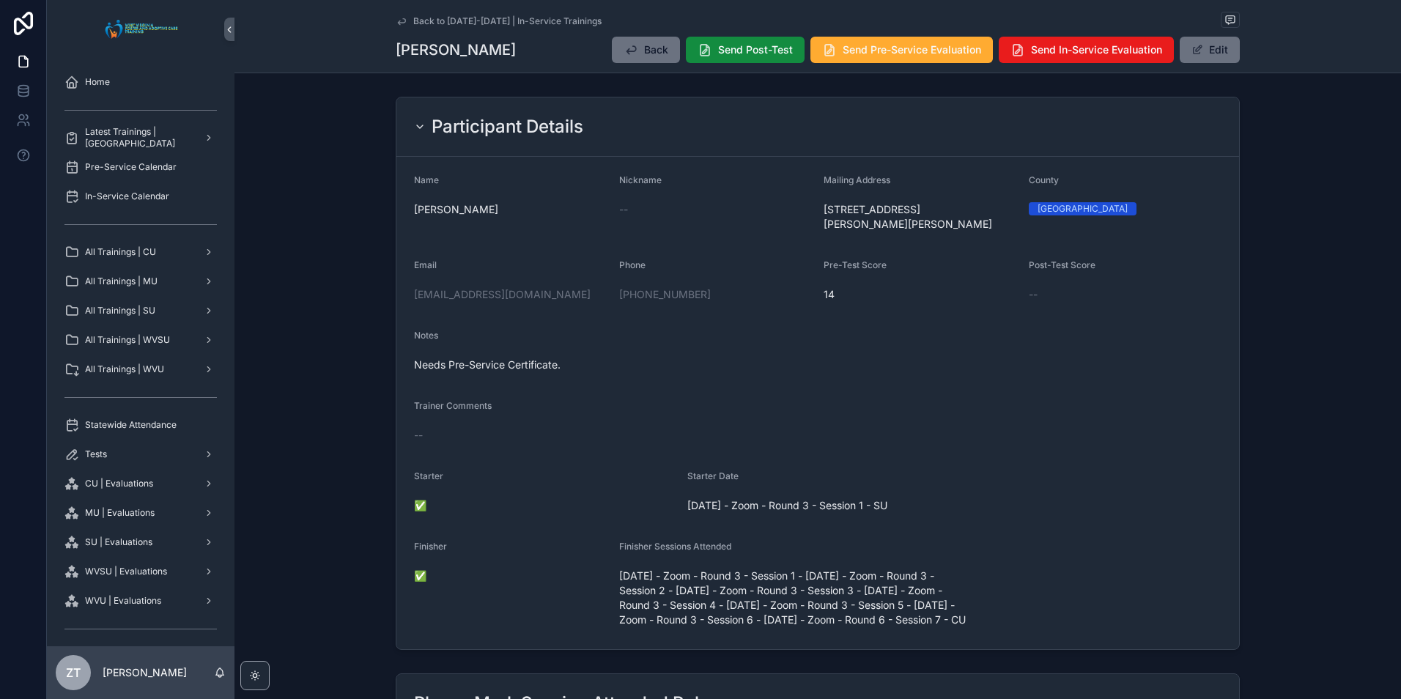
click at [399, 21] on icon "scrollable content" at bounding box center [402, 21] width 12 height 12
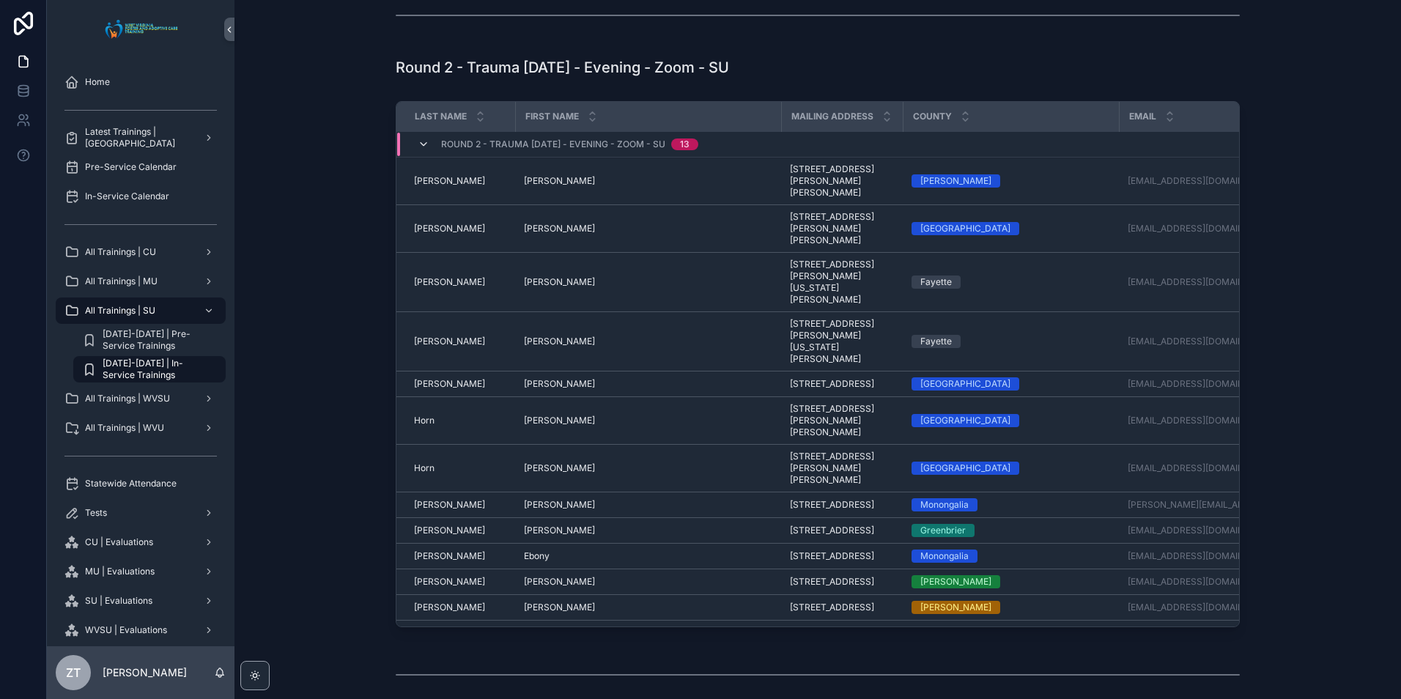
click at [419, 150] on icon "scrollable content" at bounding box center [424, 144] width 12 height 12
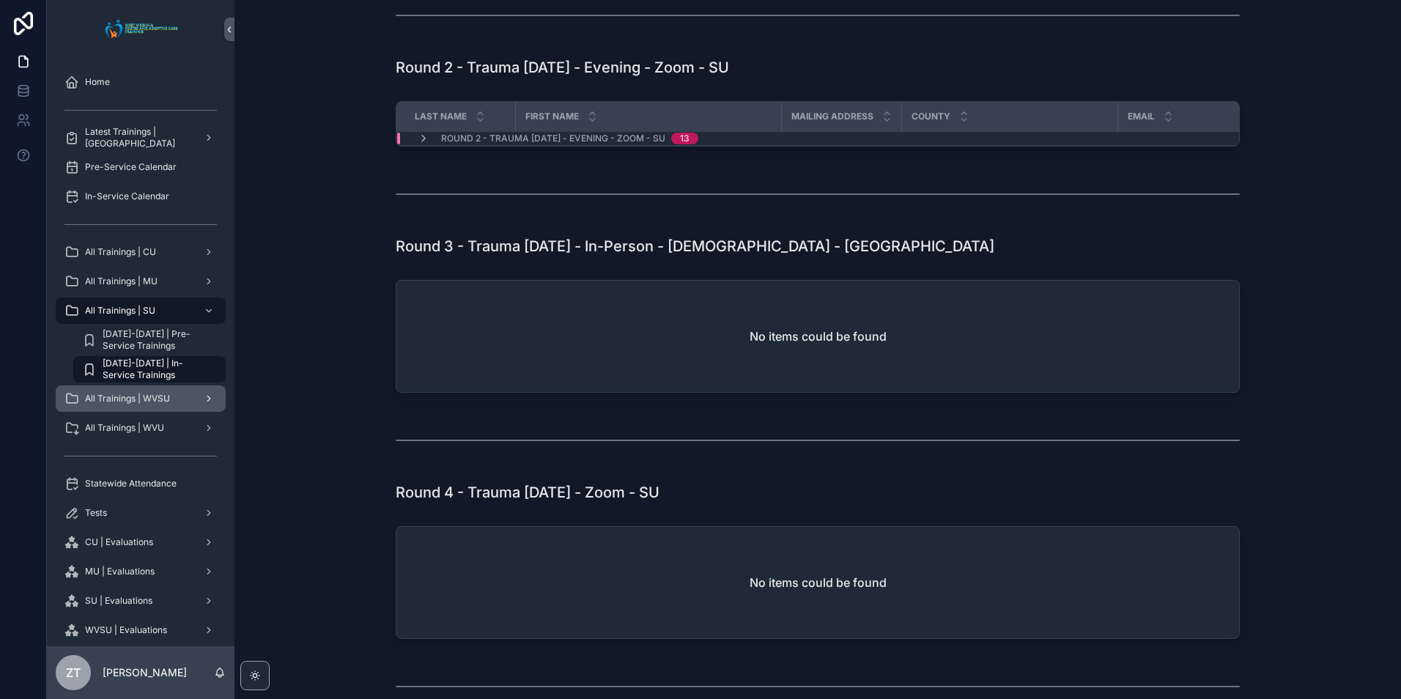
click at [164, 398] on span "All Trainings | WVSU" at bounding box center [127, 399] width 85 height 12
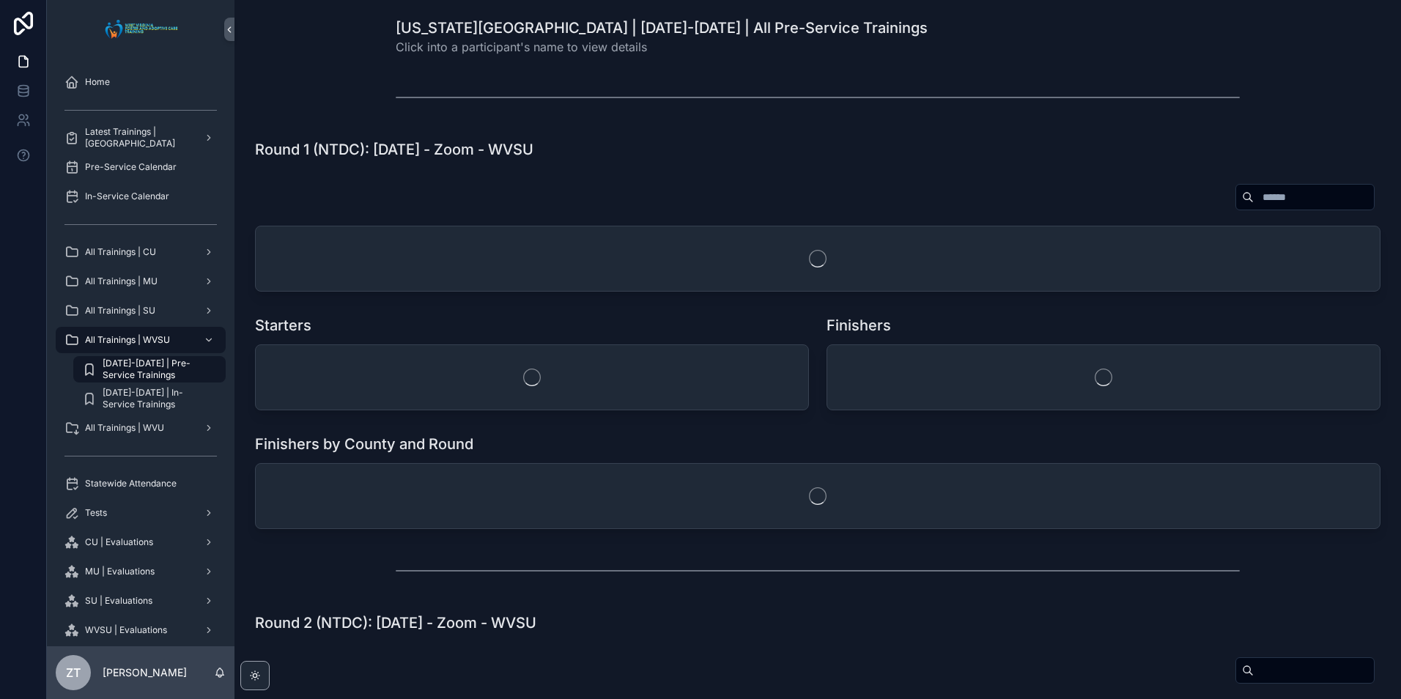
click at [177, 363] on span "[DATE]-[DATE] | Pre-Service Trainings" at bounding box center [157, 369] width 108 height 23
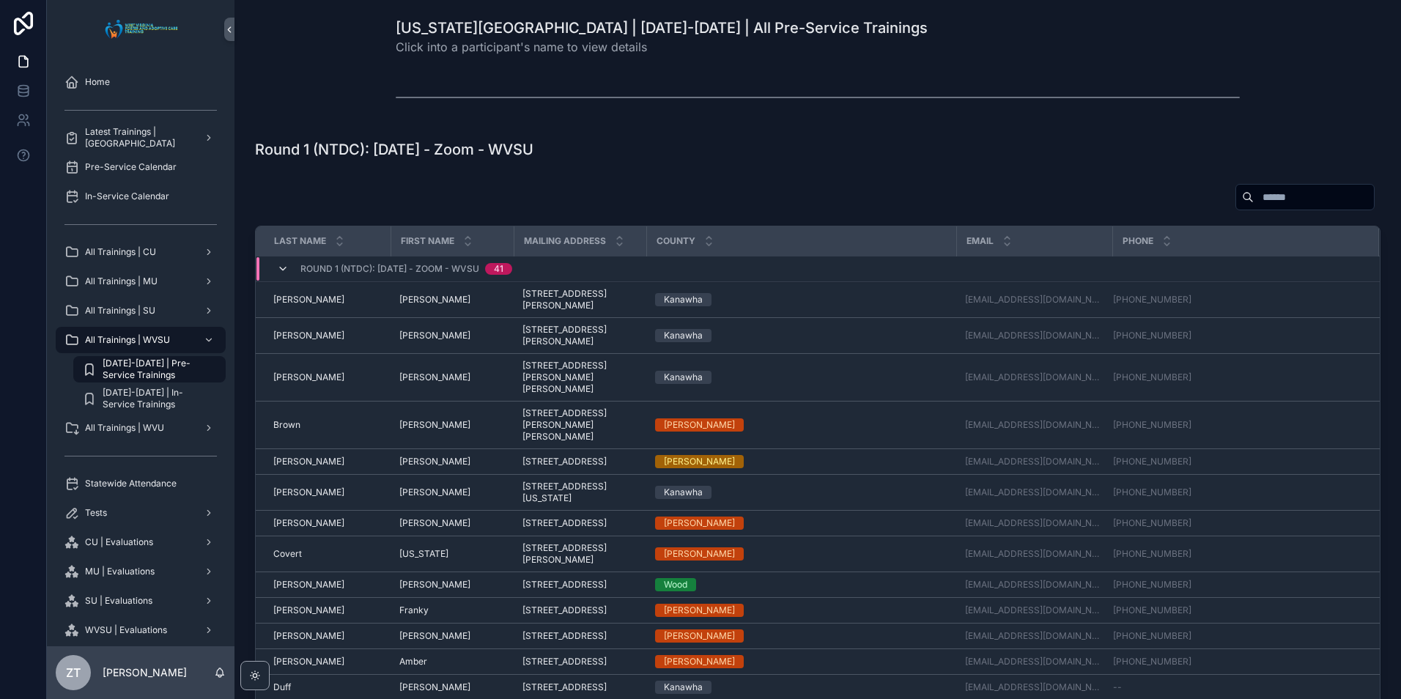
click at [285, 272] on icon "scrollable content" at bounding box center [283, 269] width 12 height 12
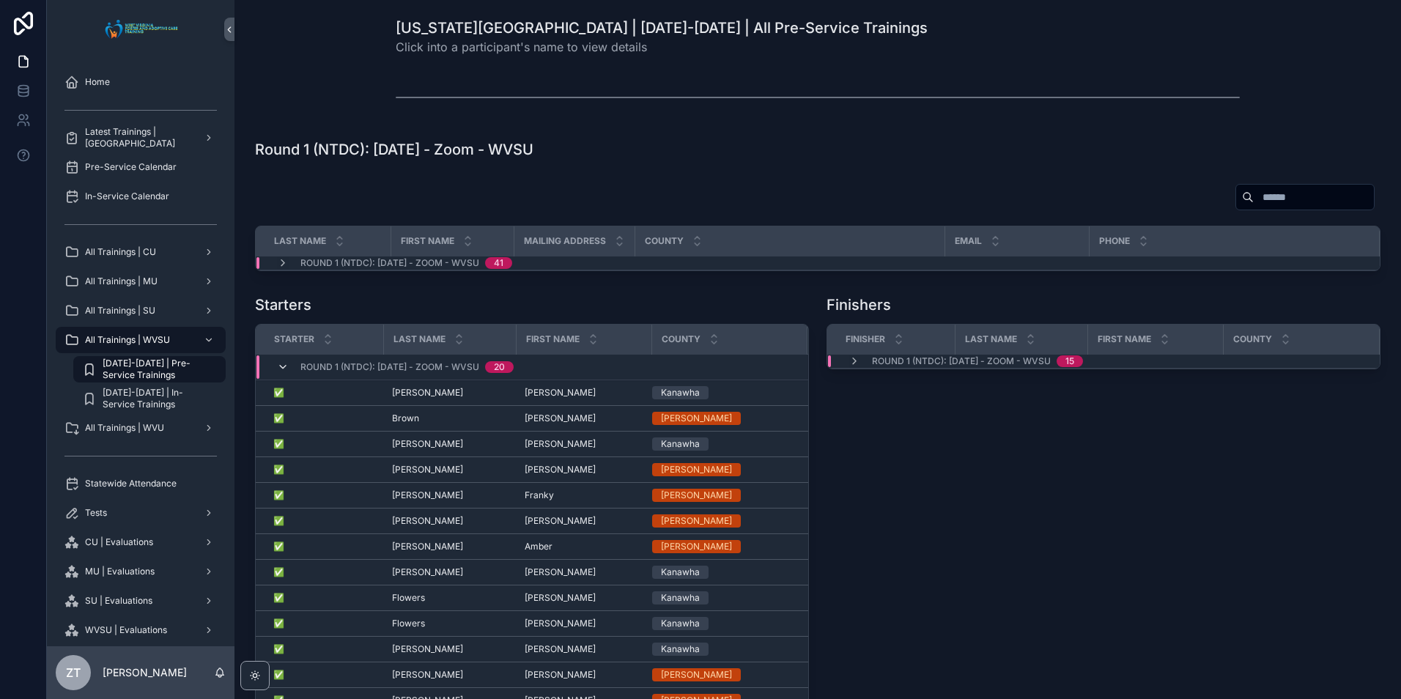
click at [279, 366] on icon "scrollable content" at bounding box center [283, 367] width 12 height 12
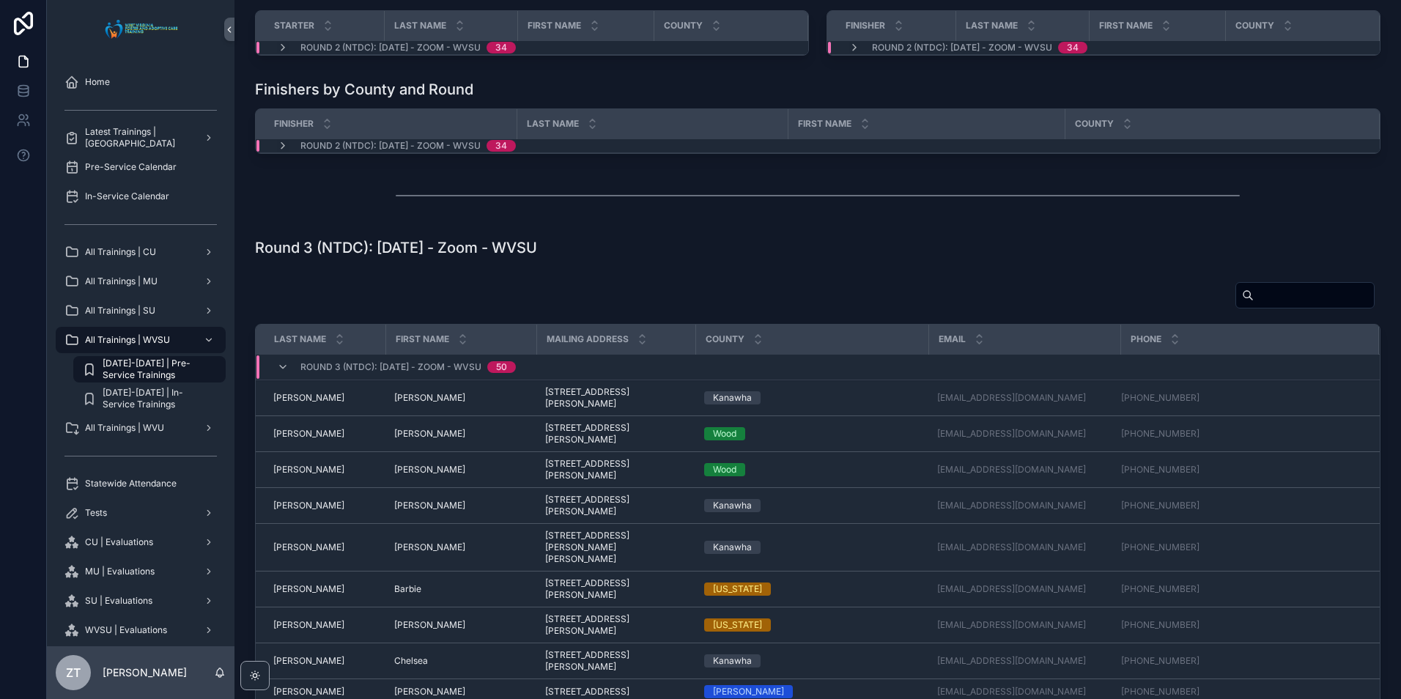
scroll to position [733, 0]
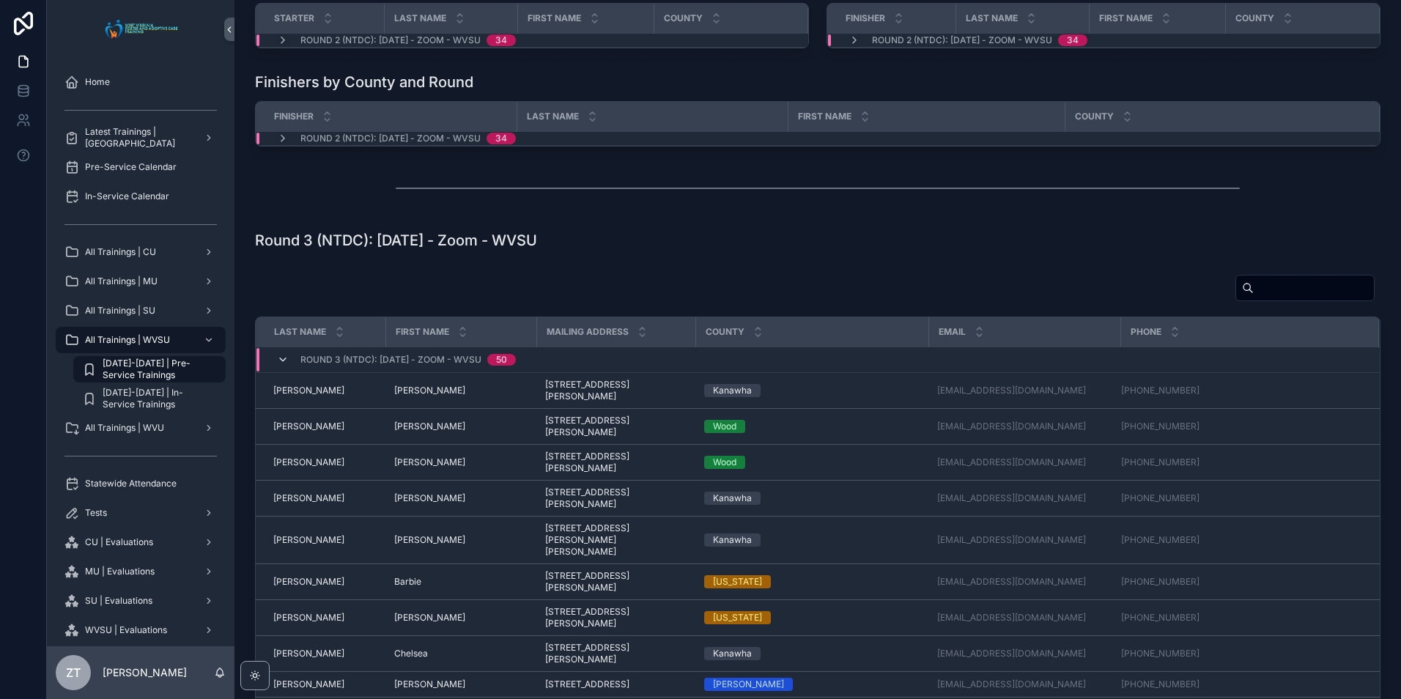
click at [284, 360] on icon "scrollable content" at bounding box center [283, 360] width 12 height 12
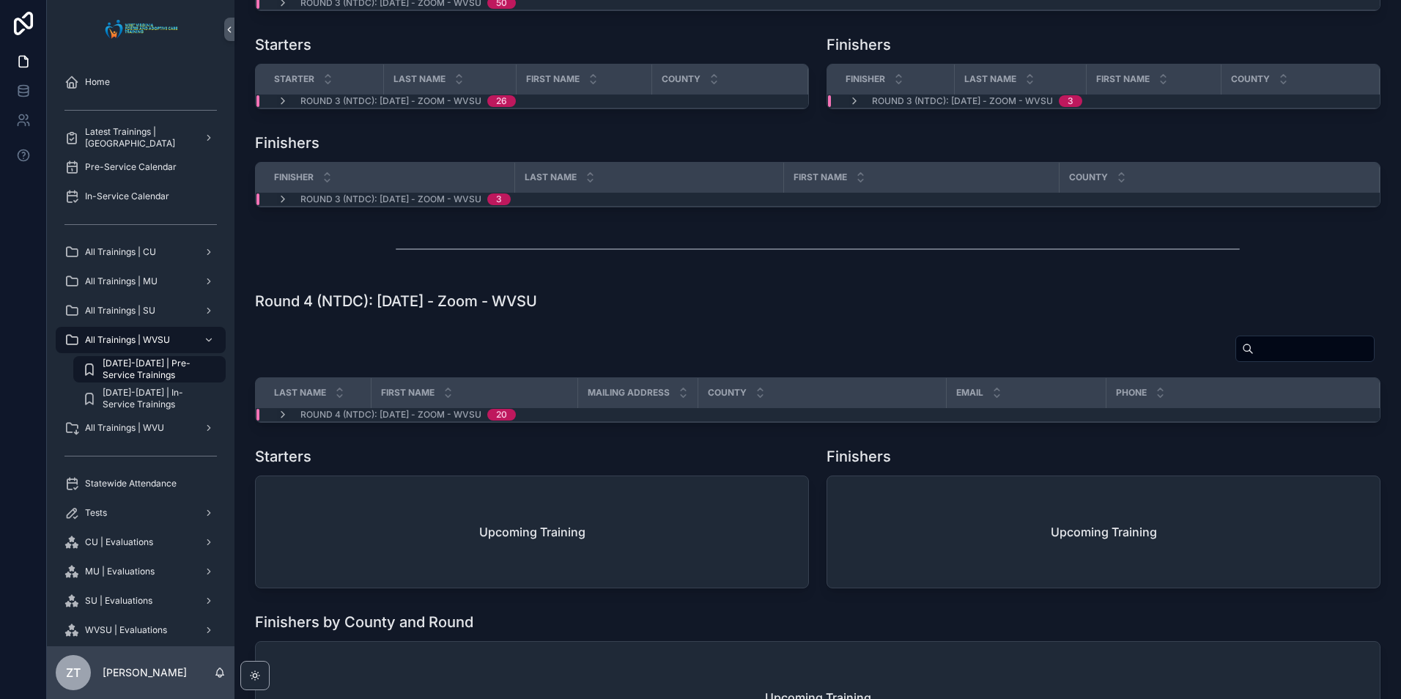
scroll to position [1172, 0]
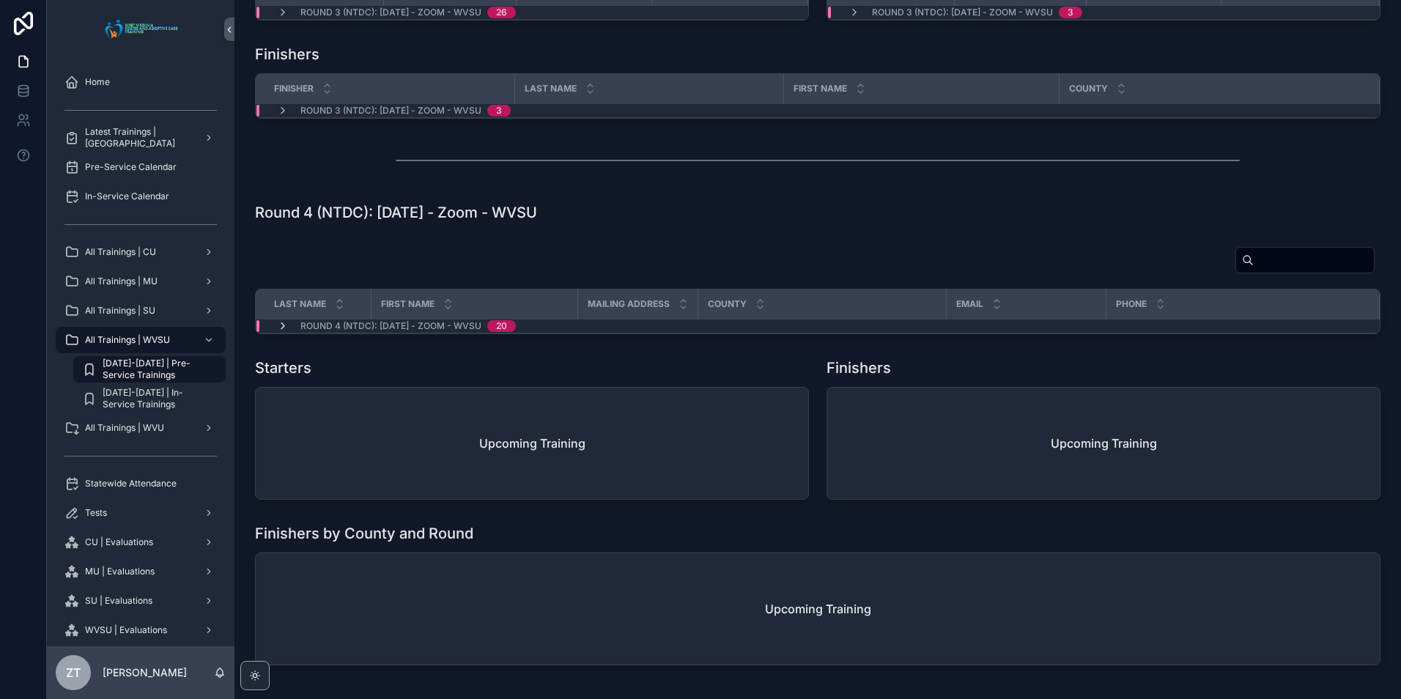
click at [279, 328] on icon "scrollable content" at bounding box center [283, 326] width 12 height 12
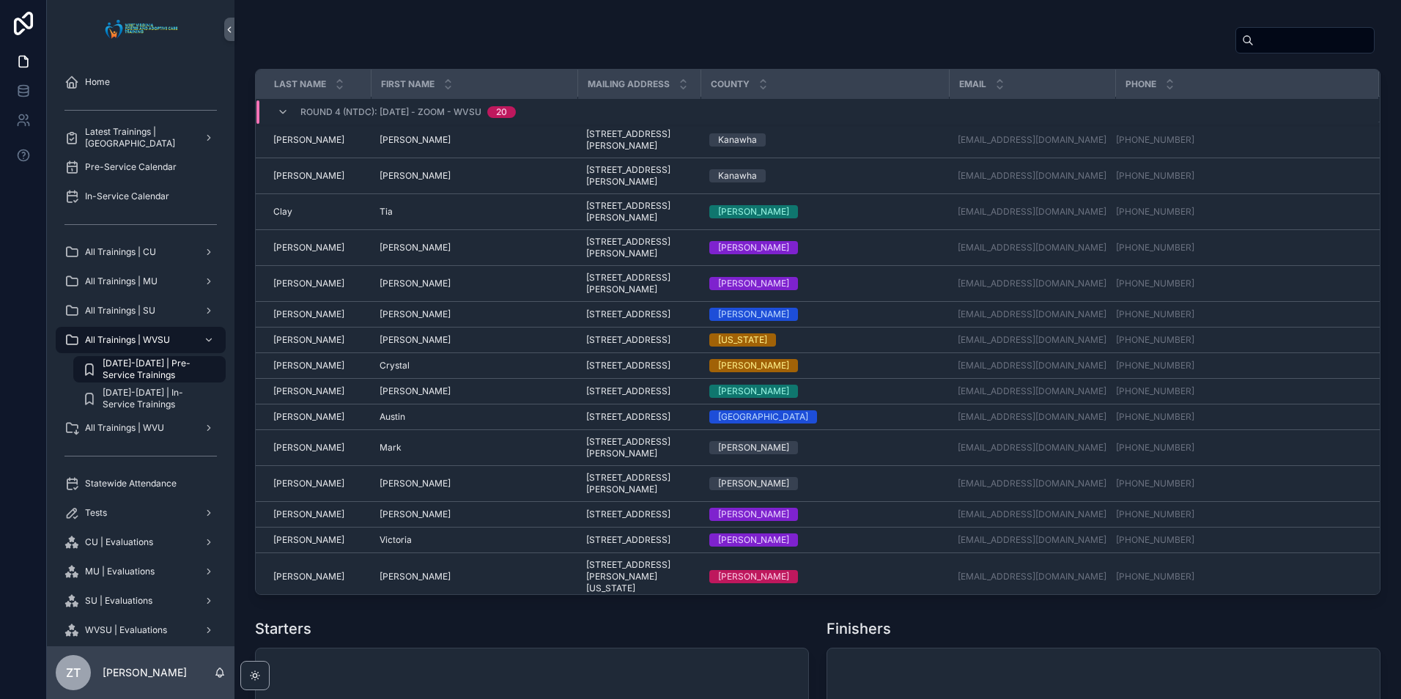
scroll to position [0, 0]
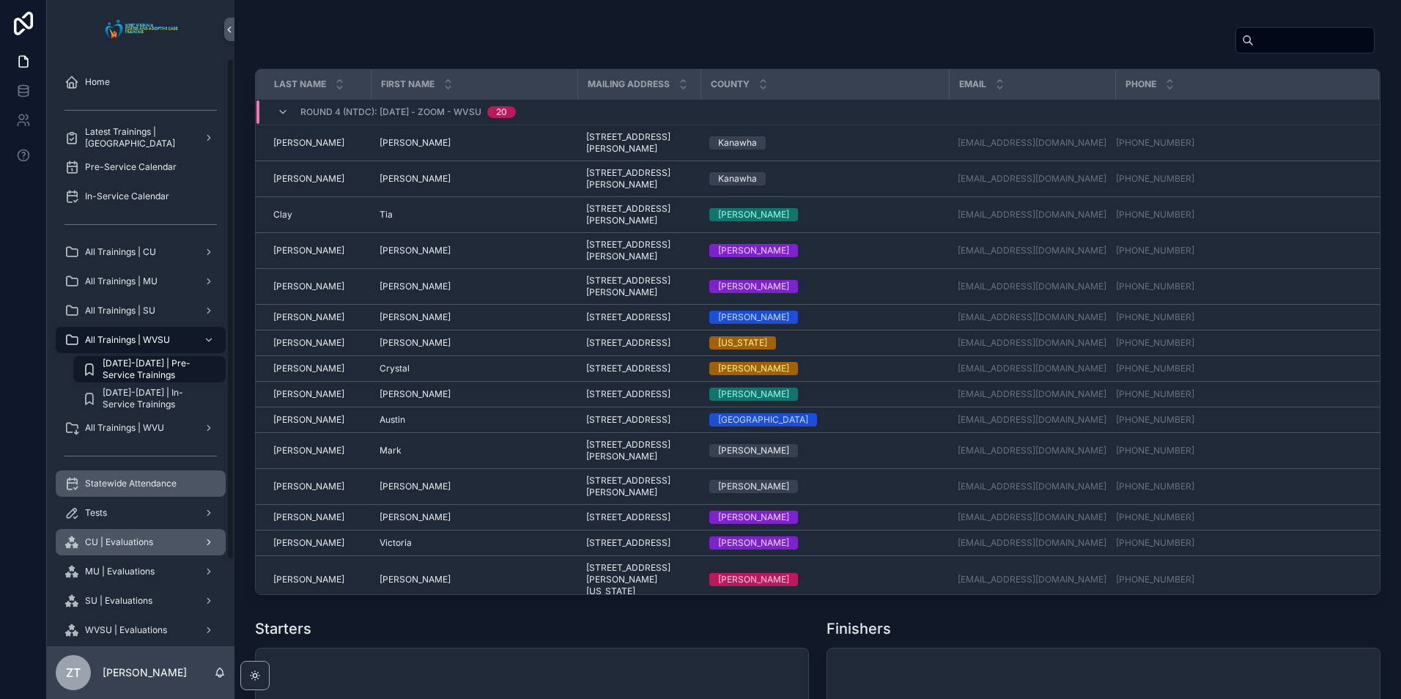
drag, startPoint x: 151, startPoint y: 489, endPoint x: 165, endPoint y: 484, distance: 14.6
click at [151, 489] on span "Statewide Attendance" at bounding box center [131, 484] width 92 height 12
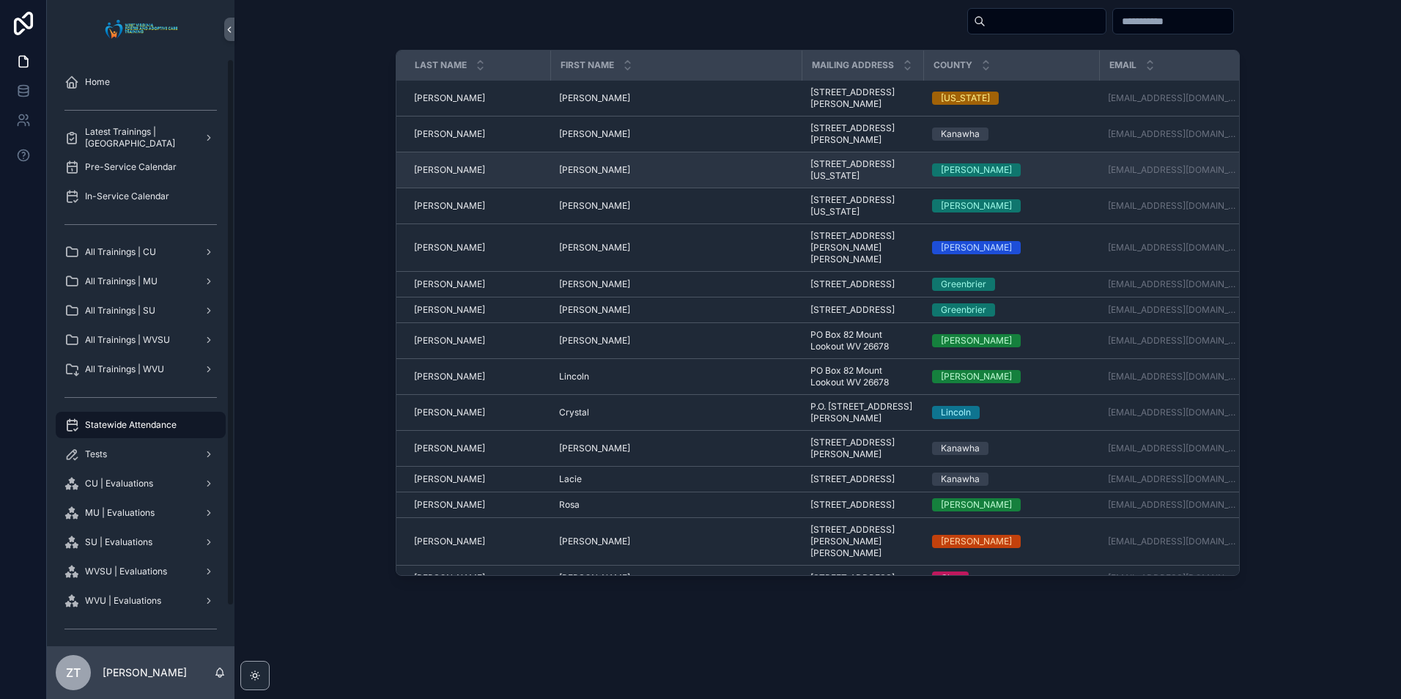
scroll to position [72, 0]
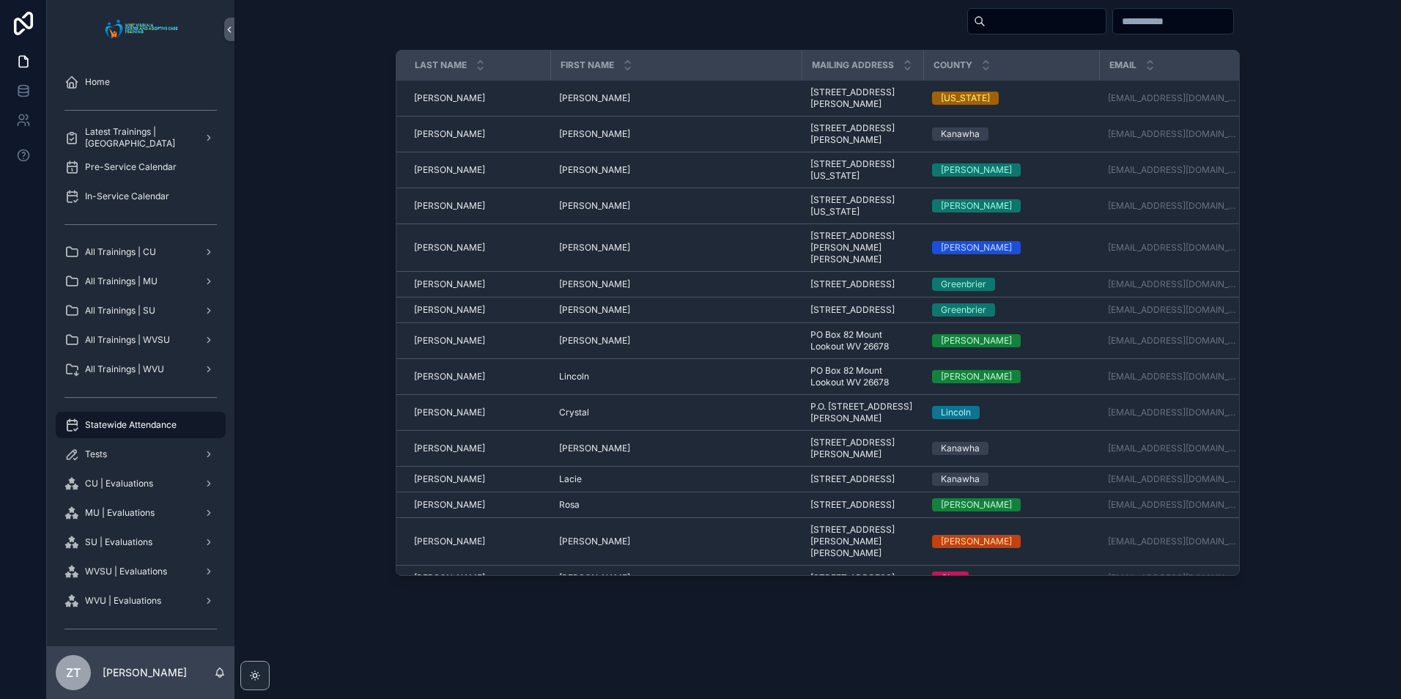
click at [985, 16] on input "scrollable content" at bounding box center [1045, 21] width 120 height 21
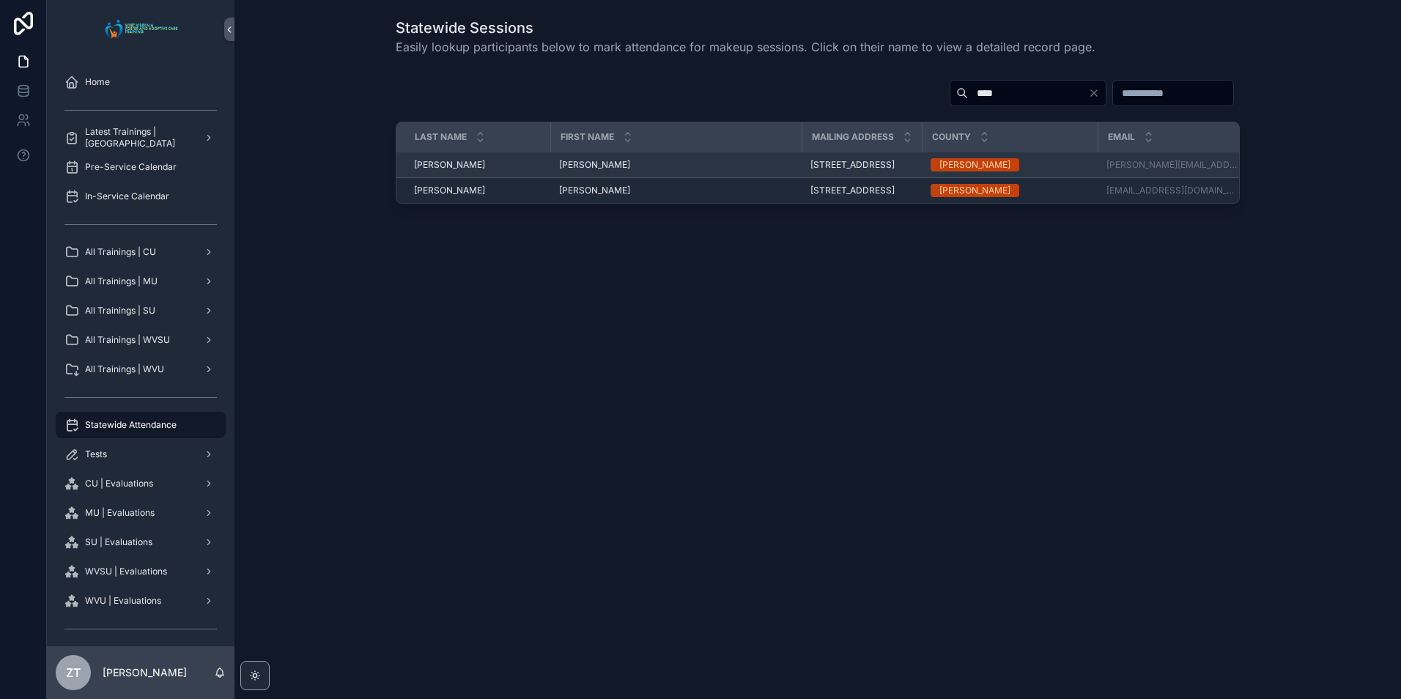
type input "****"
click at [571, 167] on span "[PERSON_NAME]" at bounding box center [594, 165] width 71 height 12
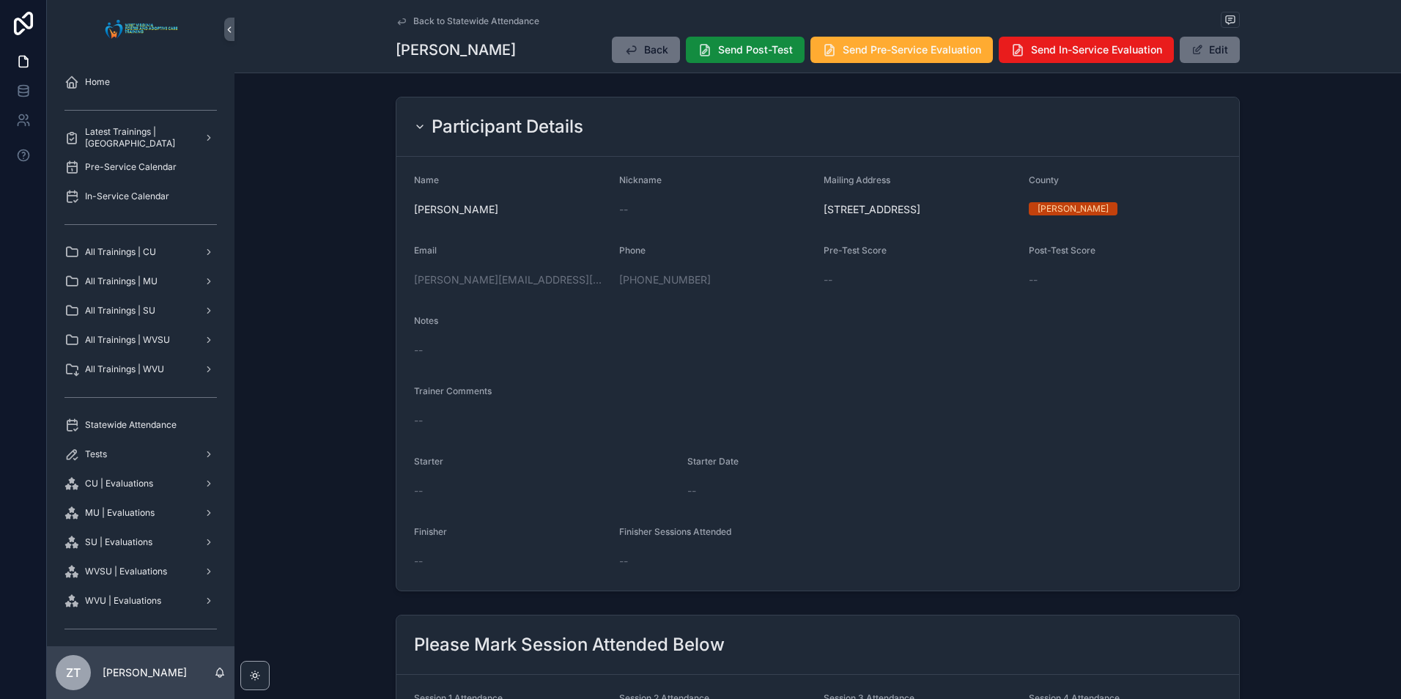
click at [390, 18] on div "Back to Statewide Attendance [PERSON_NAME] Back Send Post-Test Send Pre-Service…" at bounding box center [817, 36] width 1166 height 73
drag, startPoint x: 390, startPoint y: 18, endPoint x: 385, endPoint y: 32, distance: 15.5
click at [385, 32] on div "Back to Statewide Attendance [PERSON_NAME] Back Send Post-Test Send Pre-Service…" at bounding box center [817, 36] width 1166 height 73
click at [396, 19] on icon "scrollable content" at bounding box center [402, 21] width 12 height 12
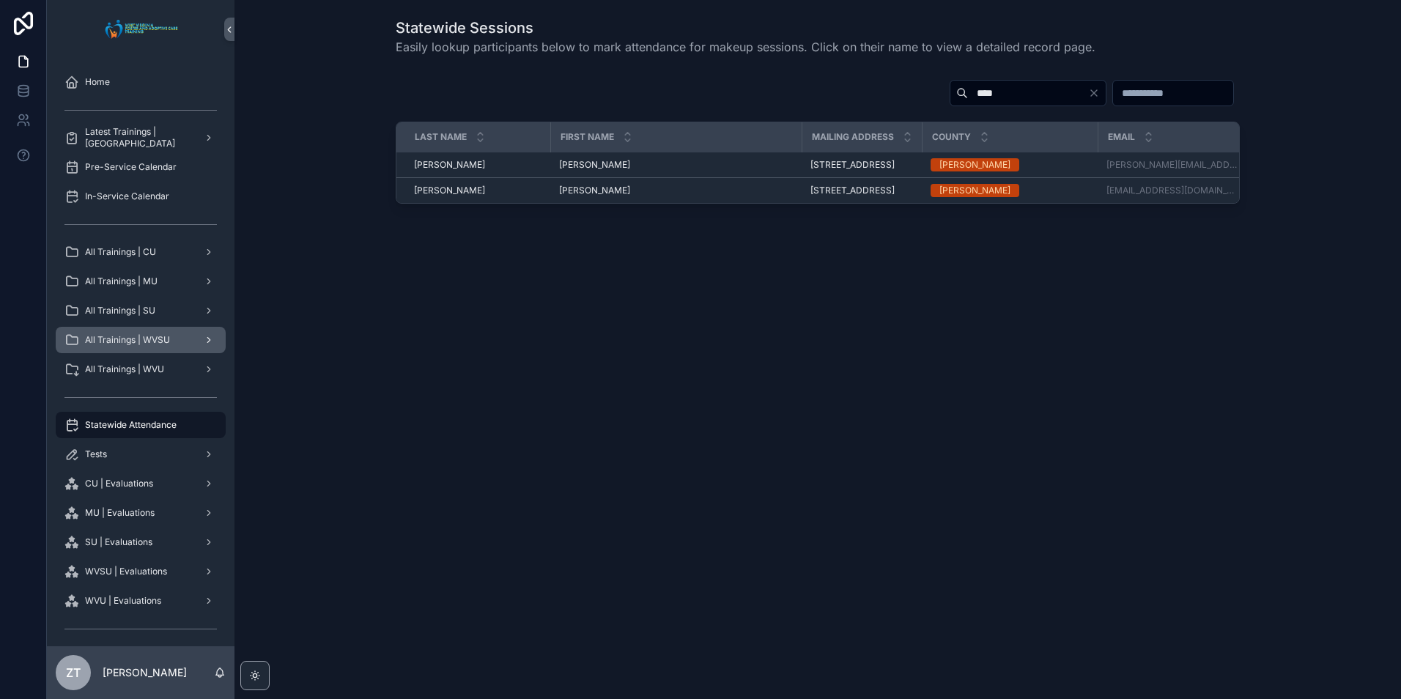
click at [156, 336] on span "All Trainings | WVSU" at bounding box center [127, 340] width 85 height 12
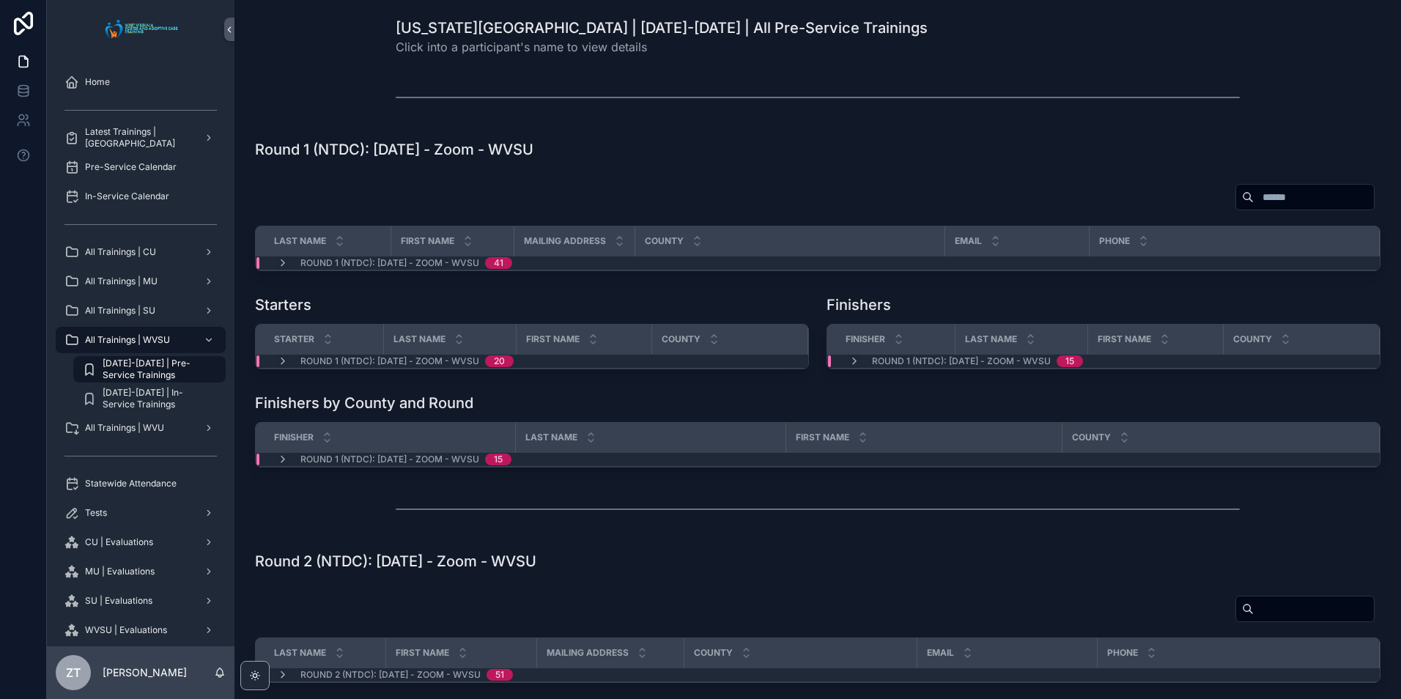
click at [160, 363] on span "[DATE]-[DATE] | Pre-Service Trainings" at bounding box center [157, 369] width 108 height 23
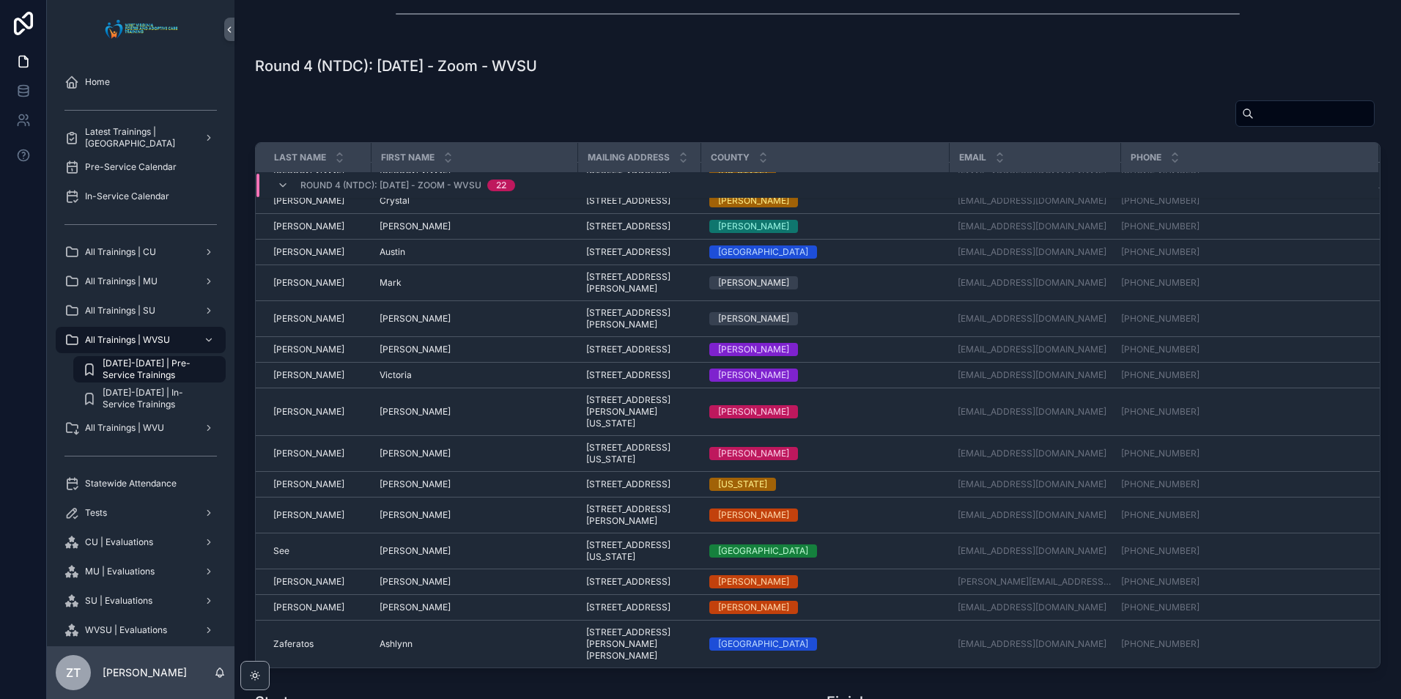
scroll to position [379, 0]
drag, startPoint x: 141, startPoint y: 478, endPoint x: 229, endPoint y: 468, distance: 88.4
click at [141, 478] on span "Statewide Attendance" at bounding box center [131, 484] width 92 height 12
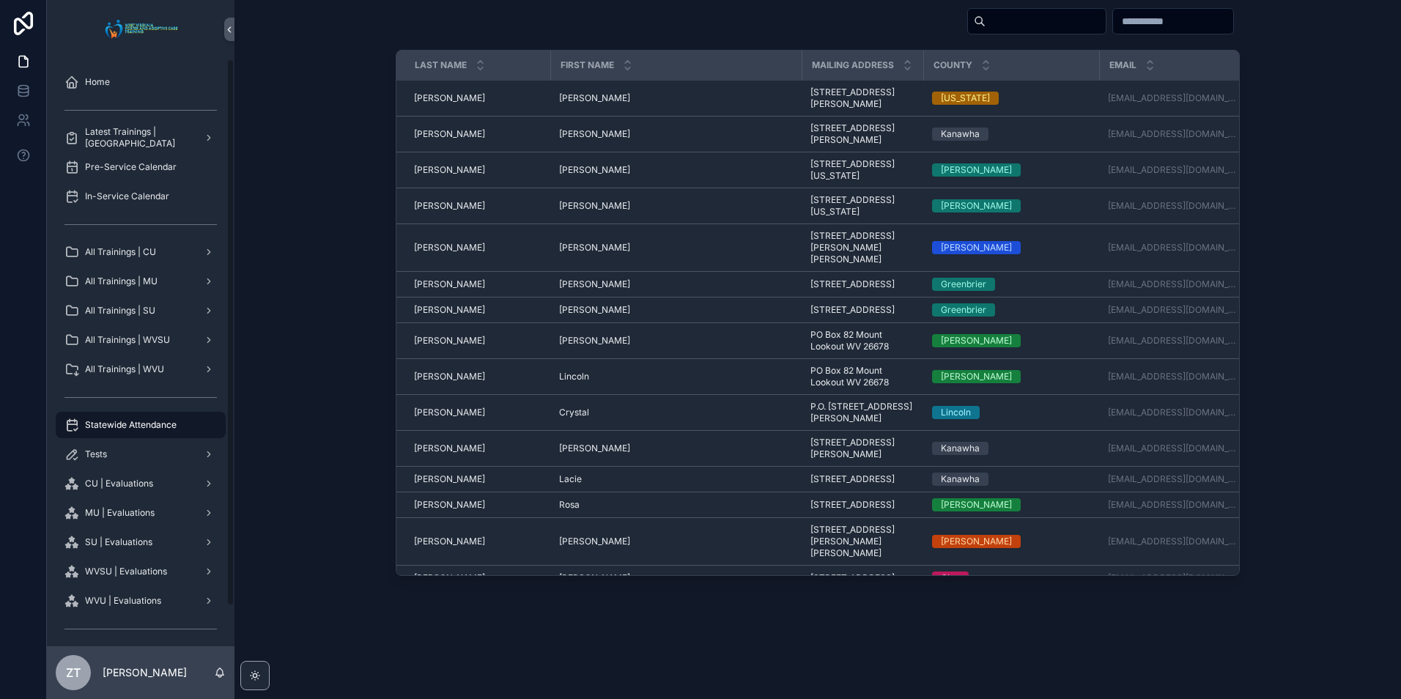
scroll to position [72, 0]
click at [985, 26] on input "scrollable content" at bounding box center [1045, 21] width 120 height 21
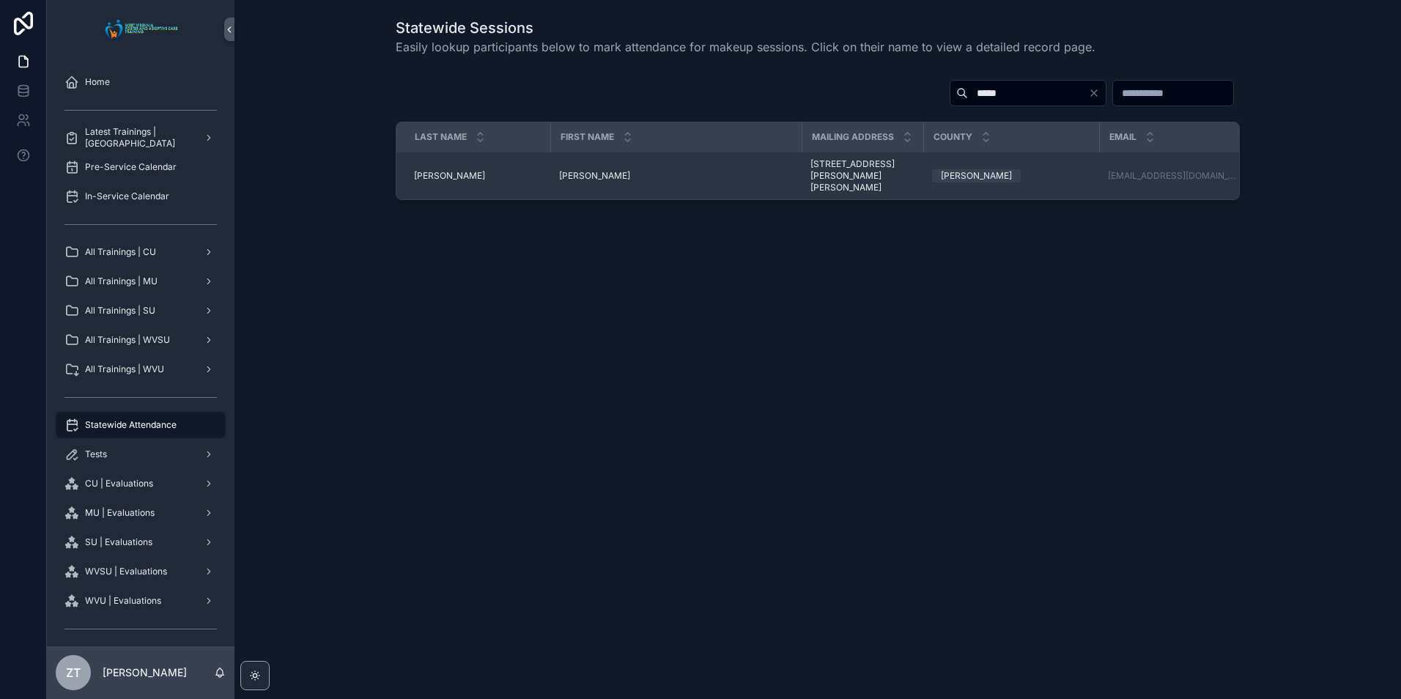
type input "*****"
click at [569, 170] on span "[PERSON_NAME]" at bounding box center [594, 176] width 71 height 12
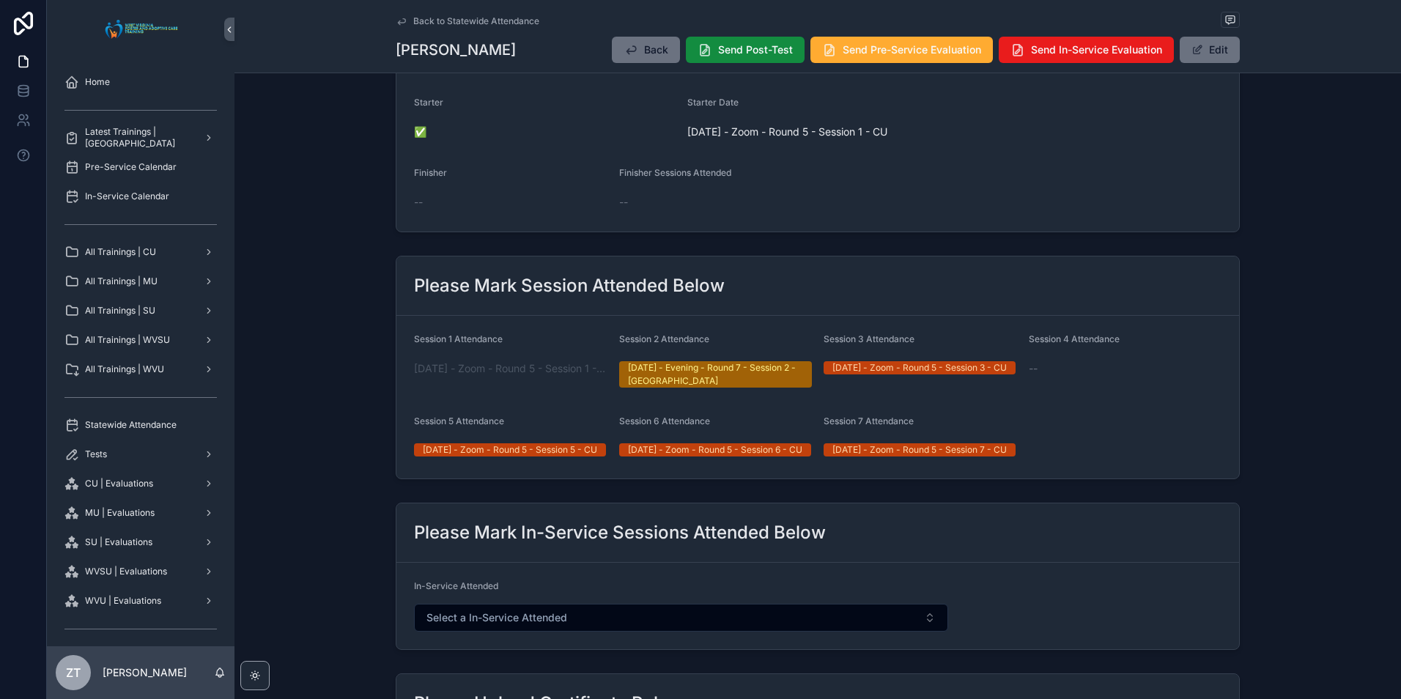
scroll to position [513, 0]
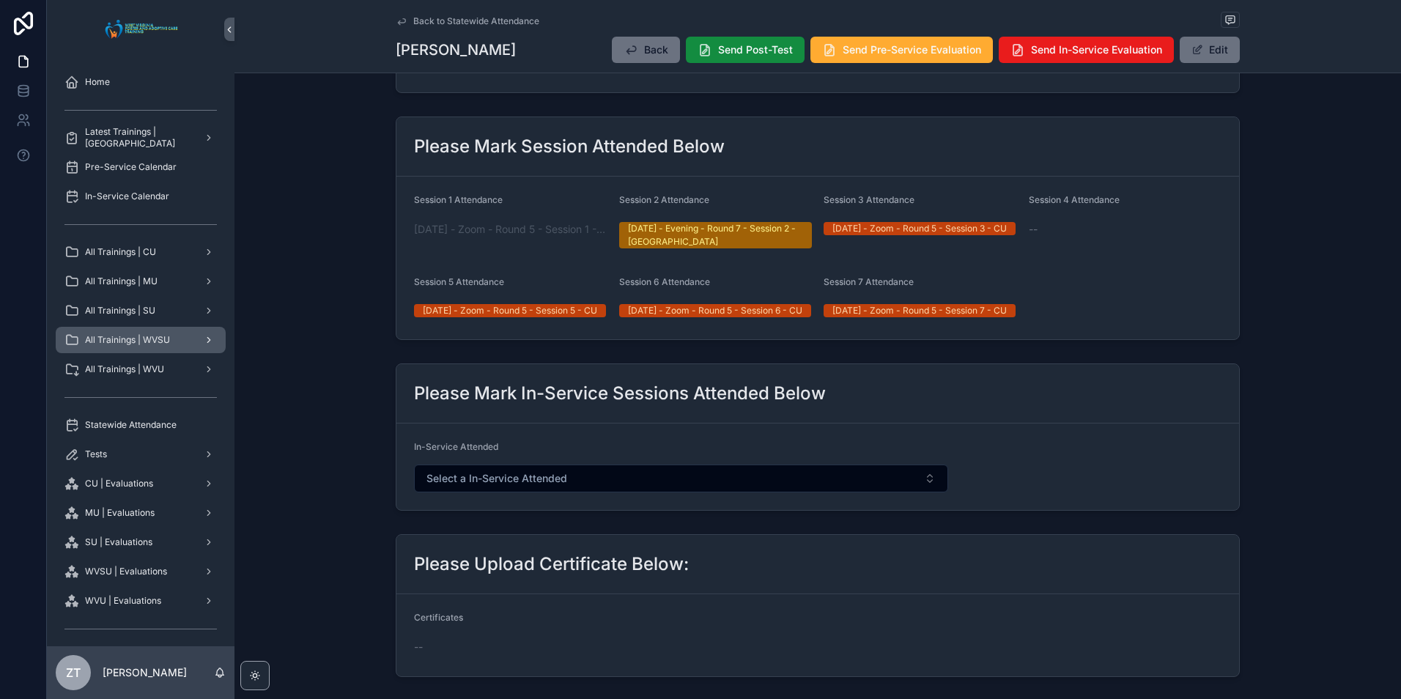
click at [144, 345] on span "All Trainings | WVSU" at bounding box center [127, 340] width 85 height 12
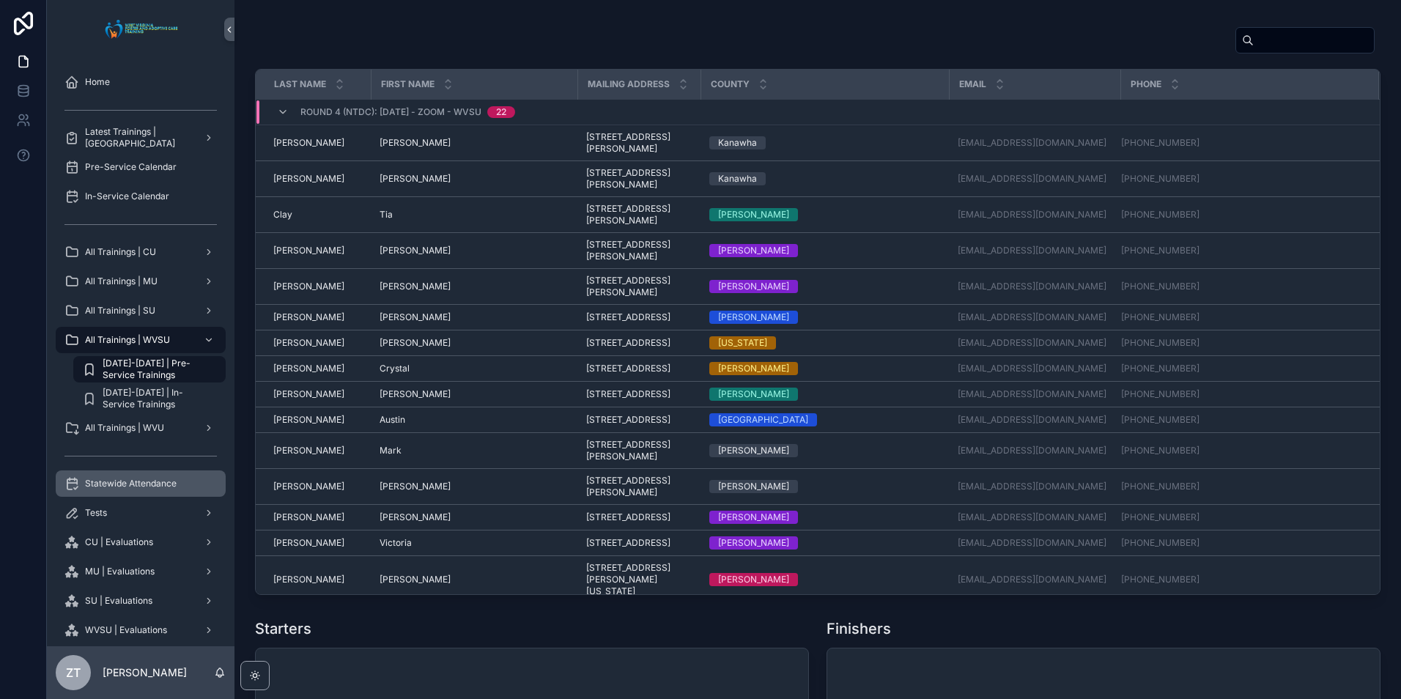
click at [152, 492] on div "Statewide Attendance" at bounding box center [140, 483] width 152 height 23
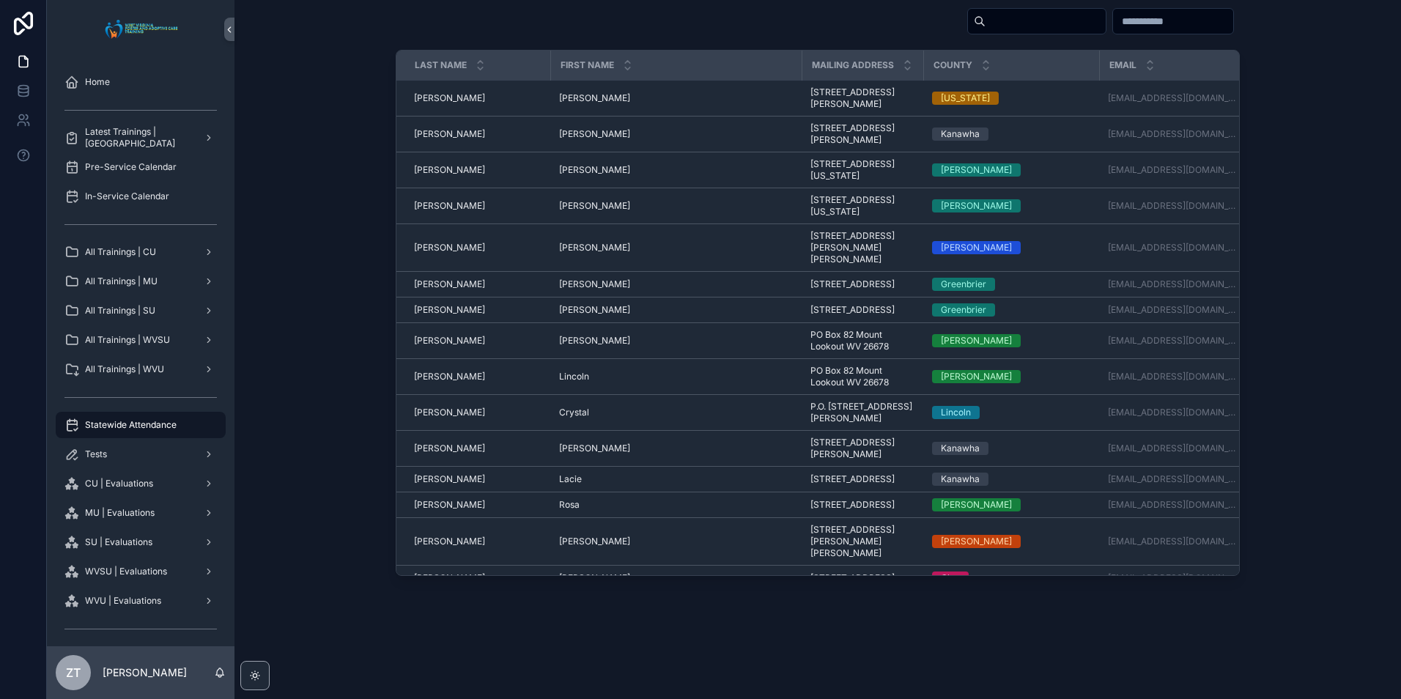
scroll to position [72, 0]
click at [985, 21] on input "scrollable content" at bounding box center [1045, 21] width 120 height 21
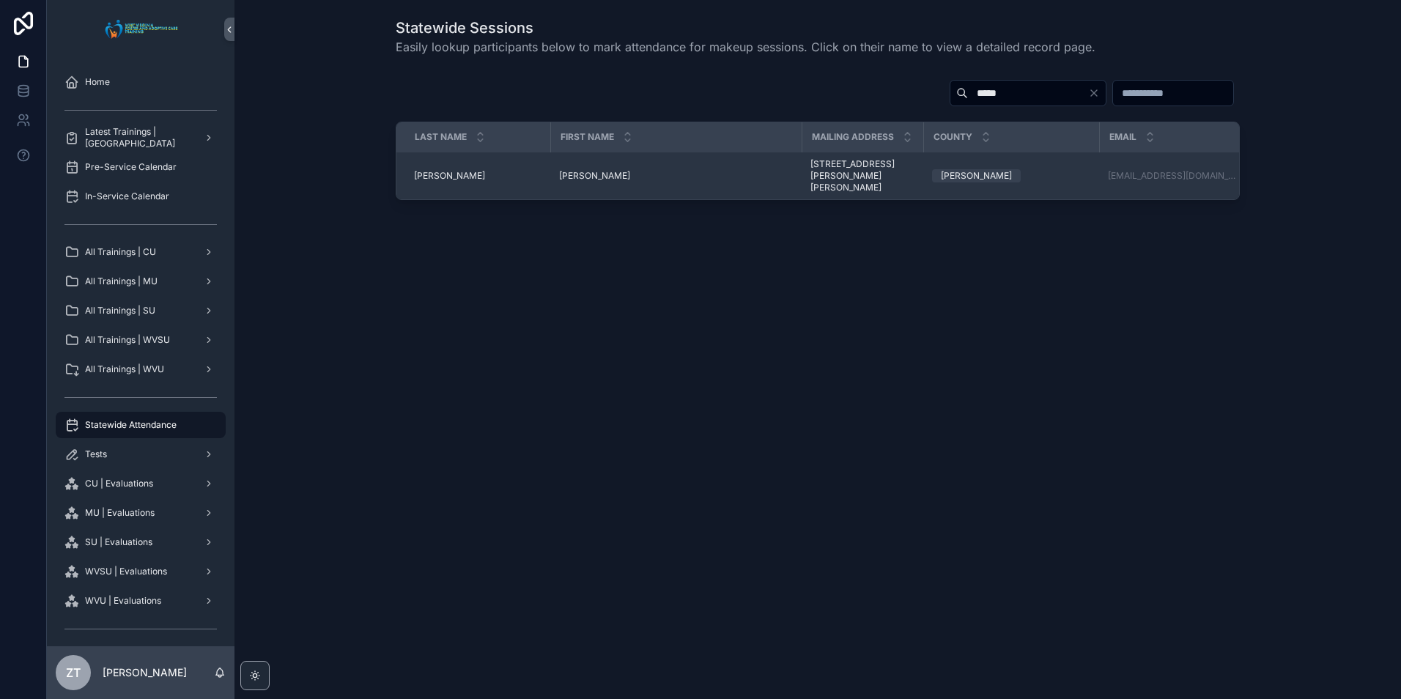
type input "*****"
click at [570, 170] on span "[PERSON_NAME]" at bounding box center [594, 176] width 71 height 12
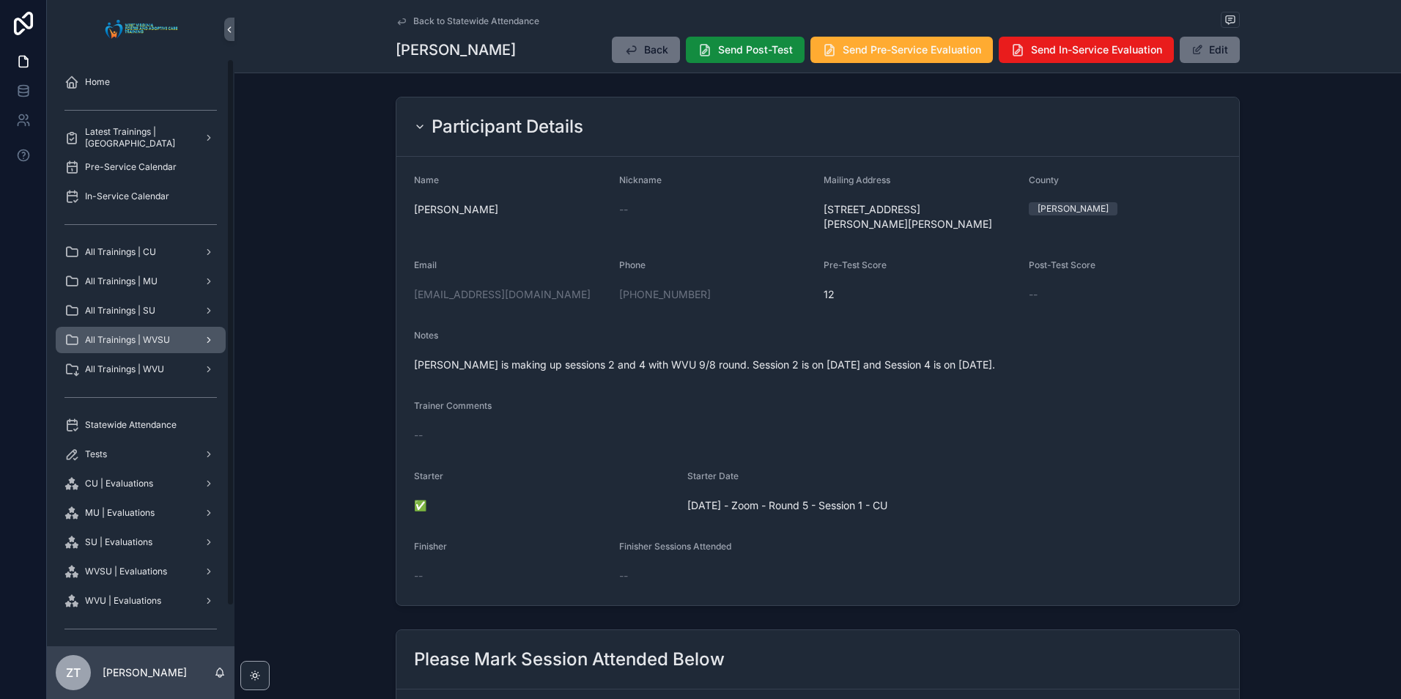
click at [141, 341] on span "All Trainings | WVSU" at bounding box center [127, 340] width 85 height 12
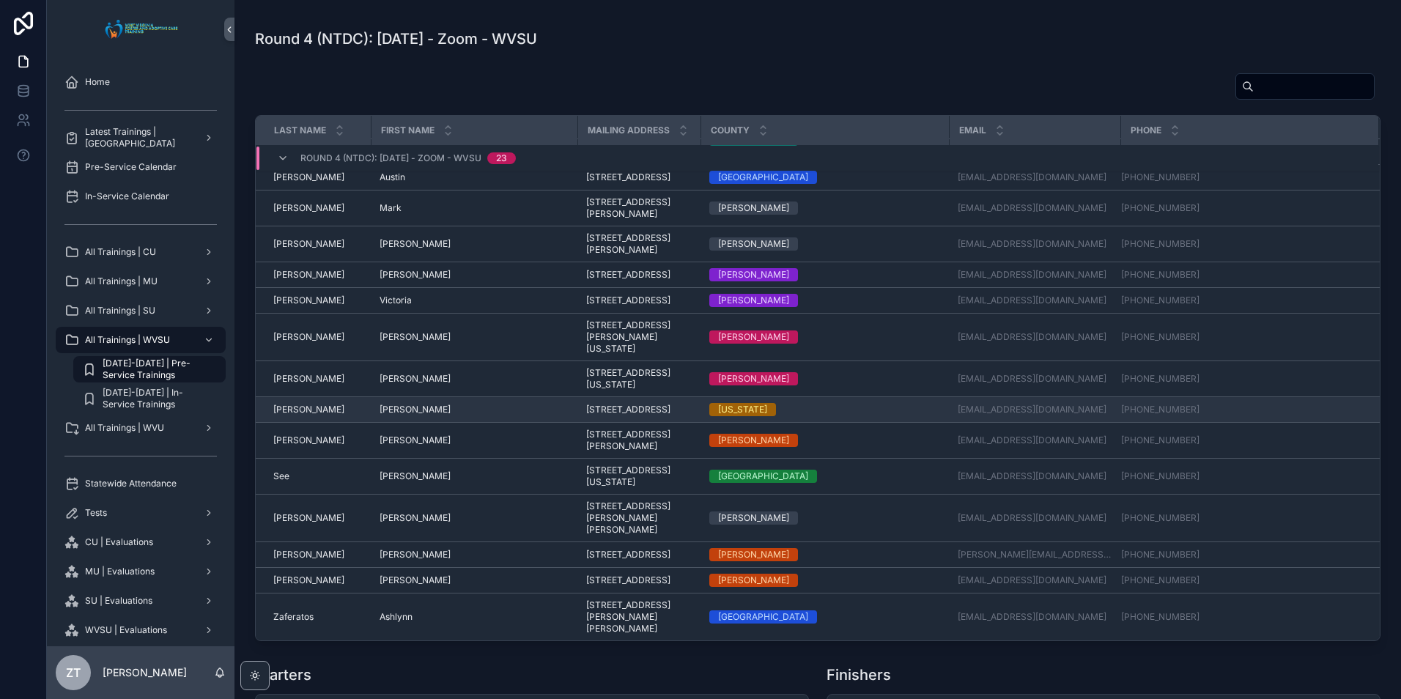
scroll to position [1371, 0]
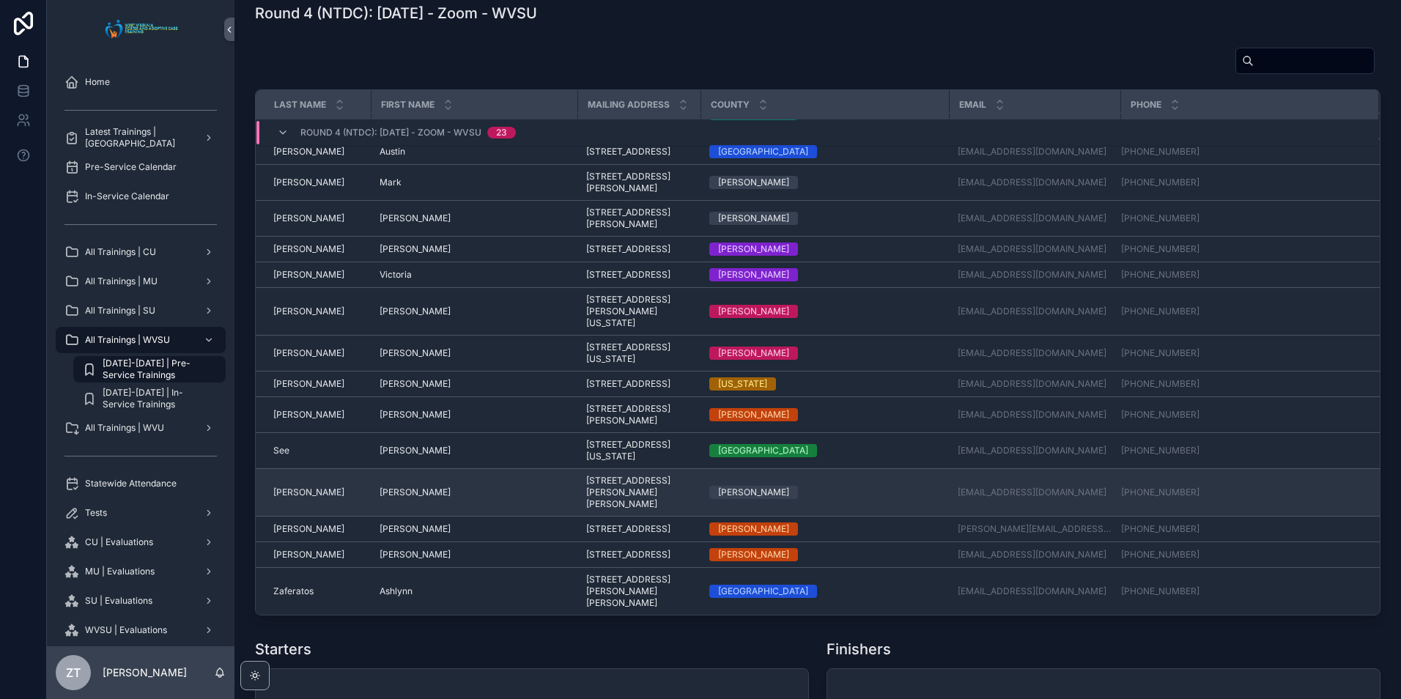
click at [401, 488] on span "[PERSON_NAME]" at bounding box center [415, 492] width 71 height 12
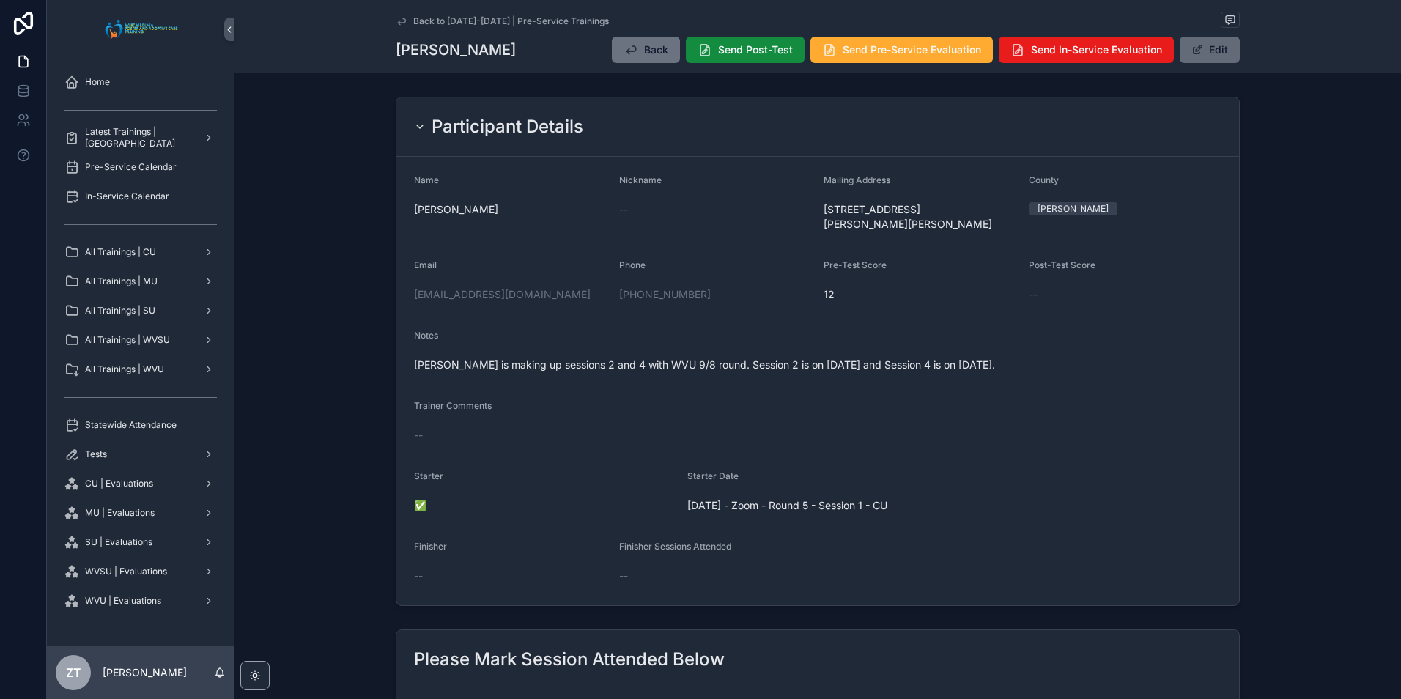
click at [1202, 45] on button "Edit" at bounding box center [1210, 50] width 60 height 26
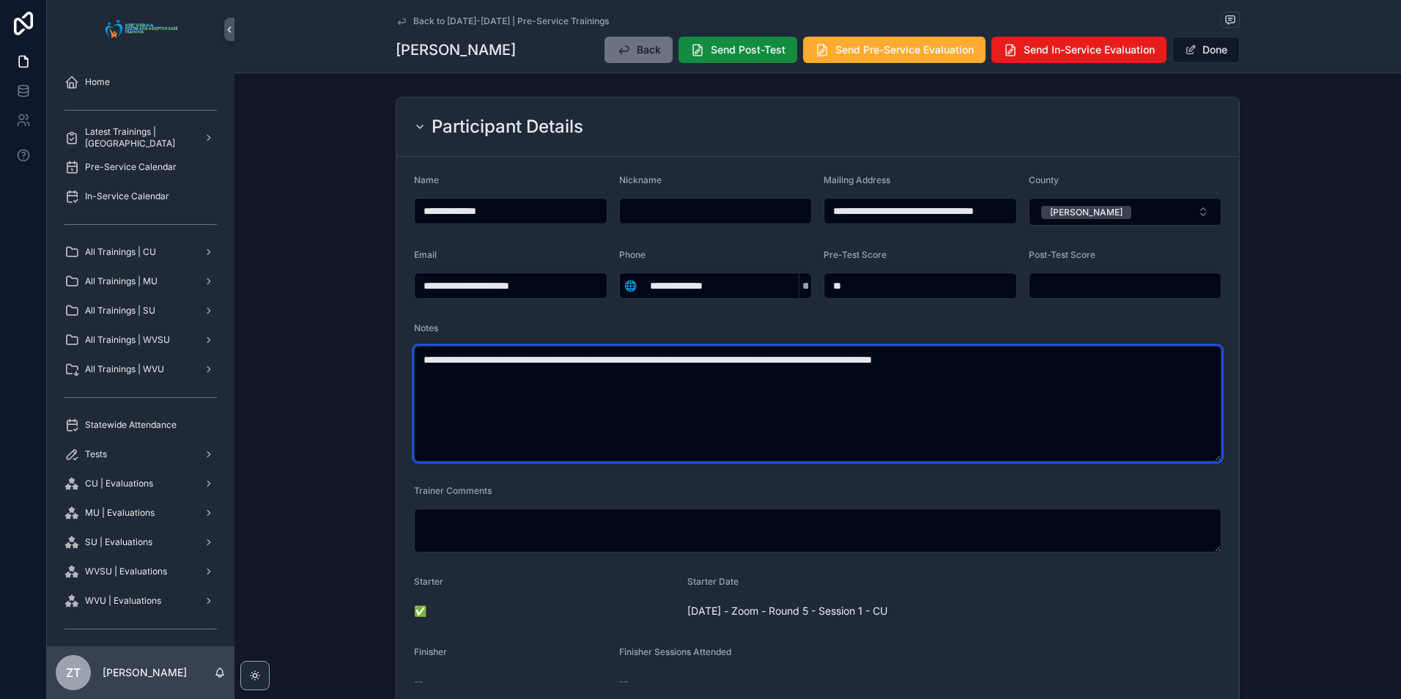
click at [766, 358] on textarea "**********" at bounding box center [817, 404] width 807 height 116
paste textarea "scrollable content"
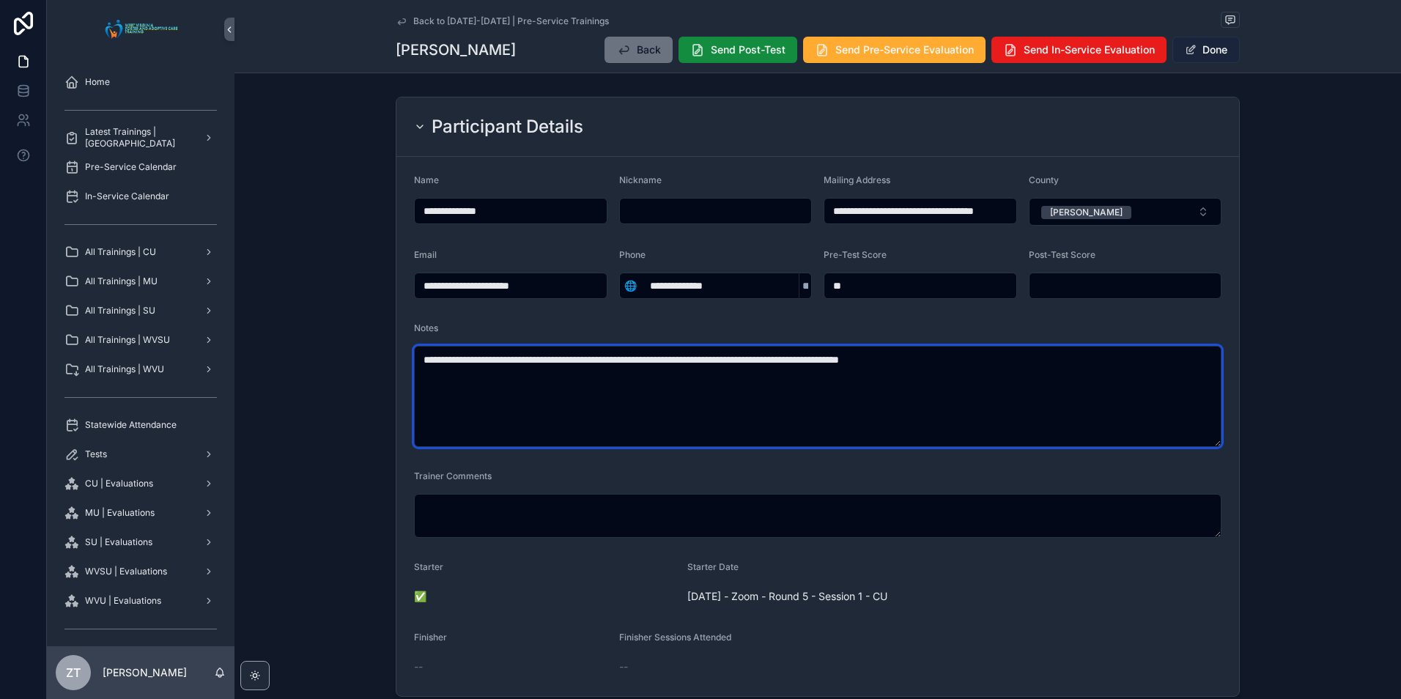
type textarea "**********"
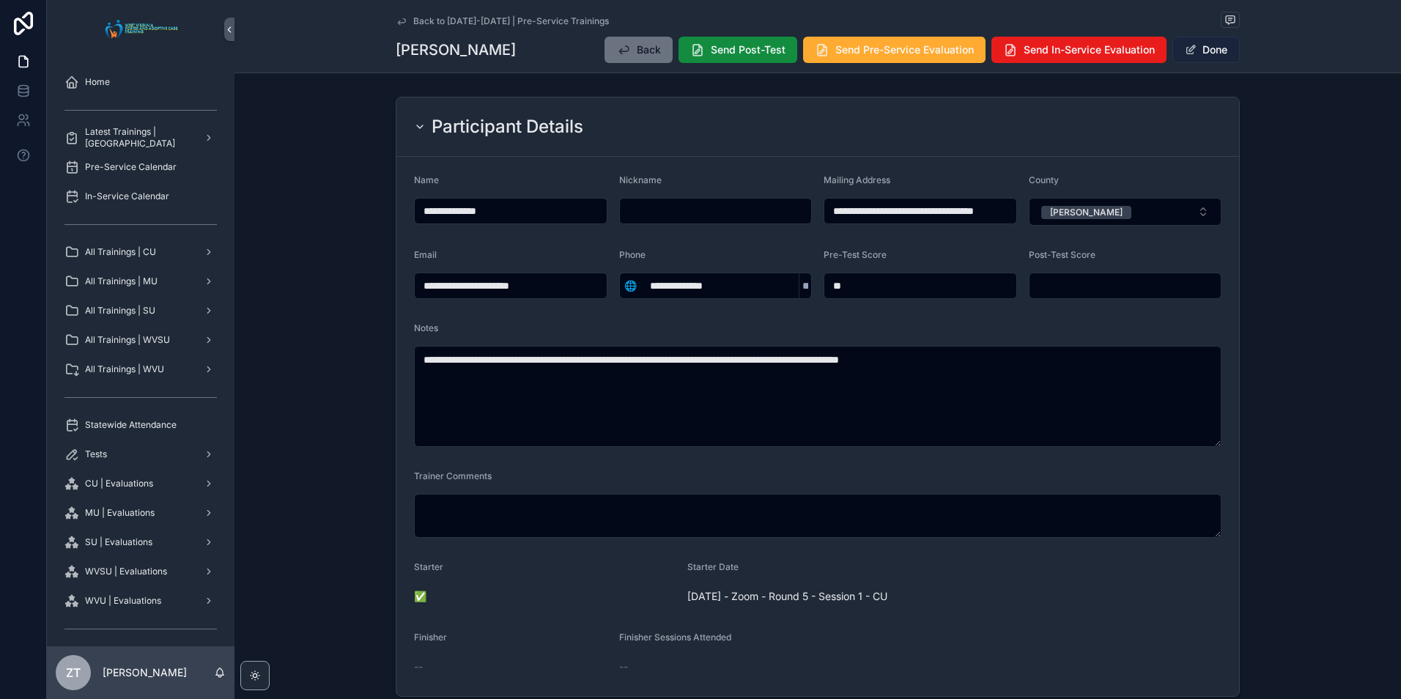
click at [1199, 53] on button "Done" at bounding box center [1205, 50] width 67 height 26
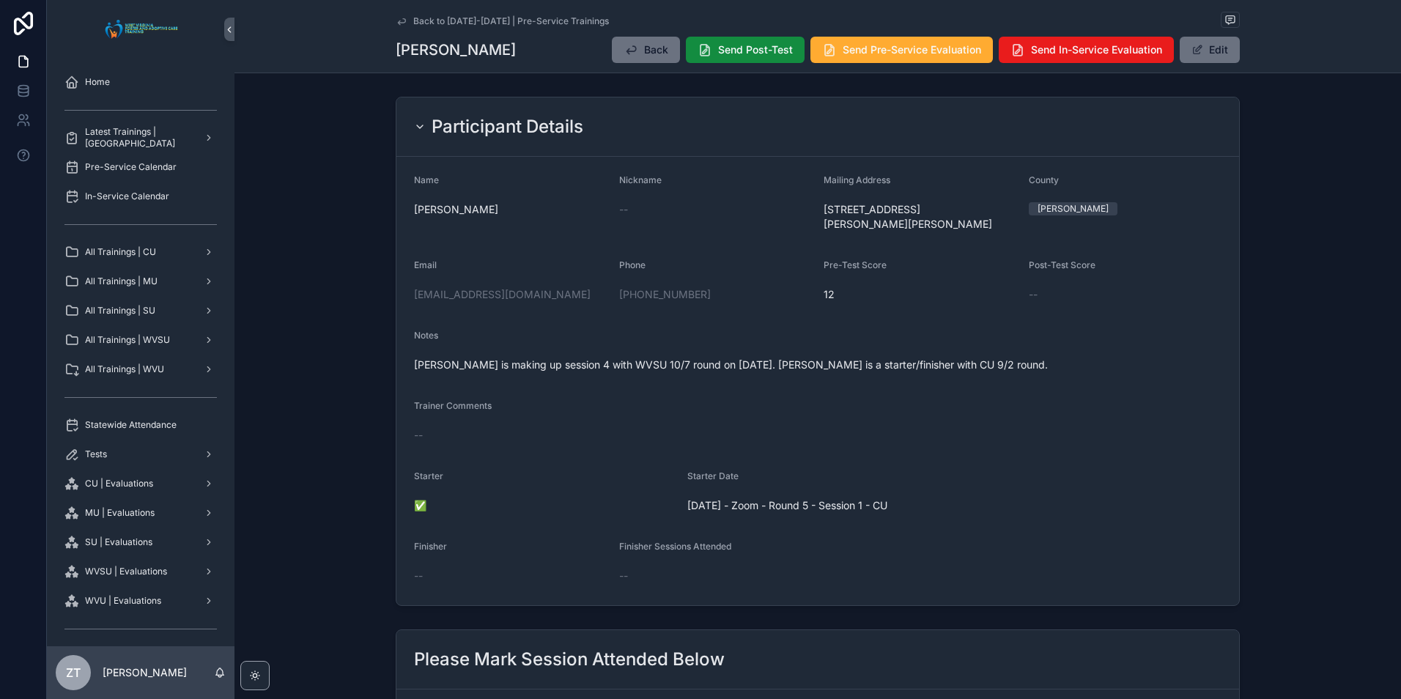
drag, startPoint x: 397, startPoint y: 23, endPoint x: 12, endPoint y: 261, distance: 452.4
click at [398, 23] on icon "scrollable content" at bounding box center [401, 21] width 7 height 6
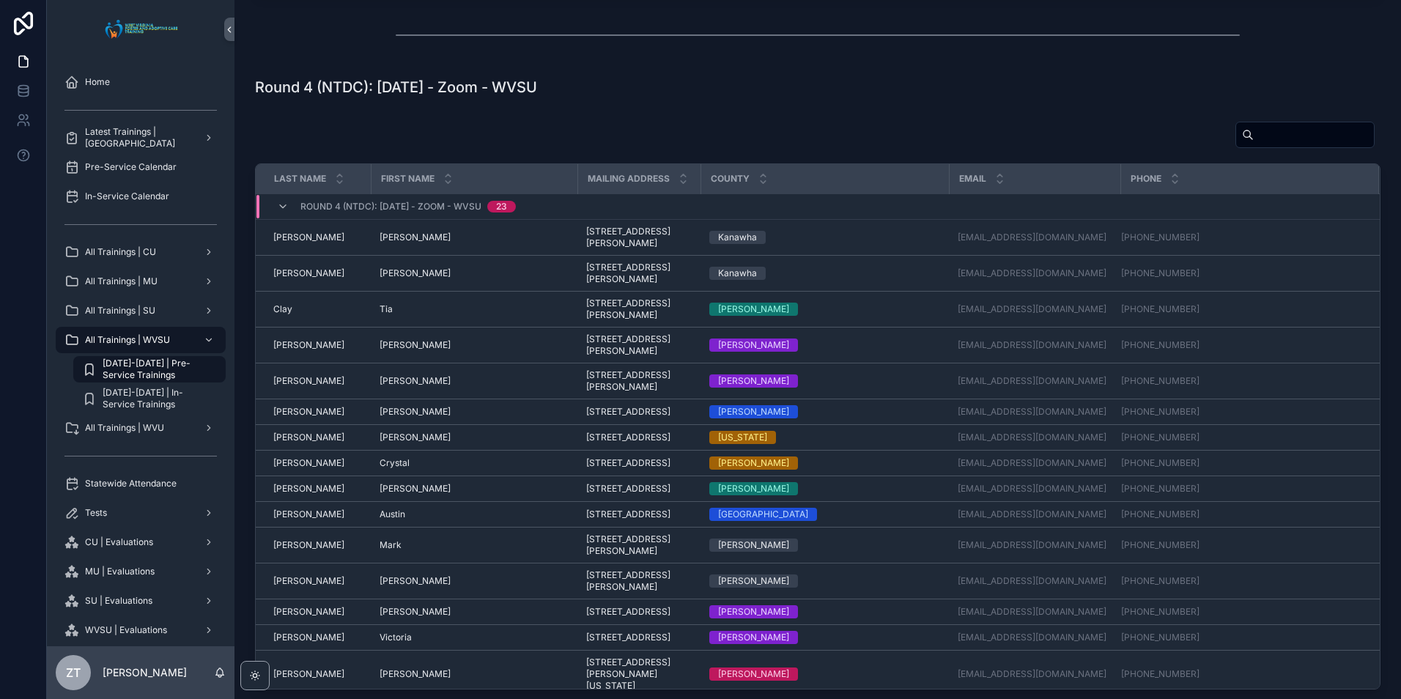
scroll to position [1319, 0]
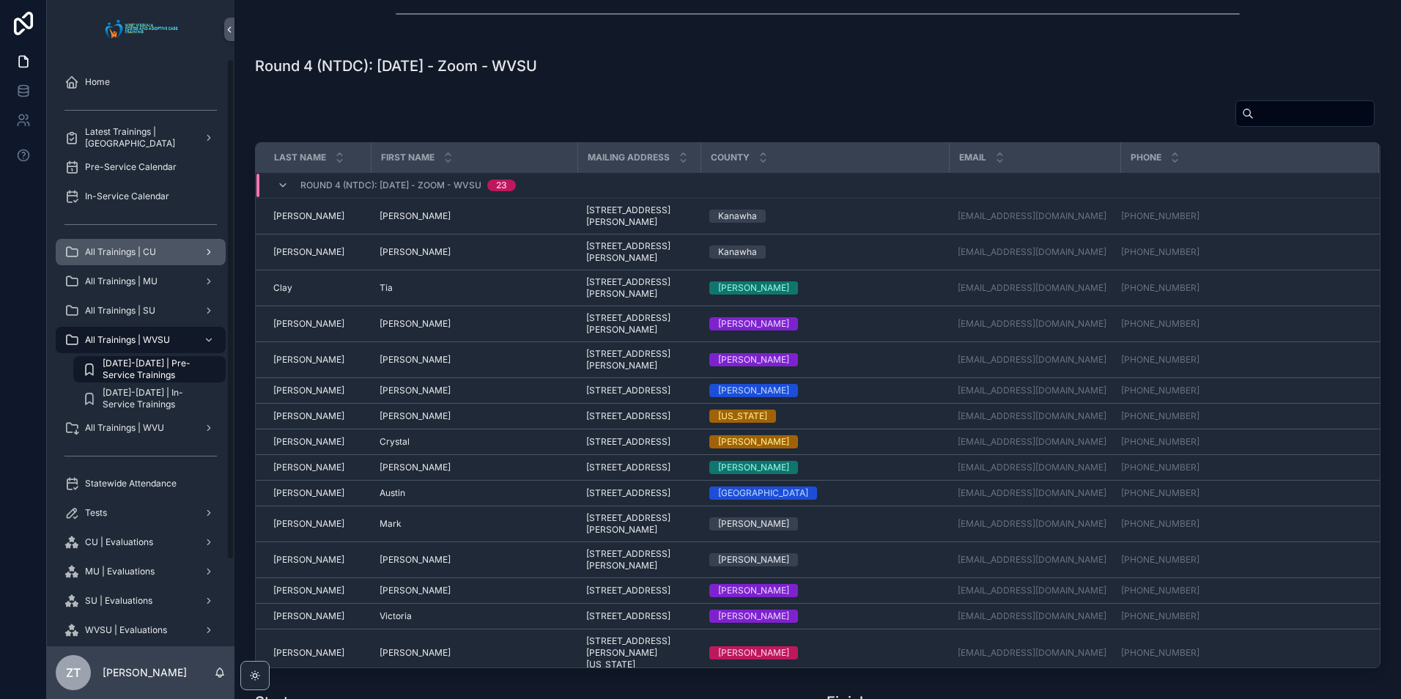
click at [153, 258] on div "All Trainings | CU" at bounding box center [140, 251] width 152 height 23
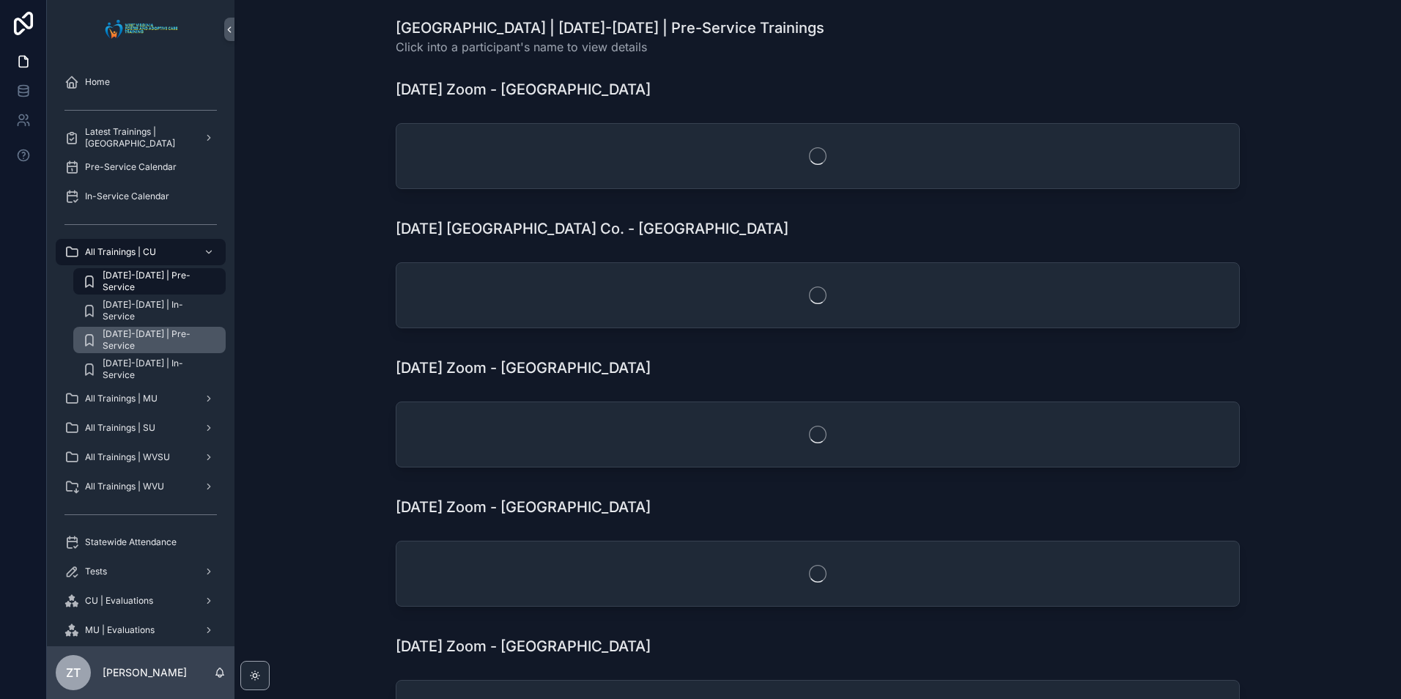
click at [152, 338] on span "[DATE]-[DATE] | Pre-Service" at bounding box center [157, 339] width 108 height 23
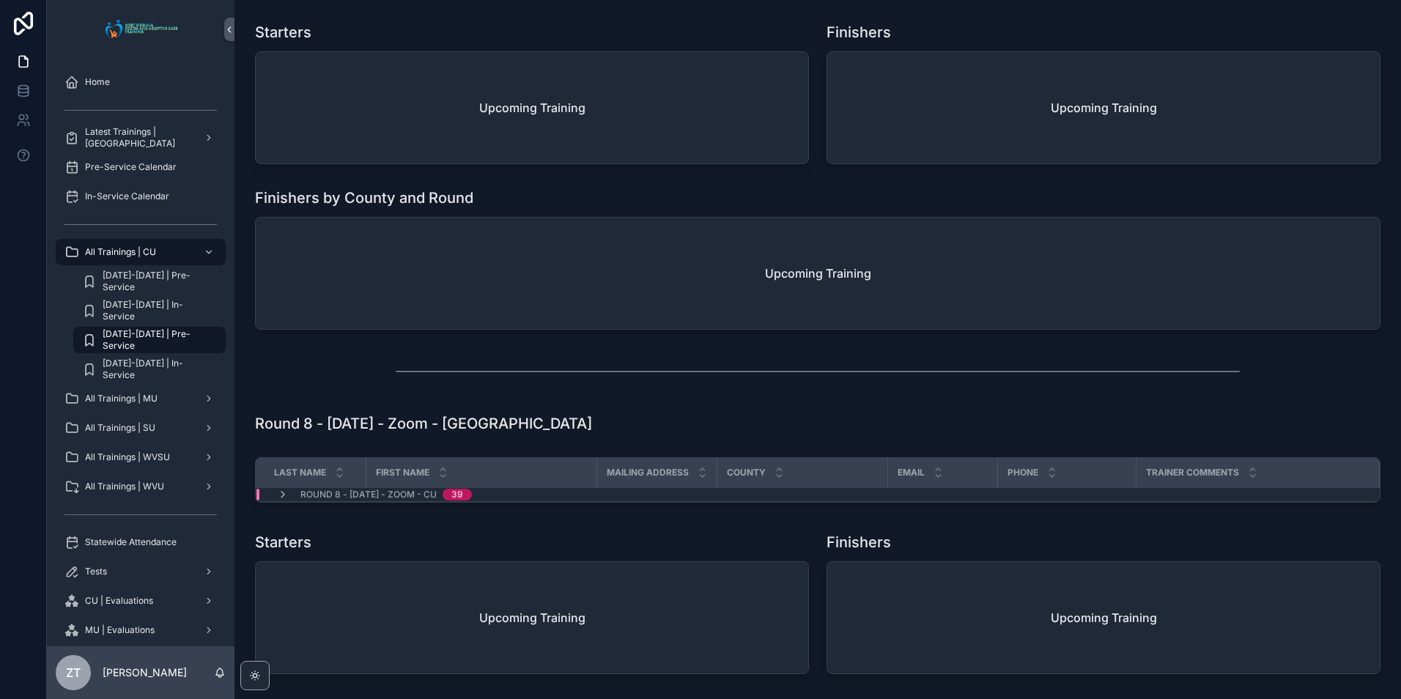
scroll to position [2837, 0]
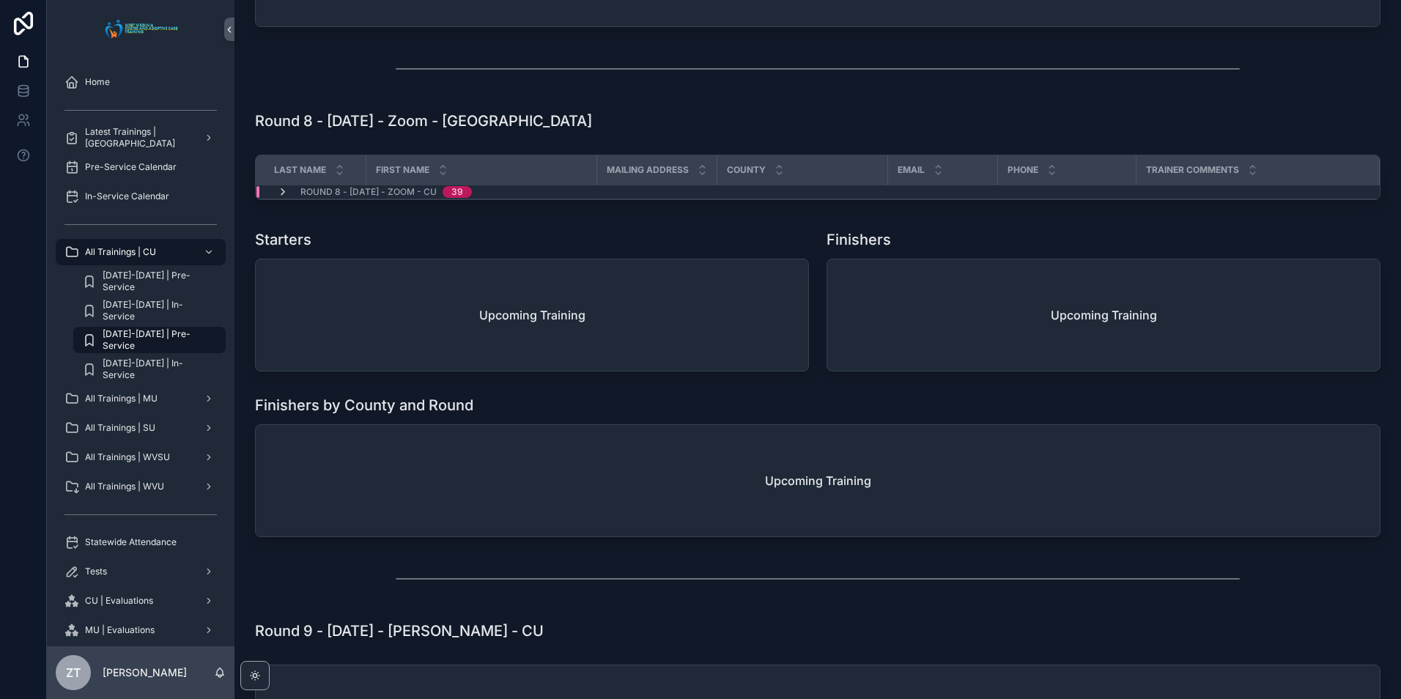
click at [282, 189] on icon "scrollable content" at bounding box center [283, 192] width 12 height 12
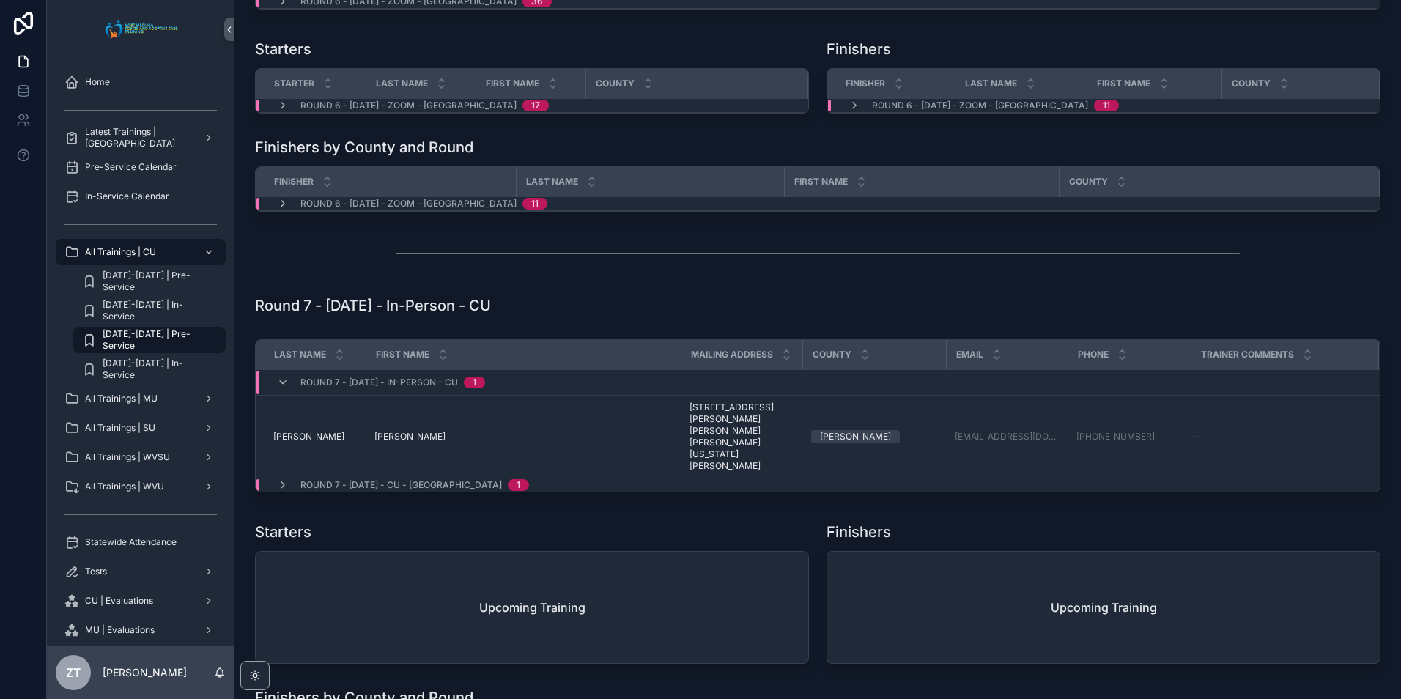
scroll to position [1958, 0]
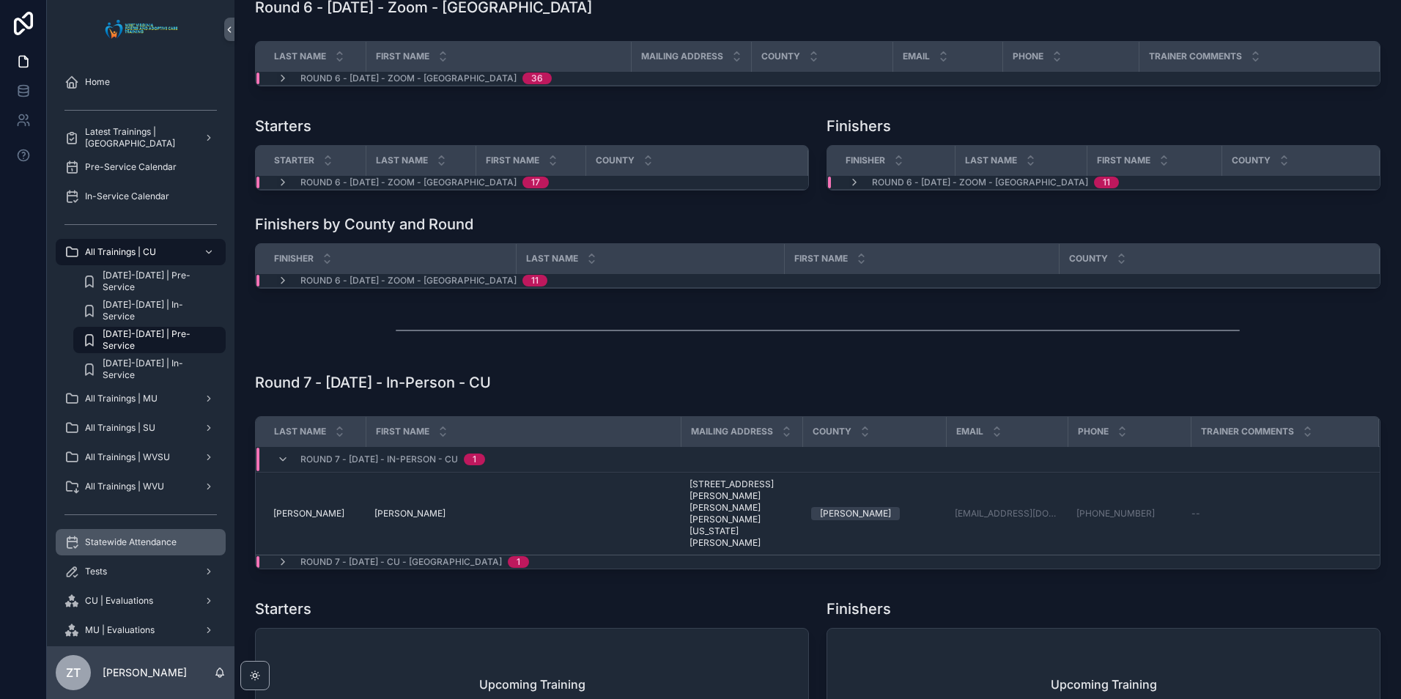
click at [144, 539] on span "Statewide Attendance" at bounding box center [131, 542] width 92 height 12
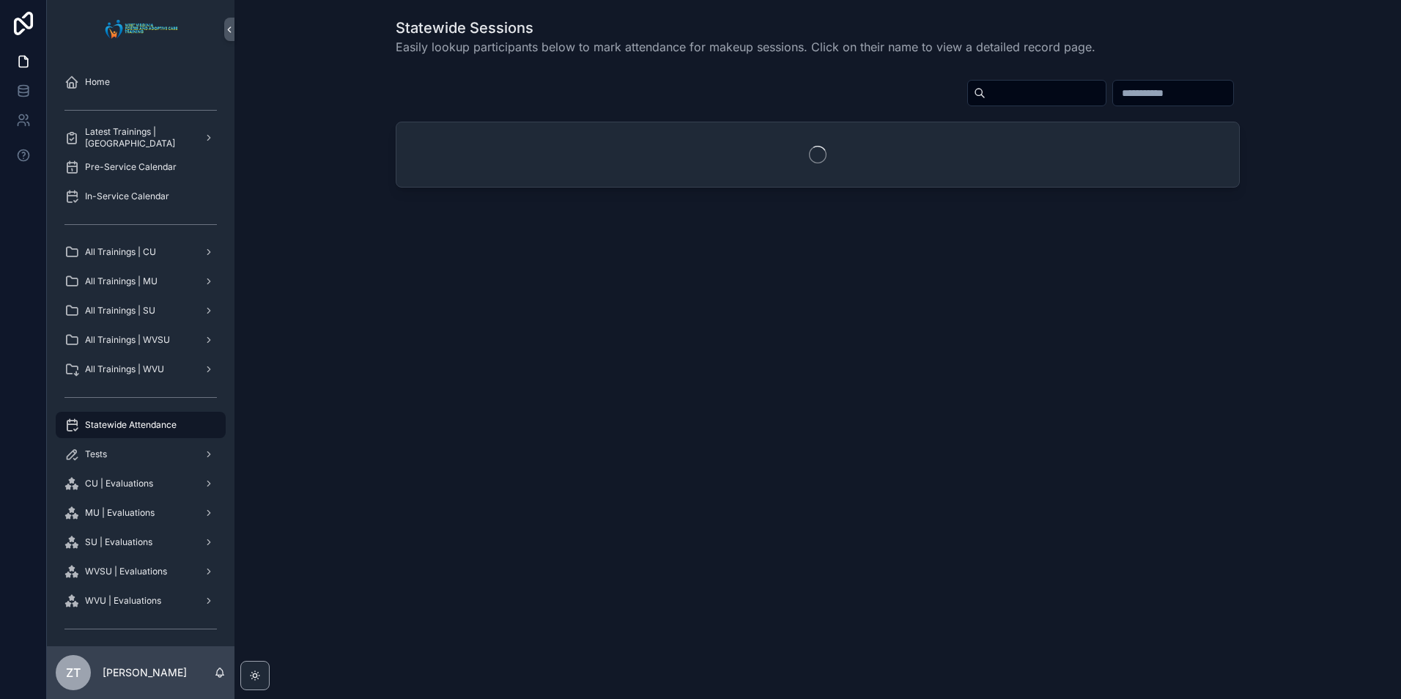
click at [985, 92] on input "scrollable content" at bounding box center [1045, 93] width 120 height 21
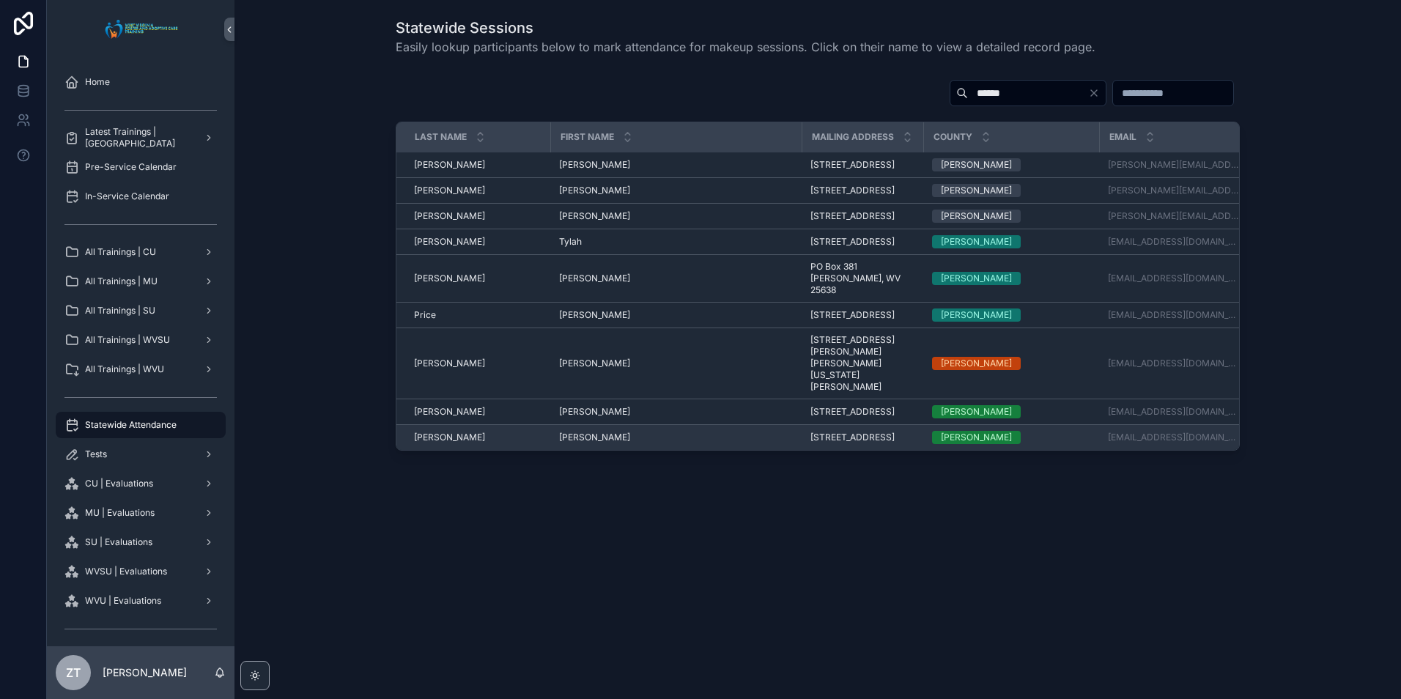
type input "******"
click at [577, 443] on span "Rachel" at bounding box center [594, 438] width 71 height 12
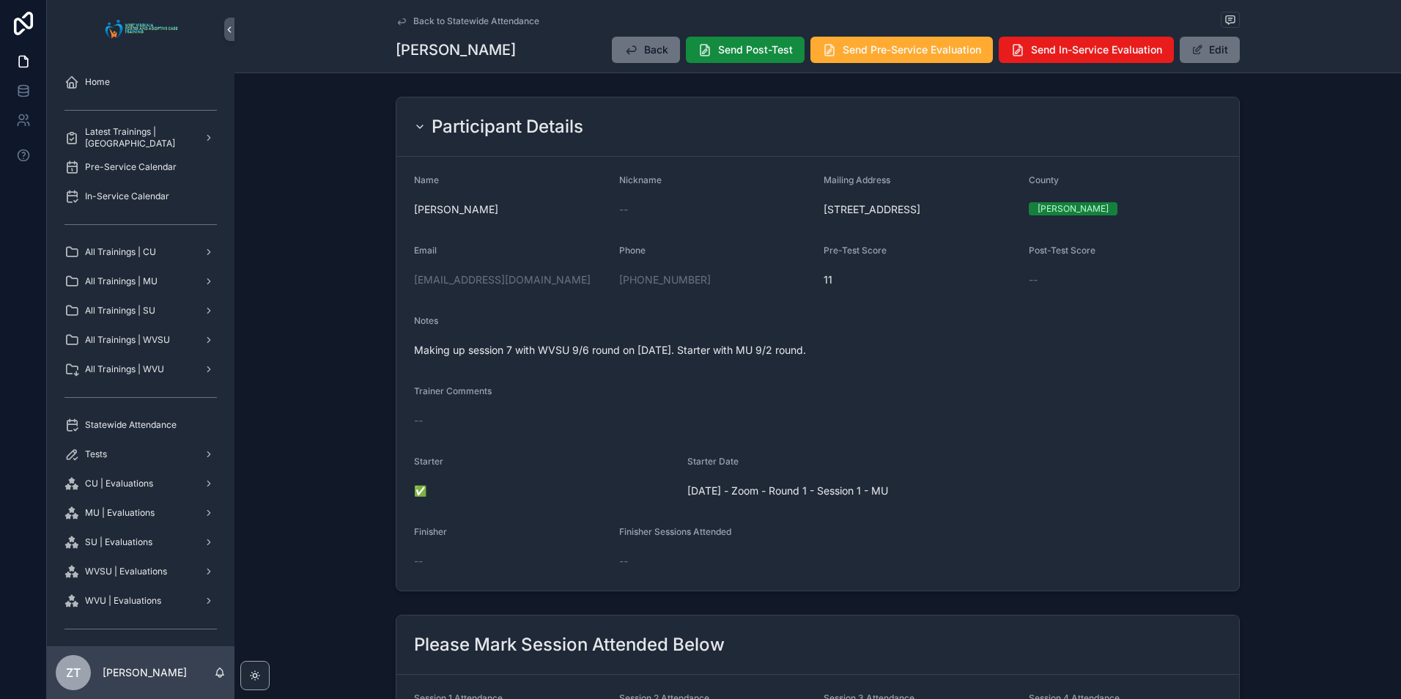
click at [399, 17] on icon "scrollable content" at bounding box center [402, 21] width 12 height 12
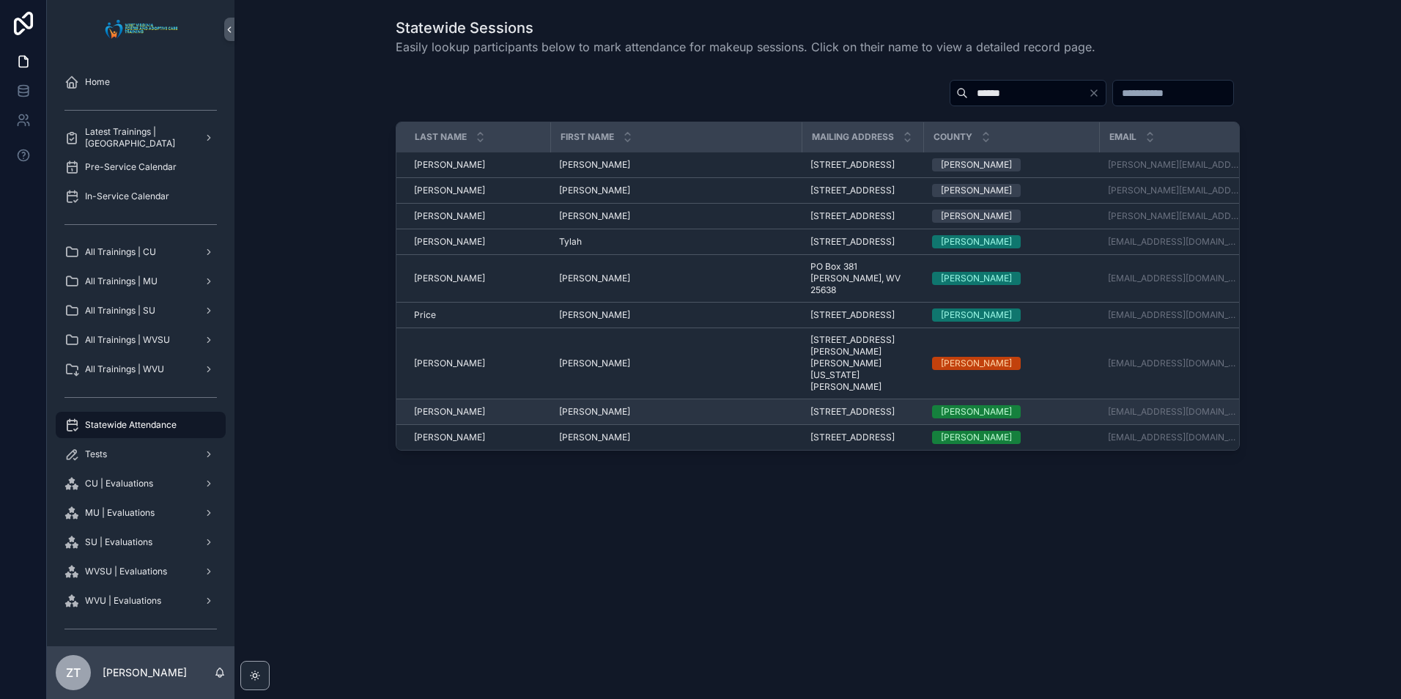
click at [569, 418] on span "Todd" at bounding box center [594, 412] width 71 height 12
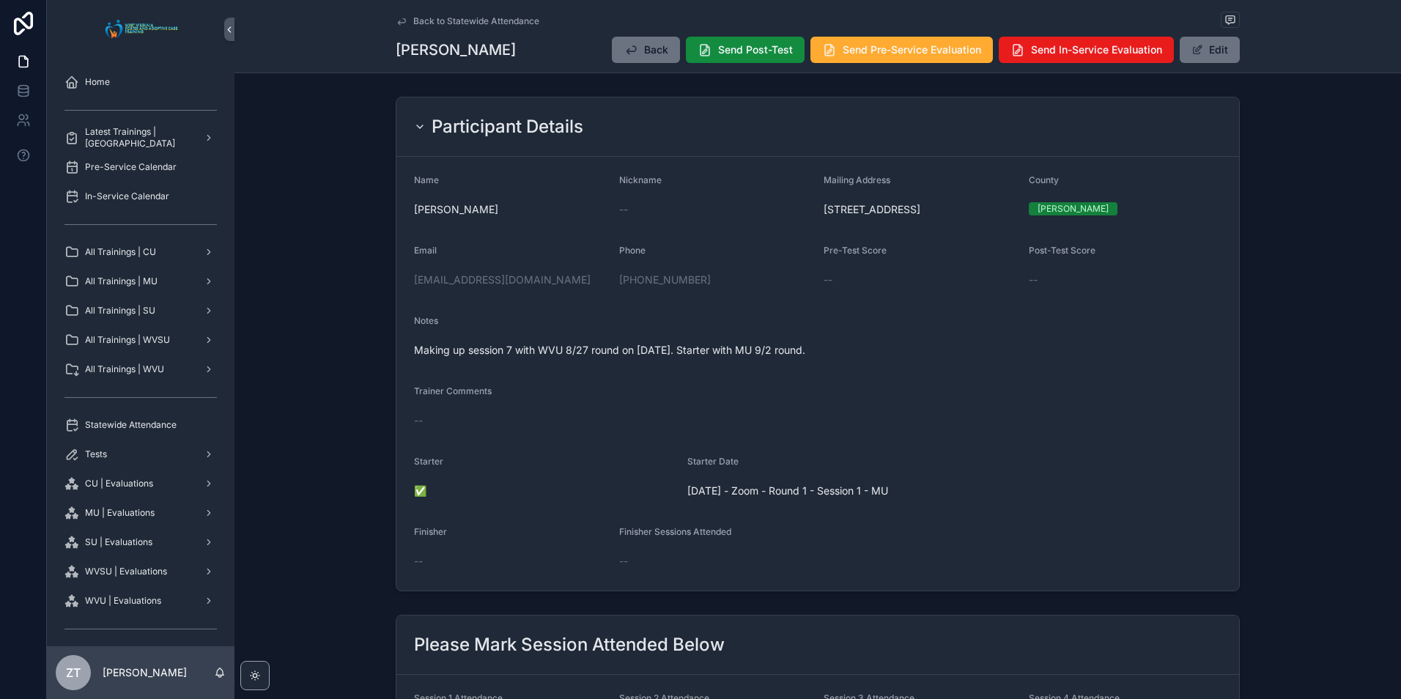
click at [399, 23] on icon "scrollable content" at bounding box center [401, 21] width 7 height 6
